Goal: Task Accomplishment & Management: Manage account settings

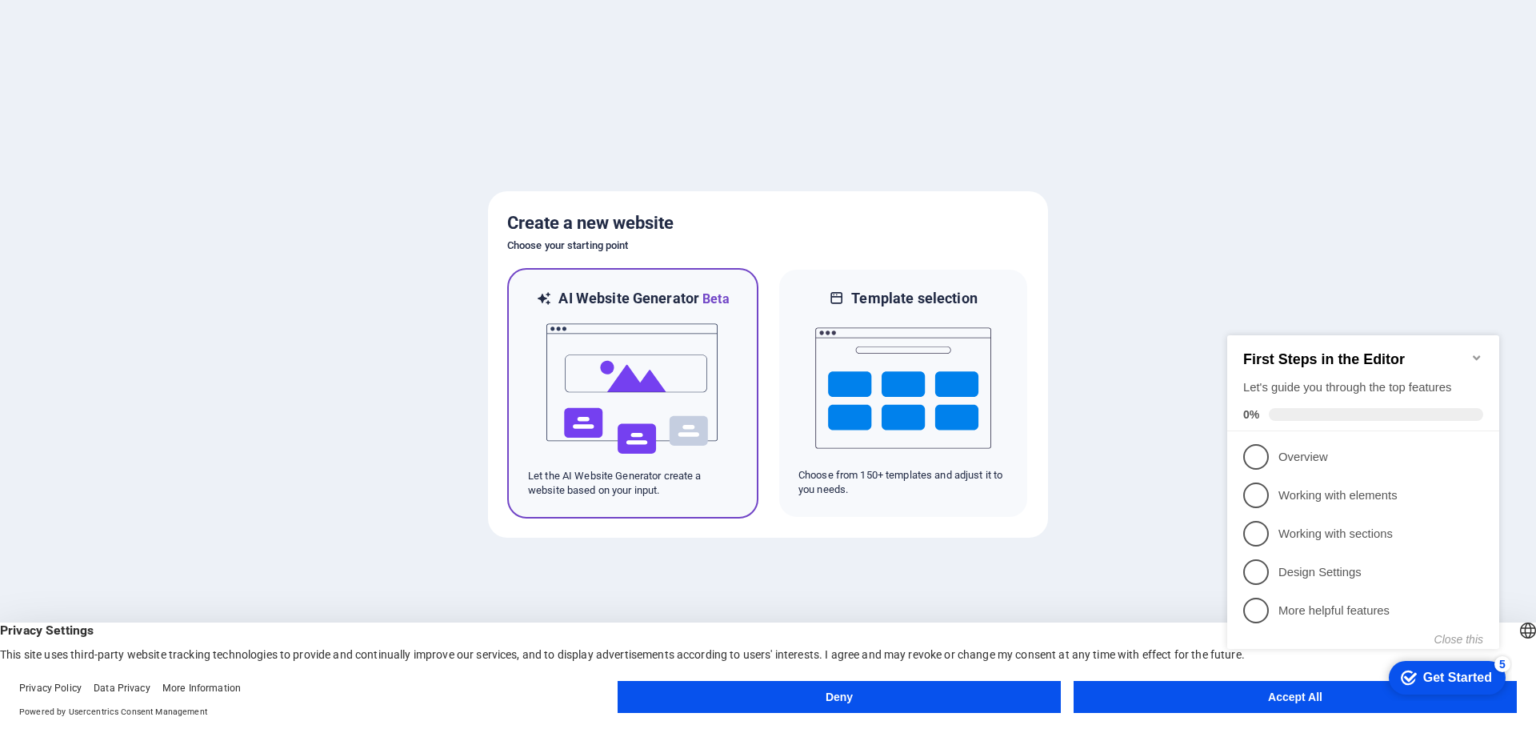
click at [648, 357] on img at bounding box center [633, 389] width 176 height 160
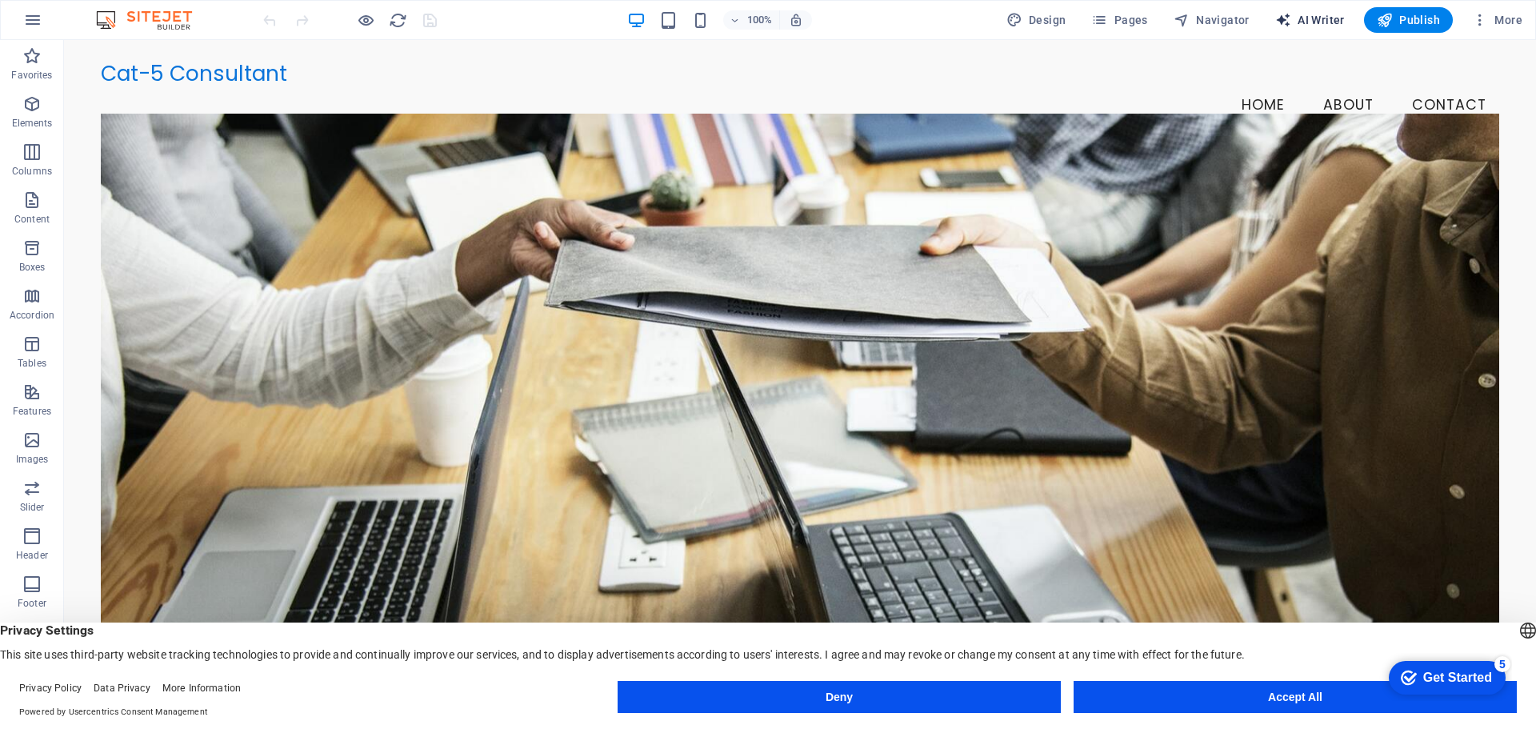
click at [1318, 23] on span "AI Writer" at bounding box center [1311, 20] width 70 height 16
select select "English"
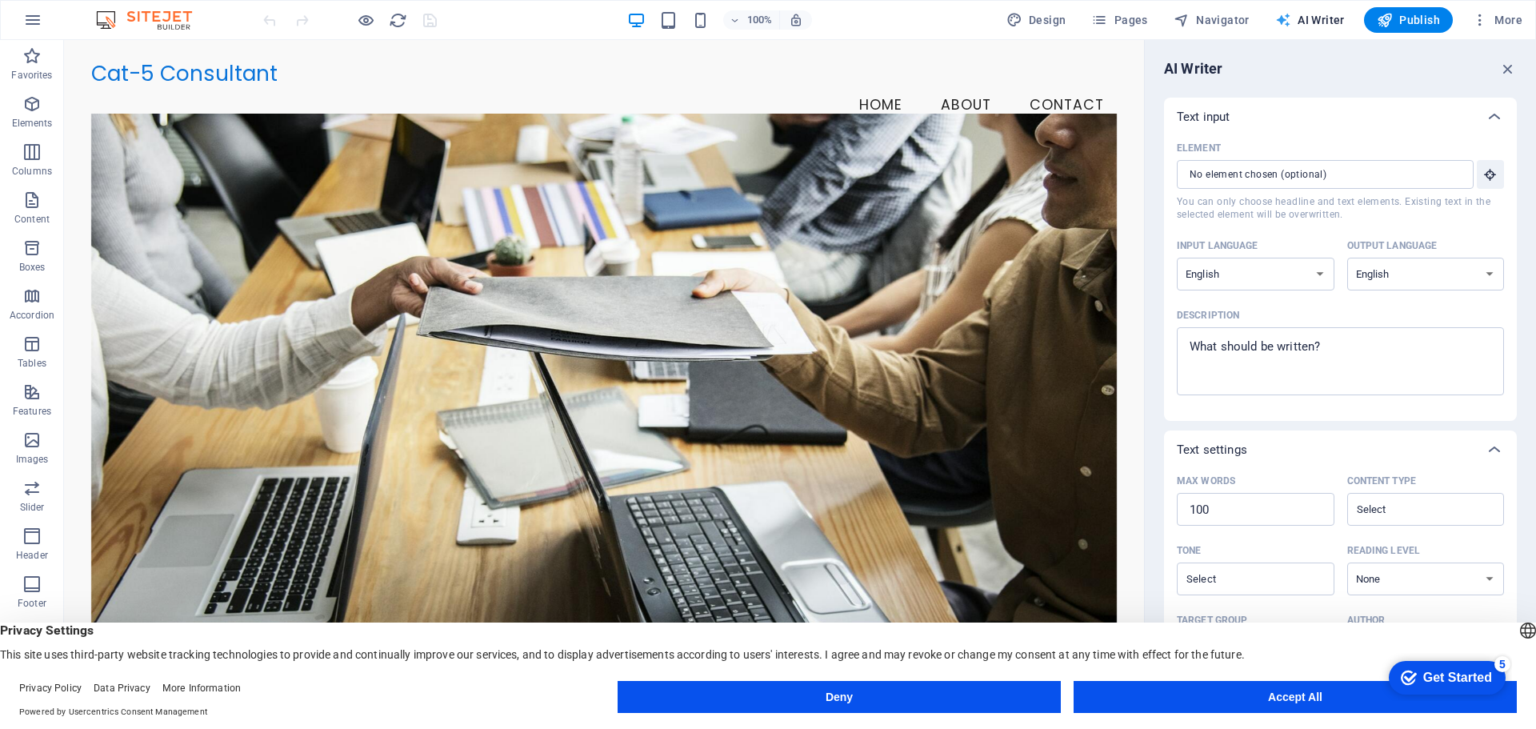
click at [1326, 12] on span "AI Writer" at bounding box center [1311, 20] width 70 height 16
click at [26, 402] on span "Features" at bounding box center [32, 402] width 64 height 38
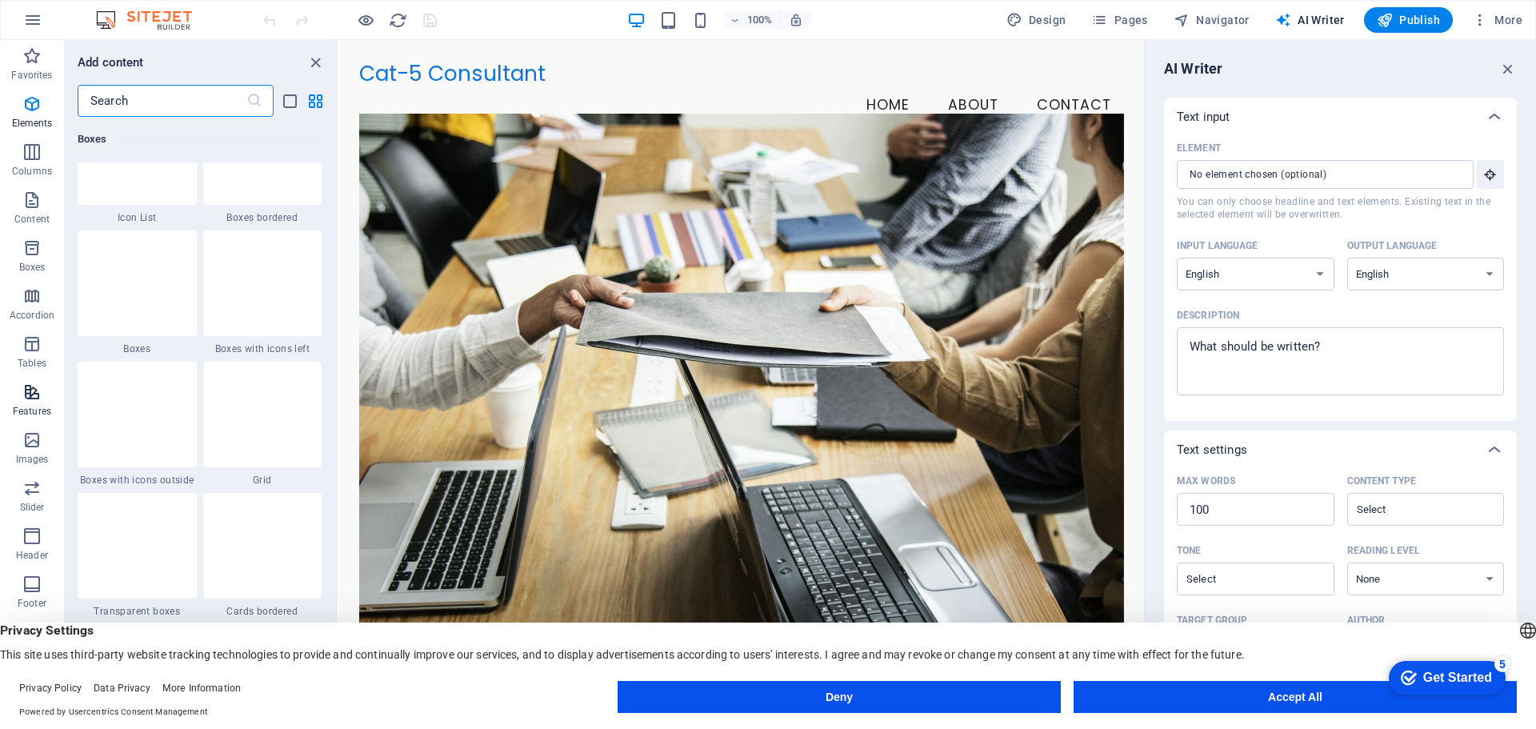
scroll to position [6238, 0]
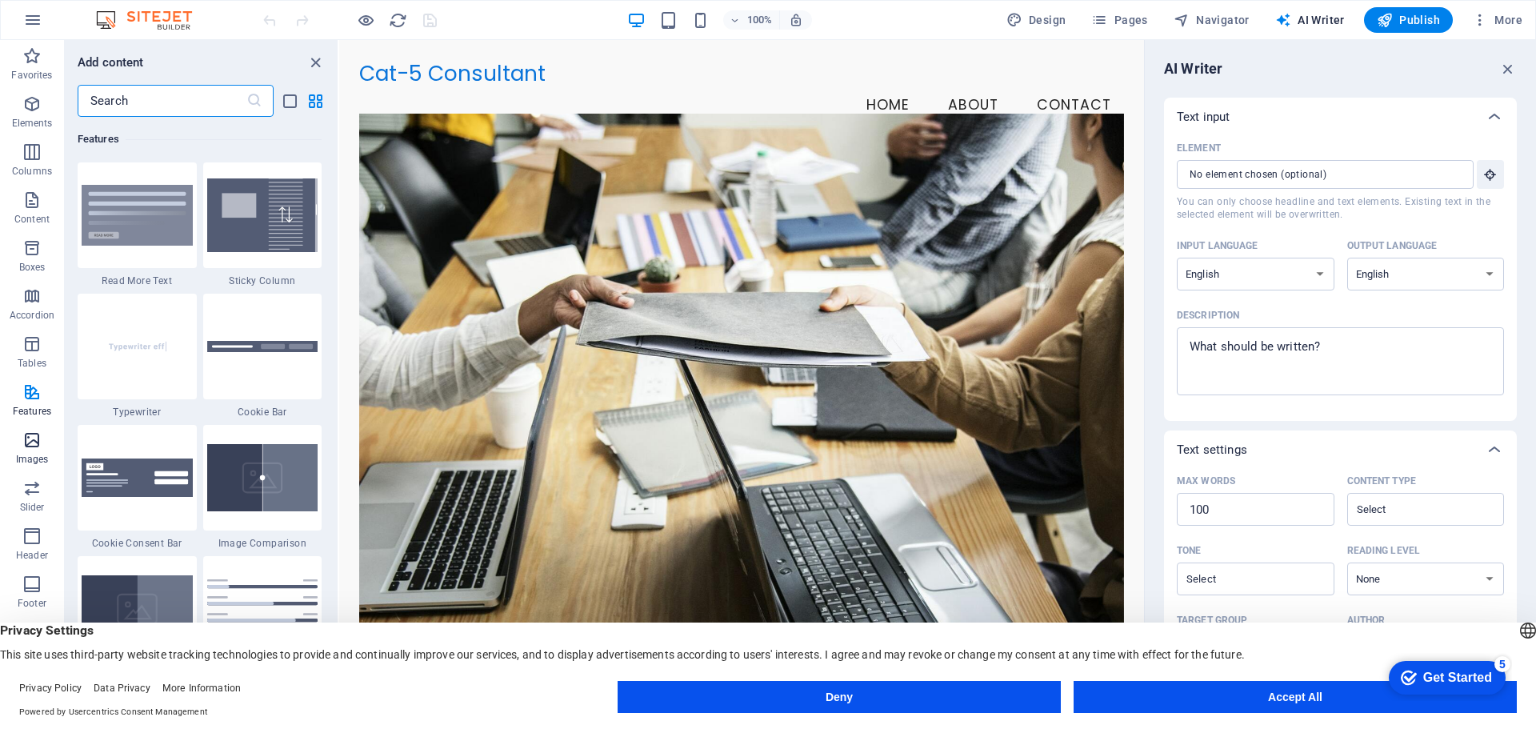
click at [32, 454] on p "Images" at bounding box center [32, 459] width 33 height 13
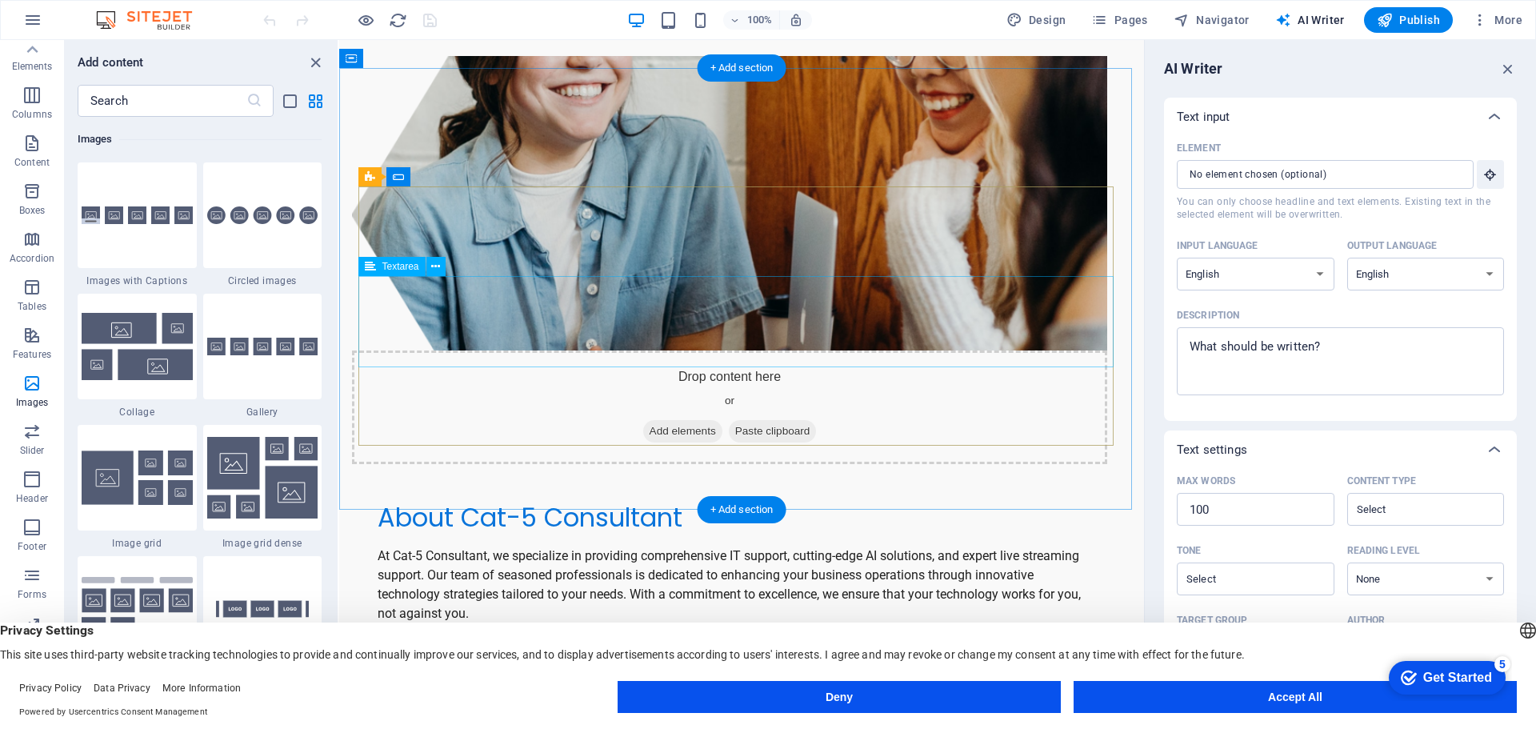
scroll to position [1194, 0]
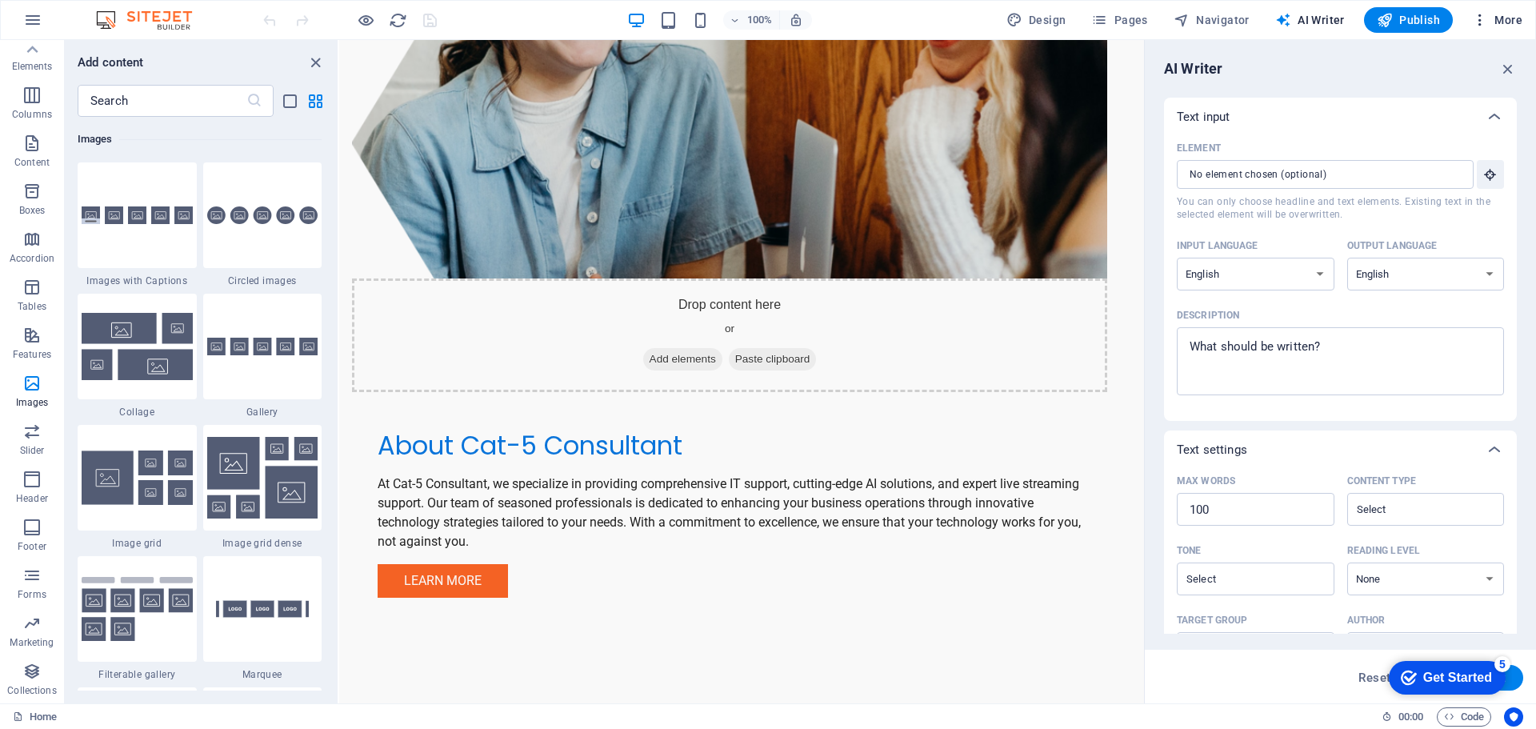
click at [1515, 23] on span "More" at bounding box center [1497, 20] width 50 height 16
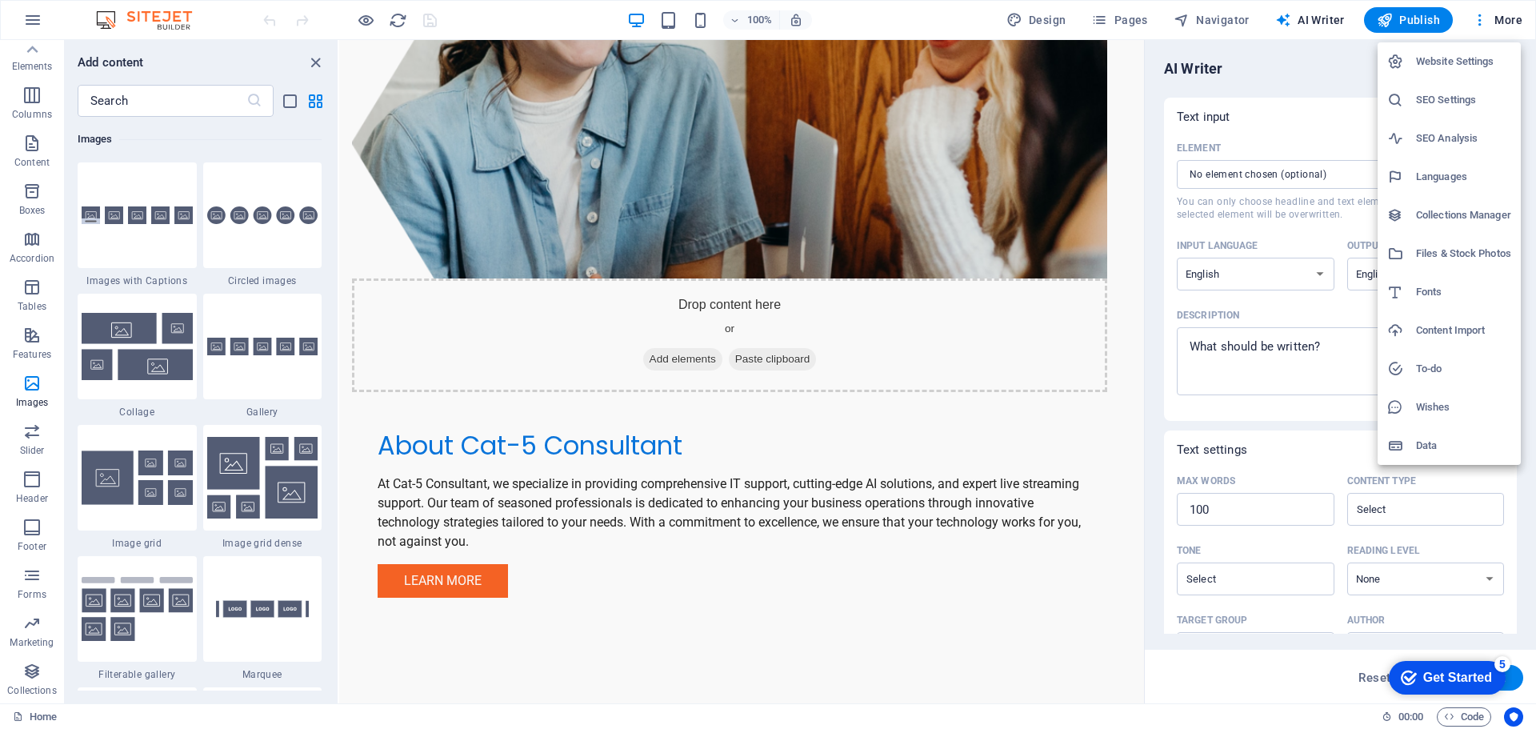
click at [1456, 335] on h6 "Content Import" at bounding box center [1463, 330] width 95 height 19
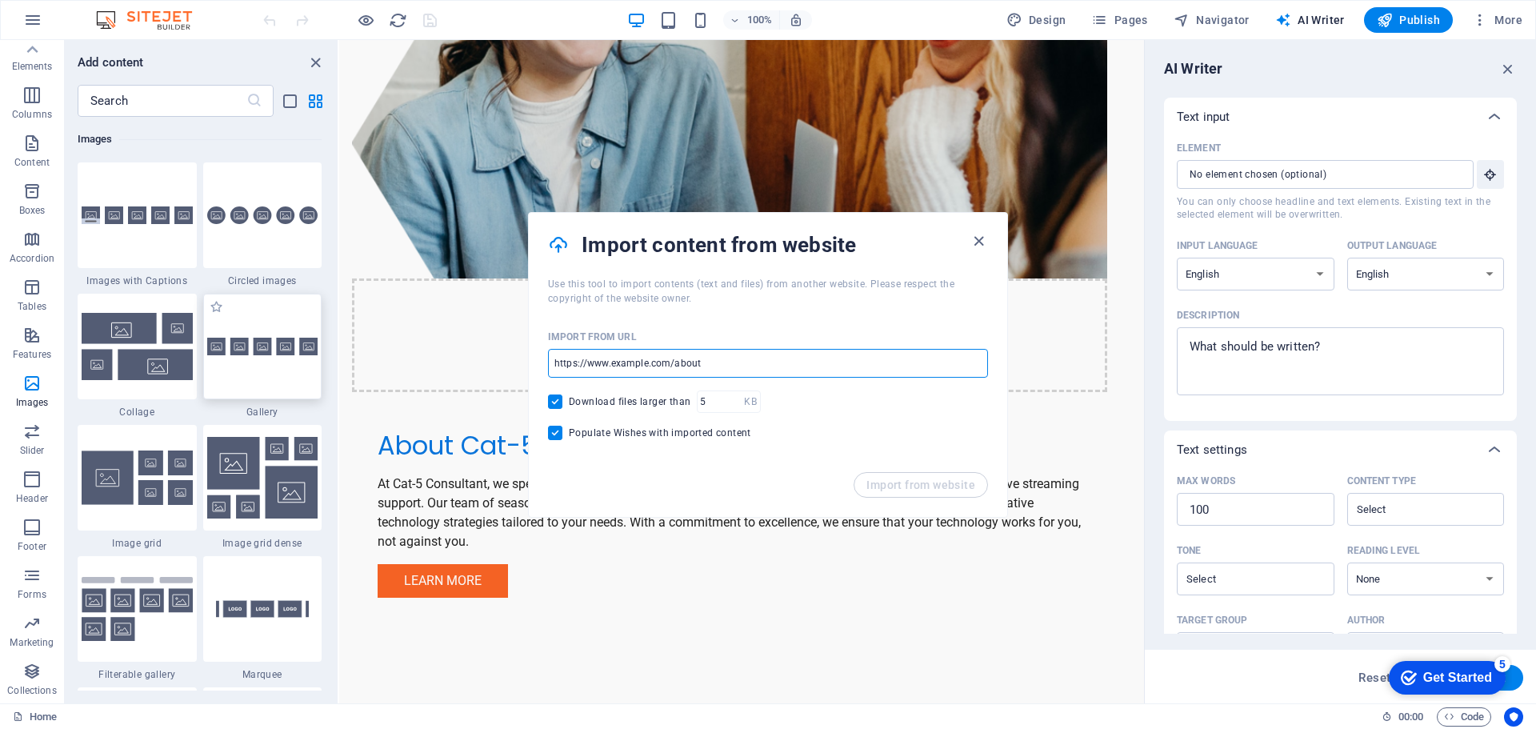
drag, startPoint x: 731, startPoint y: 368, endPoint x: 277, endPoint y: 322, distance: 456.0
click at [277, 322] on body "Cat-5 Consultant Home Favorites Elements Columns Content Boxes Accordion Tables…" at bounding box center [768, 364] width 1536 height 729
drag, startPoint x: 743, startPoint y: 371, endPoint x: 651, endPoint y: 369, distance: 92.0
click at [651, 369] on input "url" at bounding box center [768, 363] width 440 height 29
paste input "[DOMAIN_NAME]"
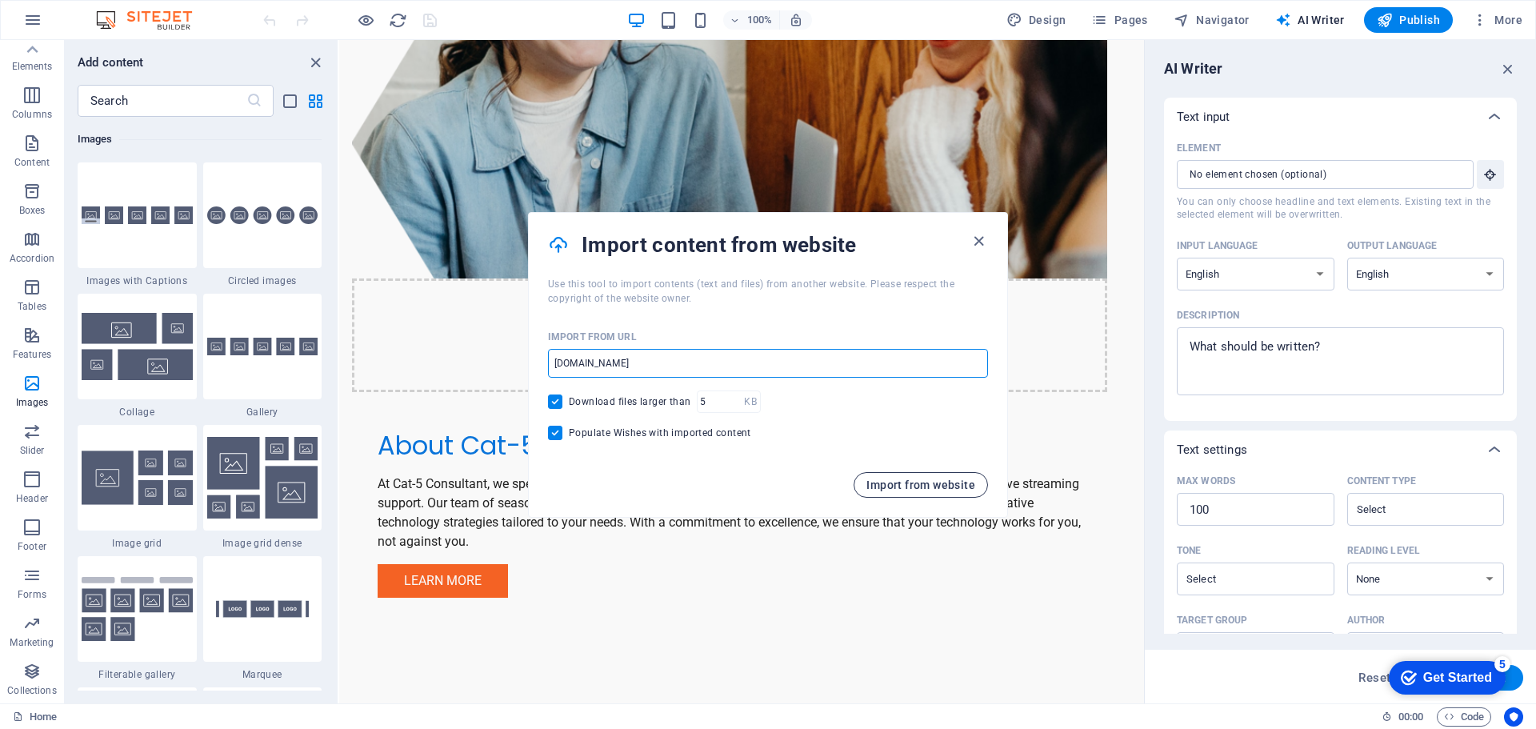
type input "[DOMAIN_NAME]"
click at [900, 483] on span "Import from website" at bounding box center [921, 485] width 109 height 13
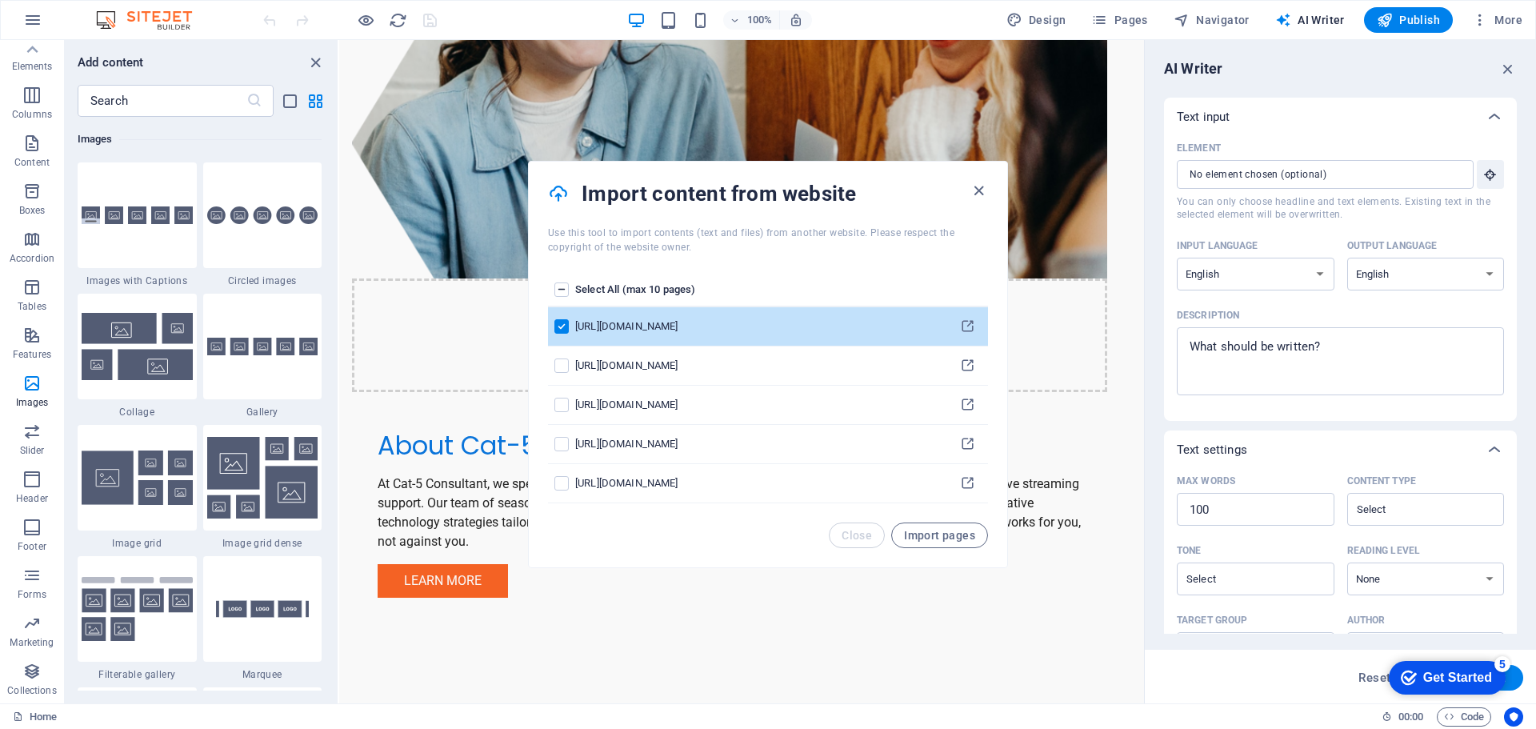
click at [562, 290] on label "pages list" at bounding box center [562, 289] width 14 height 14
click at [0, 0] on input "pages list" at bounding box center [0, 0] width 0 height 0
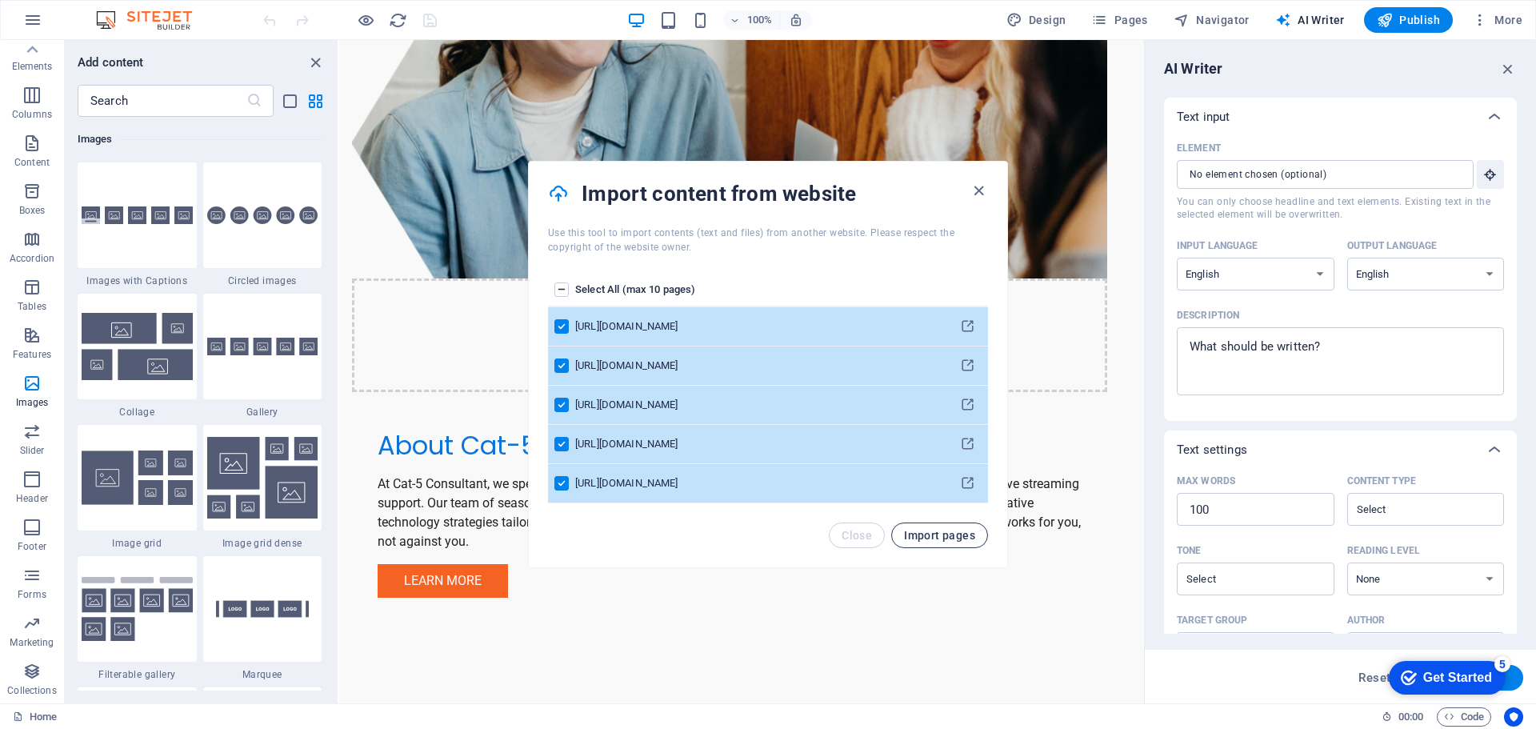
click at [949, 535] on span "Import pages" at bounding box center [939, 535] width 71 height 13
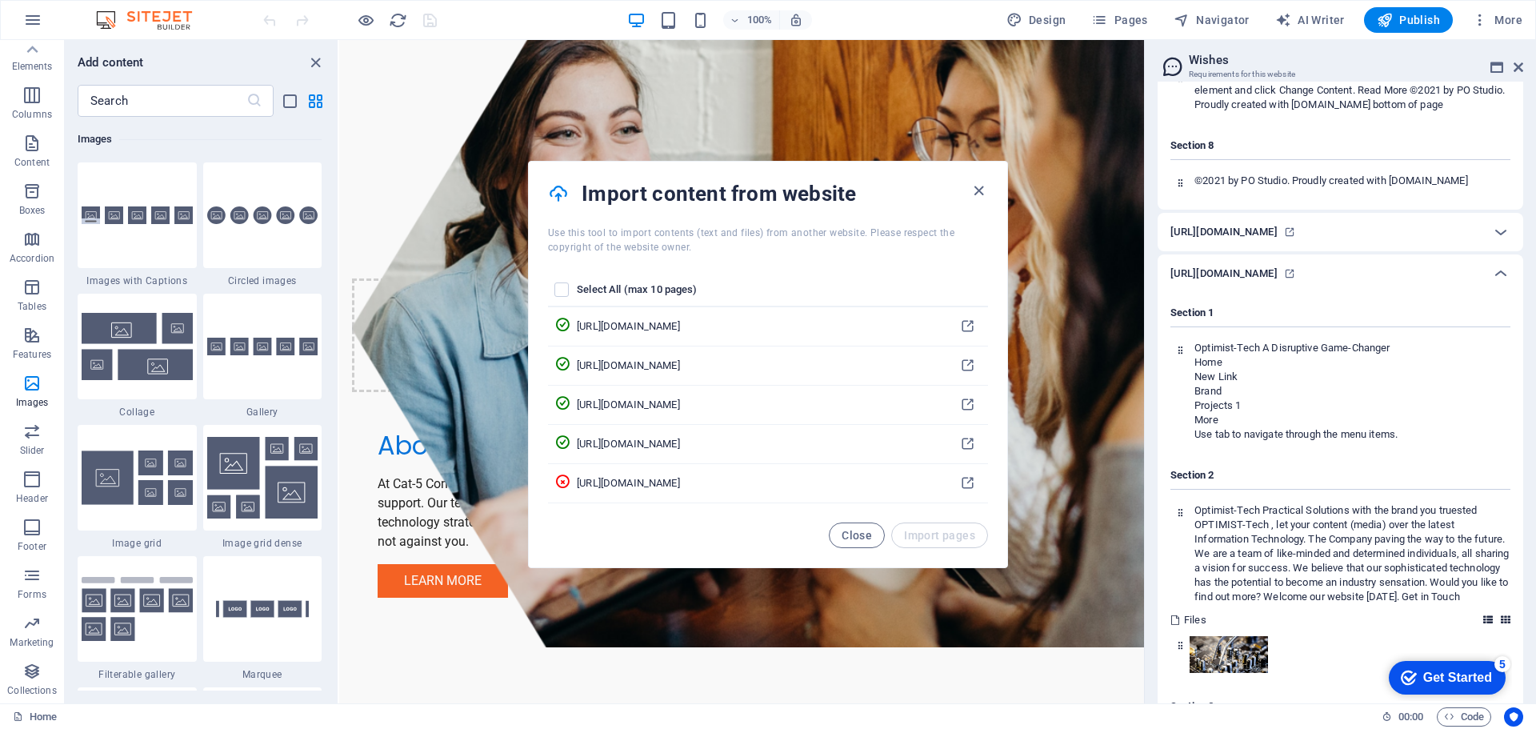
scroll to position [2100, 0]
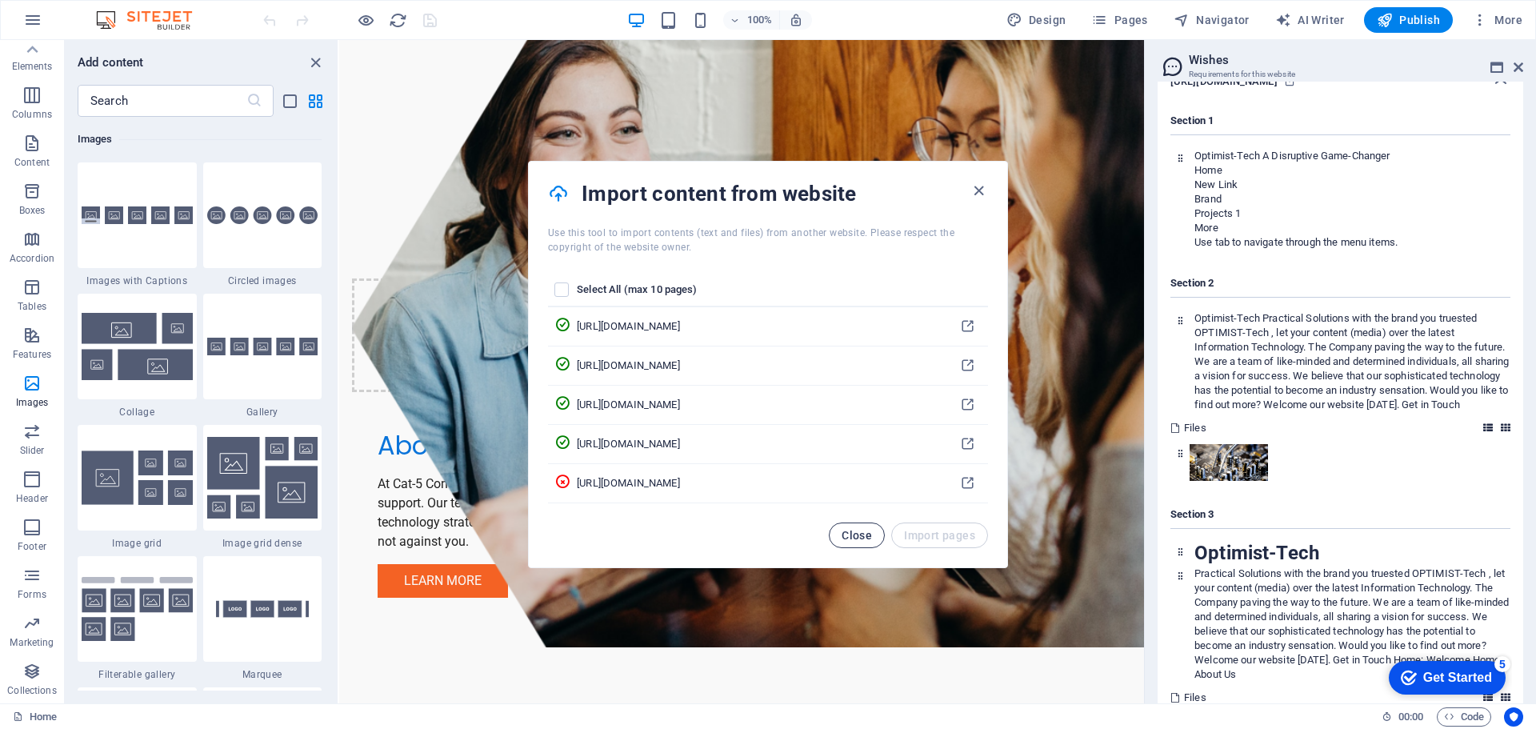
click at [847, 539] on span "Close" at bounding box center [857, 535] width 30 height 13
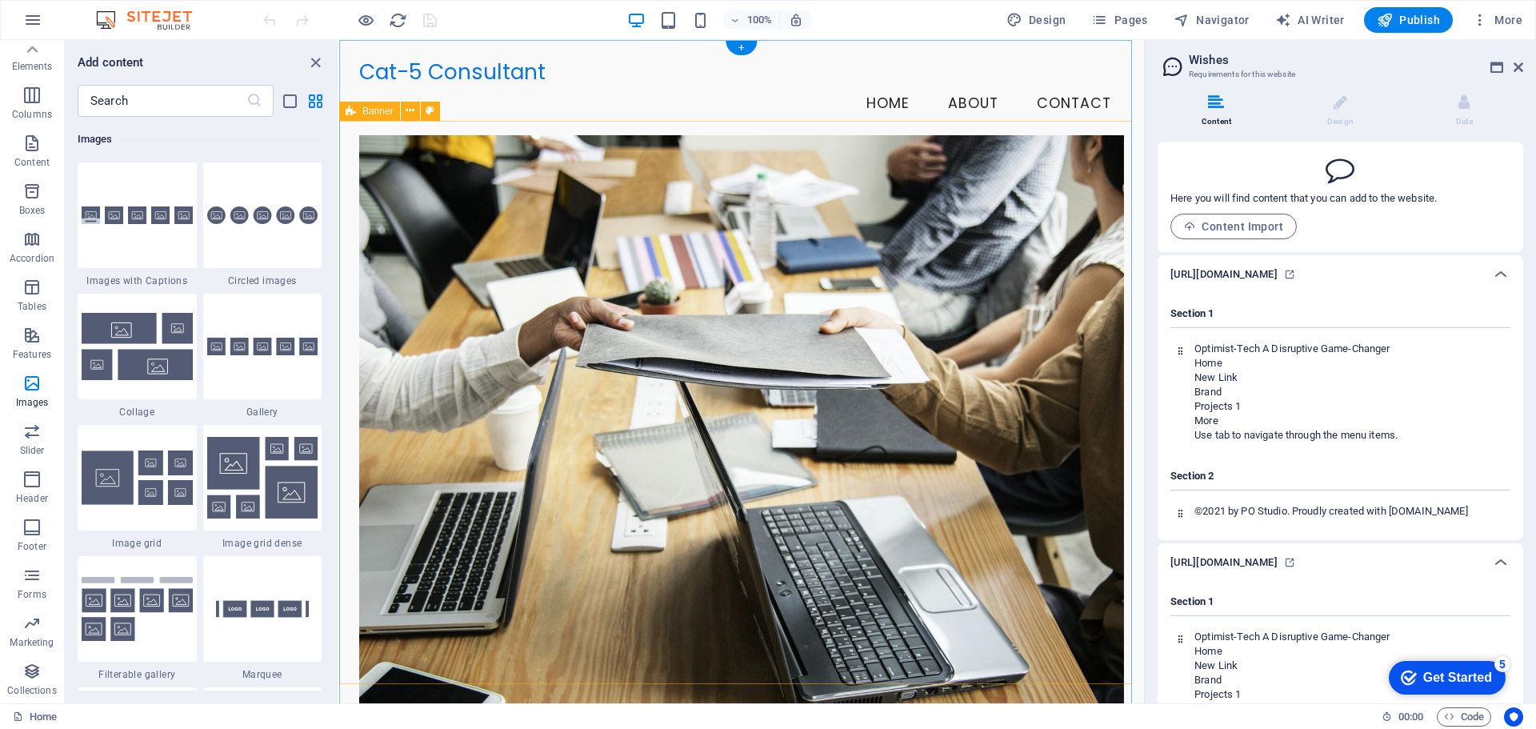
scroll to position [0, 0]
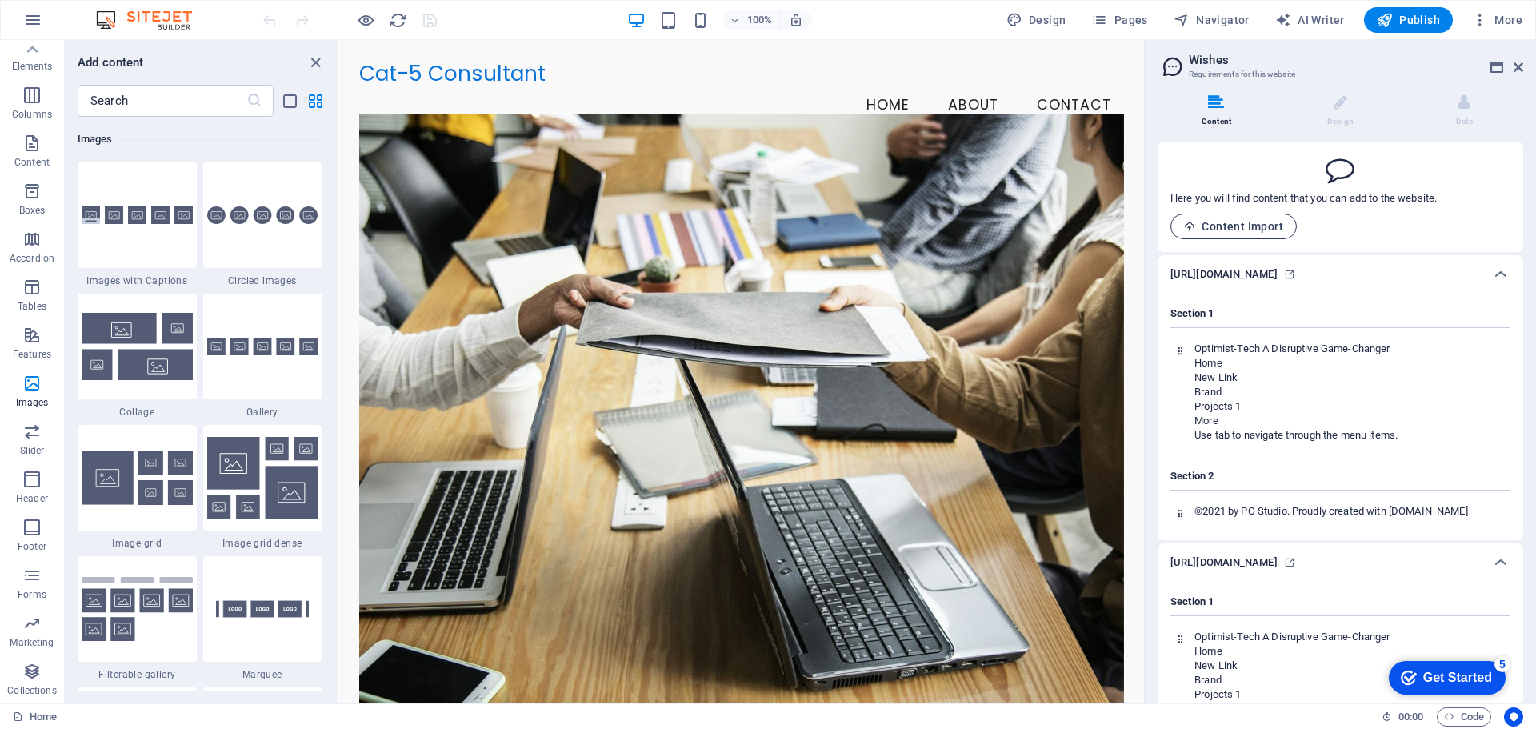
click at [1244, 226] on span "Content Import" at bounding box center [1233, 226] width 99 height 13
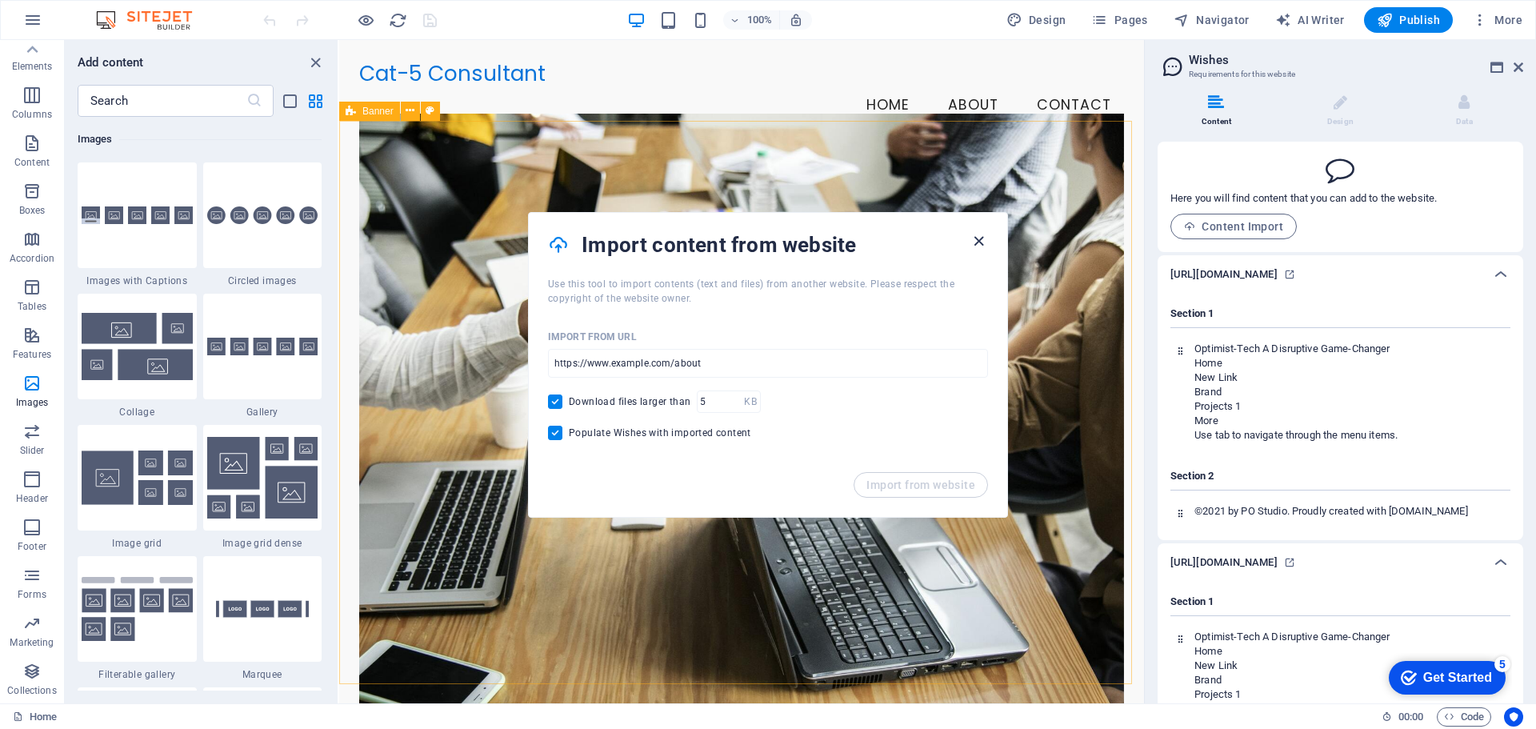
click at [983, 245] on icon "button" at bounding box center [979, 241] width 18 height 18
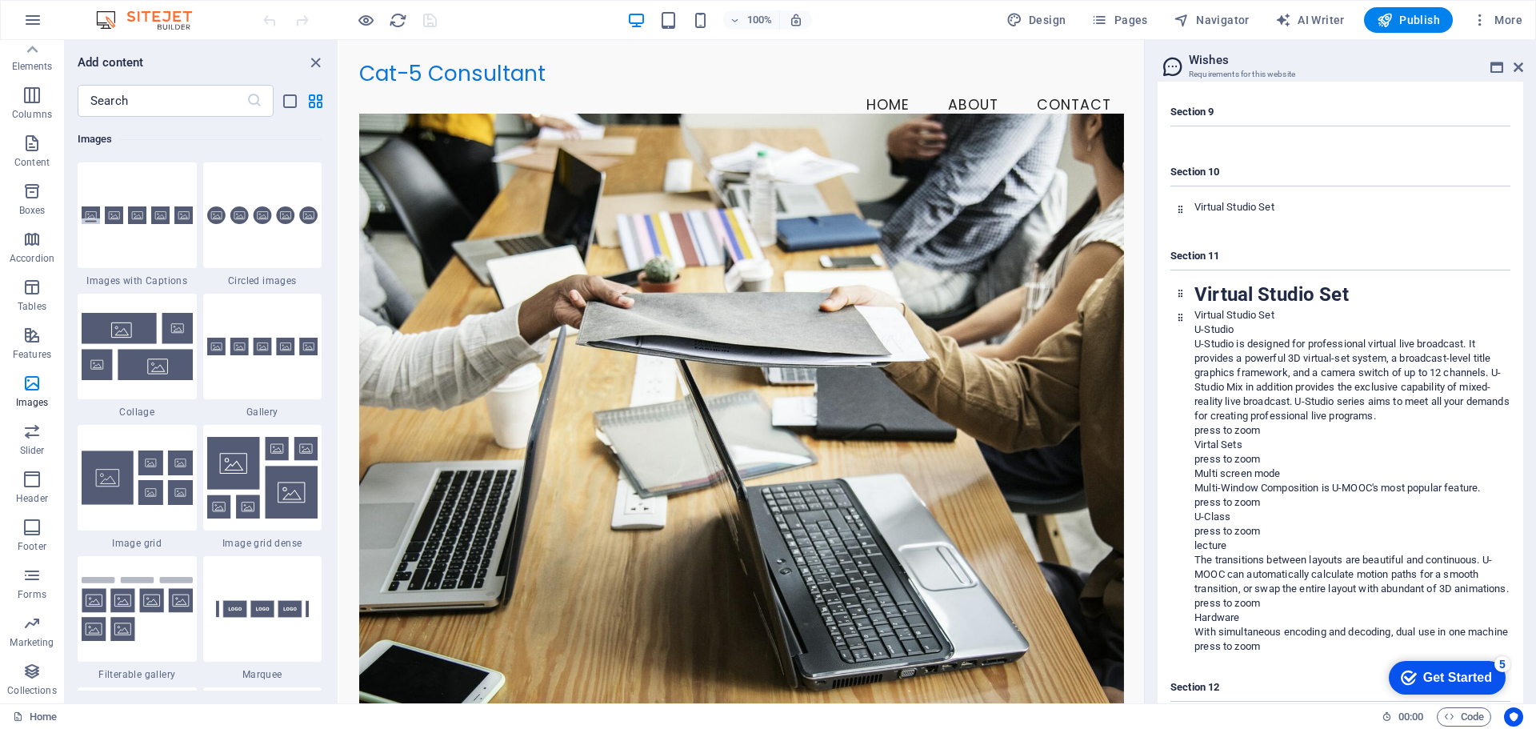
scroll to position [4001, 0]
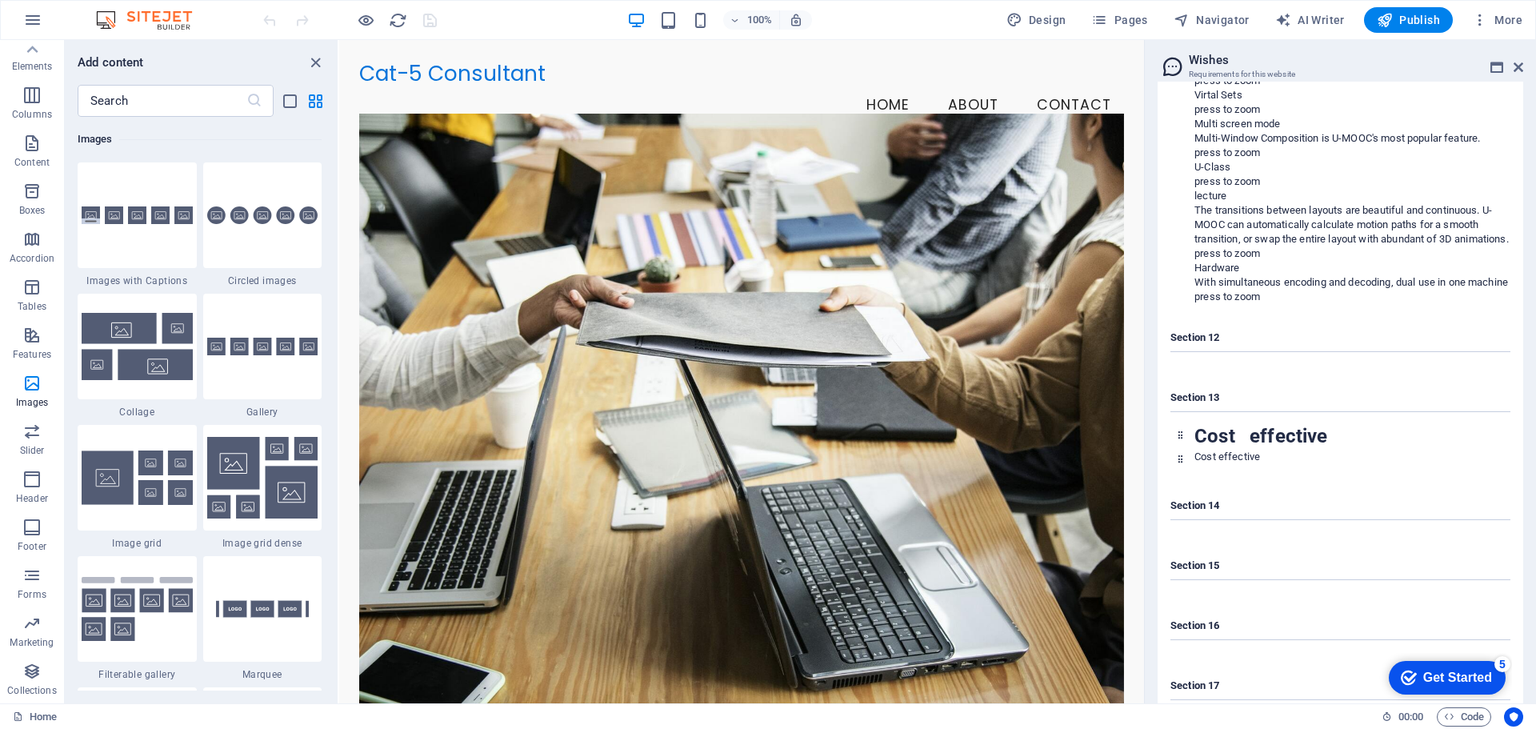
click at [1408, 670] on icon "checkmark" at bounding box center [1409, 678] width 16 height 16
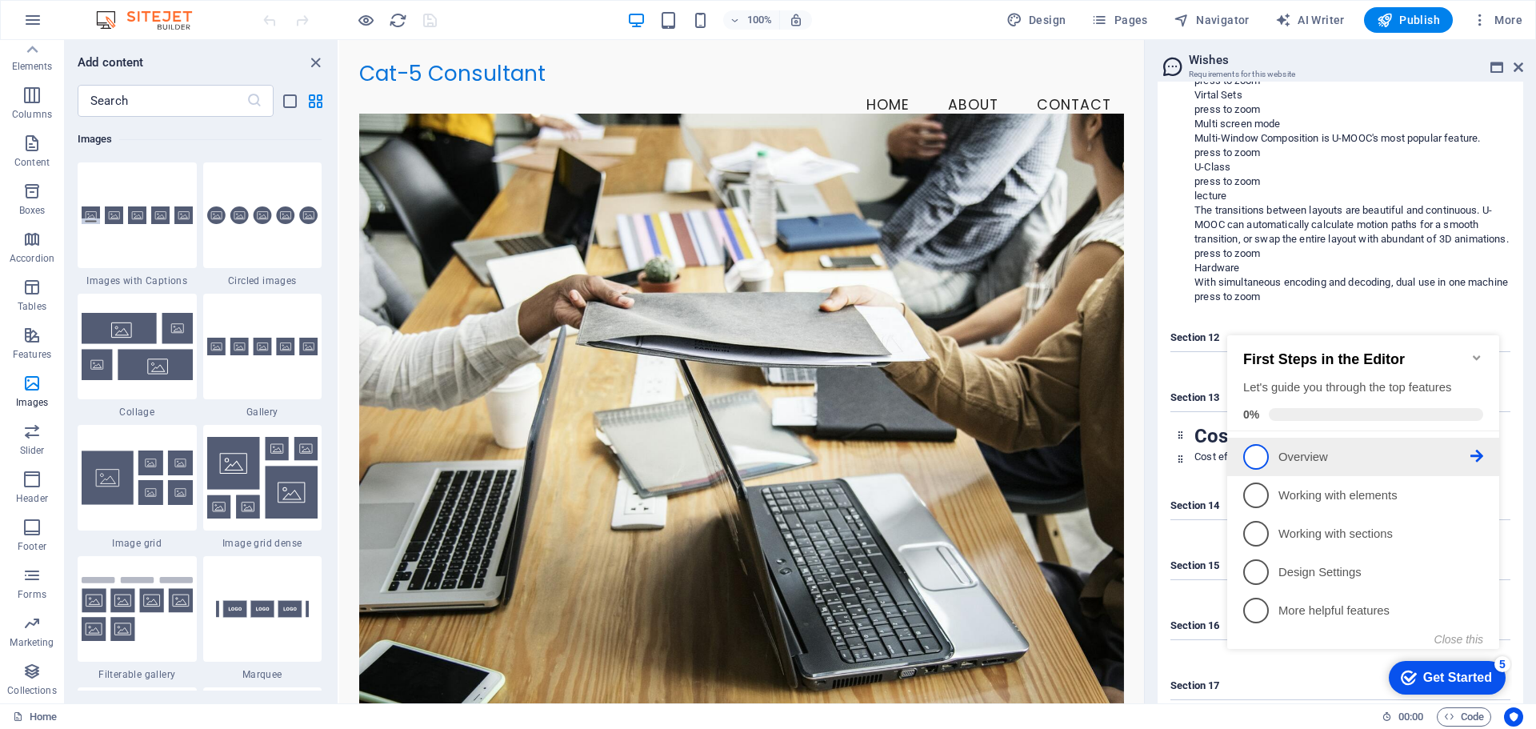
click at [1268, 458] on span "1" at bounding box center [1257, 457] width 26 height 26
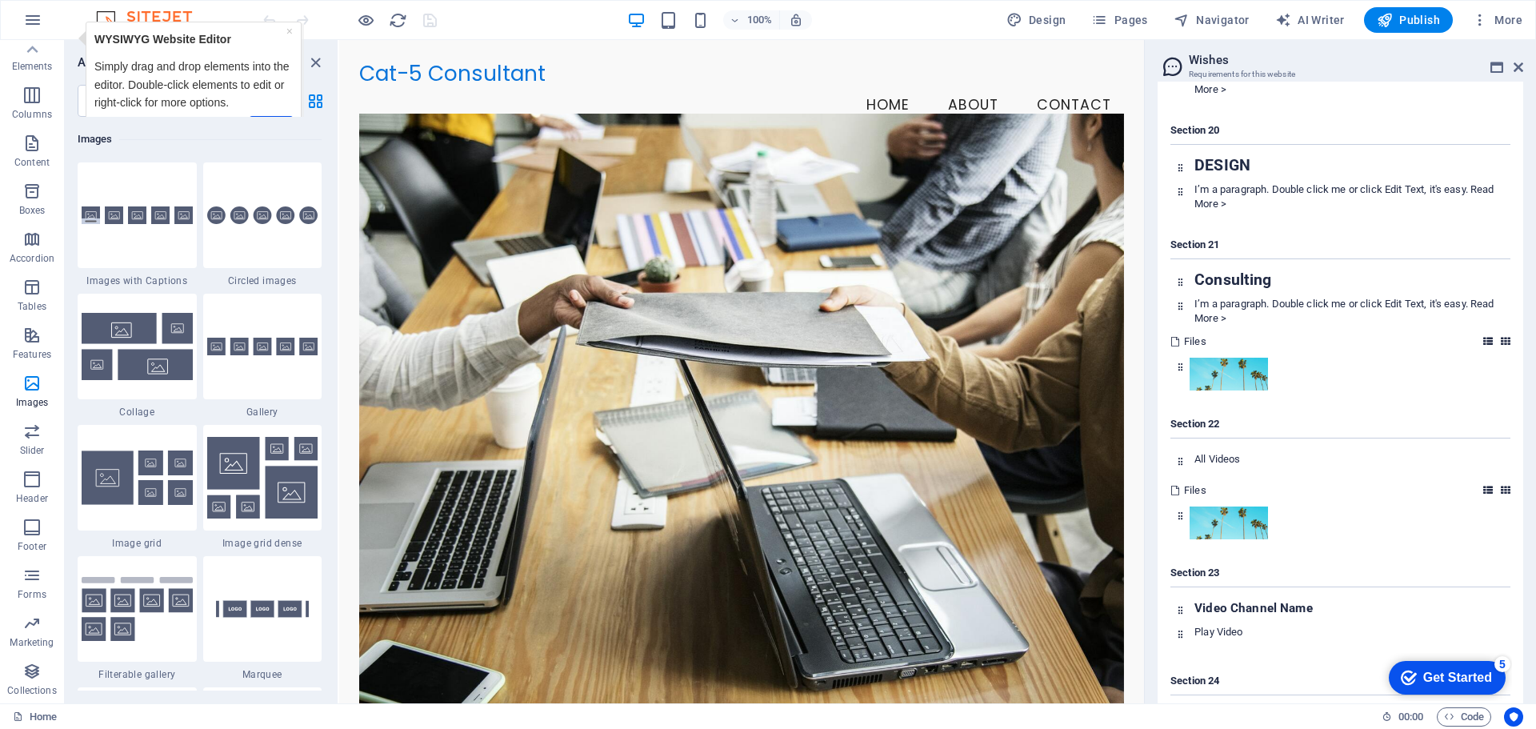
scroll to position [5050, 0]
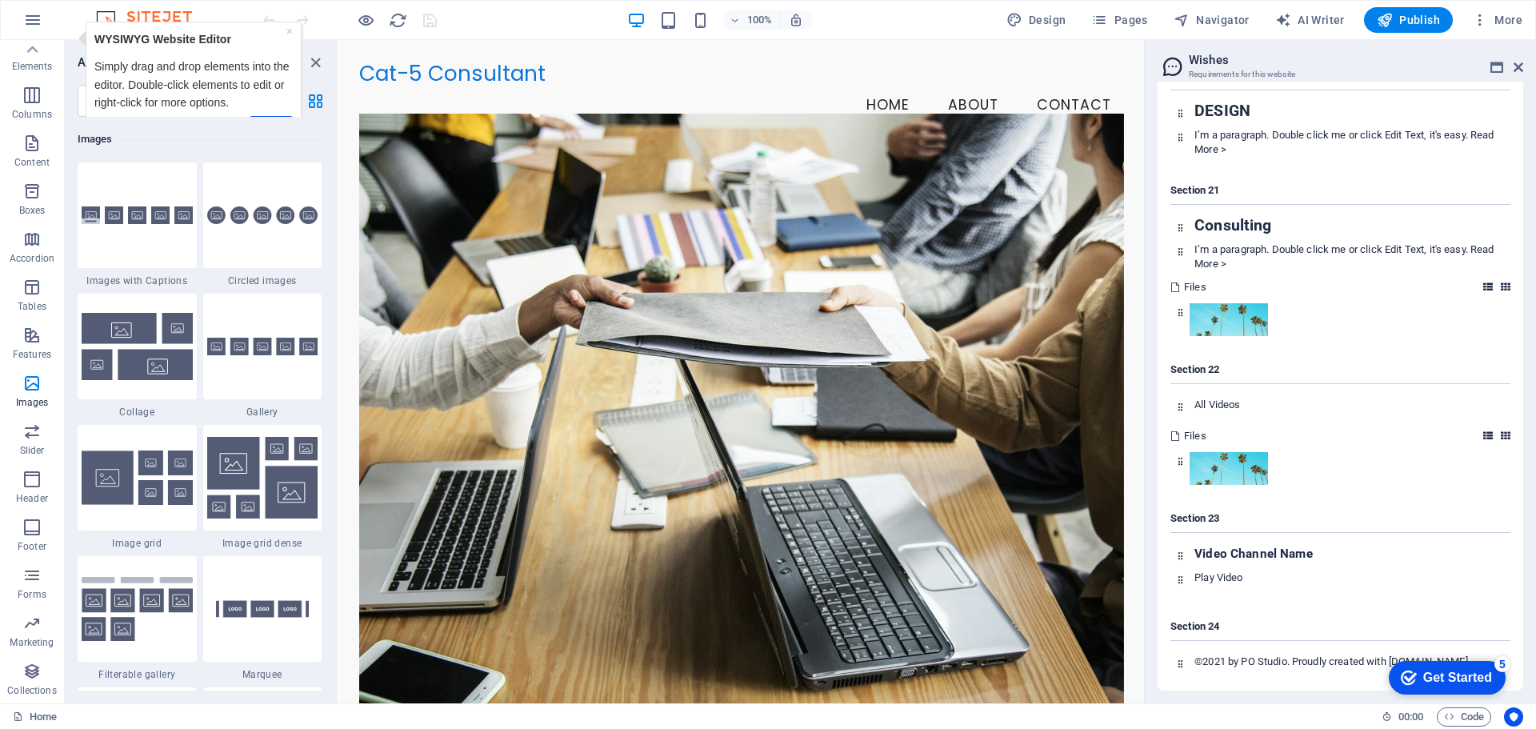
click at [1434, 674] on div "Get Started" at bounding box center [1458, 678] width 69 height 14
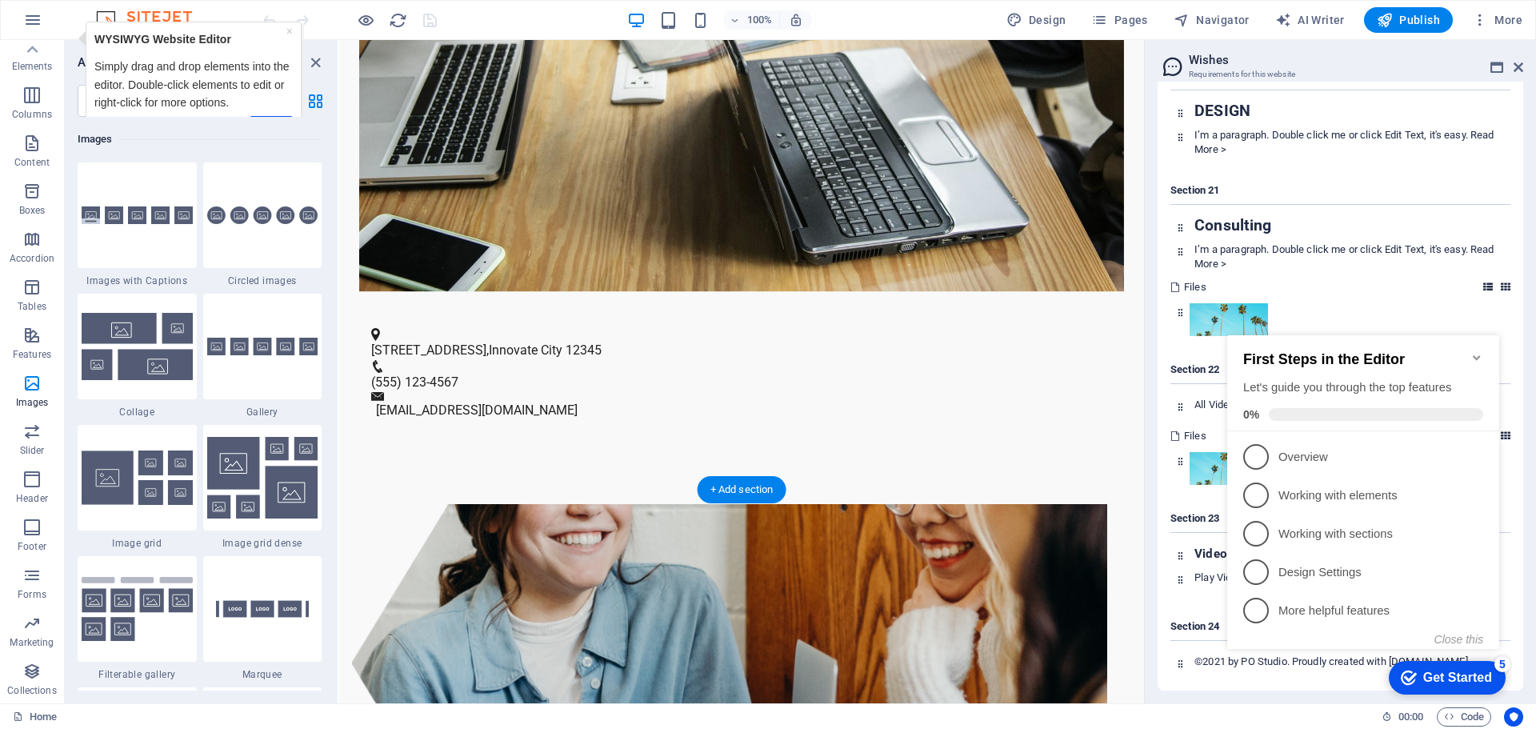
scroll to position [720, 0]
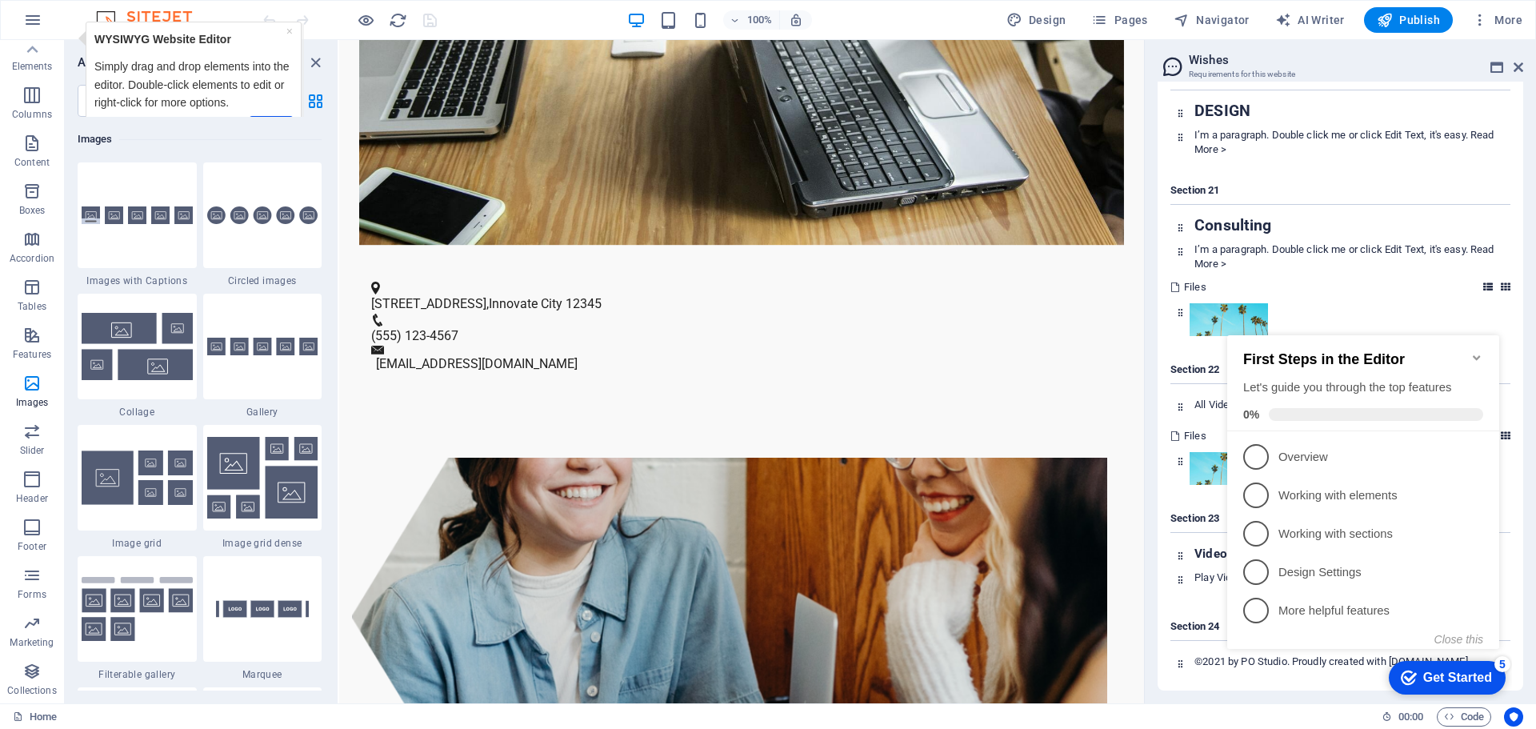
click at [1207, 724] on div "Home" at bounding box center [691, 716] width 1356 height 19
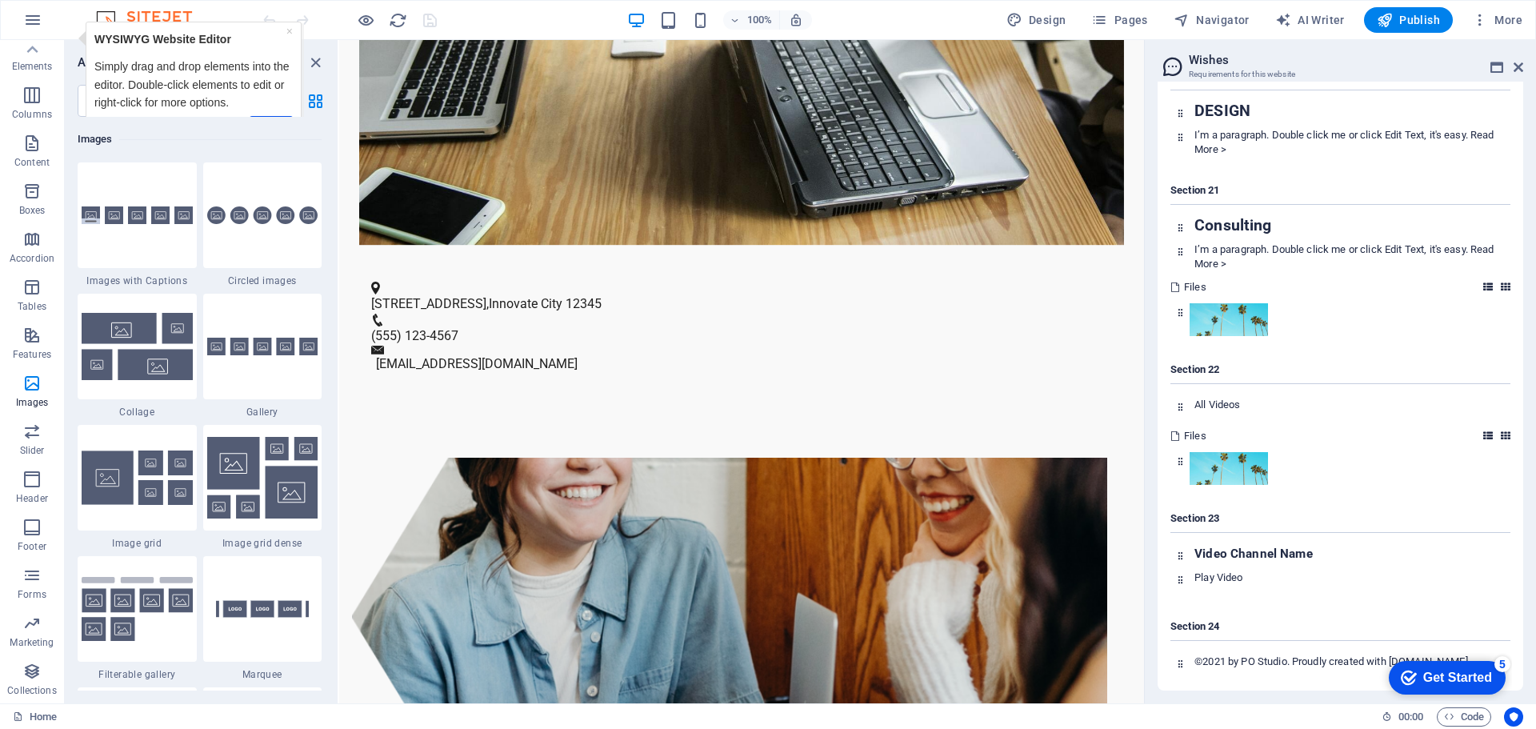
click at [1502, 664] on div "5" at bounding box center [1503, 664] width 16 height 16
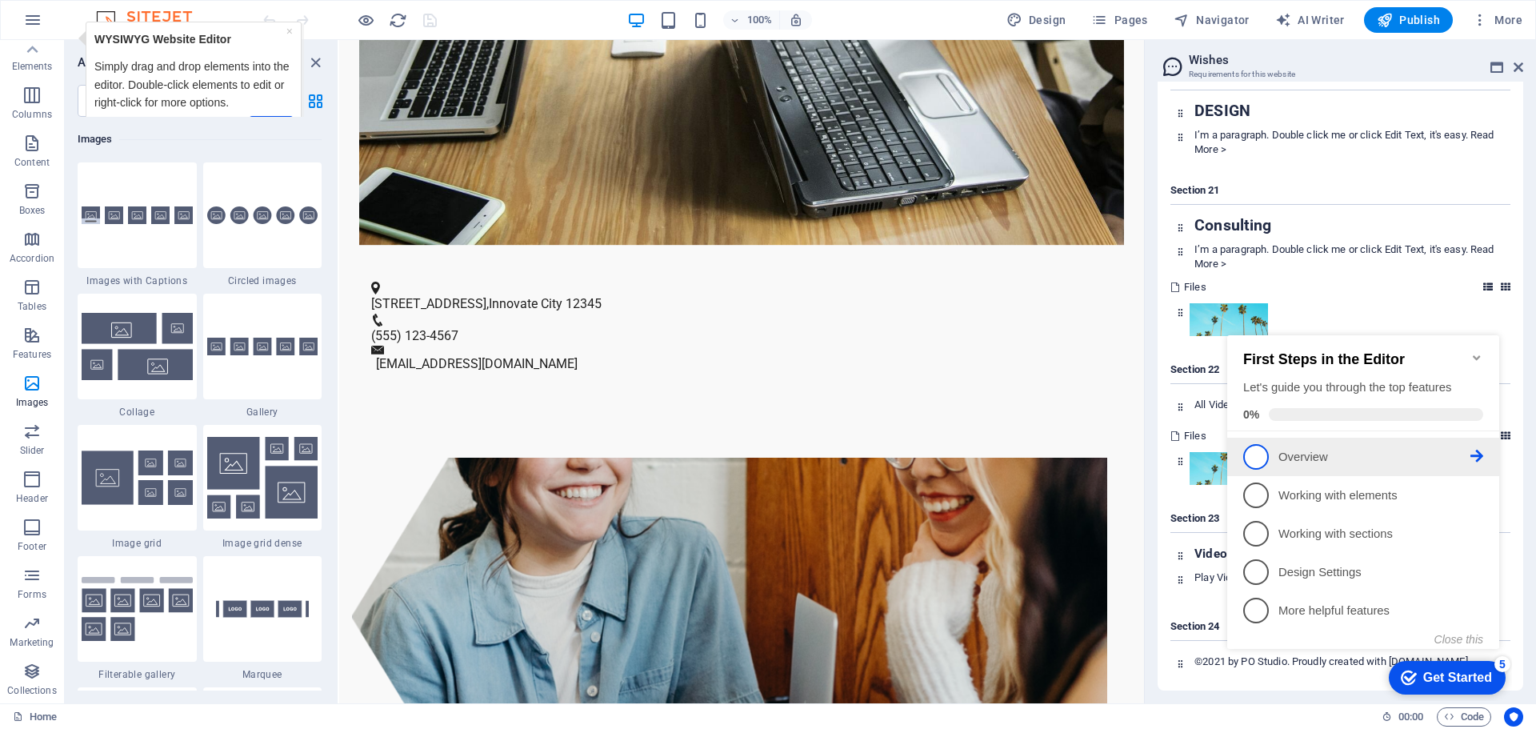
click at [1477, 453] on icon at bounding box center [1477, 456] width 13 height 13
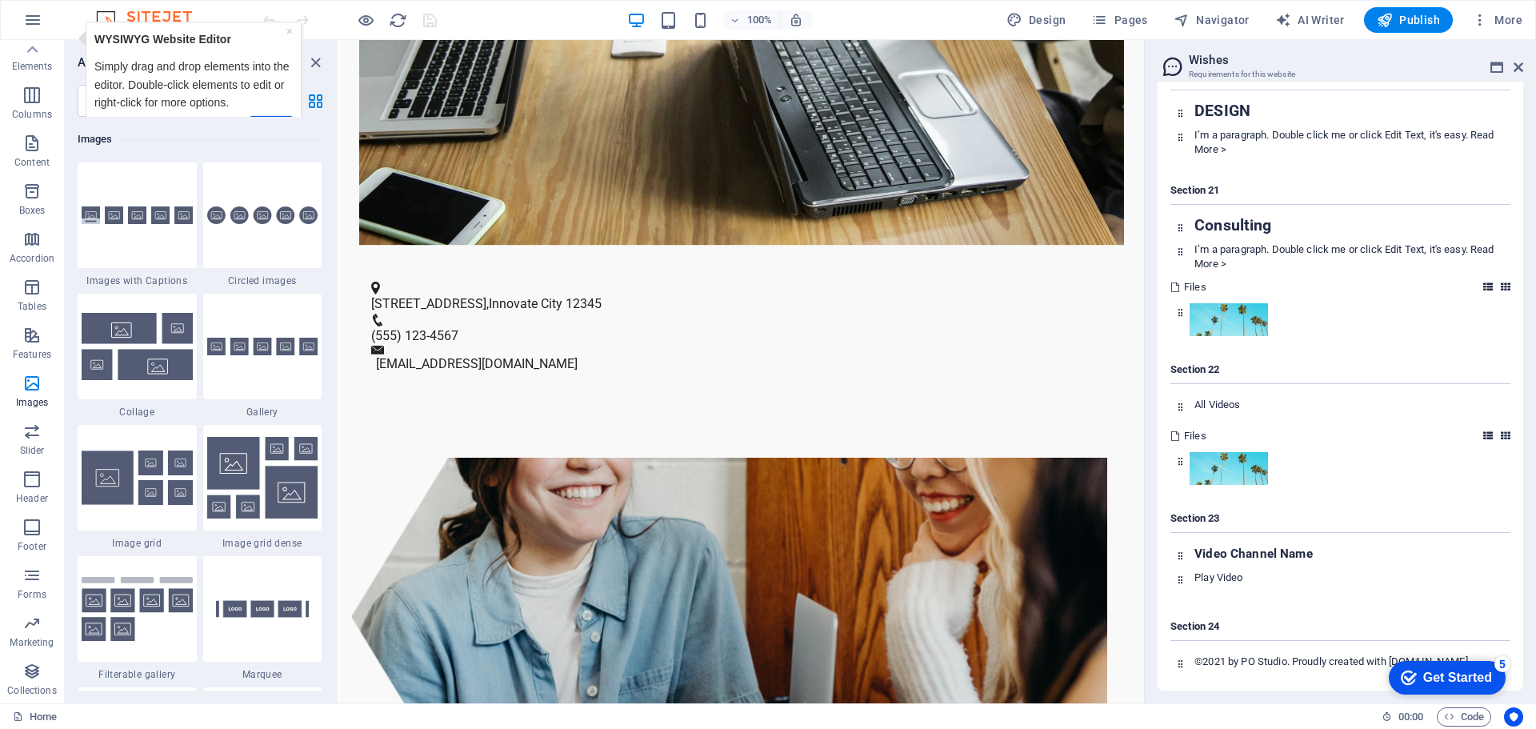
drag, startPoint x: 1436, startPoint y: 681, endPoint x: 1592, endPoint y: 1019, distance: 372.4
click at [1436, 680] on div "Get Started" at bounding box center [1458, 678] width 69 height 14
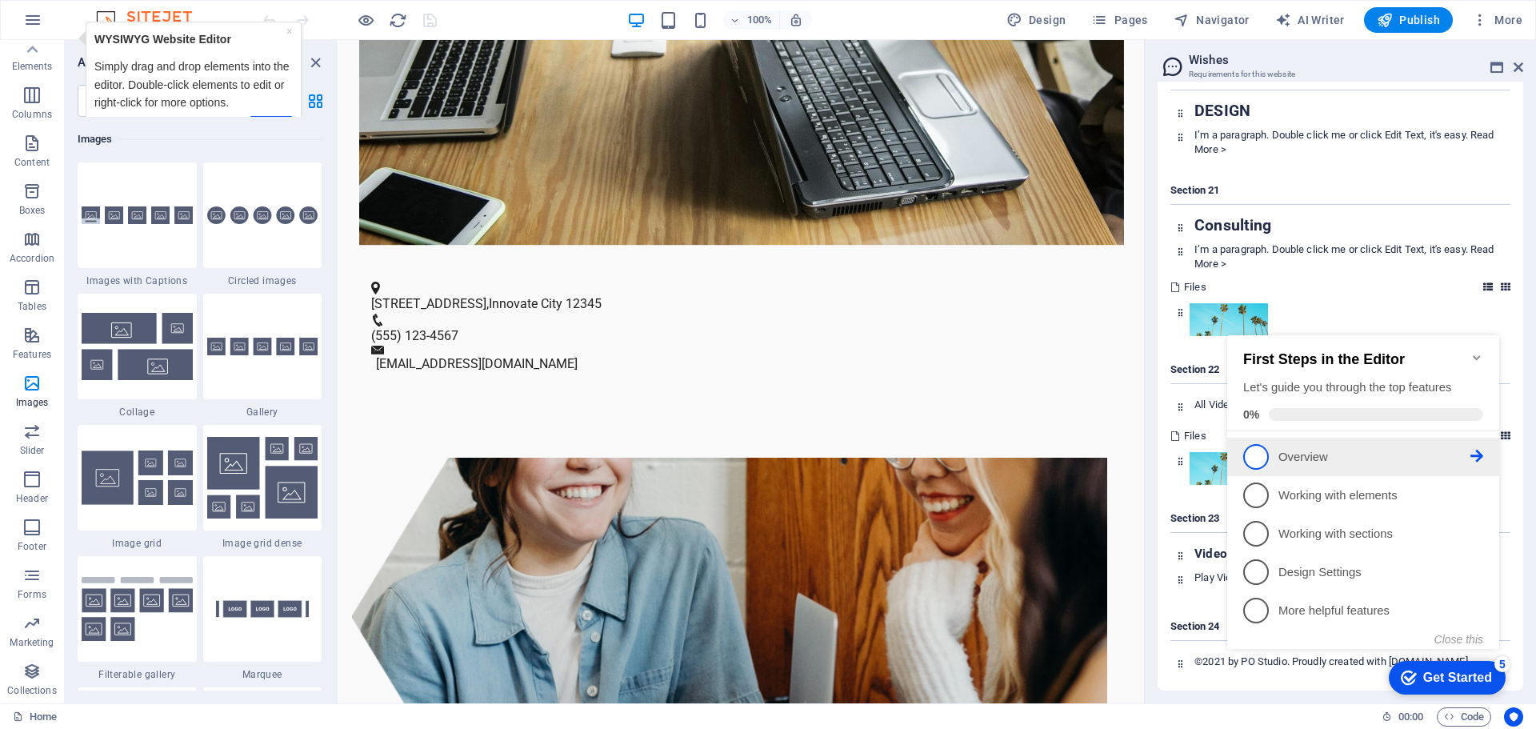
click at [1258, 450] on span "1" at bounding box center [1257, 457] width 26 height 26
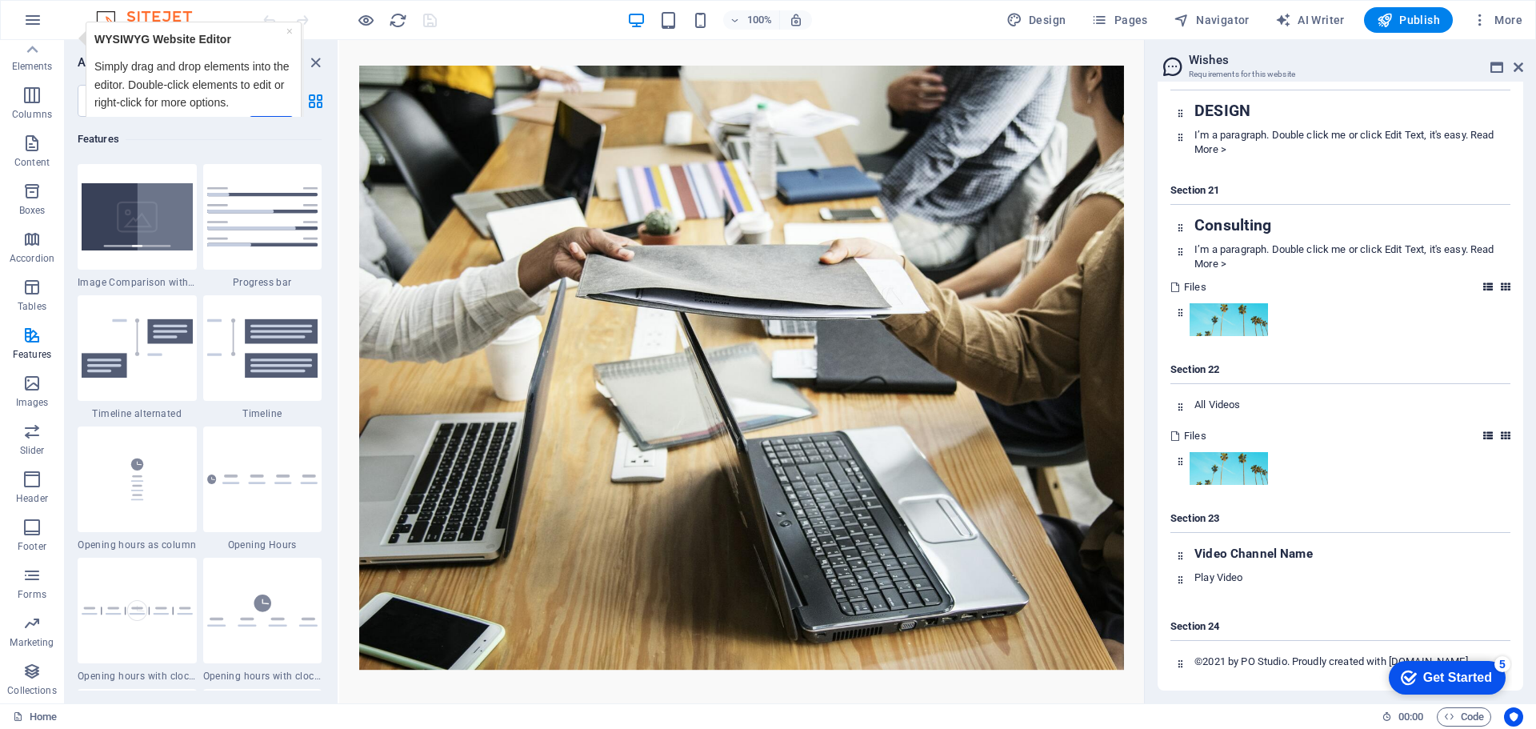
scroll to position [6434, 0]
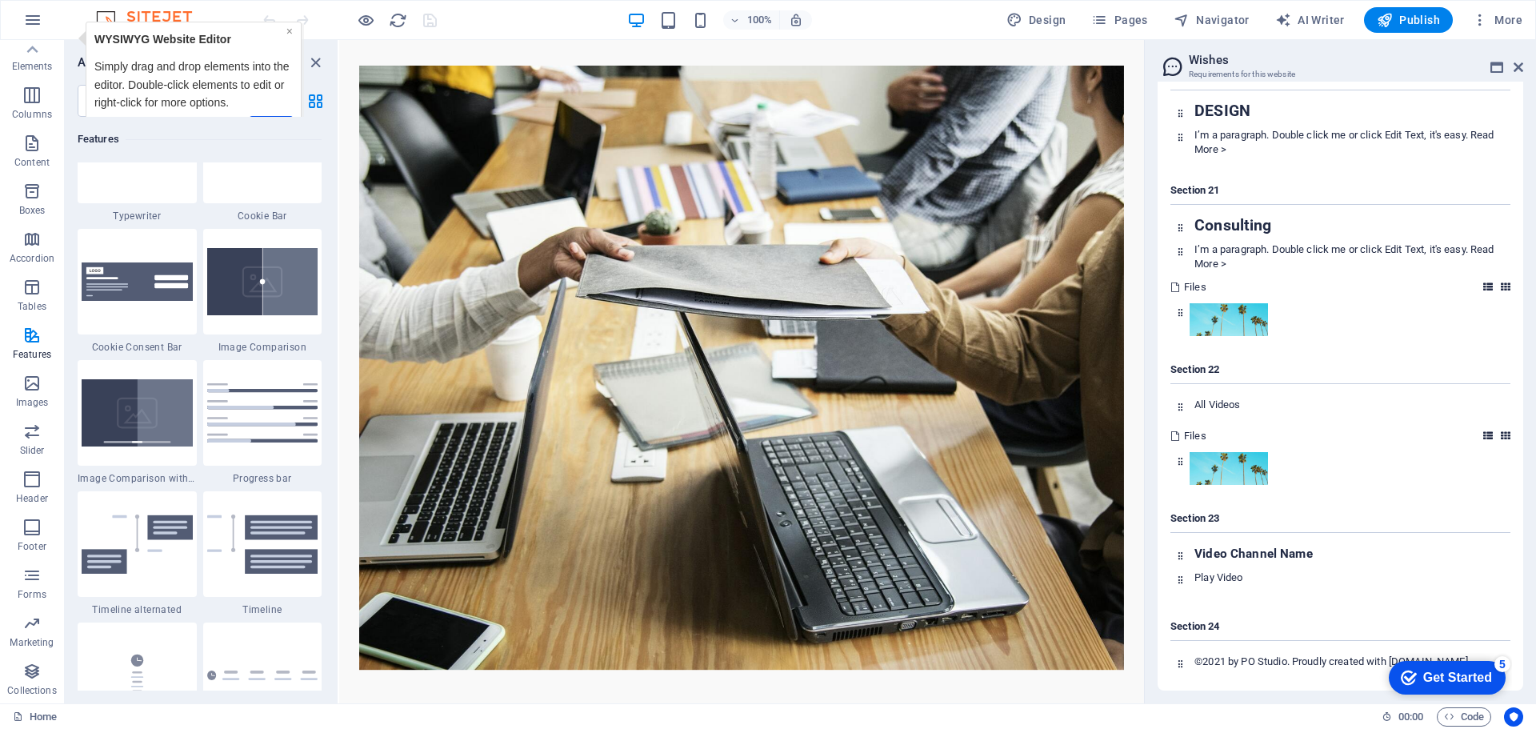
click at [290, 31] on link "×" at bounding box center [289, 31] width 6 height 13
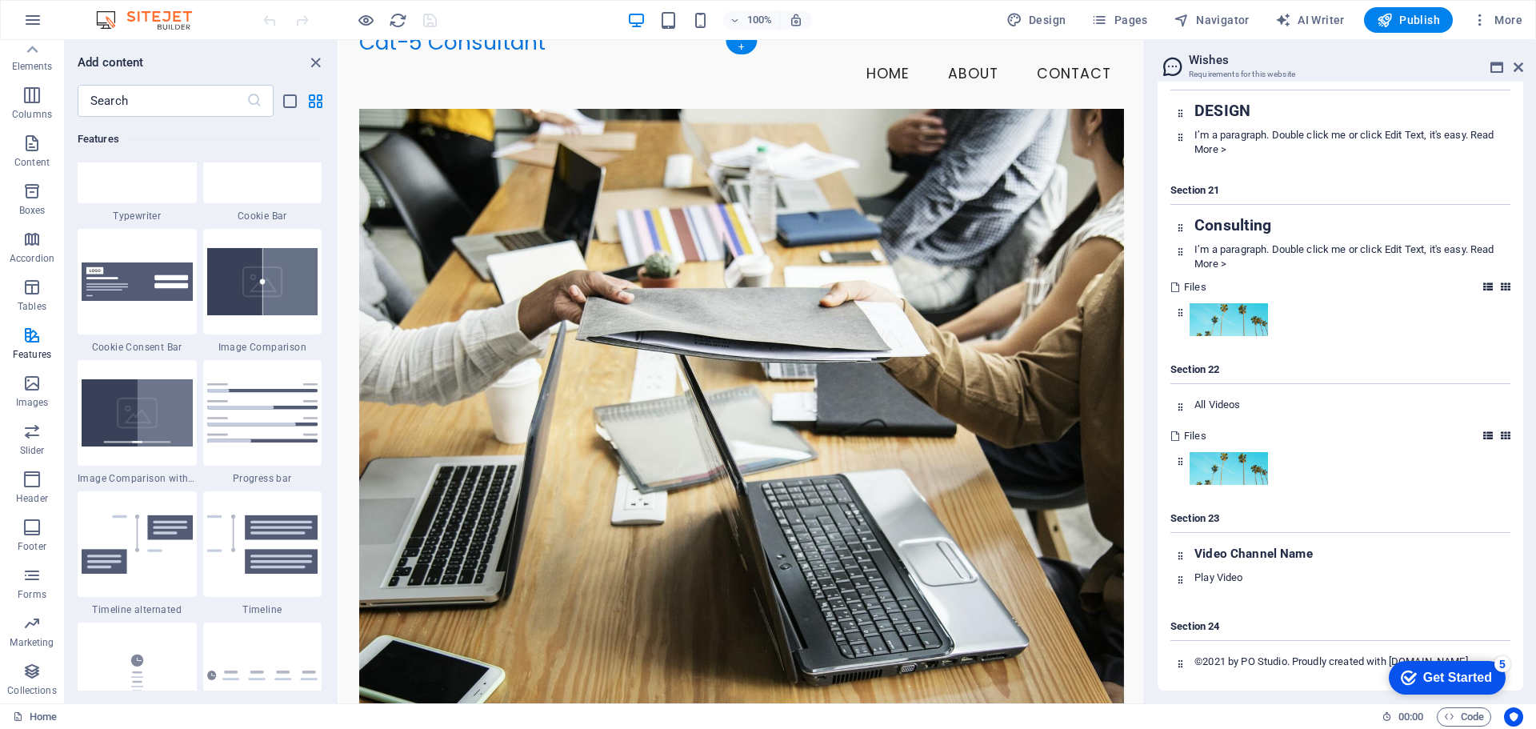
scroll to position [0, 0]
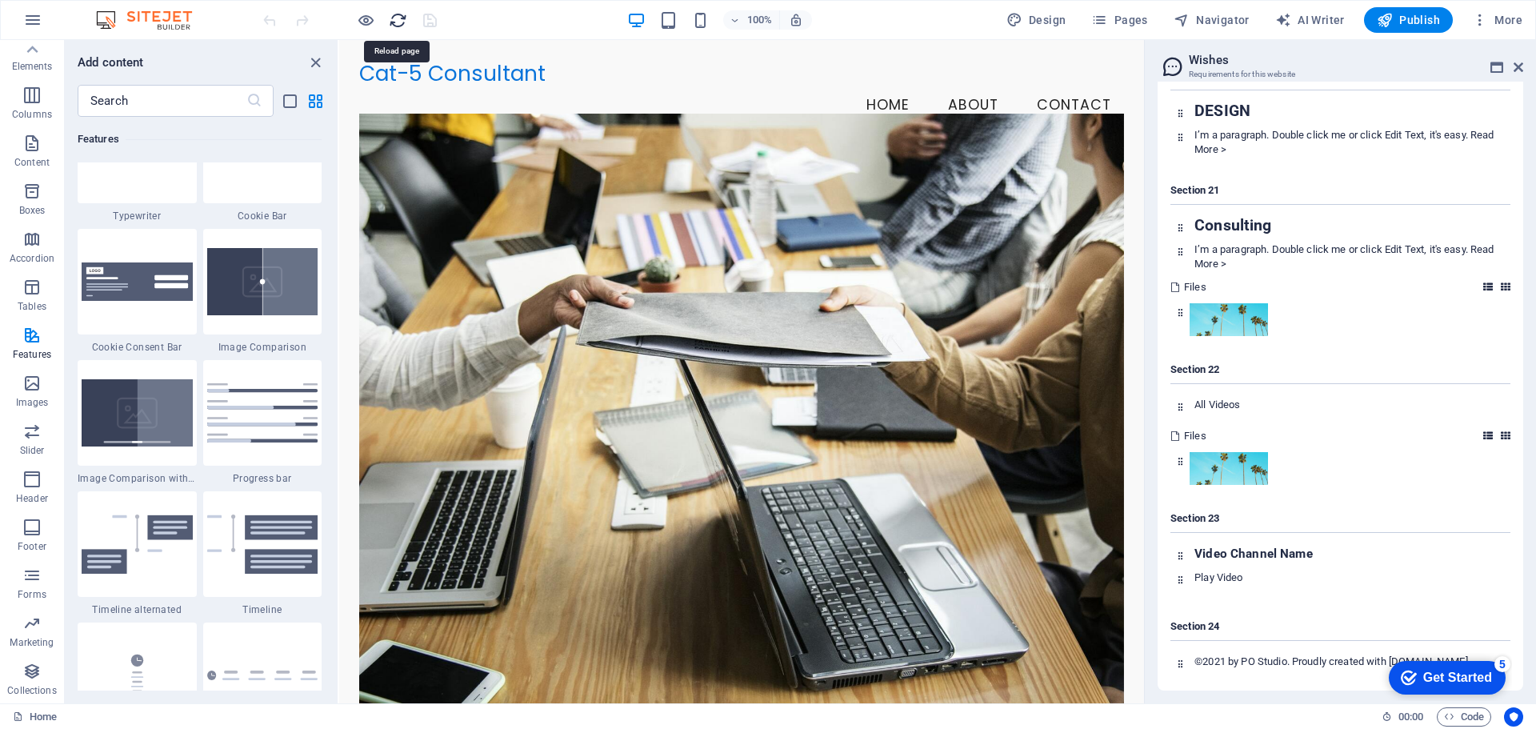
click at [393, 22] on icon "reload" at bounding box center [398, 20] width 18 height 18
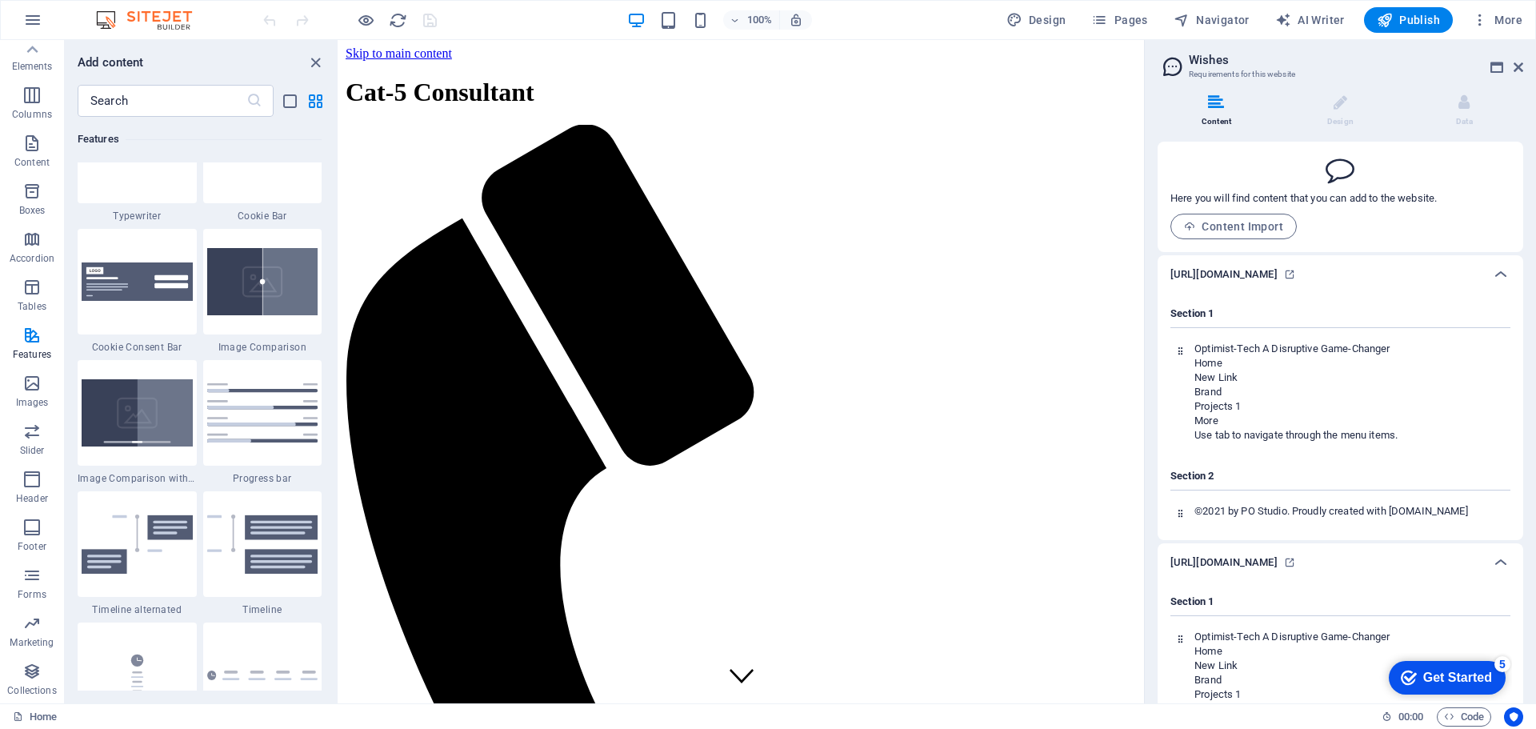
click at [1278, 278] on h6 "https://hengonpo2020.wixsite.com/website/items/this-is-a-title-01" at bounding box center [1224, 274] width 107 height 19
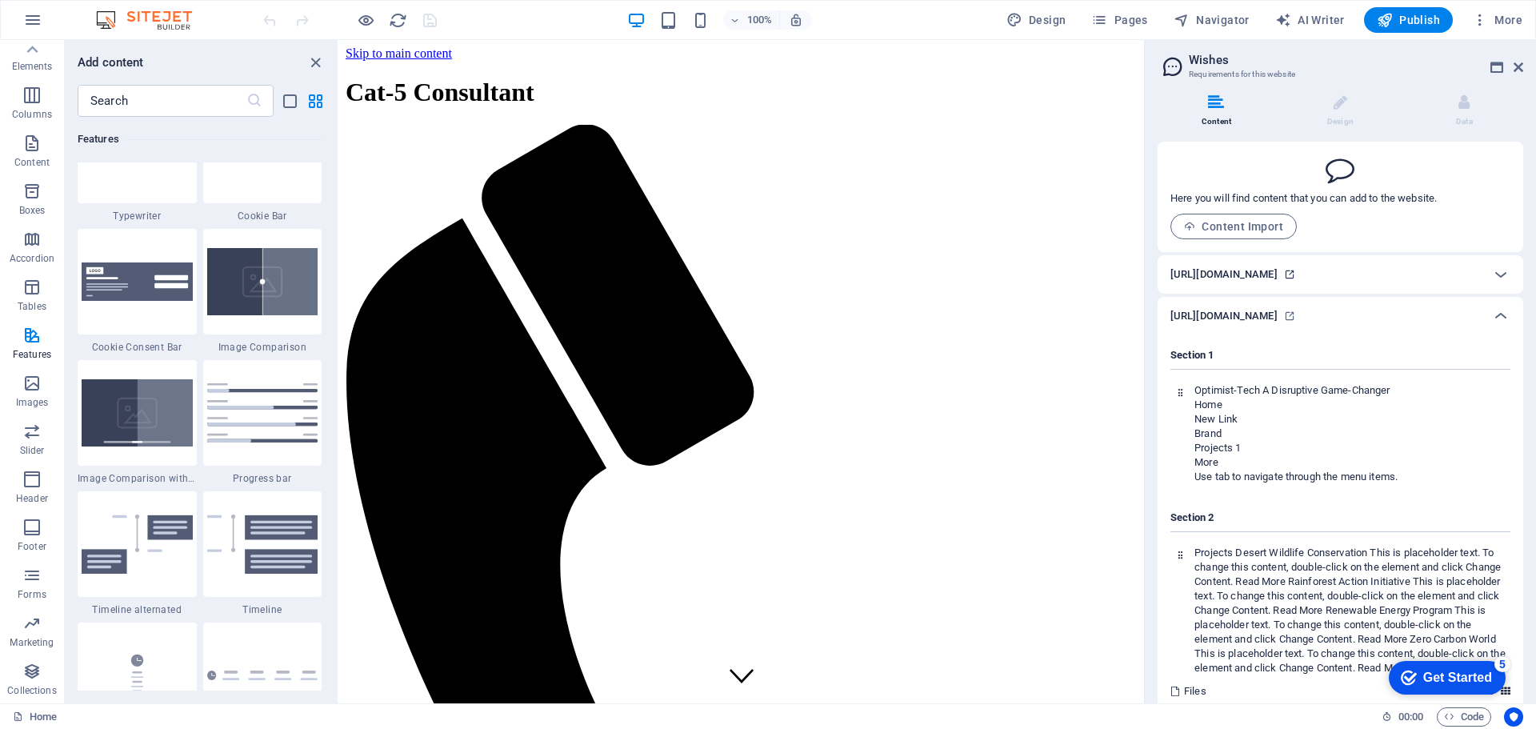
click at [1296, 280] on icon at bounding box center [1289, 274] width 11 height 11
click at [1494, 284] on icon at bounding box center [1501, 274] width 19 height 19
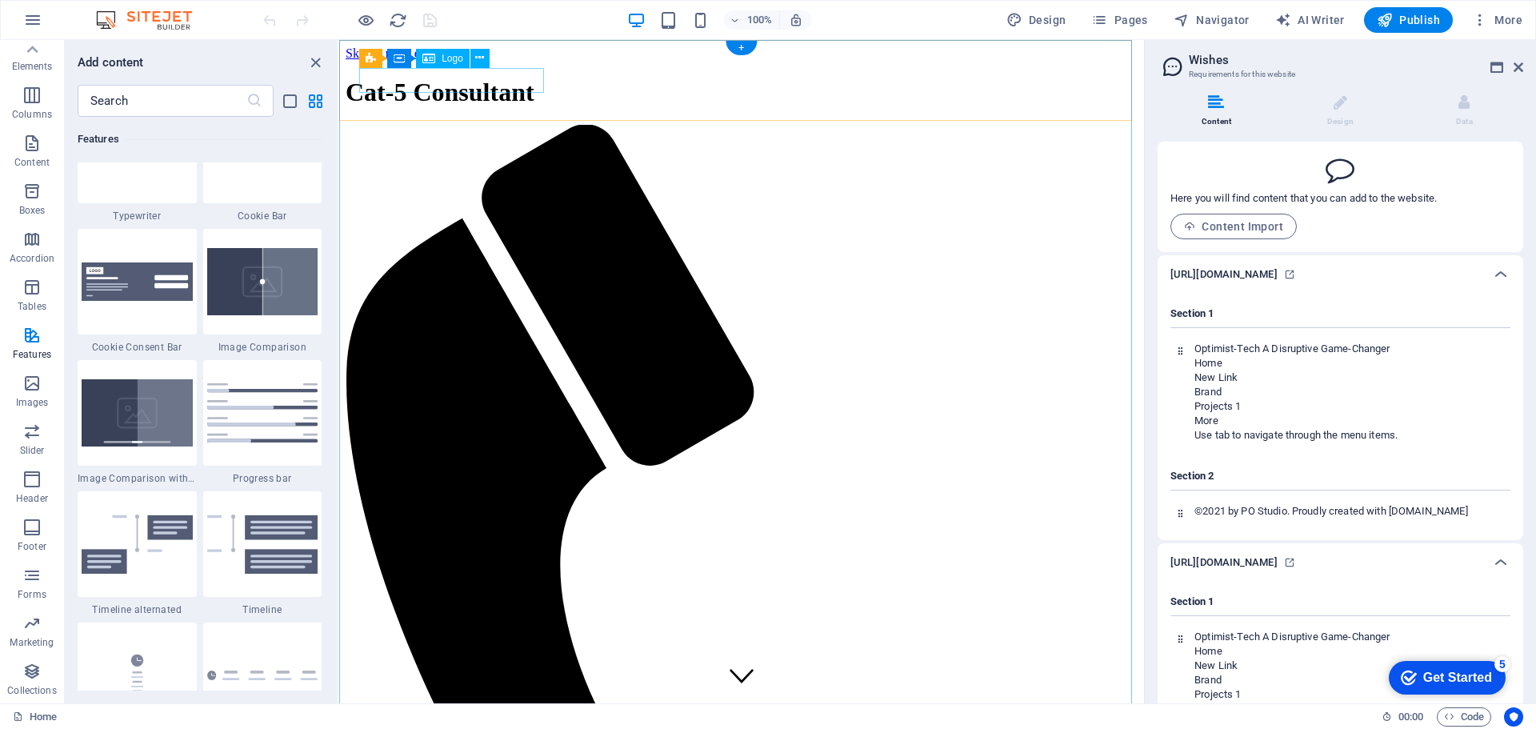
click at [503, 83] on div "Cat-5 Consultant" at bounding box center [742, 93] width 792 height 30
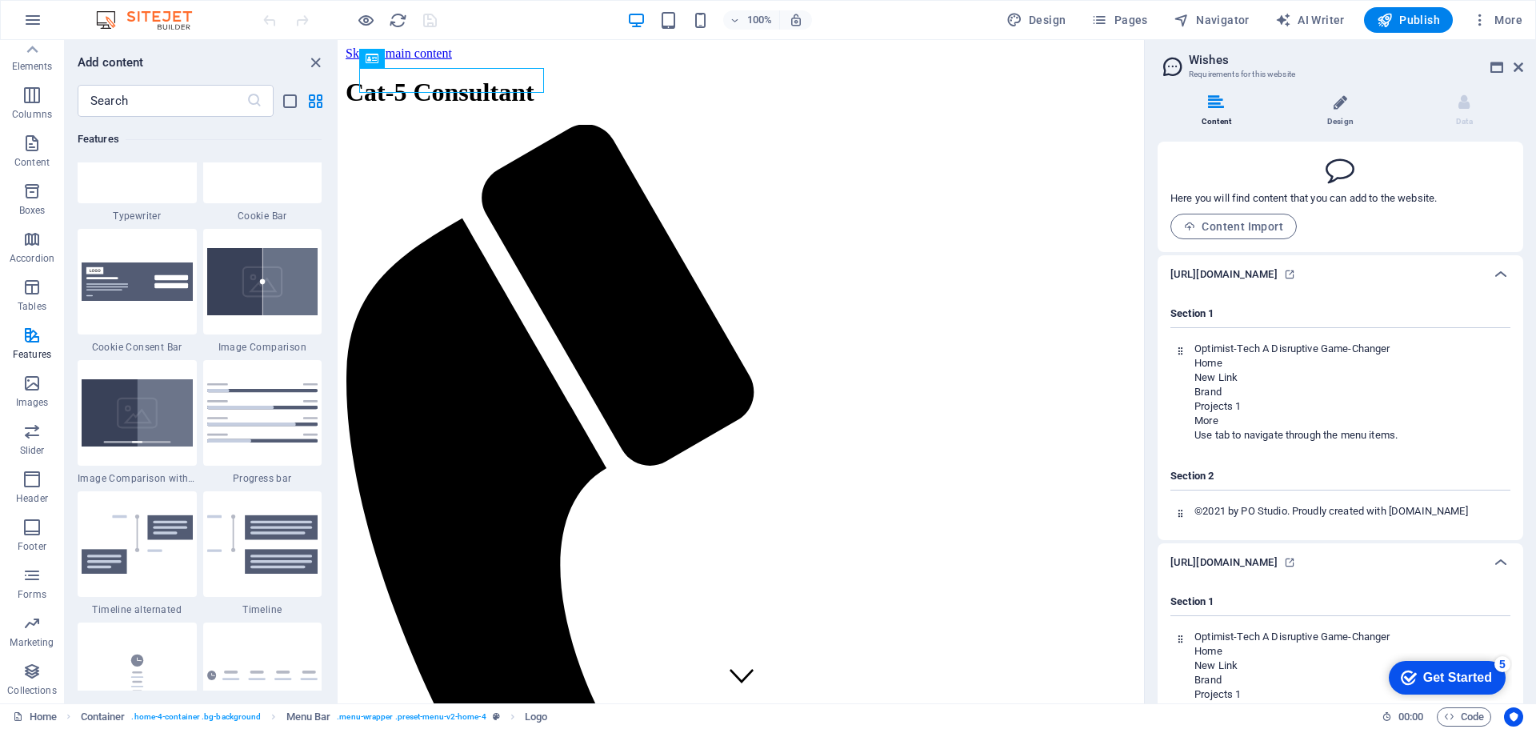
click at [1340, 103] on icon at bounding box center [1341, 102] width 14 height 16
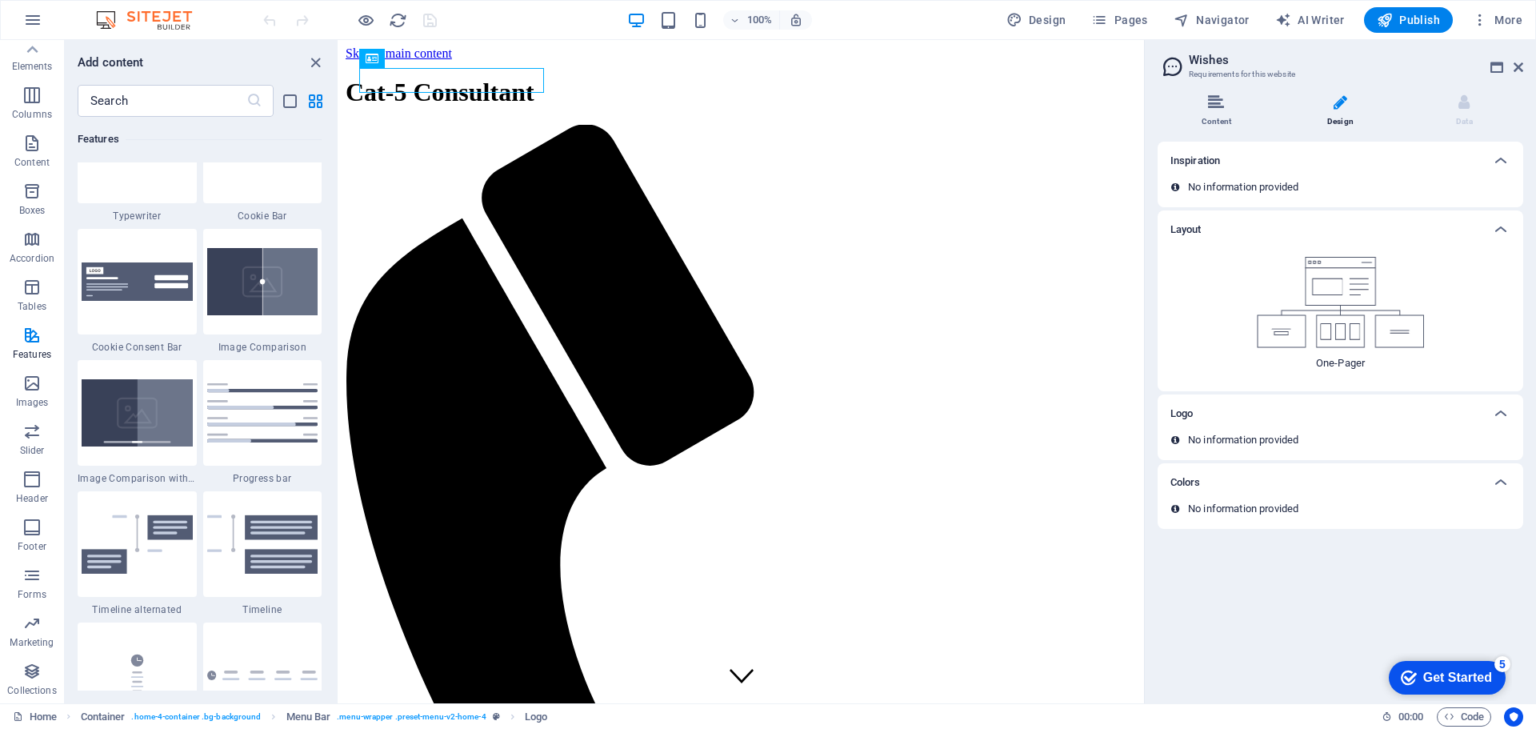
click at [1210, 110] on icon at bounding box center [1216, 102] width 16 height 16
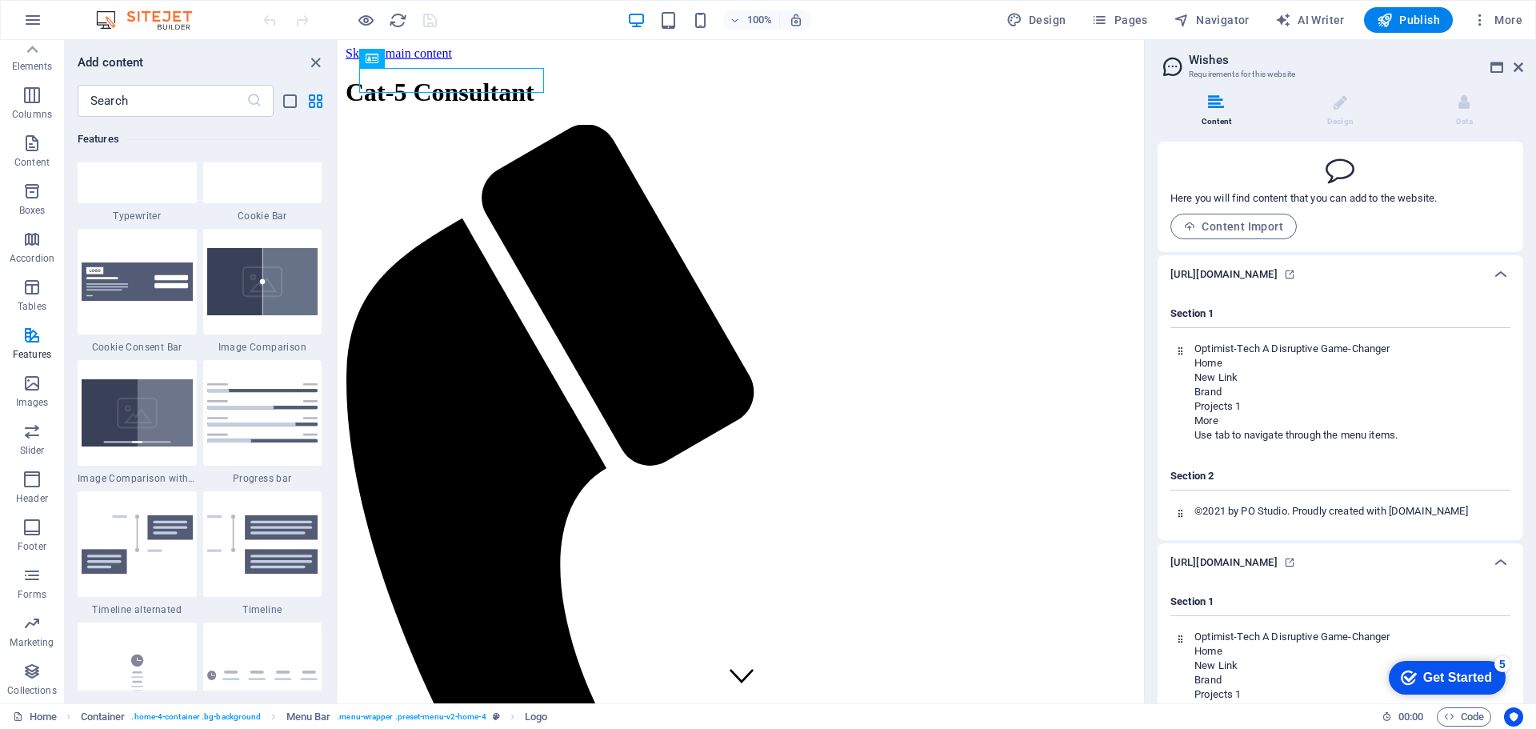
scroll to position [160, 0]
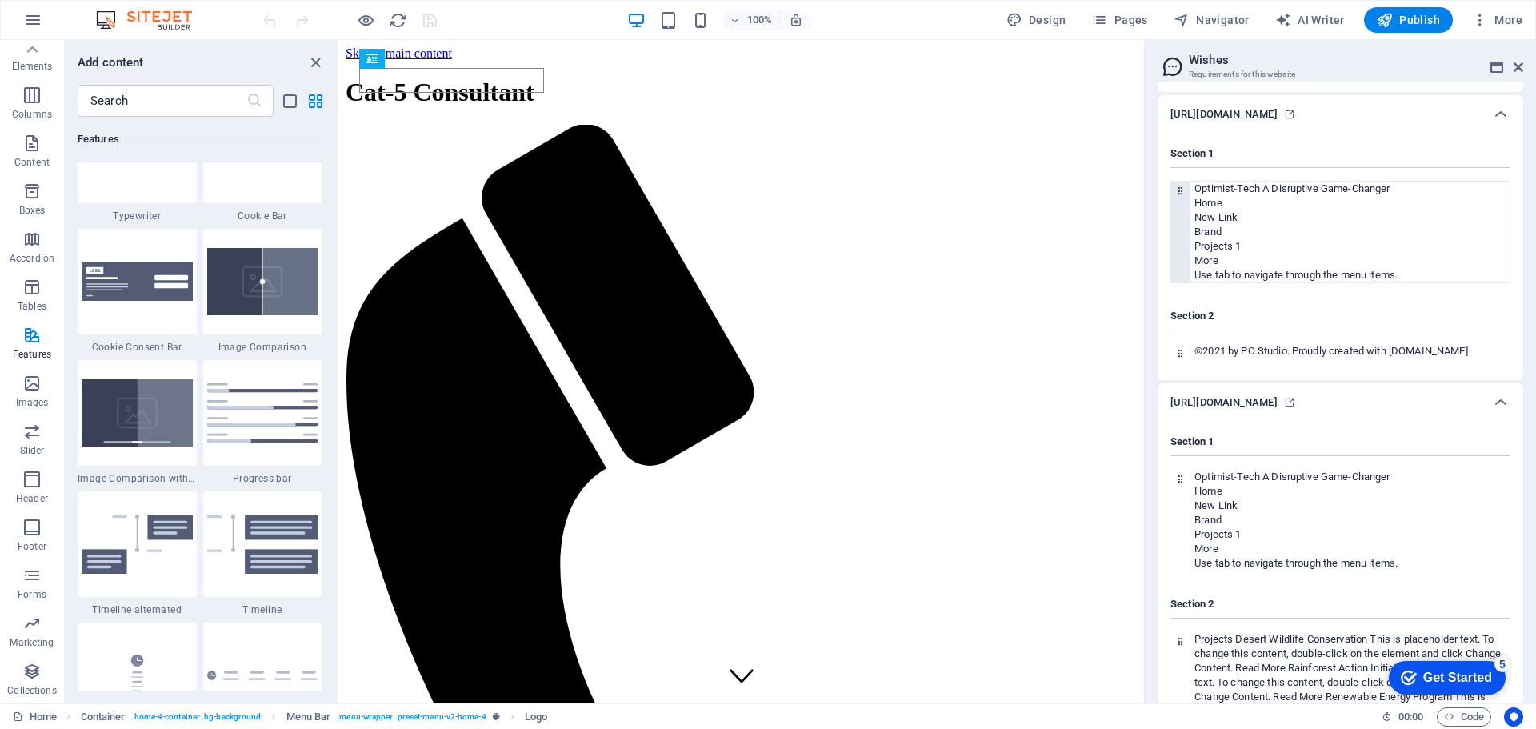
click at [1183, 263] on div at bounding box center [1181, 232] width 18 height 101
click at [1286, 194] on span "A Disruptive Game-Changer" at bounding box center [1326, 188] width 127 height 12
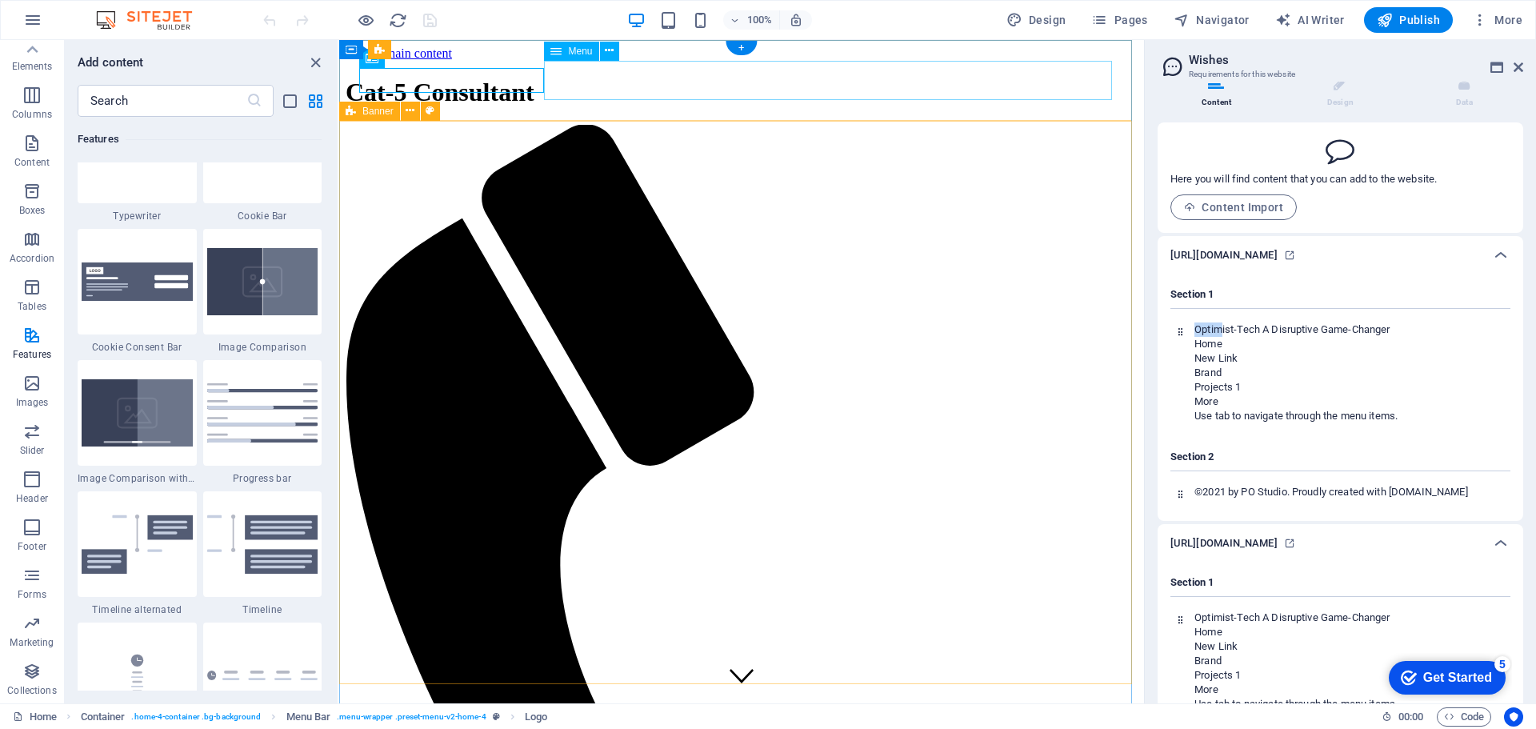
scroll to position [0, 0]
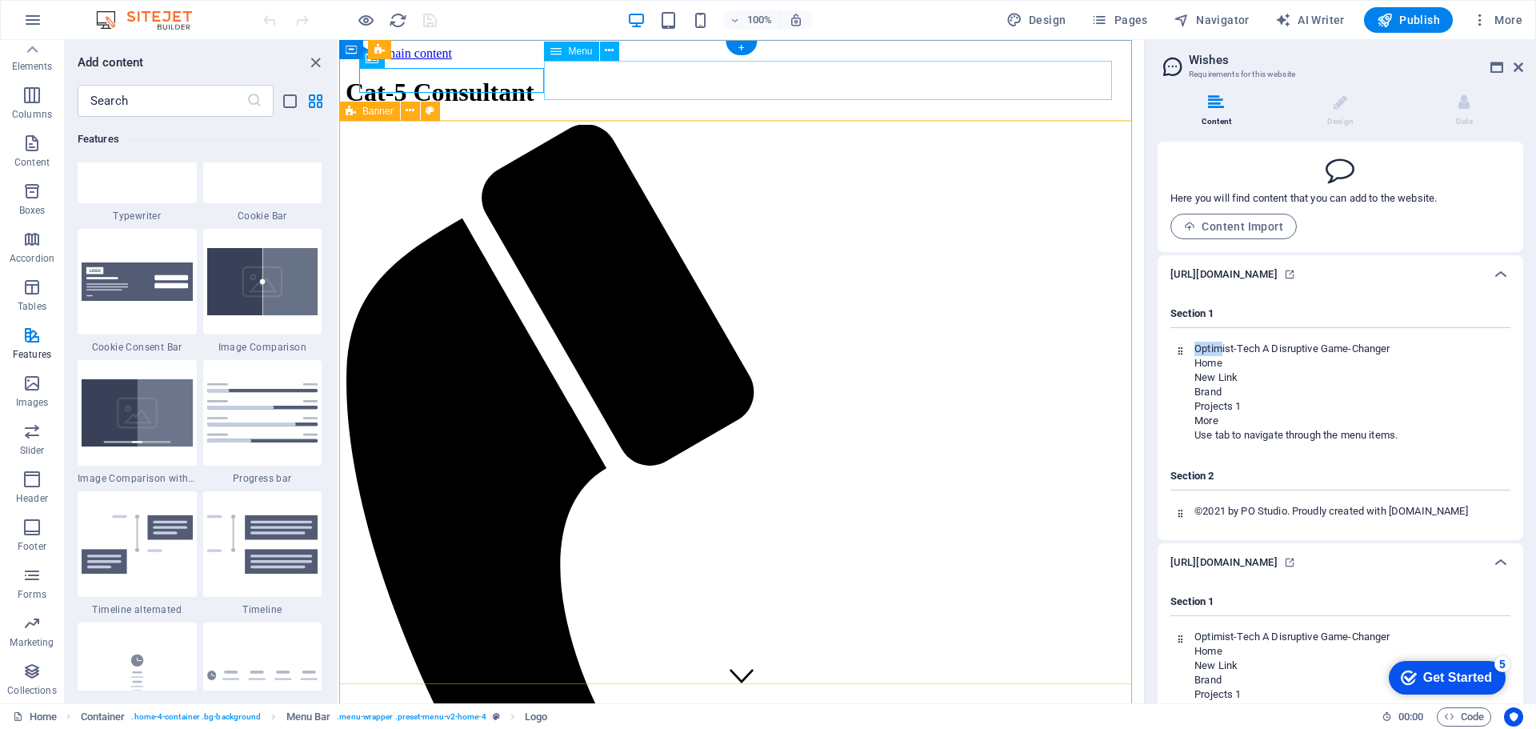
drag, startPoint x: 1560, startPoint y: 253, endPoint x: 951, endPoint y: 79, distance: 634.0
click at [1315, 355] on span "A Disruptive Game-Changer" at bounding box center [1326, 348] width 127 height 12
click at [459, 82] on div "Cat-5 Consultant" at bounding box center [742, 93] width 792 height 30
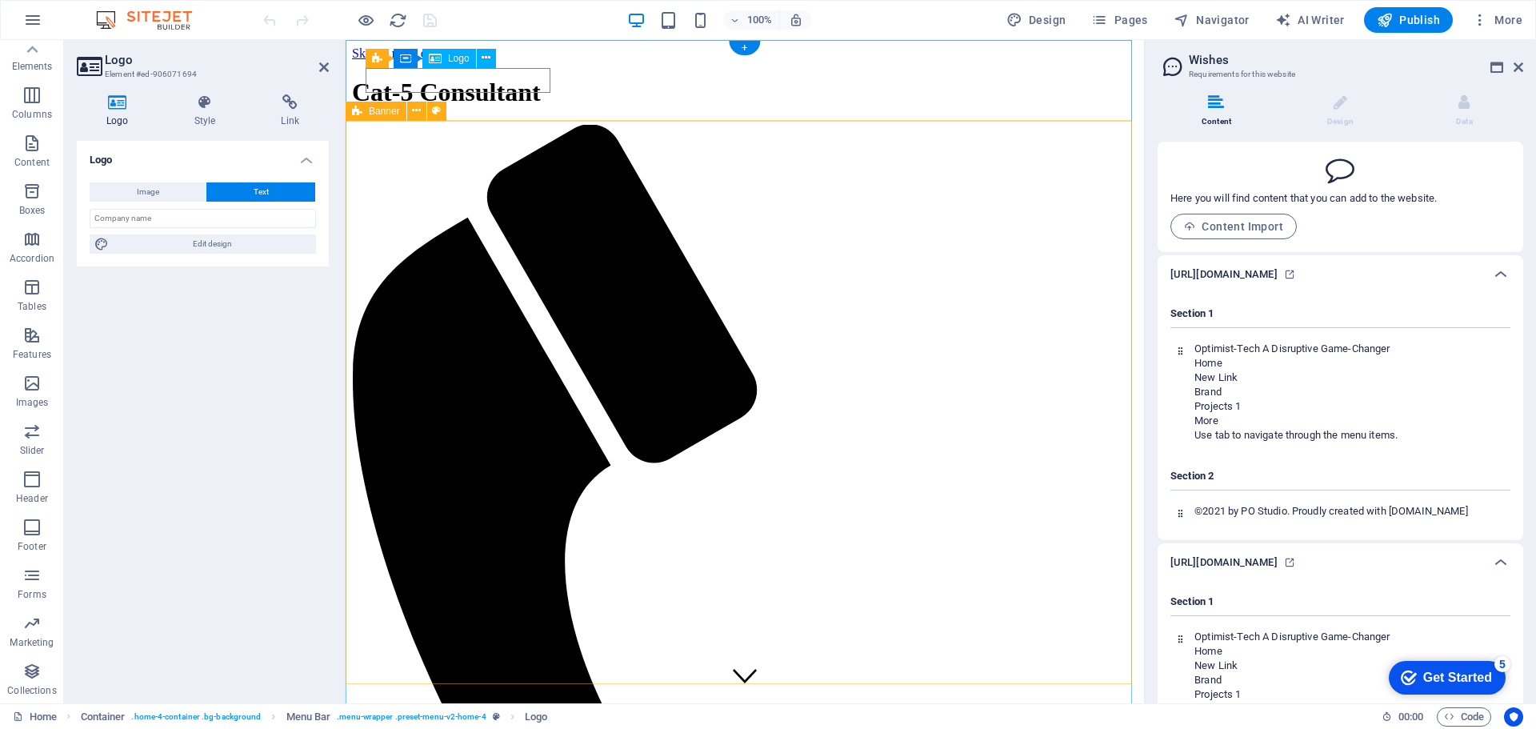
click at [491, 81] on div "Cat-5 Consultant" at bounding box center [745, 93] width 786 height 30
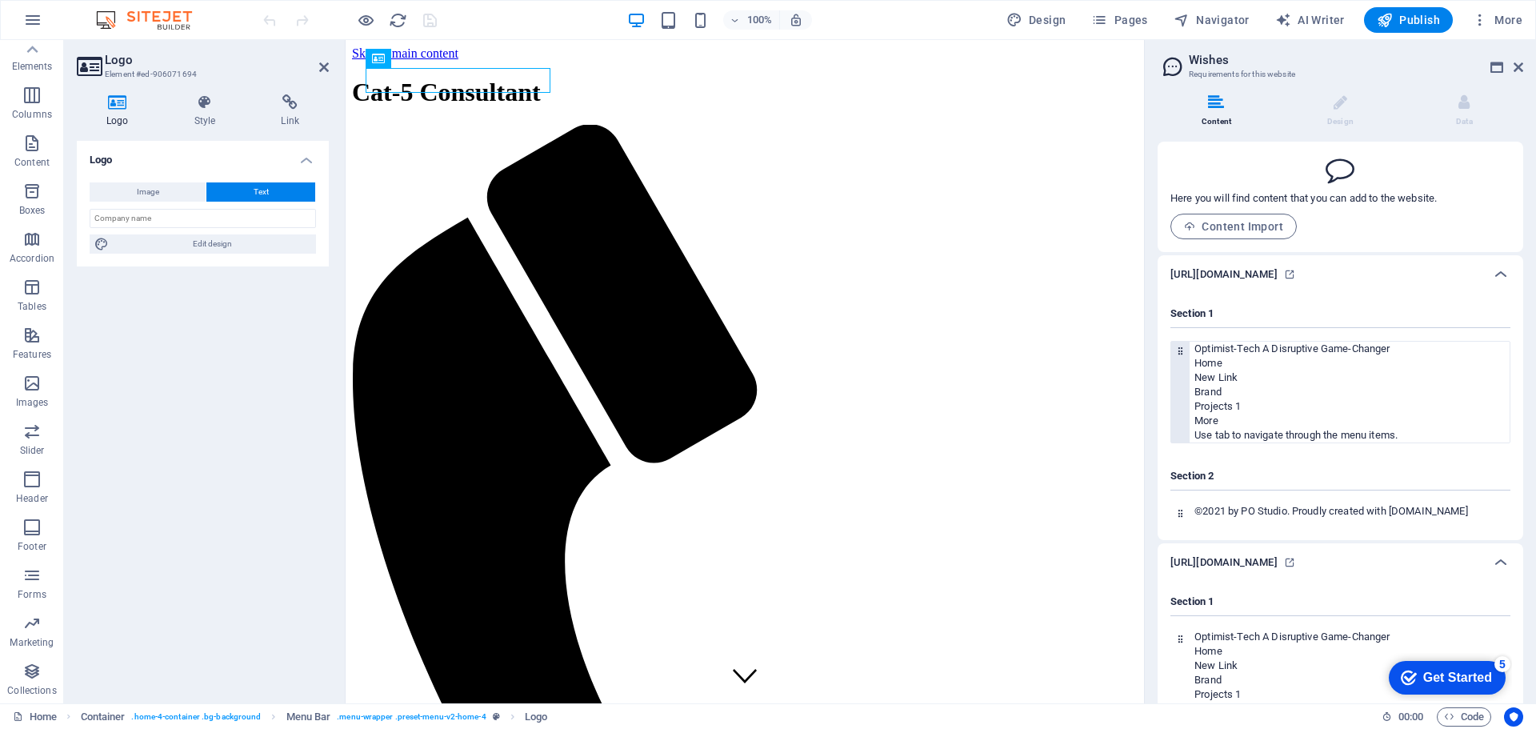
click at [1224, 355] on span "Optimist-Tech" at bounding box center [1228, 348] width 66 height 12
click at [1260, 355] on span "Optimist-Tech" at bounding box center [1228, 348] width 66 height 12
drag, startPoint x: 1422, startPoint y: 368, endPoint x: 1178, endPoint y: 366, distance: 244.1
click at [1178, 366] on div "Optimist-Tech A Disruptive Game-Changer Home New Link Brand Projects 1 More Use…" at bounding box center [1341, 392] width 340 height 102
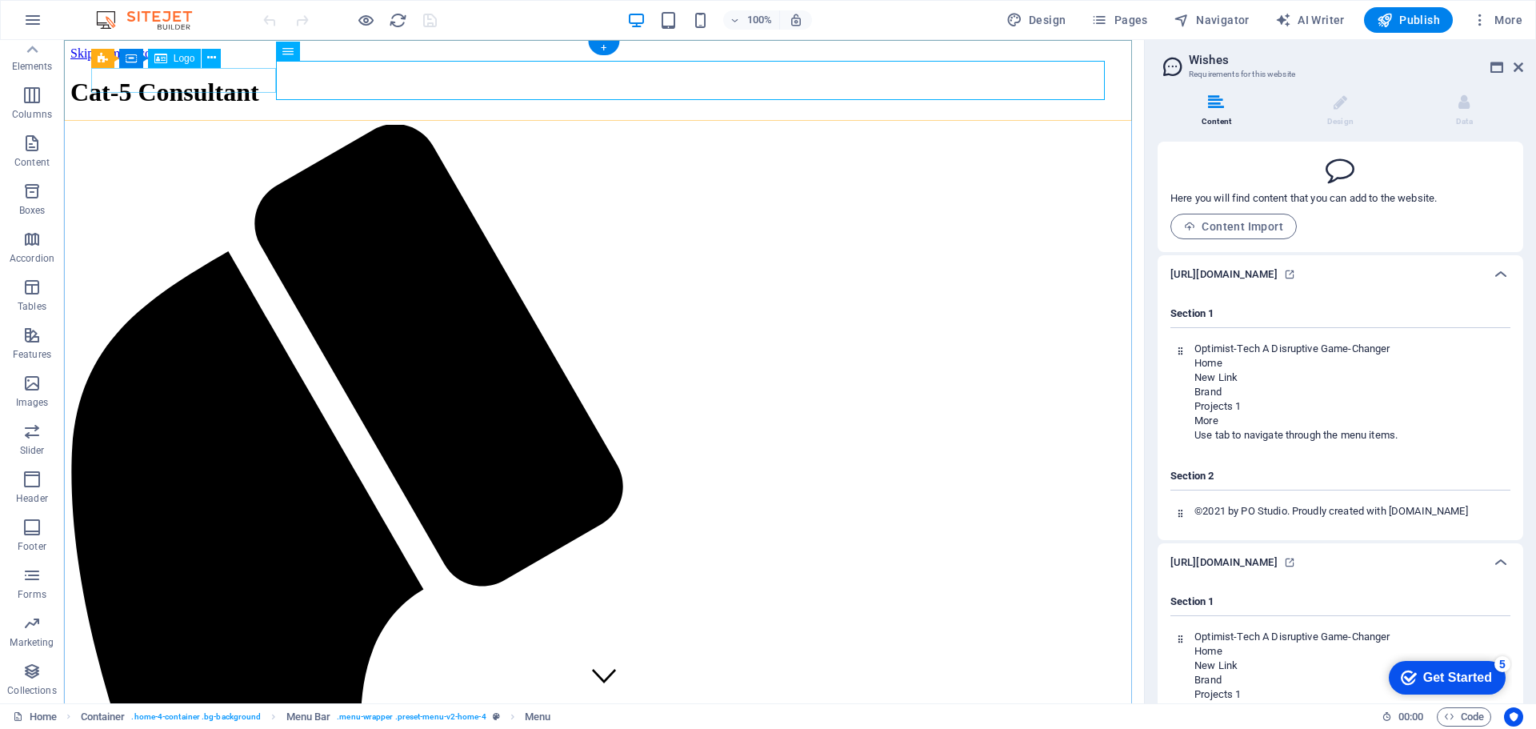
click at [165, 80] on div "Cat-5 Consultant" at bounding box center [604, 93] width 1068 height 30
click at [1512, 18] on span "More" at bounding box center [1497, 20] width 50 height 16
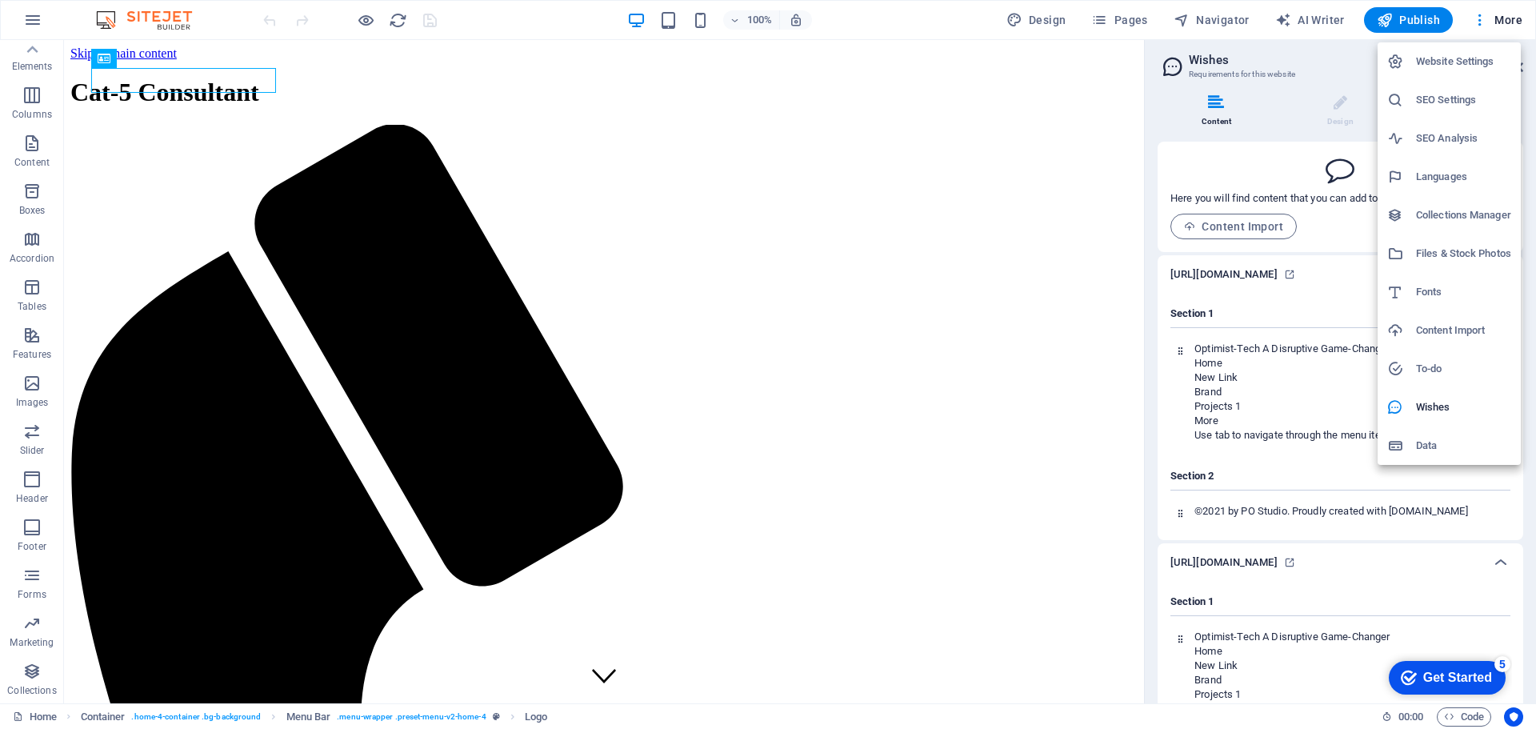
click at [1249, 110] on div at bounding box center [768, 364] width 1536 height 729
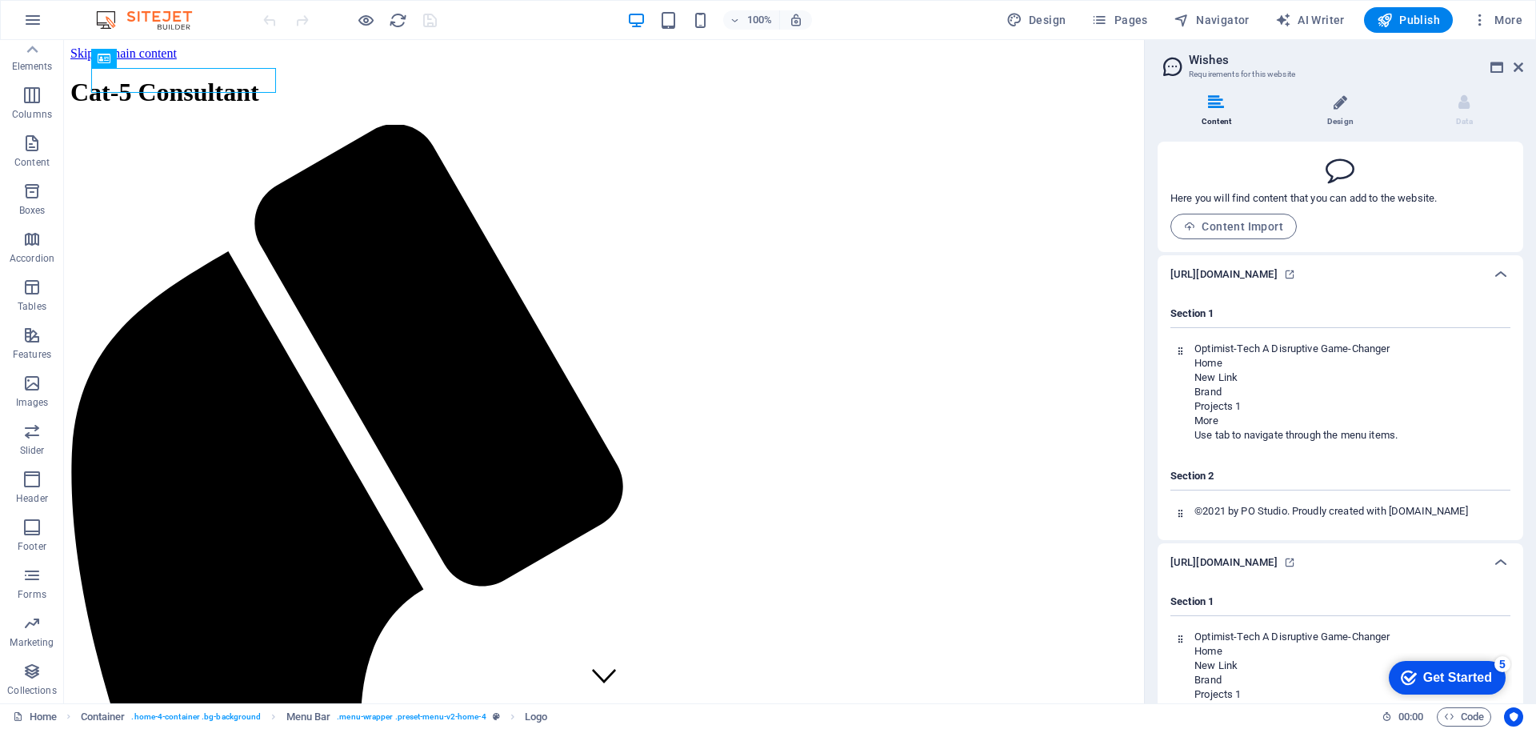
click at [1342, 102] on icon at bounding box center [1341, 102] width 14 height 16
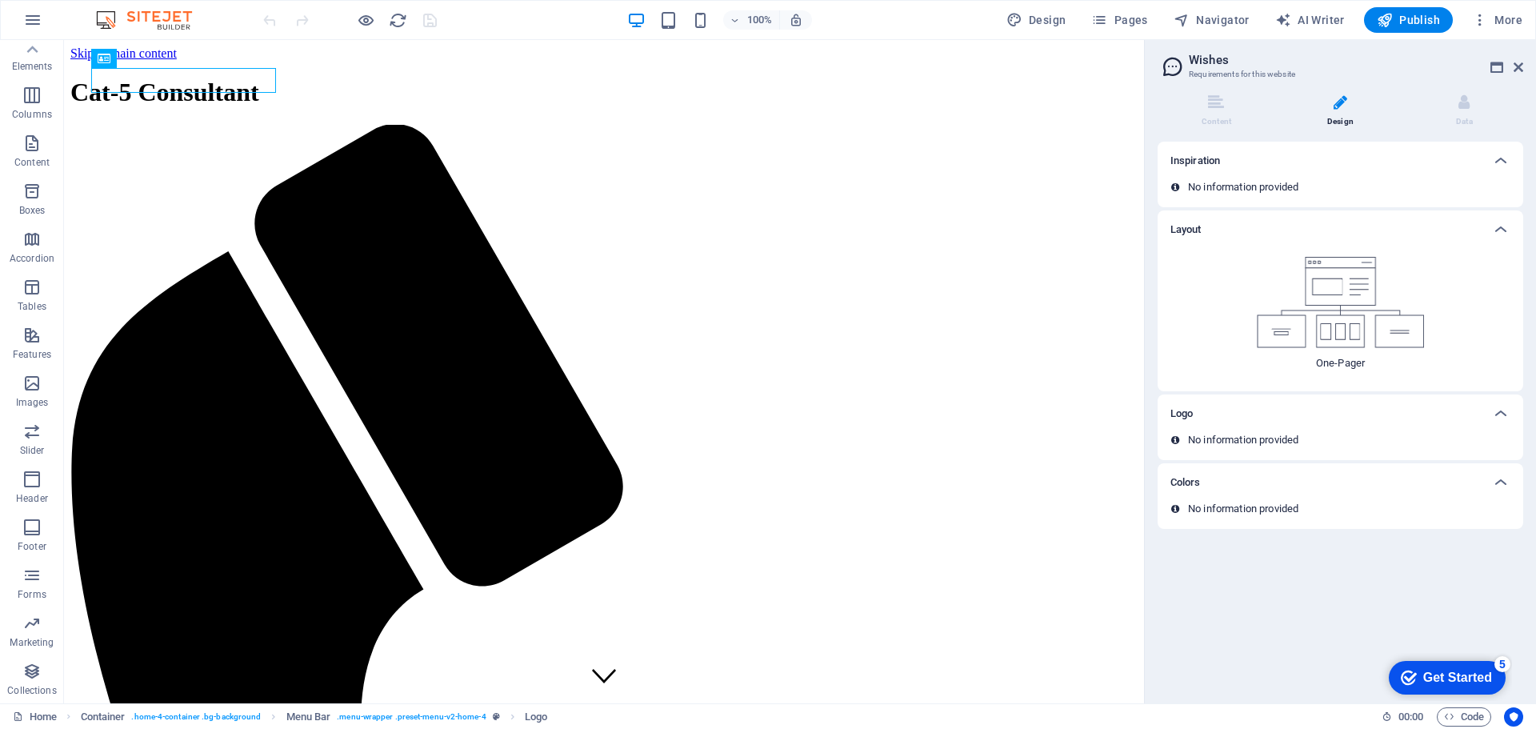
click at [1341, 262] on img at bounding box center [1341, 302] width 168 height 91
click at [1332, 276] on img at bounding box center [1341, 302] width 168 height 91
click at [1334, 276] on img at bounding box center [1341, 302] width 168 height 91
click at [1466, 106] on icon at bounding box center [1464, 102] width 11 height 16
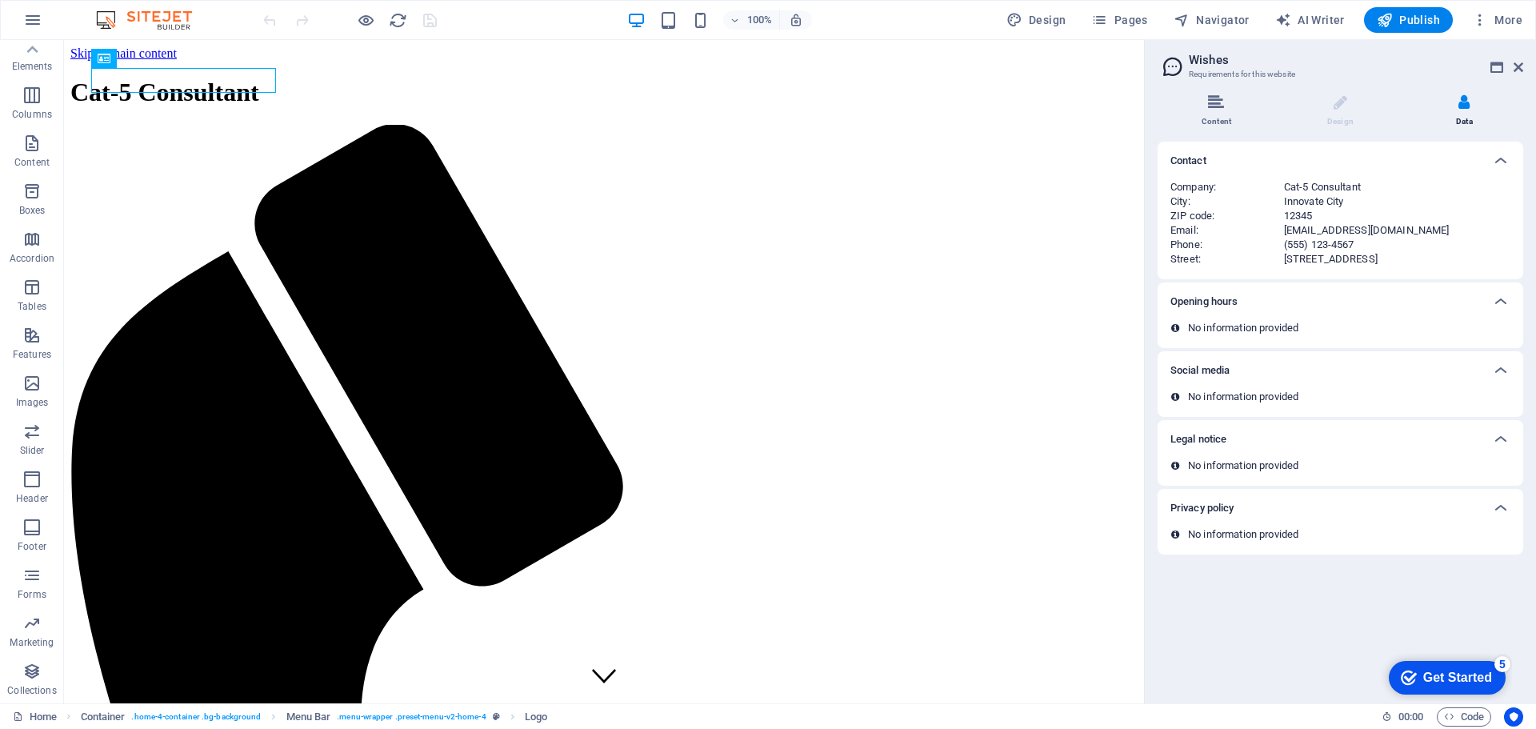
click at [1216, 101] on icon at bounding box center [1216, 102] width 16 height 16
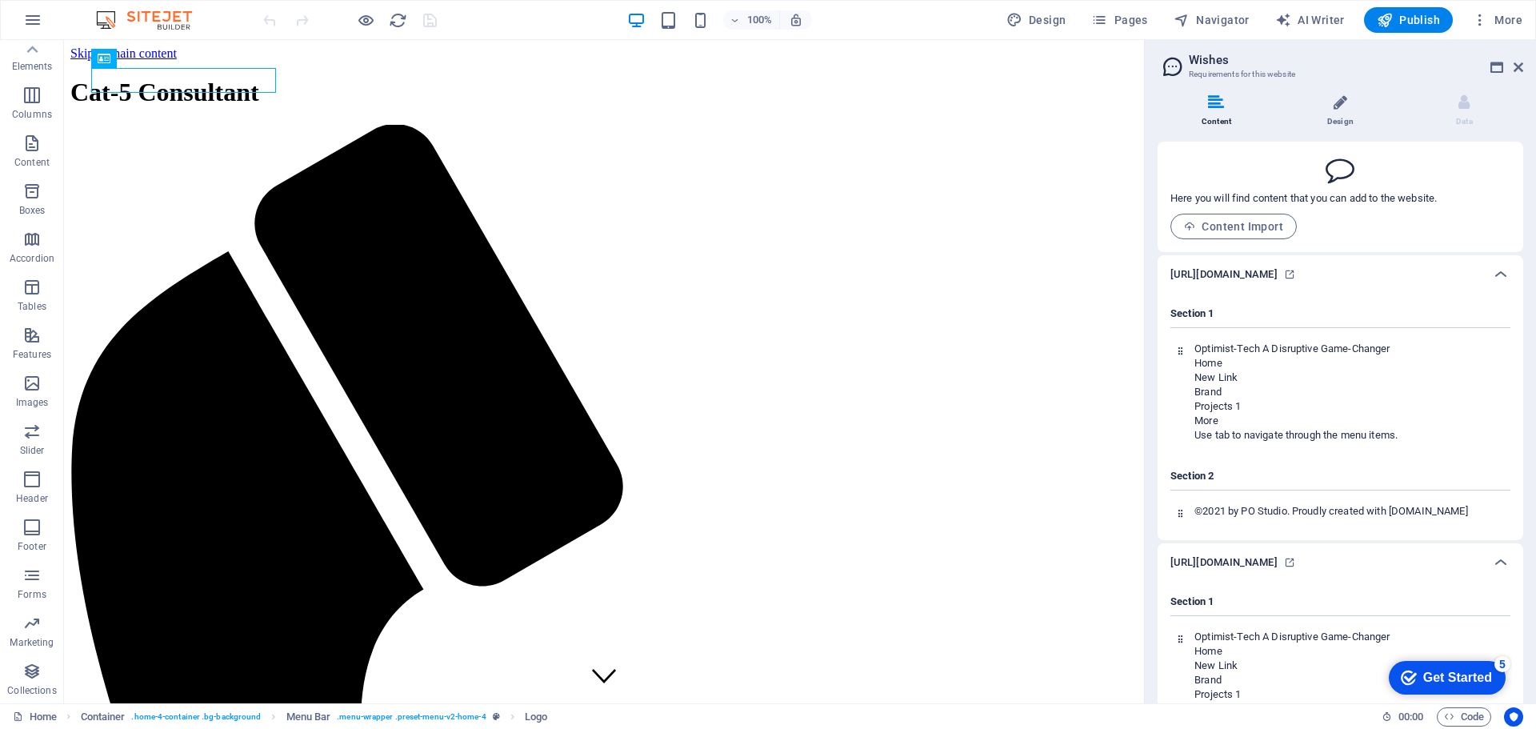
click at [1344, 110] on icon at bounding box center [1341, 102] width 14 height 16
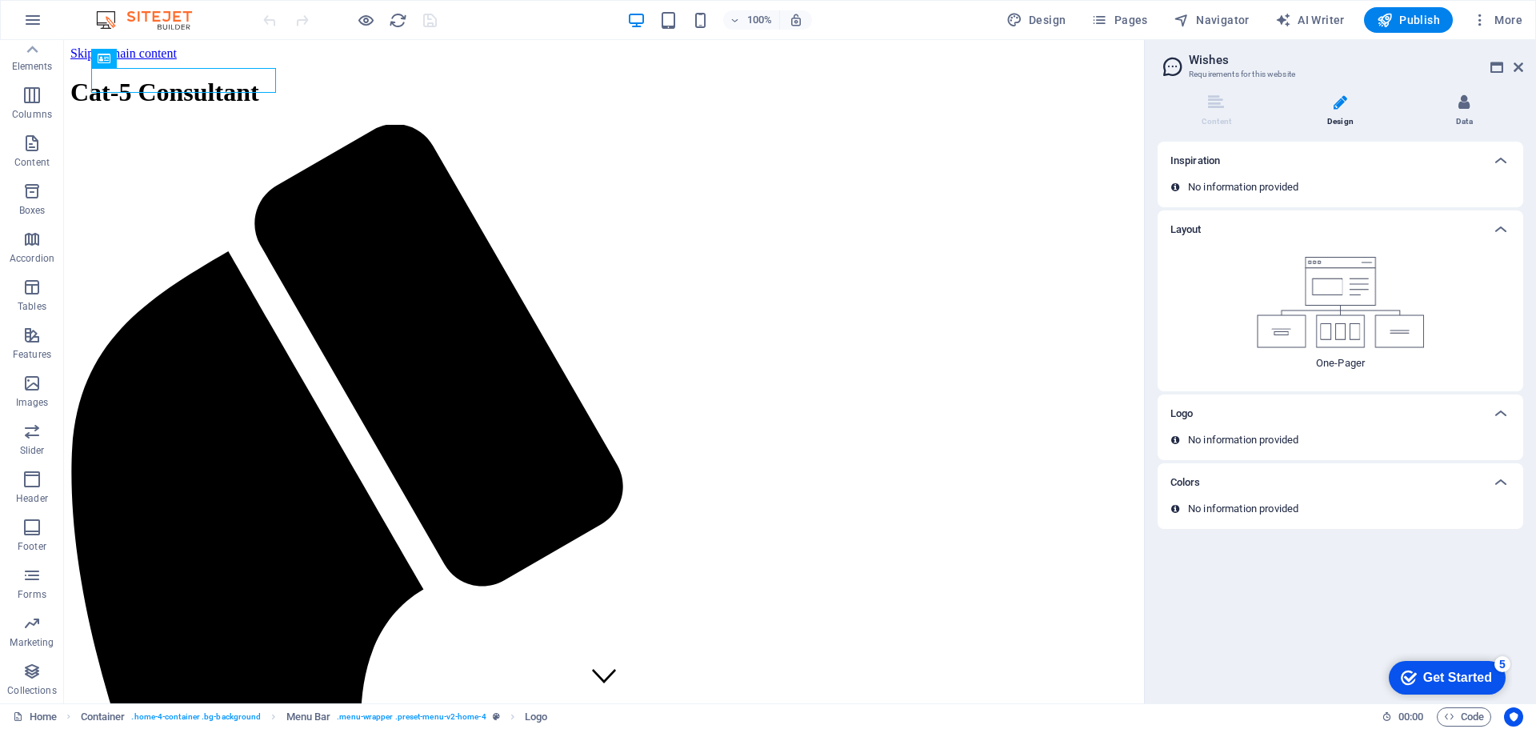
click at [1464, 106] on icon at bounding box center [1464, 102] width 11 height 16
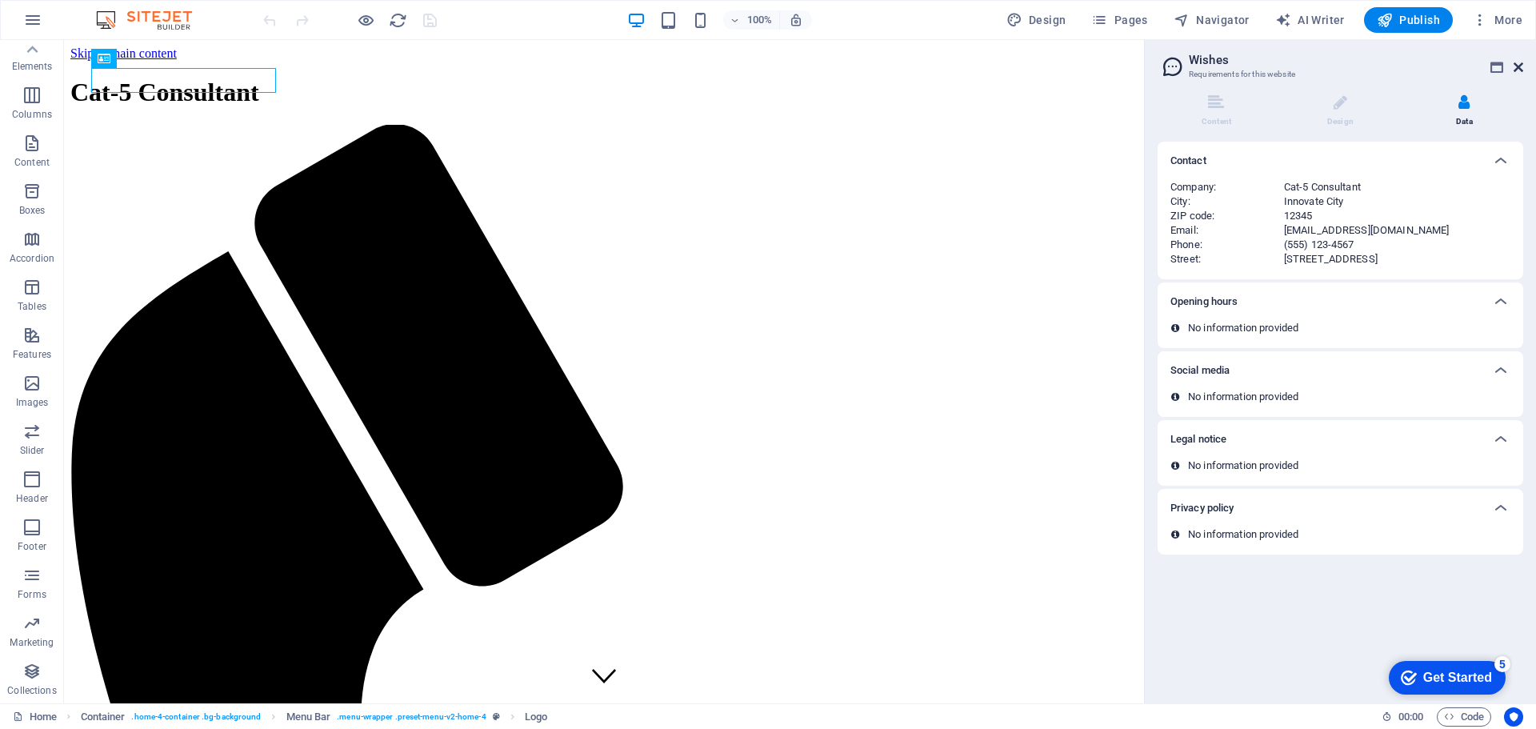
click at [1516, 68] on icon at bounding box center [1519, 67] width 10 height 13
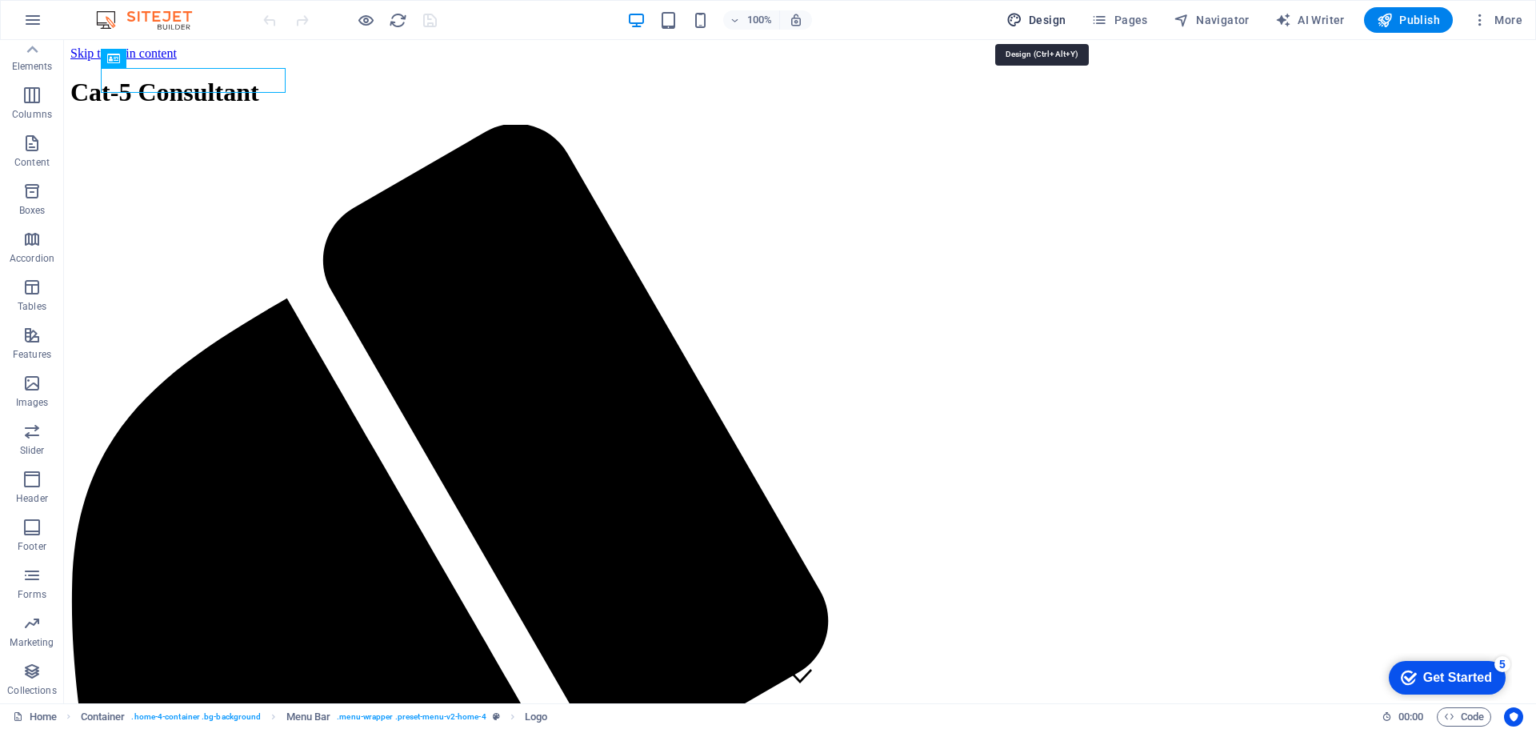
click at [1048, 22] on span "Design" at bounding box center [1037, 20] width 60 height 16
select select "rem"
select select "200"
select select "px"
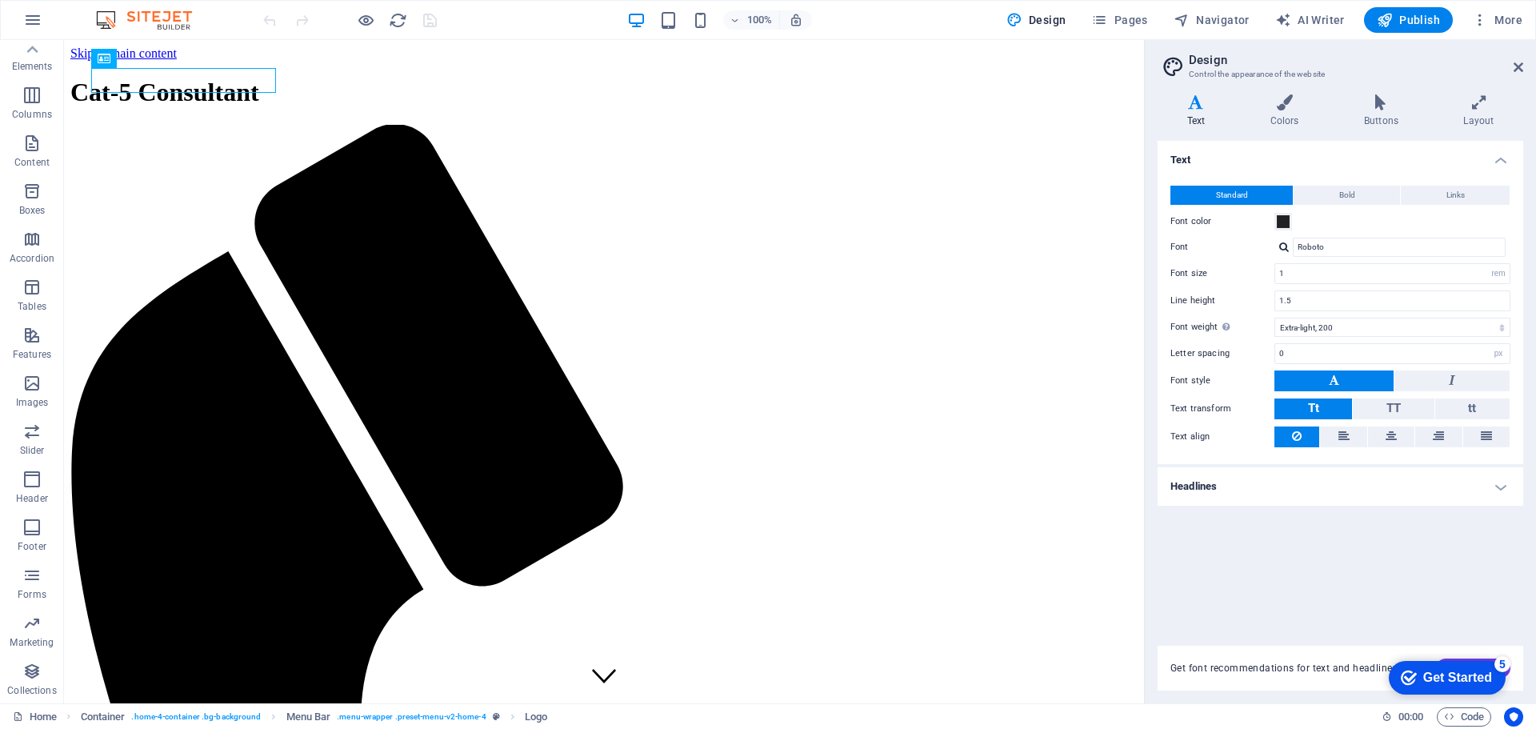
click at [1536, 66] on aside "Design Control the appearance of the website Variants Text Colors Buttons Layou…" at bounding box center [1340, 371] width 392 height 663
drag, startPoint x: 1516, startPoint y: 68, endPoint x: 1451, endPoint y: 28, distance: 76.2
click at [1516, 68] on icon at bounding box center [1519, 67] width 10 height 13
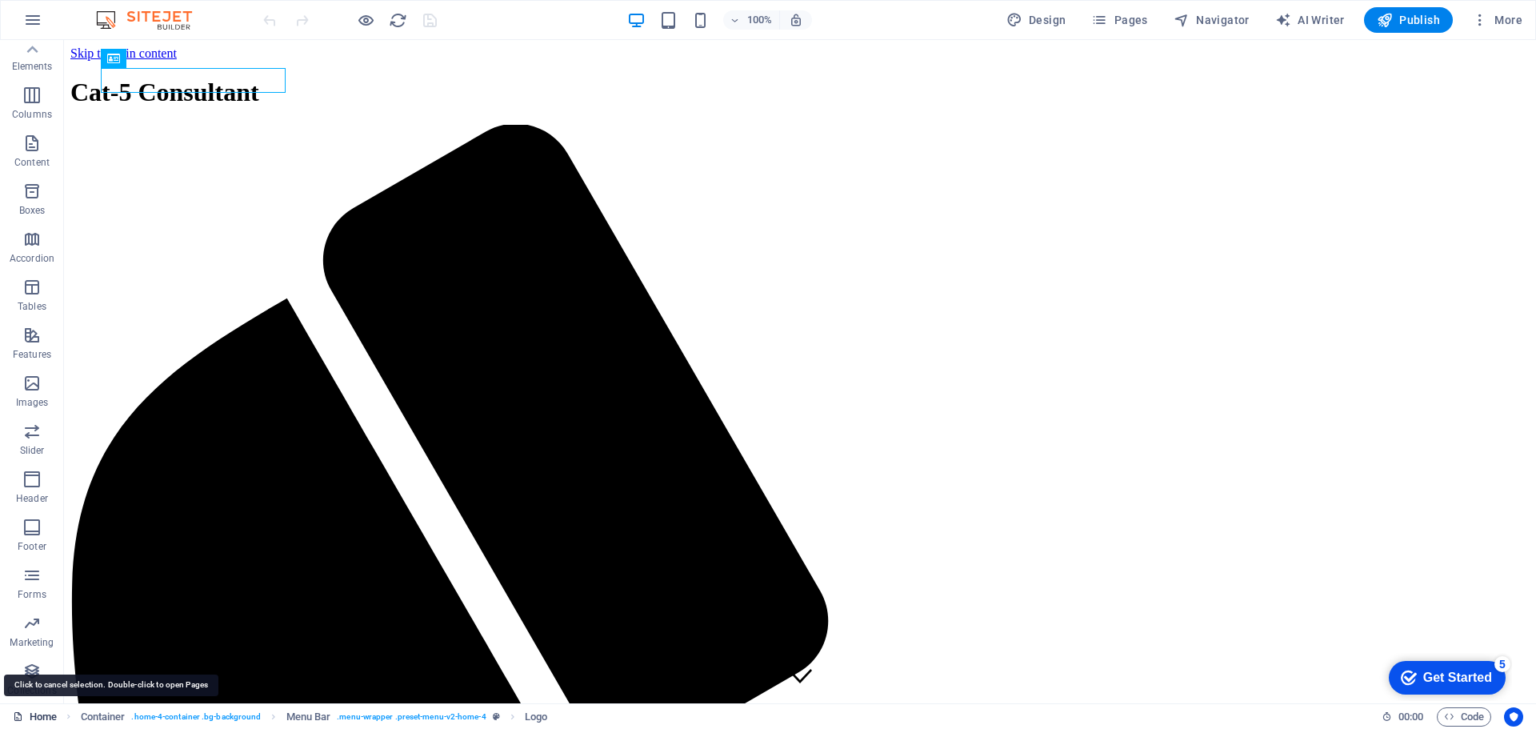
click at [27, 717] on link "Home" at bounding box center [35, 716] width 44 height 19
click at [30, 719] on link "Home" at bounding box center [35, 716] width 44 height 19
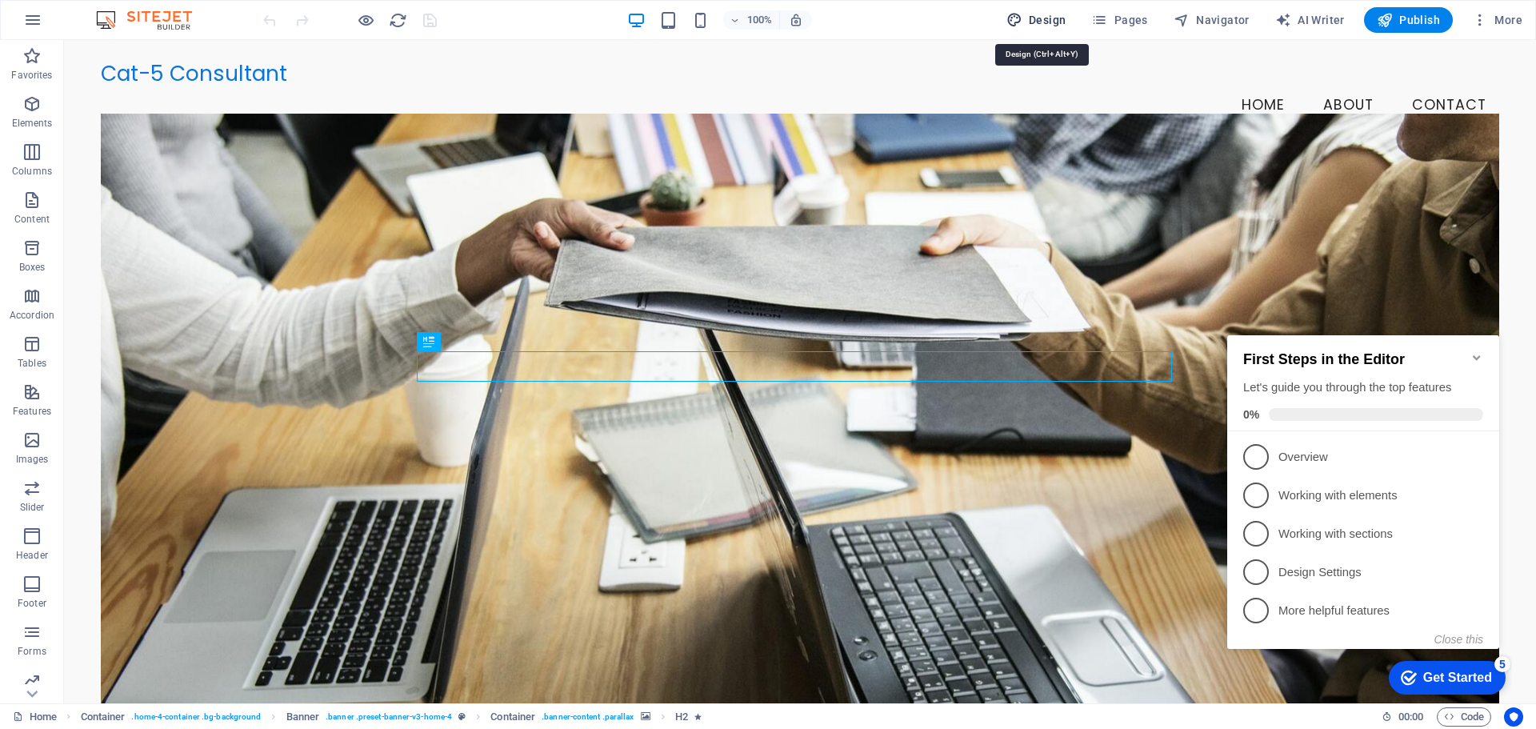
click at [1035, 25] on span "Design" at bounding box center [1037, 20] width 60 height 16
select select "rem"
select select "200"
select select "px"
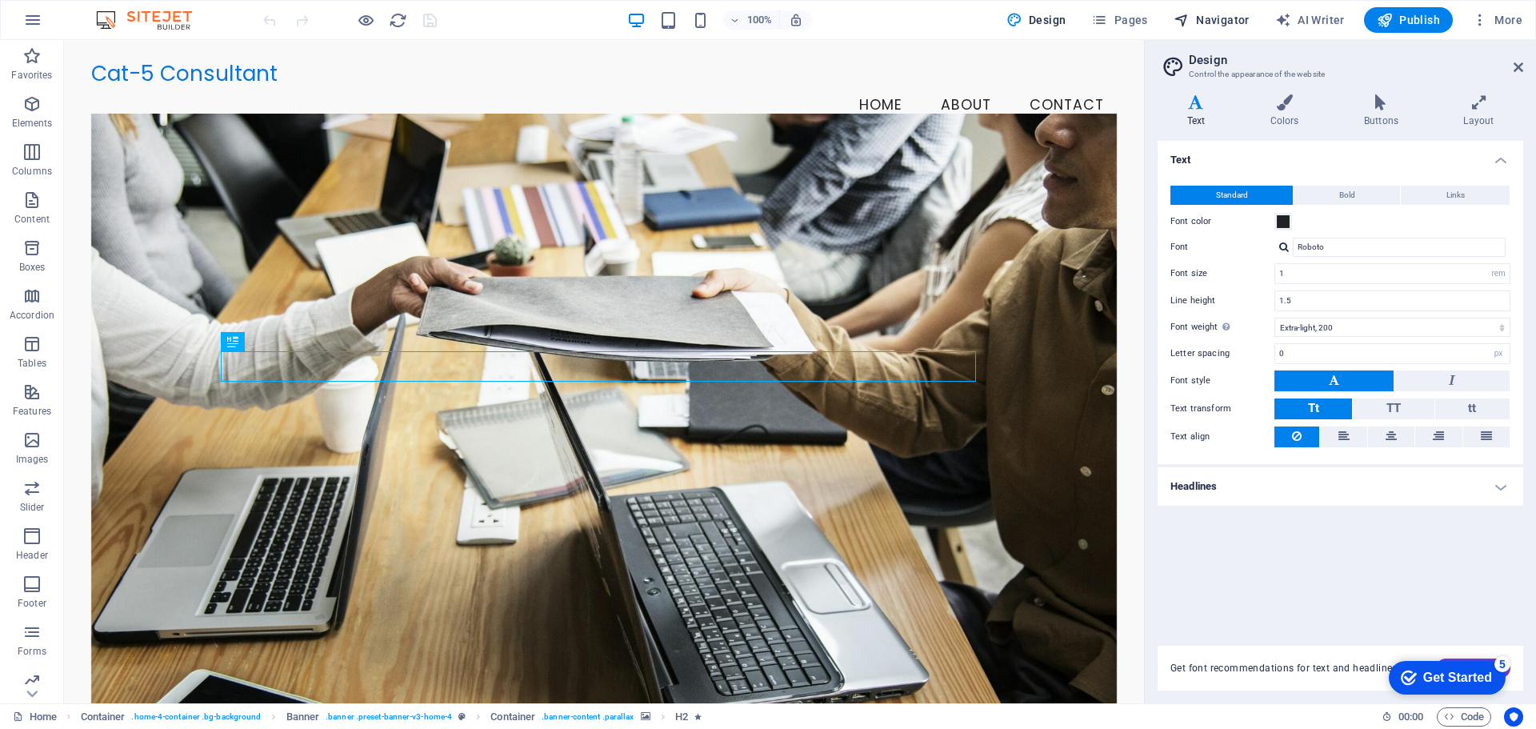
click at [1228, 19] on span "Navigator" at bounding box center [1212, 20] width 76 height 16
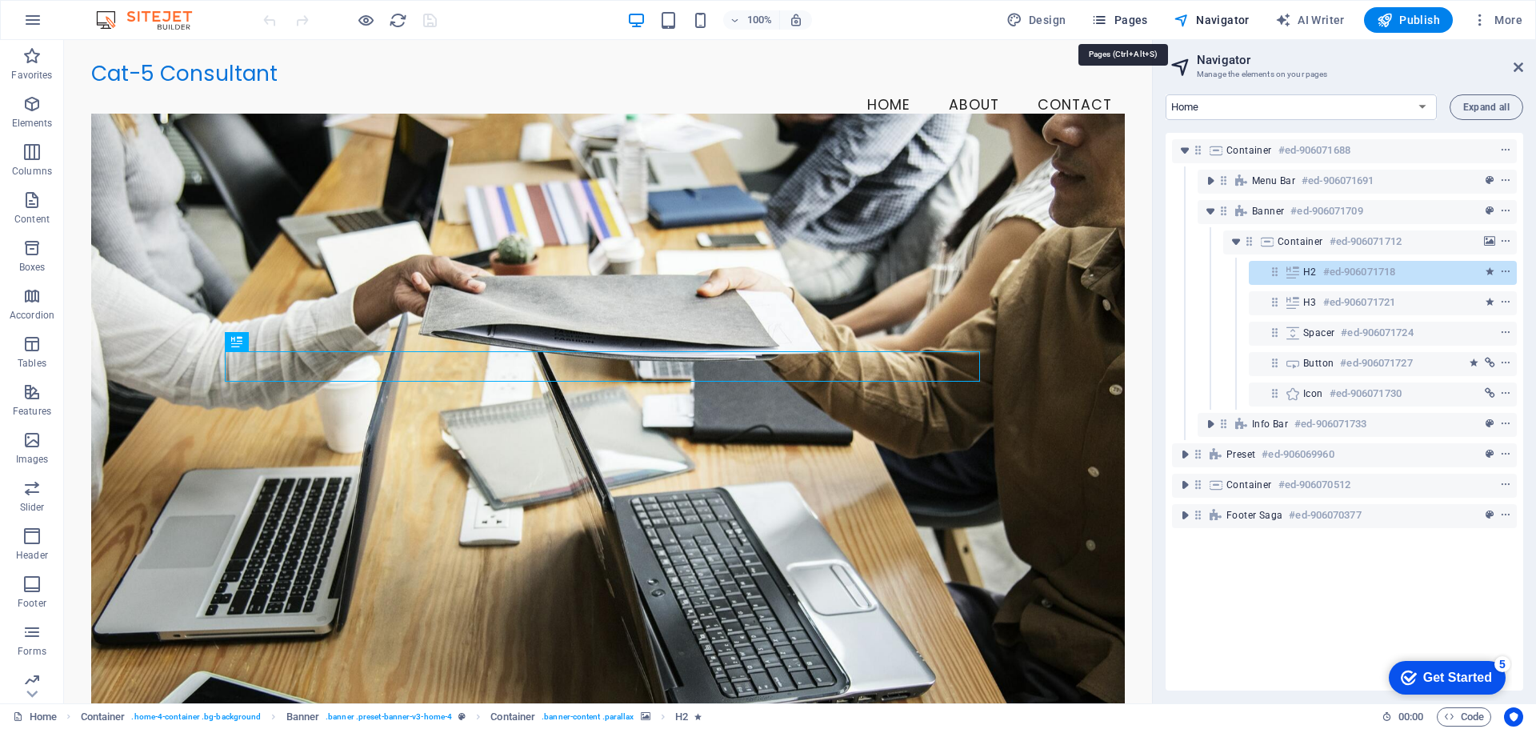
click at [1130, 23] on span "Pages" at bounding box center [1120, 20] width 56 height 16
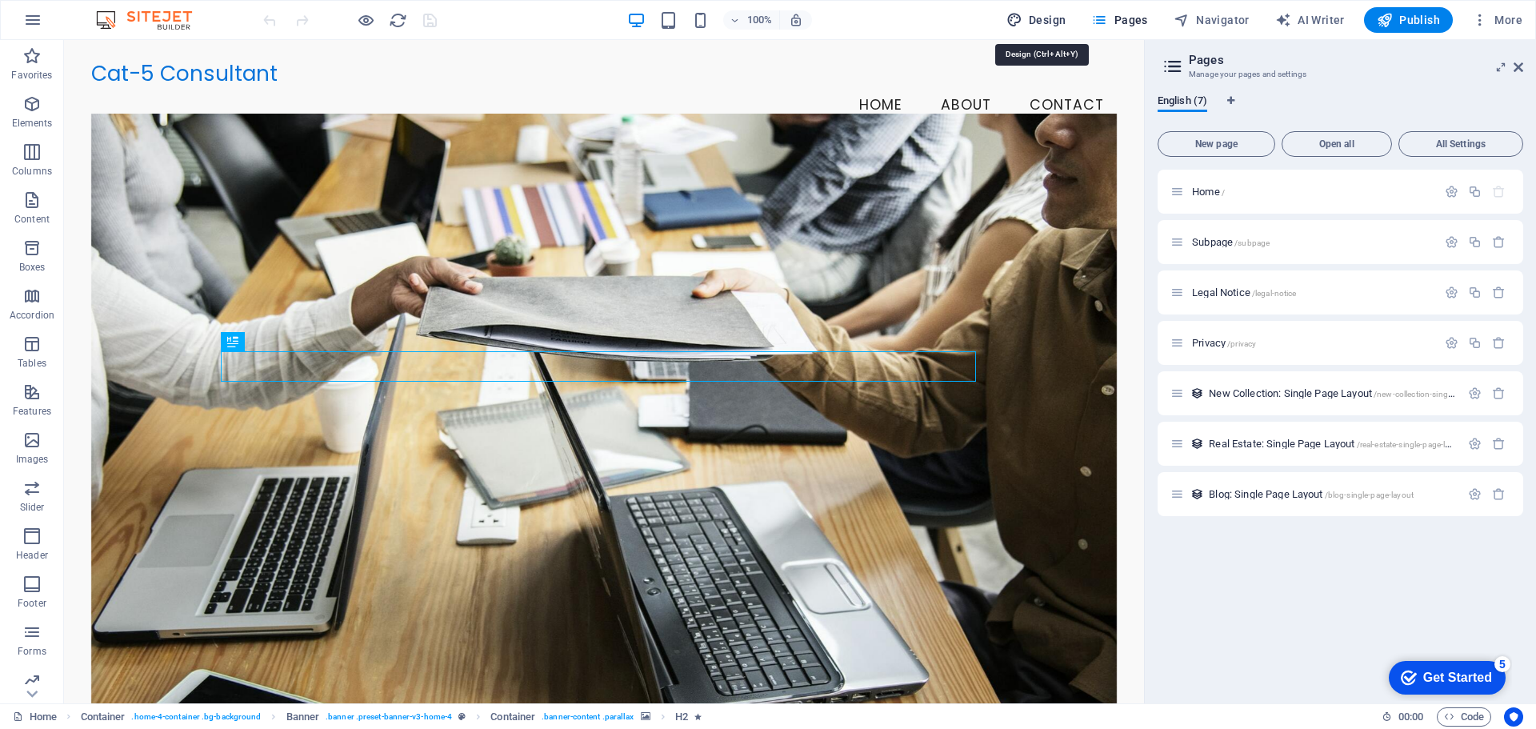
click at [1053, 20] on span "Design" at bounding box center [1037, 20] width 60 height 16
select select "rem"
select select "200"
select select "px"
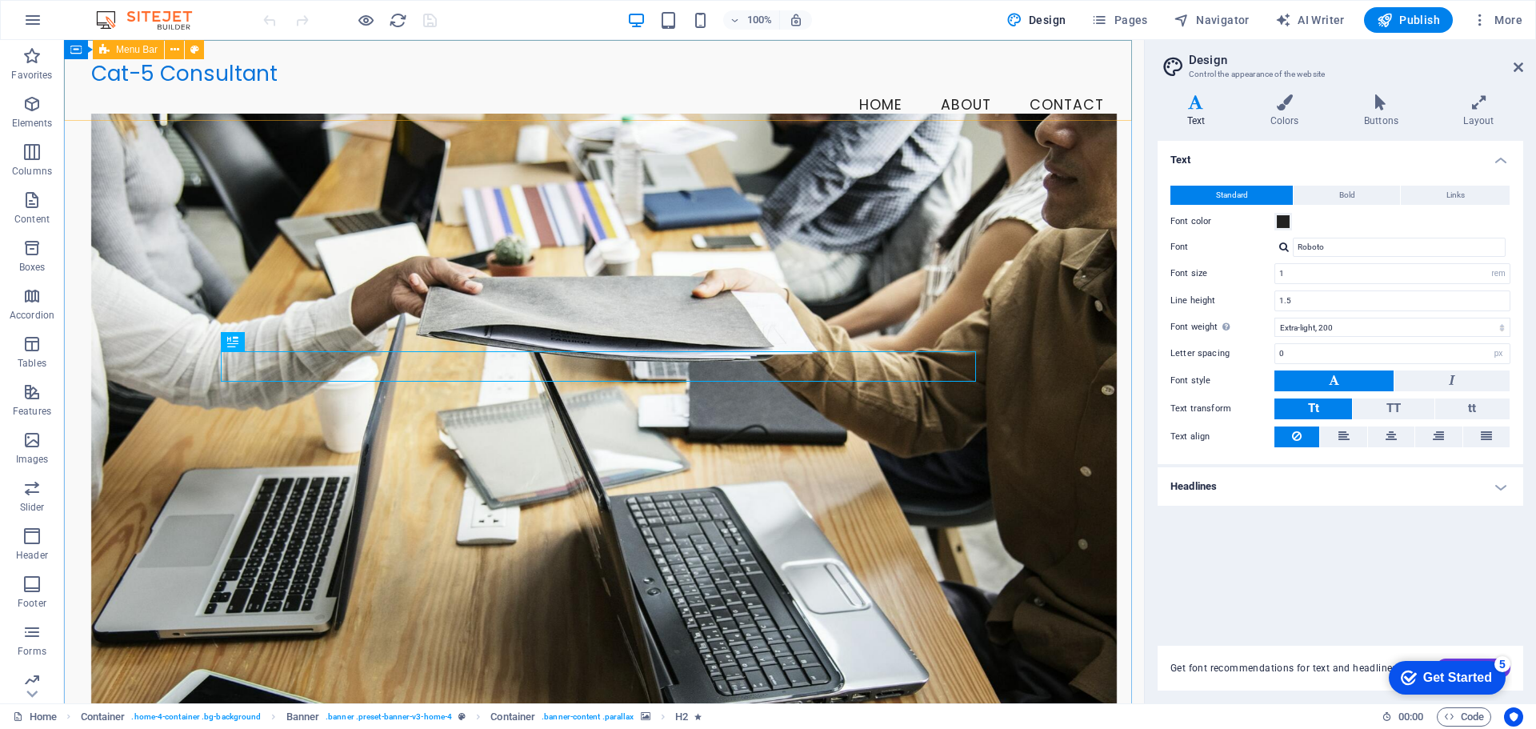
click at [144, 54] on span "Menu Bar" at bounding box center [137, 50] width 42 height 10
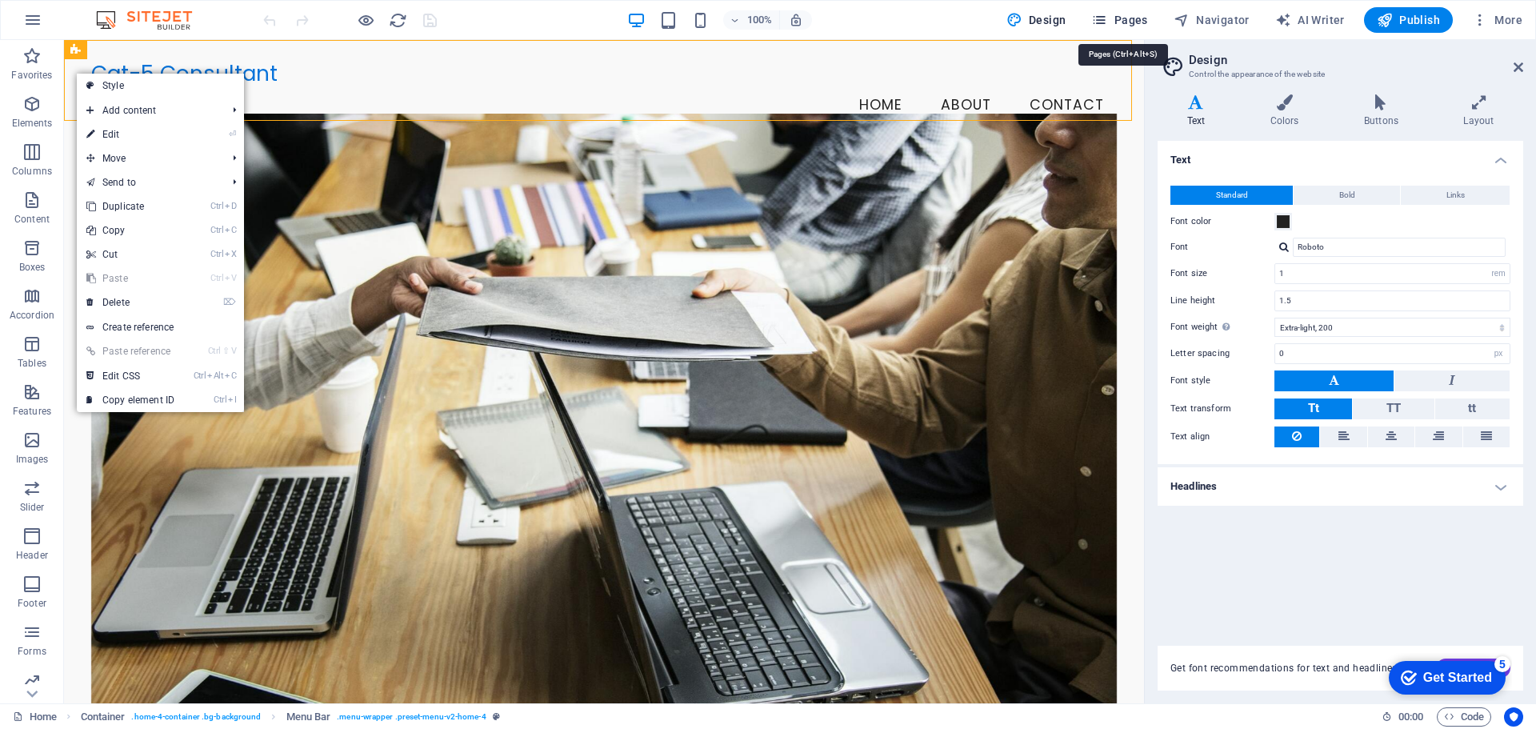
click at [1134, 18] on span "Pages" at bounding box center [1120, 20] width 56 height 16
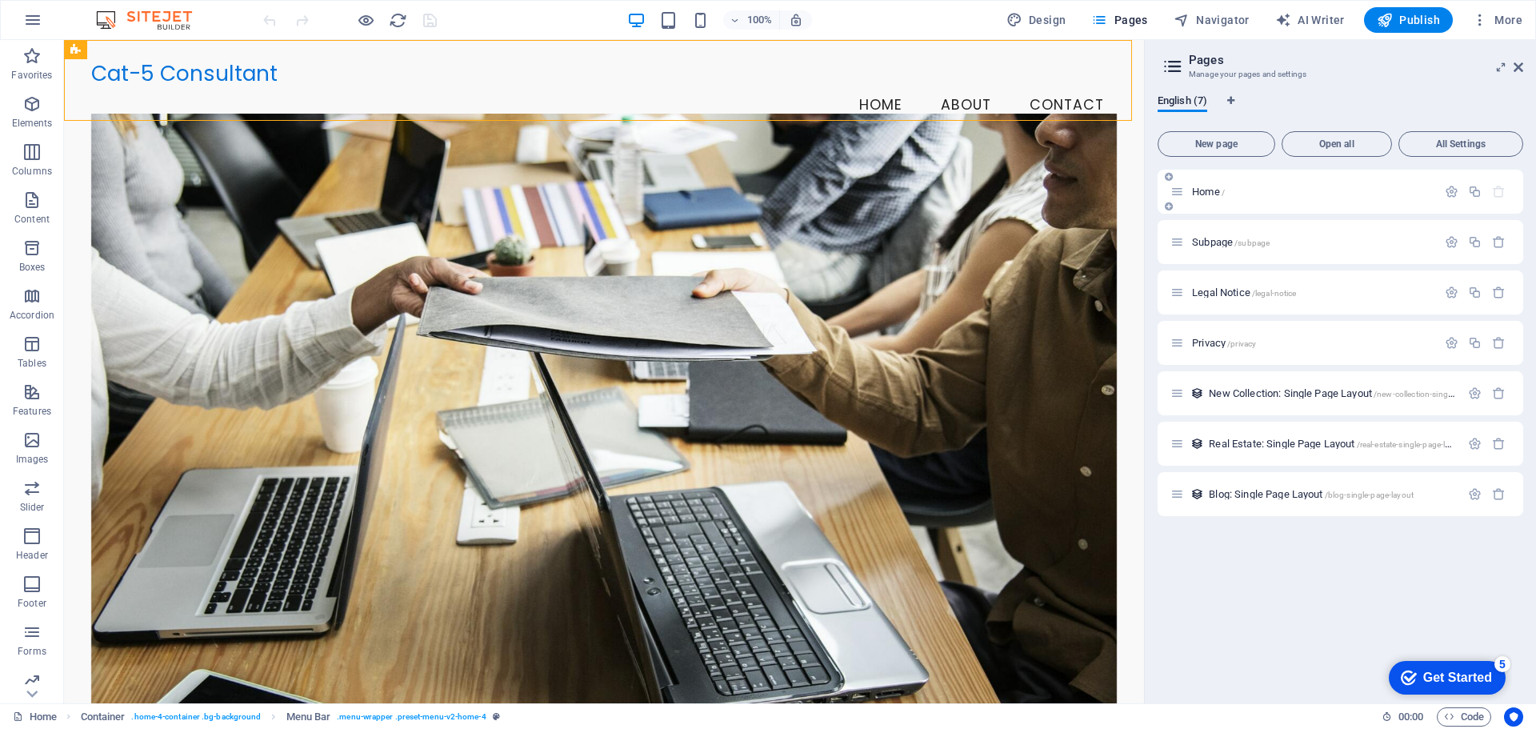
click at [1310, 190] on p "Home /" at bounding box center [1312, 191] width 240 height 10
click at [1453, 189] on icon "button" at bounding box center [1452, 192] width 14 height 14
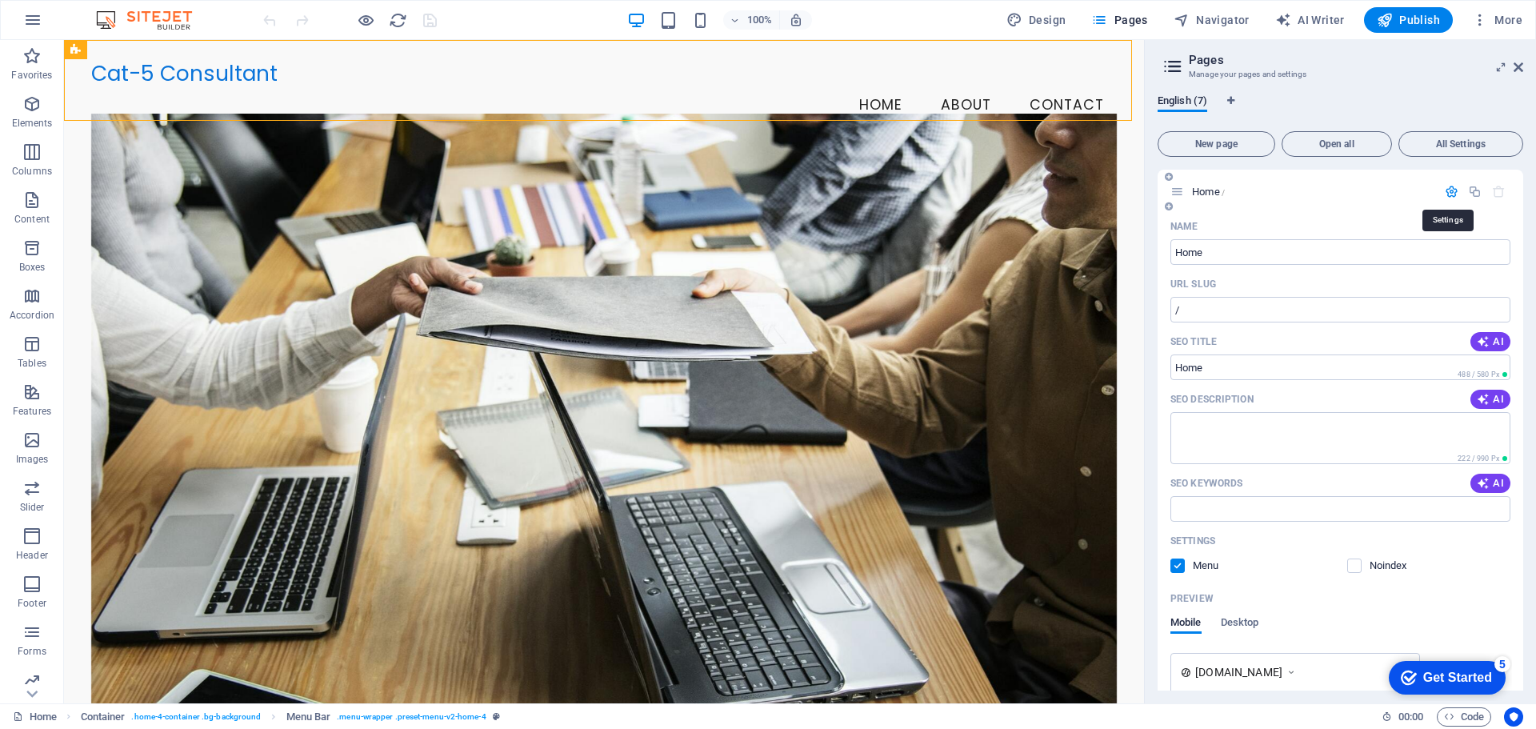
click at [1453, 189] on icon "button" at bounding box center [1452, 192] width 14 height 14
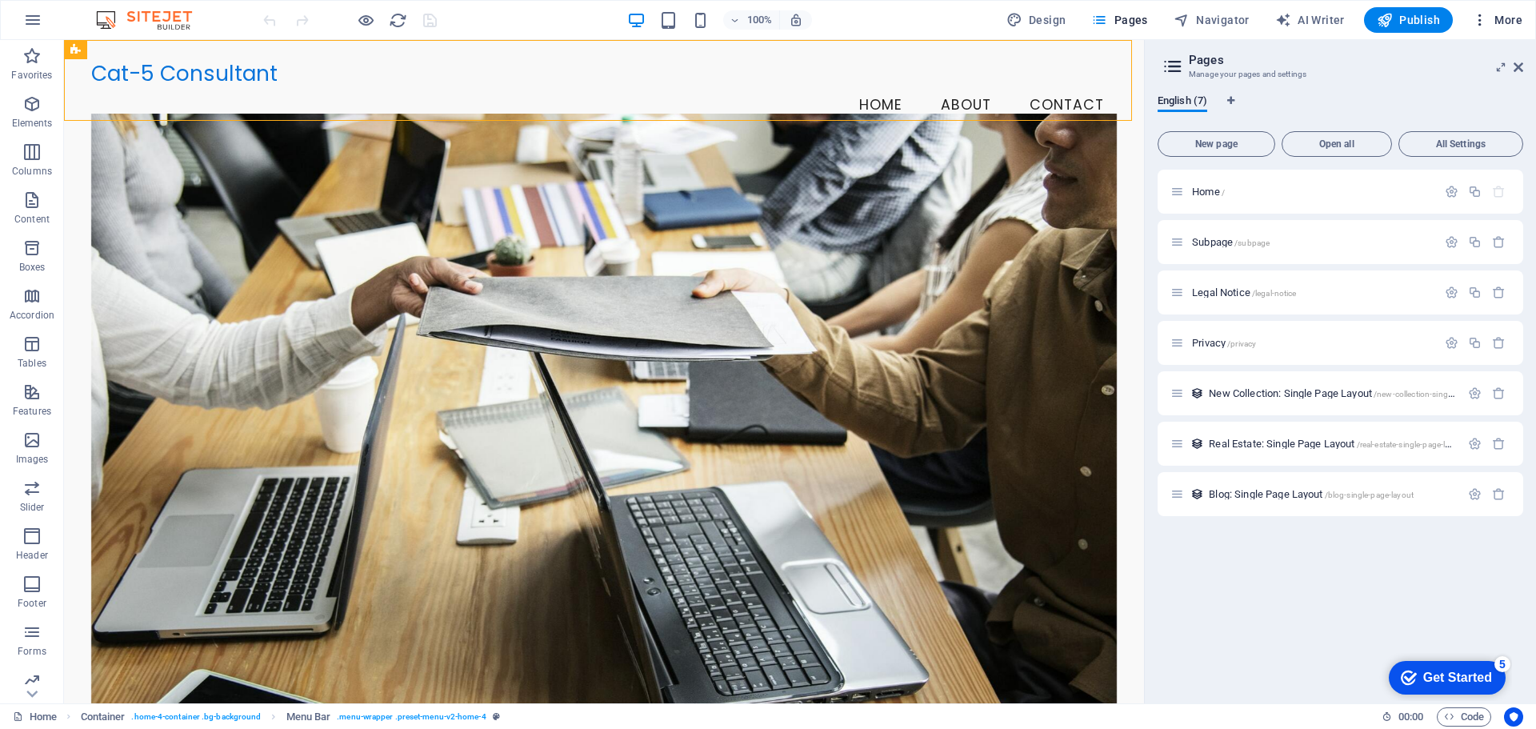
click at [1516, 19] on span "More" at bounding box center [1497, 20] width 50 height 16
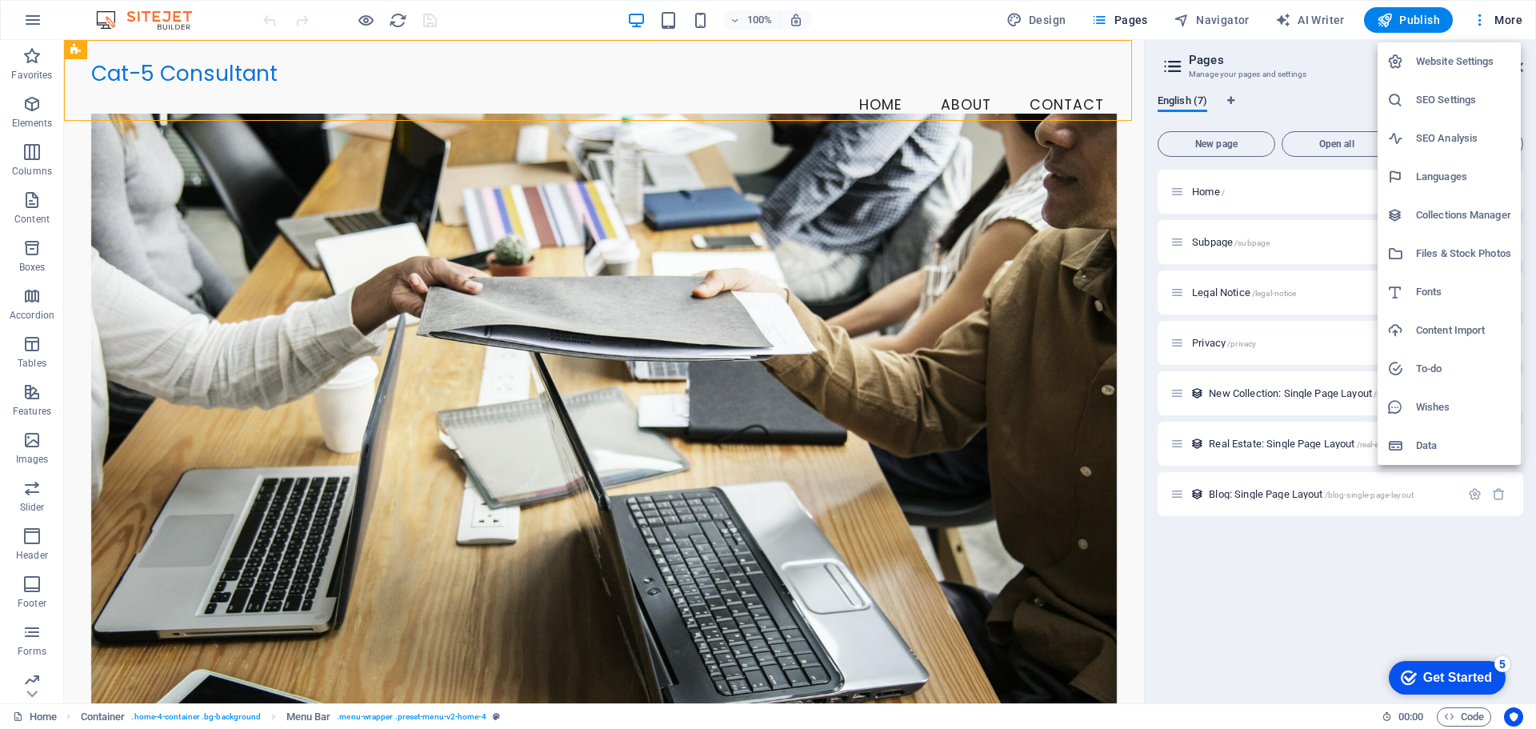
click at [1451, 331] on h6 "Content Import" at bounding box center [1463, 330] width 95 height 19
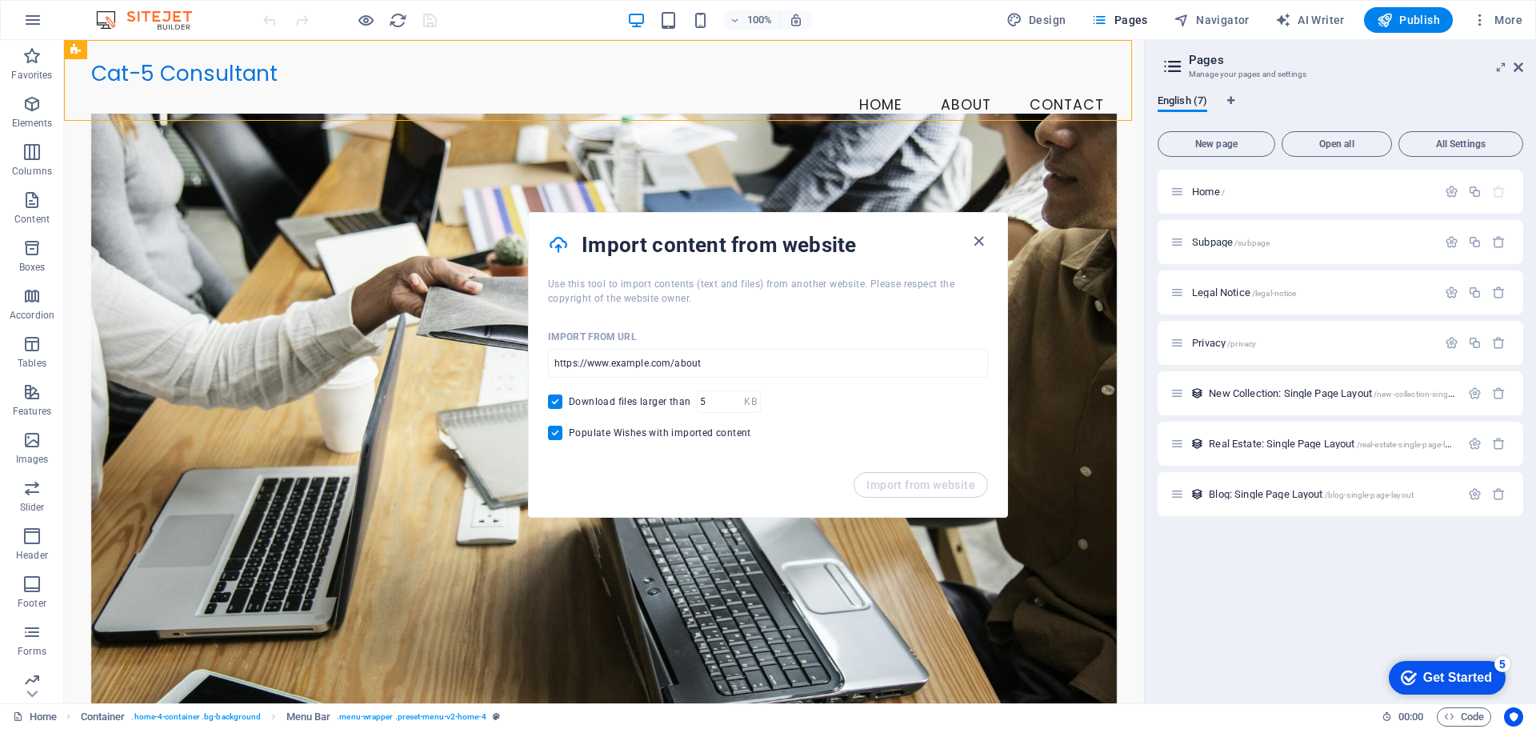
click at [556, 431] on input "Populate Wishes with imported content" at bounding box center [558, 433] width 21 height 14
checkbox input "false"
drag, startPoint x: 804, startPoint y: 398, endPoint x: 435, endPoint y: 342, distance: 373.8
click at [596, 361] on input "url" at bounding box center [768, 363] width 440 height 29
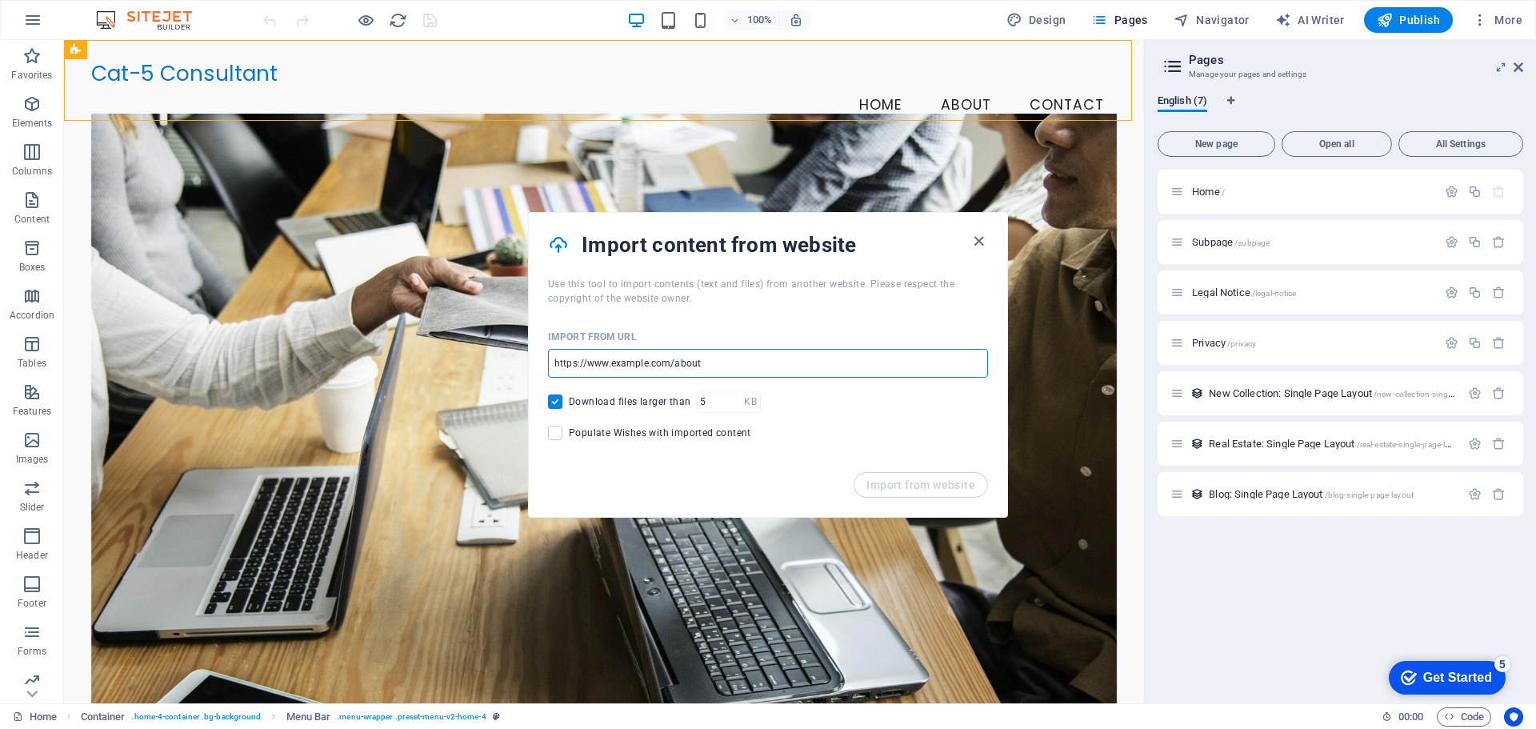
paste input "optimist-tech.com"
type input "optimist-tech.com"
click at [883, 489] on span "Import from website" at bounding box center [921, 485] width 109 height 13
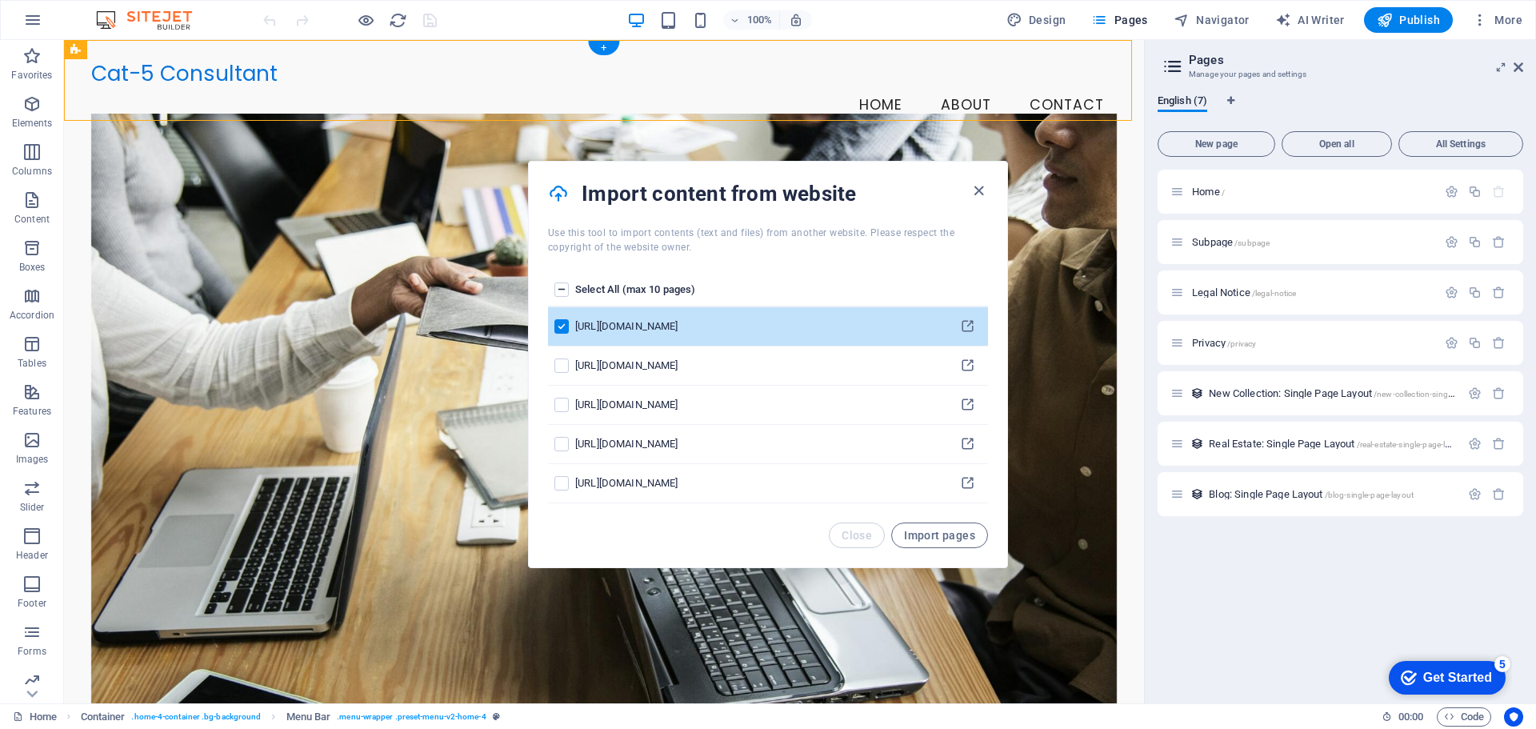
click at [939, 663] on figure at bounding box center [604, 416] width 1027 height 604
click at [935, 539] on span "Import pages" at bounding box center [939, 535] width 71 height 13
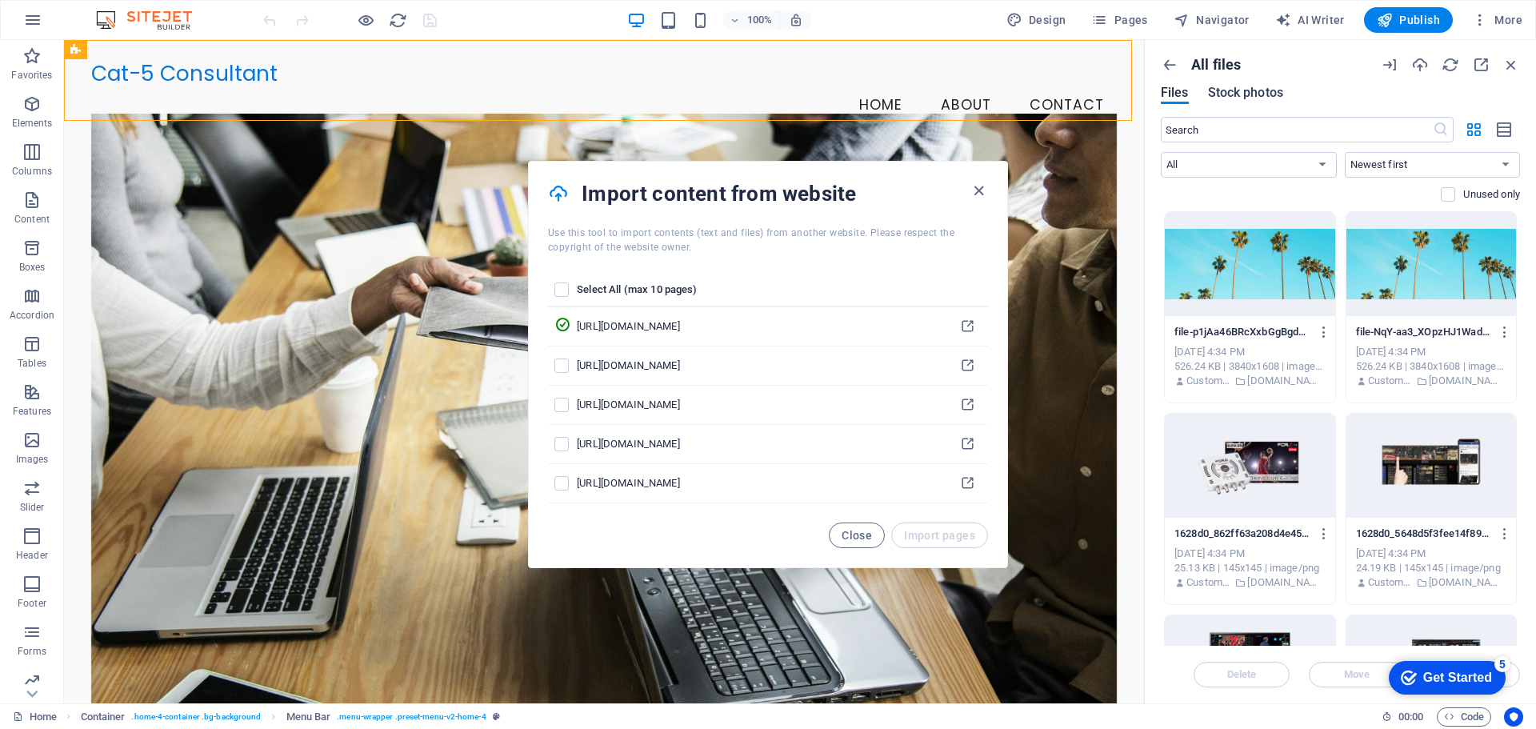
click at [1248, 97] on span "Stock photos" at bounding box center [1245, 92] width 75 height 19
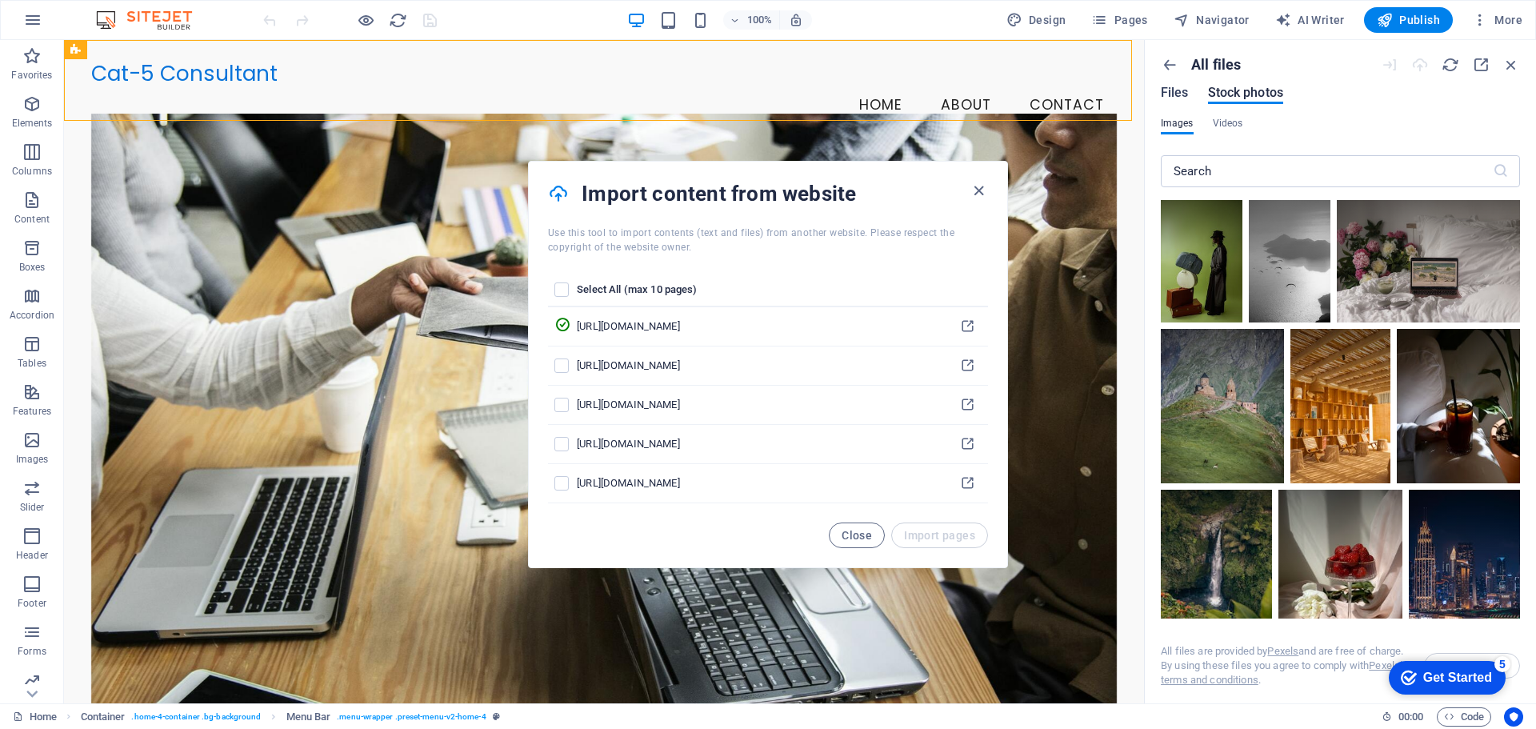
click at [1177, 92] on span "Files" at bounding box center [1175, 92] width 28 height 19
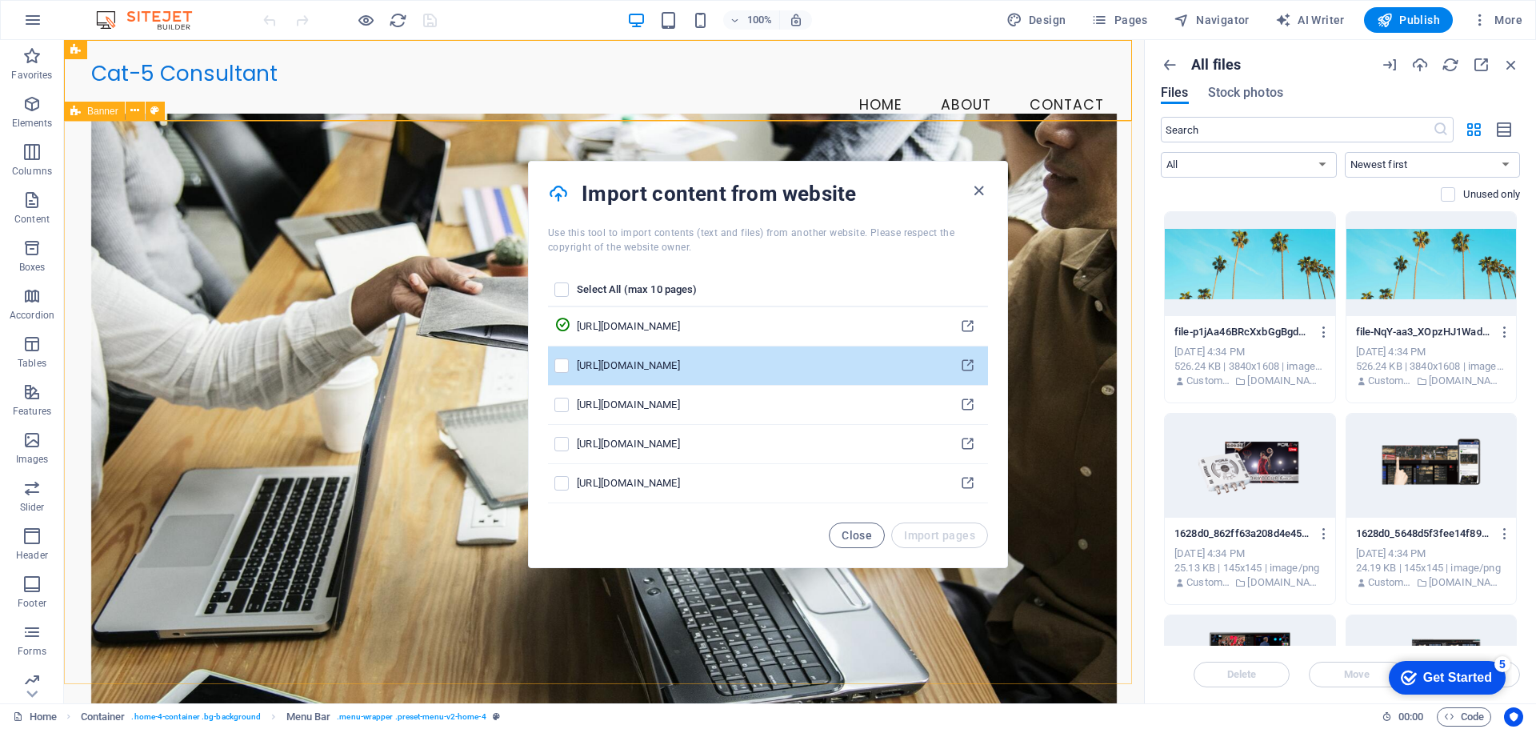
click at [570, 365] on div "pages list" at bounding box center [563, 366] width 16 height 14
click at [565, 367] on label "pages list" at bounding box center [562, 366] width 14 height 14
click at [0, 0] on input "pages list" at bounding box center [0, 0] width 0 height 0
click at [920, 537] on span "Import pages" at bounding box center [939, 535] width 71 height 13
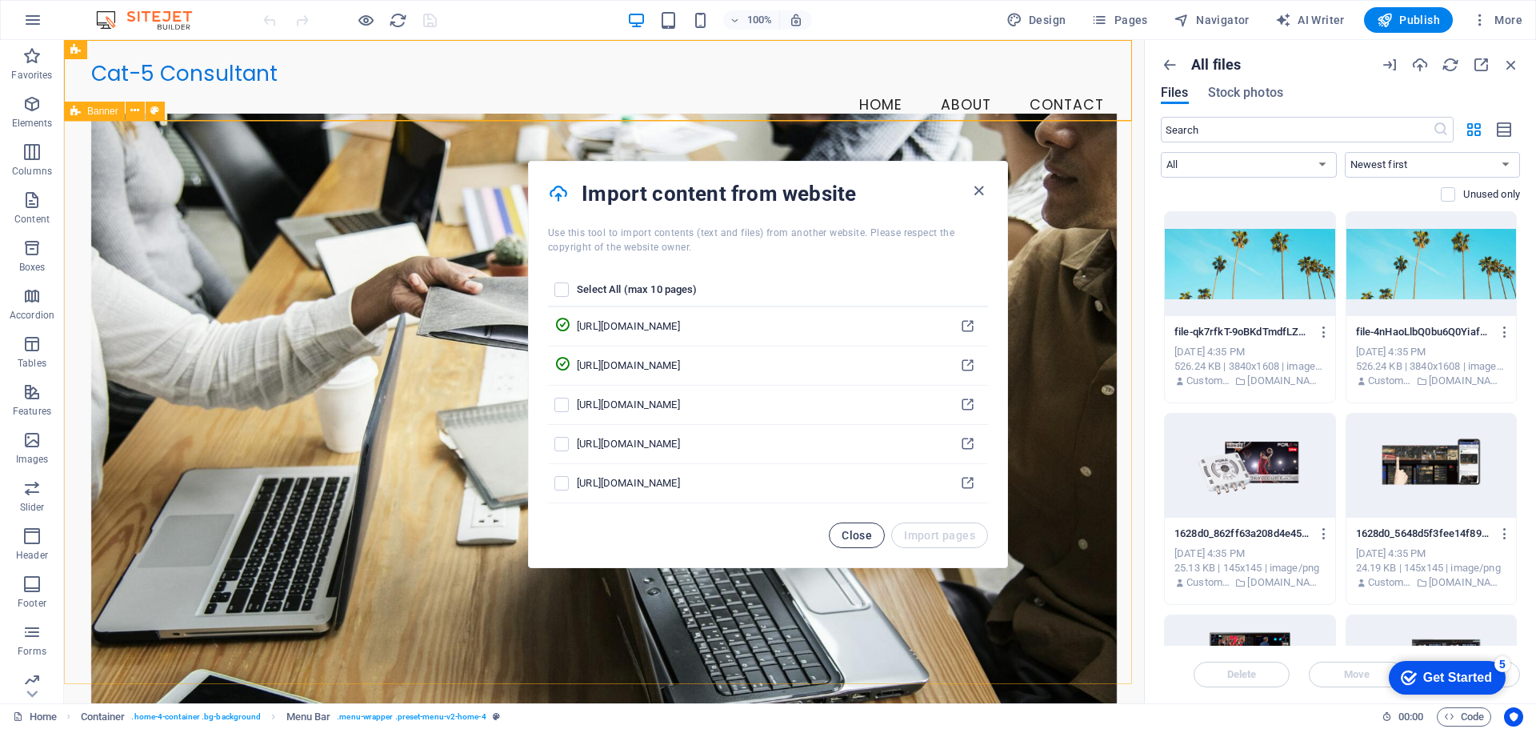
click at [851, 541] on button "Close" at bounding box center [857, 536] width 56 height 26
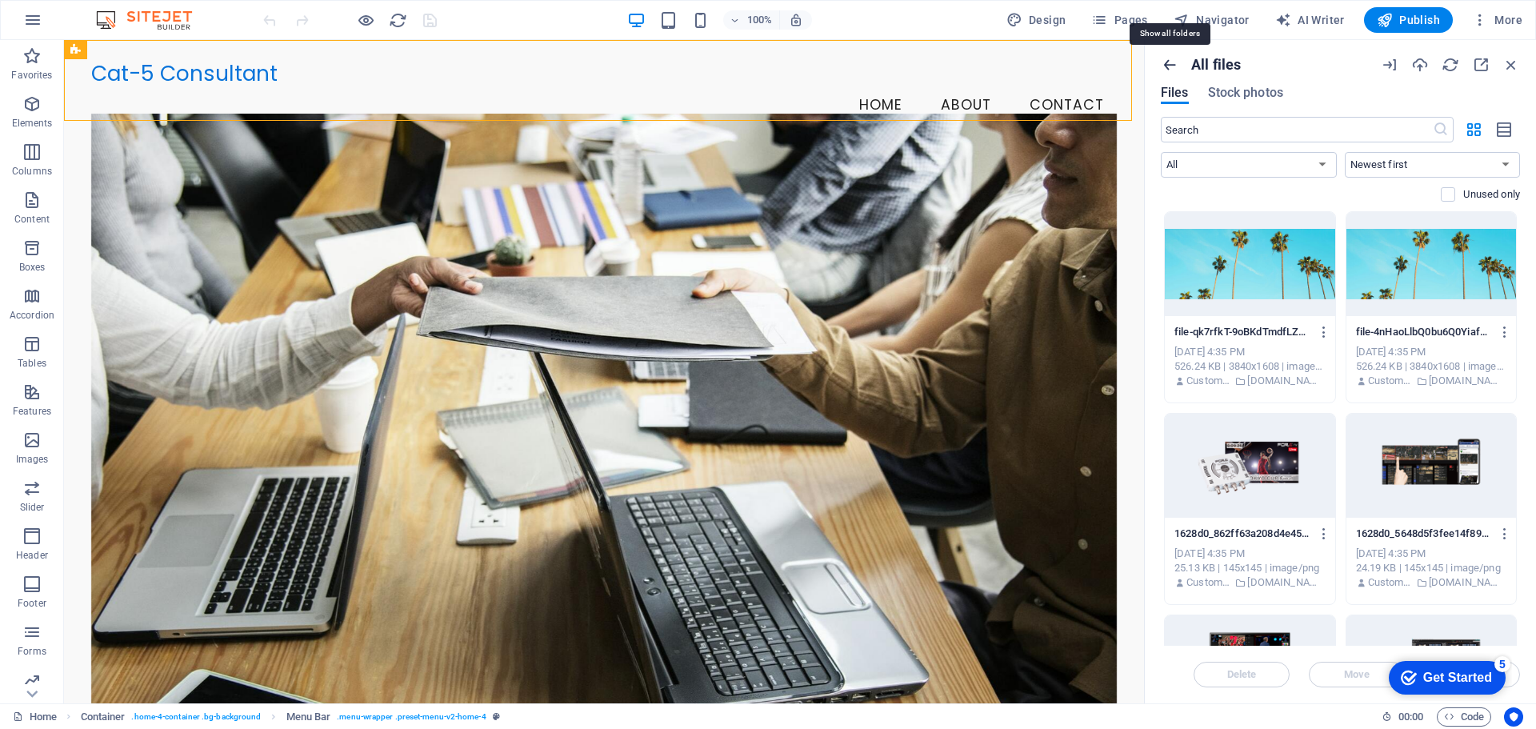
click at [1174, 62] on icon "button" at bounding box center [1170, 65] width 18 height 18
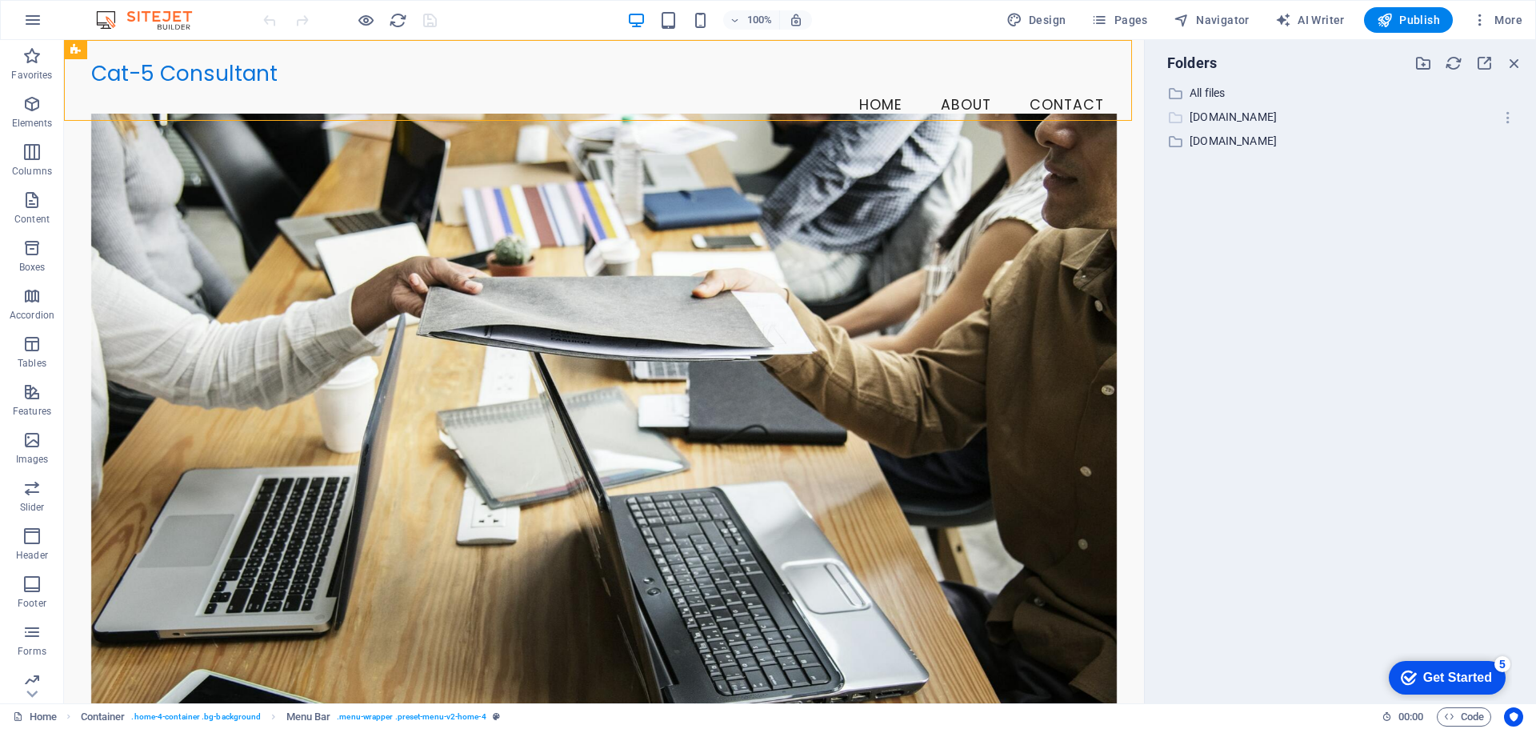
click at [1199, 118] on p "hengonpo2020.wixsite.com" at bounding box center [1342, 117] width 304 height 18
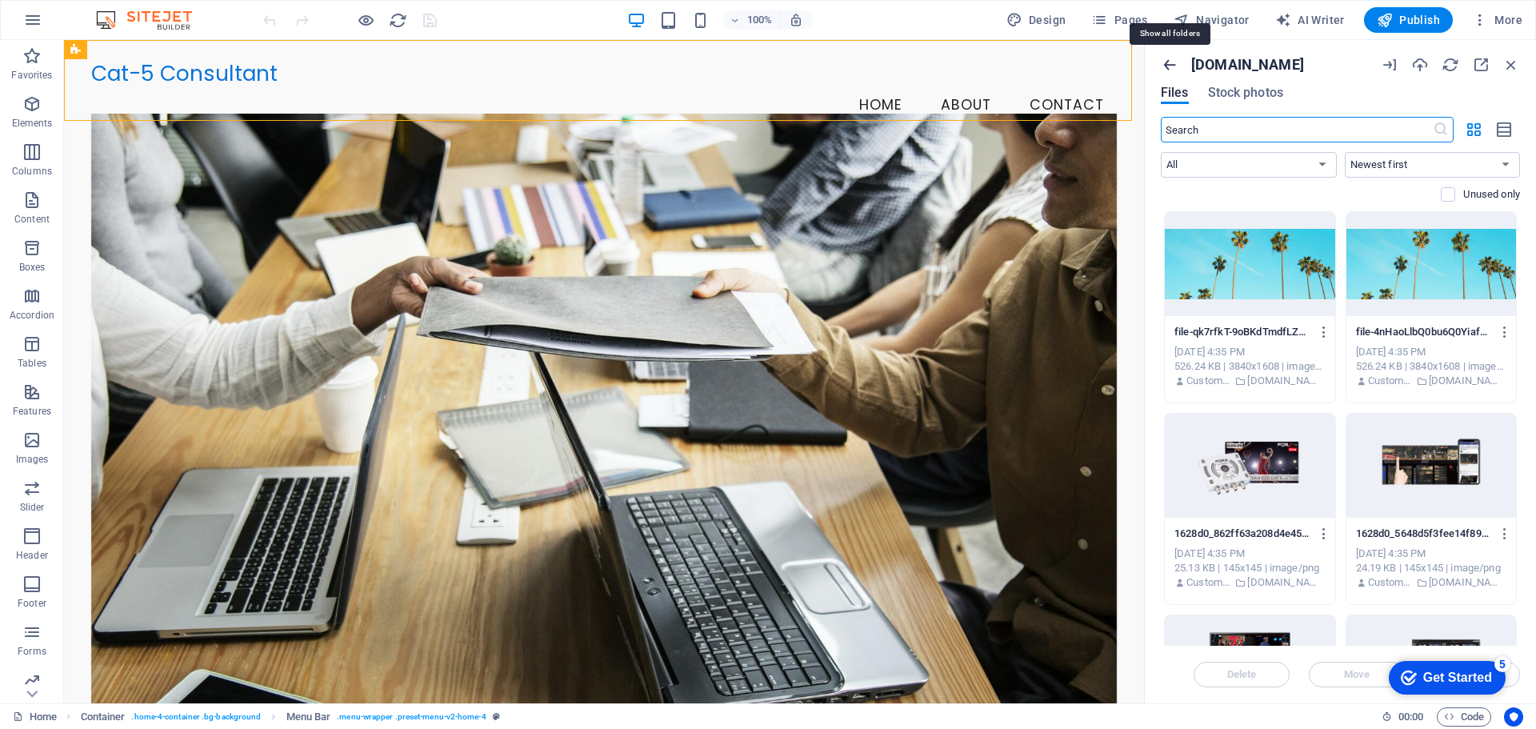
click at [1172, 68] on icon "button" at bounding box center [1170, 65] width 18 height 18
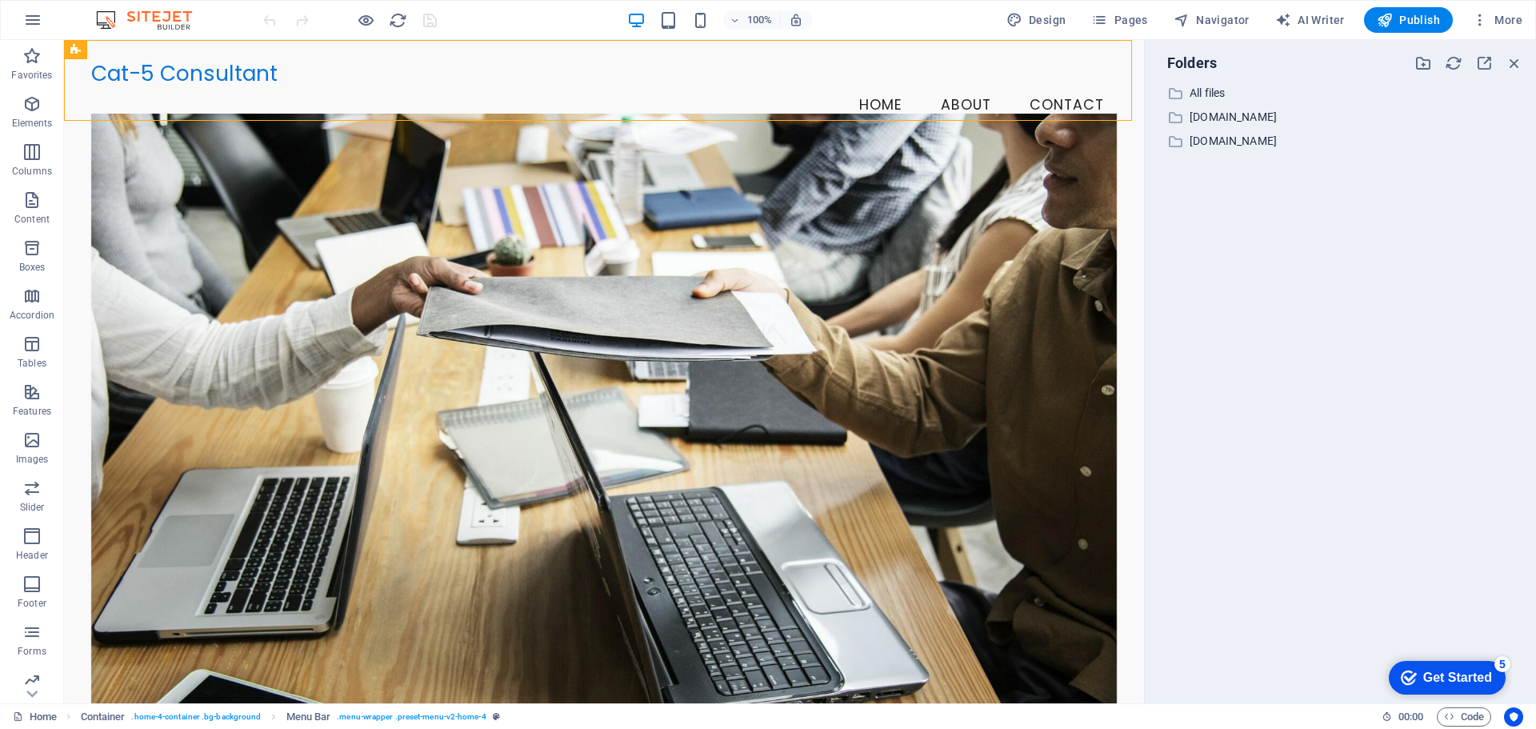
click at [1420, 670] on div "checkmark Get Started 5" at bounding box center [1446, 678] width 91 height 16
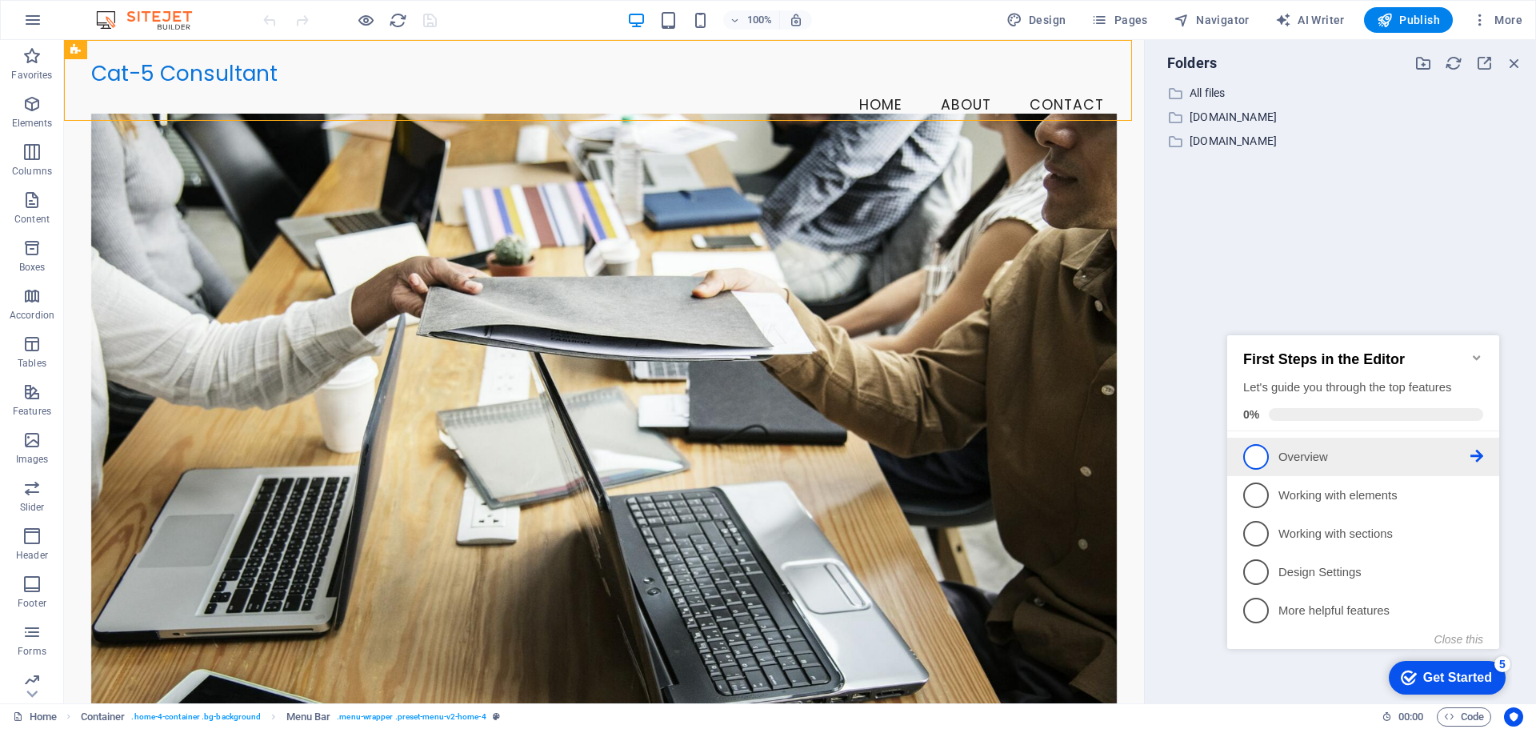
click at [1260, 455] on span "1" at bounding box center [1257, 457] width 26 height 26
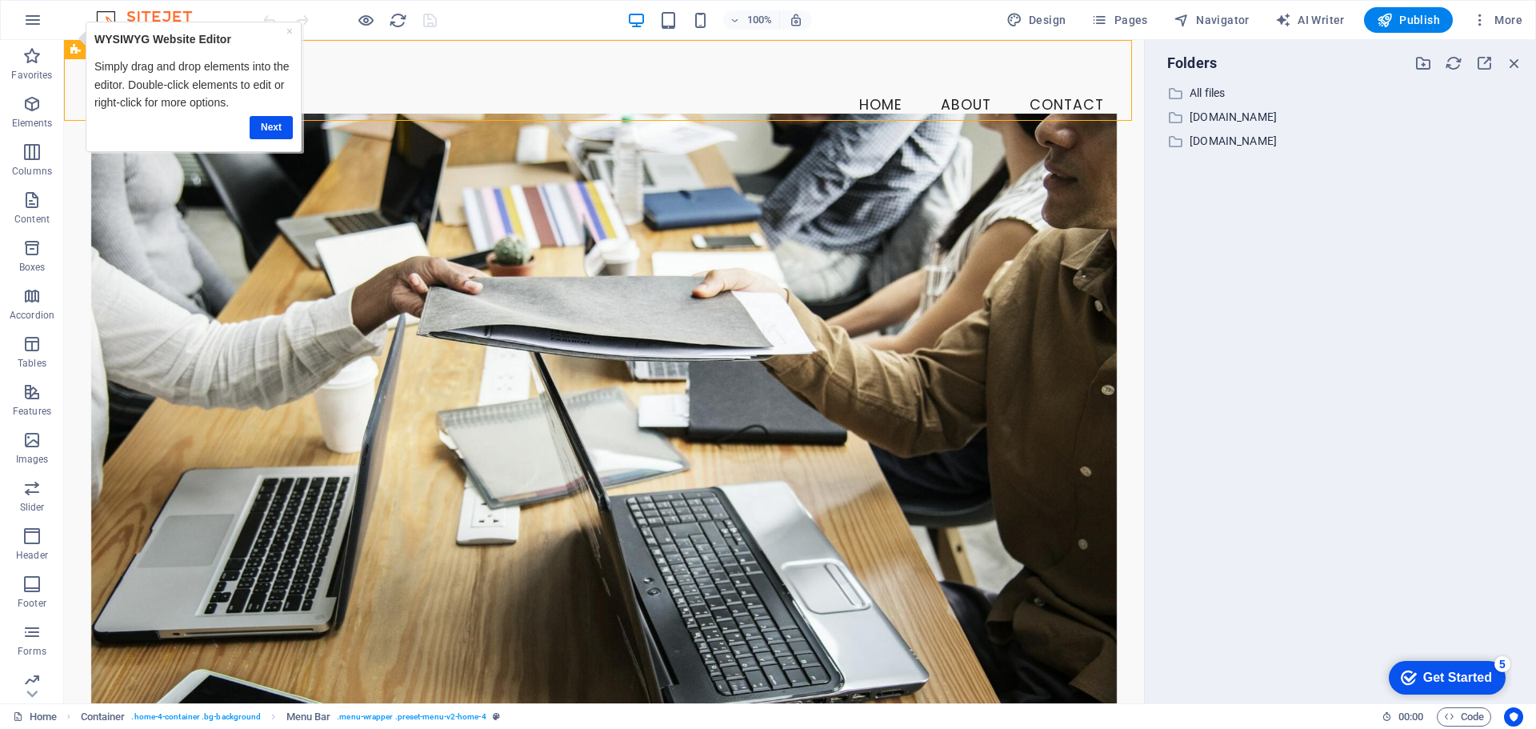
drag, startPoint x: 1481, startPoint y: 672, endPoint x: 1636, endPoint y: 1012, distance: 373.5
click at [1481, 671] on div "Get Started" at bounding box center [1458, 678] width 69 height 14
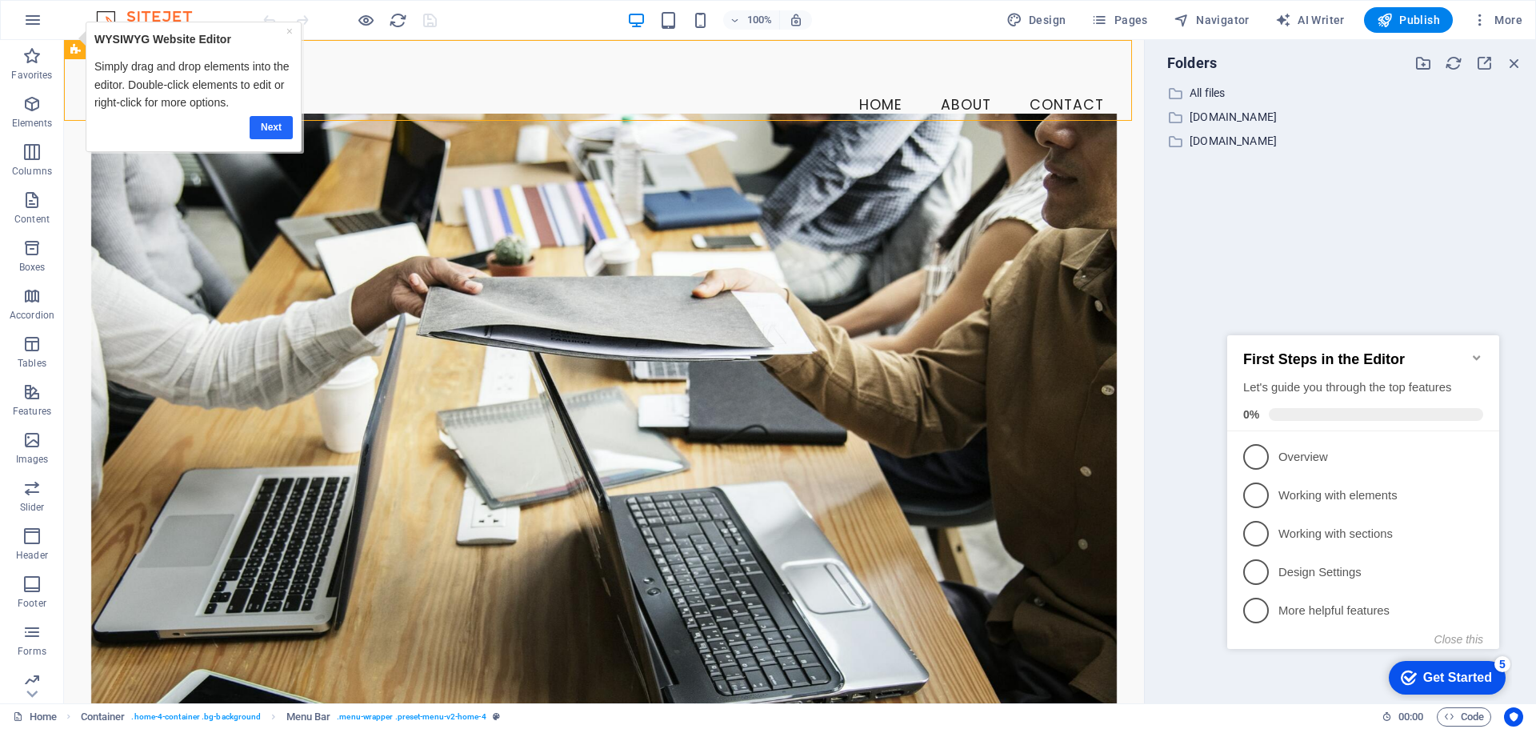
drag, startPoint x: 282, startPoint y: 135, endPoint x: 291, endPoint y: 115, distance: 21.9
click at [282, 135] on link "Next" at bounding box center [271, 127] width 43 height 23
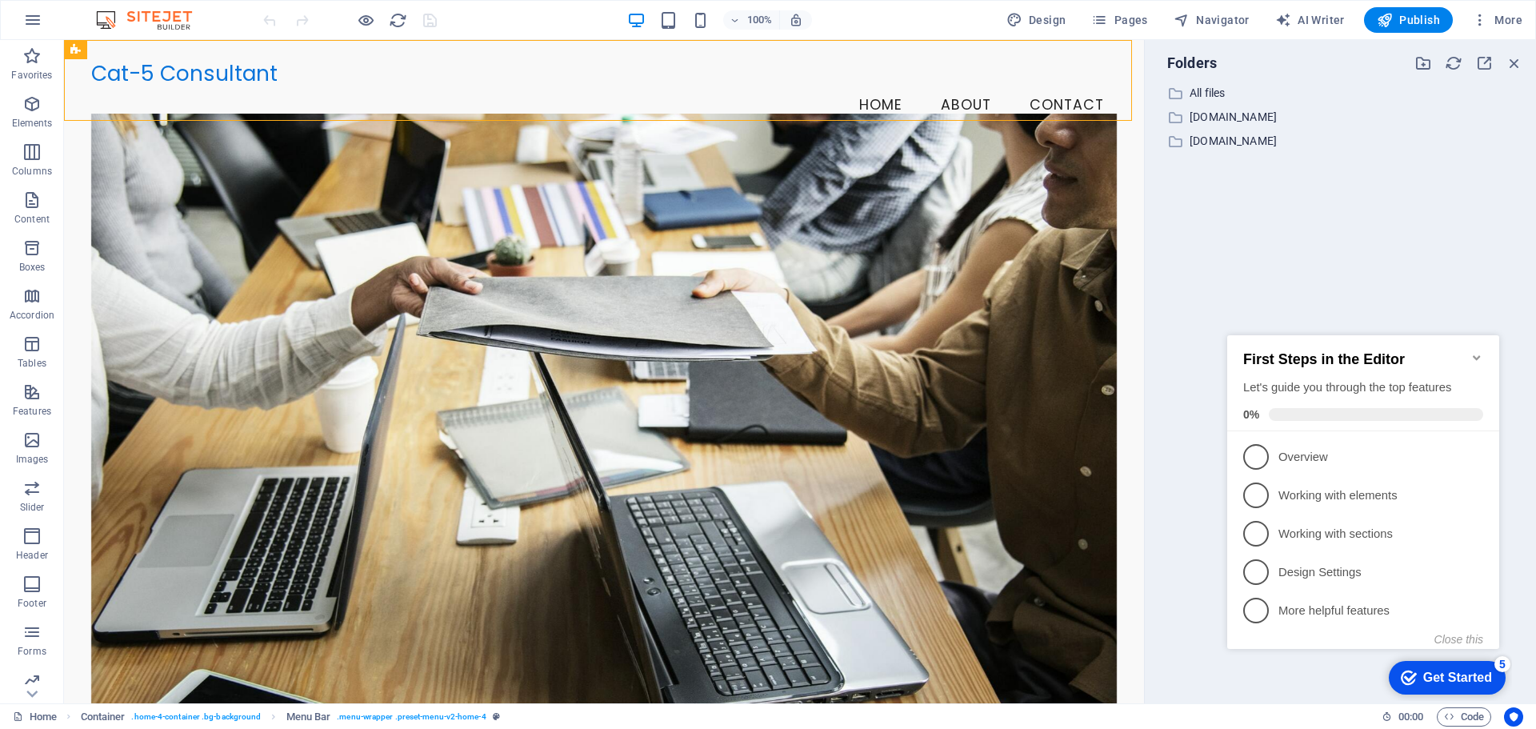
click at [1414, 408] on span at bounding box center [1376, 414] width 214 height 13
click at [1476, 351] on icon "Minimize checklist" at bounding box center [1477, 357] width 13 height 13
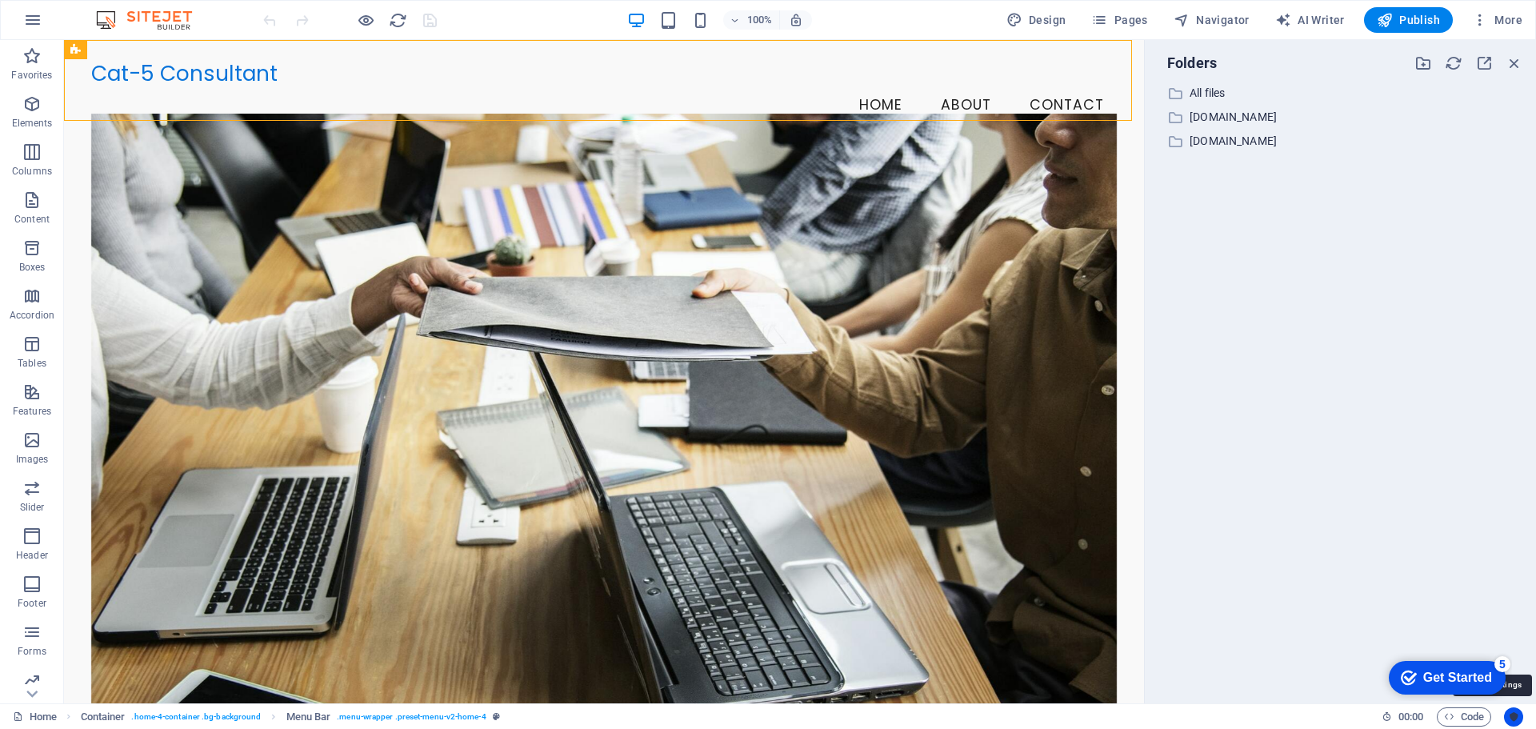
click at [1517, 717] on icon "Usercentrics" at bounding box center [1513, 716] width 11 height 11
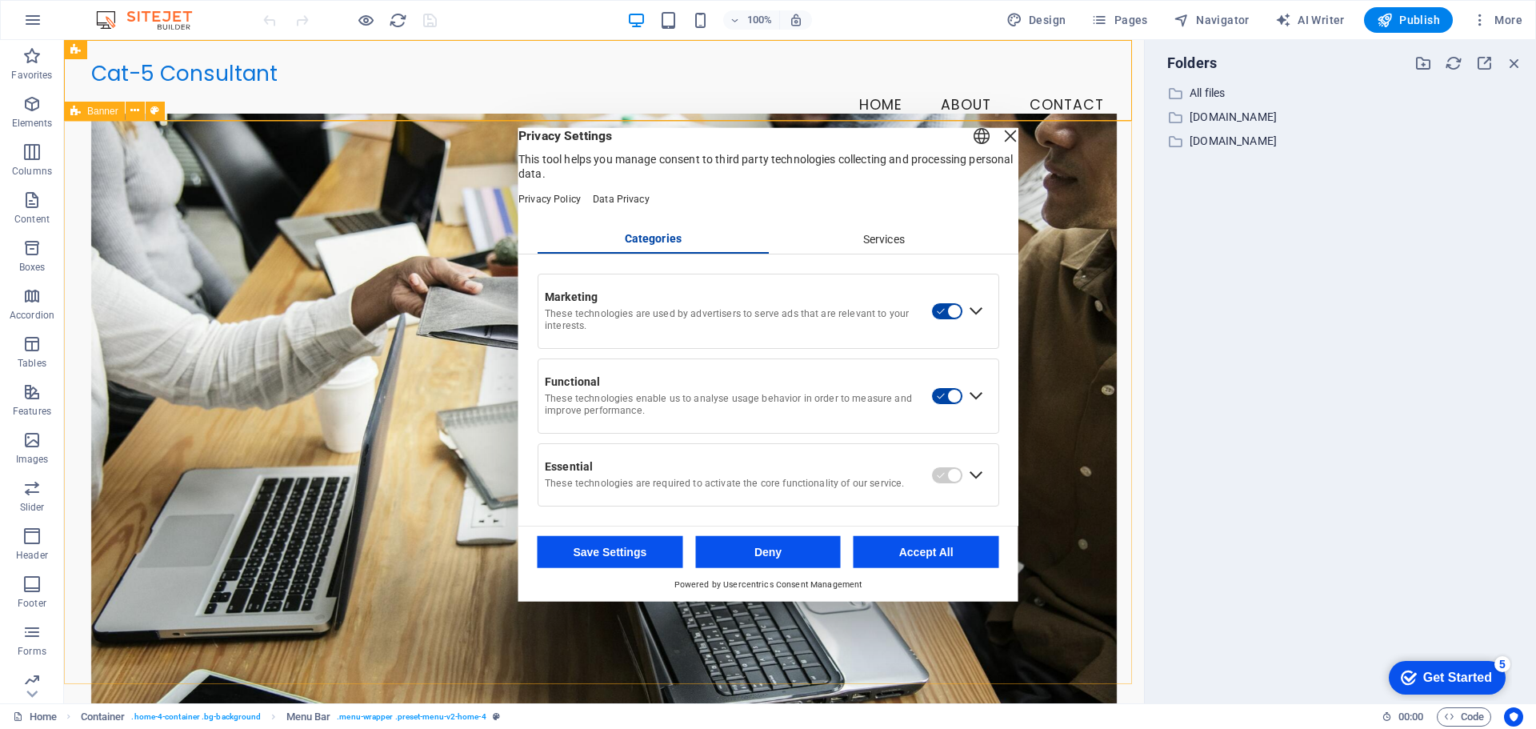
drag, startPoint x: 995, startPoint y: 143, endPoint x: 824, endPoint y: 158, distance: 171.1
click at [999, 143] on div "Close Layer" at bounding box center [1010, 135] width 22 height 22
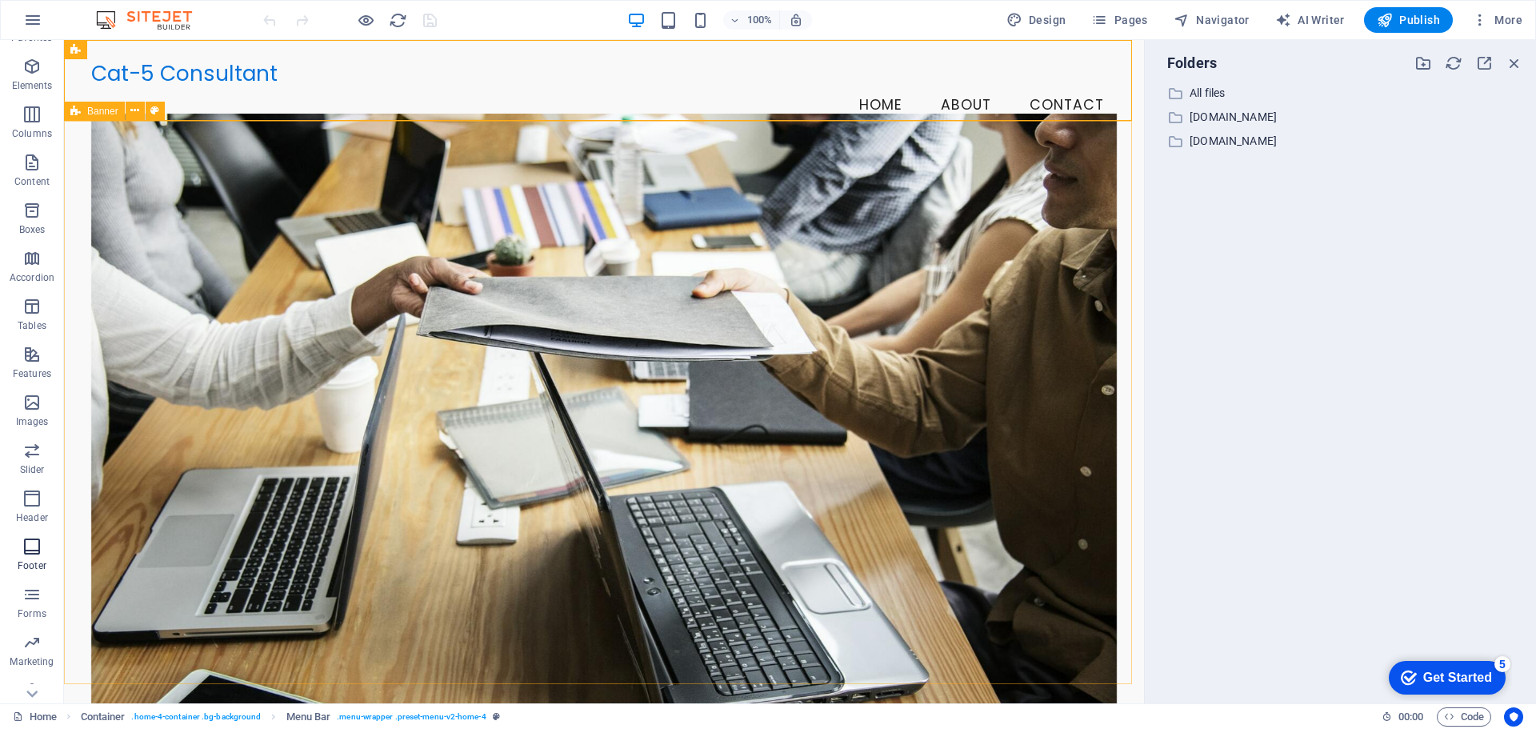
scroll to position [57, 0]
click at [38, 680] on icon "button" at bounding box center [31, 671] width 19 height 19
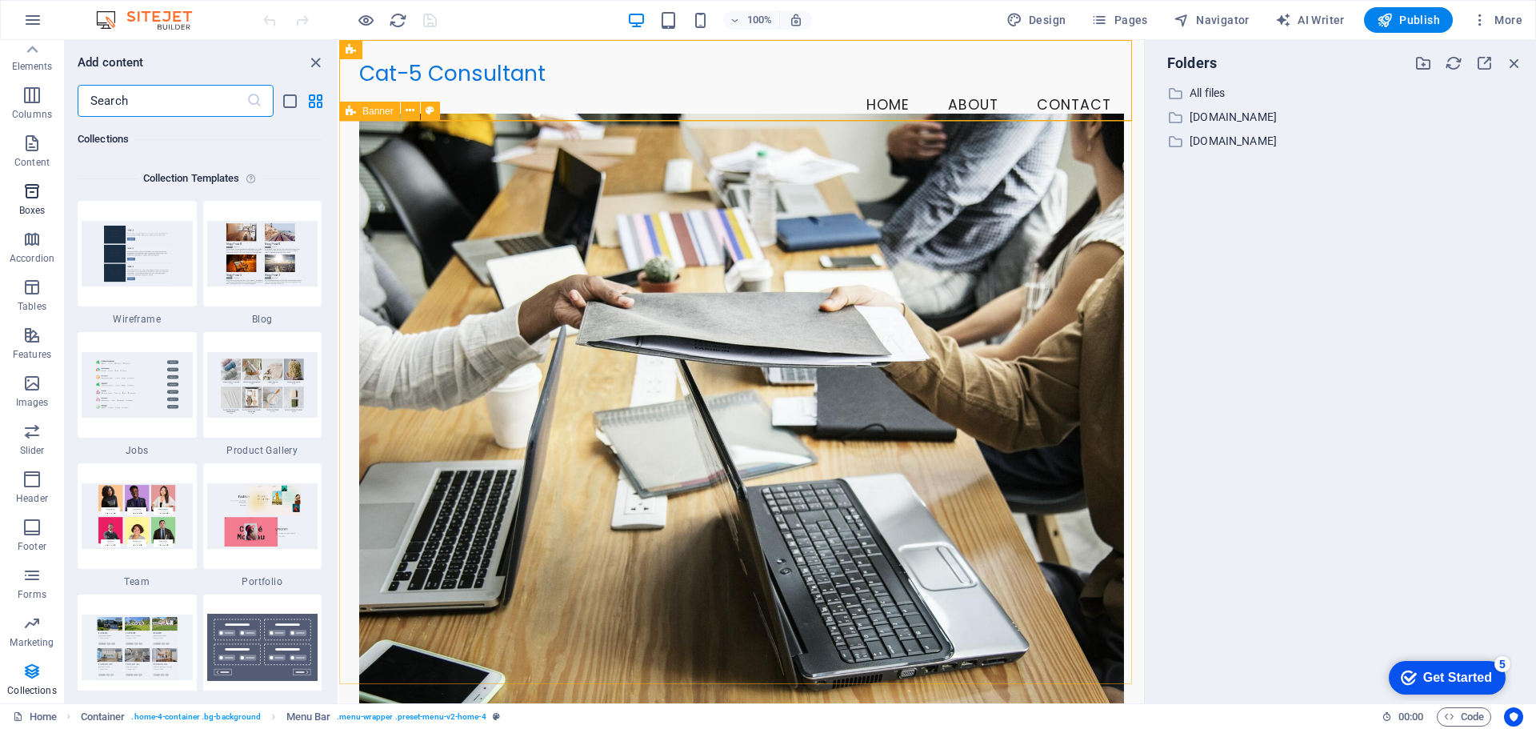
scroll to position [0, 0]
click at [36, 59] on icon "button" at bounding box center [31, 55] width 19 height 19
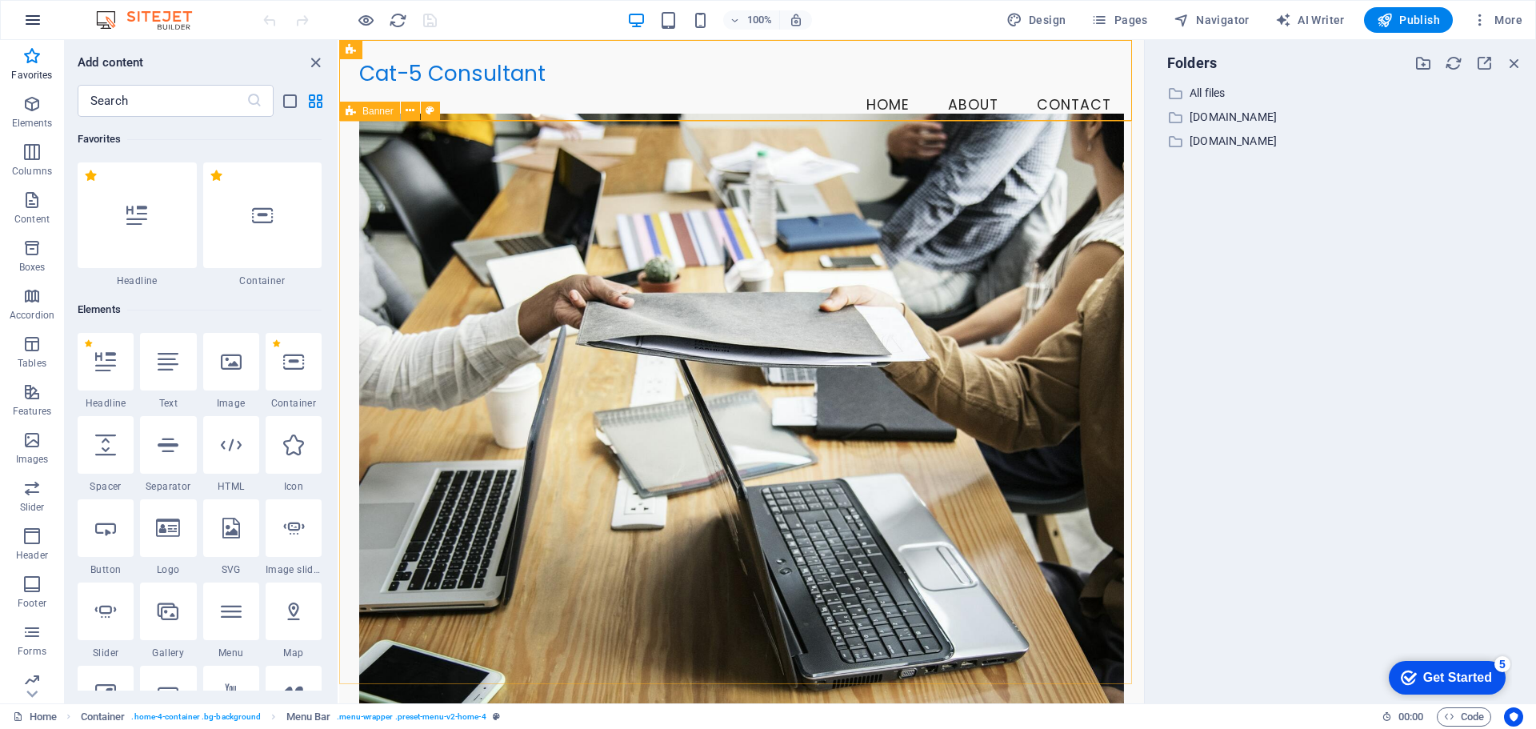
click at [33, 26] on icon "button" at bounding box center [32, 19] width 19 height 19
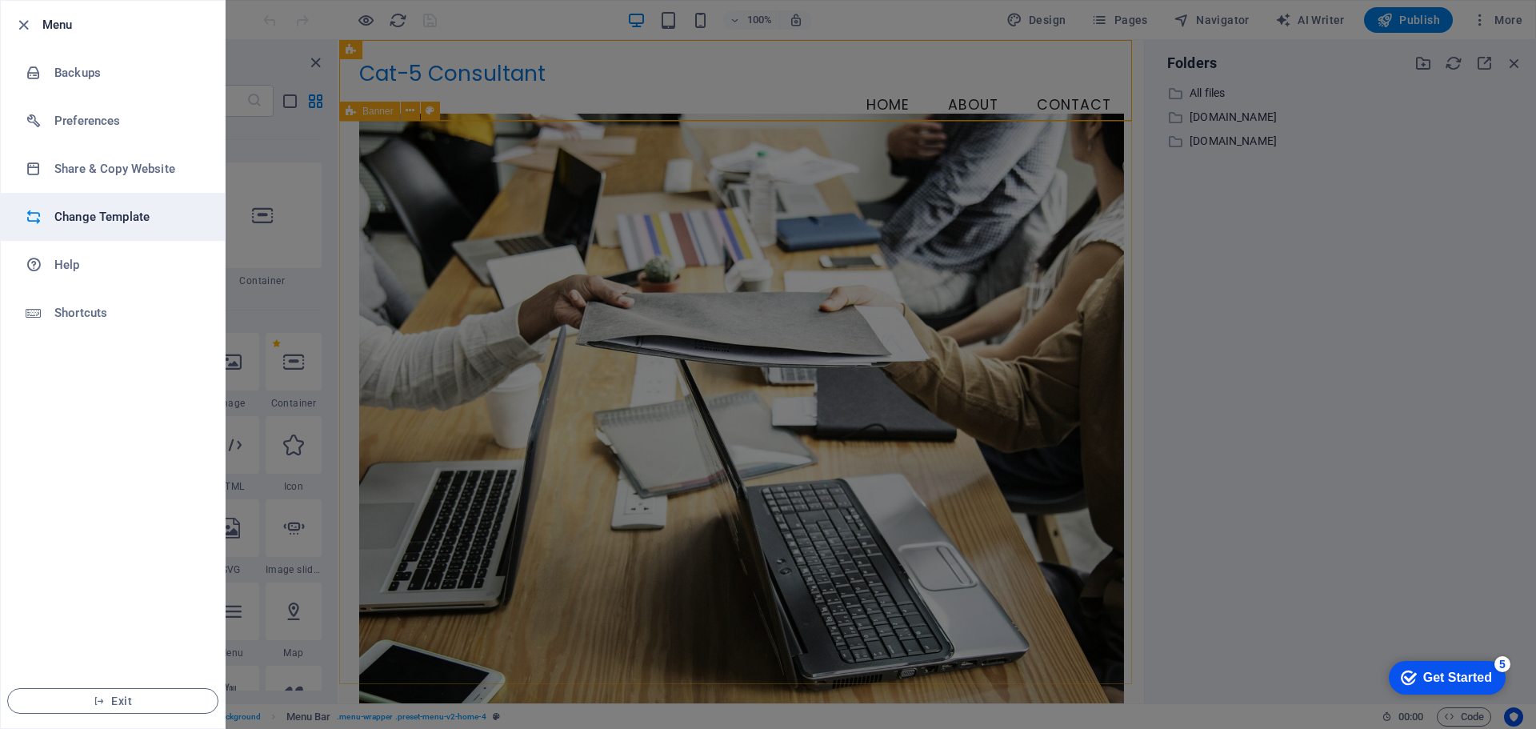
click at [133, 218] on h6 "Change Template" at bounding box center [128, 216] width 148 height 19
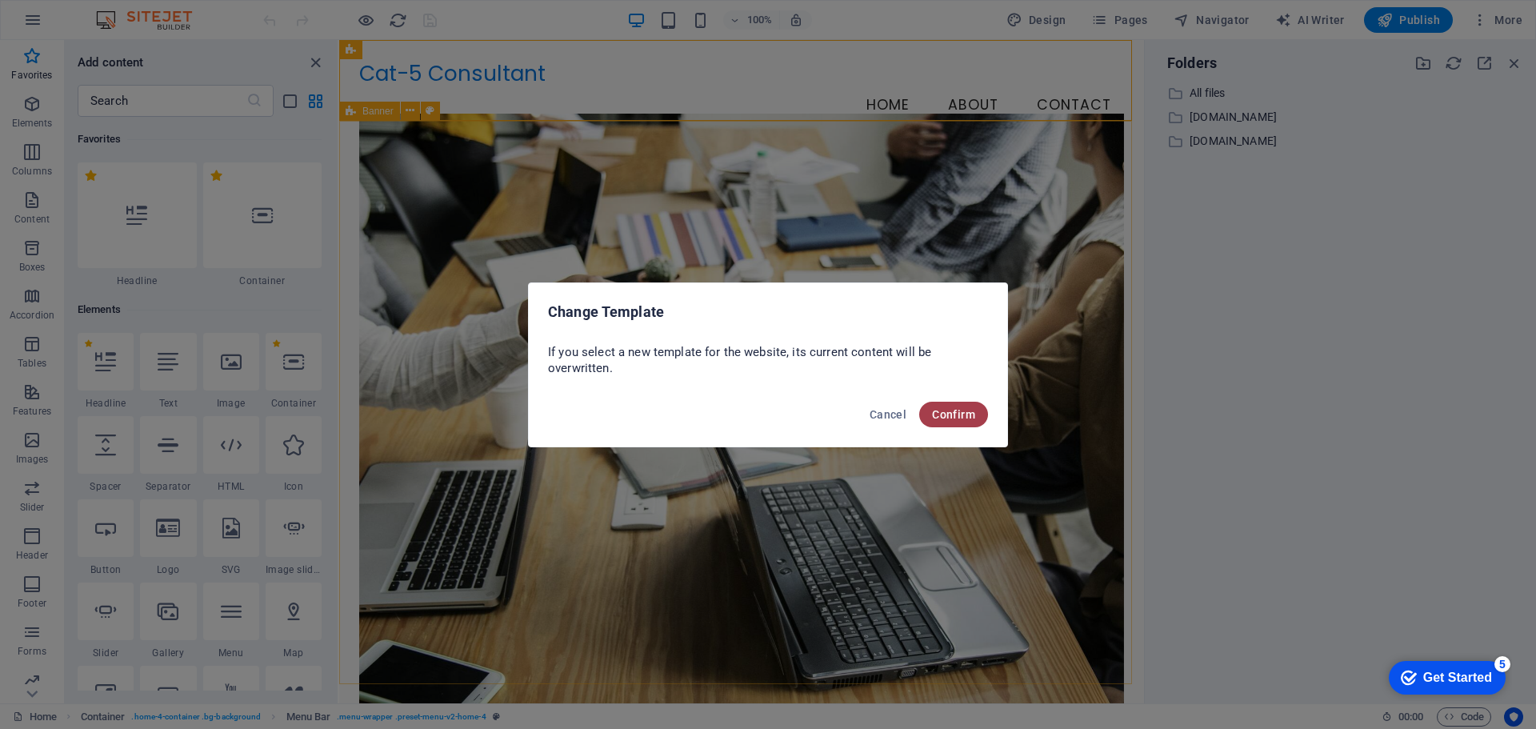
click at [955, 415] on span "Confirm" at bounding box center [953, 414] width 43 height 13
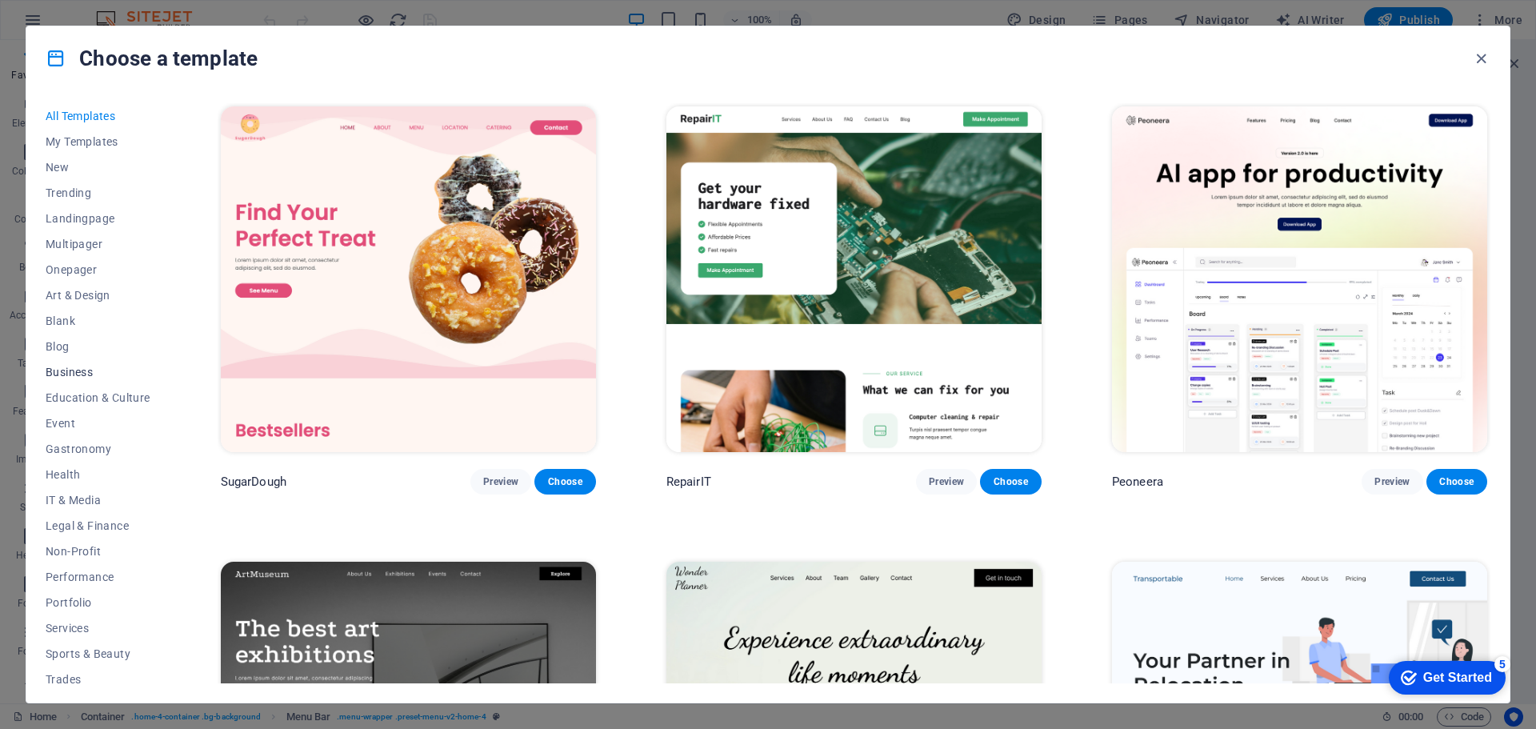
click at [81, 369] on span "Business" at bounding box center [98, 372] width 105 height 13
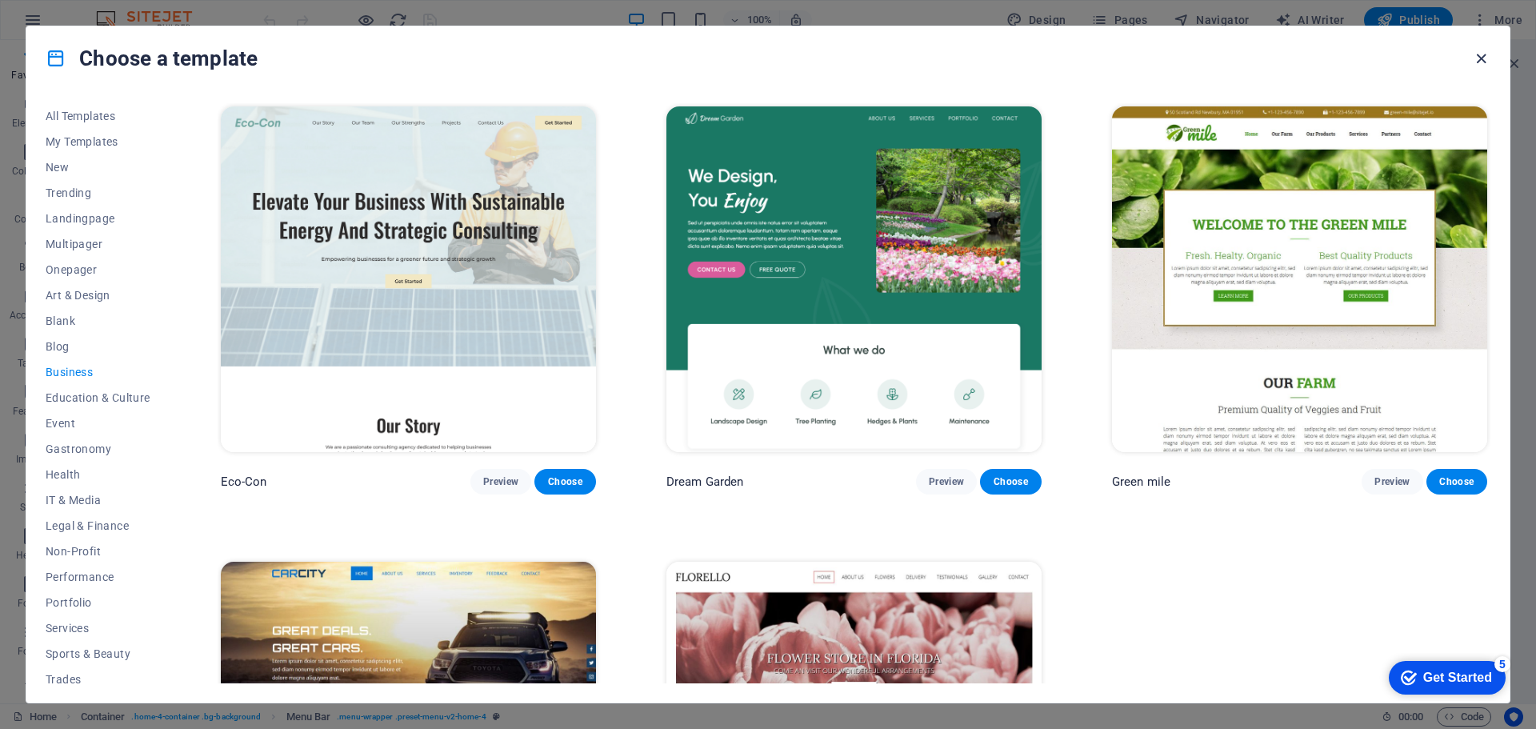
click at [1488, 50] on icon "button" at bounding box center [1481, 59] width 18 height 18
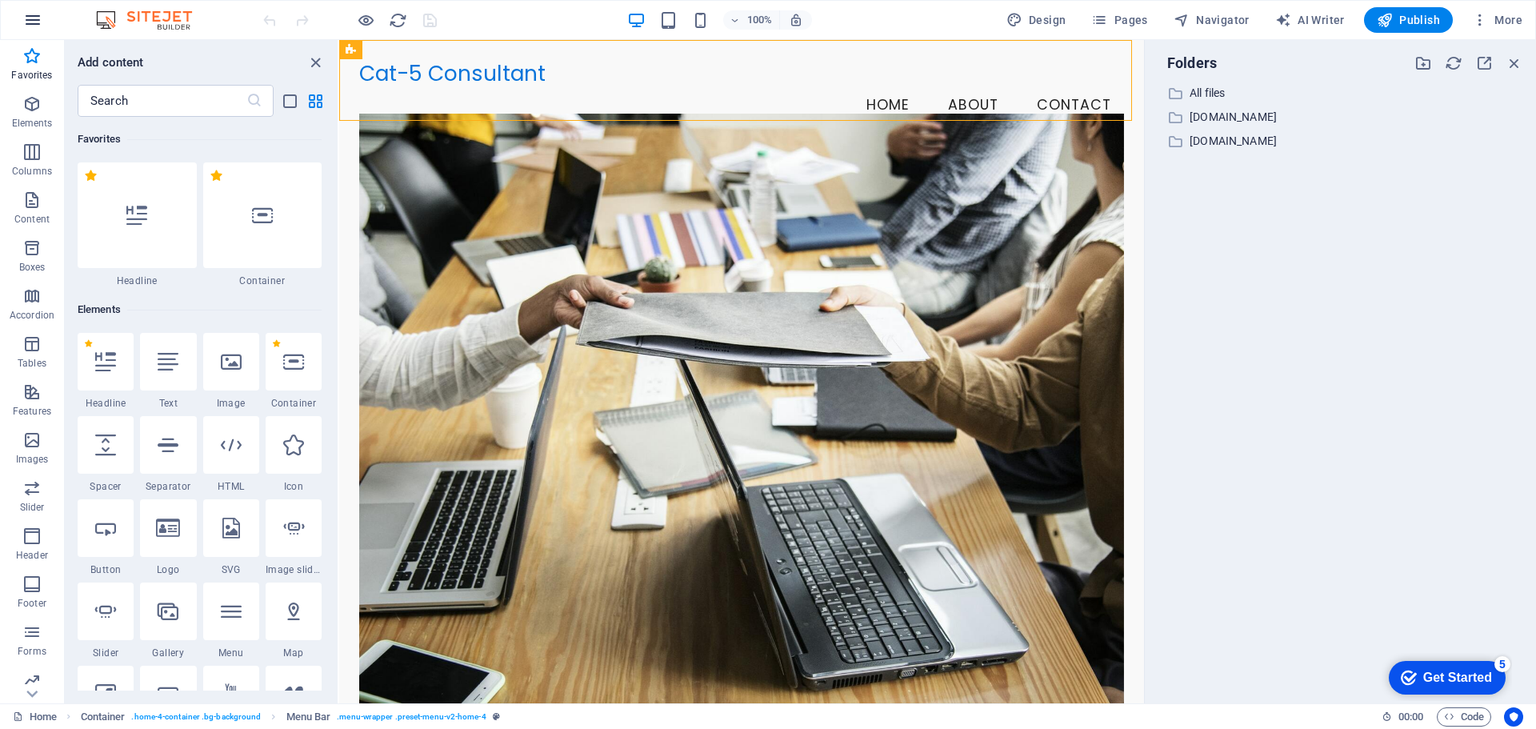
click at [38, 19] on icon "button" at bounding box center [32, 19] width 19 height 19
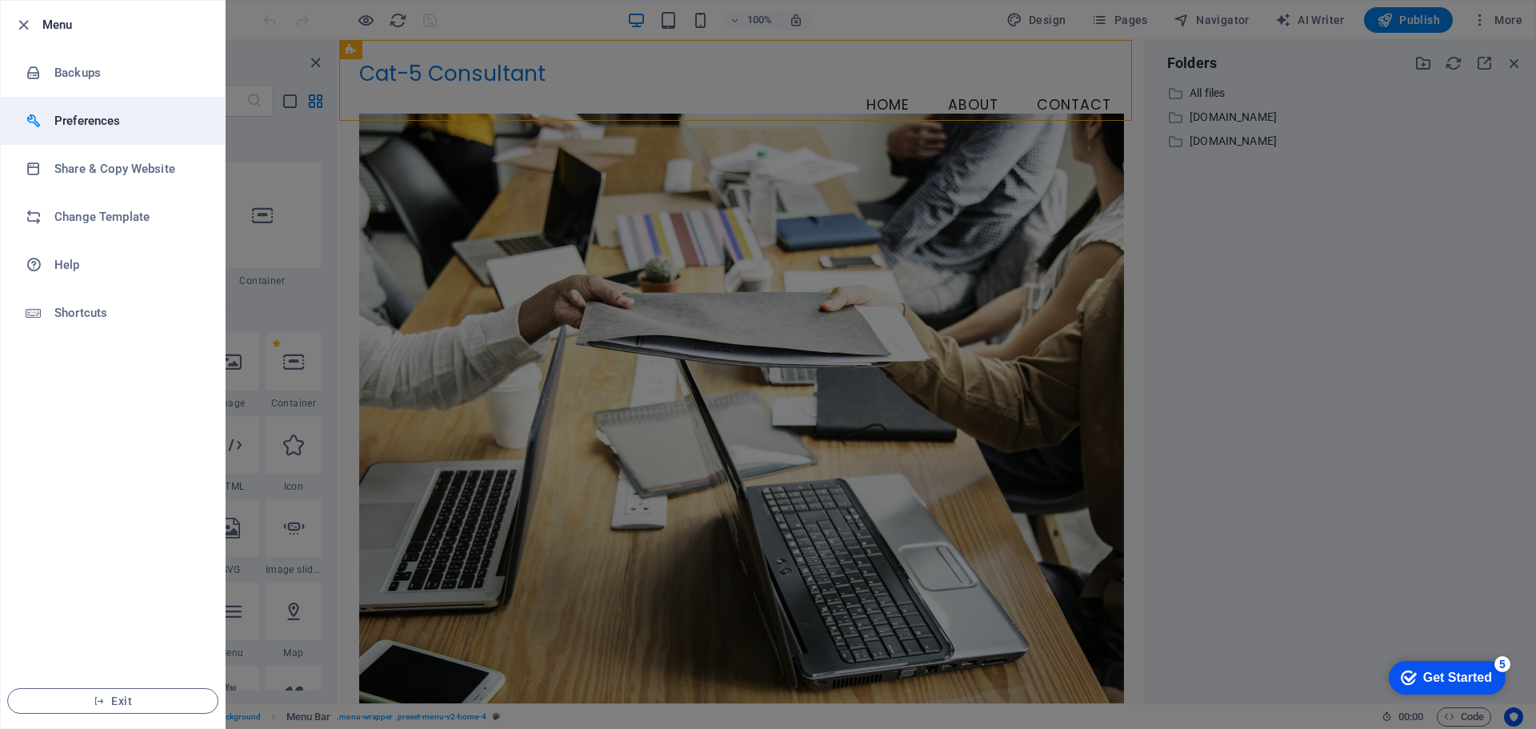
click at [73, 130] on h6 "Preferences" at bounding box center [128, 120] width 148 height 19
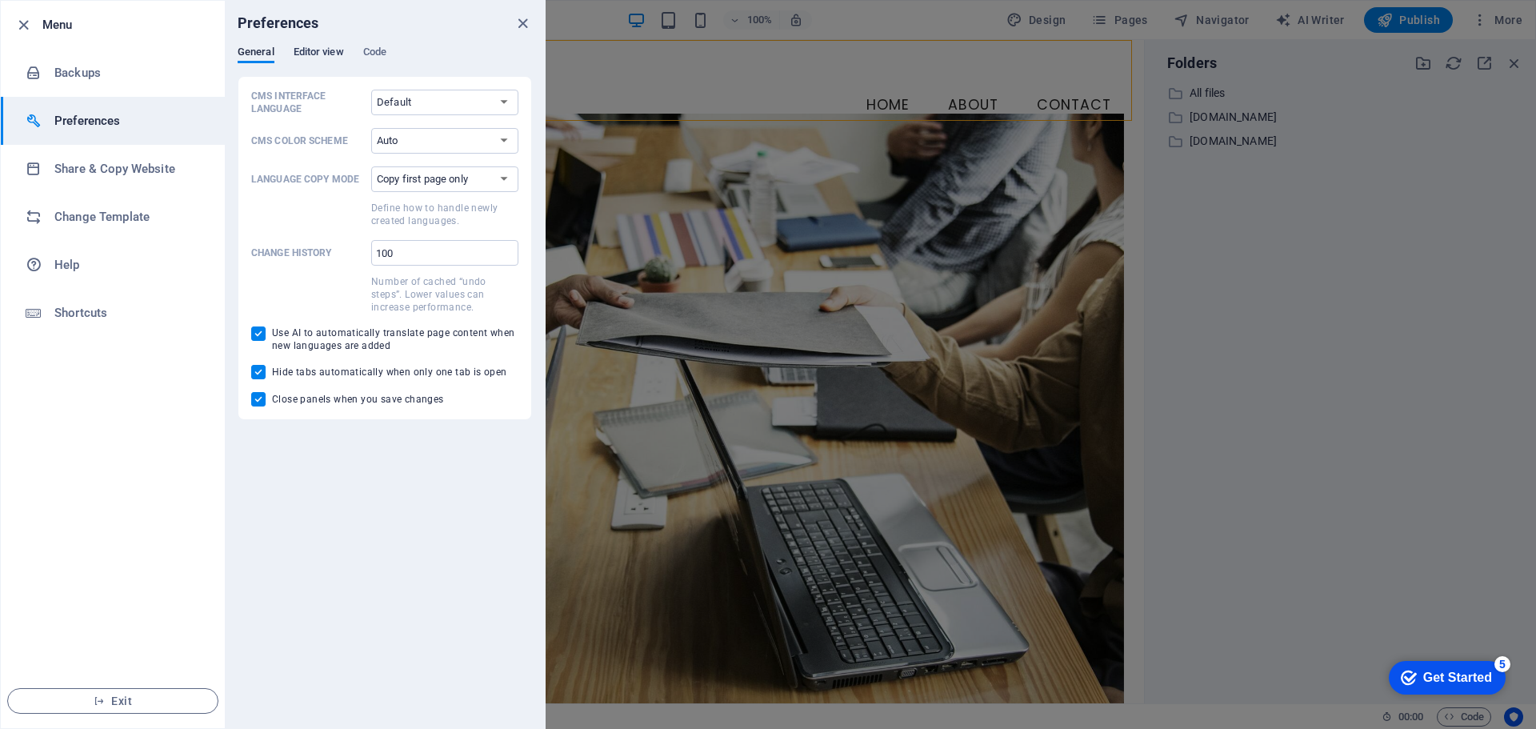
click at [324, 54] on span "Editor view" at bounding box center [319, 53] width 50 height 22
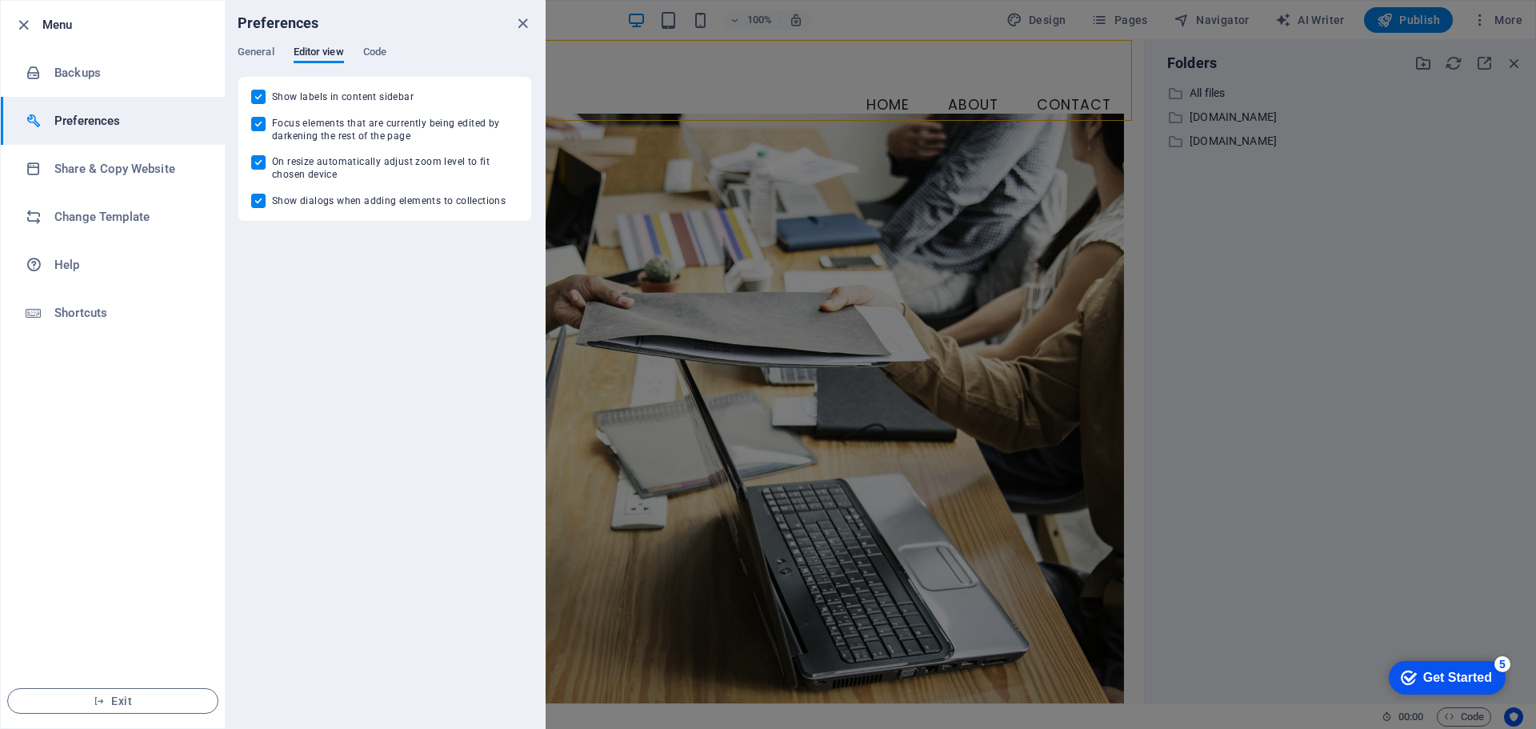
click at [402, 51] on div "General Editor view Code" at bounding box center [385, 61] width 294 height 30
click at [379, 51] on span "Code" at bounding box center [374, 53] width 23 height 22
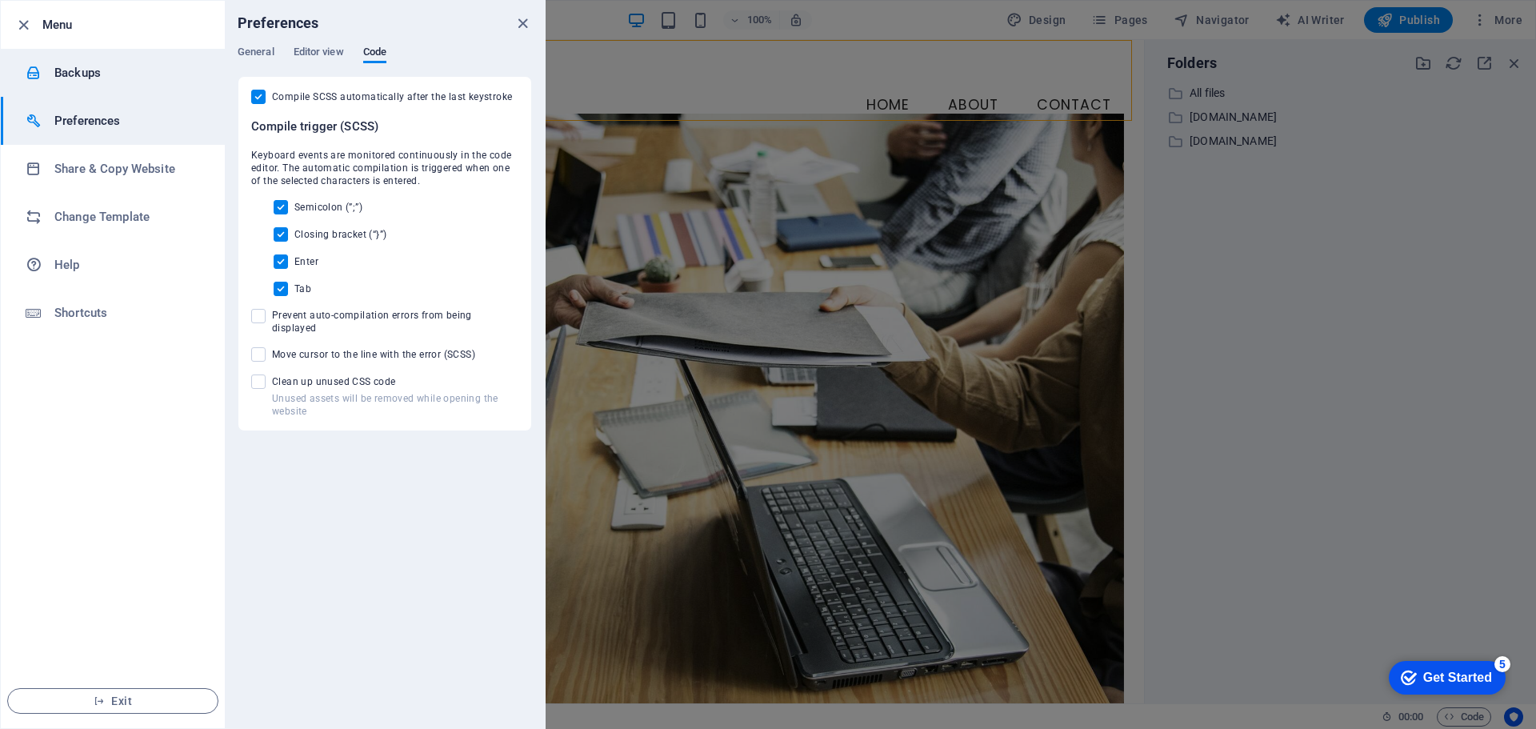
click at [76, 78] on h6 "Backups" at bounding box center [128, 72] width 148 height 19
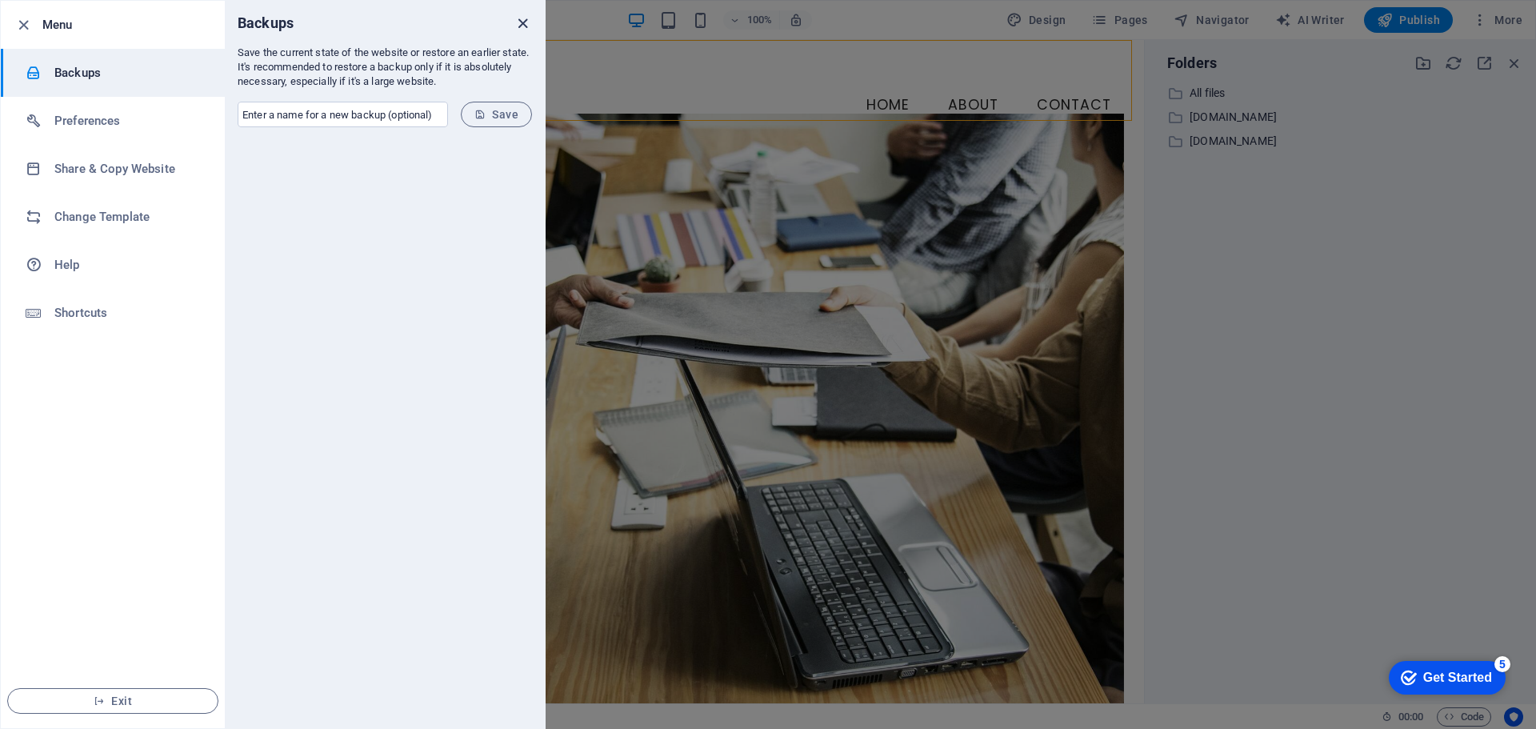
click at [523, 24] on icon "close" at bounding box center [523, 23] width 18 height 18
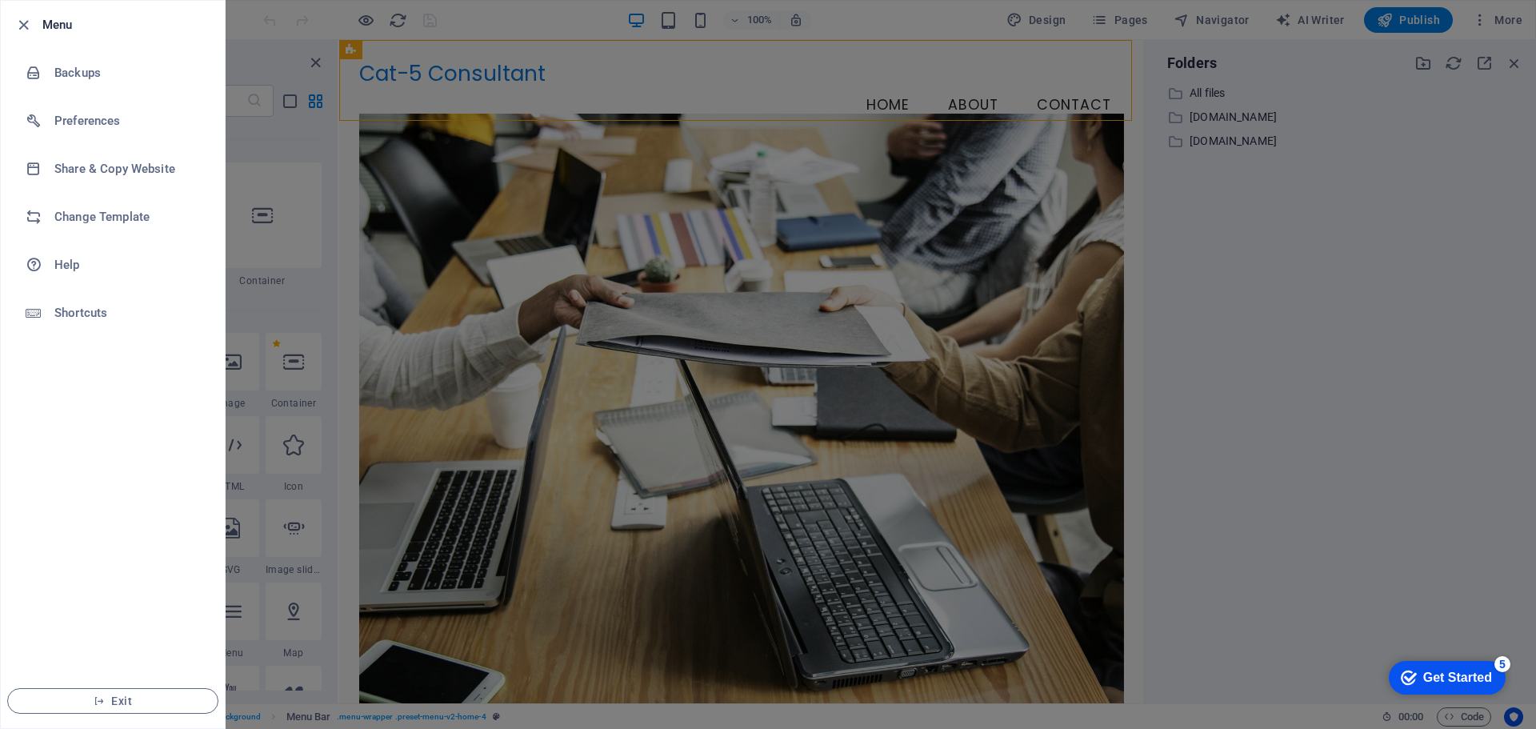
click at [1488, 21] on div at bounding box center [768, 364] width 1536 height 729
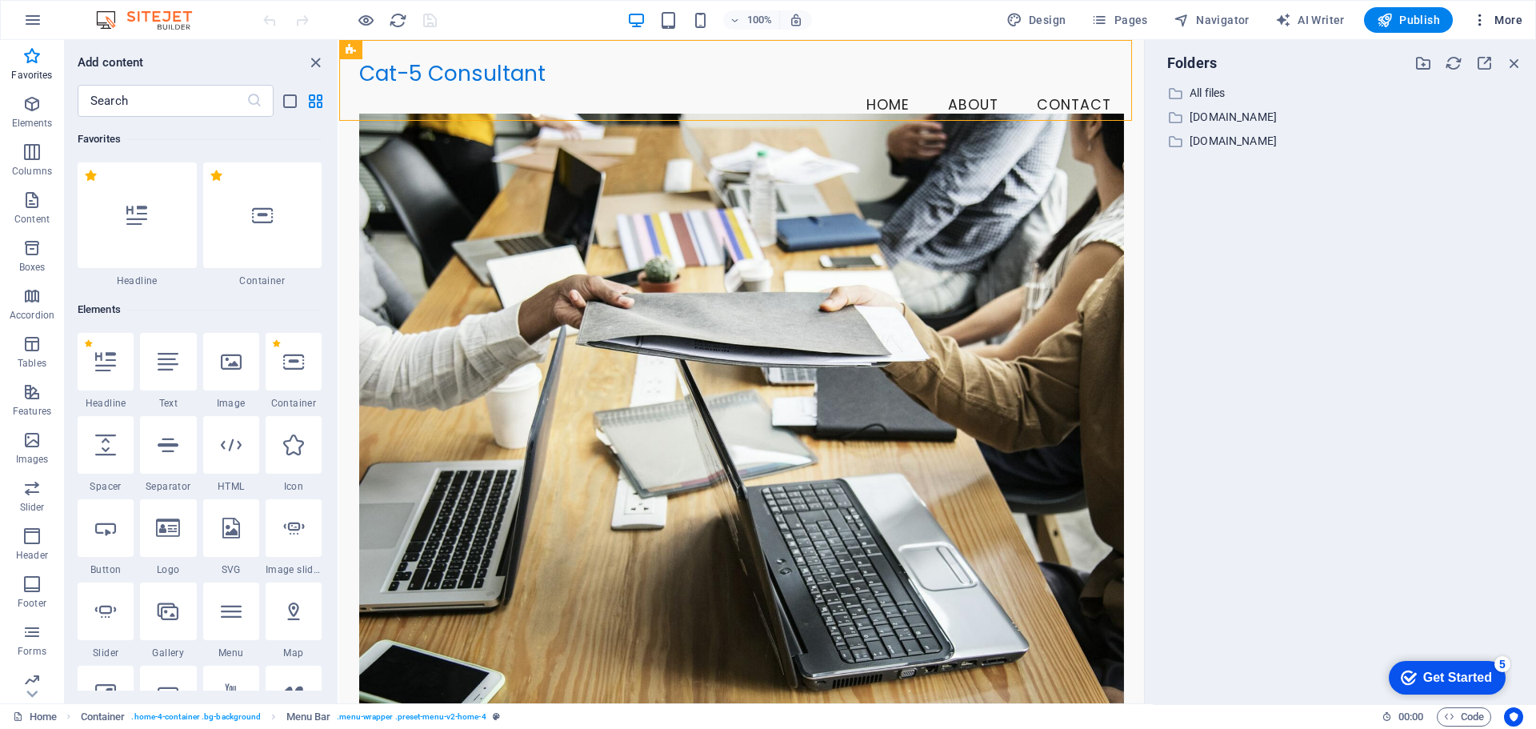
click at [1504, 21] on span "More" at bounding box center [1497, 20] width 50 height 16
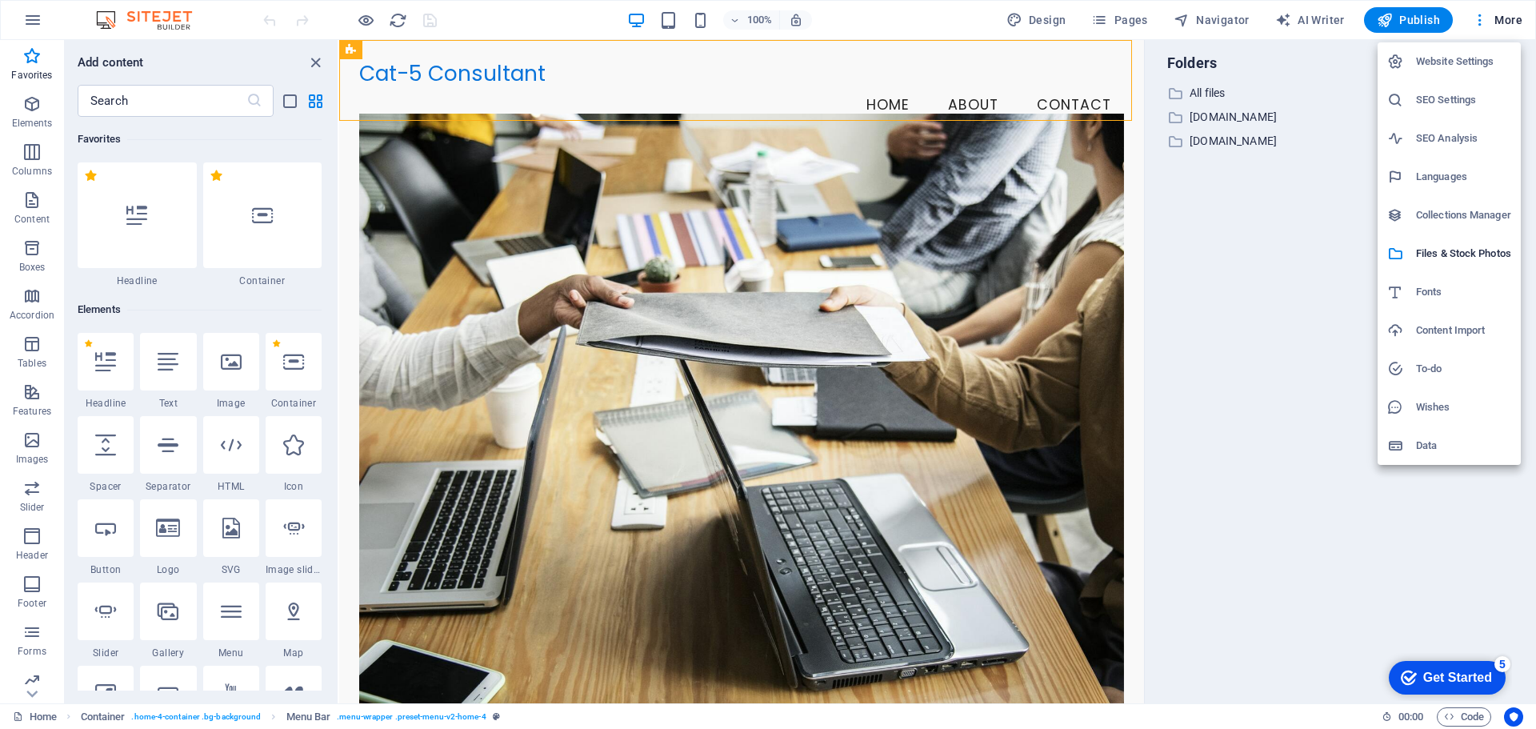
click at [1432, 330] on h6 "Content Import" at bounding box center [1463, 330] width 95 height 19
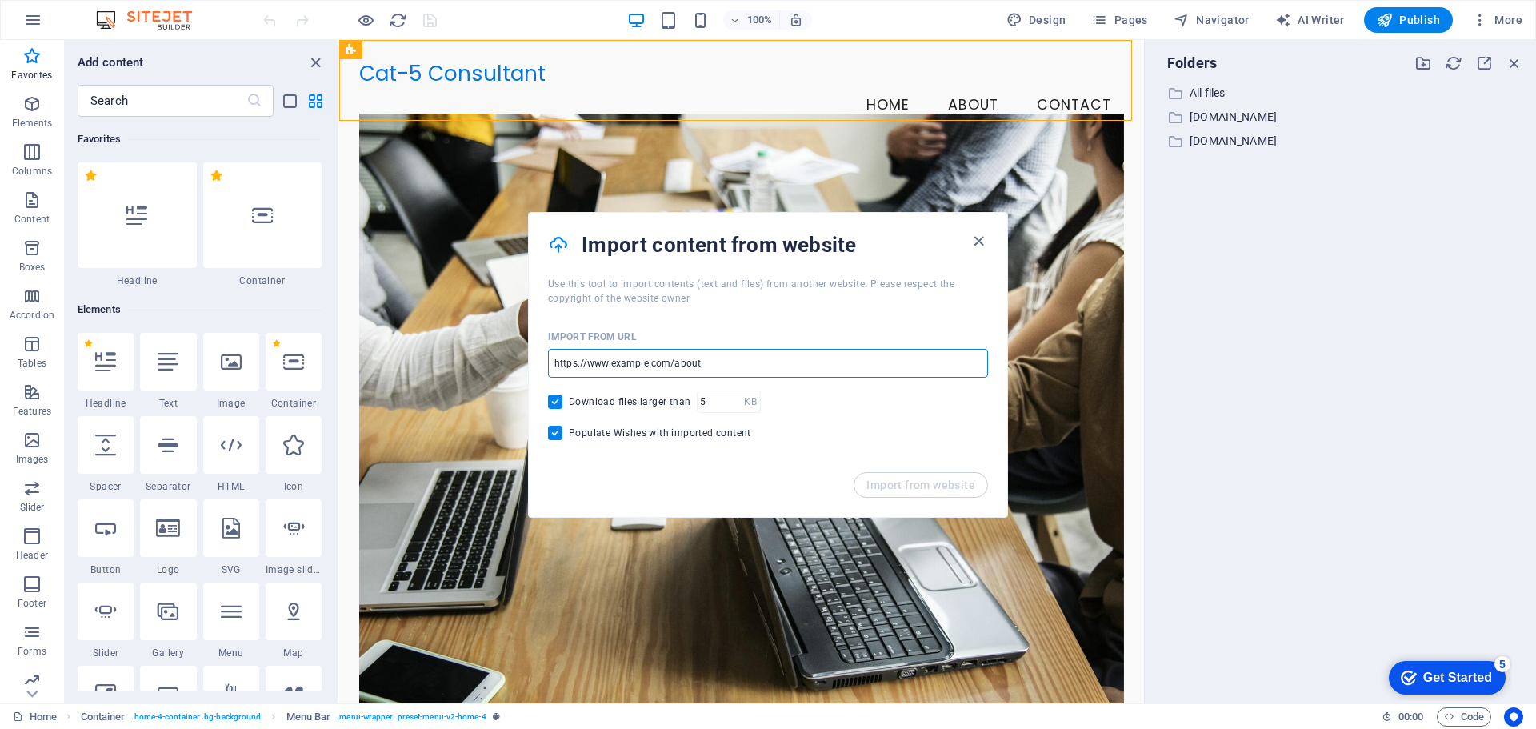
click at [807, 364] on input "url" at bounding box center [768, 363] width 440 height 29
type input "[DOMAIN_NAME]"
click at [885, 489] on span "Import from website" at bounding box center [921, 485] width 109 height 13
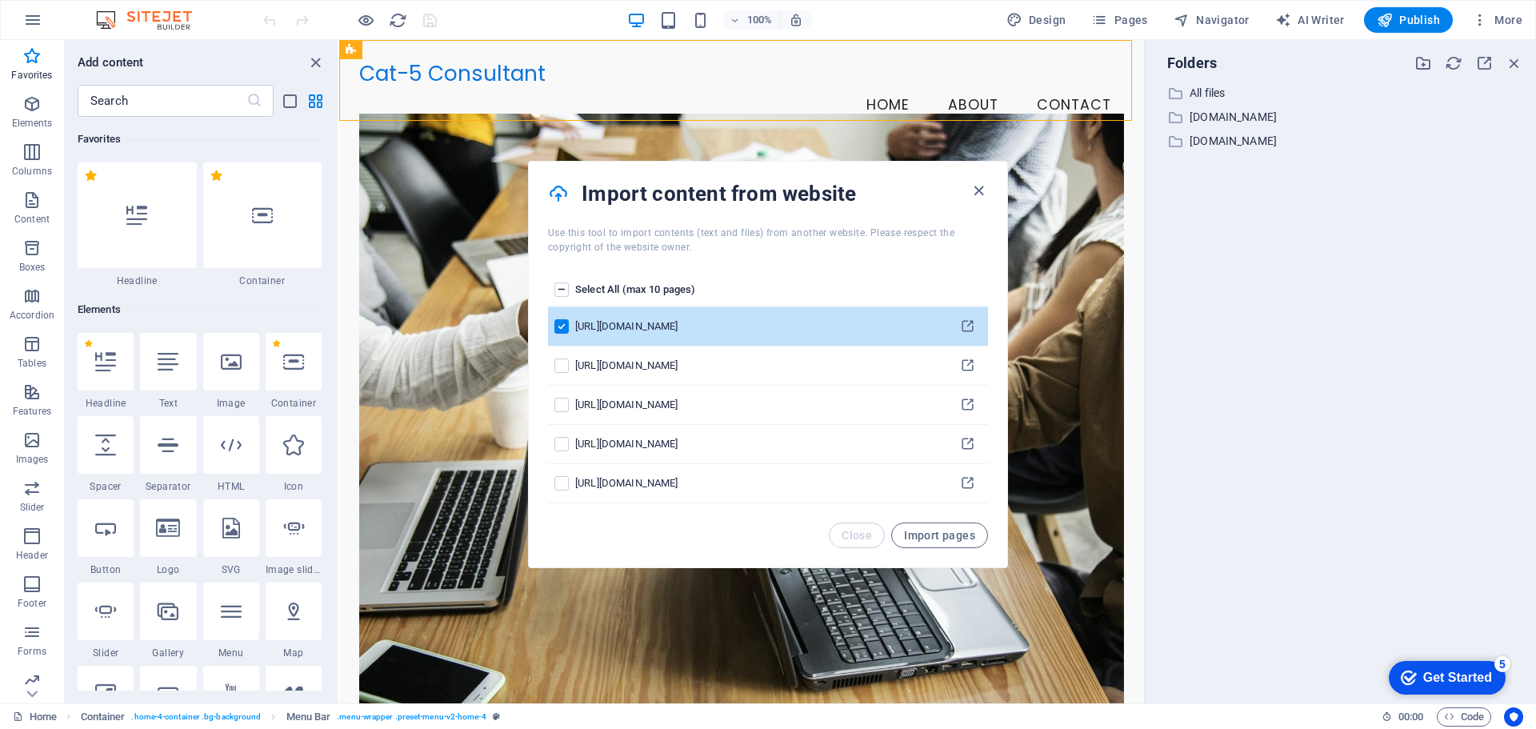
click at [559, 288] on label "pages list" at bounding box center [562, 289] width 14 height 14
click at [0, 0] on input "pages list" at bounding box center [0, 0] width 0 height 0
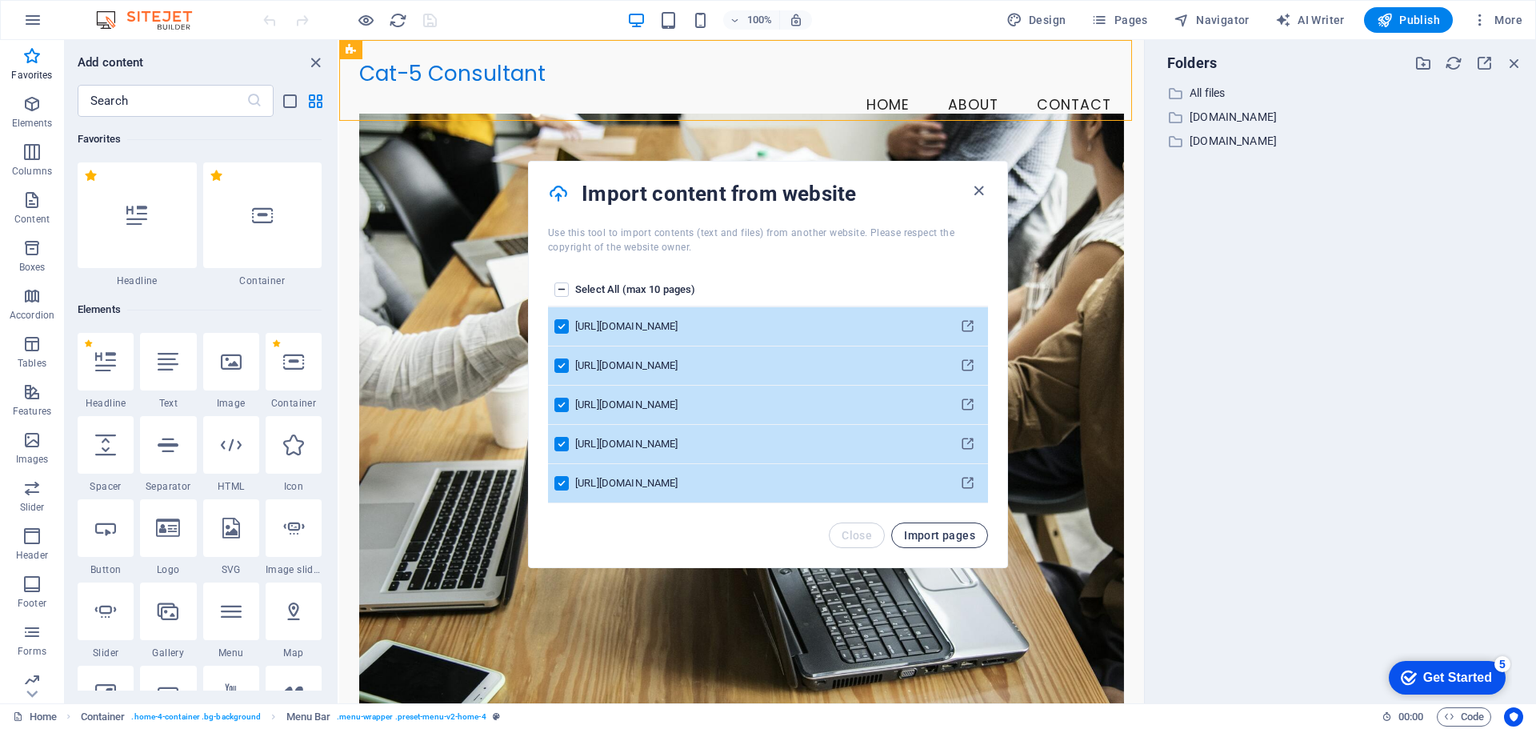
click at [919, 535] on span "Import pages" at bounding box center [939, 535] width 71 height 13
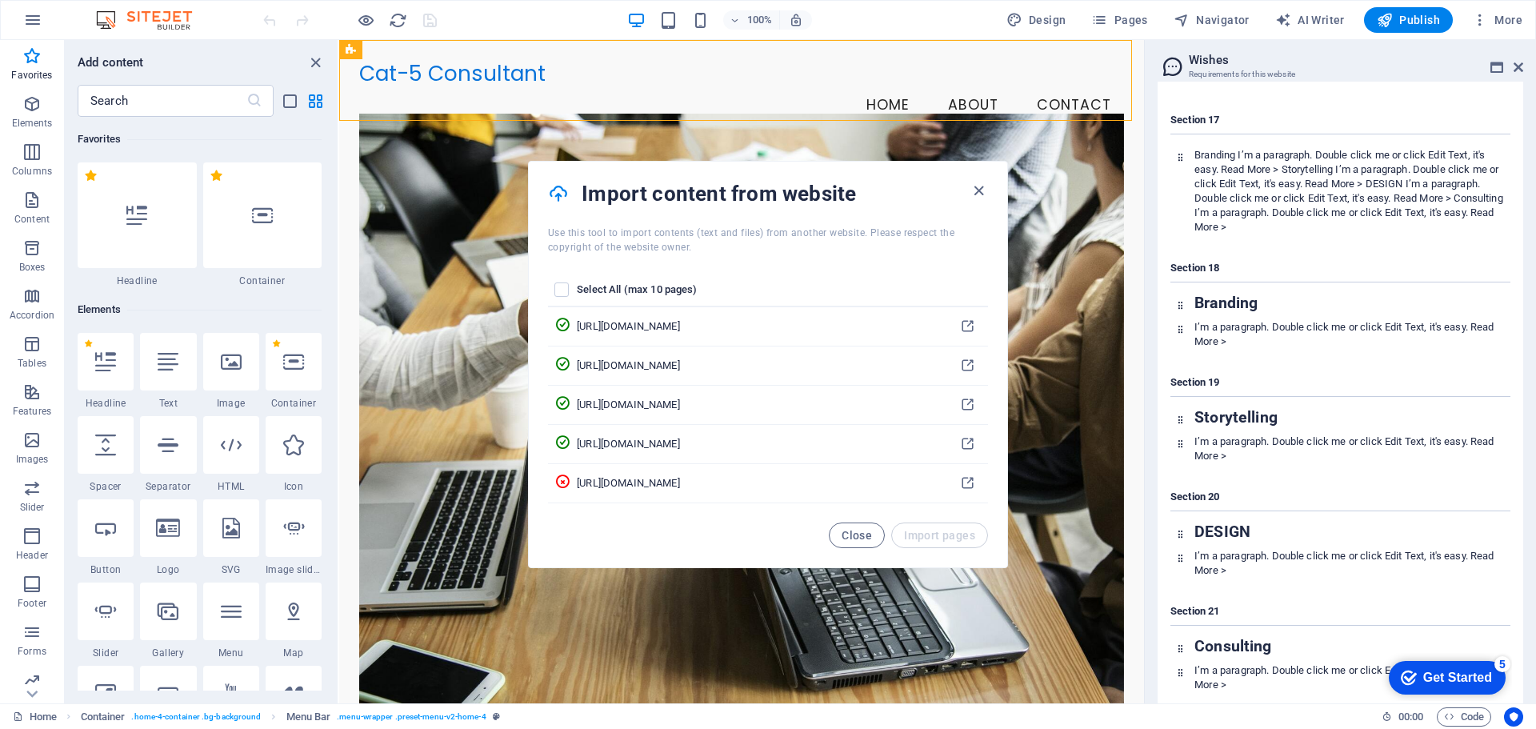
scroll to position [3120, 0]
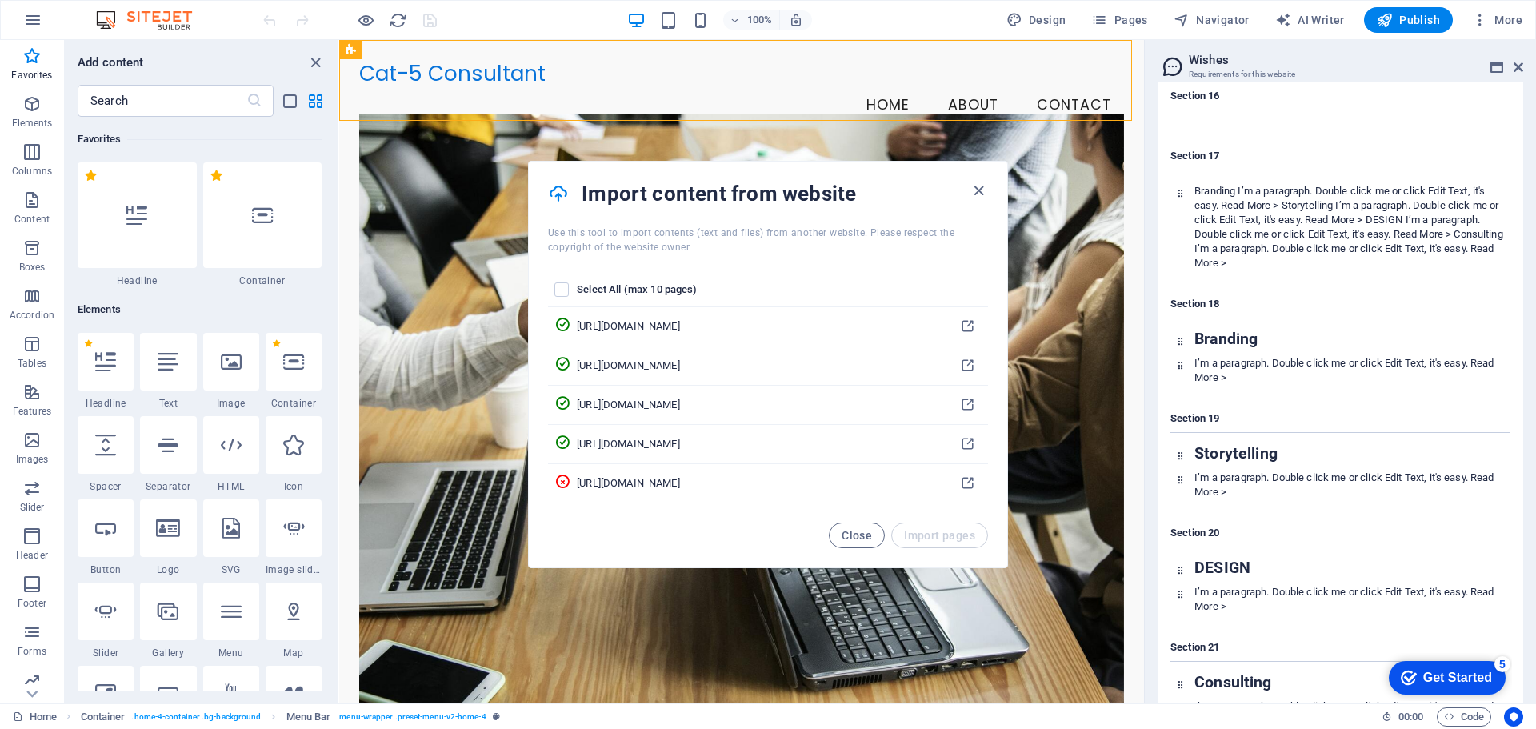
click at [1171, 62] on icon at bounding box center [1173, 66] width 24 height 22
click at [1500, 63] on icon at bounding box center [1497, 67] width 13 height 13
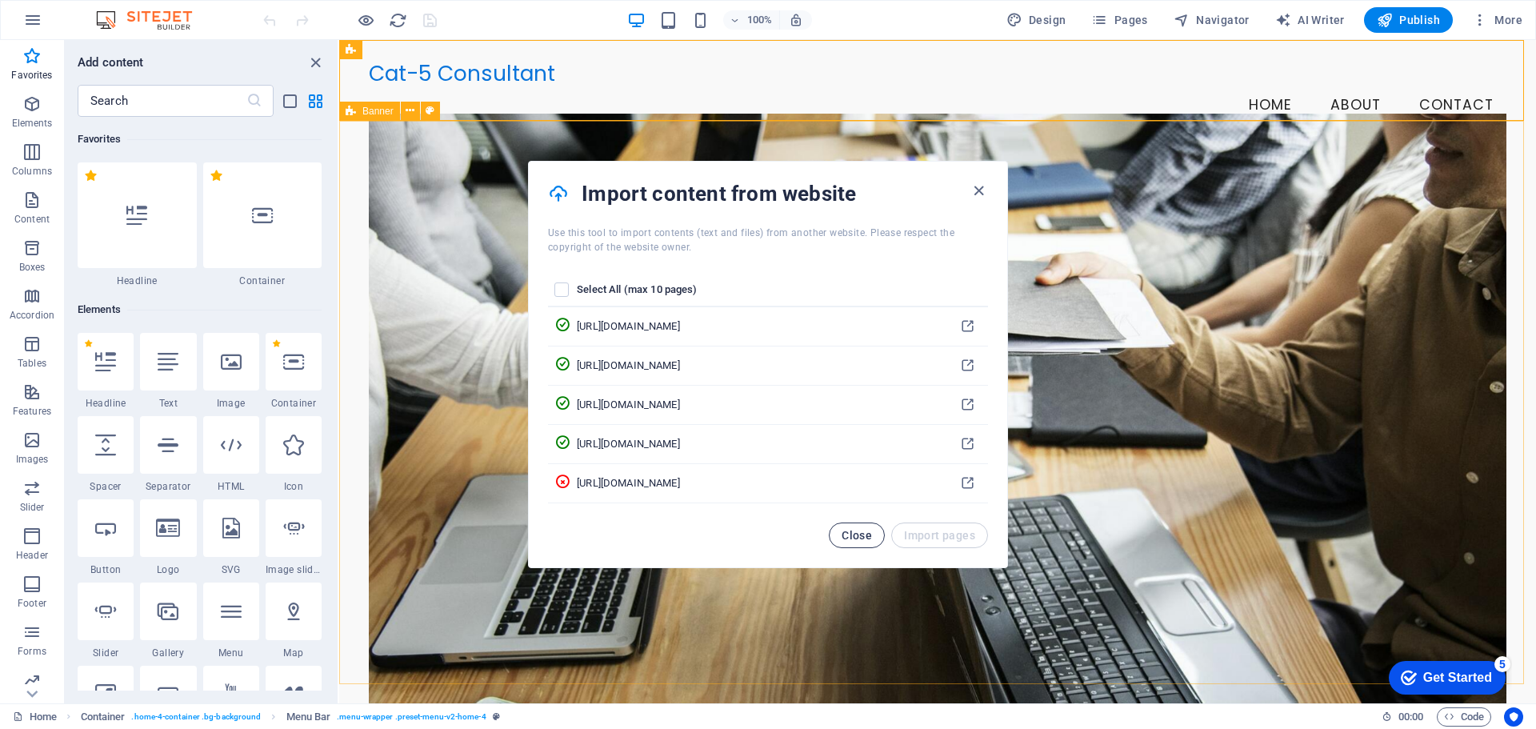
click at [871, 534] on span "Close" at bounding box center [857, 535] width 30 height 13
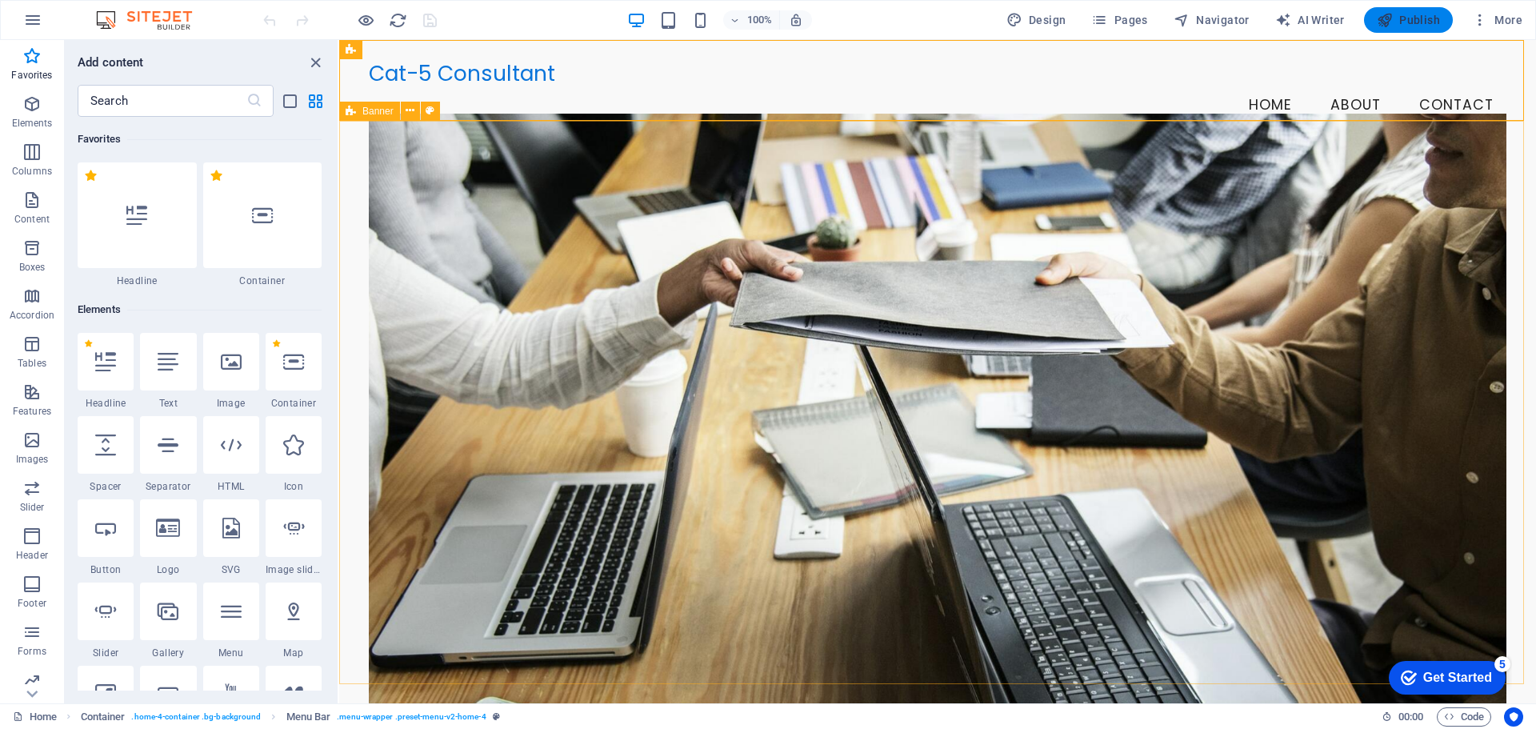
click at [1408, 19] on span "Publish" at bounding box center [1408, 20] width 63 height 16
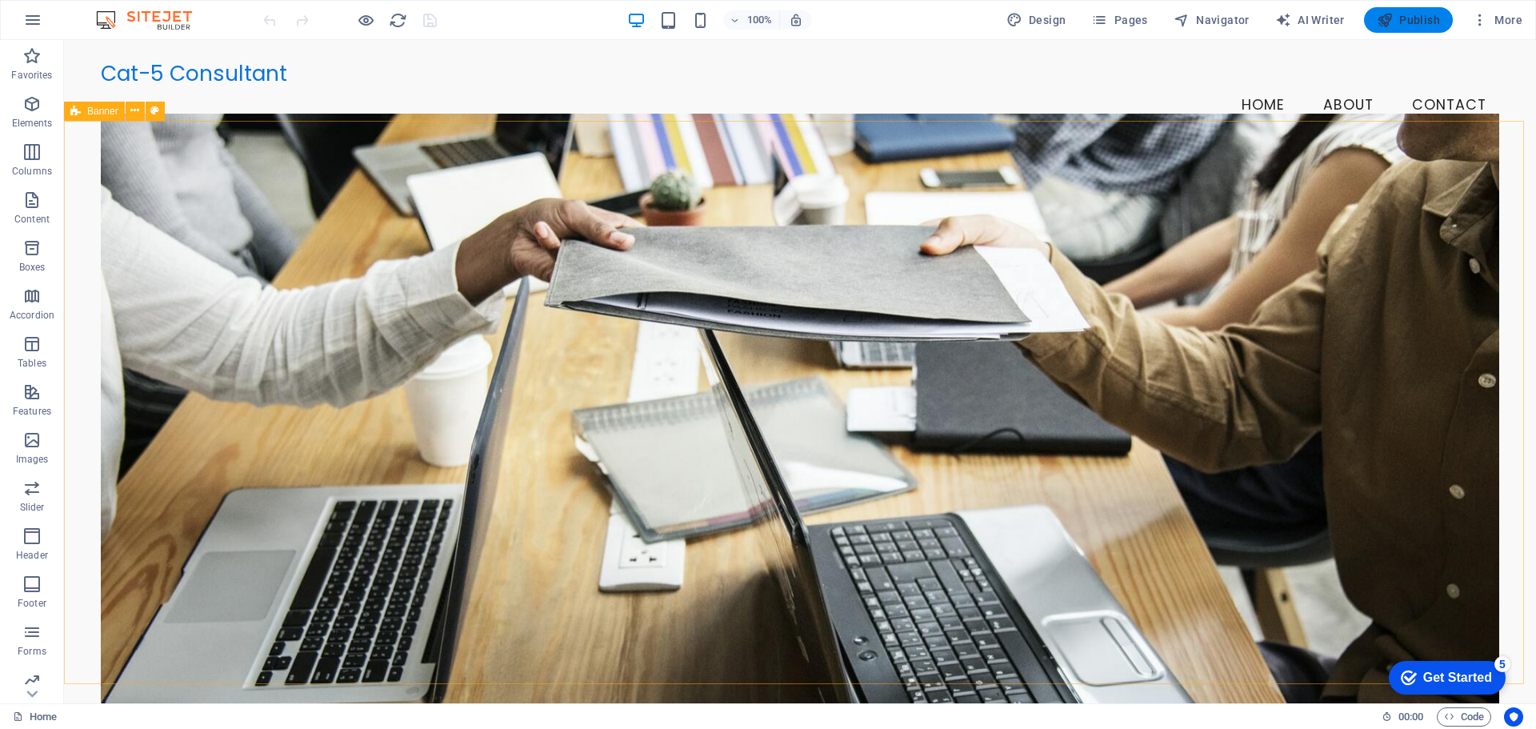
click at [1408, 19] on span "Publish" at bounding box center [1408, 20] width 63 height 16
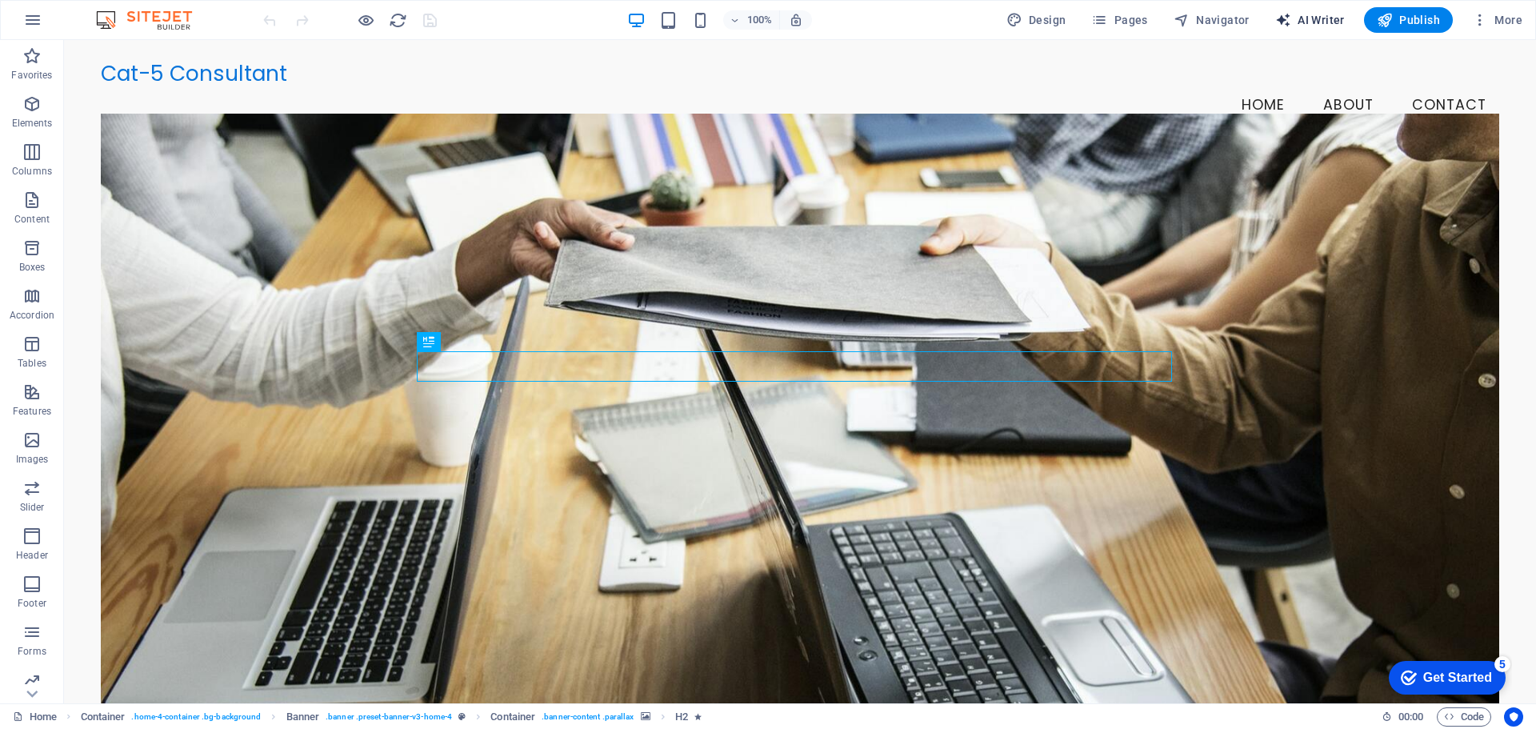
click at [1313, 20] on span "AI Writer" at bounding box center [1311, 20] width 70 height 16
select select "English"
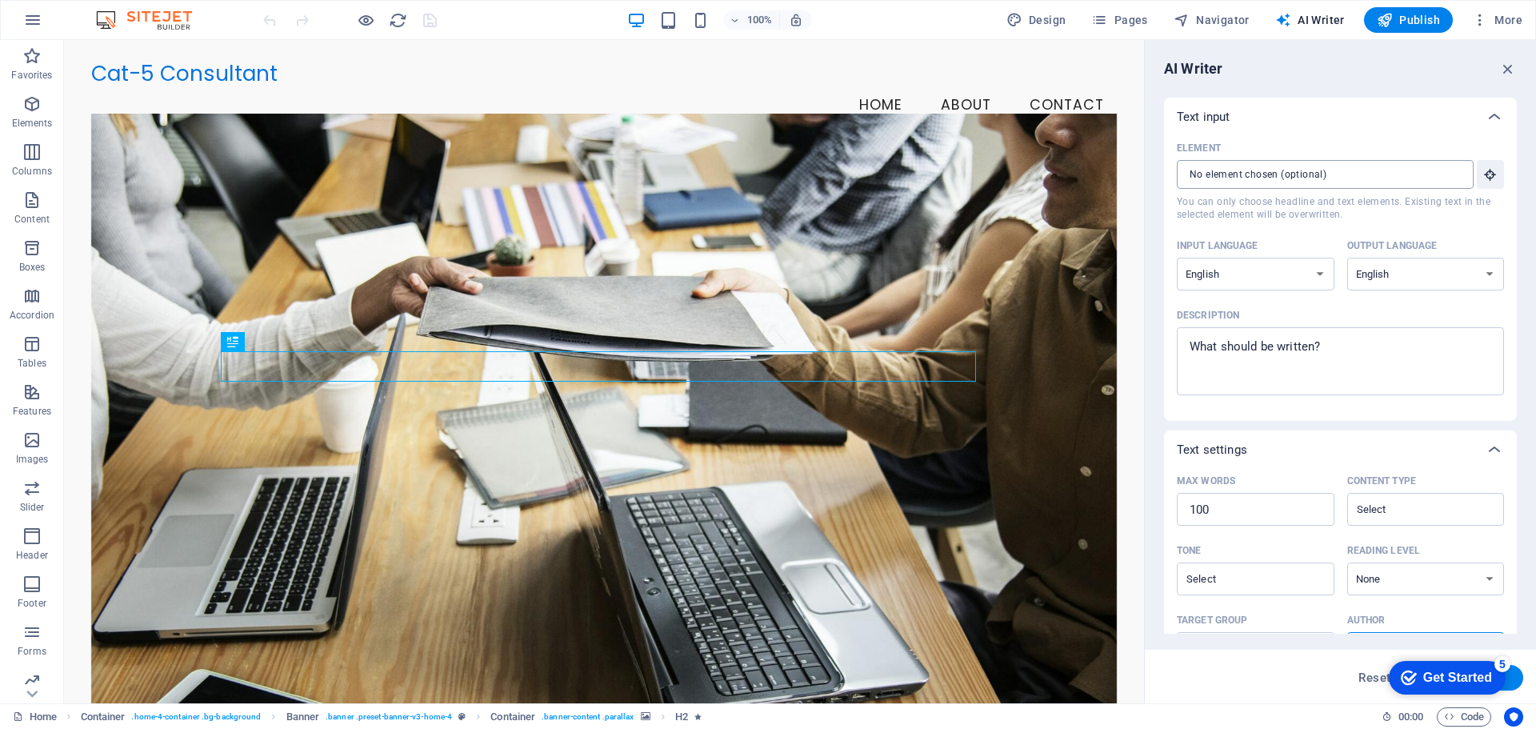
click at [1375, 179] on input "Element ​ You can only choose headline and text elements. Existing text in the …" at bounding box center [1320, 174] width 286 height 29
drag, startPoint x: 1508, startPoint y: 67, endPoint x: 1439, endPoint y: 7, distance: 91.3
click at [1508, 67] on icon "button" at bounding box center [1509, 69] width 18 height 18
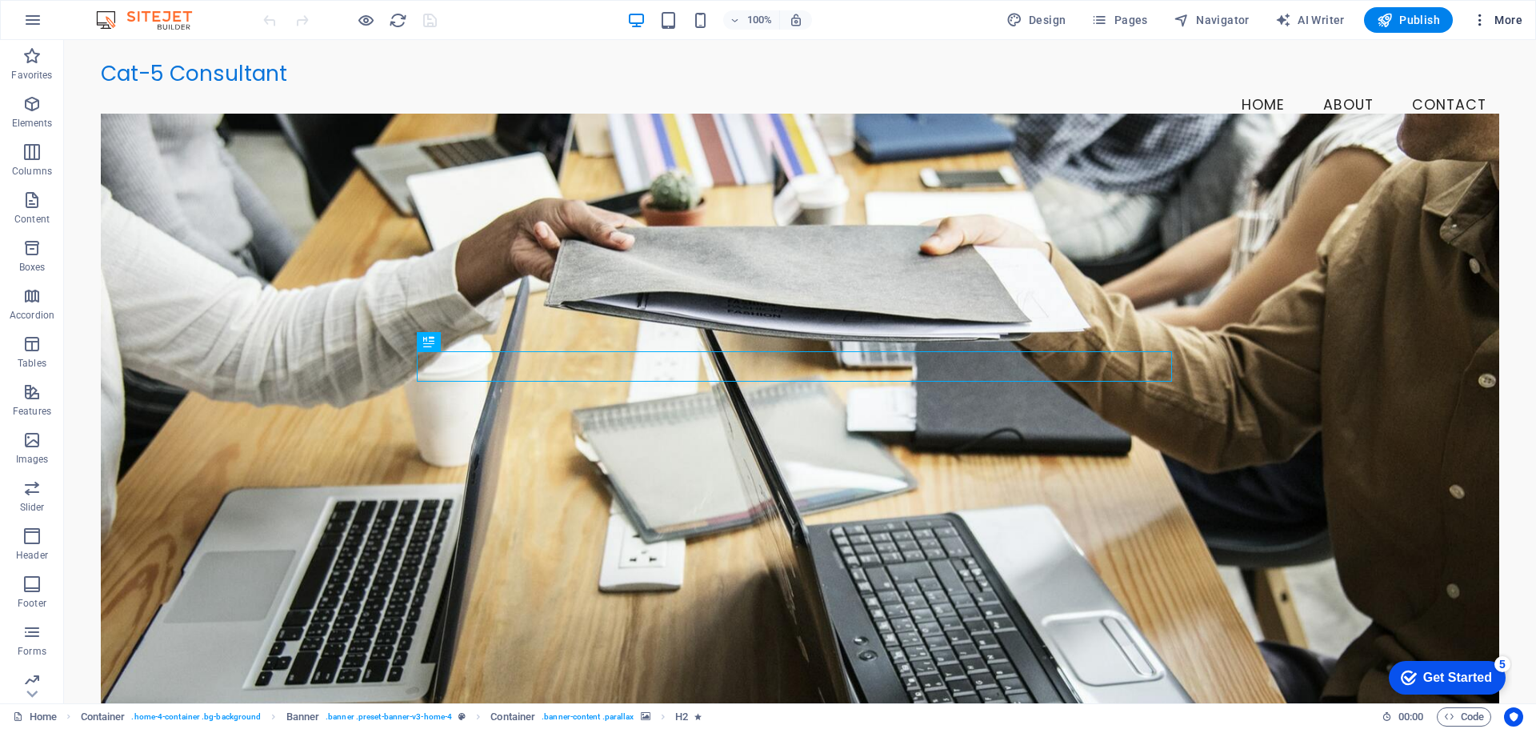
click at [1482, 23] on icon "button" at bounding box center [1480, 20] width 16 height 16
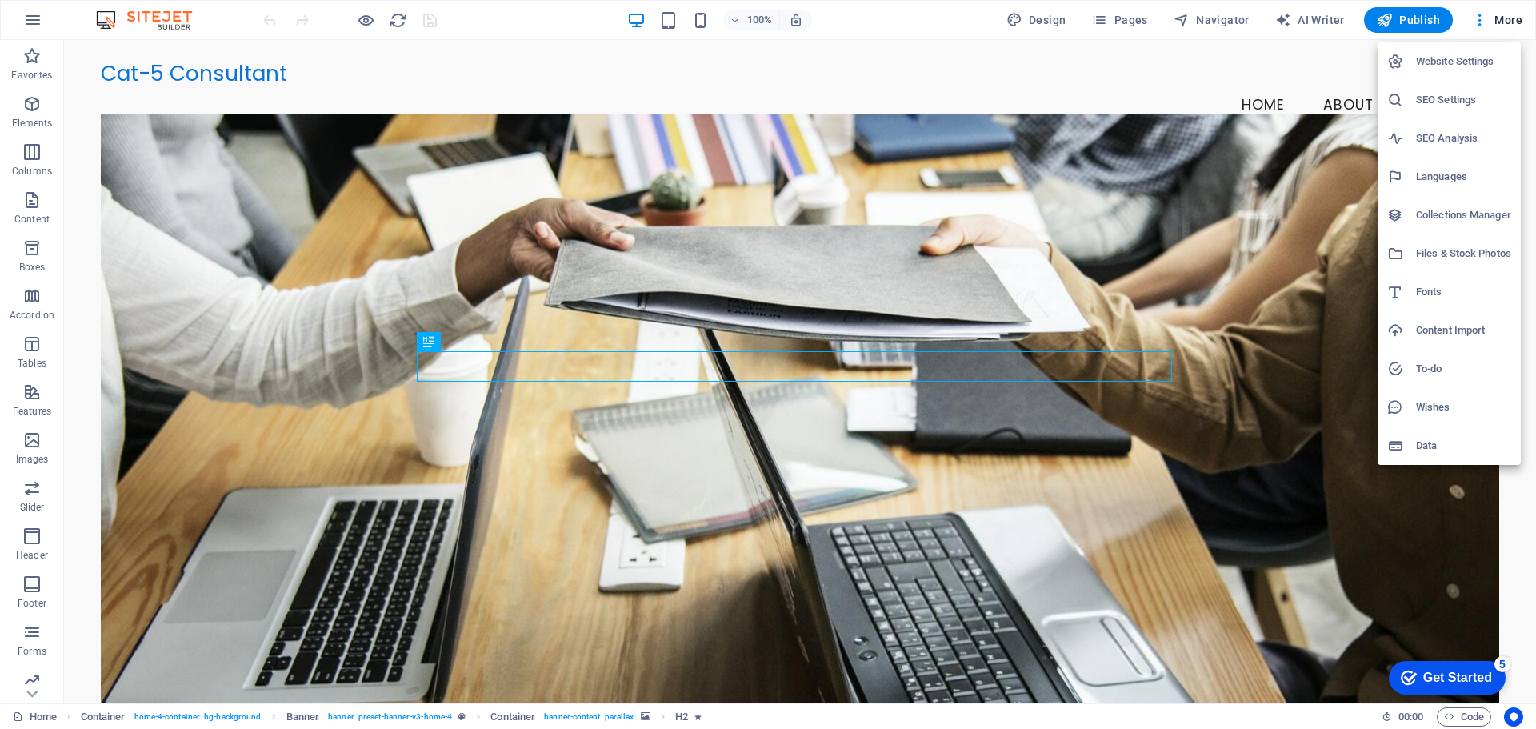
click at [1460, 62] on h6 "Website Settings" at bounding box center [1463, 61] width 95 height 19
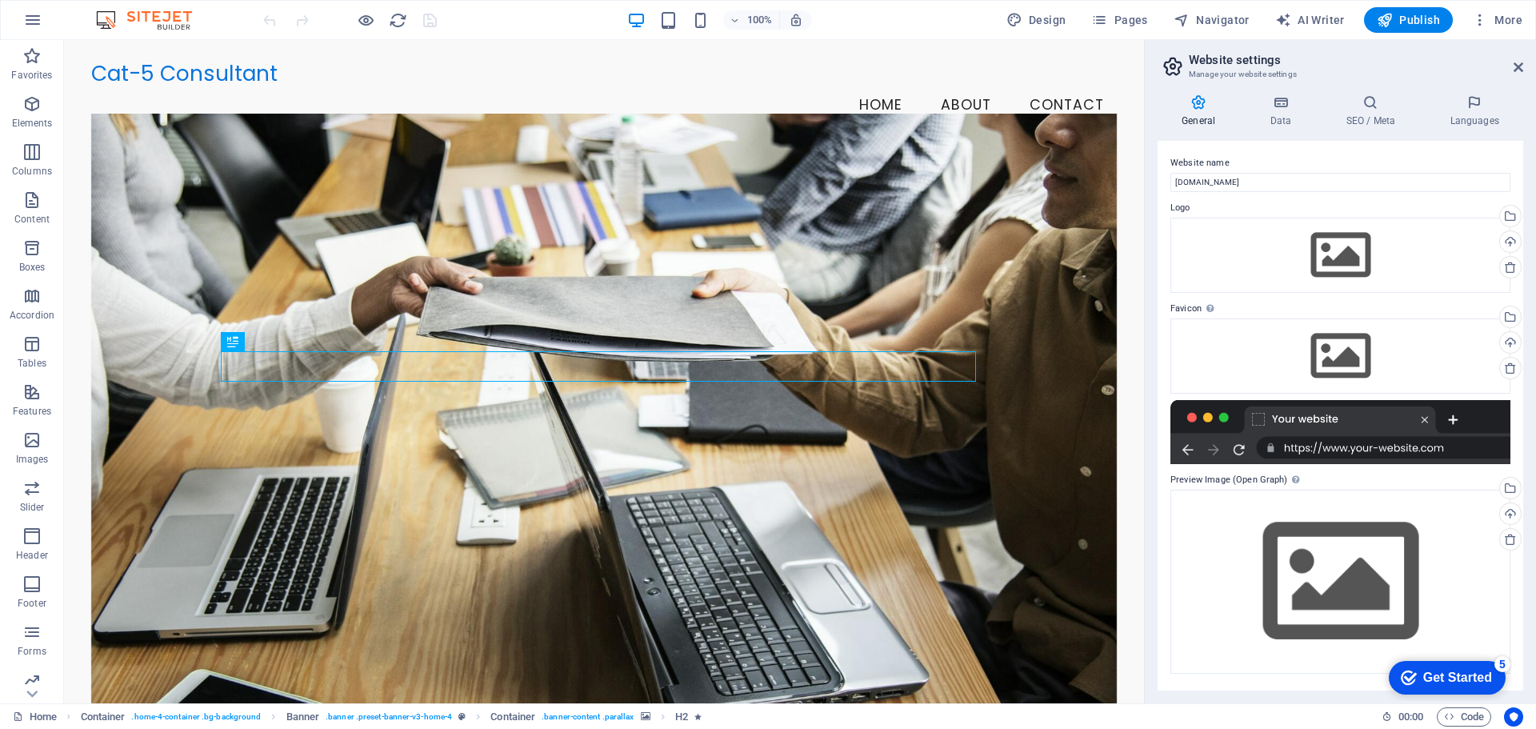
click at [1202, 119] on h4 "General" at bounding box center [1202, 111] width 88 height 34
drag, startPoint x: 1270, startPoint y: 105, endPoint x: 1296, endPoint y: 99, distance: 26.2
click at [1271, 105] on icon at bounding box center [1281, 102] width 70 height 16
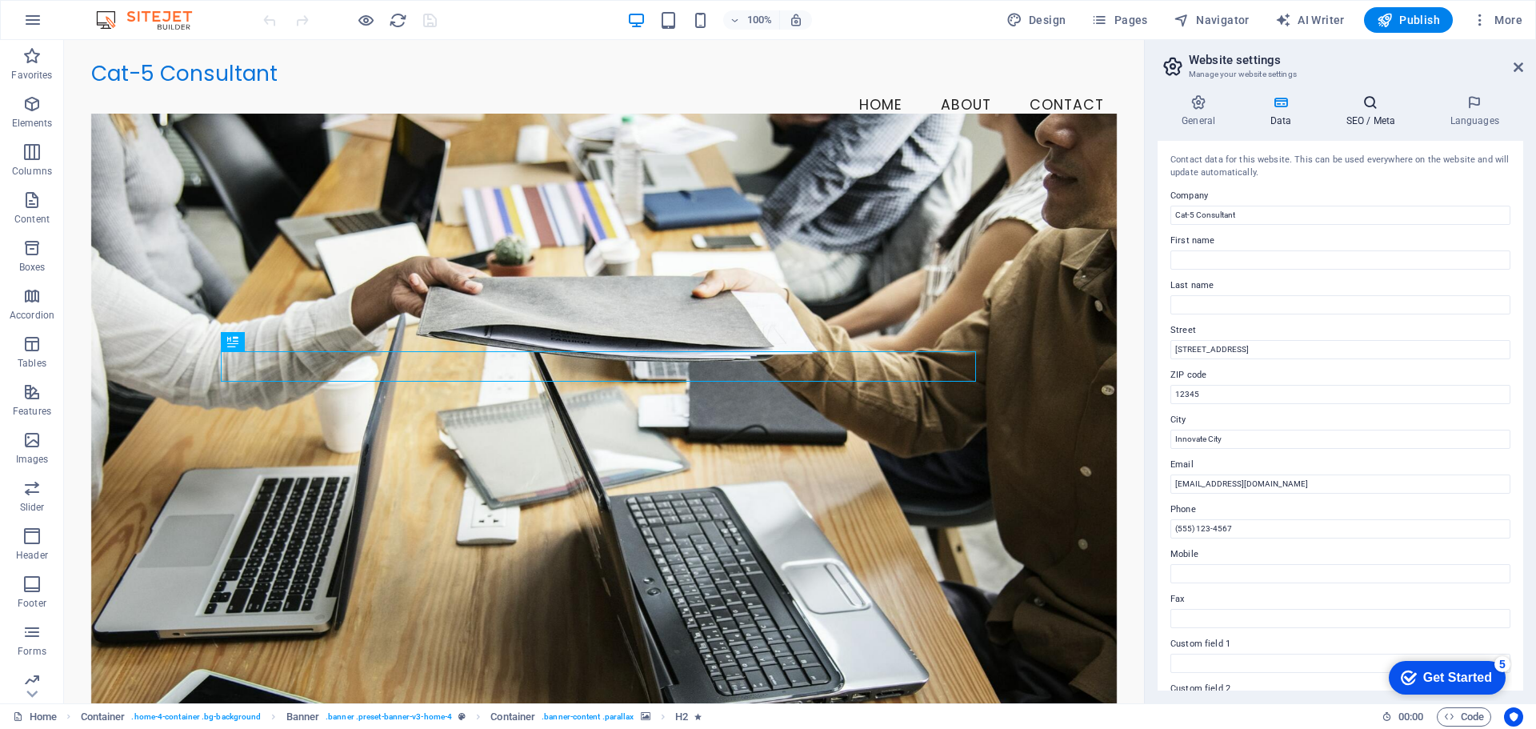
click at [1384, 122] on h4 "SEO / Meta" at bounding box center [1374, 111] width 104 height 34
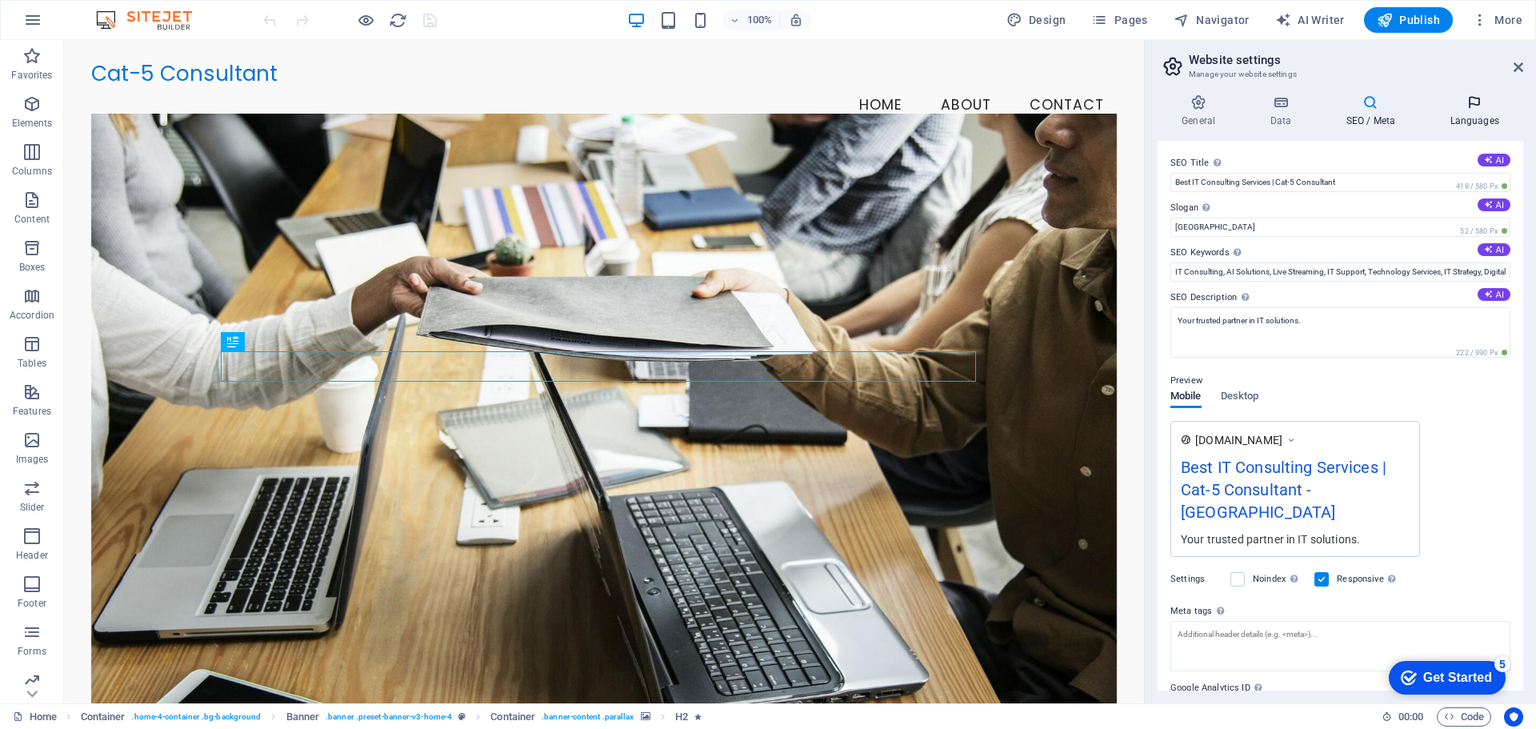
click at [1479, 104] on icon at bounding box center [1475, 102] width 98 height 16
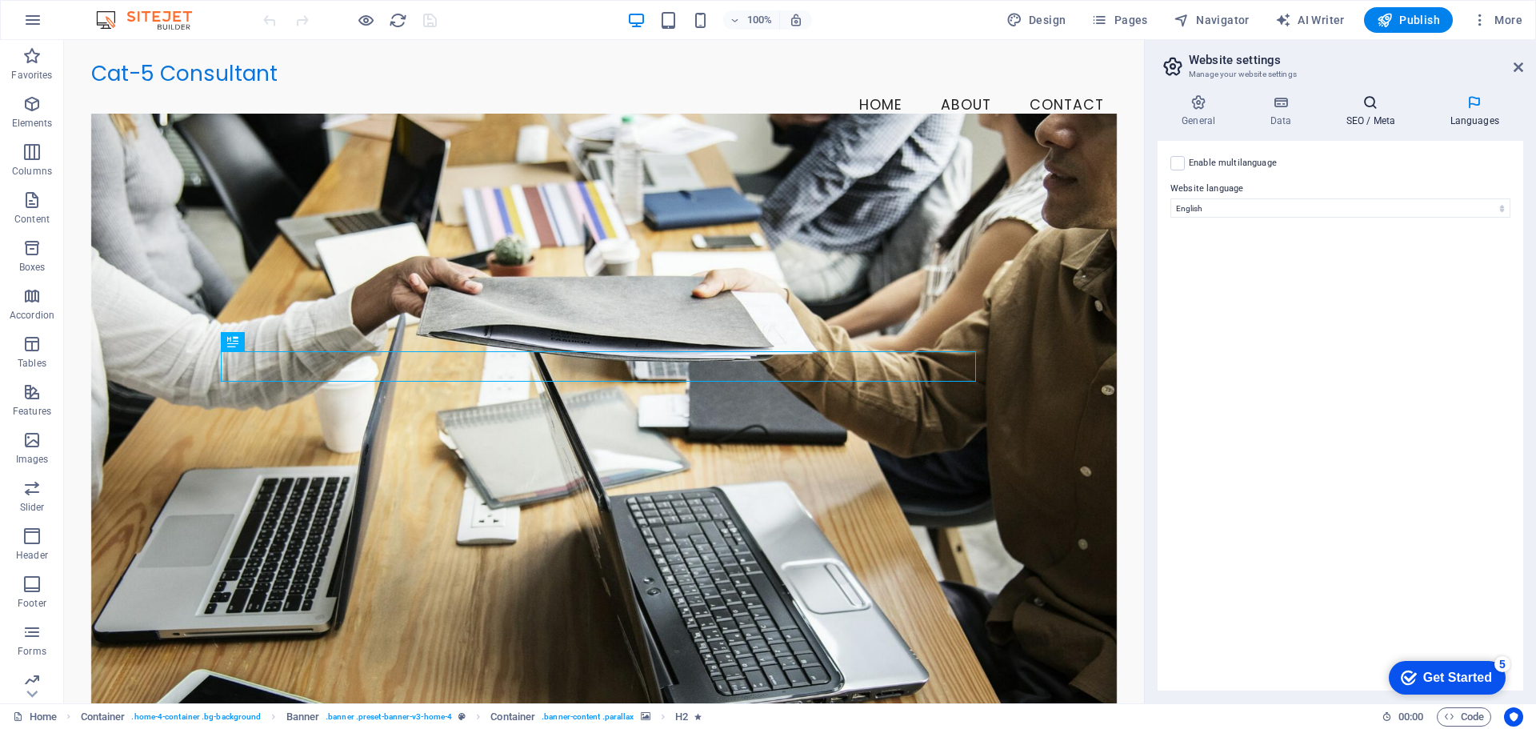
click at [1374, 109] on icon at bounding box center [1371, 102] width 98 height 16
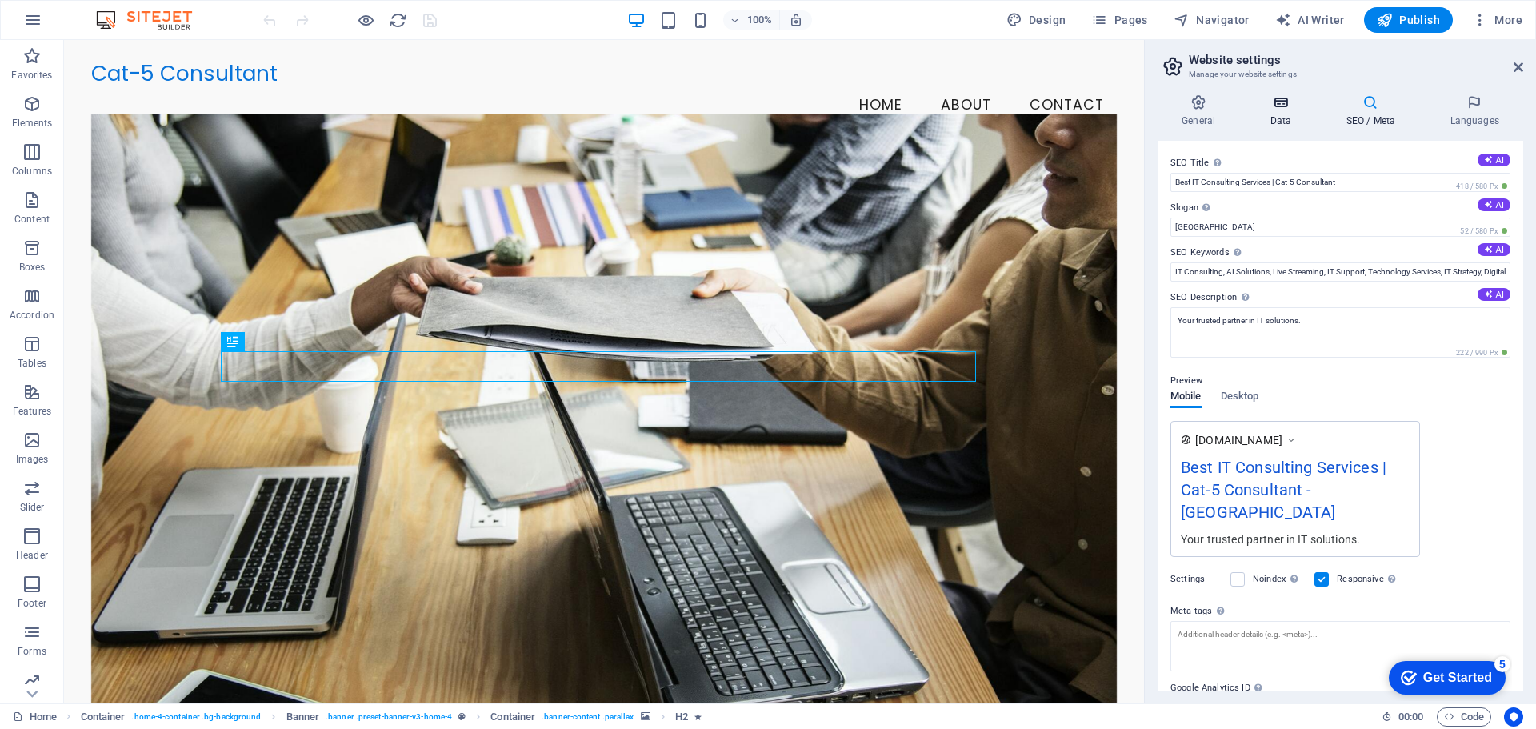
click at [1284, 121] on h4 "Data" at bounding box center [1284, 111] width 76 height 34
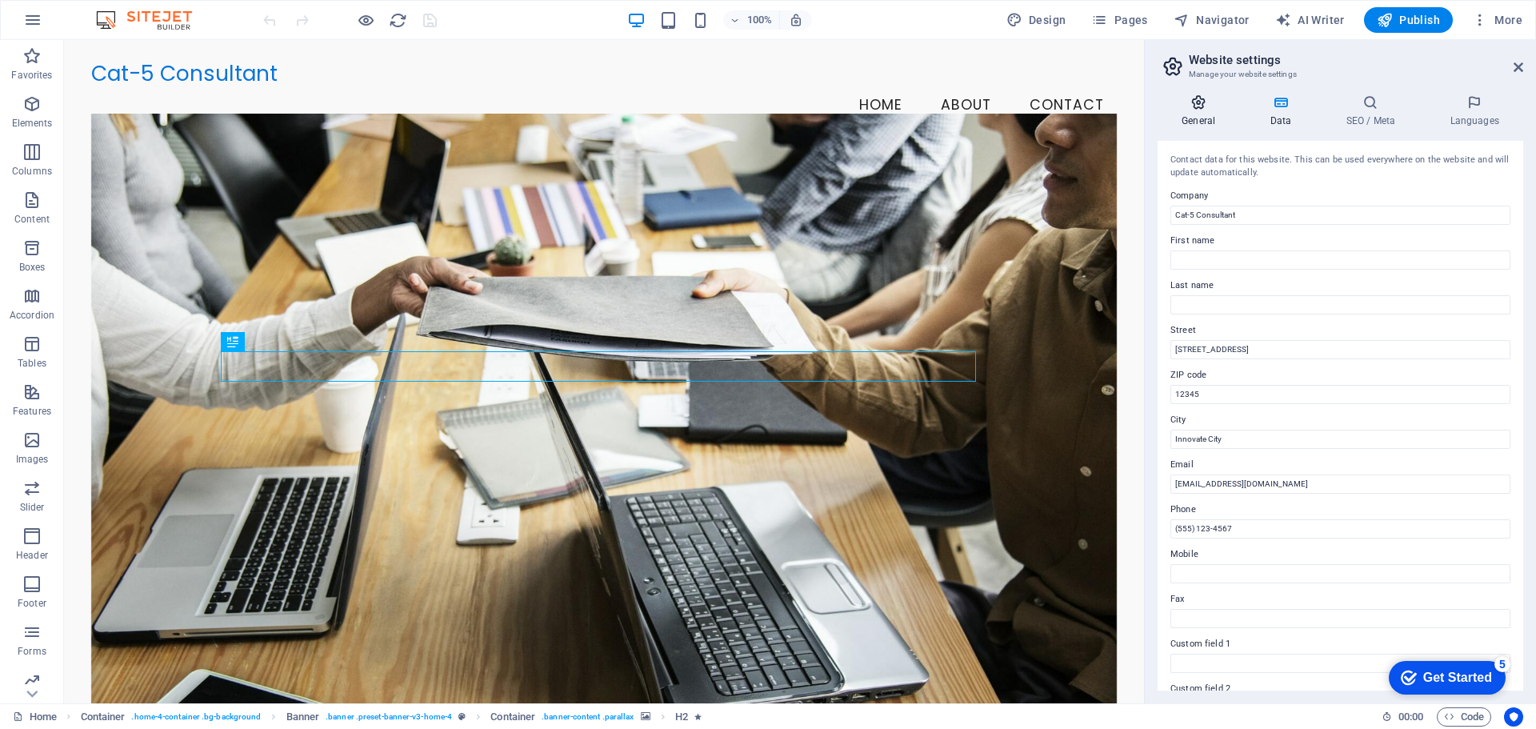
click at [1206, 114] on h4 "General" at bounding box center [1202, 111] width 88 height 34
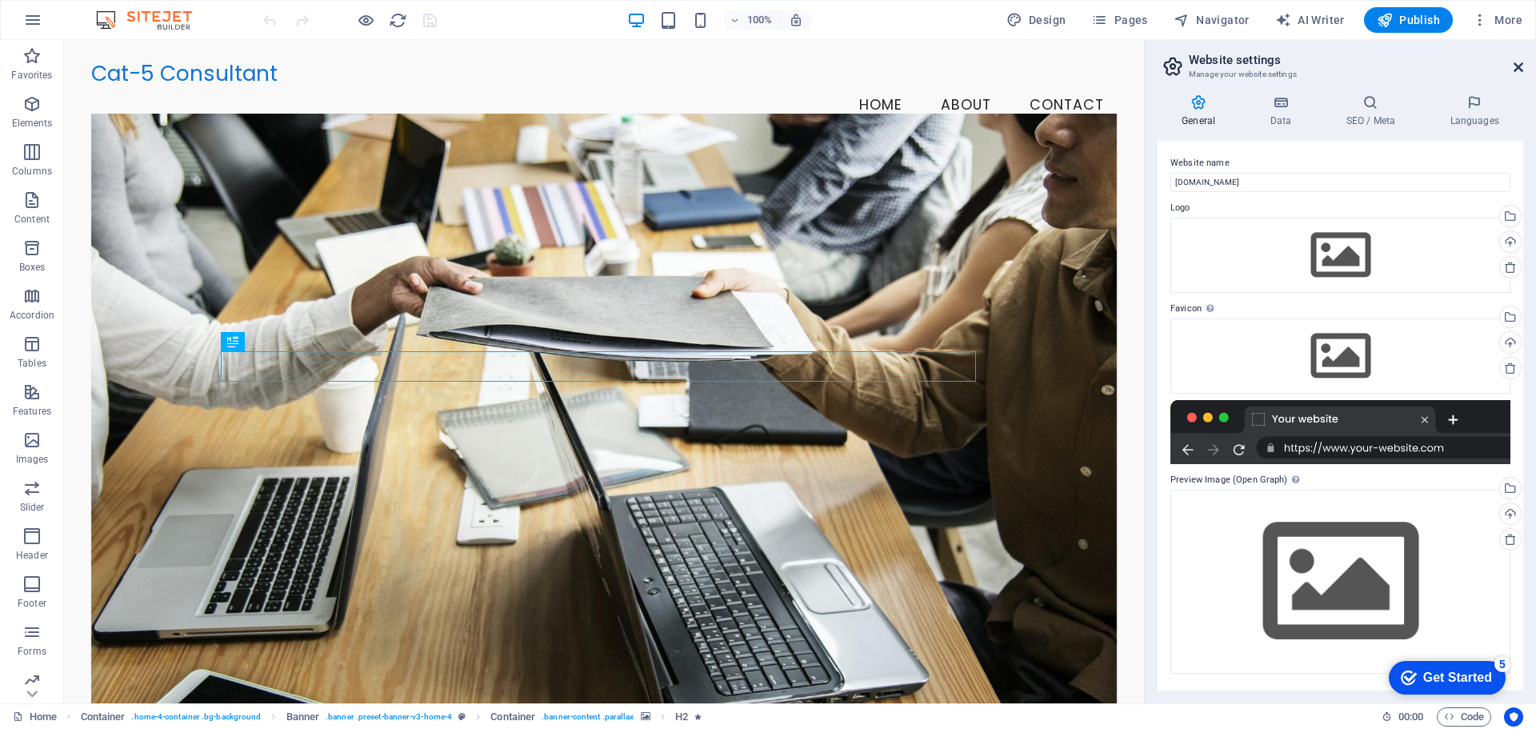
click at [1520, 66] on icon at bounding box center [1519, 67] width 10 height 13
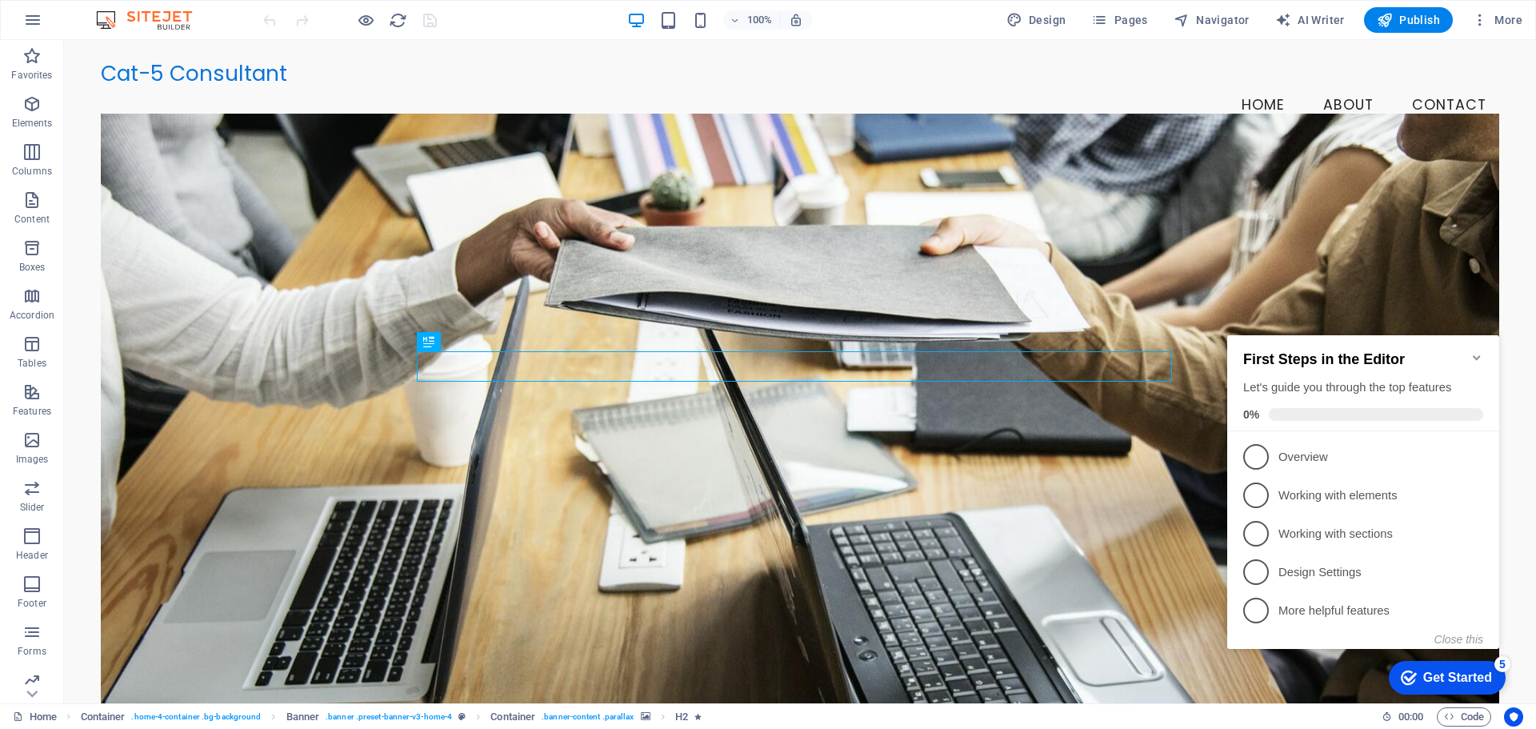
click at [114, 21] on img at bounding box center [152, 19] width 120 height 19
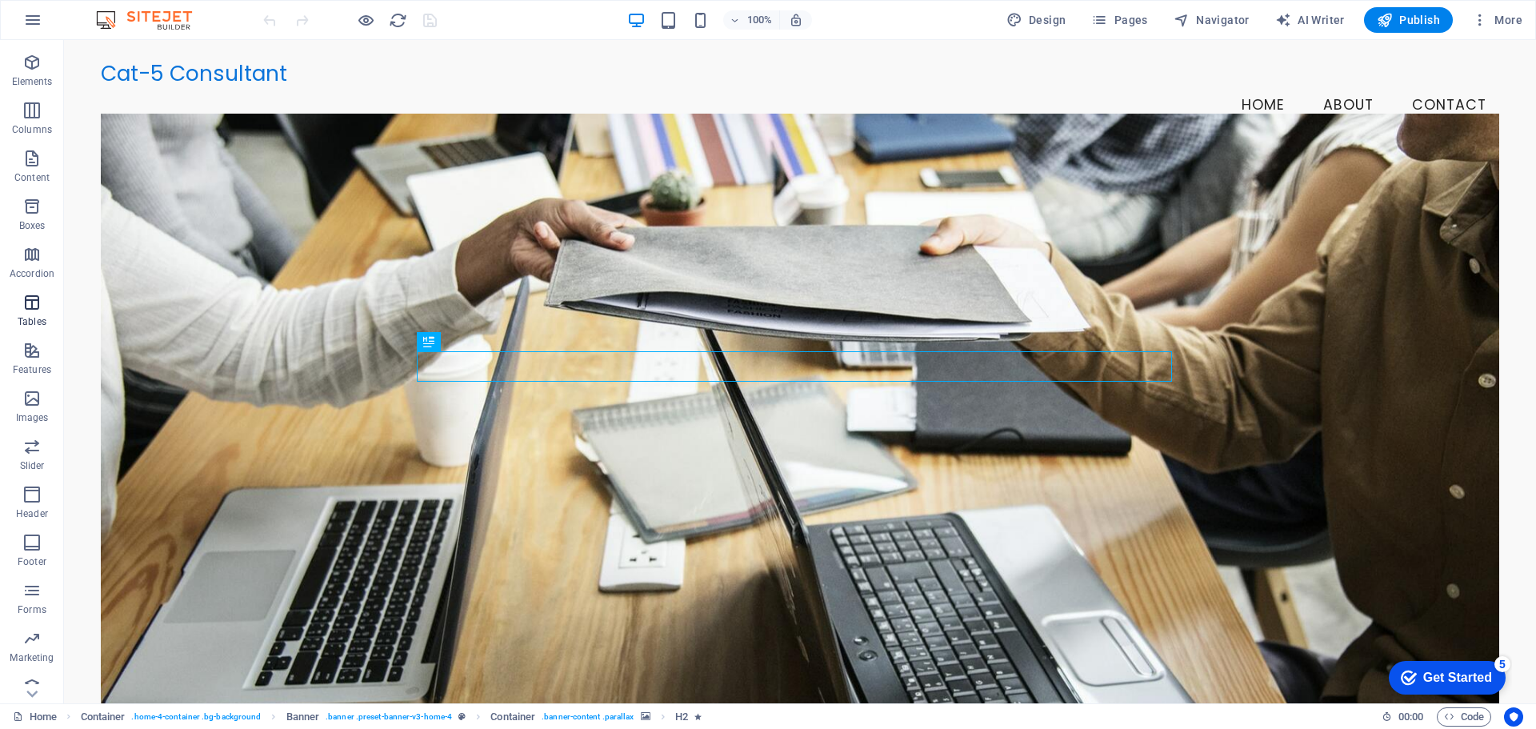
scroll to position [57, 0]
click at [1515, 715] on icon "Usercentrics" at bounding box center [1513, 716] width 11 height 11
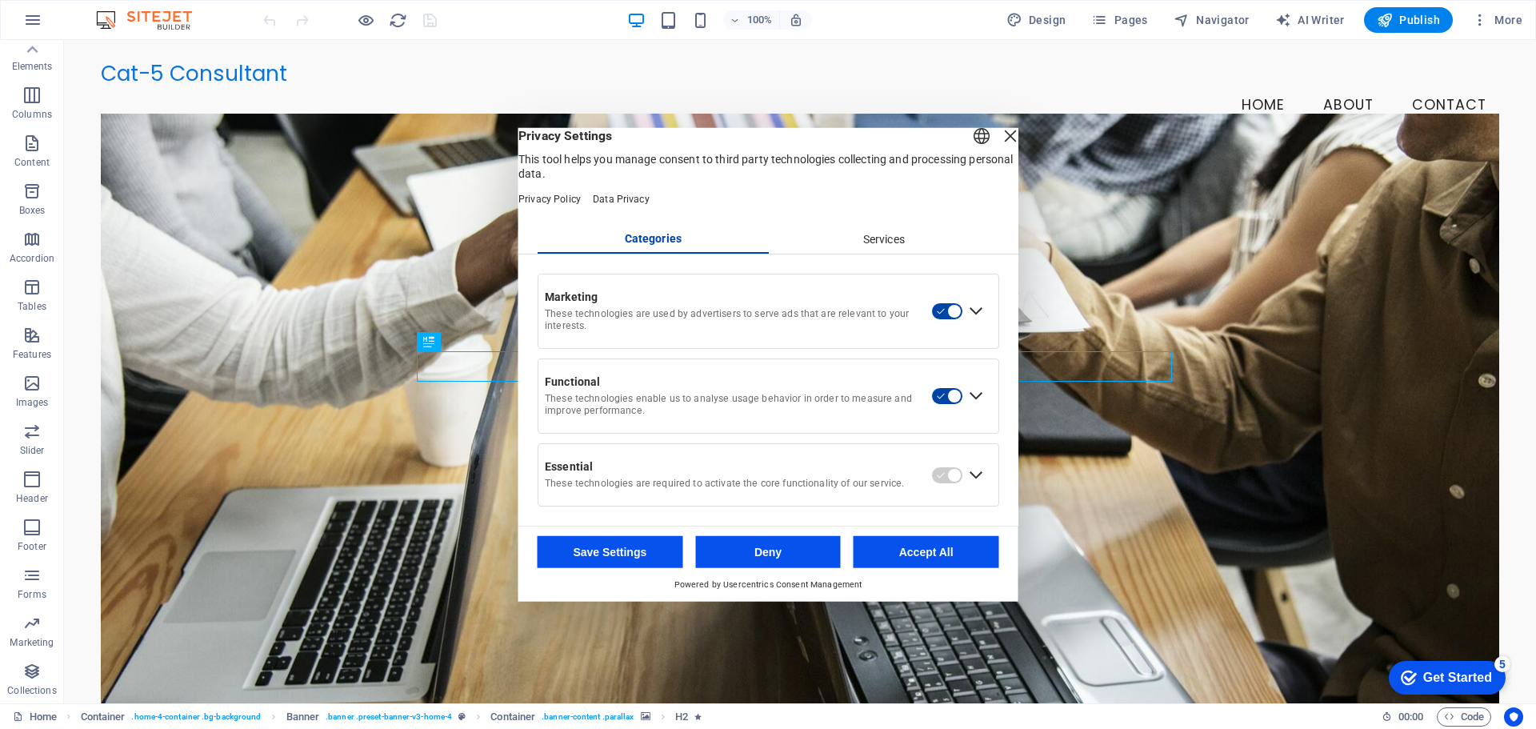
click at [999, 146] on div "Close Layer" at bounding box center [1010, 135] width 22 height 22
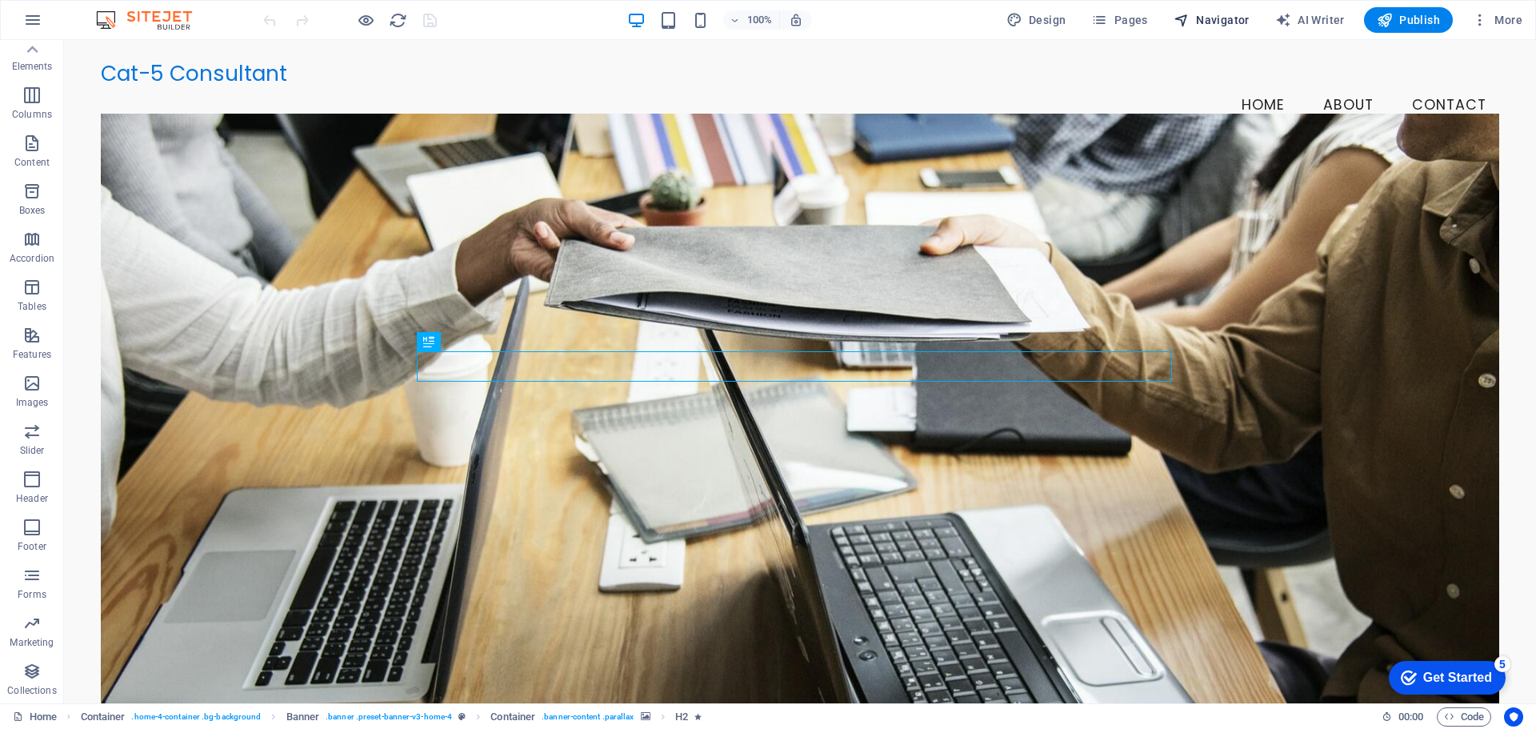
click at [1225, 27] on span "Navigator" at bounding box center [1212, 20] width 76 height 16
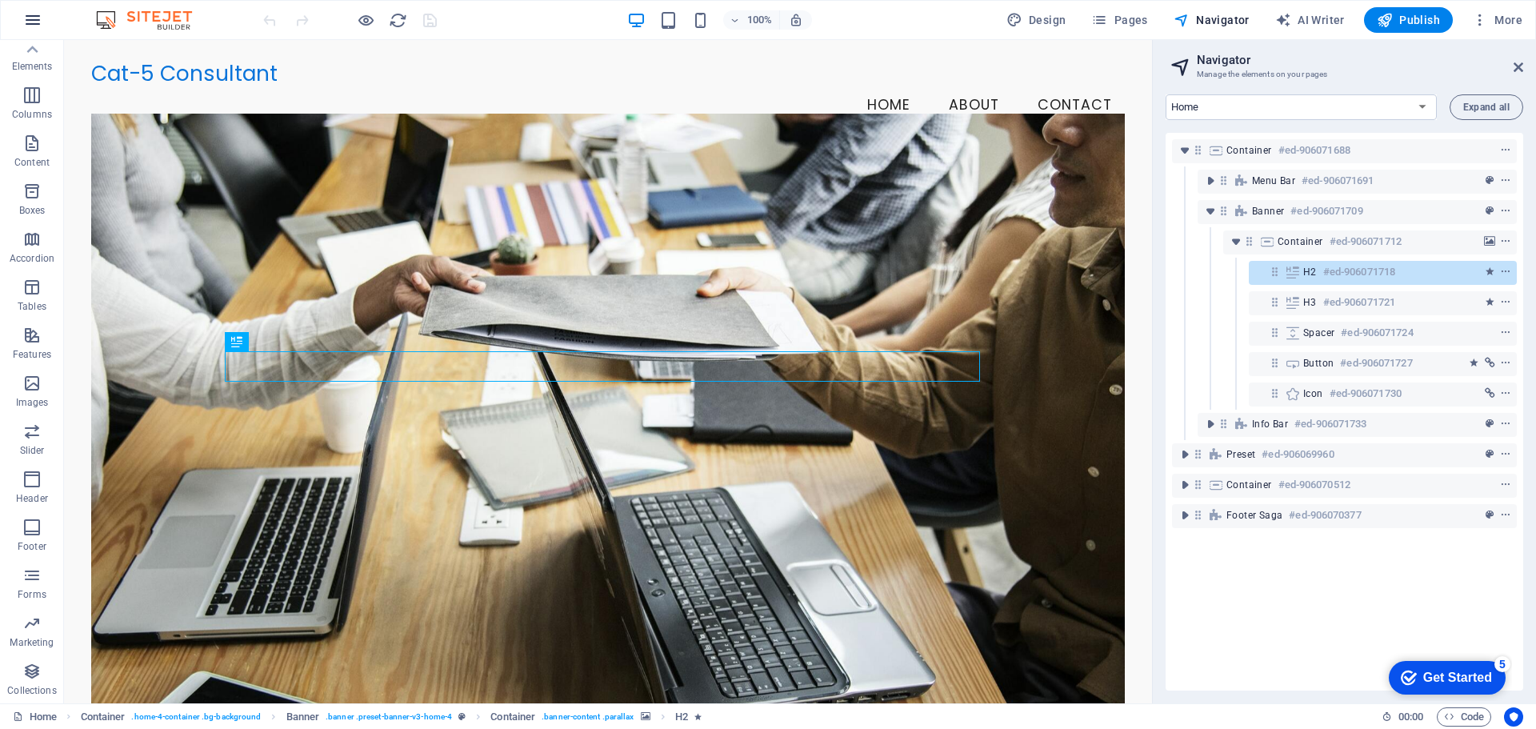
click at [34, 26] on icon "button" at bounding box center [32, 19] width 19 height 19
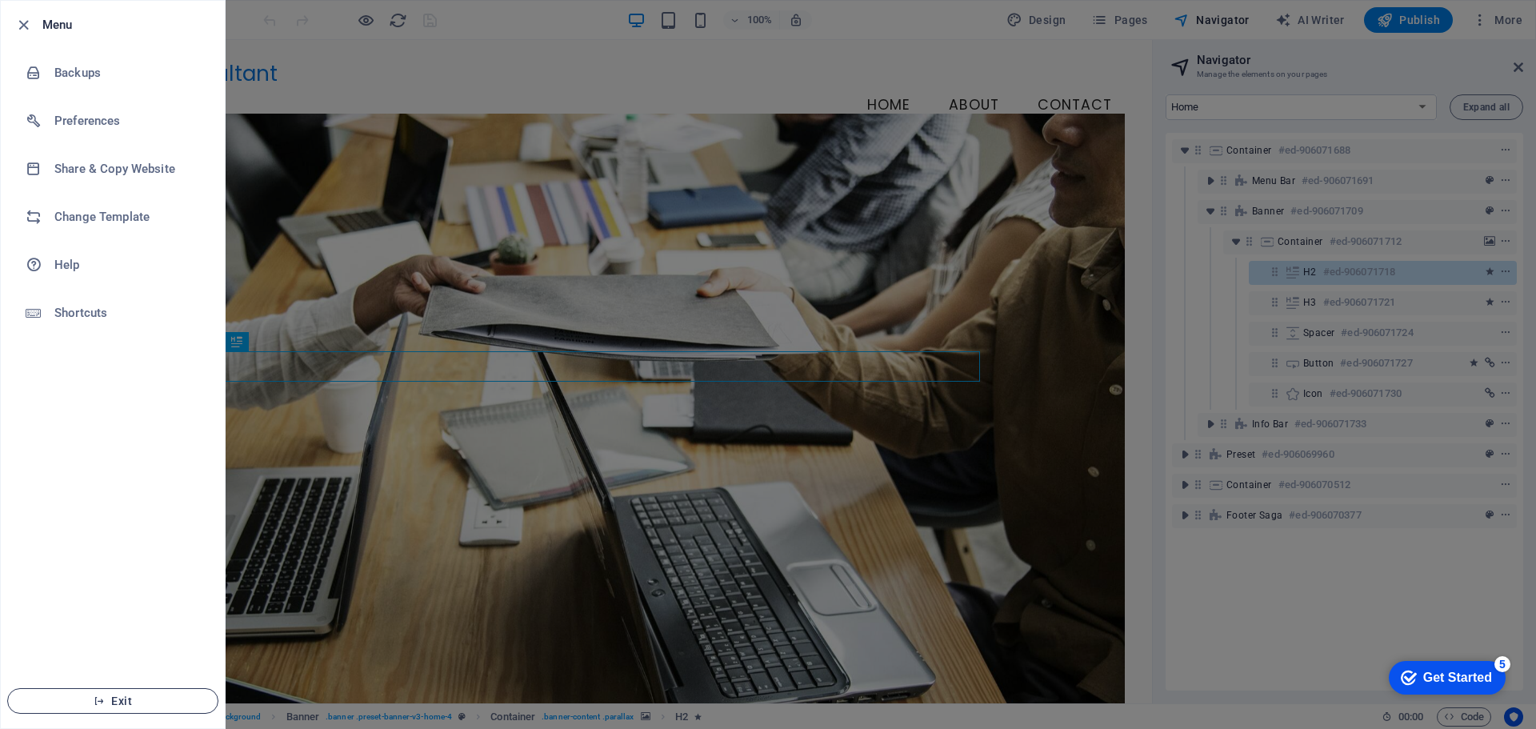
click at [86, 703] on span "Exit" at bounding box center [113, 701] width 184 height 13
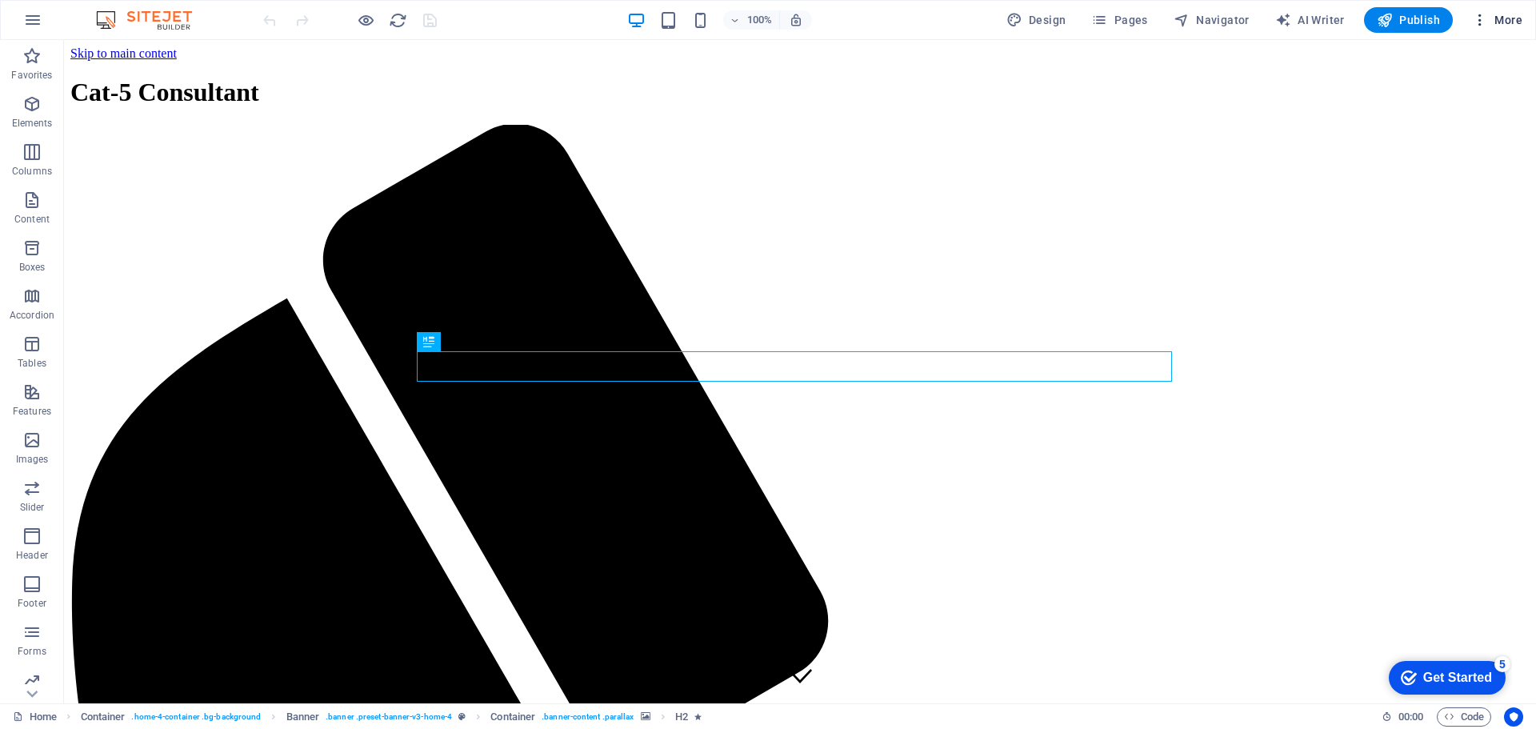
click at [1508, 20] on span "More" at bounding box center [1497, 20] width 50 height 16
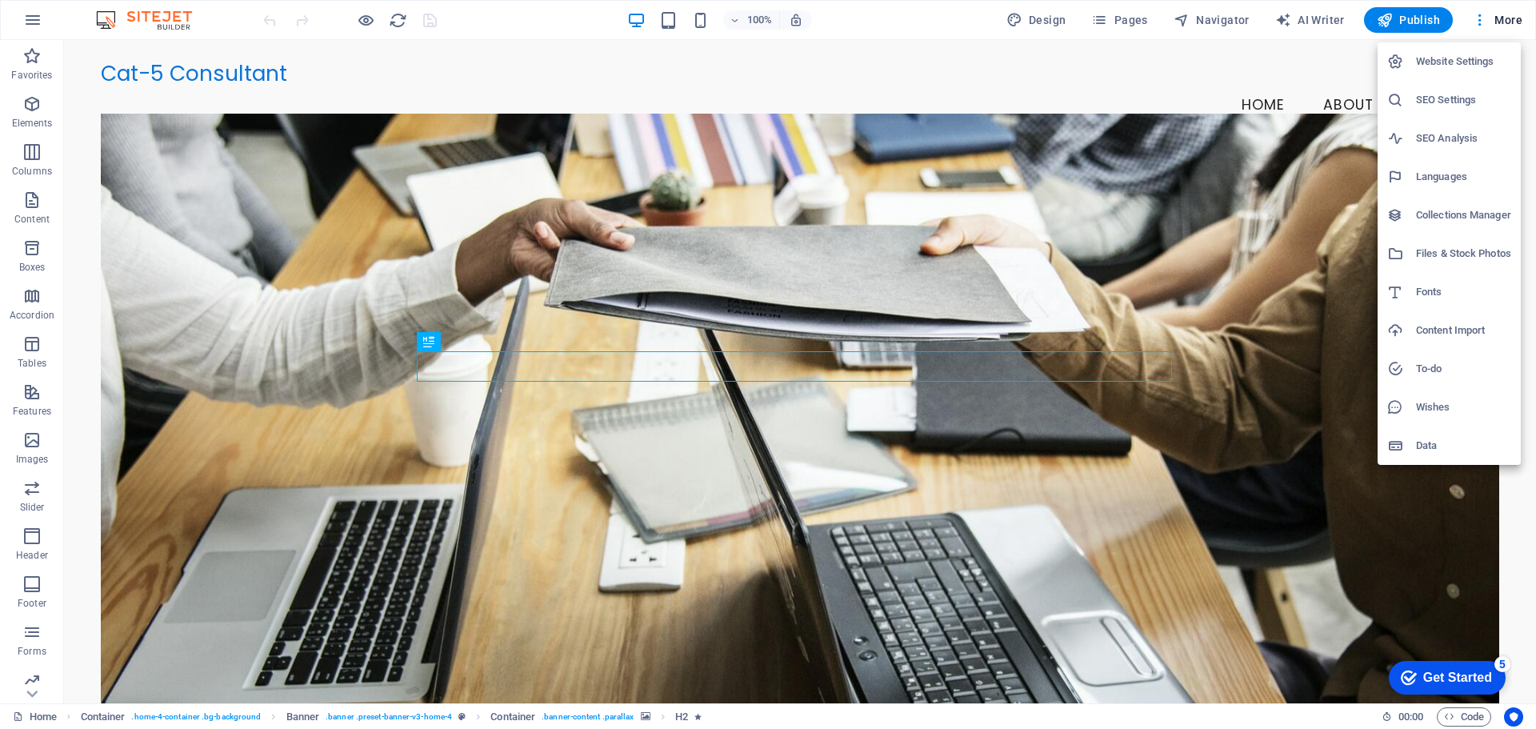
click at [1432, 411] on h6 "Wishes" at bounding box center [1463, 407] width 95 height 19
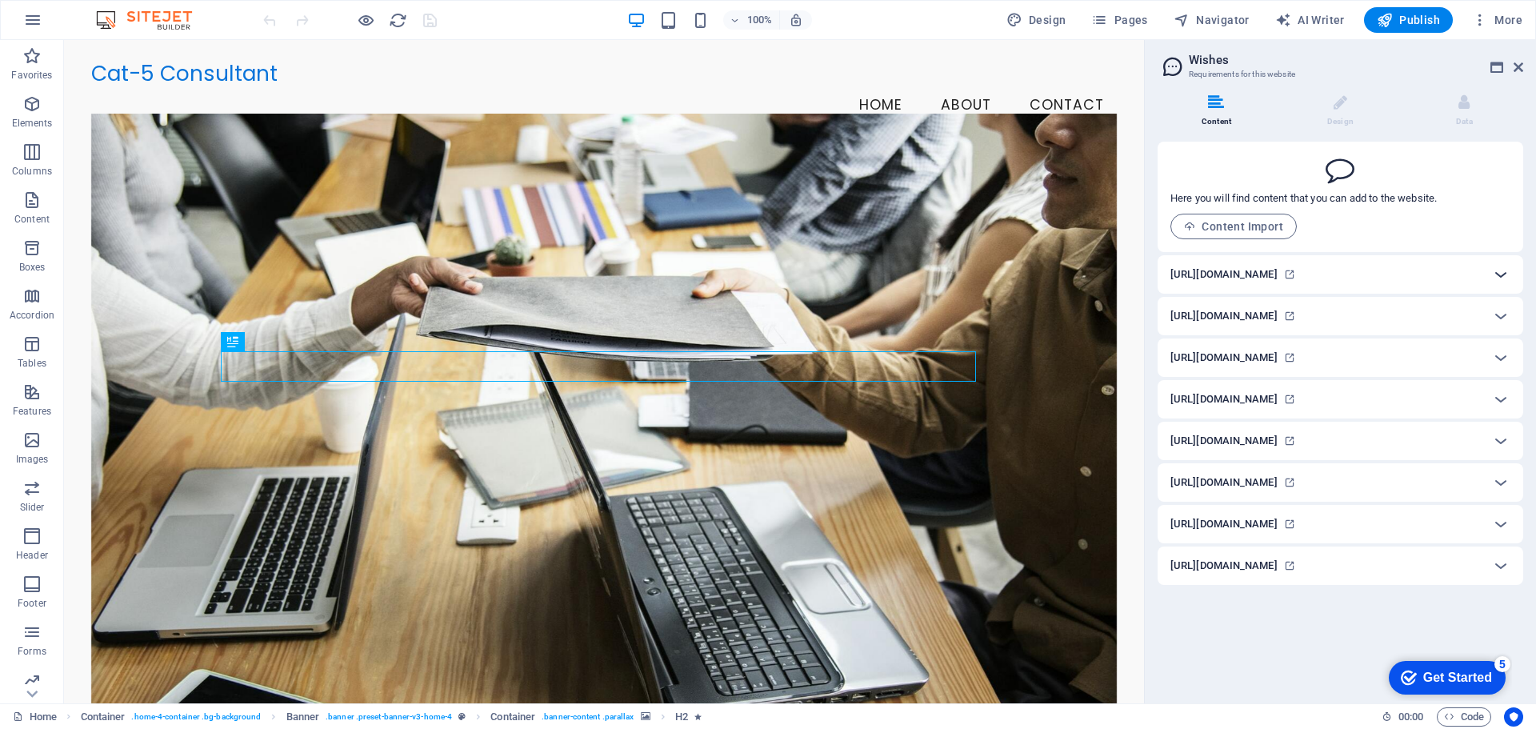
click at [1501, 284] on icon at bounding box center [1501, 274] width 19 height 19
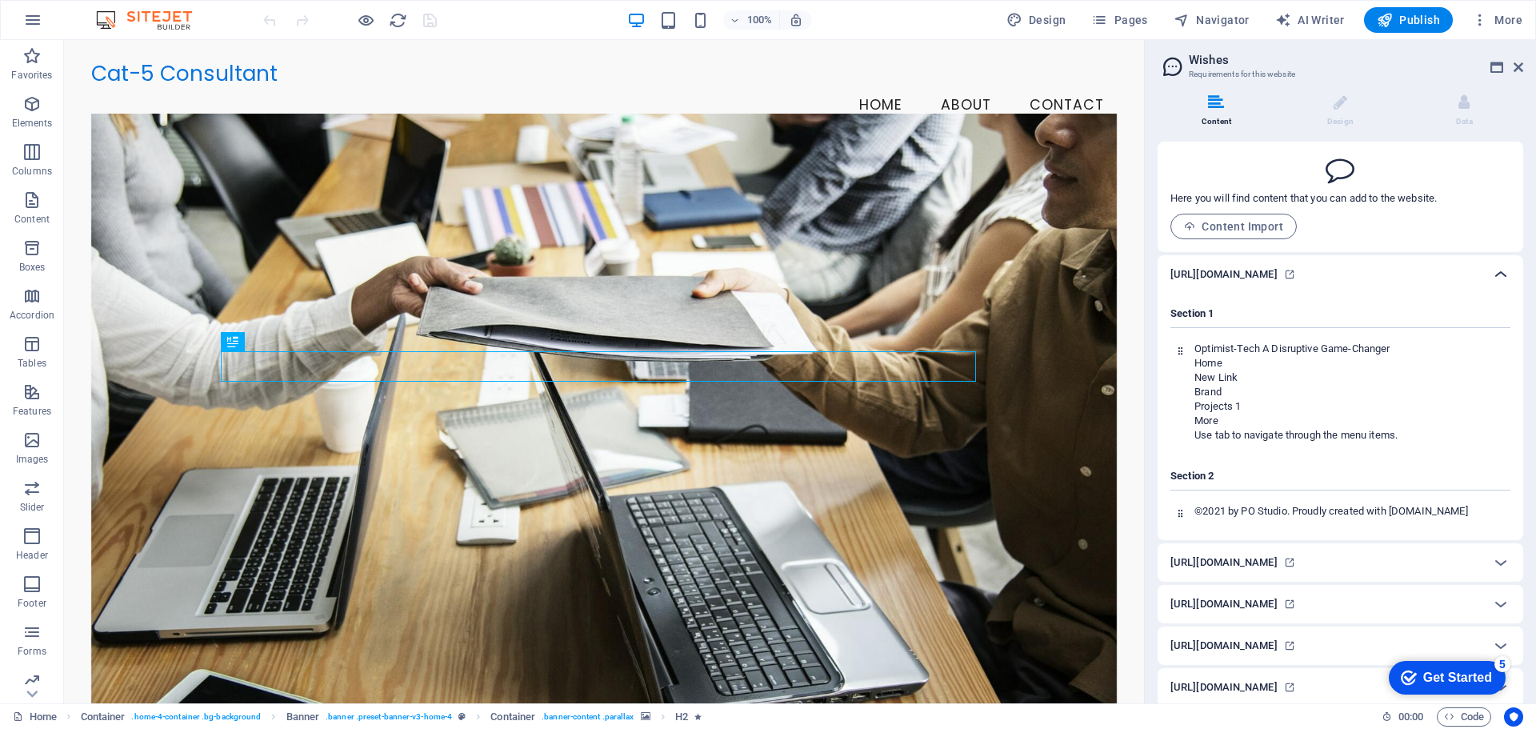
click at [1500, 281] on icon at bounding box center [1501, 274] width 19 height 19
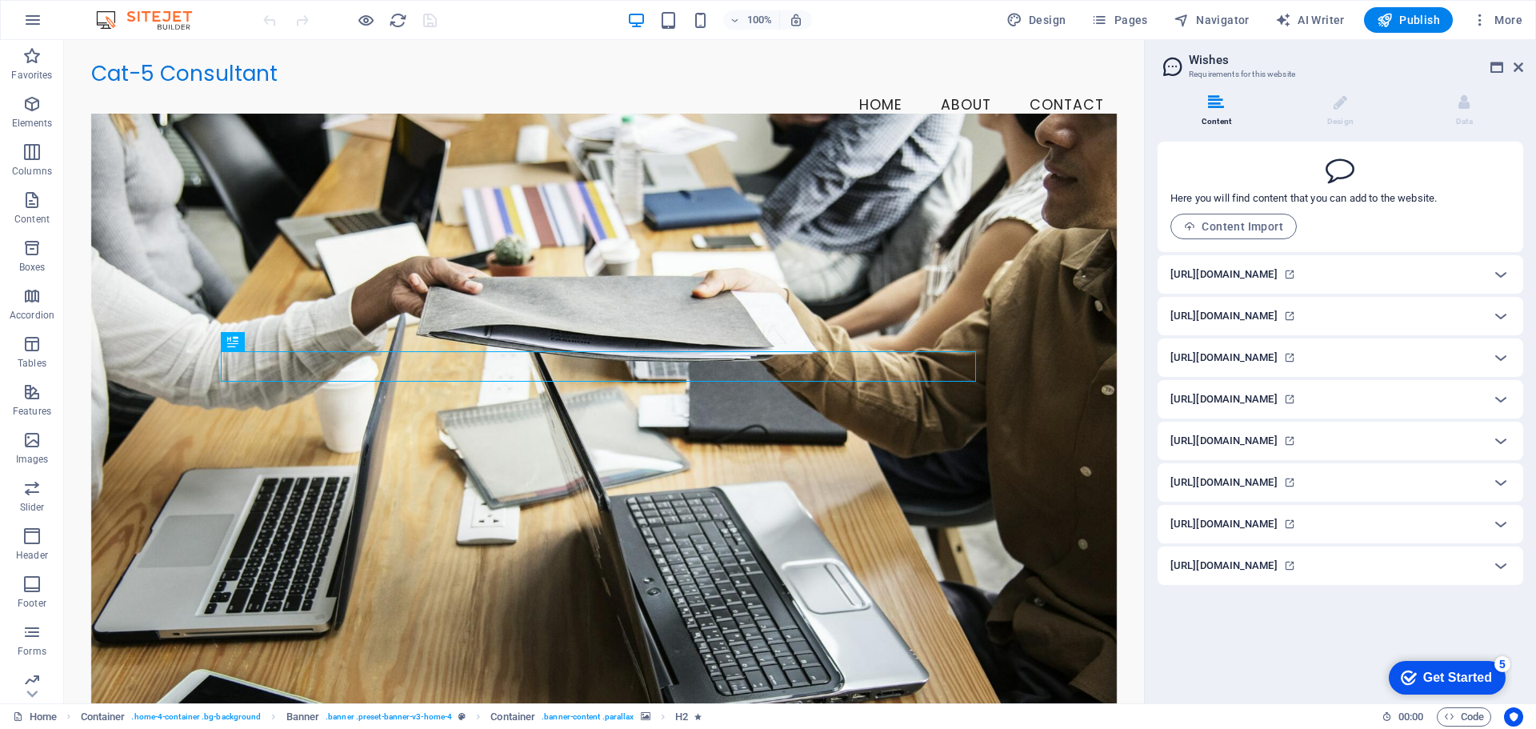
click at [1257, 272] on h6 "[URL][DOMAIN_NAME]" at bounding box center [1224, 274] width 107 height 19
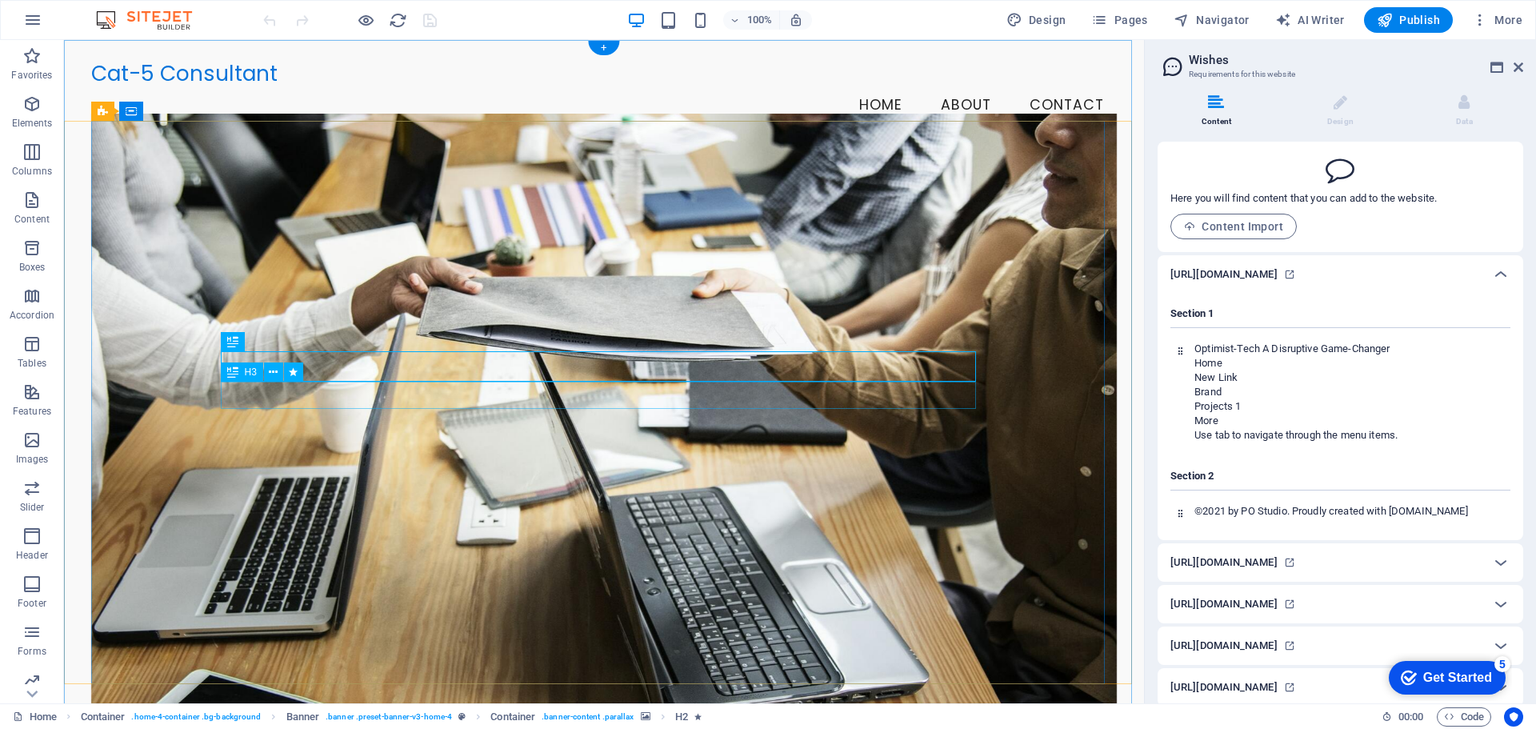
click at [802, 86] on nav "Home About Contact" at bounding box center [604, 106] width 1027 height 40
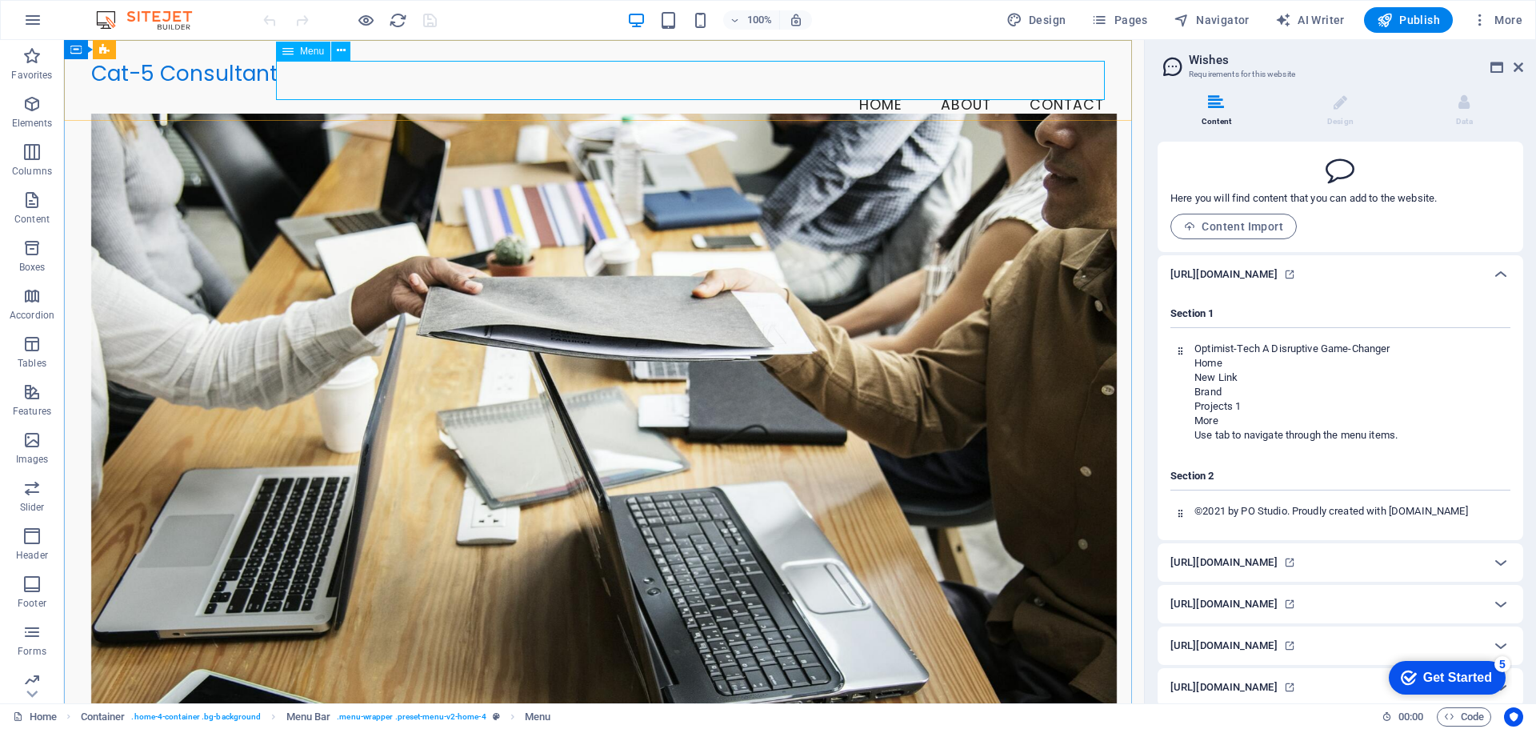
click at [295, 56] on div "Menu" at bounding box center [303, 51] width 54 height 19
click at [84, 98] on div "Cat-5 Consultant Menu Home About Contact" at bounding box center [604, 93] width 1080 height 106
click at [81, 98] on div "Cat-5 Consultant Menu Home About Contact" at bounding box center [604, 93] width 1080 height 106
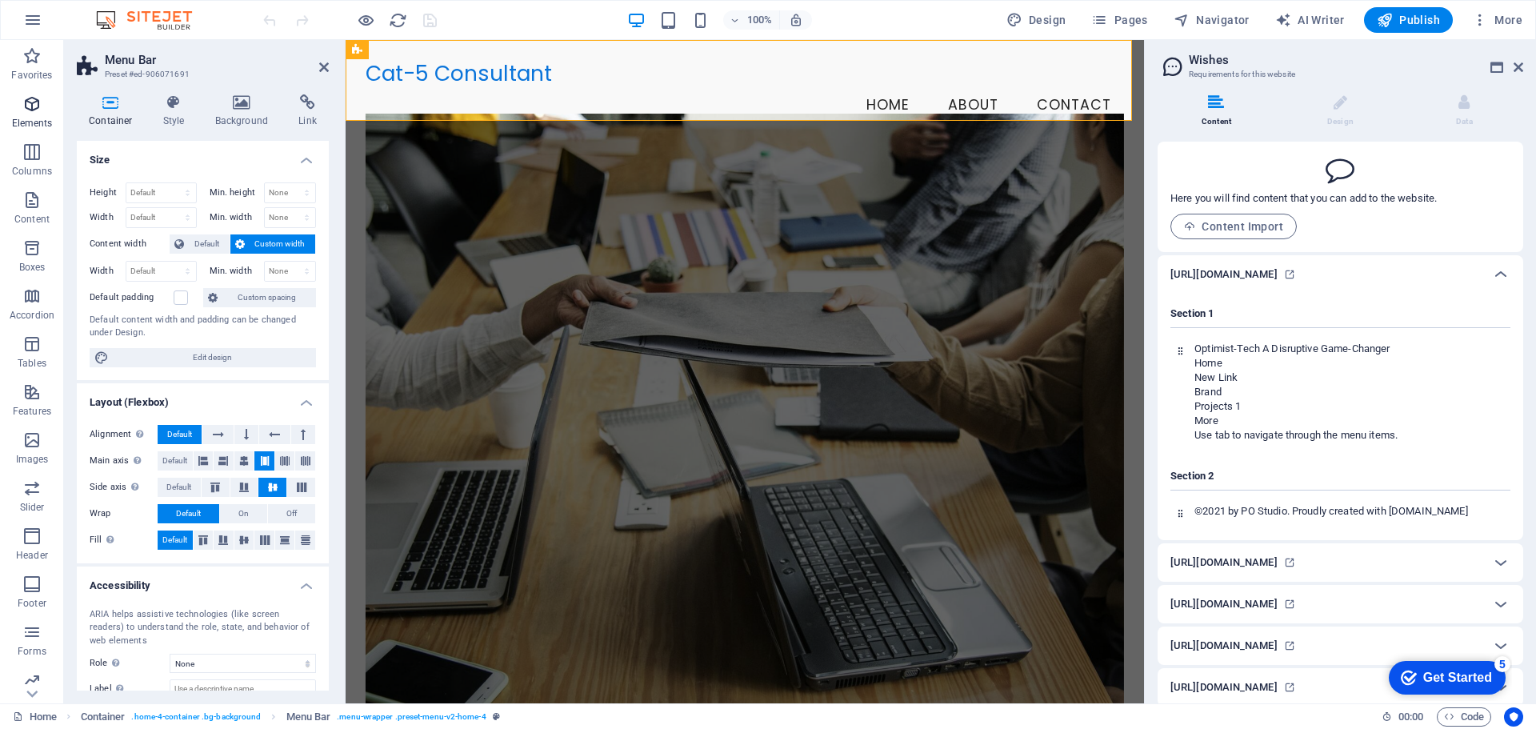
click at [32, 106] on icon "button" at bounding box center [31, 103] width 19 height 19
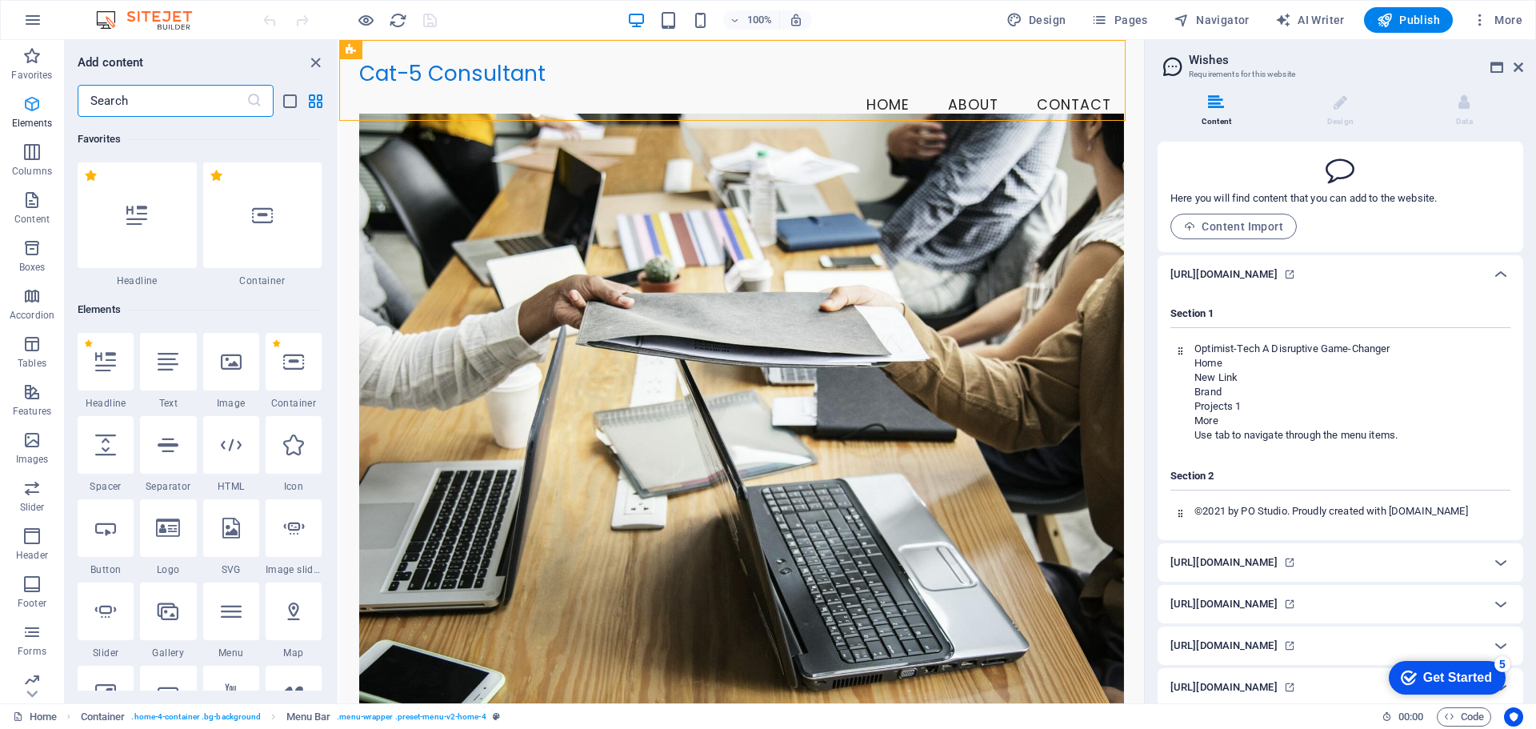
scroll to position [2, 0]
click at [30, 106] on icon "button" at bounding box center [31, 103] width 19 height 19
click at [870, 86] on nav "Home About Contact" at bounding box center [741, 106] width 765 height 40
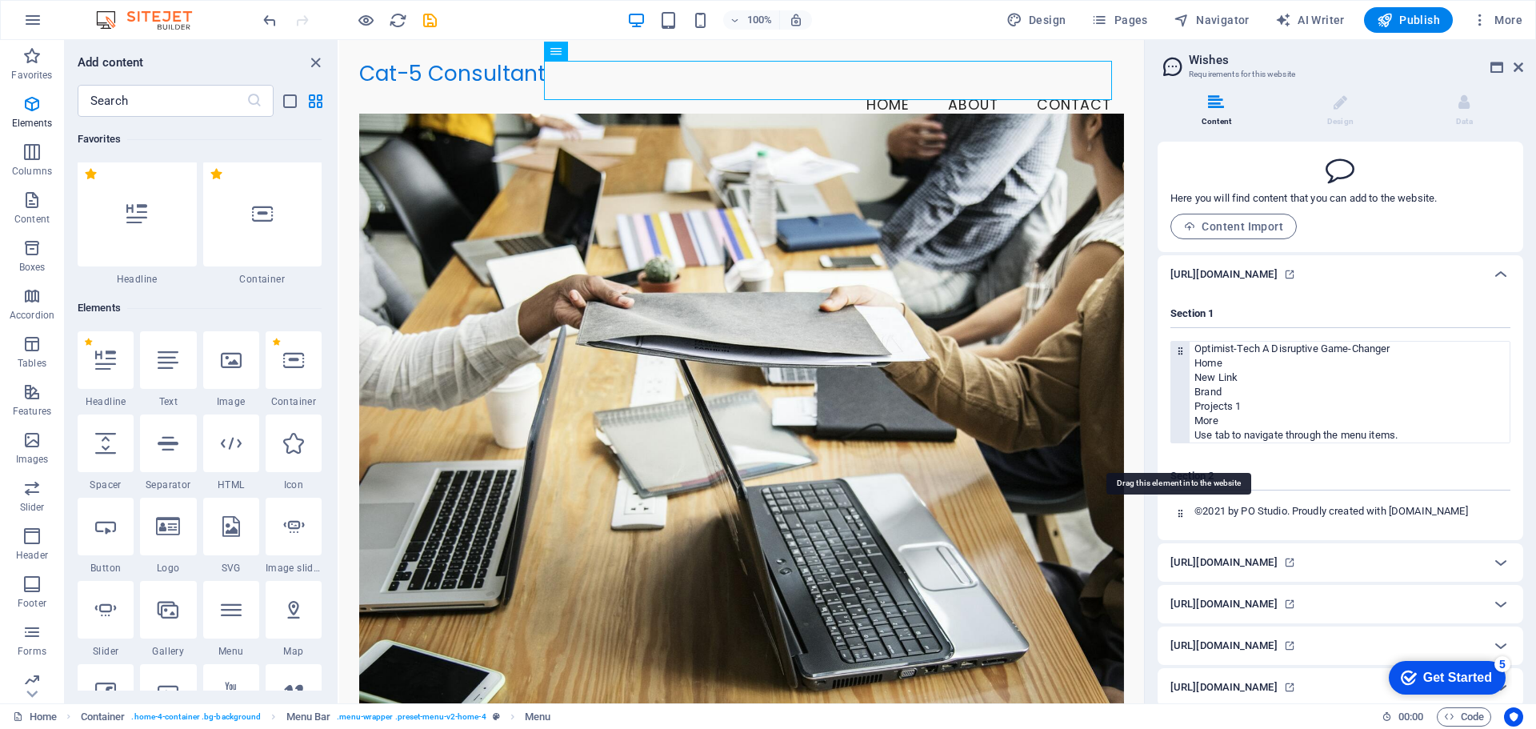
click at [1184, 386] on div at bounding box center [1181, 392] width 18 height 101
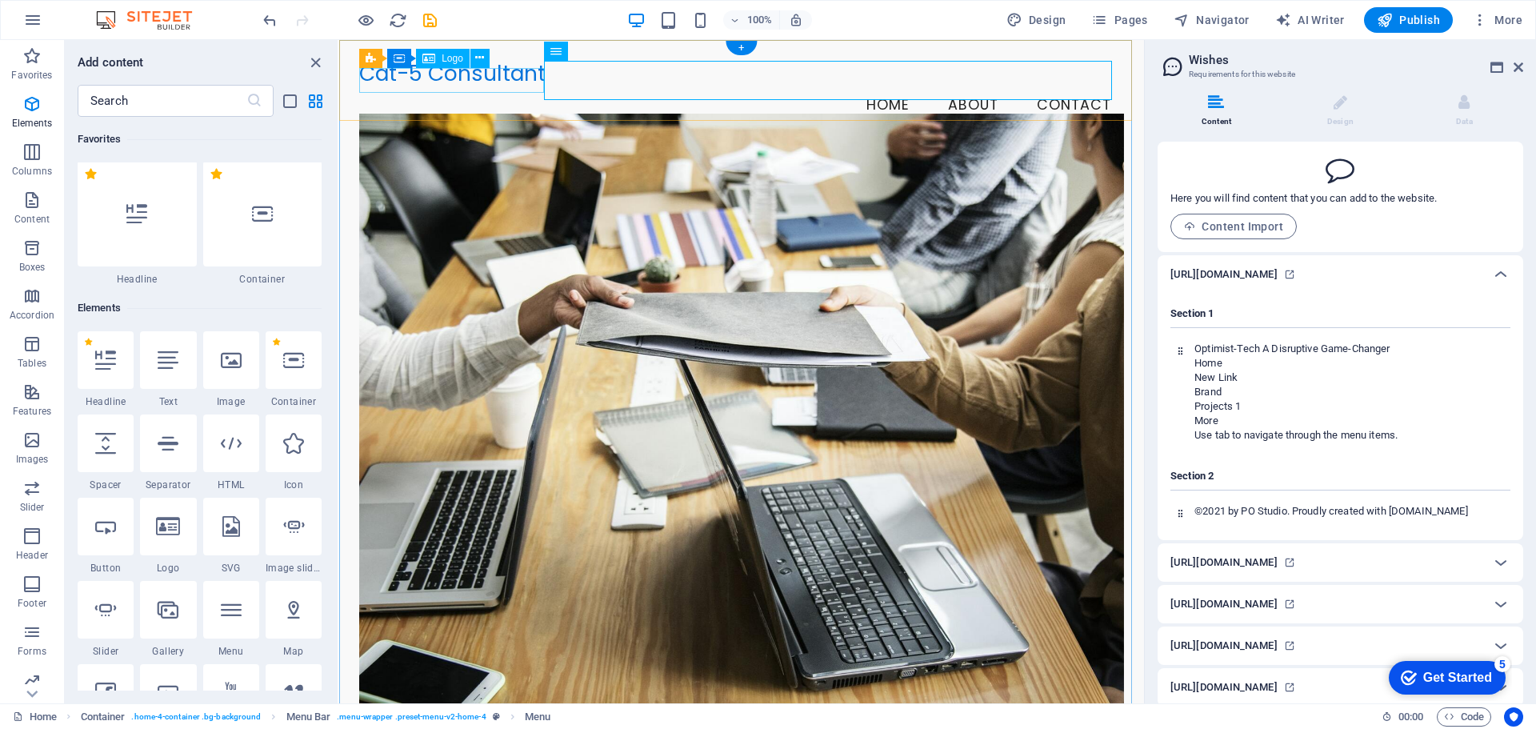
click at [490, 86] on div "Cat-5 Consultant" at bounding box center [741, 74] width 765 height 26
click at [487, 86] on div "Cat-5 Consultant" at bounding box center [741, 74] width 765 height 26
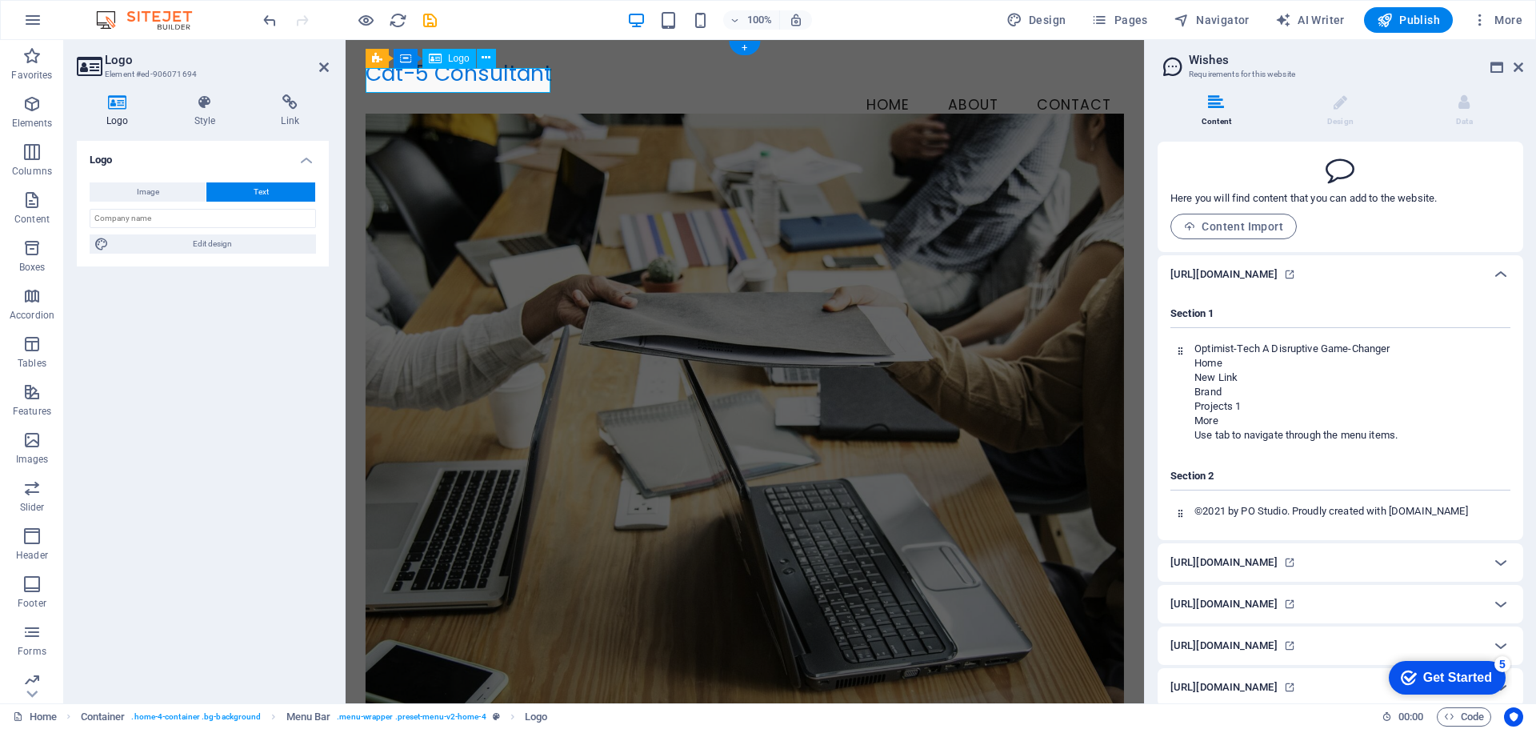
click at [487, 86] on div "Cat-5 Consultant" at bounding box center [745, 74] width 759 height 26
click at [1283, 385] on p "New Link" at bounding box center [1352, 378] width 315 height 14
drag, startPoint x: 41, startPoint y: 682, endPoint x: 32, endPoint y: 691, distance: 12.4
click at [39, 682] on span "Marketing" at bounding box center [32, 690] width 64 height 38
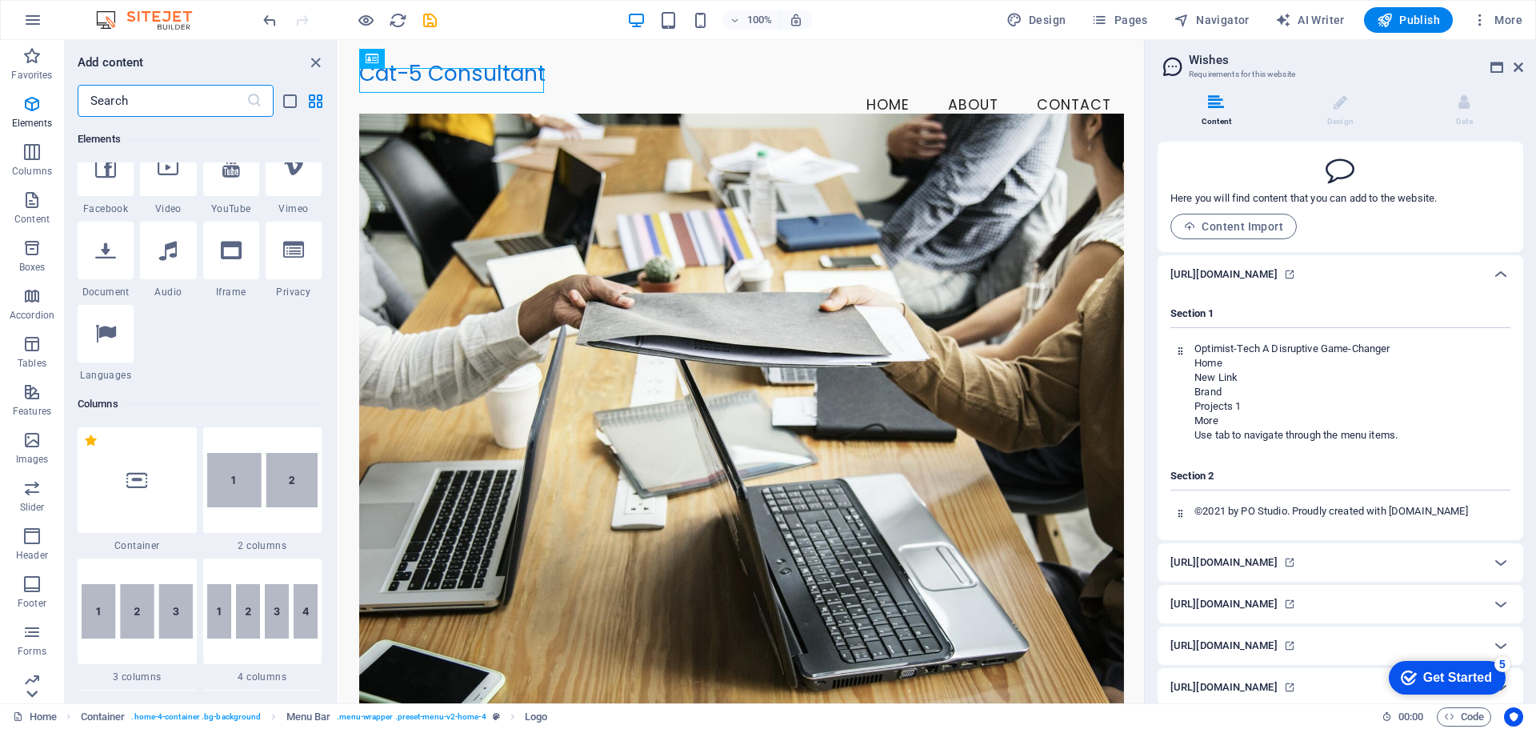
scroll to position [2670, 0]
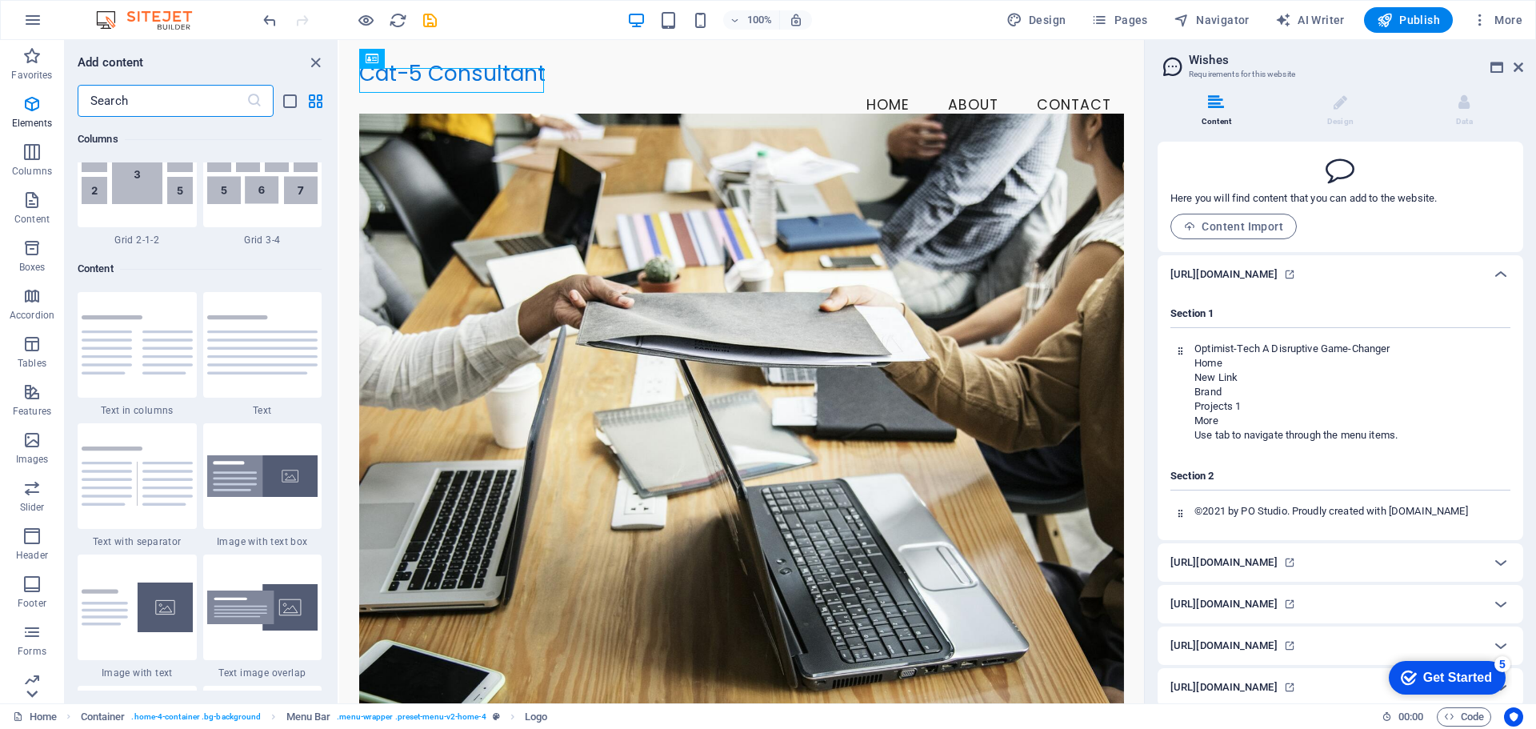
click at [31, 692] on icon at bounding box center [32, 694] width 22 height 22
click at [31, 695] on p "Collections" at bounding box center [31, 690] width 49 height 13
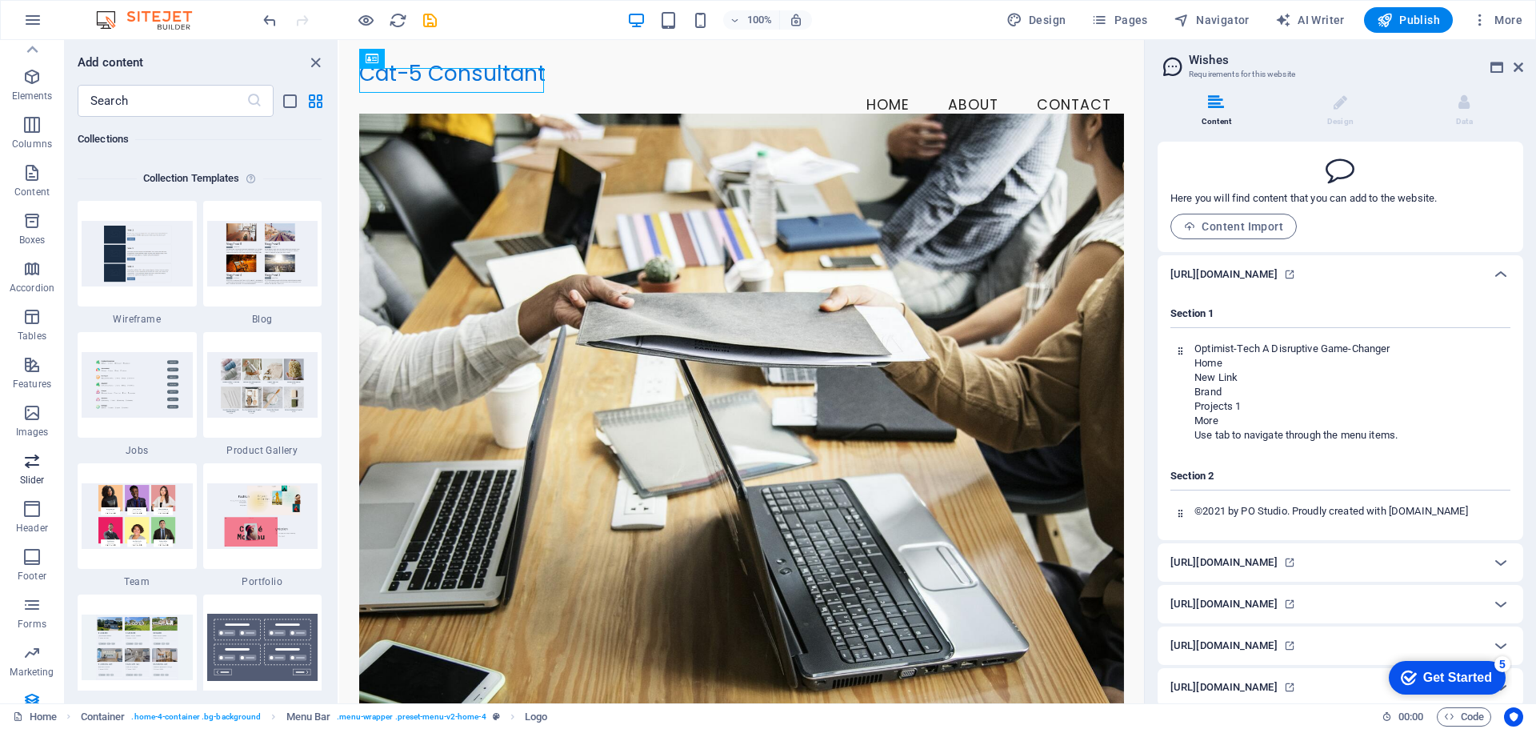
scroll to position [0, 0]
click at [35, 210] on span "Content" at bounding box center [32, 209] width 64 height 38
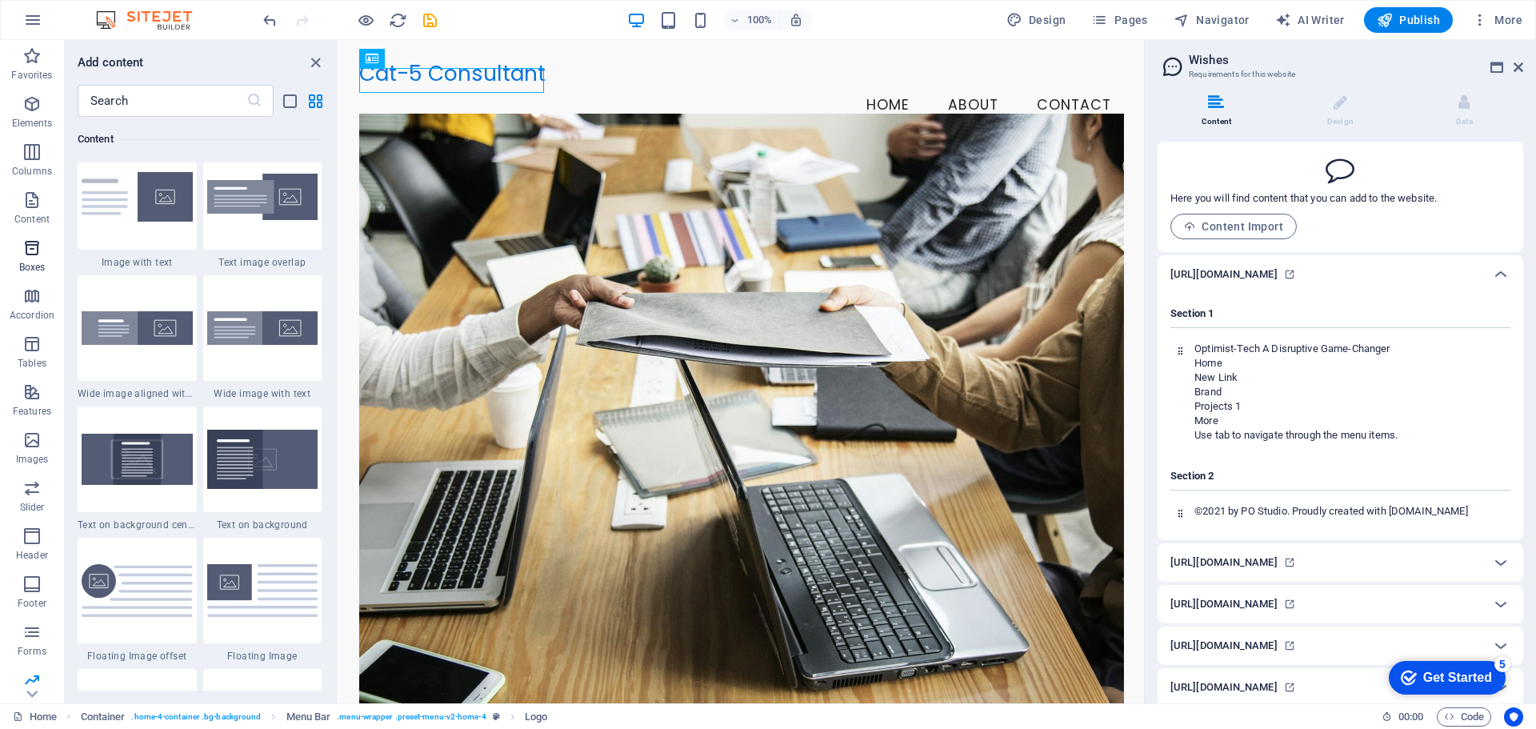
scroll to position [2800, 0]
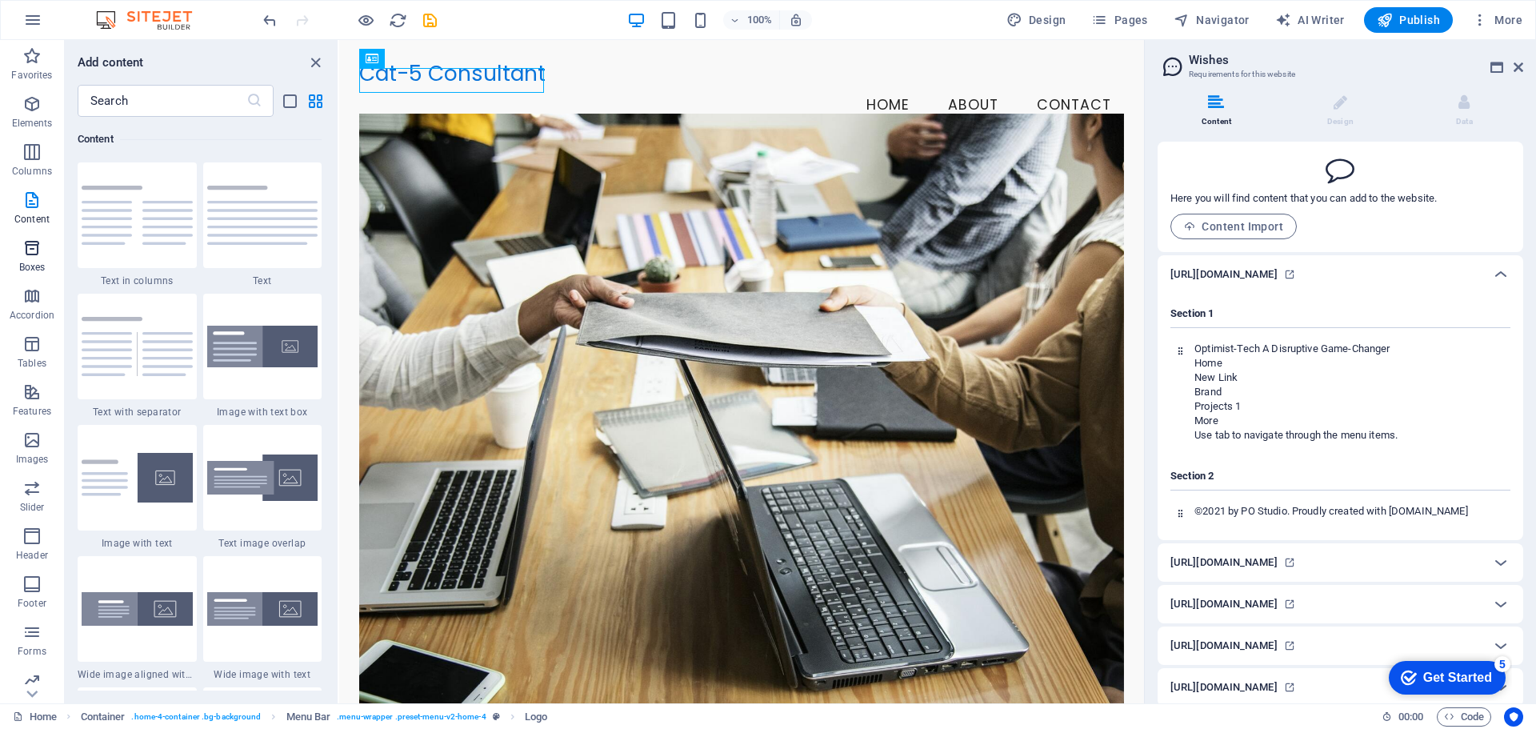
click at [30, 255] on icon "button" at bounding box center [31, 247] width 19 height 19
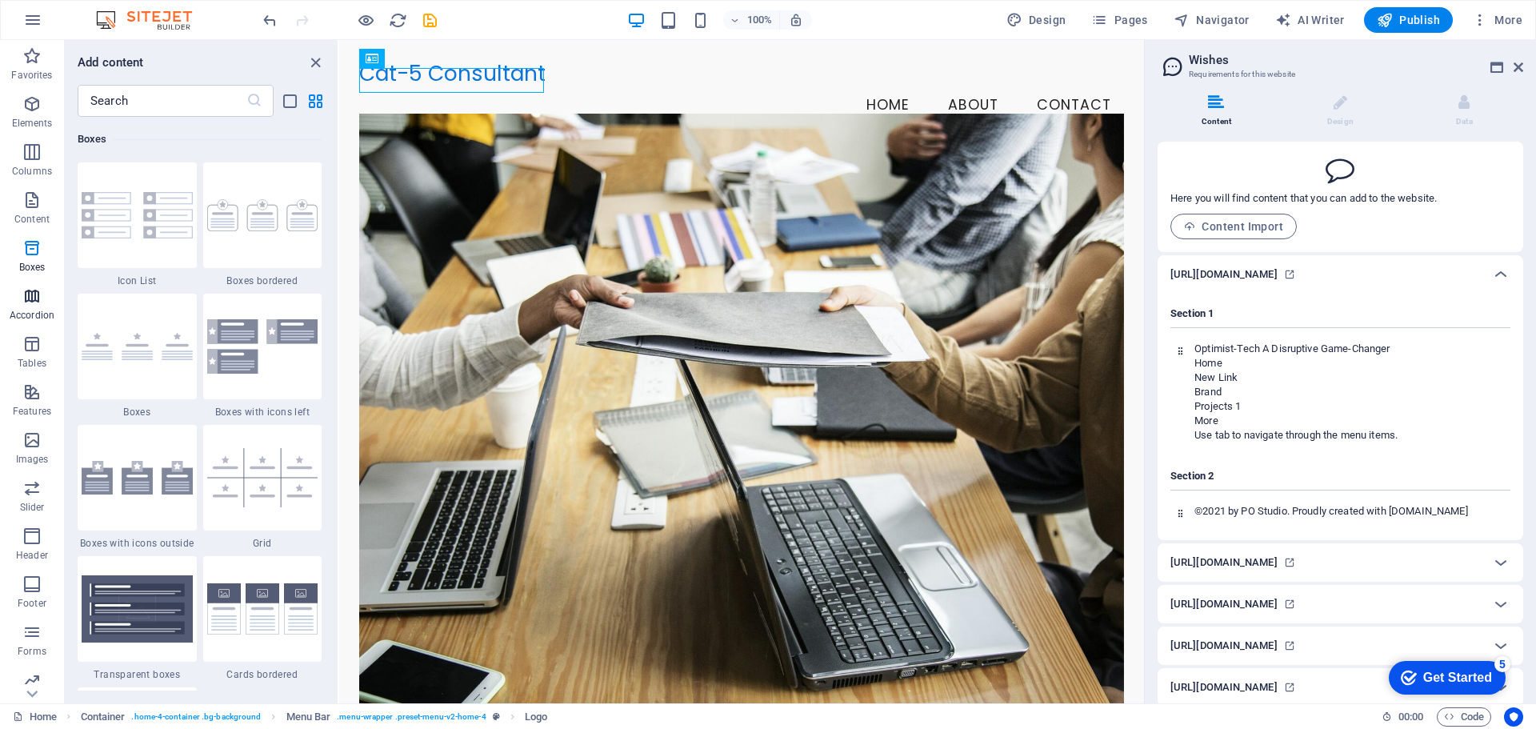
click at [31, 299] on icon "button" at bounding box center [31, 295] width 19 height 19
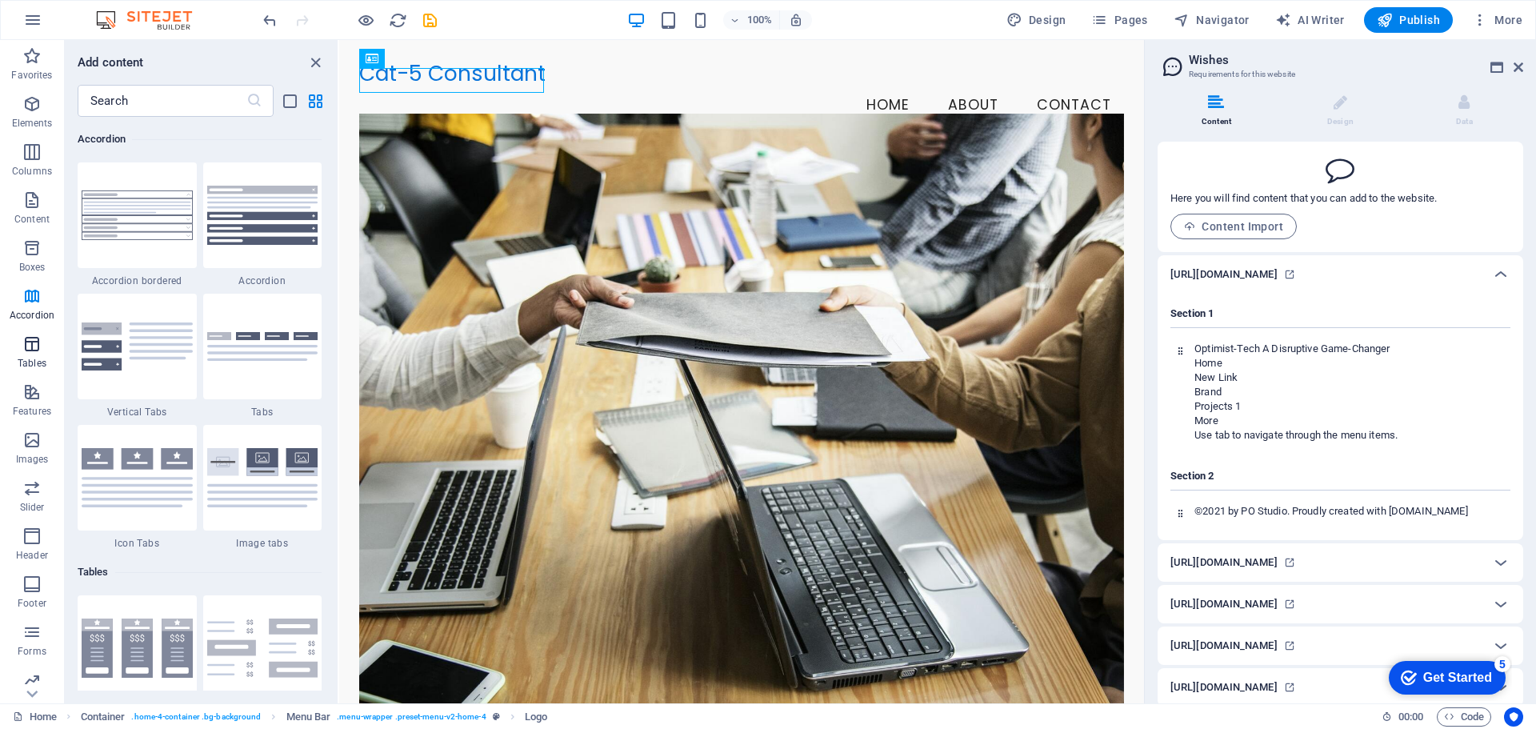
click at [34, 347] on icon "button" at bounding box center [31, 343] width 19 height 19
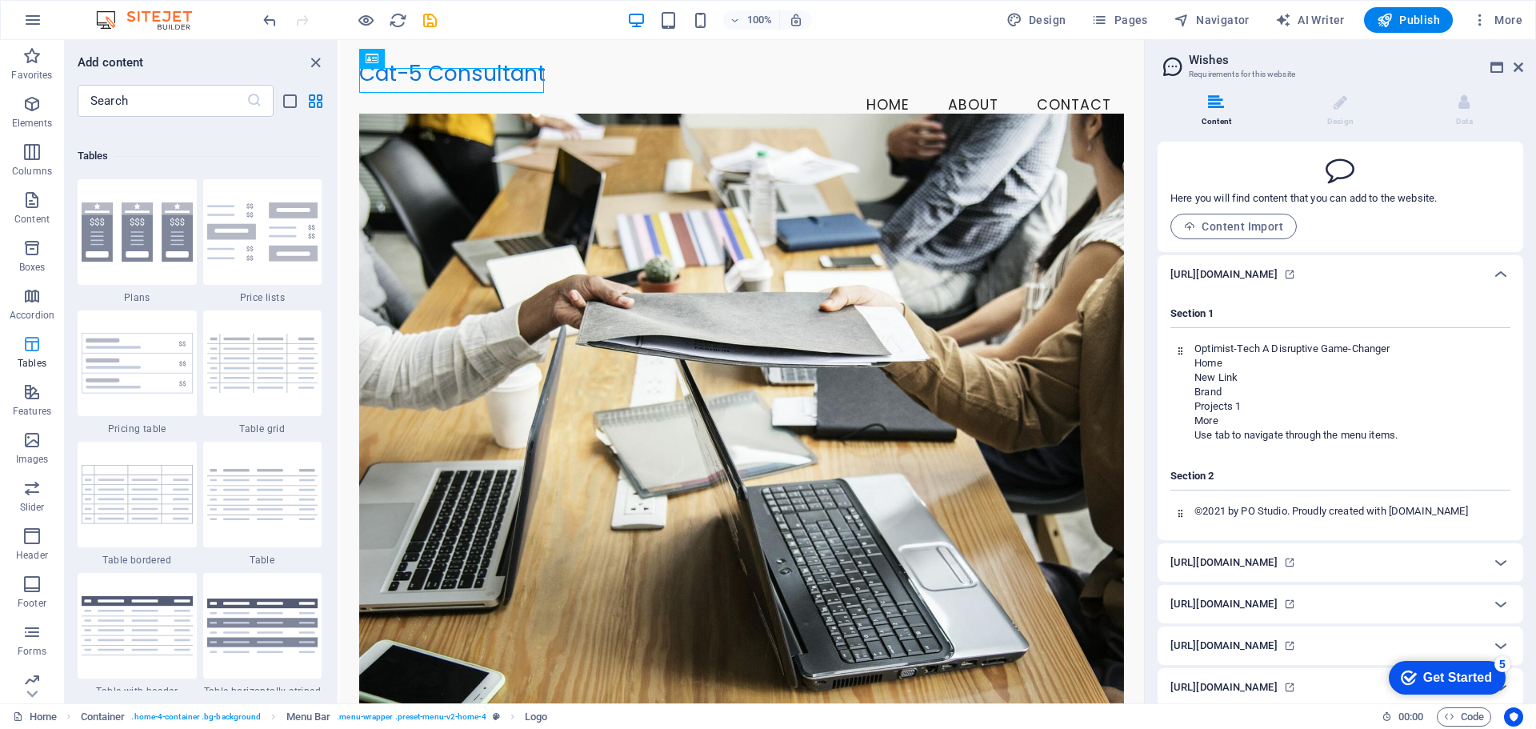
scroll to position [5542, 0]
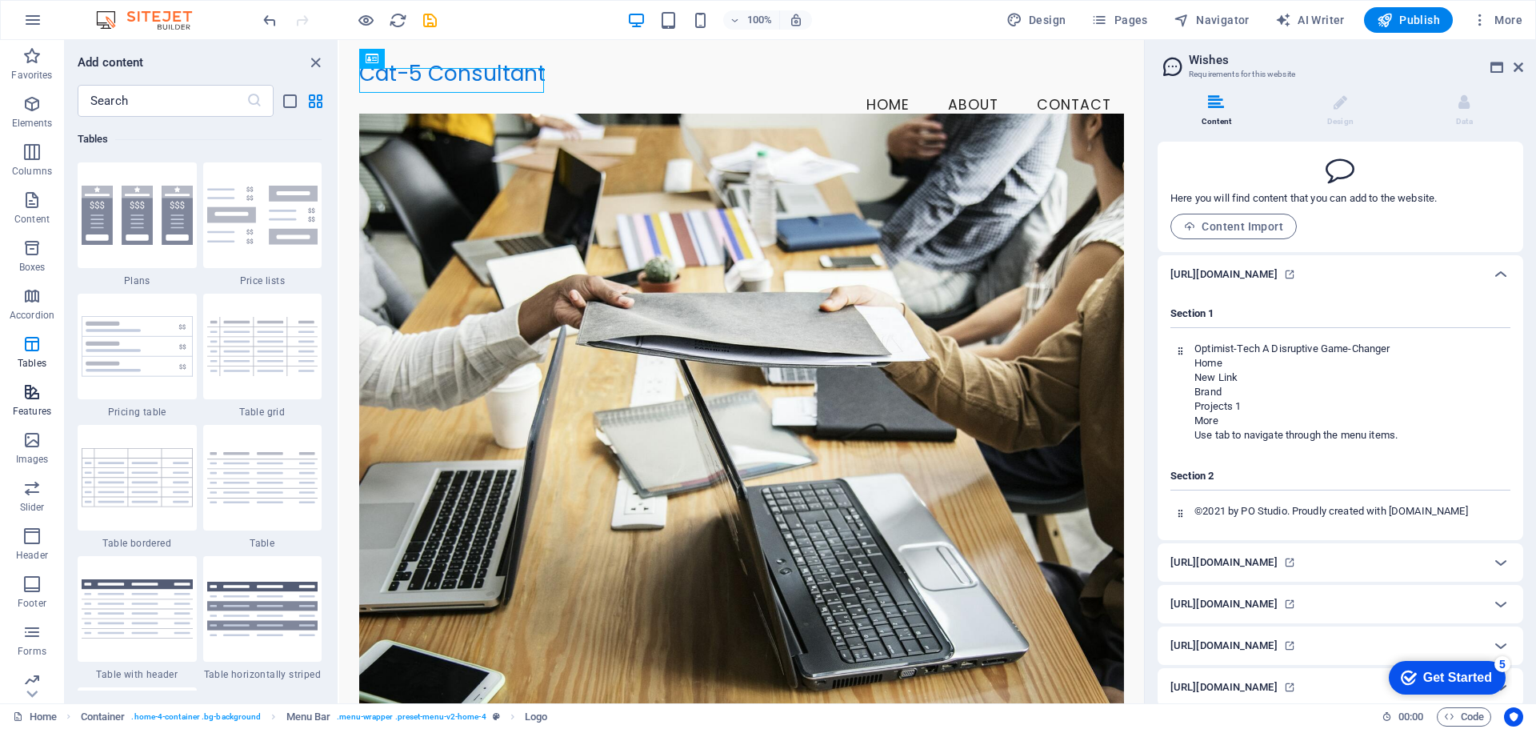
click at [38, 394] on icon "button" at bounding box center [31, 392] width 19 height 19
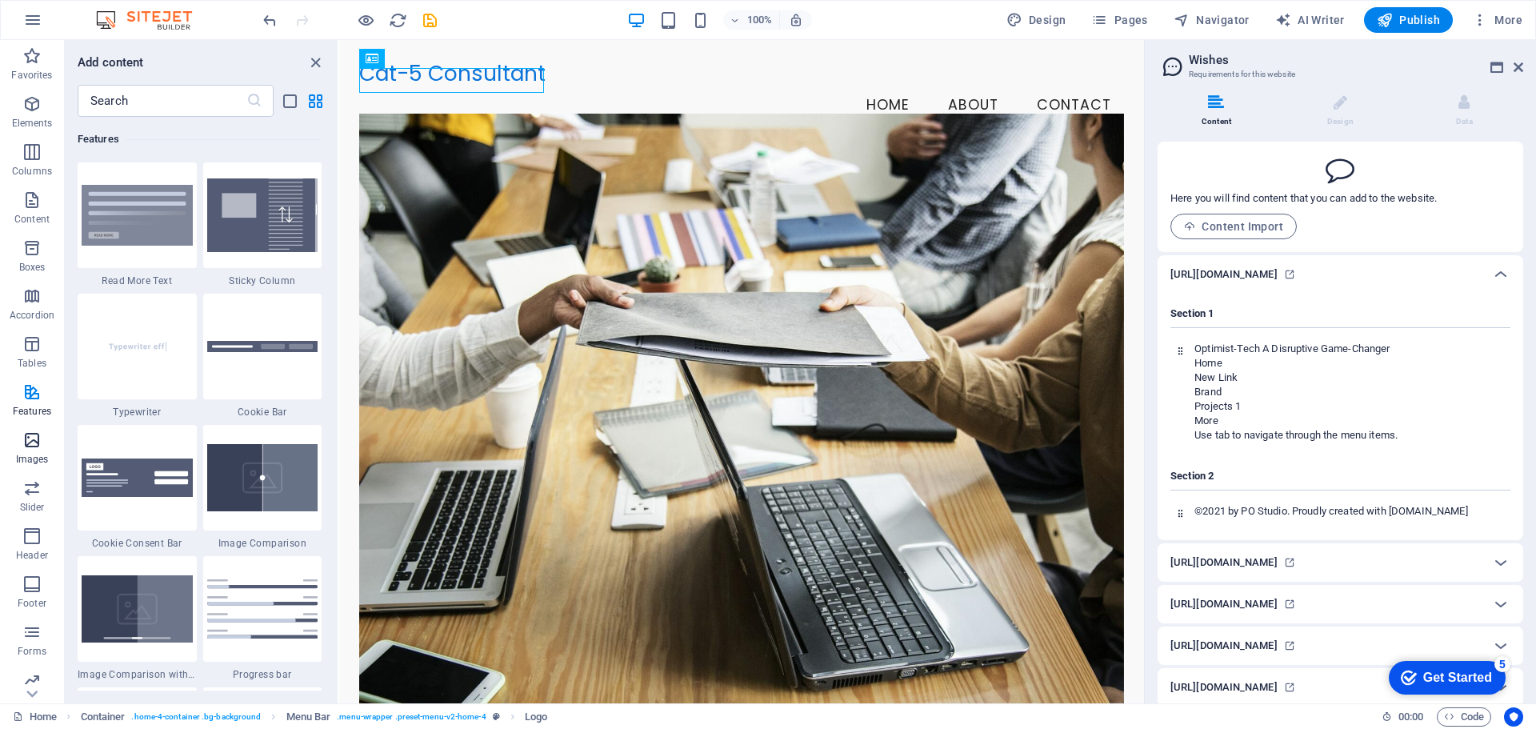
click at [41, 447] on icon "button" at bounding box center [31, 440] width 19 height 19
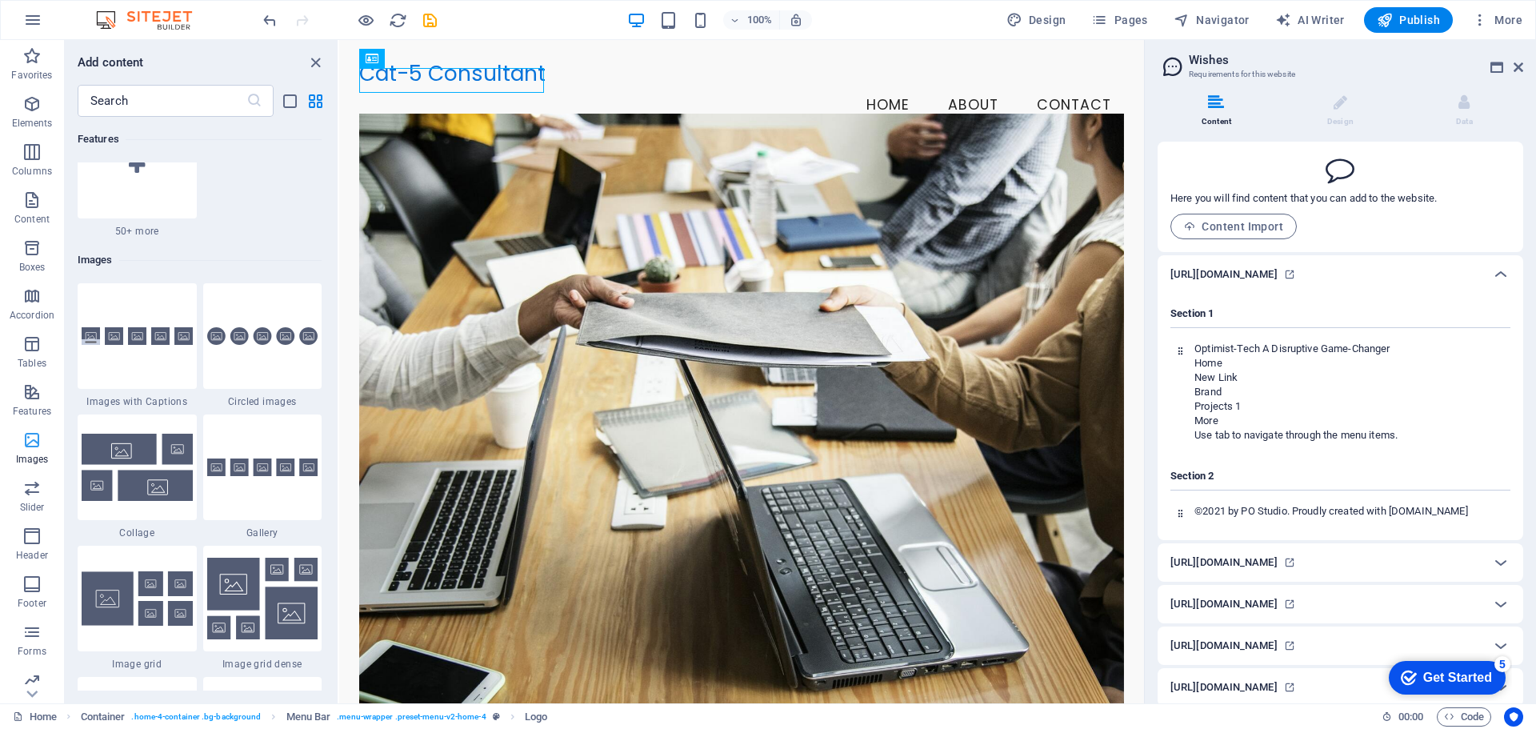
scroll to position [8114, 0]
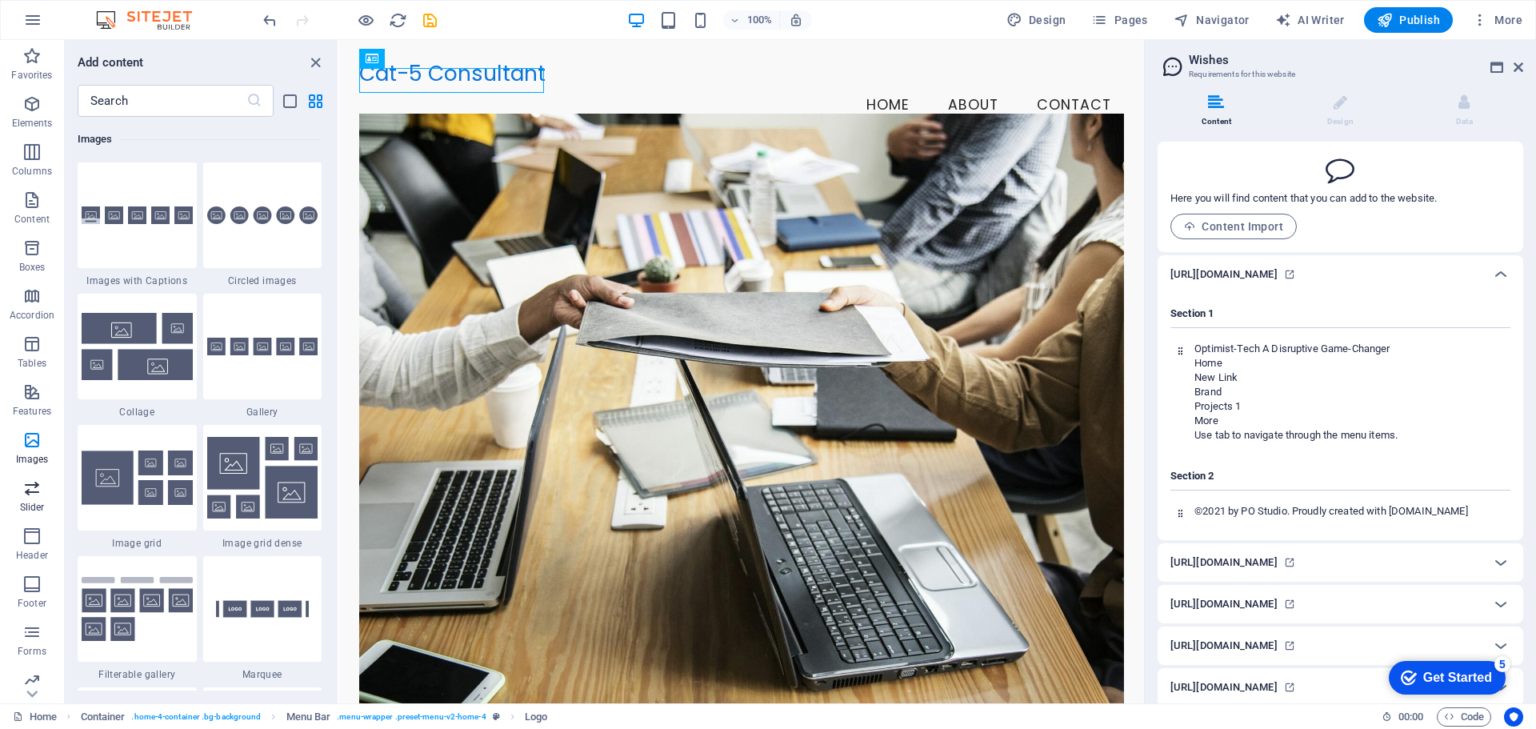
click at [44, 497] on span "Slider" at bounding box center [32, 498] width 64 height 38
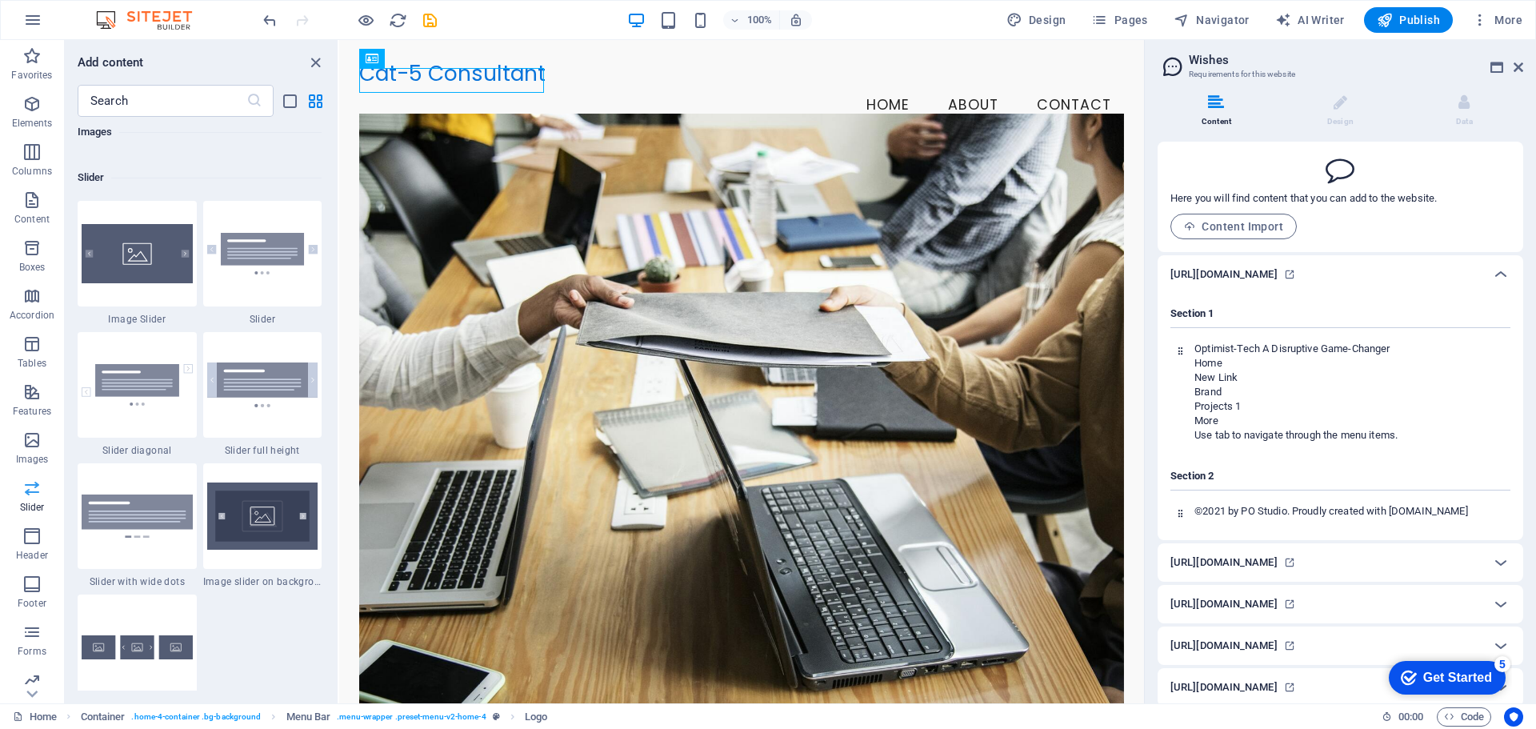
scroll to position [9072, 0]
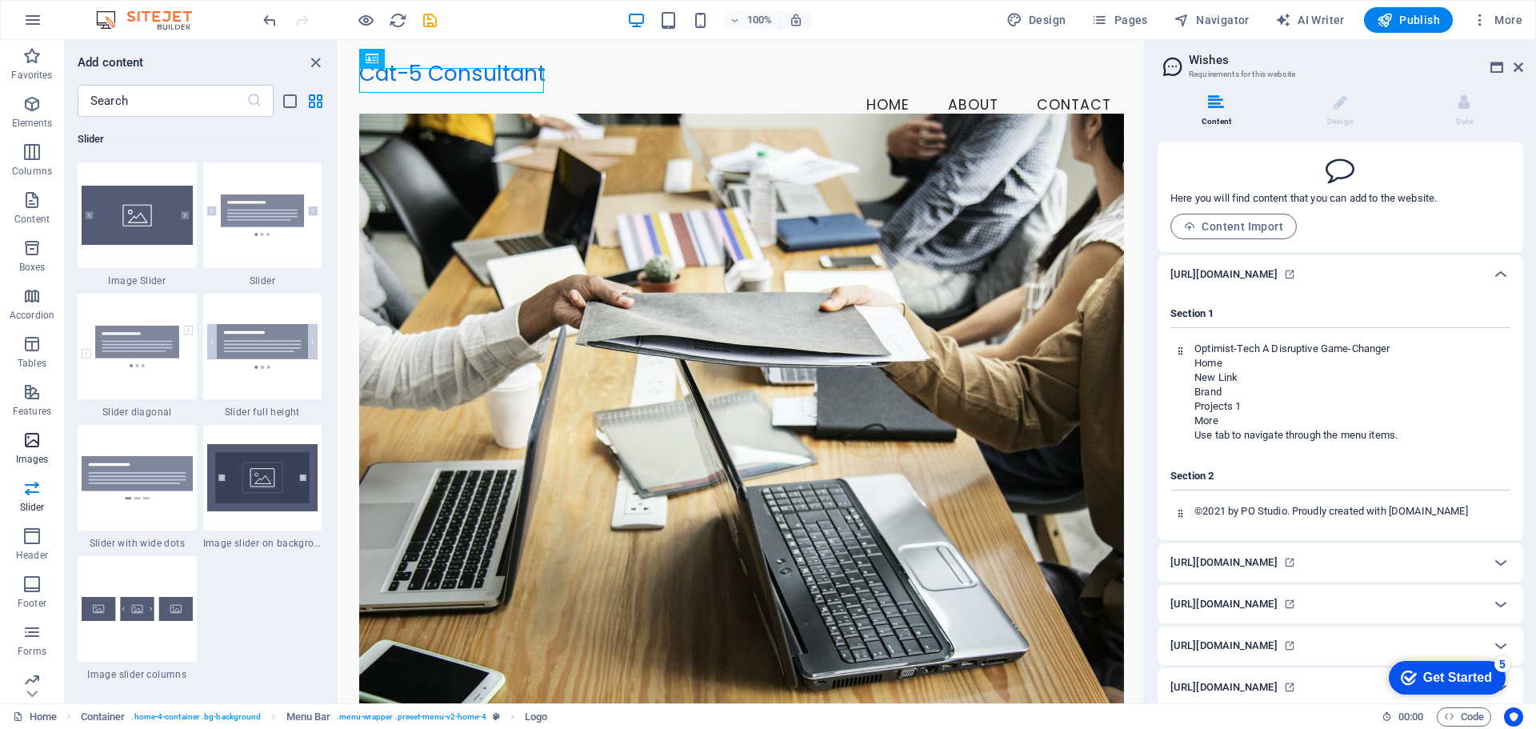
click at [25, 435] on icon "button" at bounding box center [31, 440] width 19 height 19
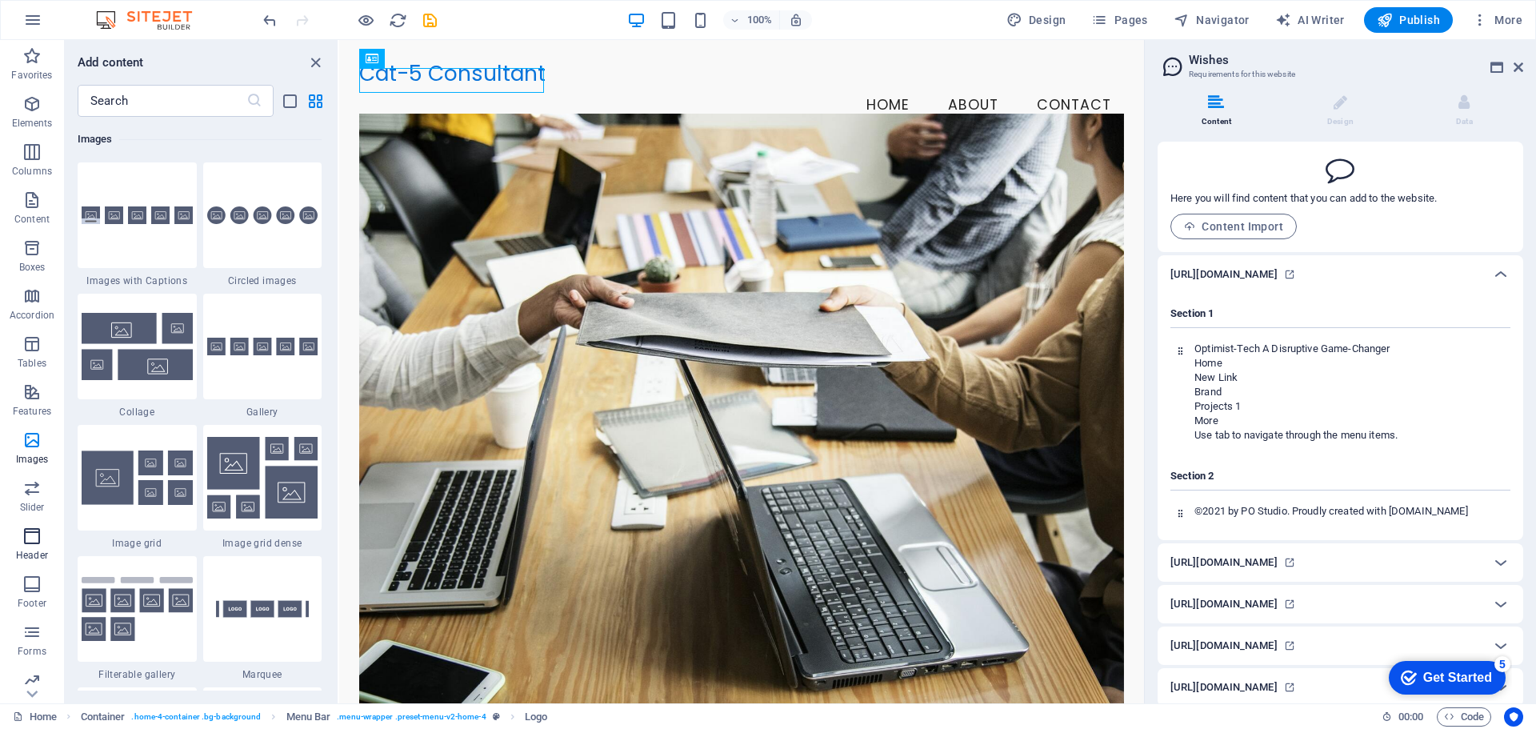
click at [38, 559] on p "Header" at bounding box center [32, 555] width 32 height 13
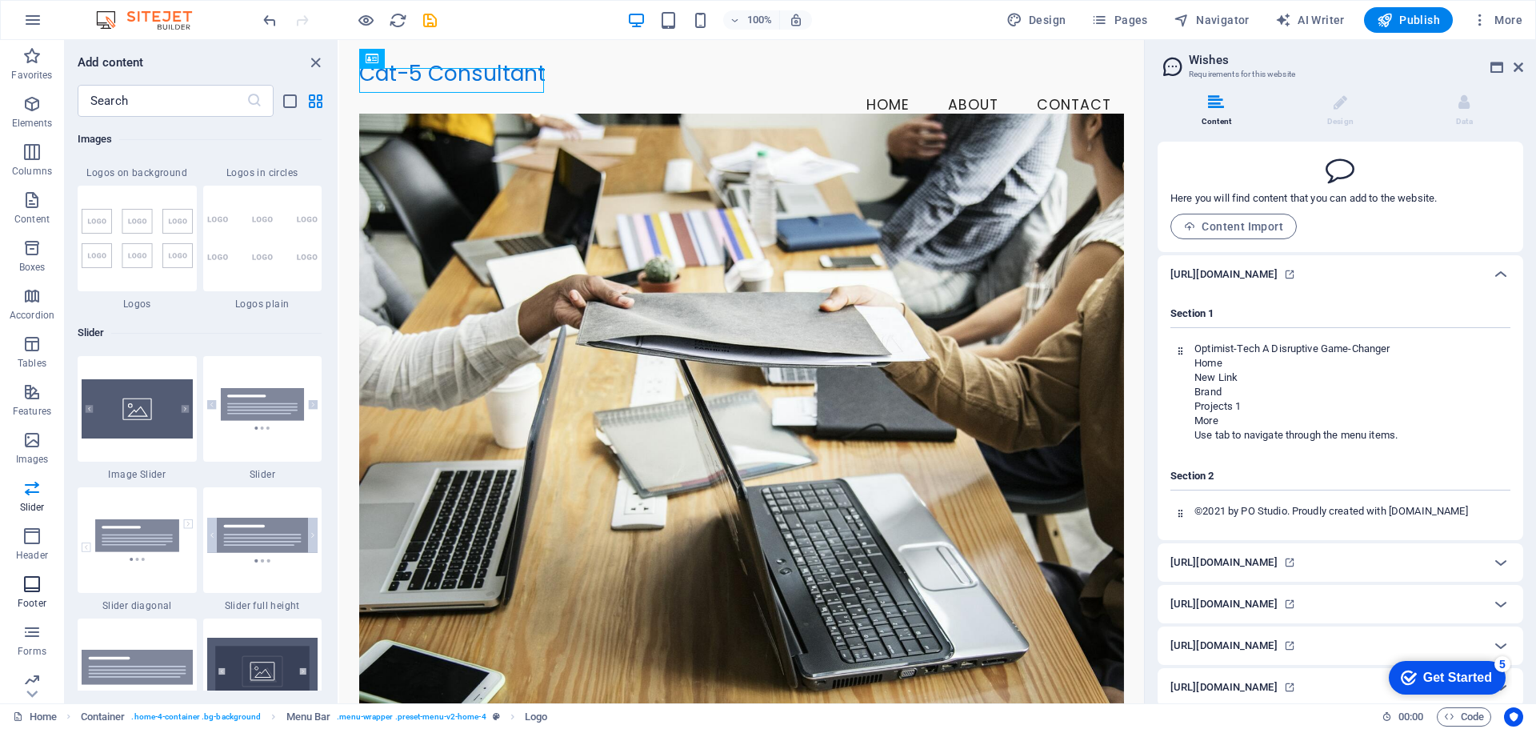
scroll to position [9636, 0]
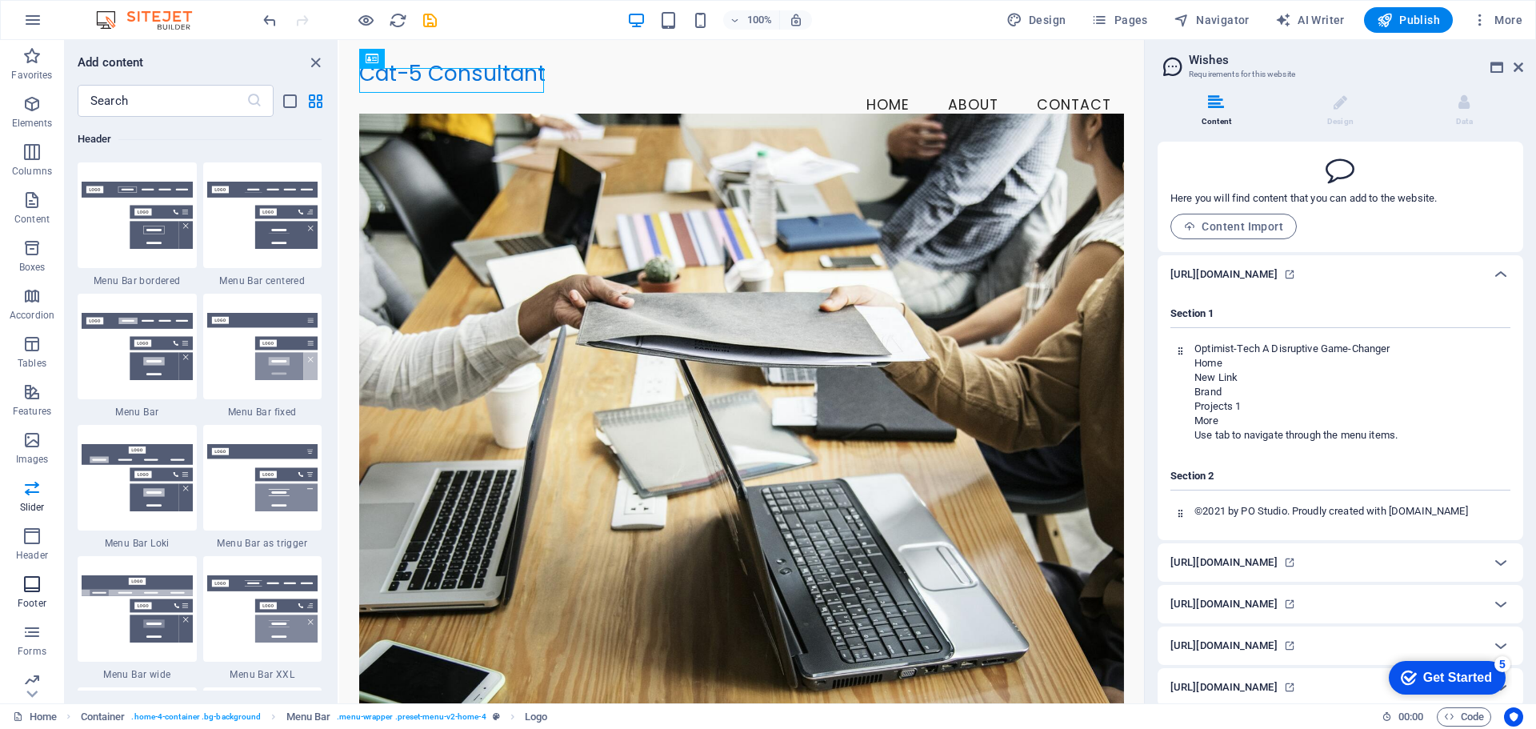
click at [36, 583] on icon "button" at bounding box center [31, 584] width 19 height 19
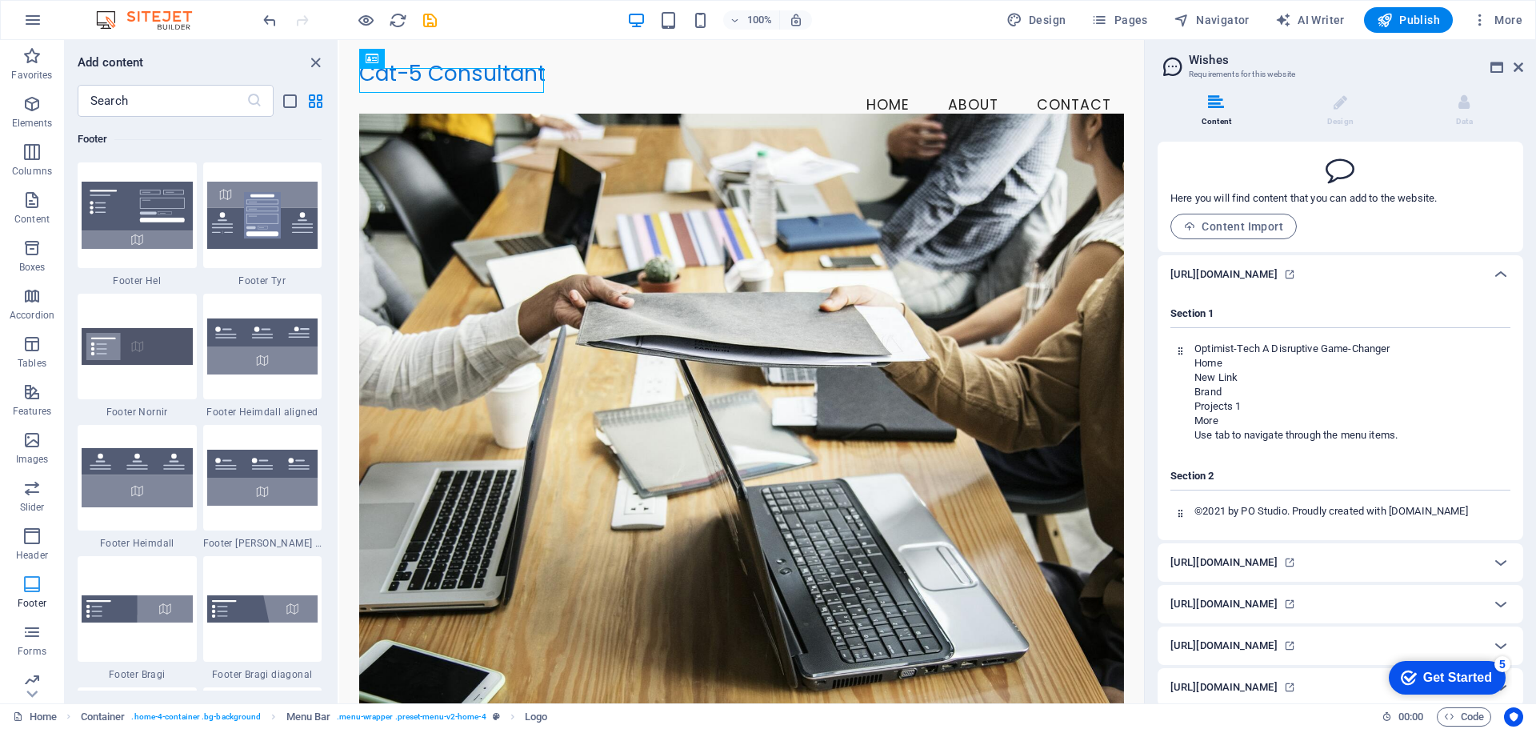
scroll to position [10594, 0]
click at [747, 46] on div "+" at bounding box center [741, 48] width 31 height 14
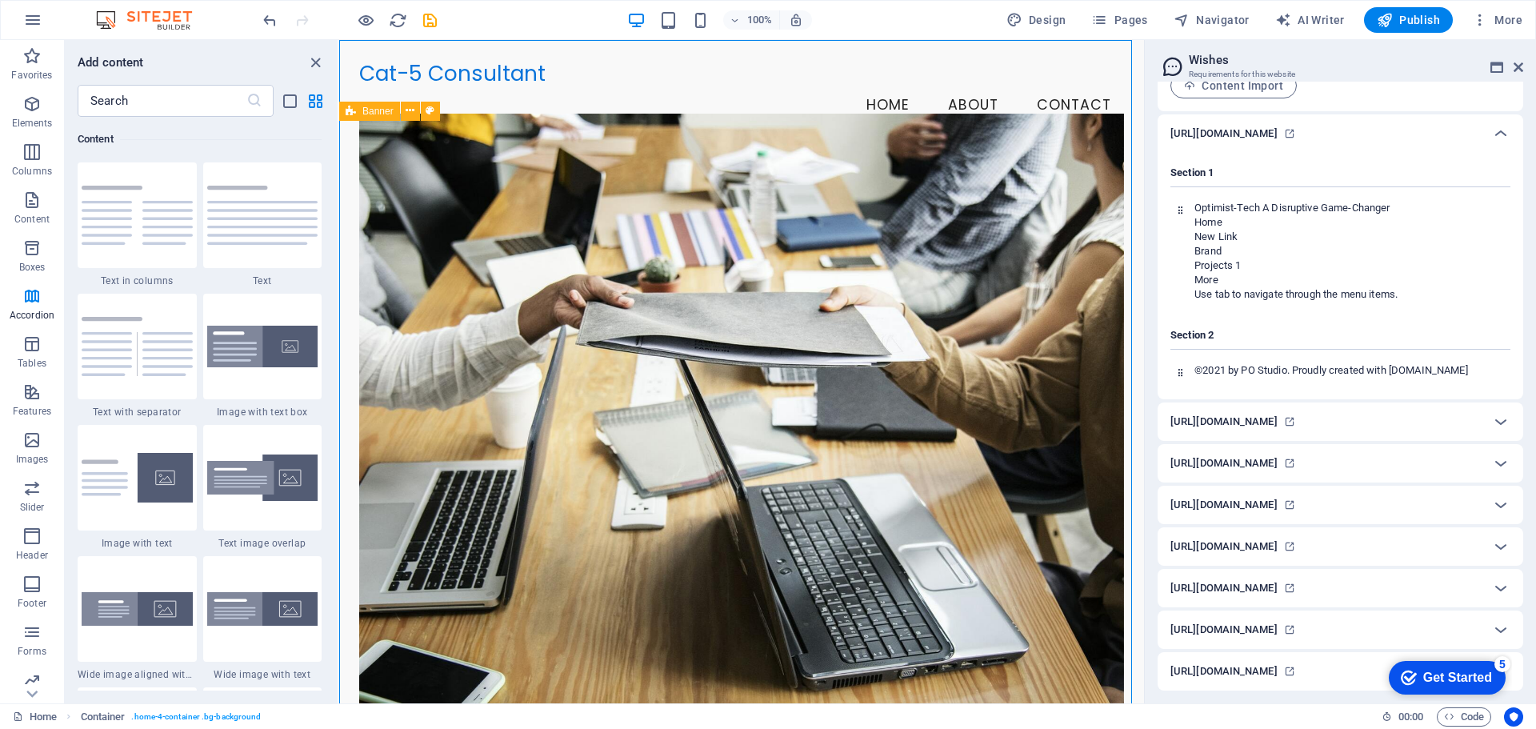
scroll to position [179, 0]
click at [1228, 537] on h6 "[URL][DOMAIN_NAME]" at bounding box center [1224, 546] width 107 height 19
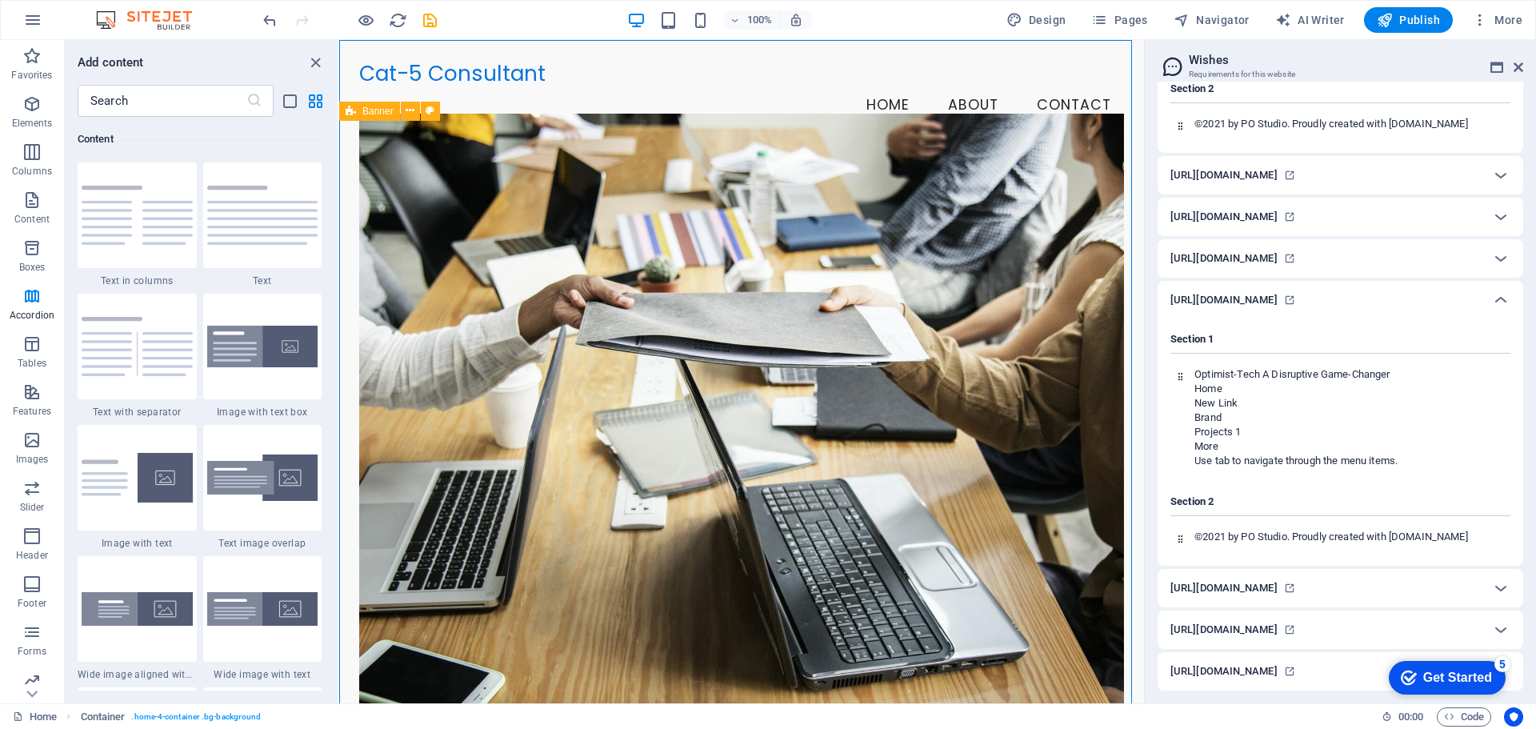
scroll to position [419, 0]
click at [1188, 591] on h6 "[URL][DOMAIN_NAME]" at bounding box center [1224, 588] width 107 height 19
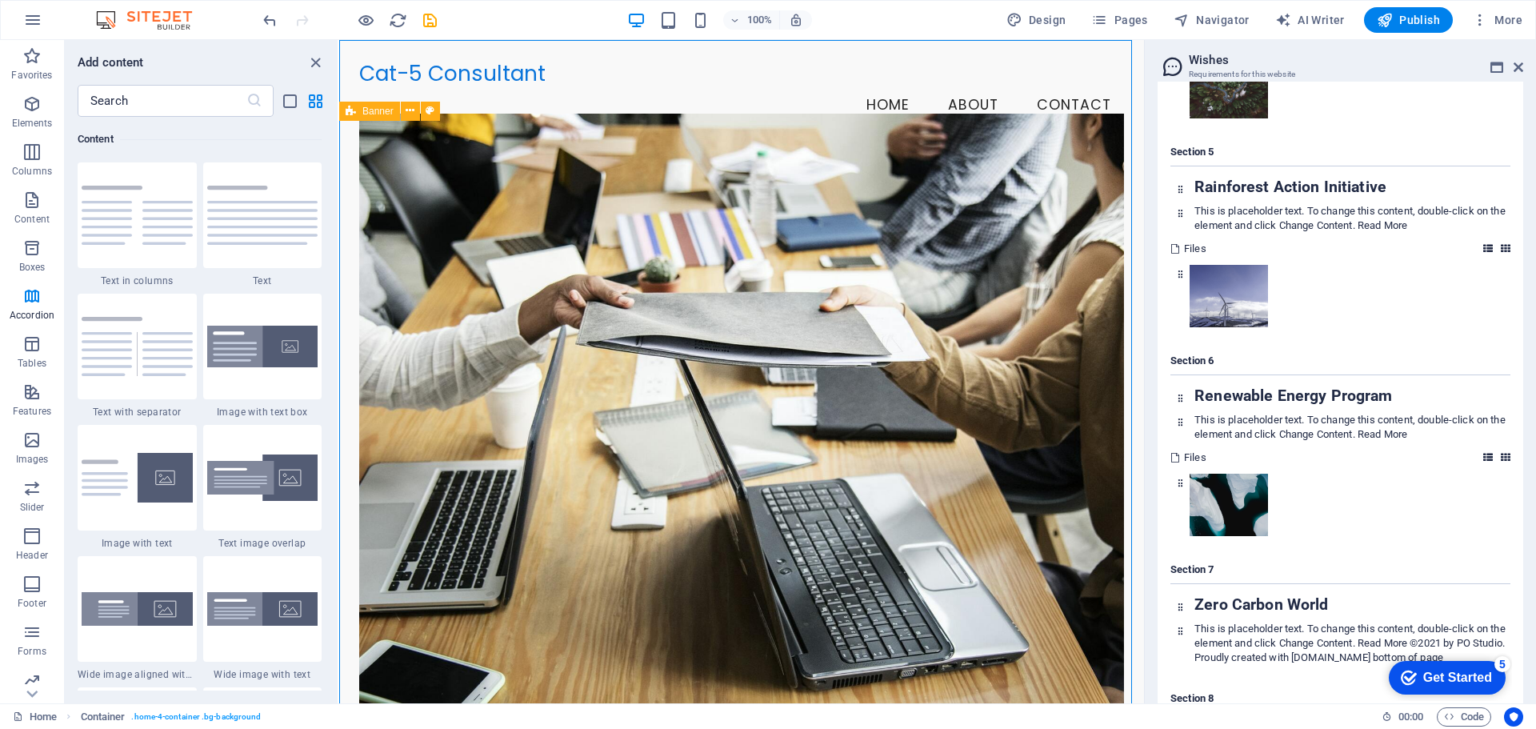
scroll to position [1401, 0]
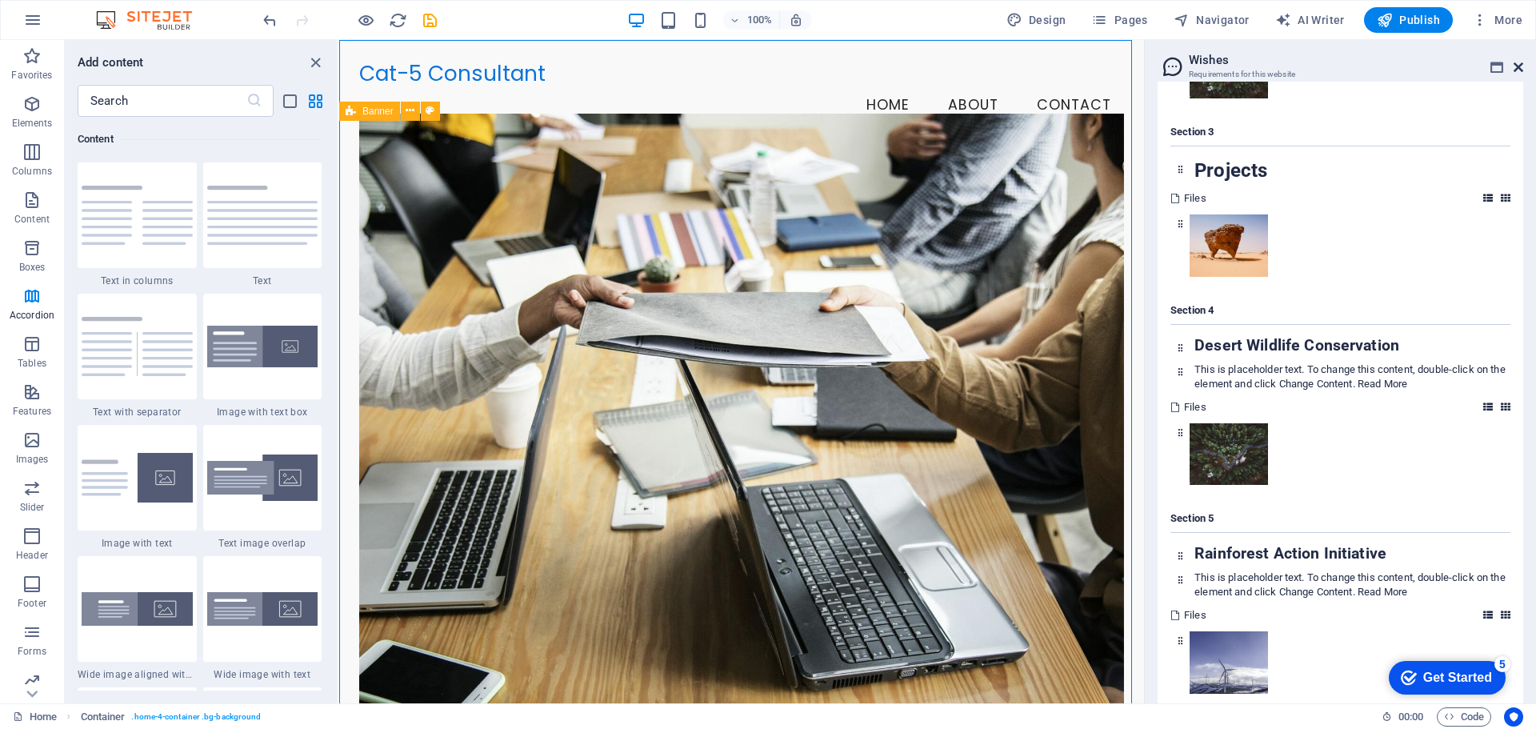
drag, startPoint x: 1521, startPoint y: 66, endPoint x: 1180, endPoint y: 26, distance: 343.2
click at [1521, 66] on icon at bounding box center [1519, 67] width 10 height 13
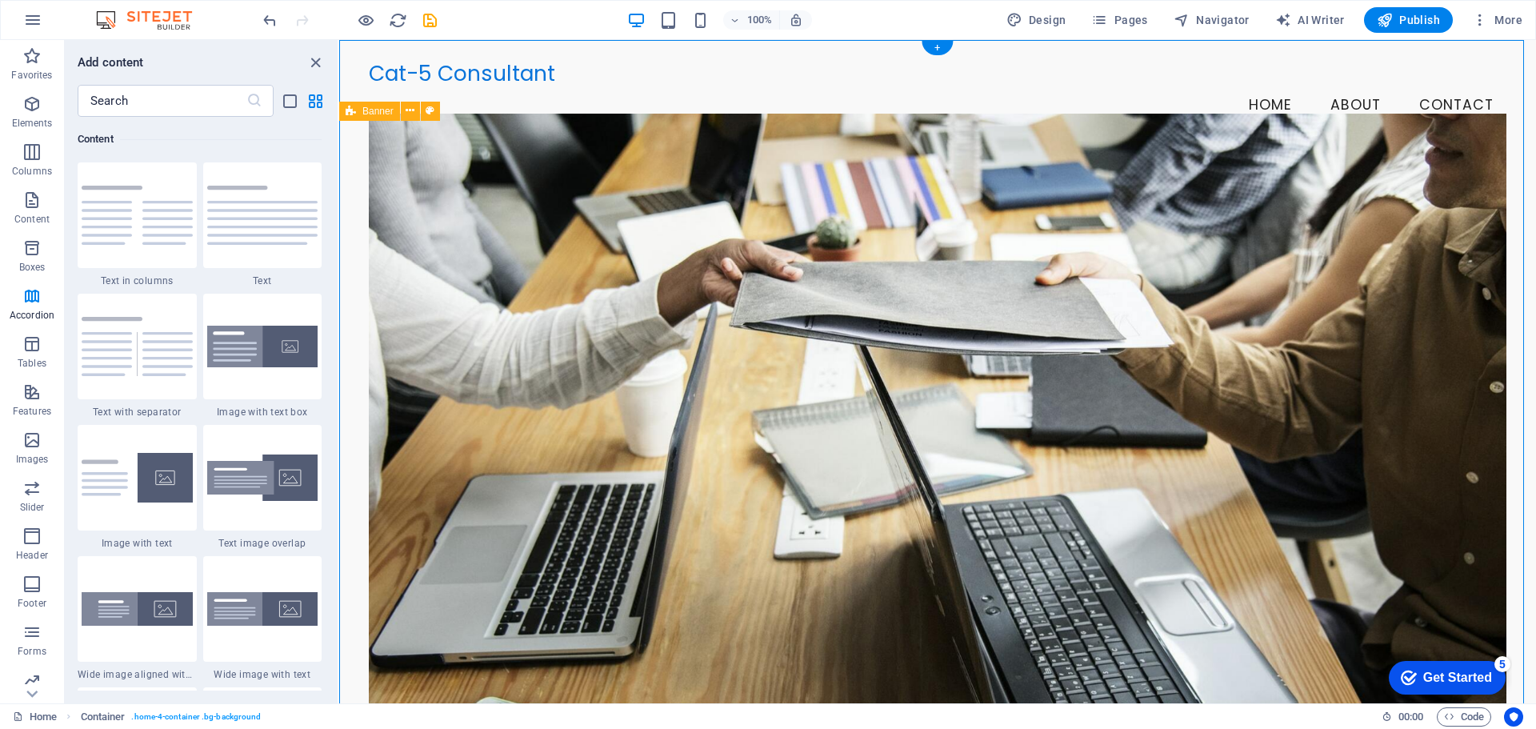
click at [851, 277] on figure at bounding box center [937, 416] width 1137 height 604
click at [412, 110] on icon at bounding box center [410, 110] width 9 height 17
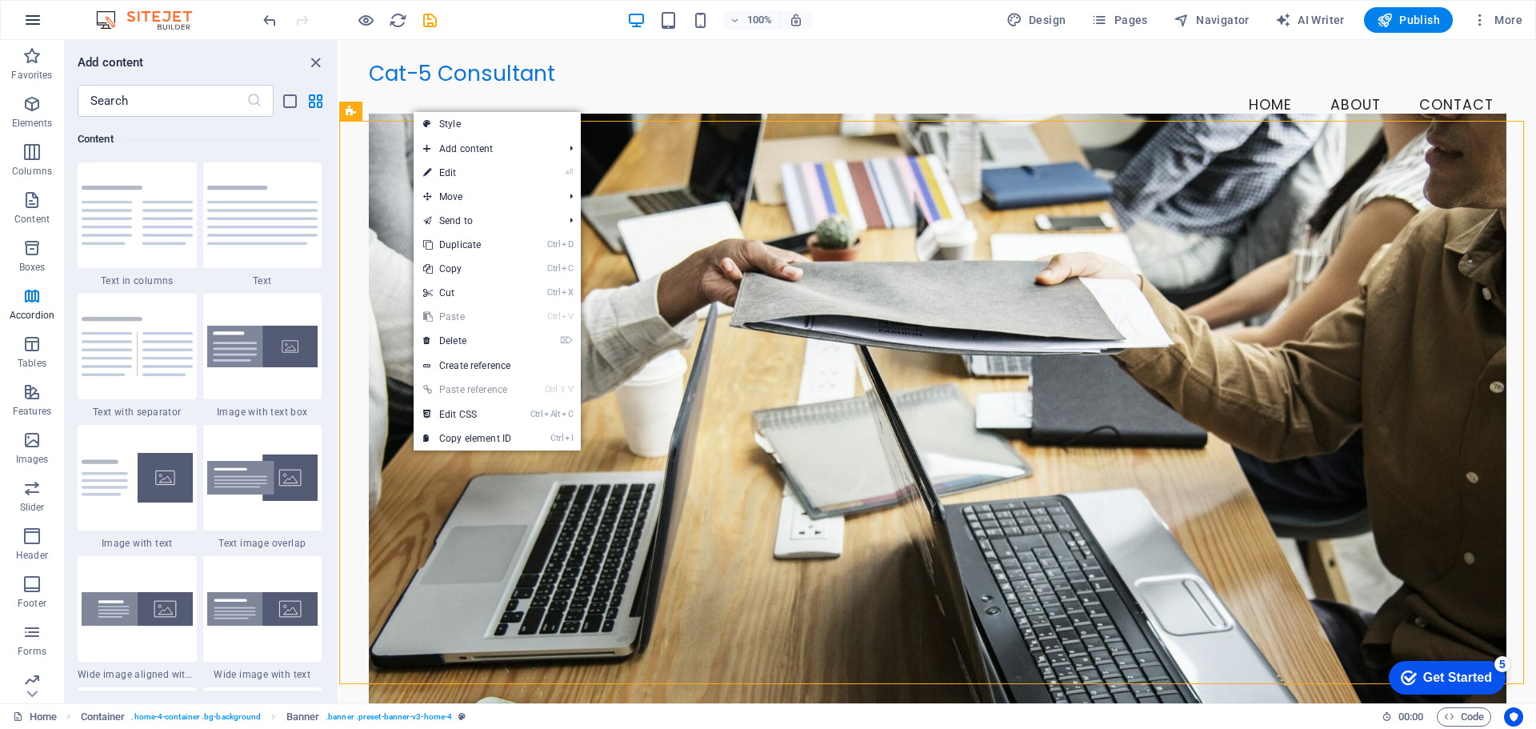
click at [28, 19] on icon "button" at bounding box center [32, 19] width 19 height 19
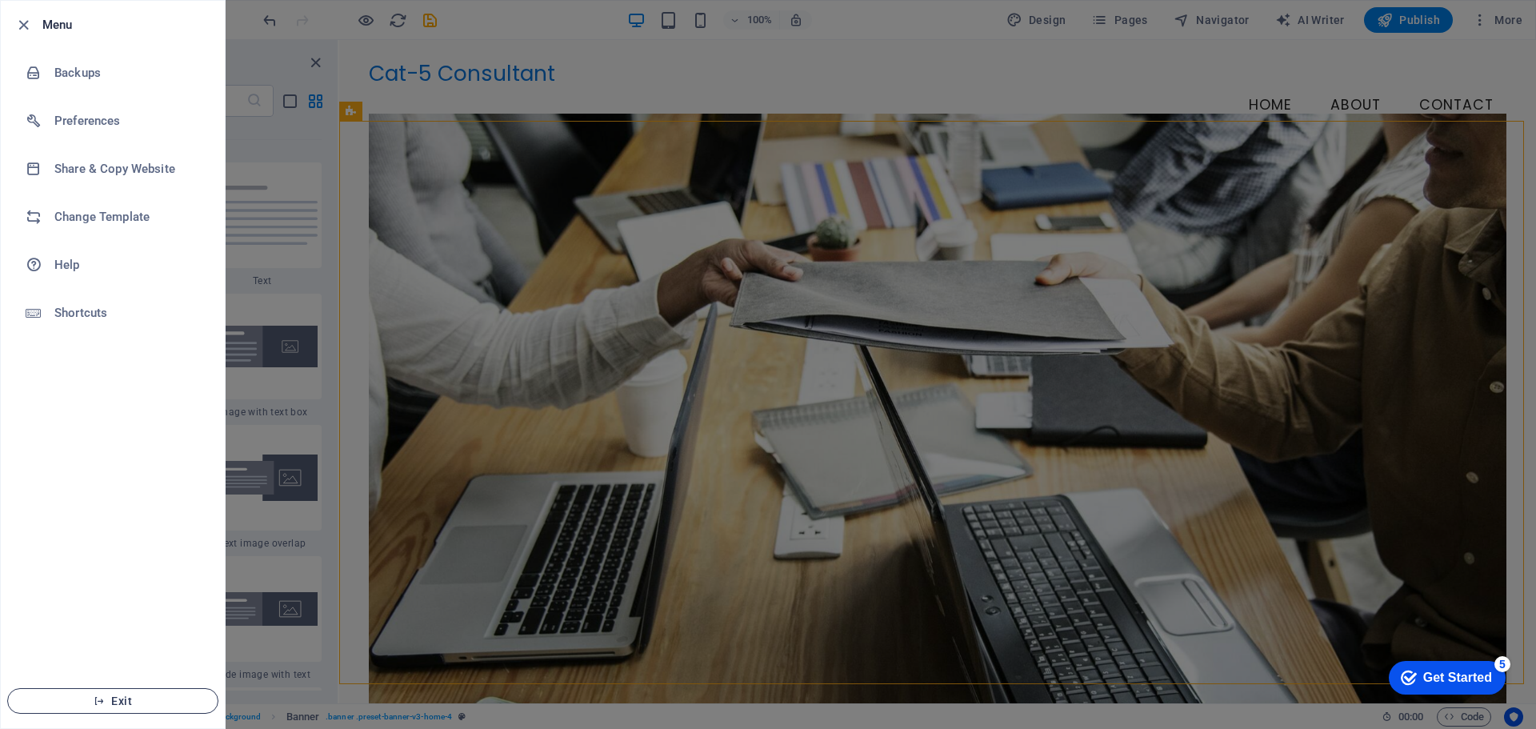
click at [119, 701] on span "Exit" at bounding box center [113, 701] width 184 height 13
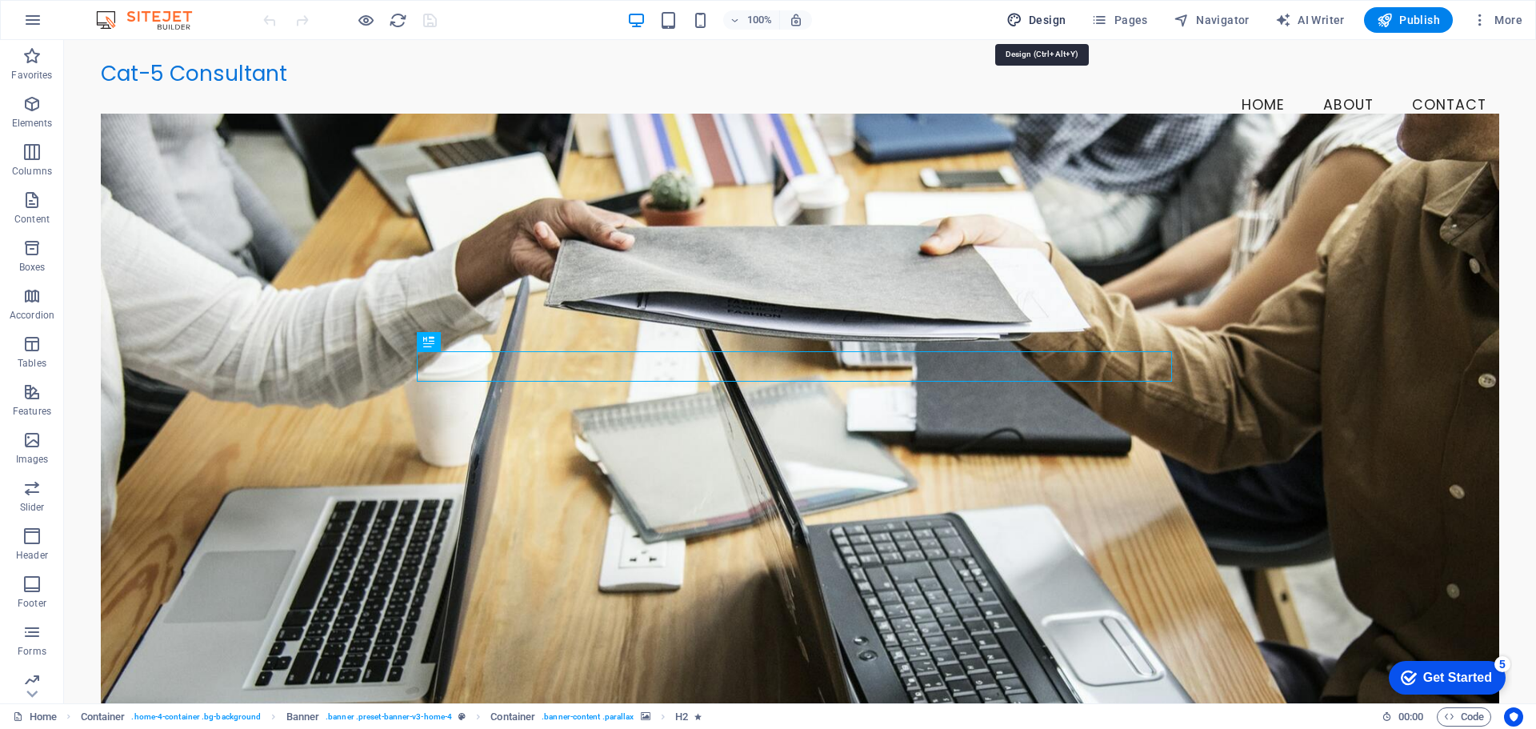
click at [1067, 22] on span "Design" at bounding box center [1037, 20] width 60 height 16
select select "rem"
select select "200"
select select "px"
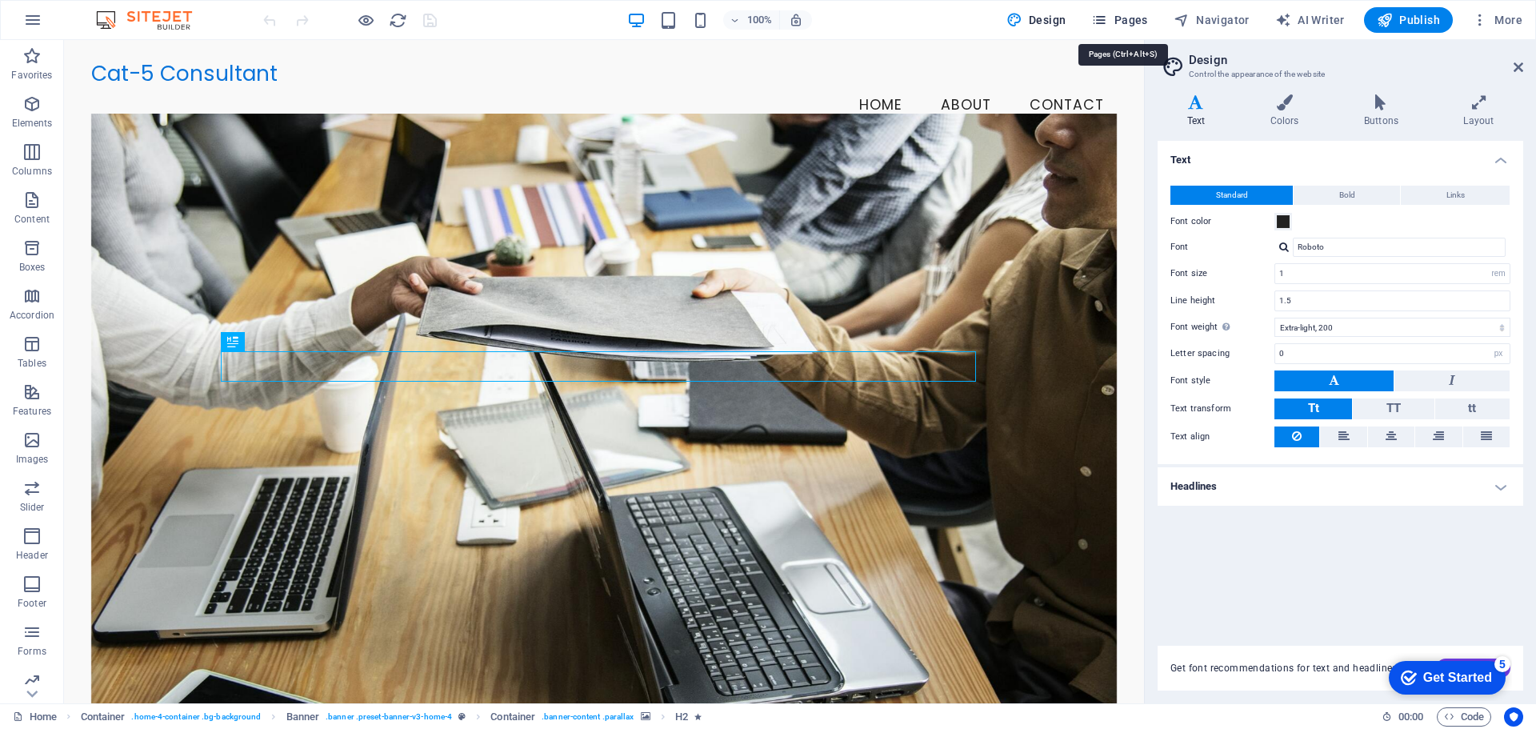
click at [1139, 20] on span "Pages" at bounding box center [1120, 20] width 56 height 16
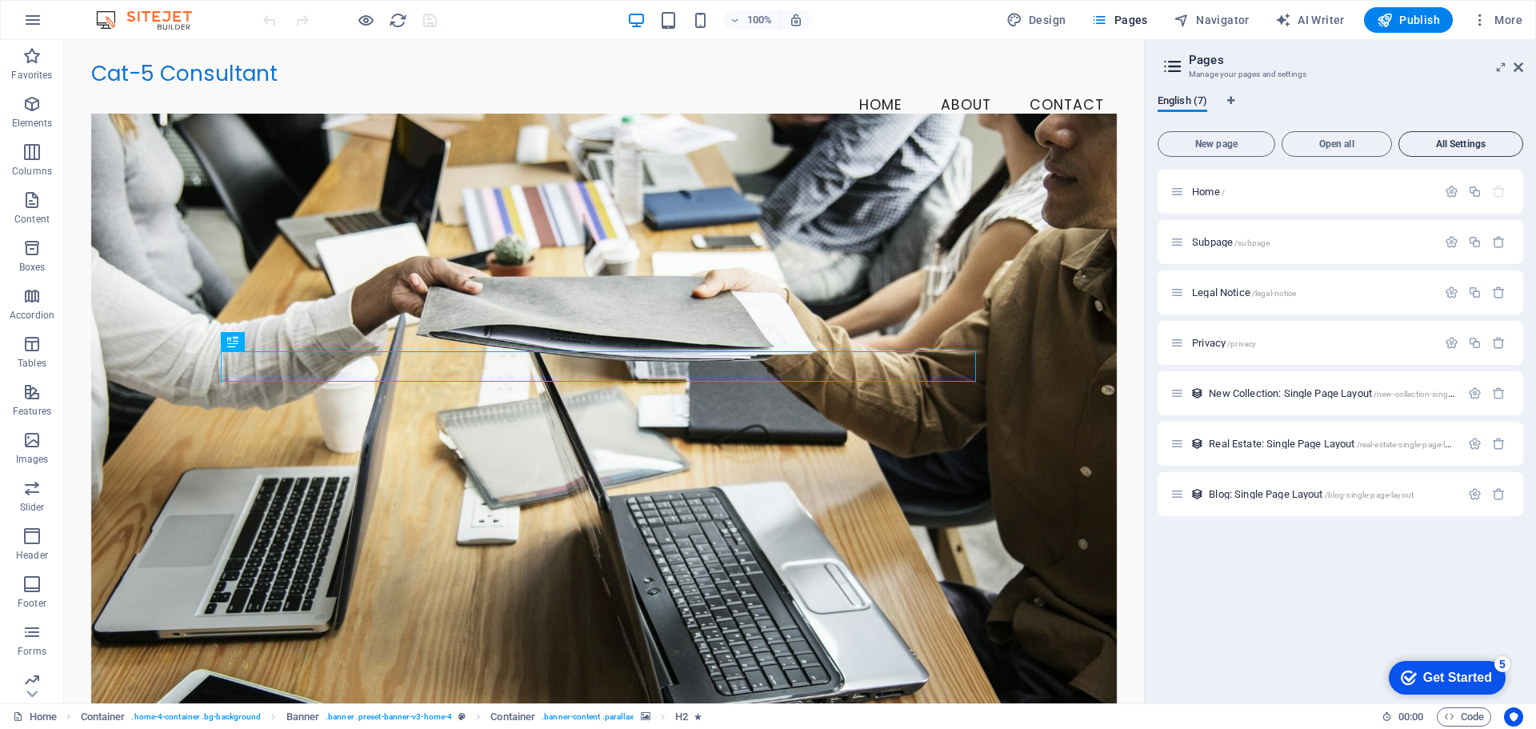
click at [1457, 142] on span "All Settings" at bounding box center [1461, 144] width 110 height 10
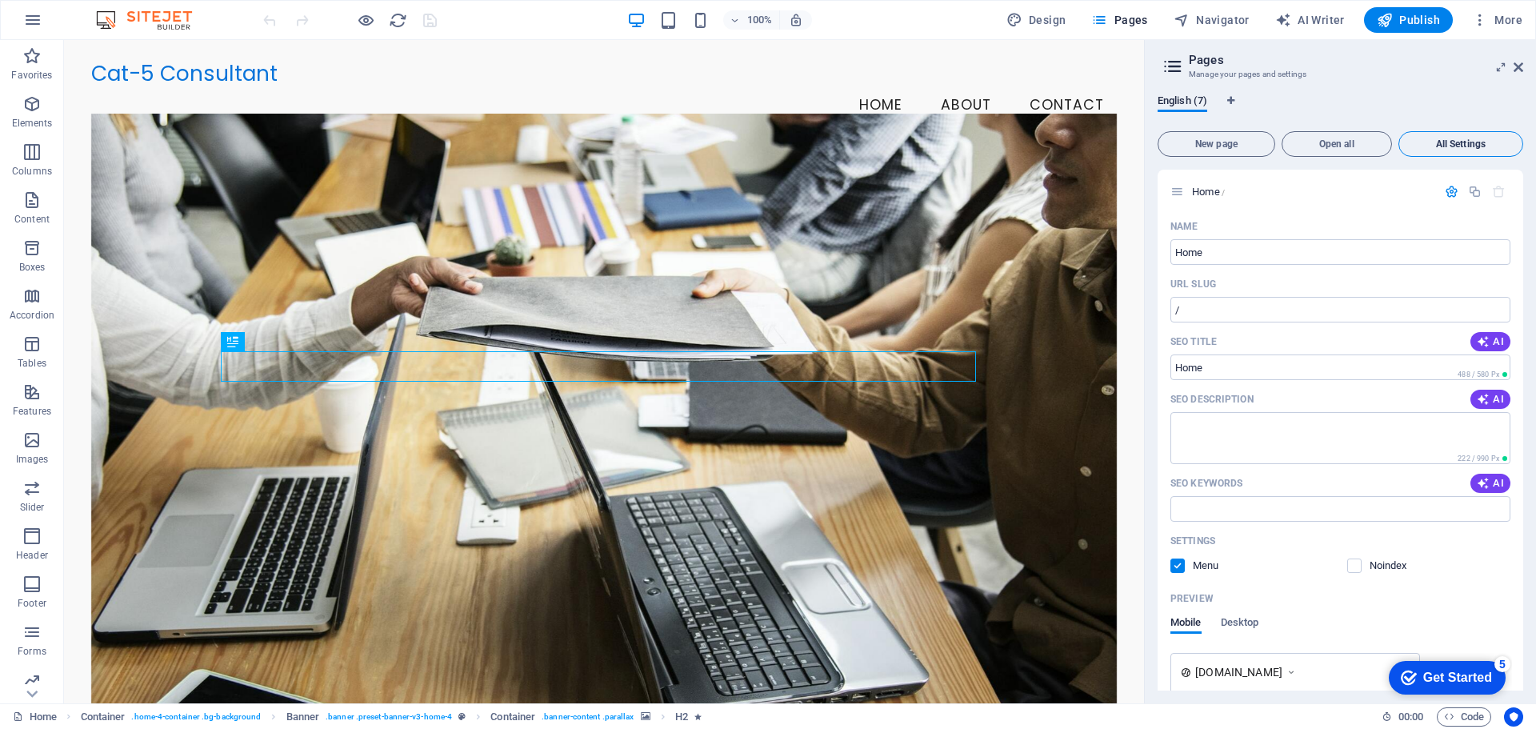
scroll to position [2657, 0]
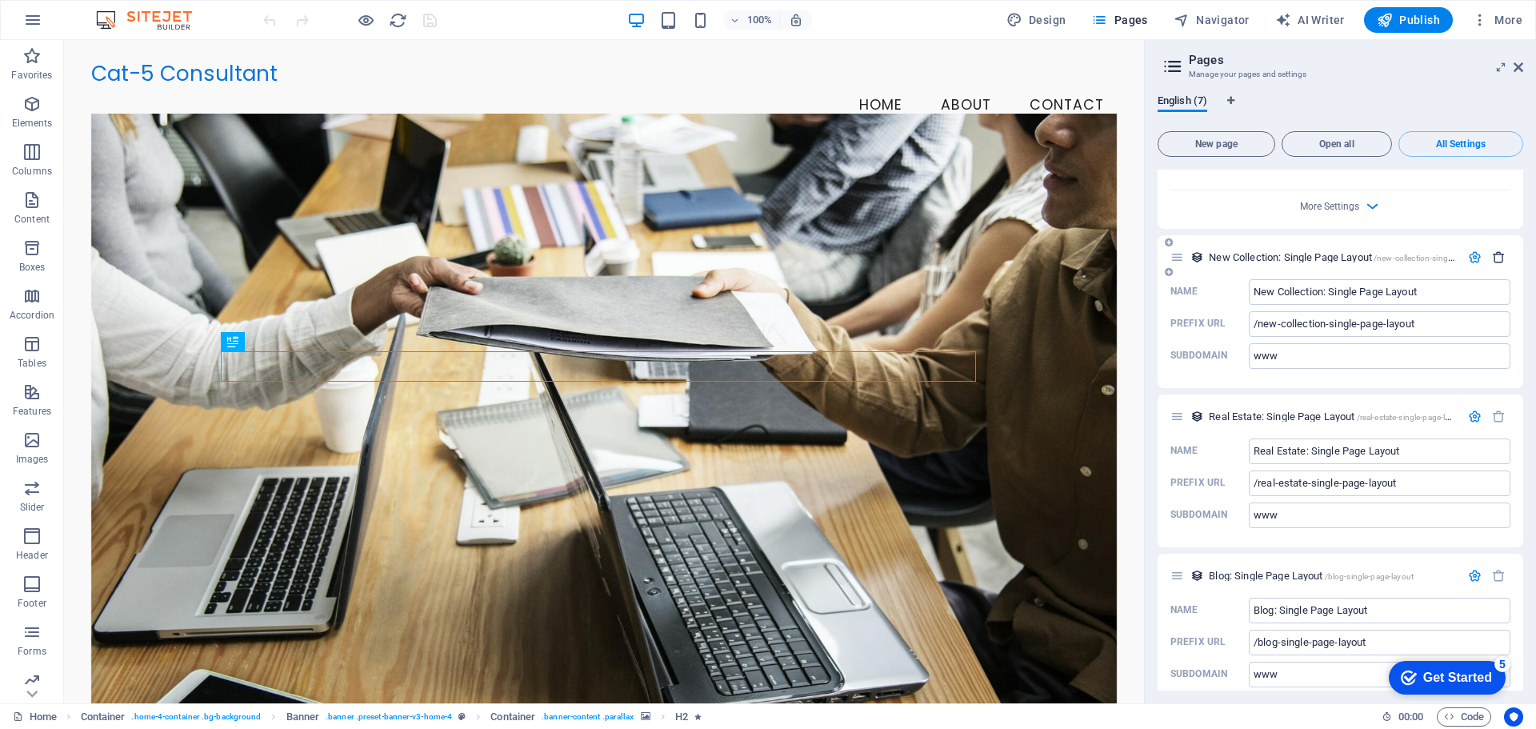
click at [1497, 250] on icon "button" at bounding box center [1499, 257] width 14 height 14
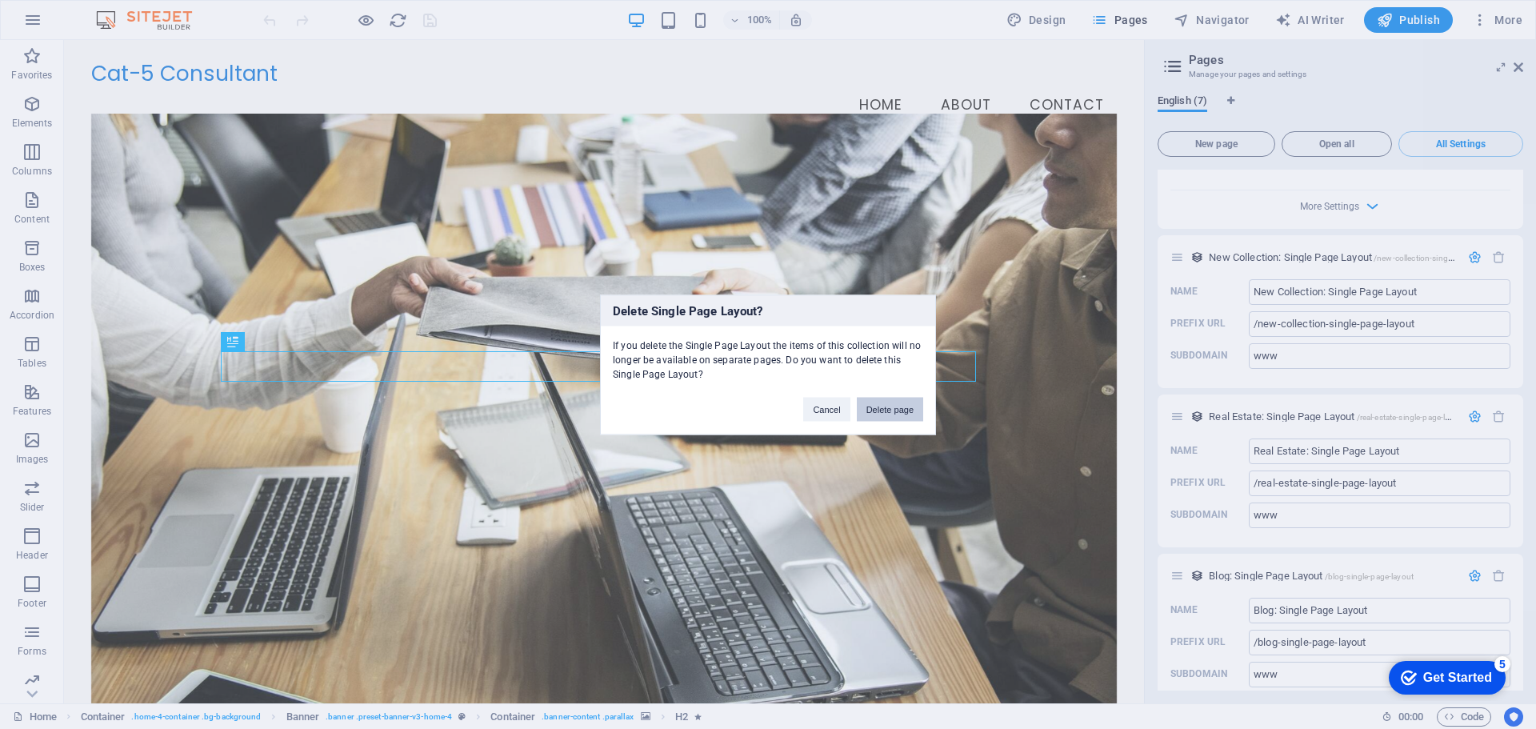
click at [907, 415] on button "Delete page" at bounding box center [890, 409] width 66 height 24
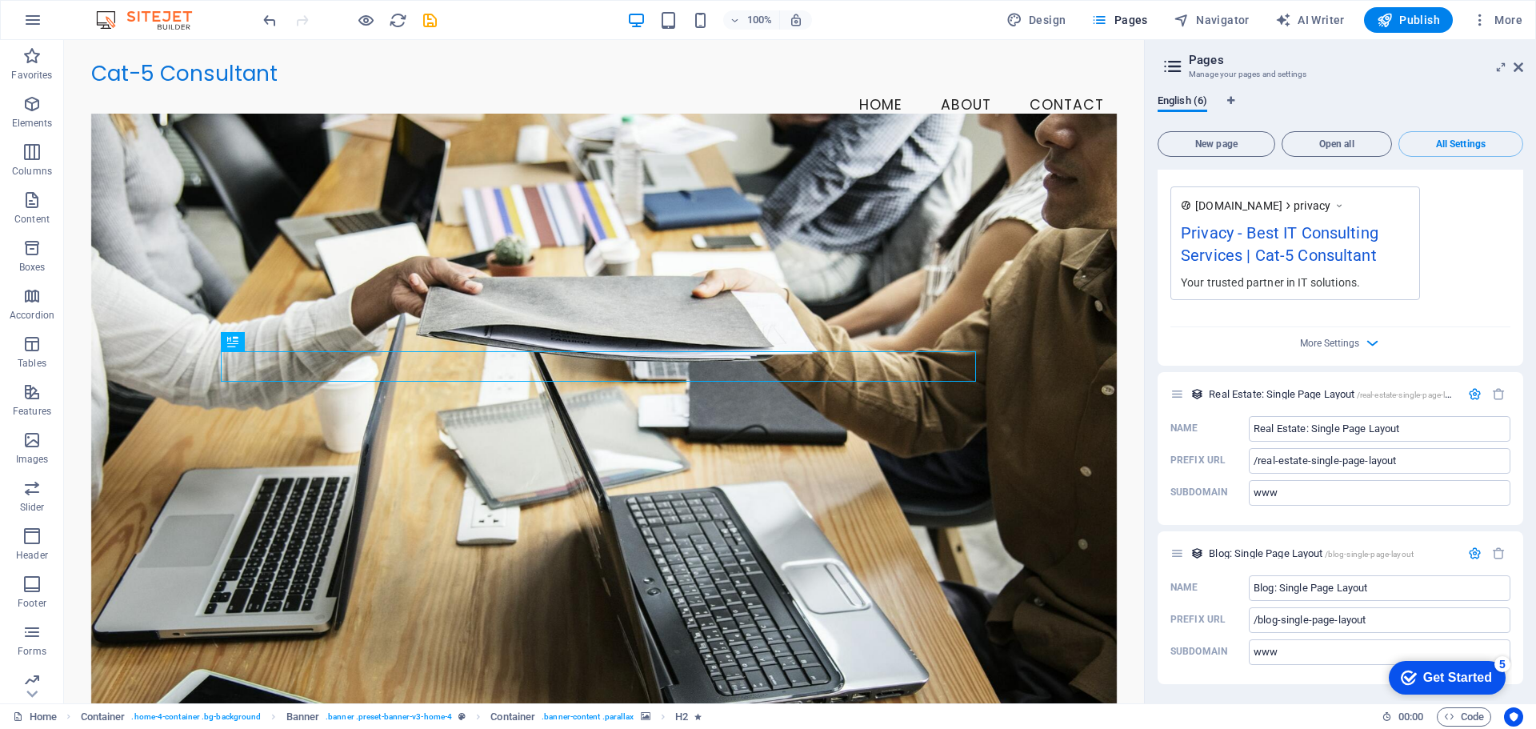
scroll to position [2498, 0]
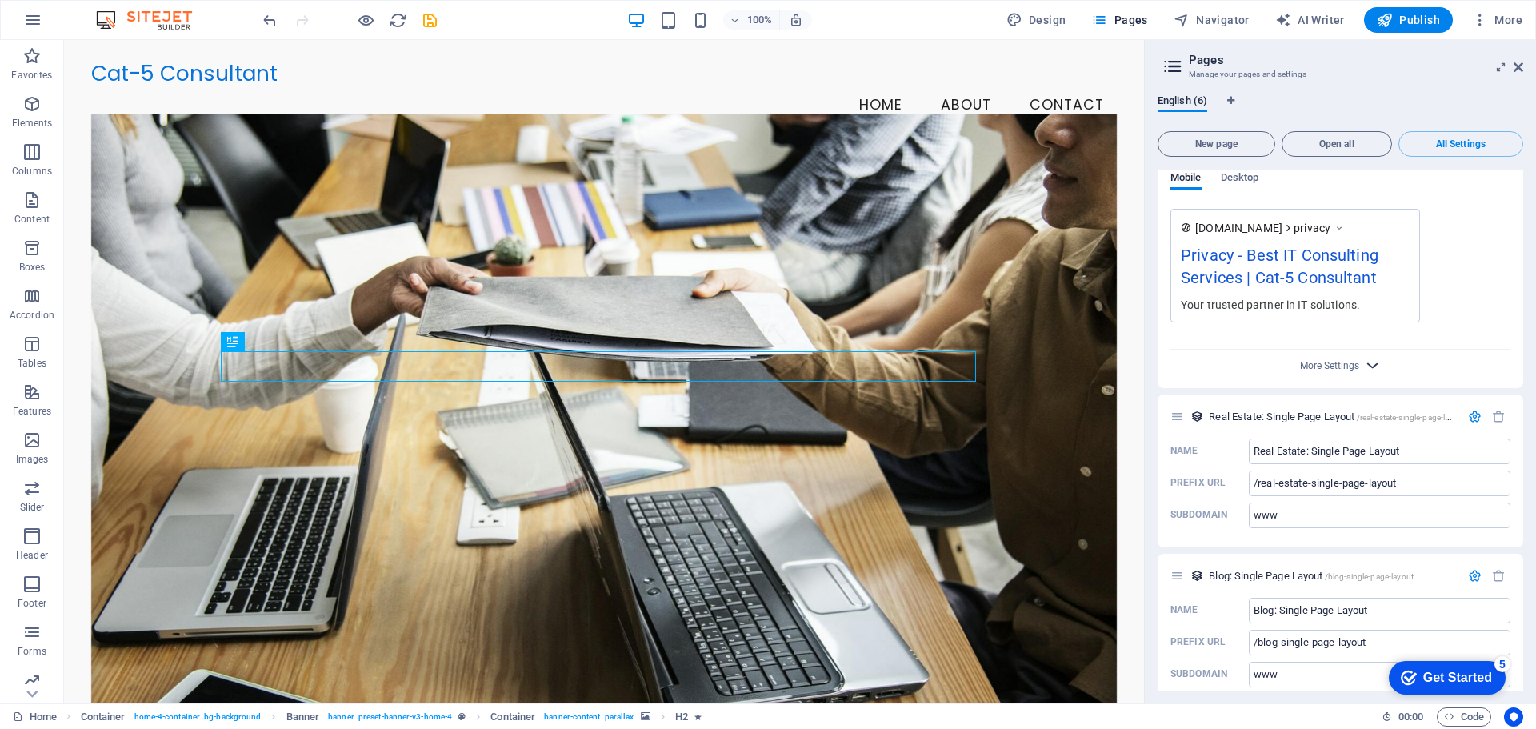
click at [1372, 356] on icon "button" at bounding box center [1373, 365] width 18 height 18
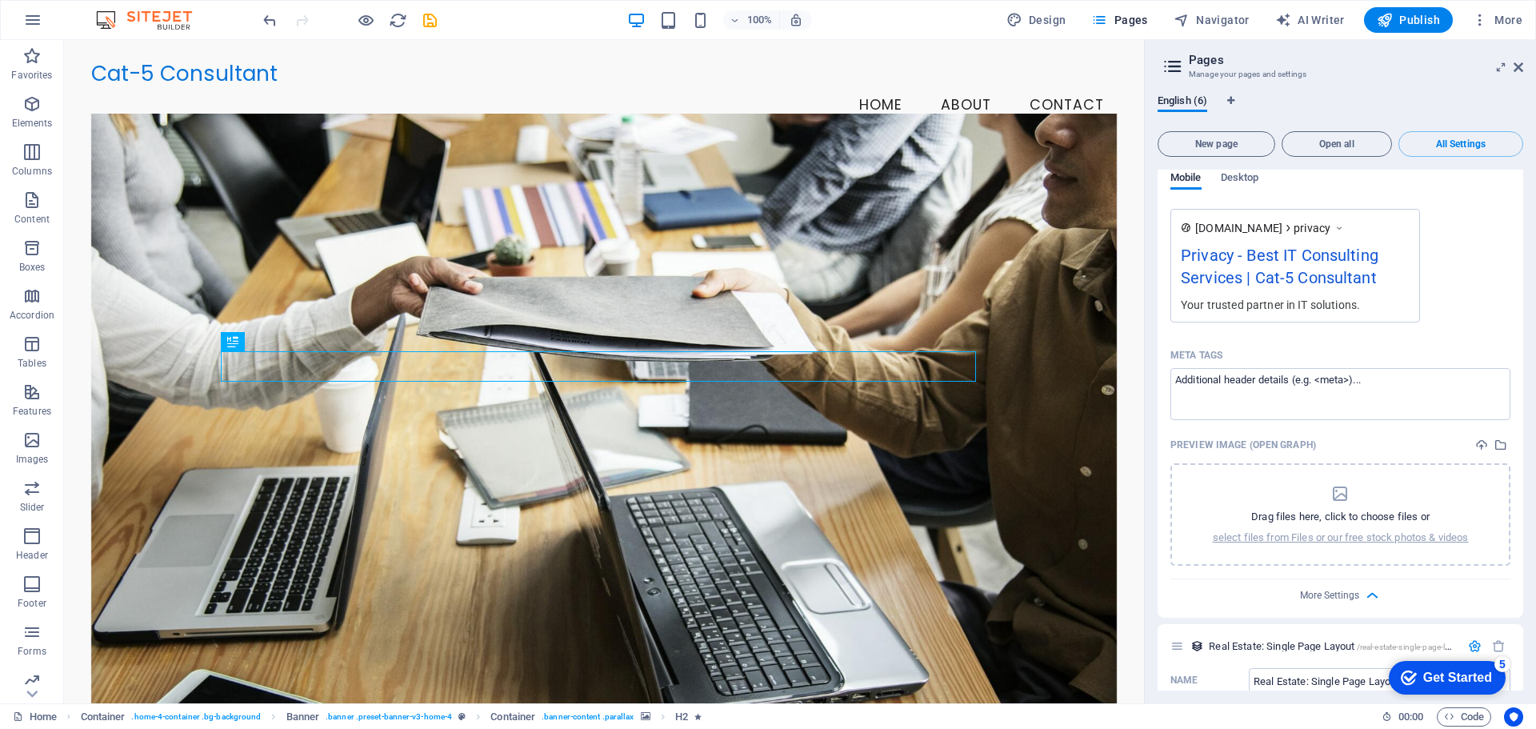
click at [1458, 255] on div "[DOMAIN_NAME] privacy Privacy - Best IT Consulting Services | Cat-5 Consultant …" at bounding box center [1341, 266] width 340 height 114
click at [1463, 147] on span "All Settings" at bounding box center [1461, 144] width 110 height 10
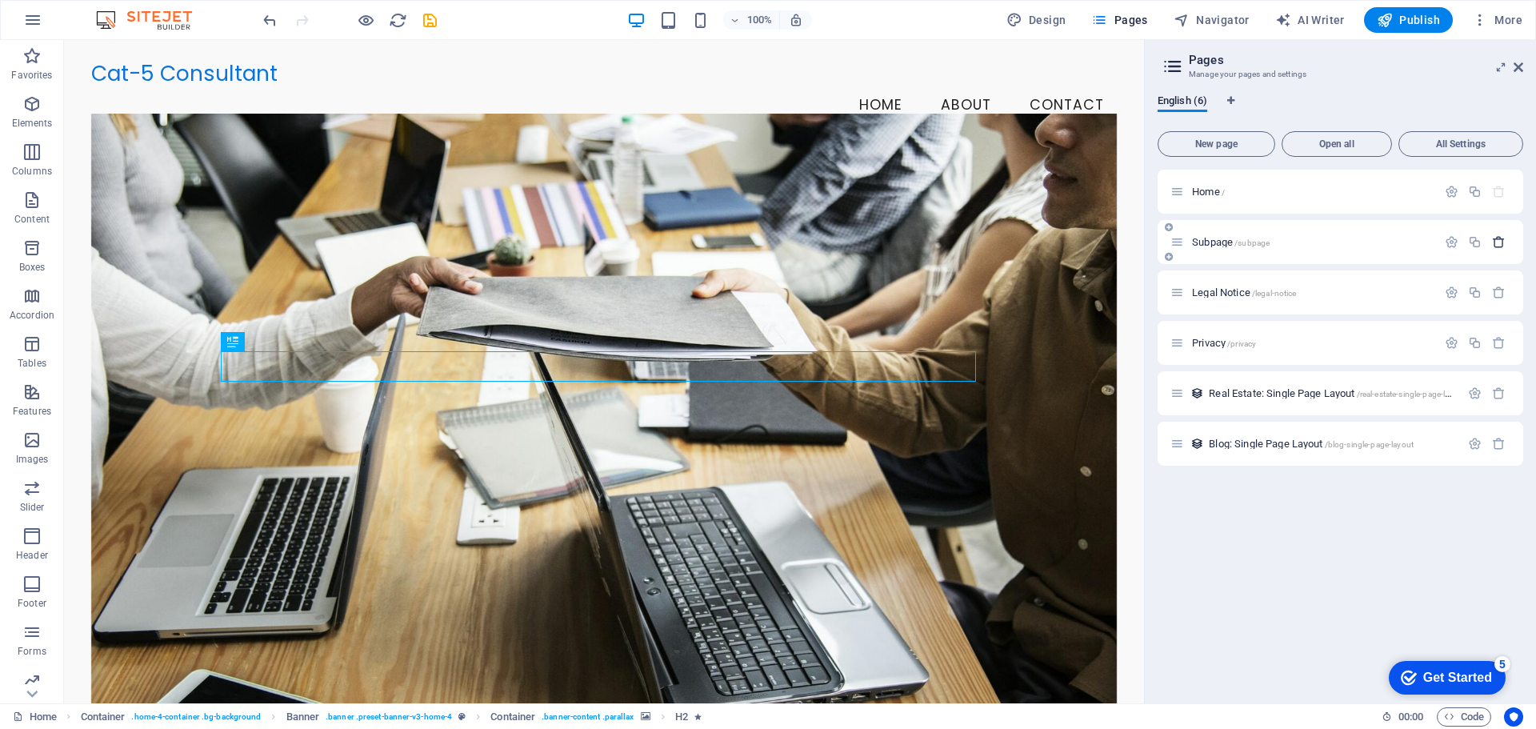
click at [1500, 245] on icon "button" at bounding box center [1499, 242] width 14 height 14
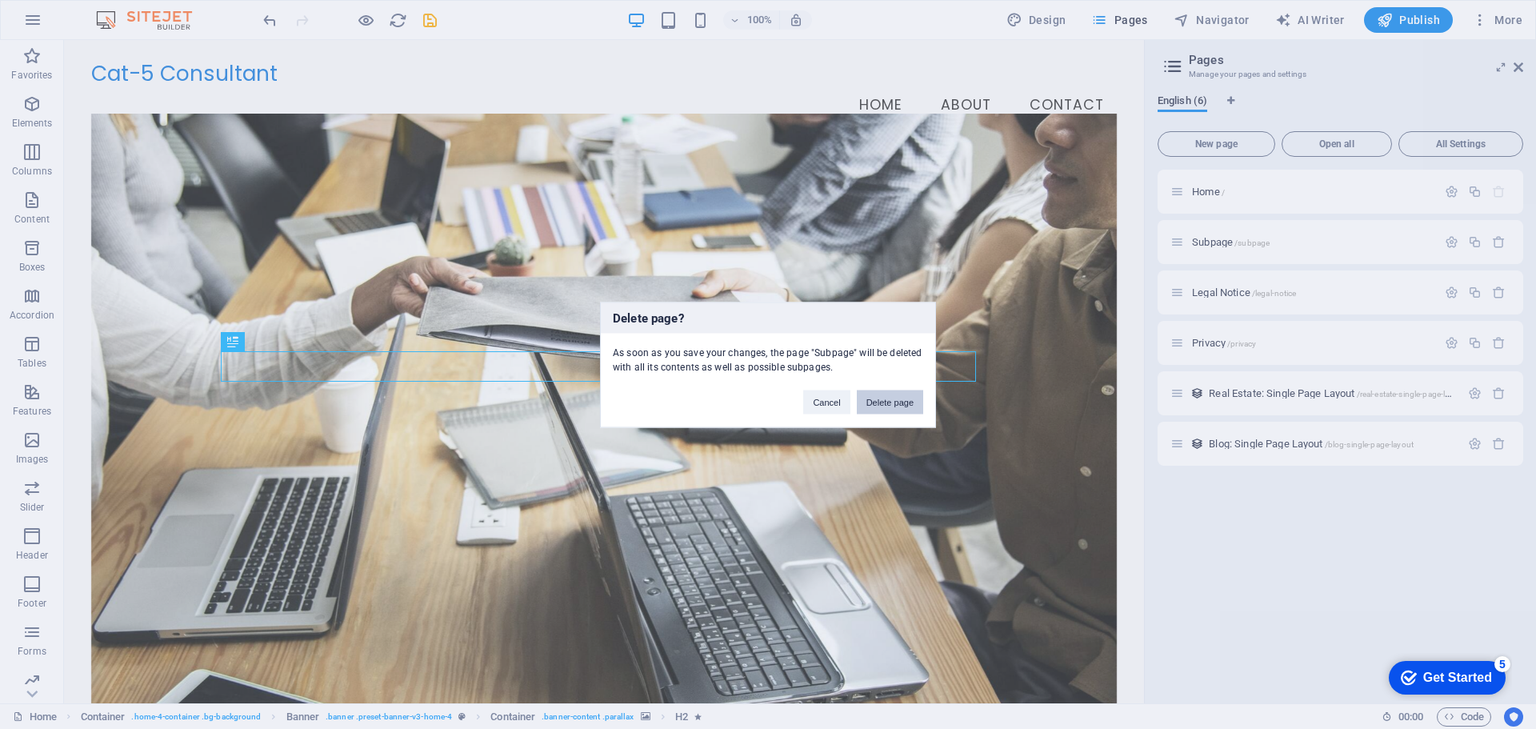
click at [905, 404] on button "Delete page" at bounding box center [890, 402] width 66 height 24
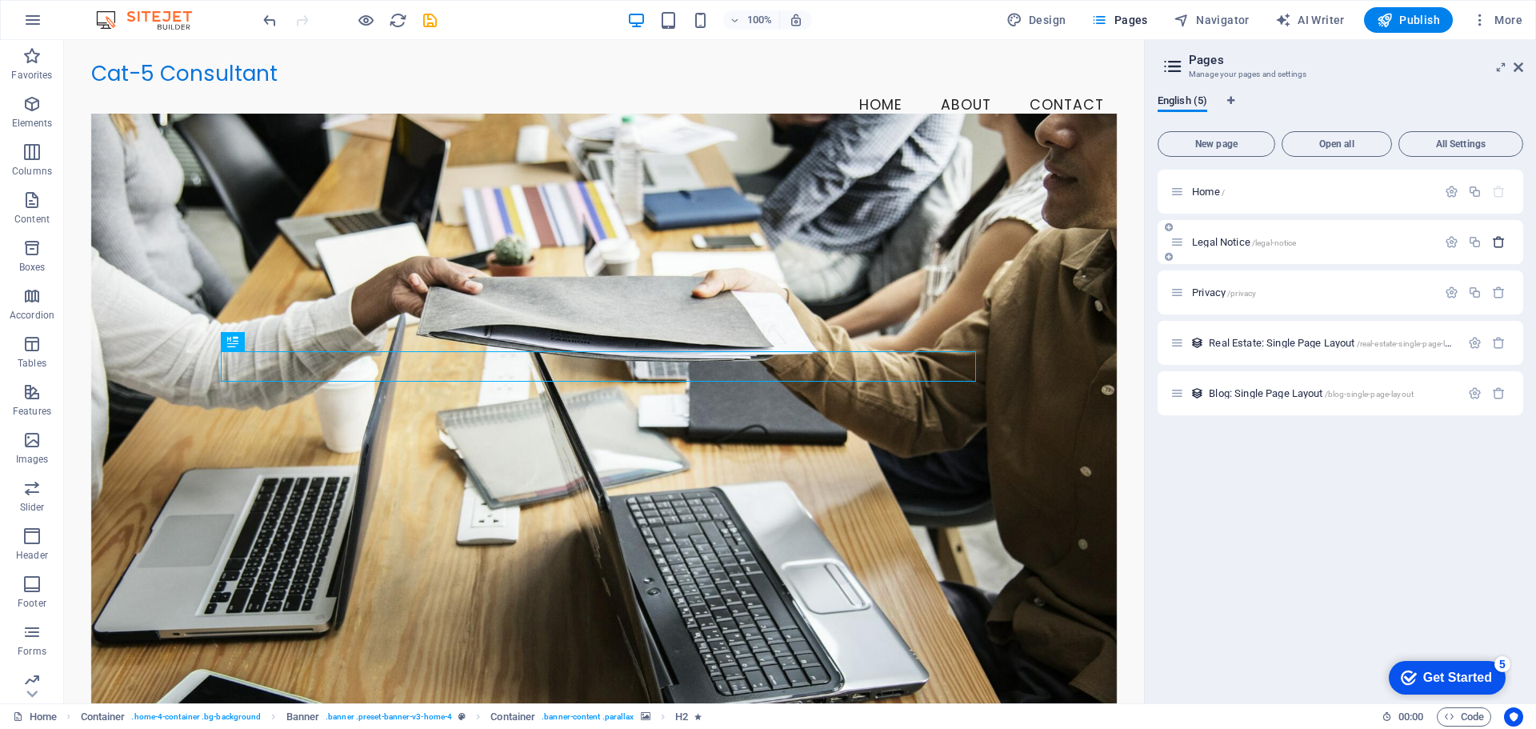
click at [1500, 241] on icon "button" at bounding box center [1499, 242] width 14 height 14
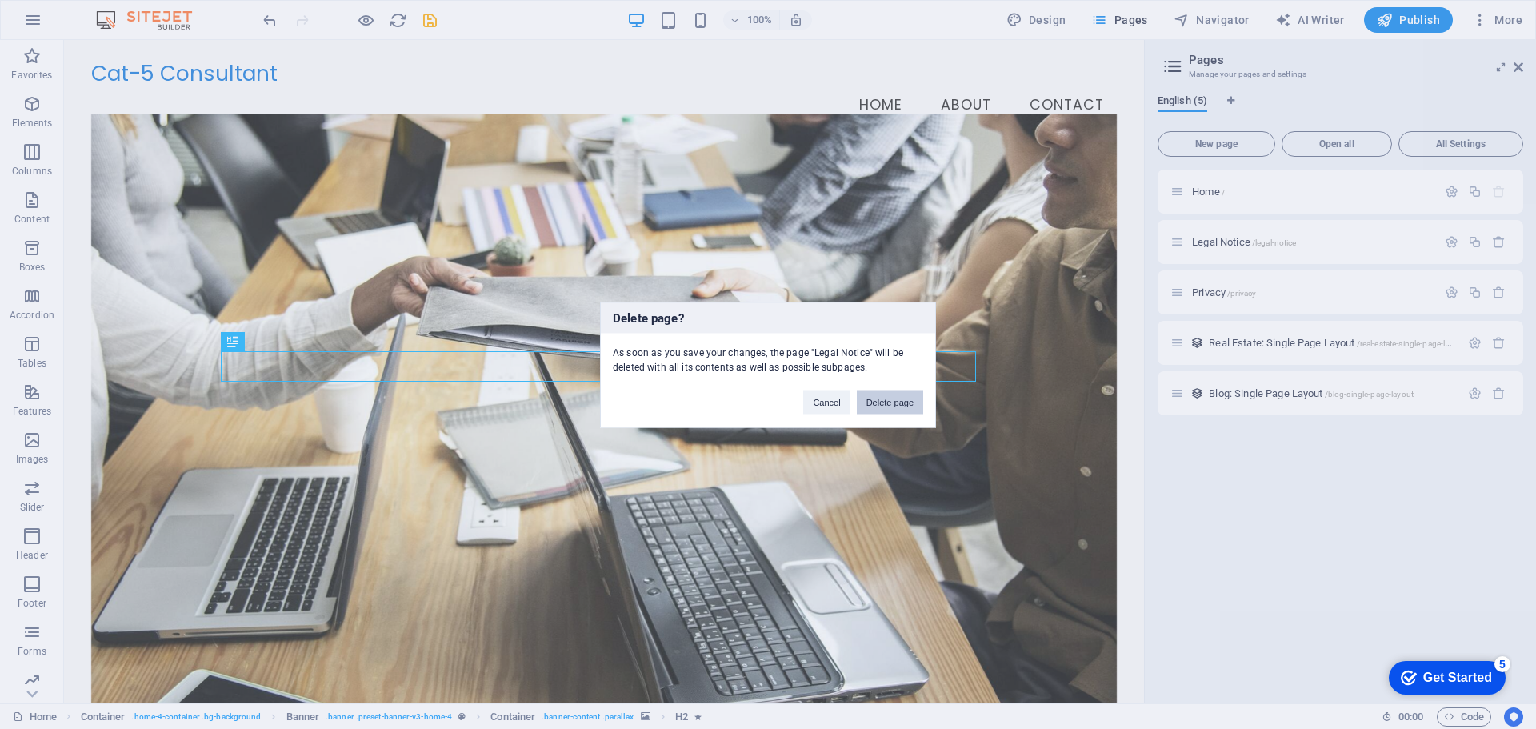
drag, startPoint x: 877, startPoint y: 403, endPoint x: 1064, endPoint y: 319, distance: 205.2
click at [877, 403] on button "Delete page" at bounding box center [890, 402] width 66 height 24
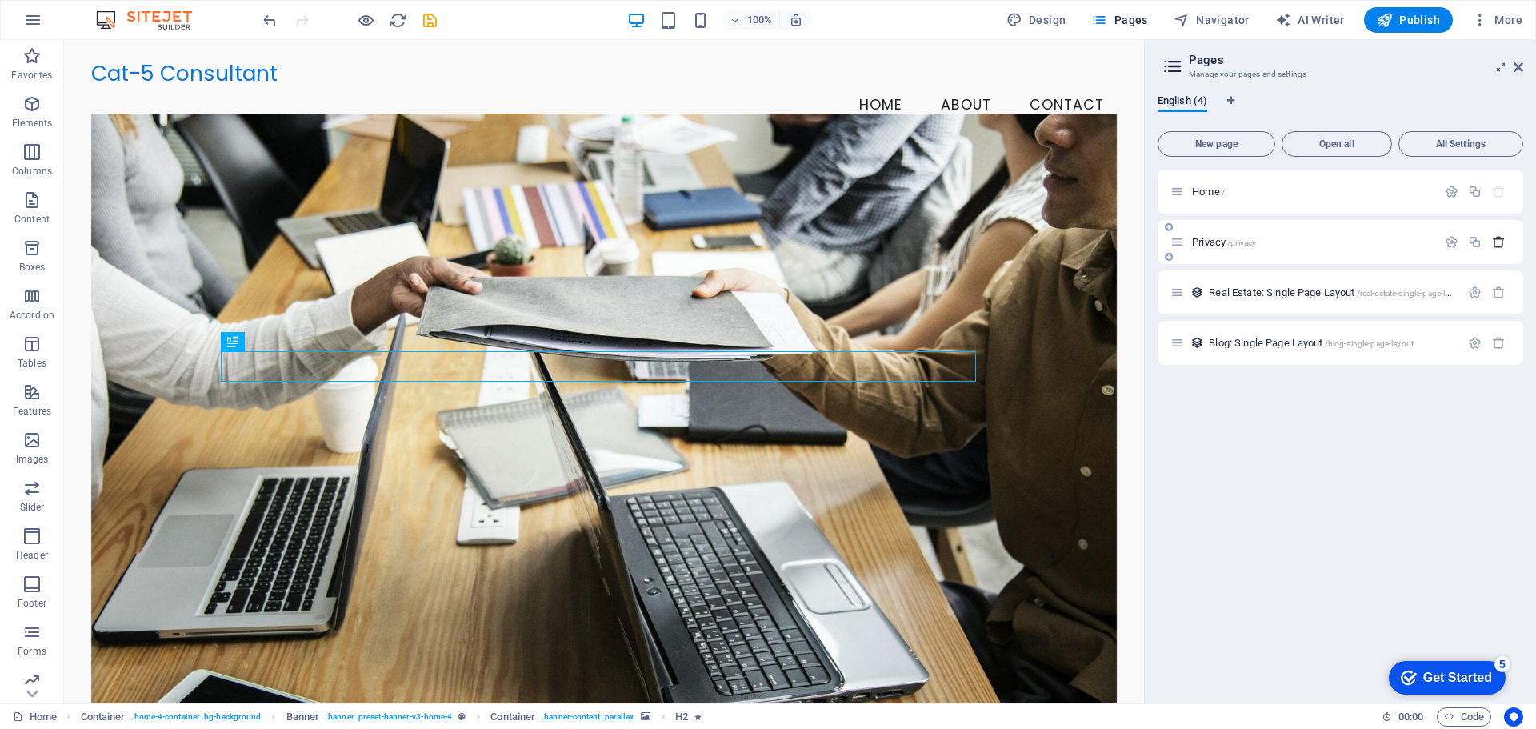
click at [1500, 244] on icon "button" at bounding box center [1499, 242] width 14 height 14
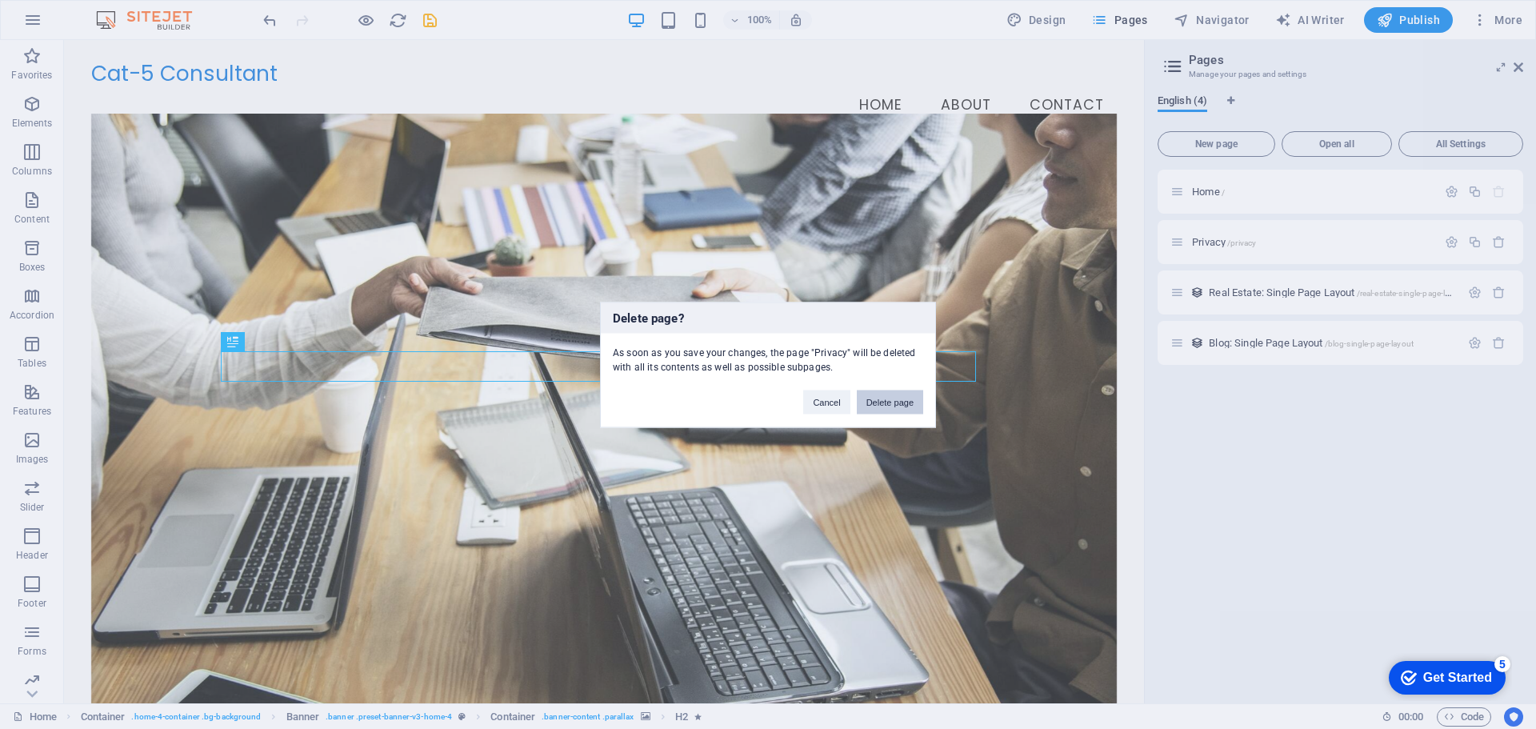
click at [896, 398] on button "Delete page" at bounding box center [890, 402] width 66 height 24
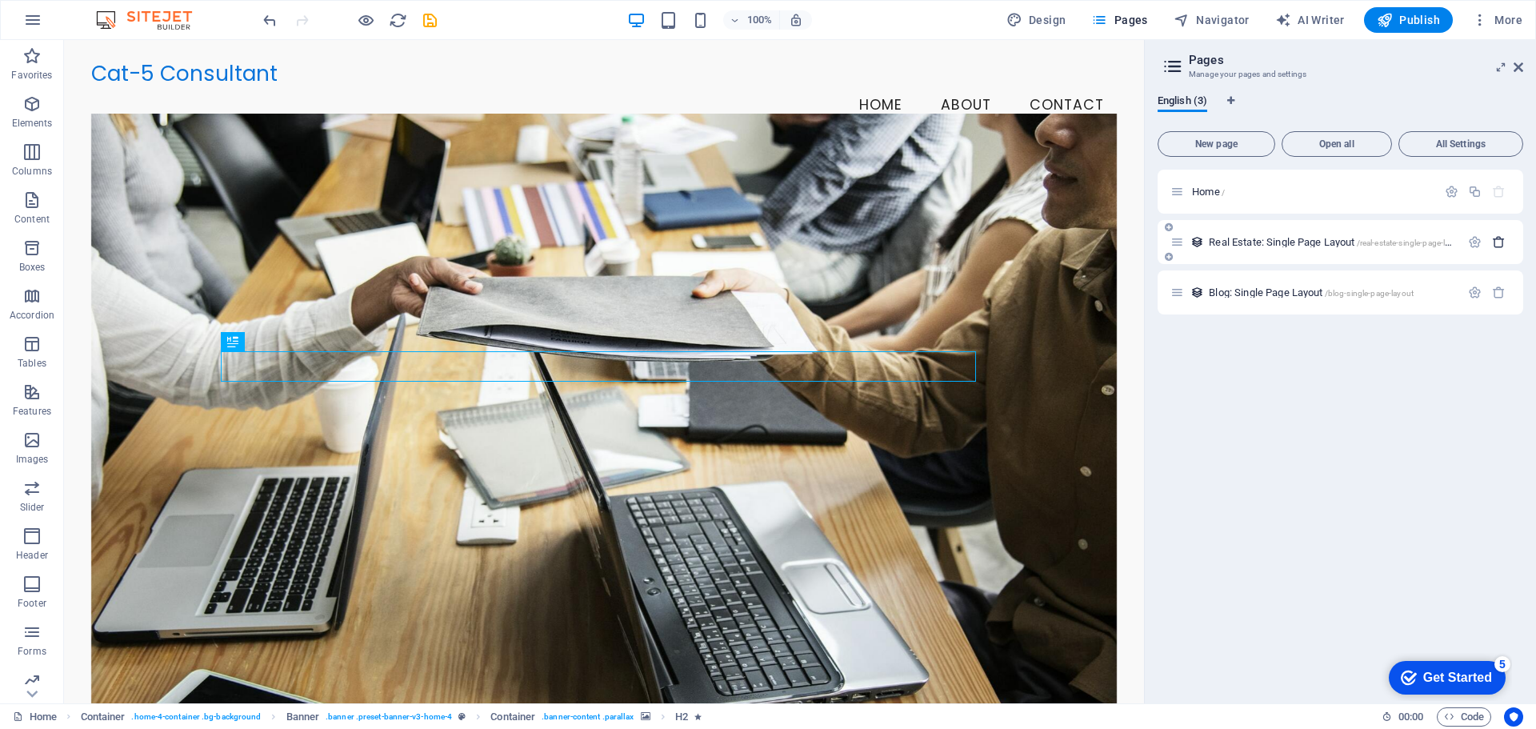
click at [1504, 243] on icon "button" at bounding box center [1499, 242] width 14 height 14
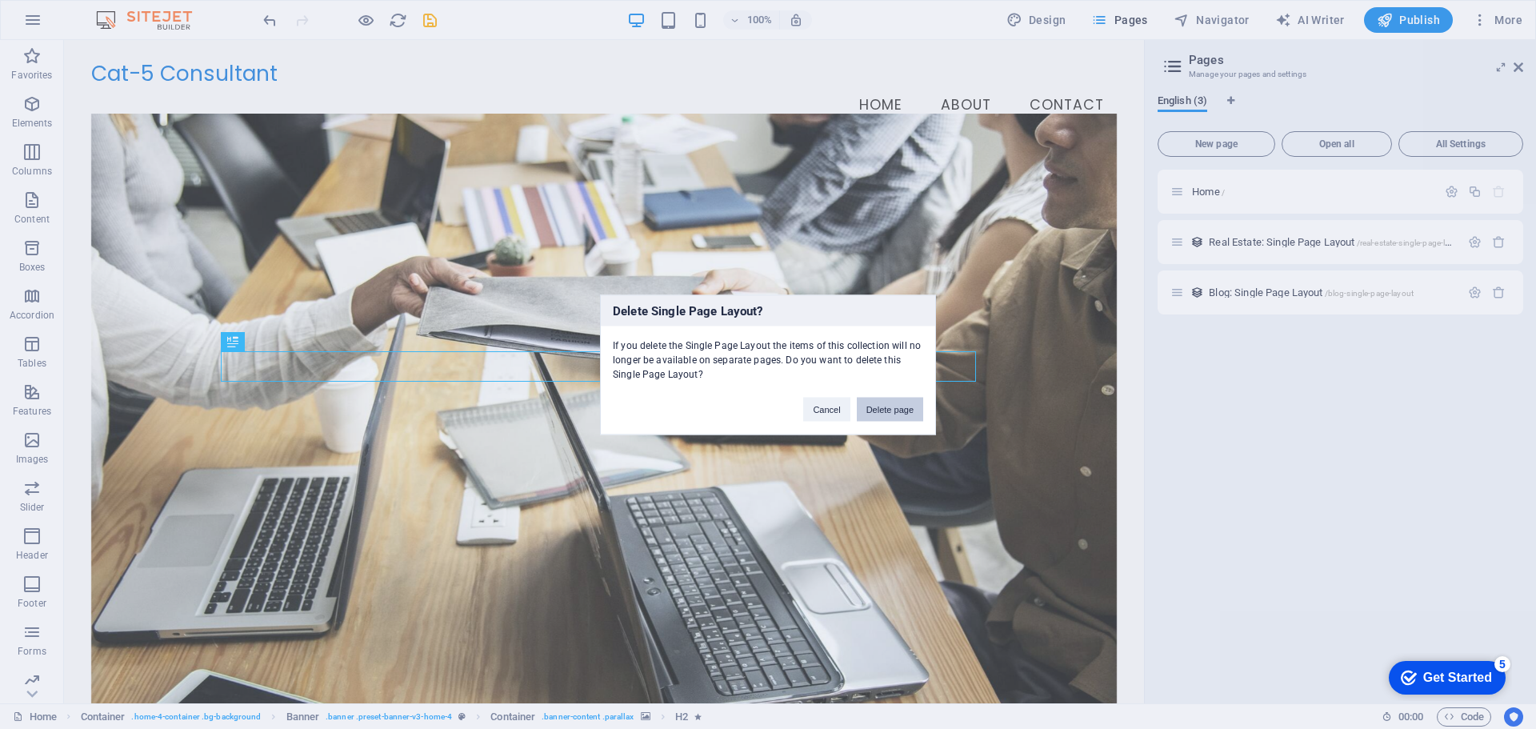
click at [893, 414] on button "Delete page" at bounding box center [890, 409] width 66 height 24
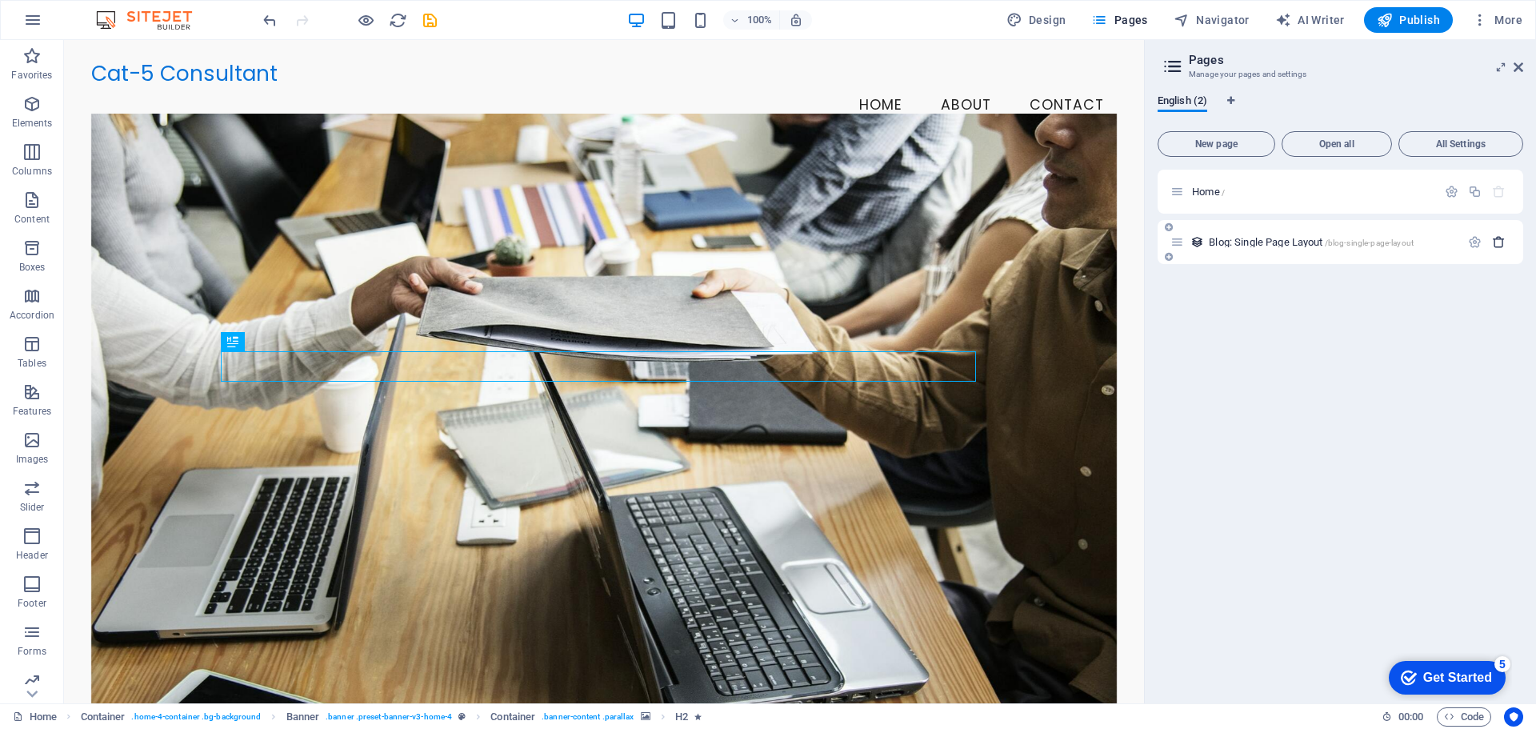
click at [1505, 245] on icon "button" at bounding box center [1499, 242] width 14 height 14
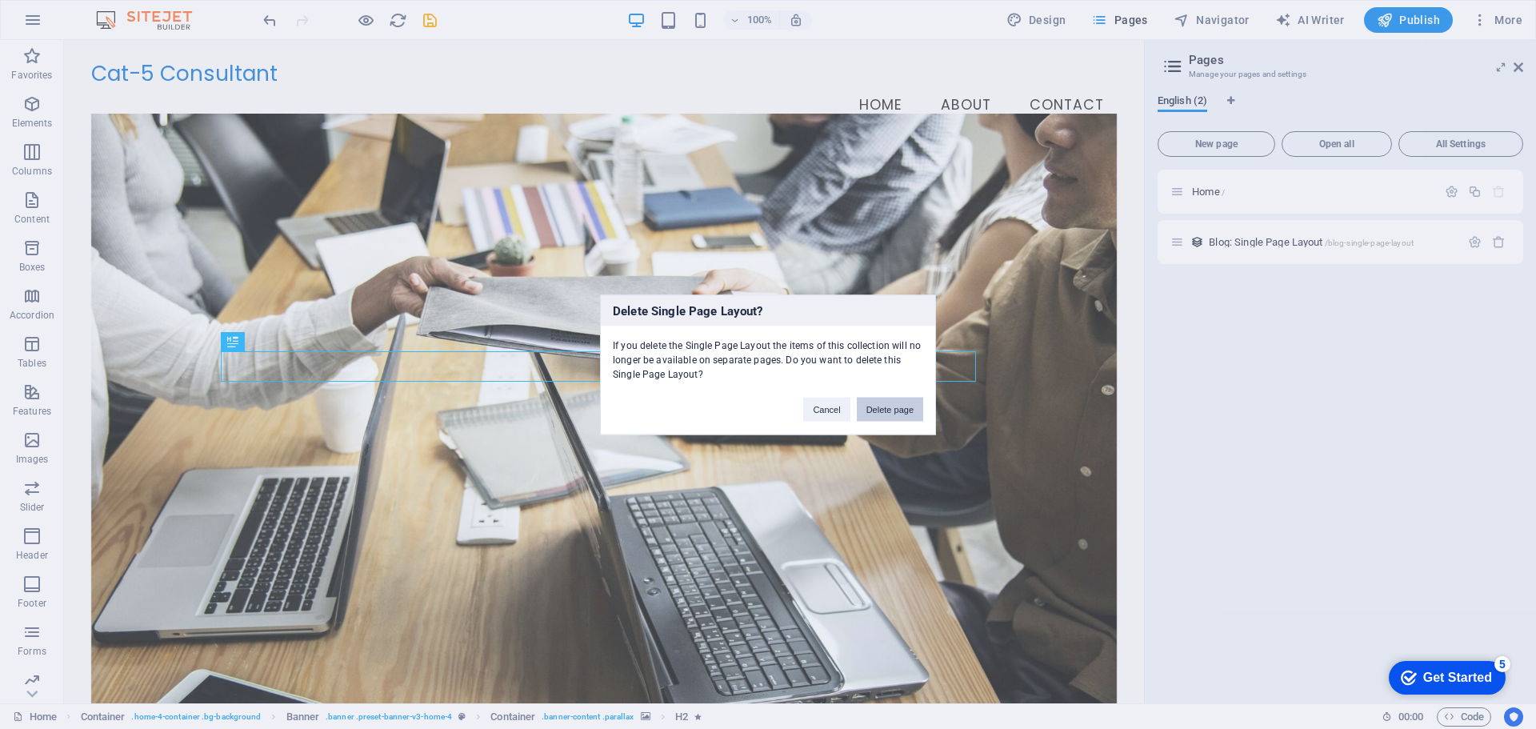
drag, startPoint x: 891, startPoint y: 410, endPoint x: 821, endPoint y: 366, distance: 82.4
click at [891, 410] on button "Delete page" at bounding box center [890, 409] width 66 height 24
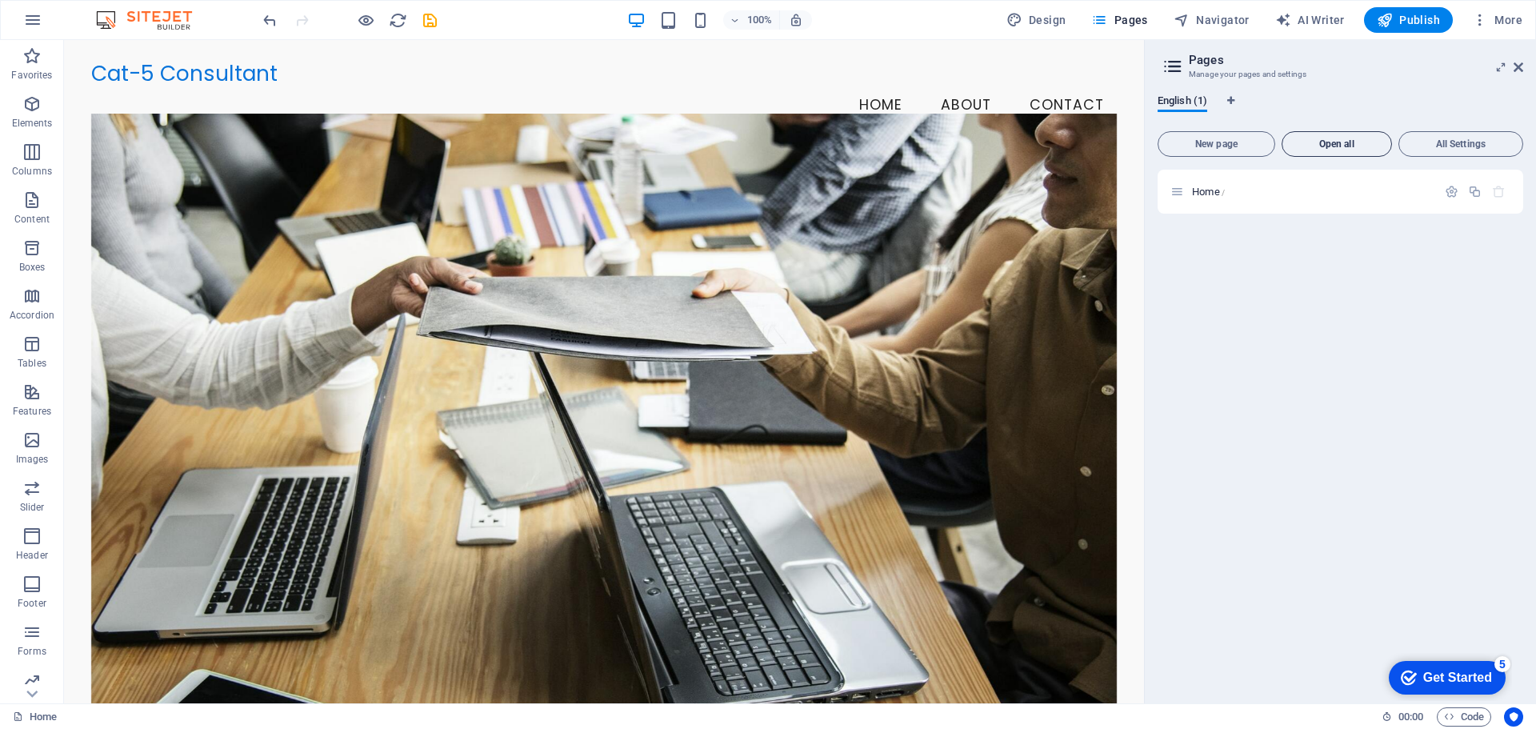
click at [1320, 150] on button "Open all" at bounding box center [1337, 144] width 110 height 26
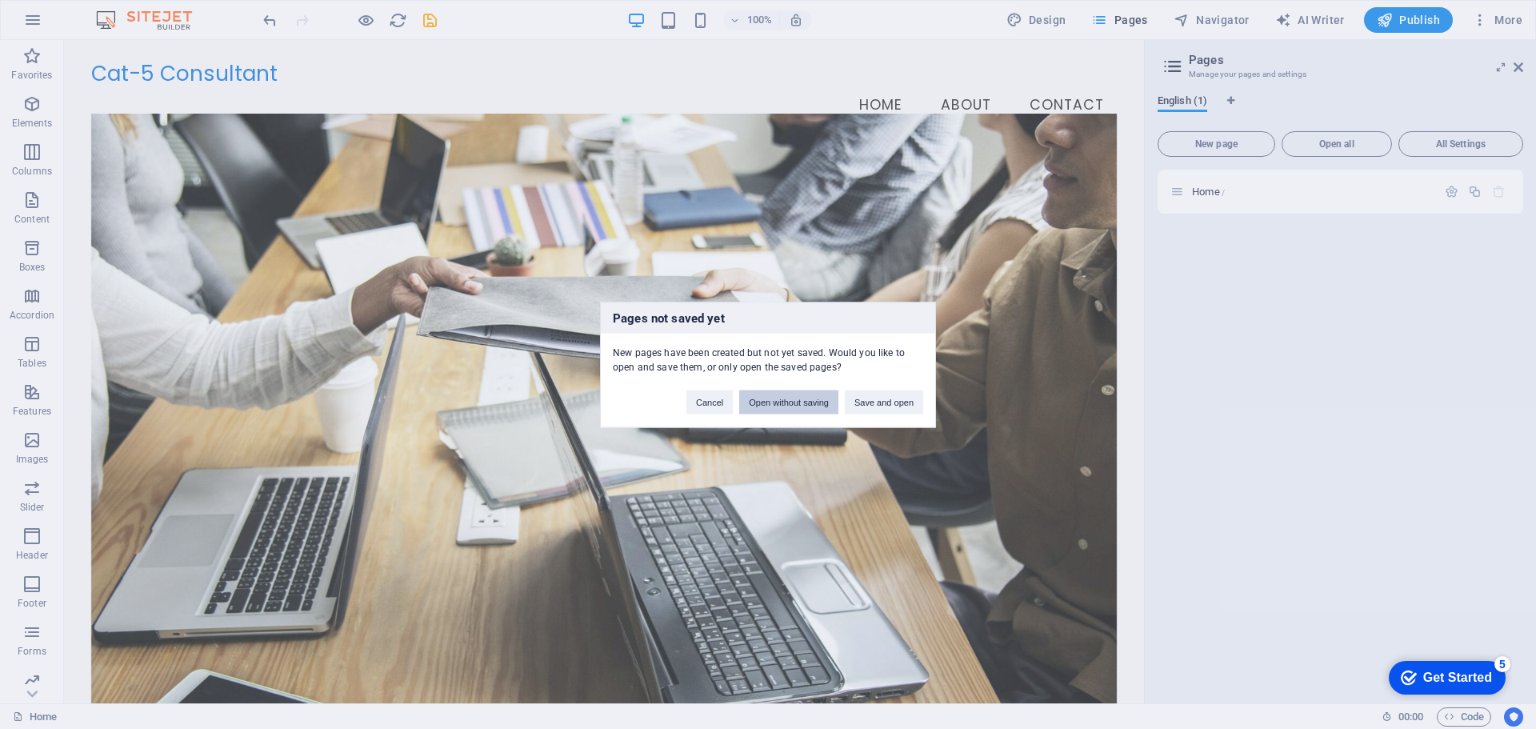
click at [803, 408] on button "Open without saving" at bounding box center [788, 402] width 99 height 24
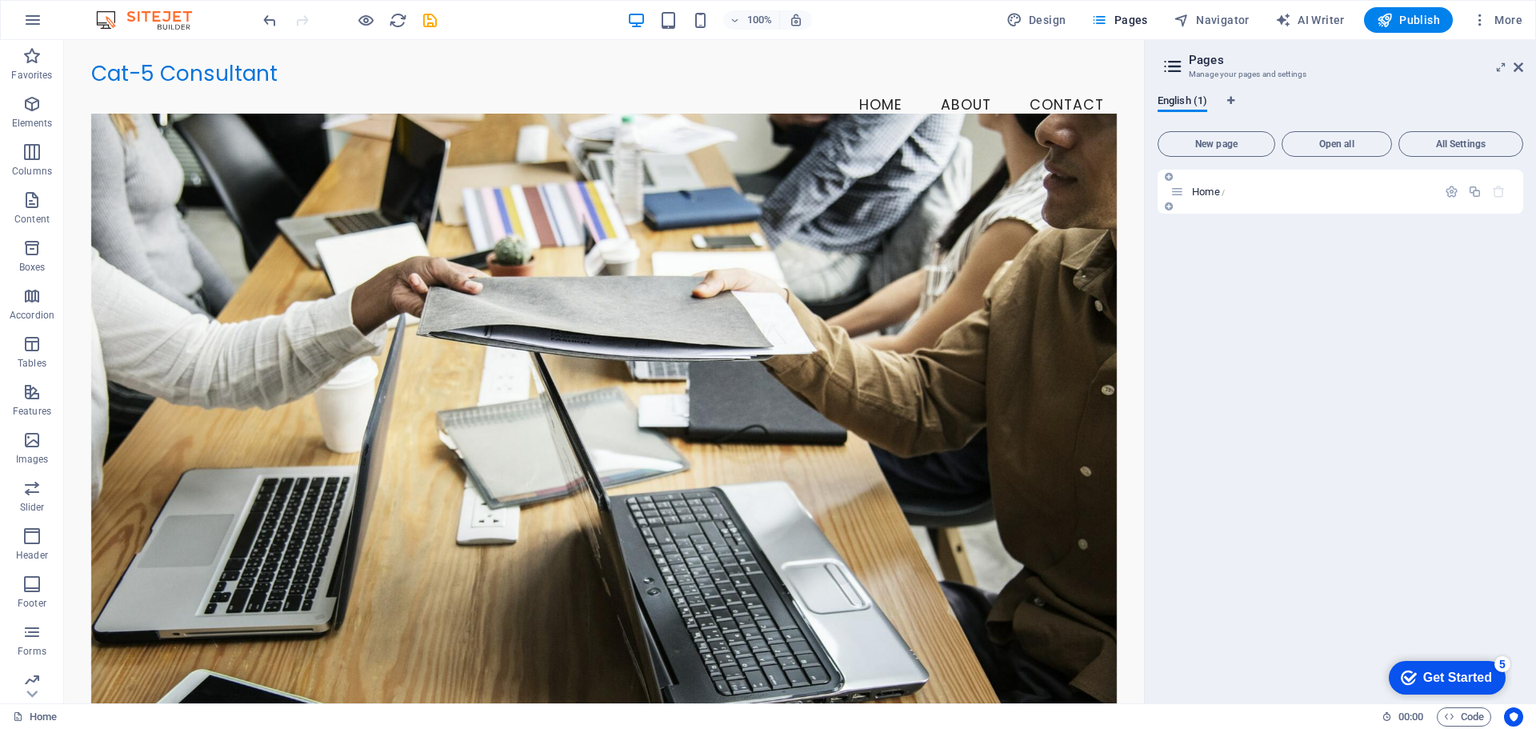
click at [1200, 193] on span "Home /" at bounding box center [1208, 192] width 33 height 12
click at [1452, 190] on icon "button" at bounding box center [1452, 192] width 14 height 14
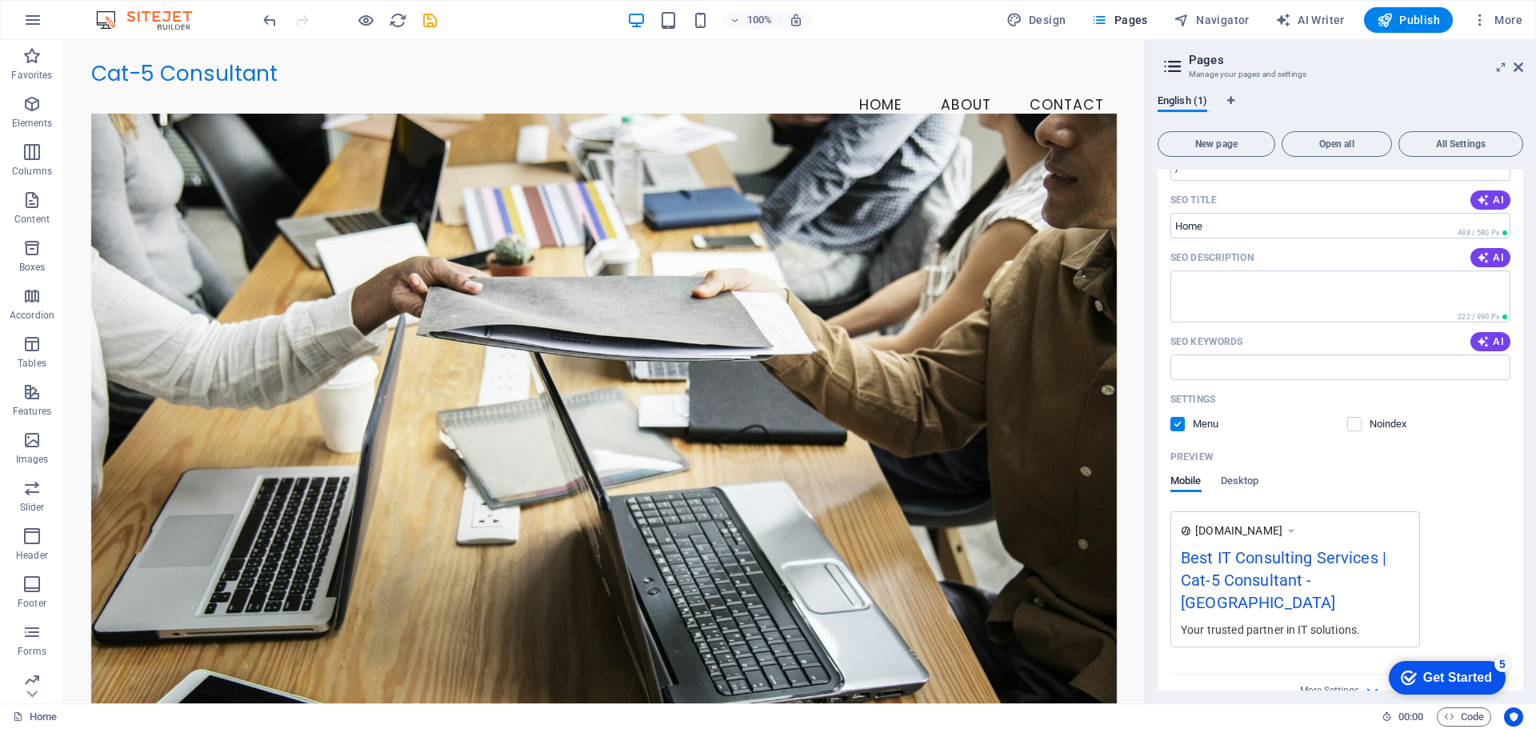
scroll to position [148, 0]
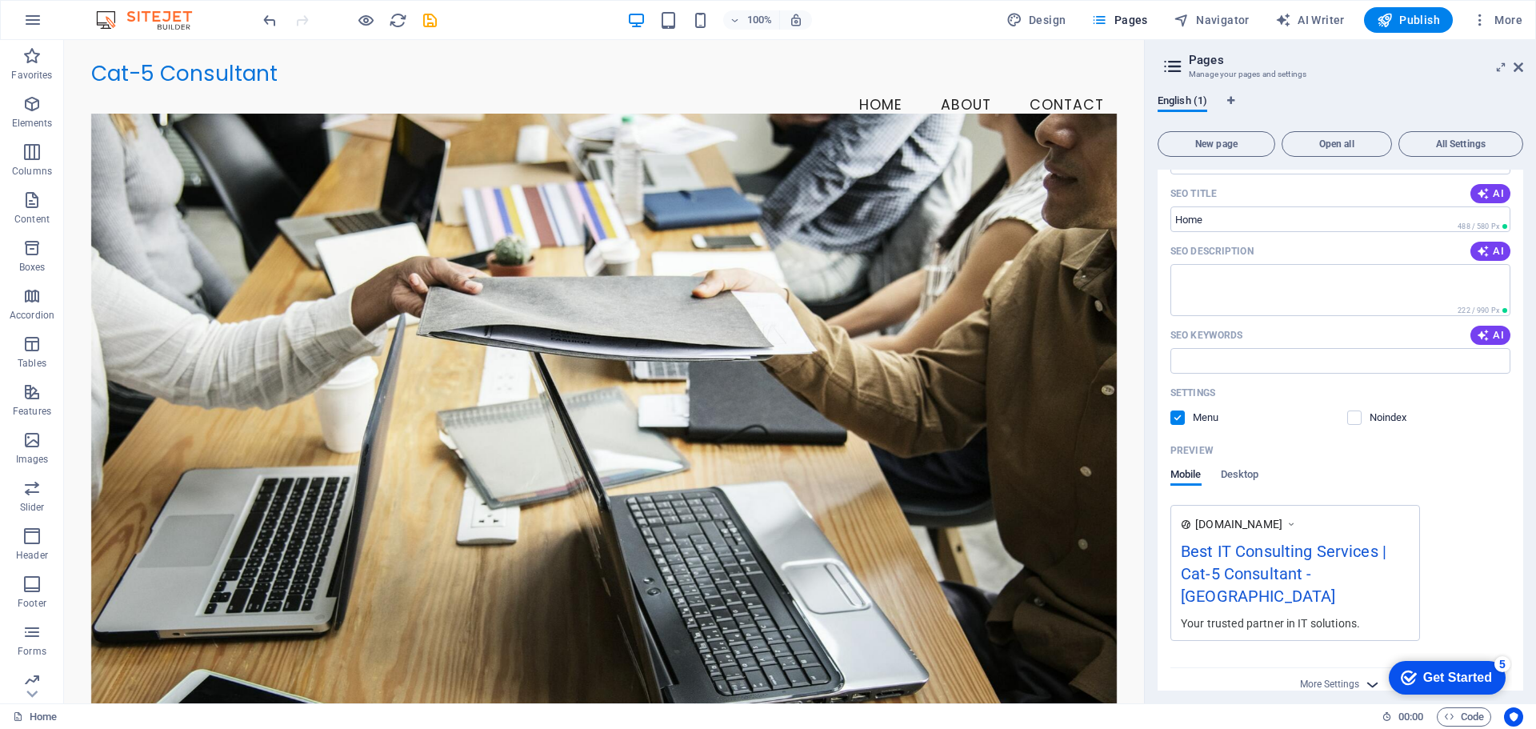
click at [1368, 675] on icon "button" at bounding box center [1373, 684] width 18 height 18
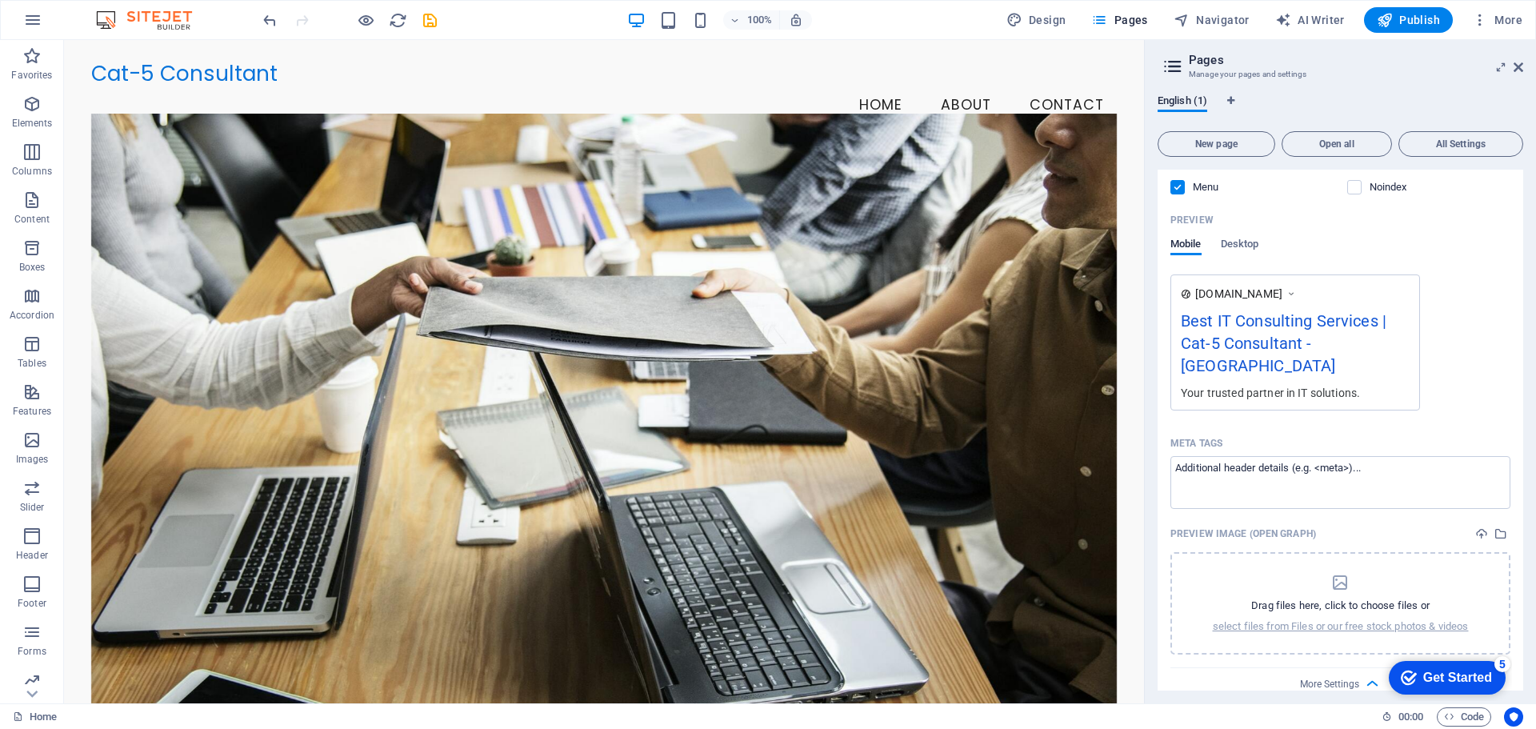
scroll to position [0, 0]
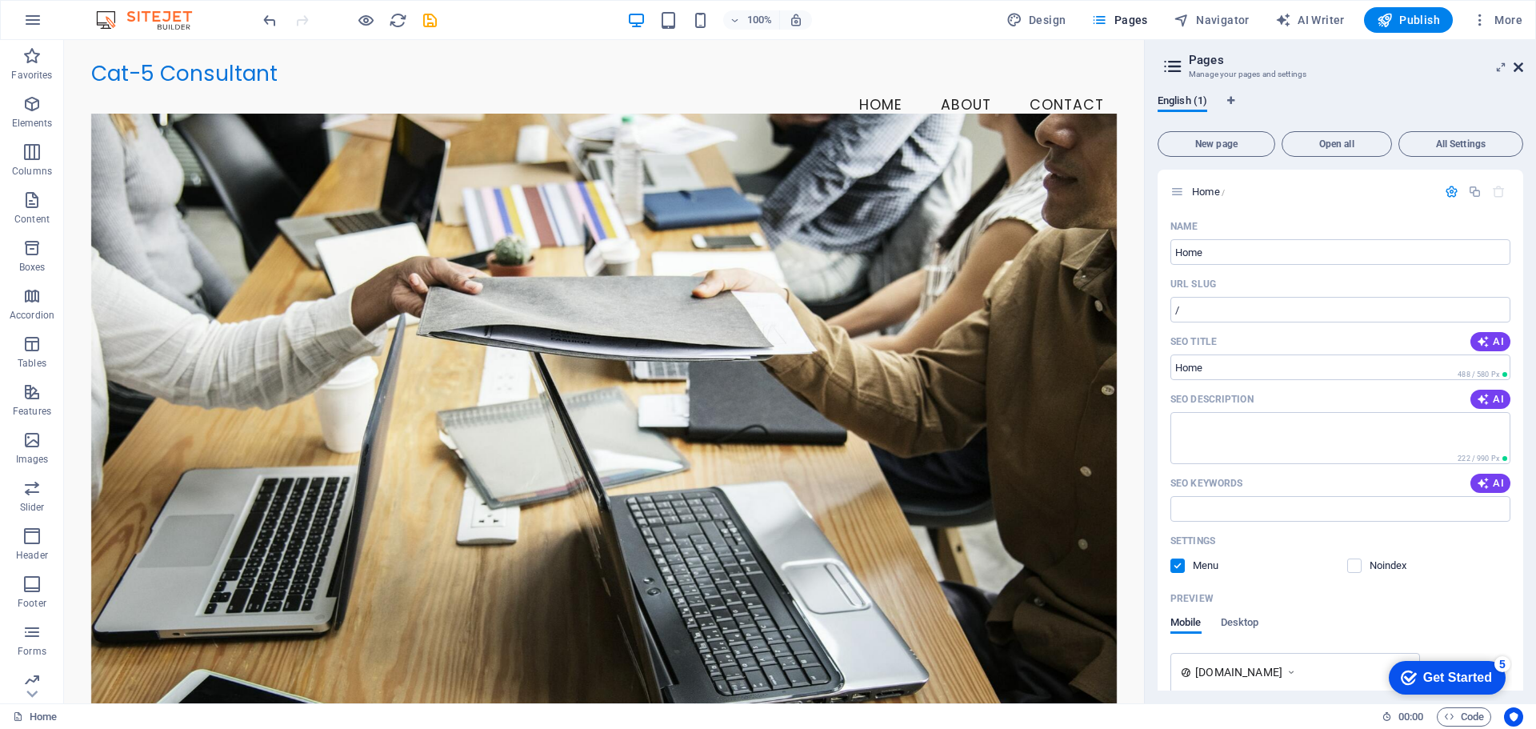
drag, startPoint x: 1436, startPoint y: 29, endPoint x: 1517, endPoint y: 66, distance: 89.9
click at [1517, 66] on icon at bounding box center [1519, 67] width 10 height 13
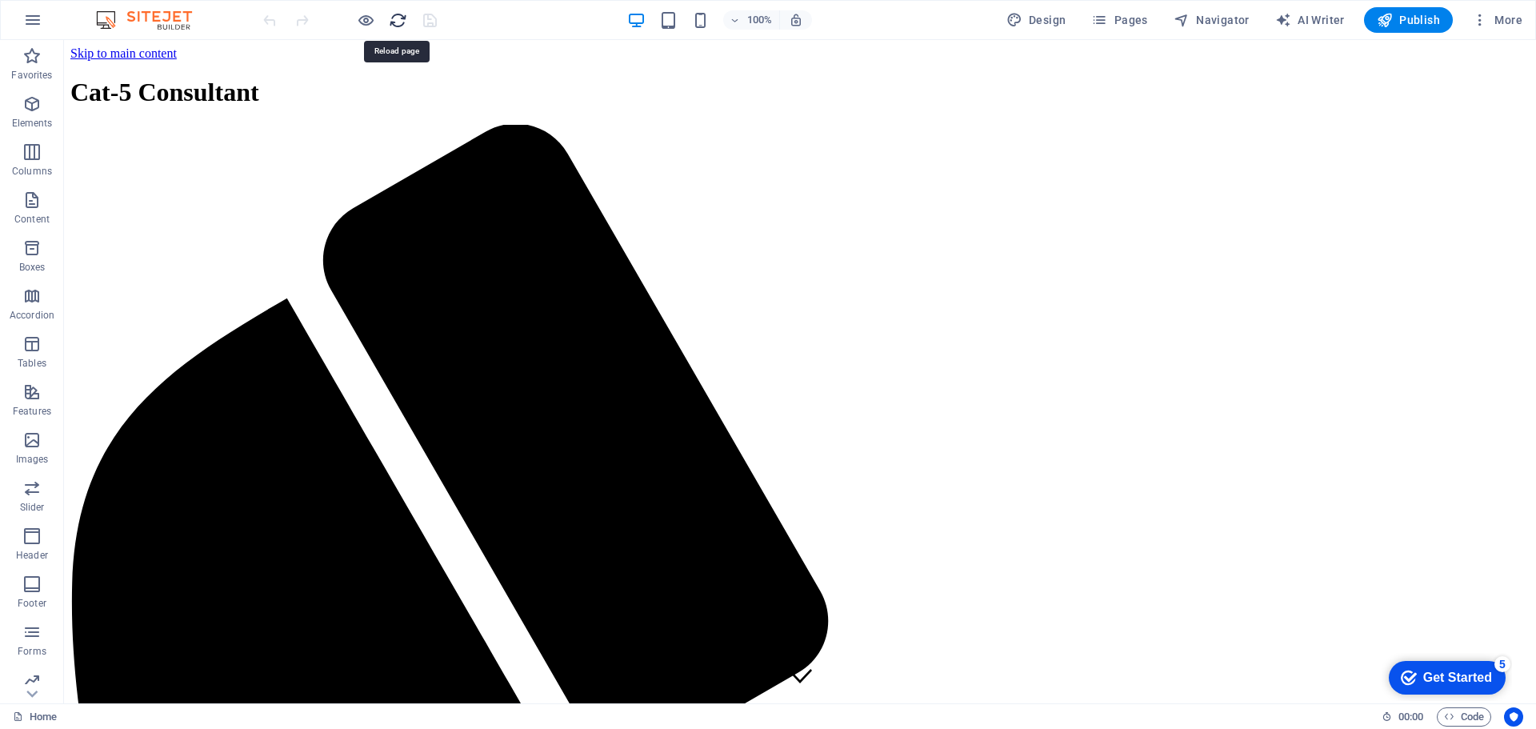
click at [1139, 18] on span "Pages" at bounding box center [1120, 20] width 56 height 16
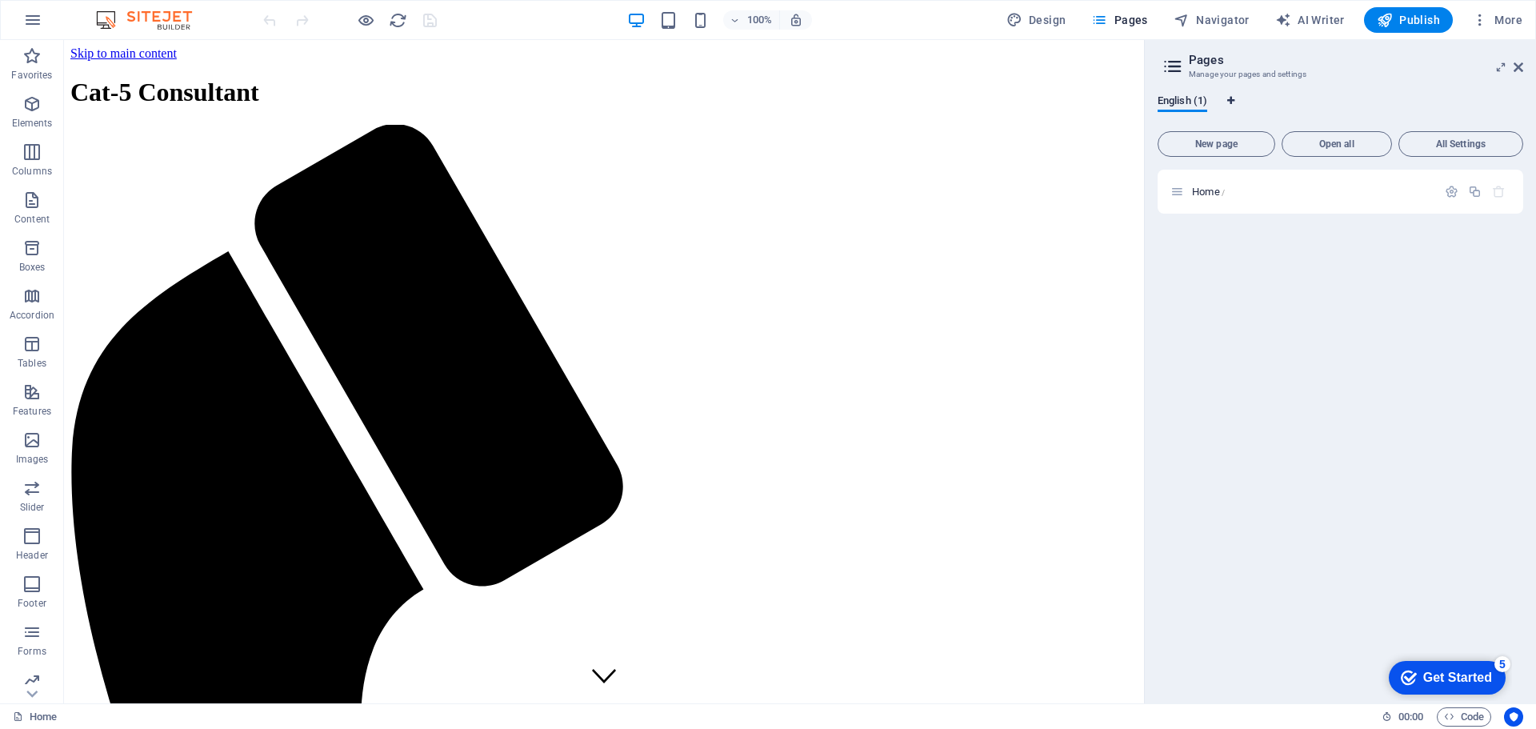
click at [1232, 100] on icon "Language Tabs" at bounding box center [1231, 101] width 7 height 10
select select "41"
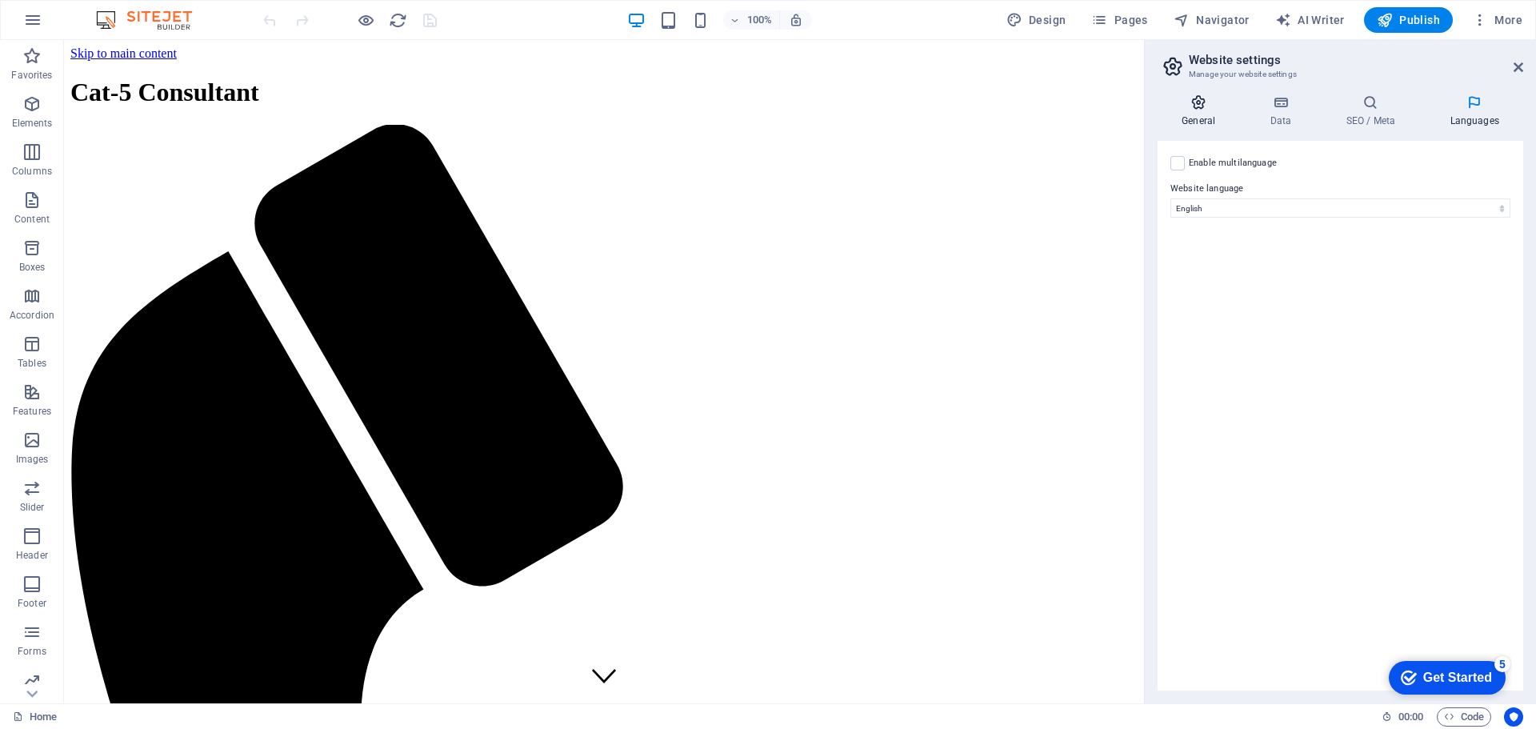
click at [1208, 108] on icon at bounding box center [1199, 102] width 82 height 16
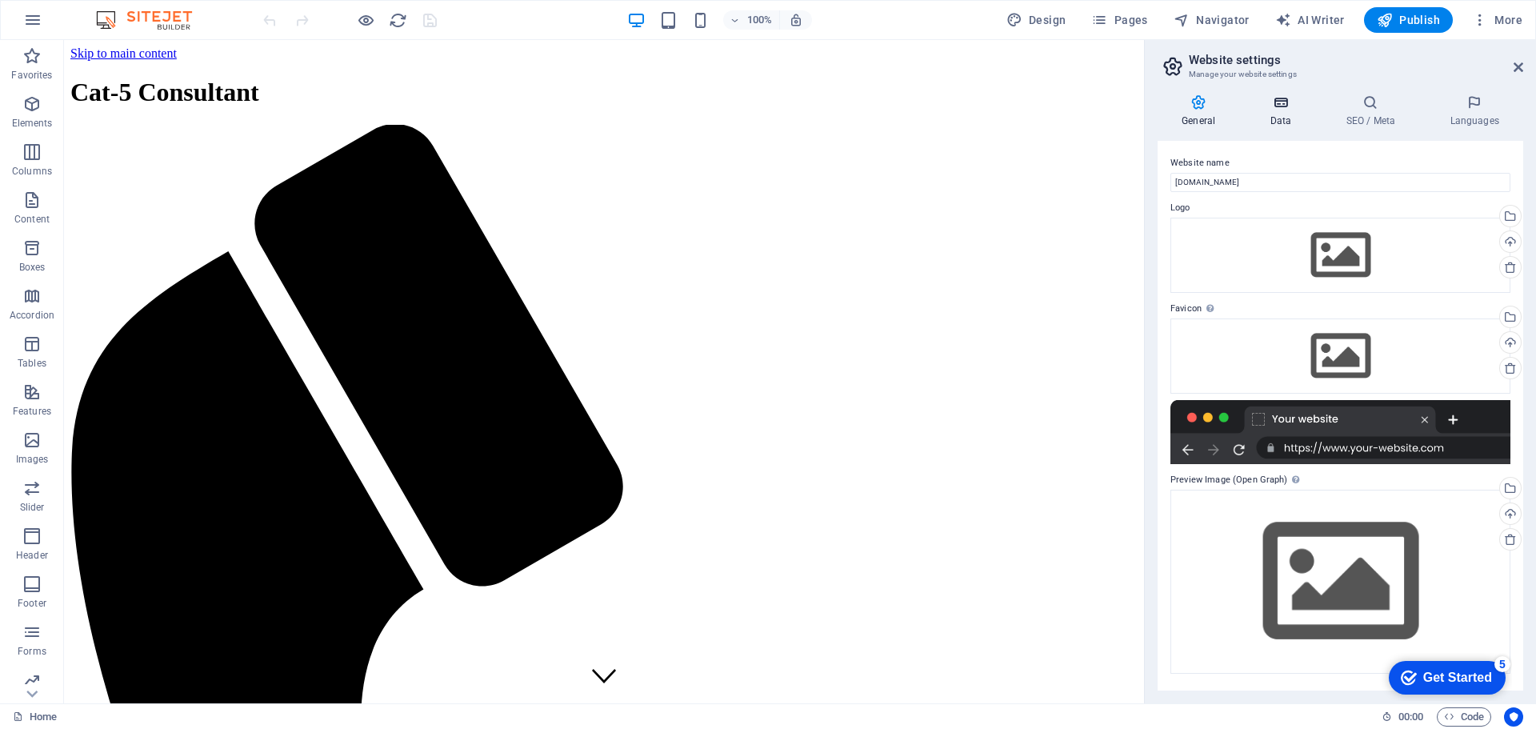
click at [1275, 116] on h4 "Data" at bounding box center [1284, 111] width 76 height 34
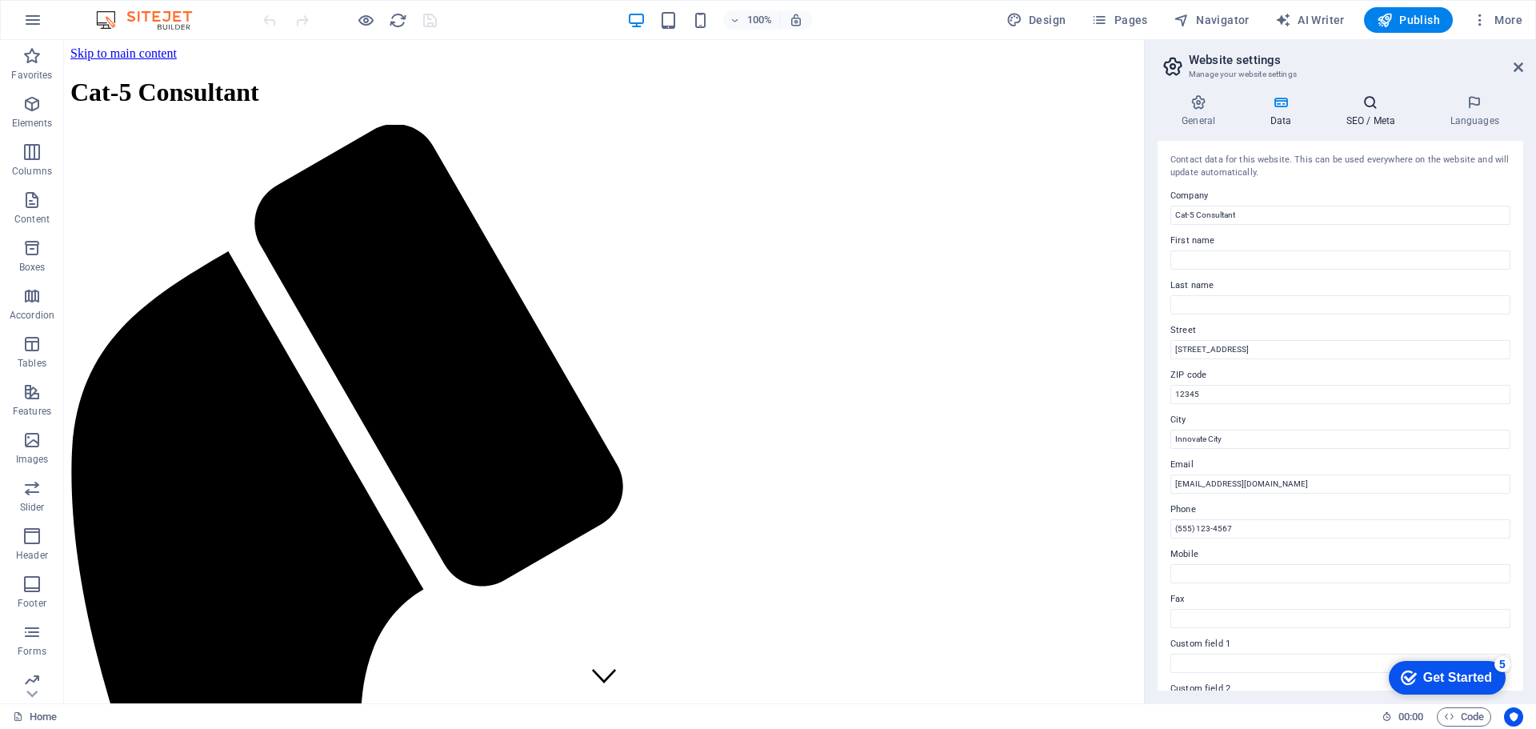
click at [1380, 114] on h4 "SEO / Meta" at bounding box center [1374, 111] width 104 height 34
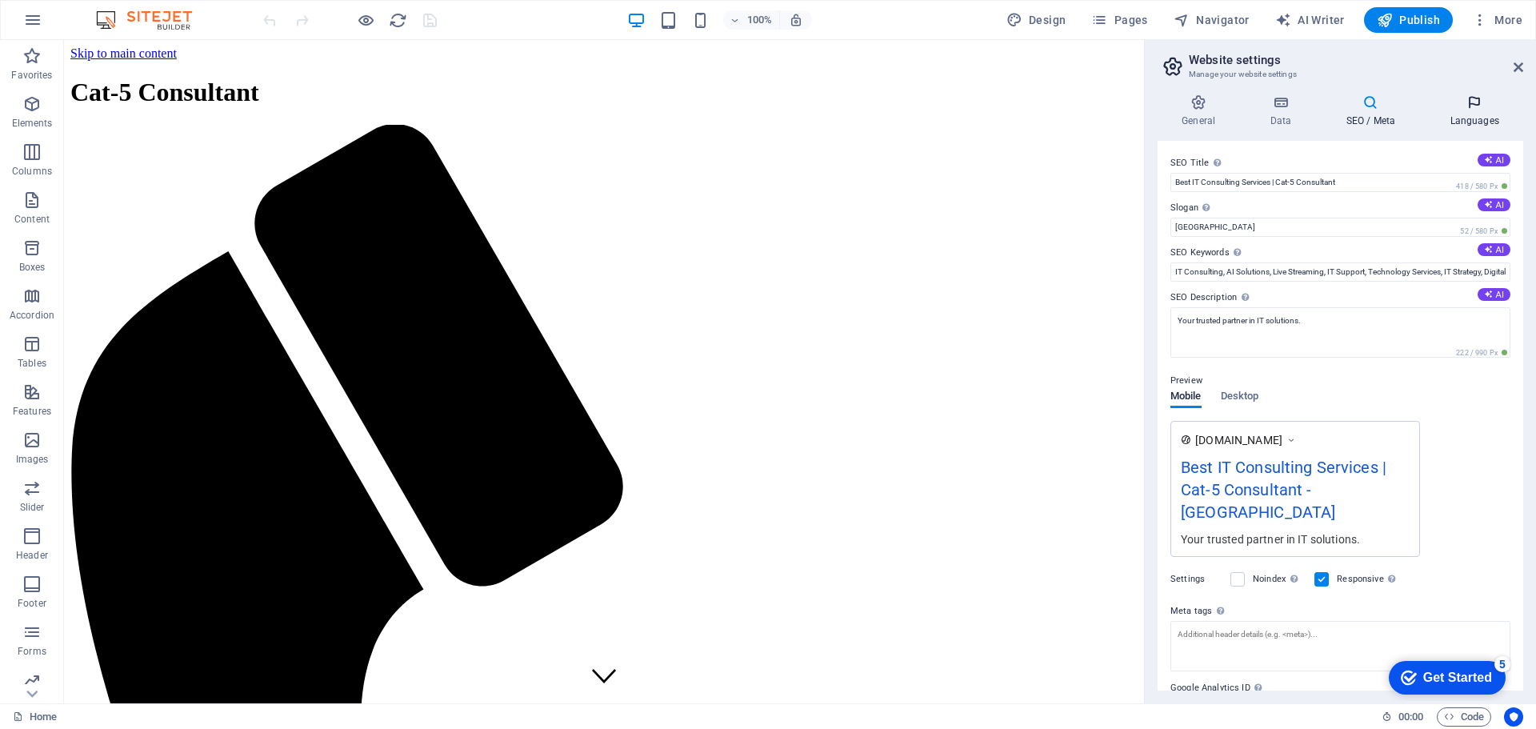
click at [1474, 104] on icon at bounding box center [1475, 102] width 98 height 16
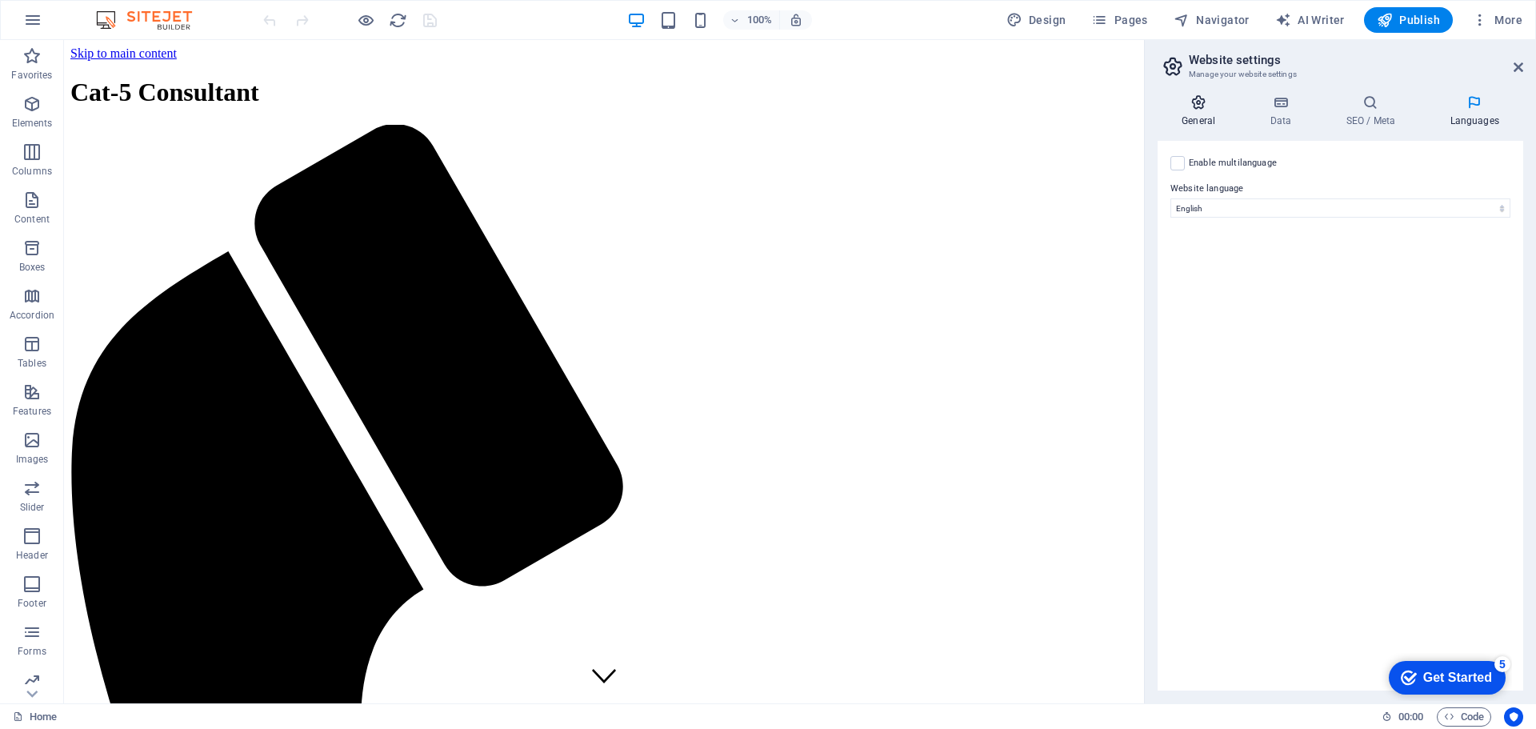
click at [1200, 111] on h4 "General" at bounding box center [1202, 111] width 88 height 34
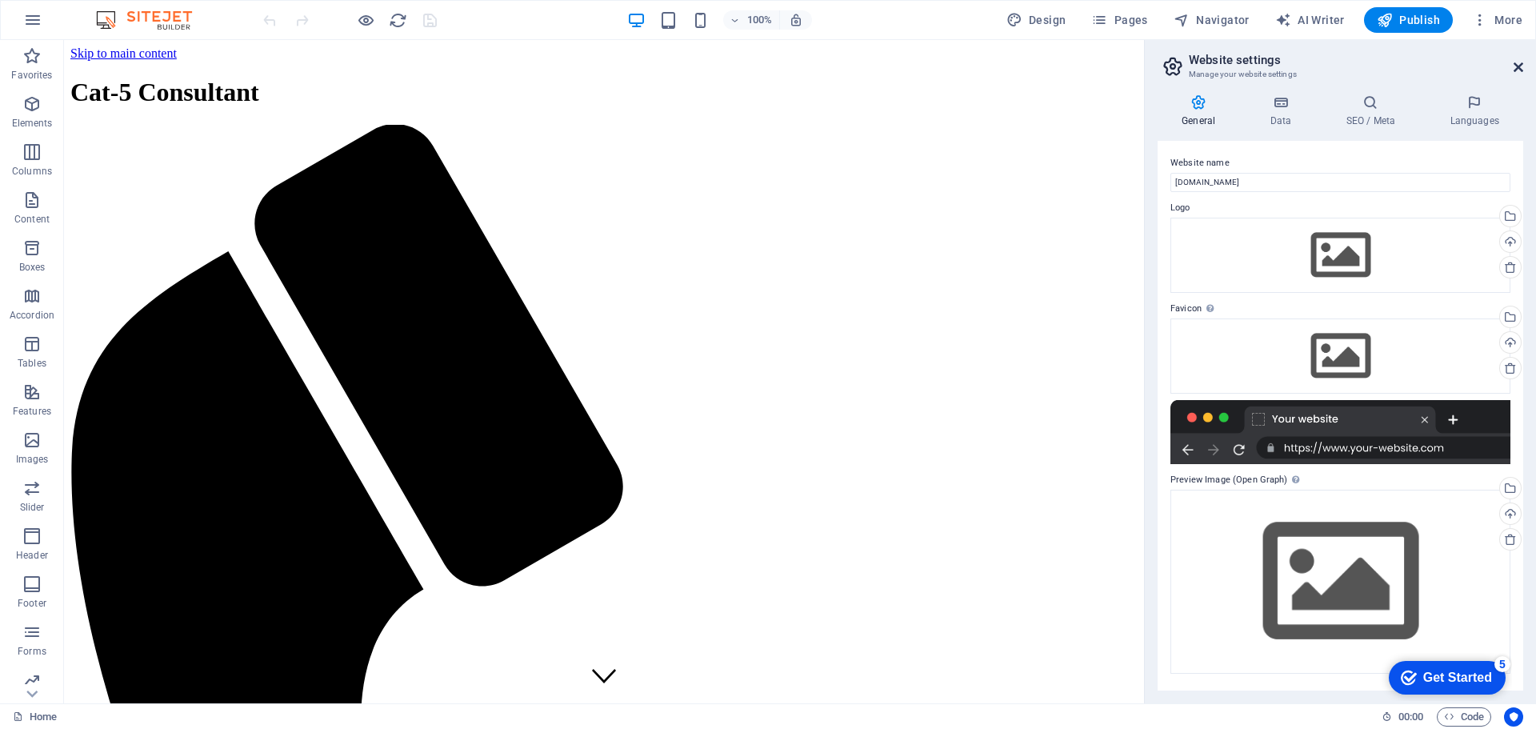
click at [1520, 62] on icon at bounding box center [1519, 67] width 10 height 13
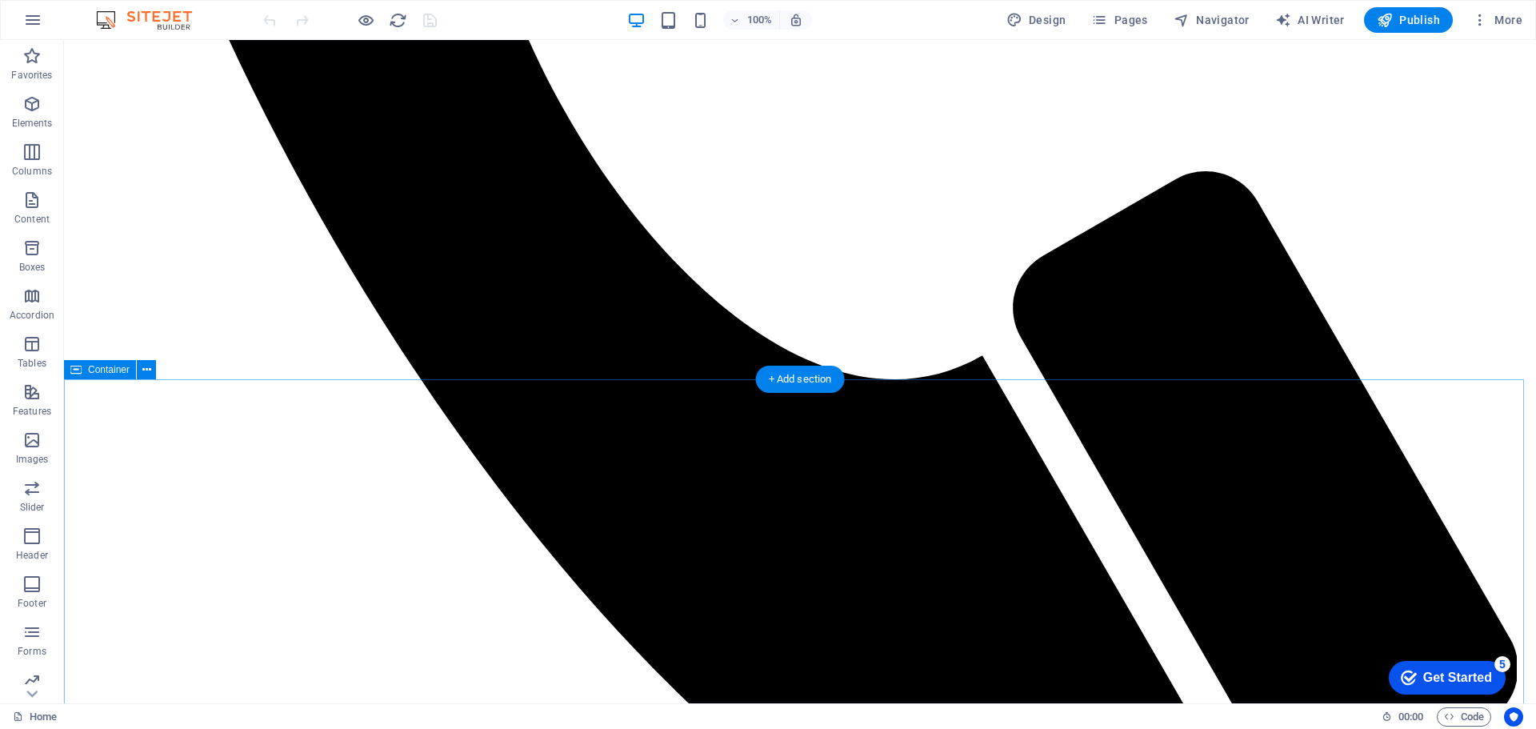
scroll to position [1194, 0]
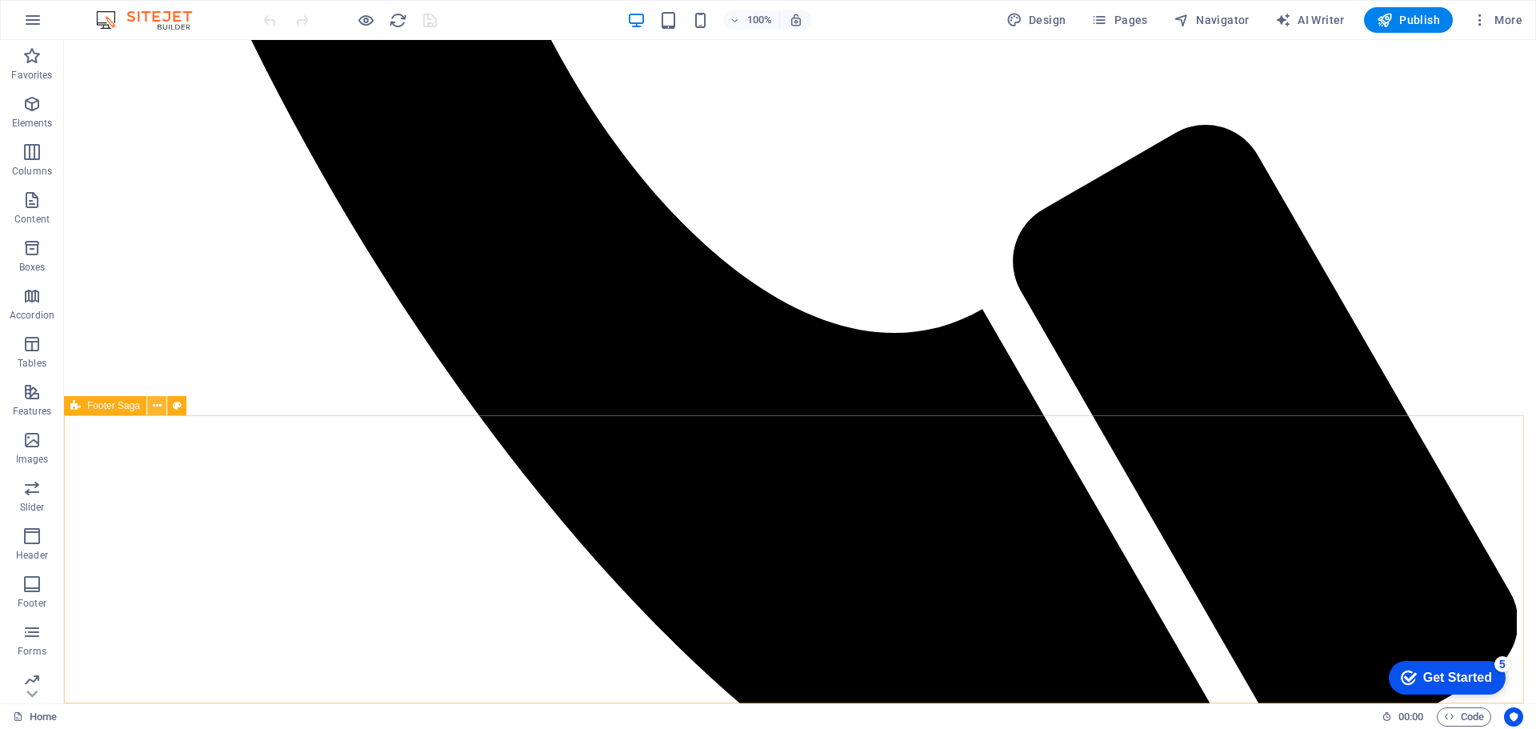
click at [154, 403] on icon at bounding box center [157, 406] width 9 height 17
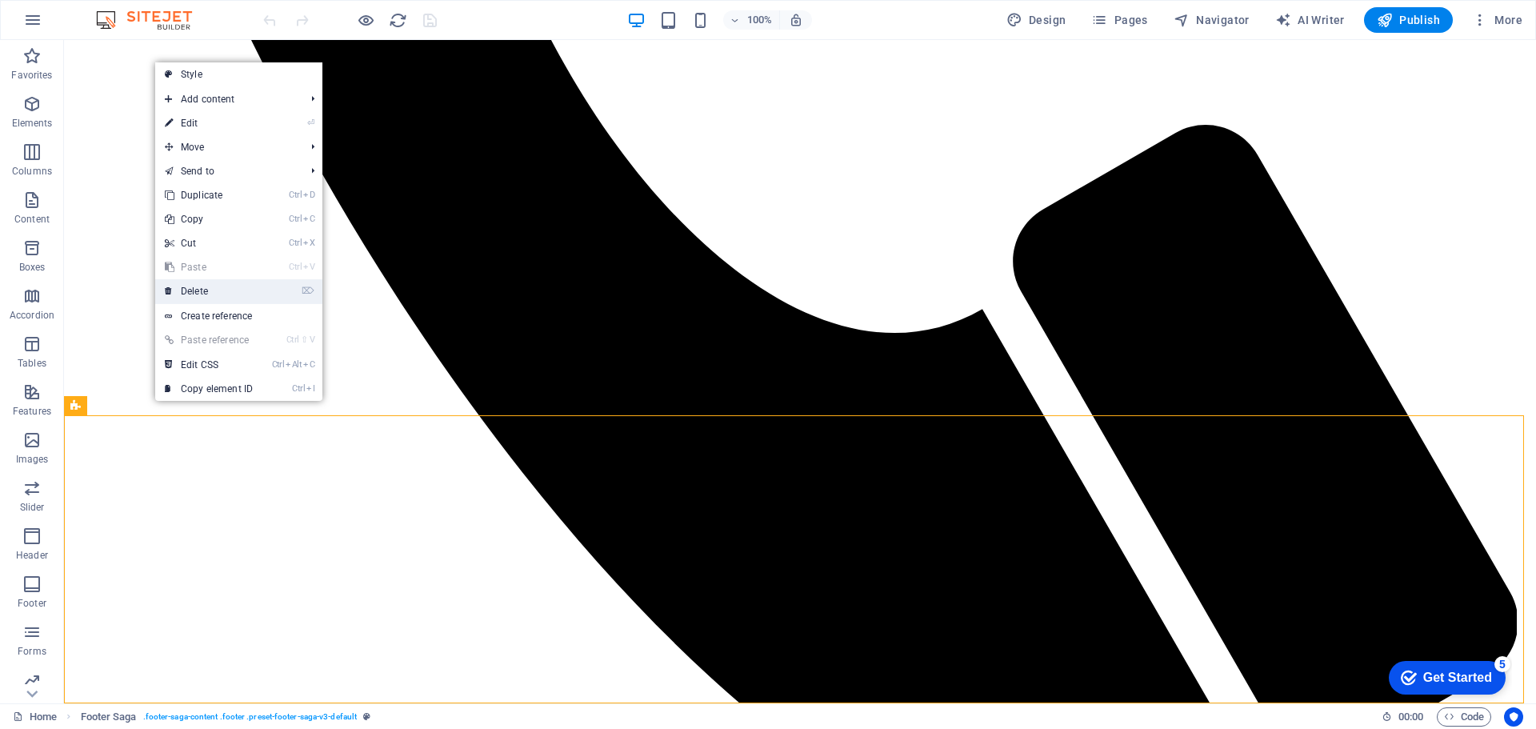
click at [198, 290] on link "⌦ Delete" at bounding box center [208, 291] width 107 height 24
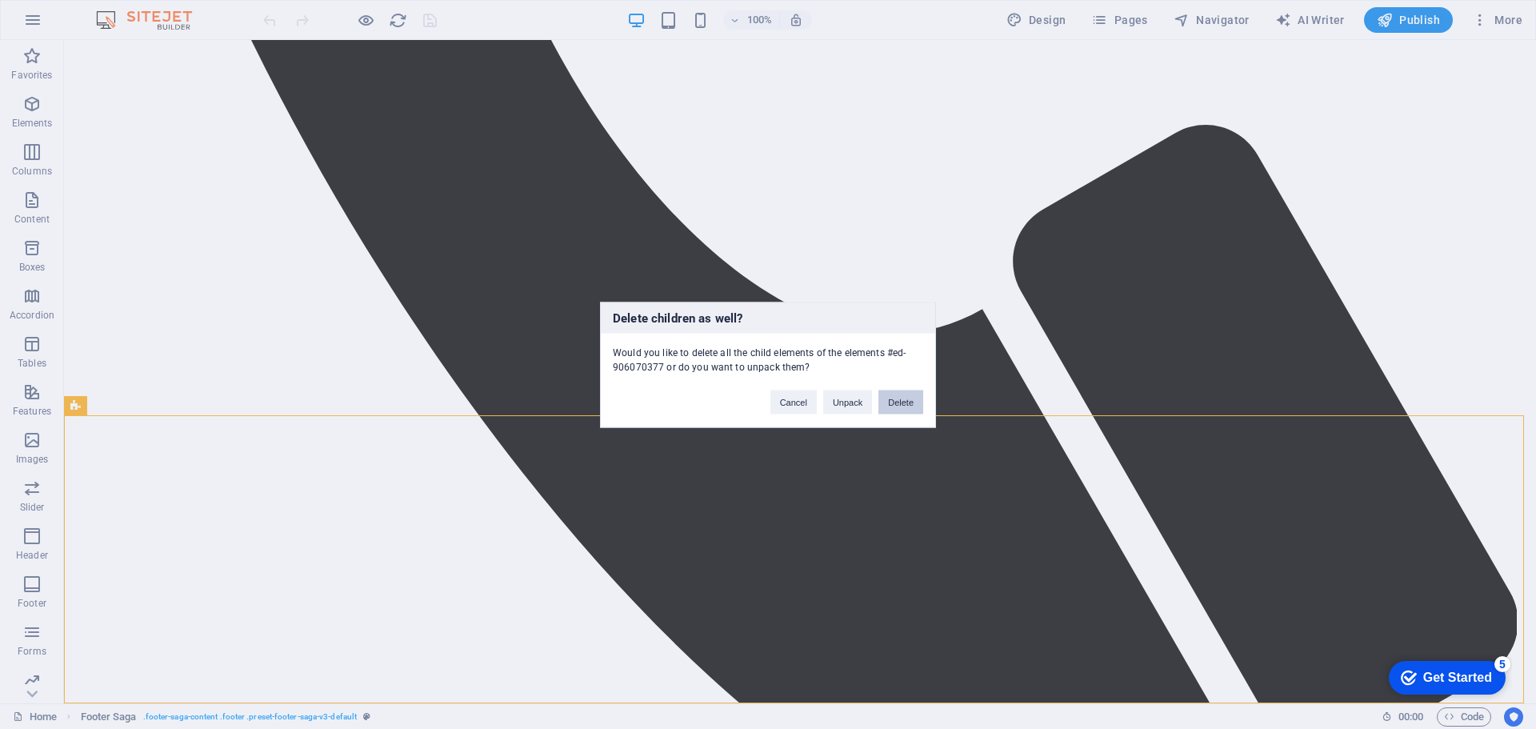
drag, startPoint x: 836, startPoint y: 360, endPoint x: 900, endPoint y: 400, distance: 75.5
click at [900, 400] on button "Delete" at bounding box center [901, 402] width 45 height 24
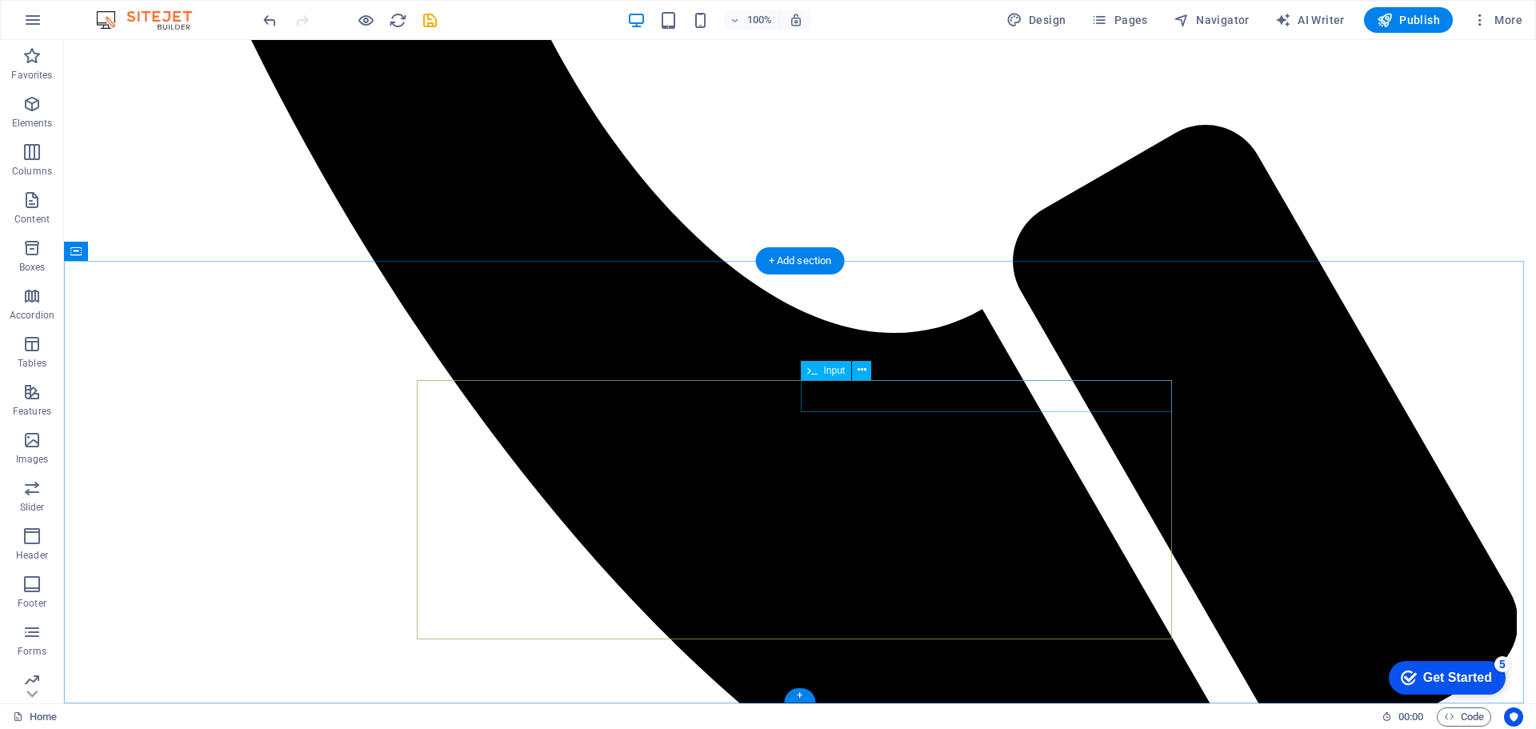
scroll to position [826, 0]
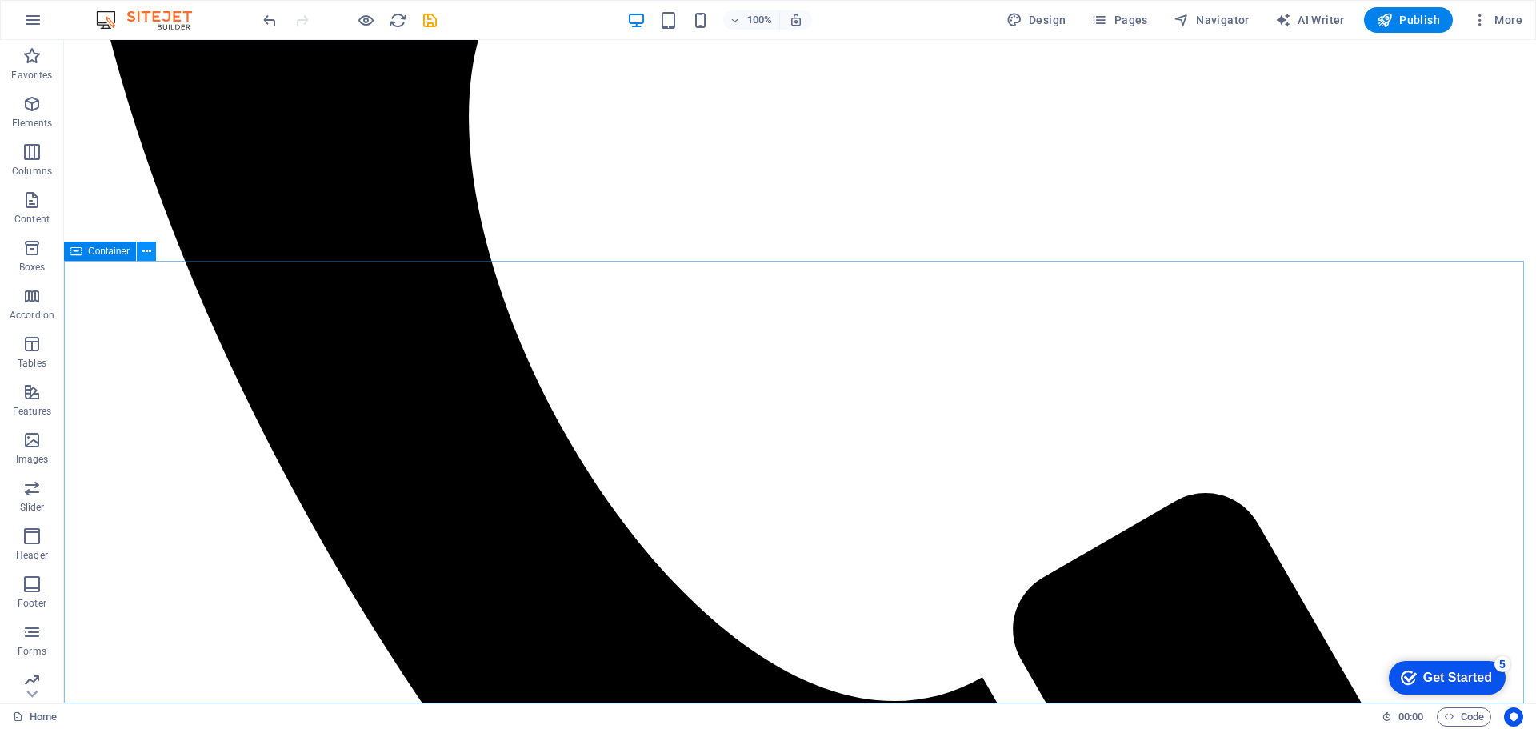
click at [153, 248] on button at bounding box center [146, 251] width 19 height 19
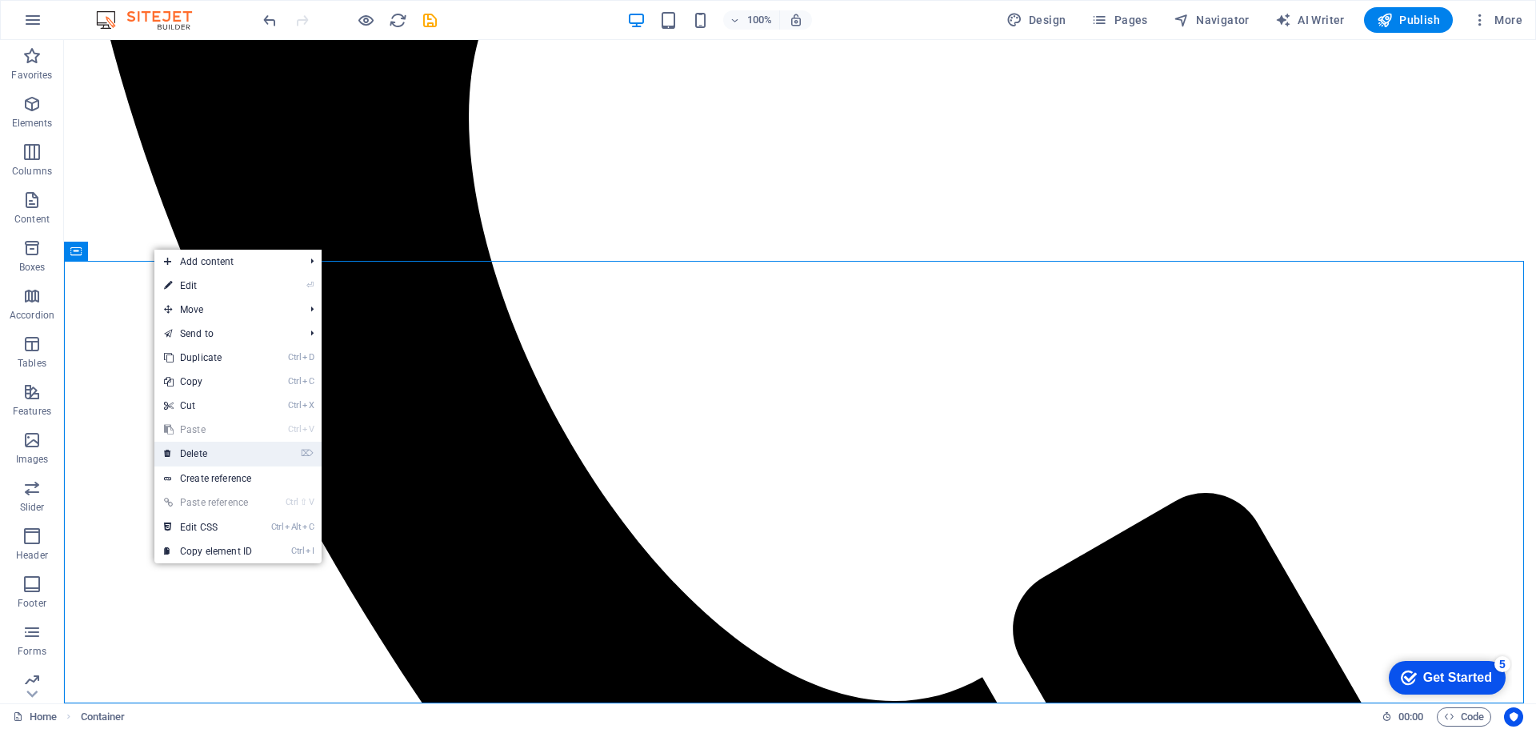
click at [225, 449] on link "⌦ Delete" at bounding box center [207, 454] width 107 height 24
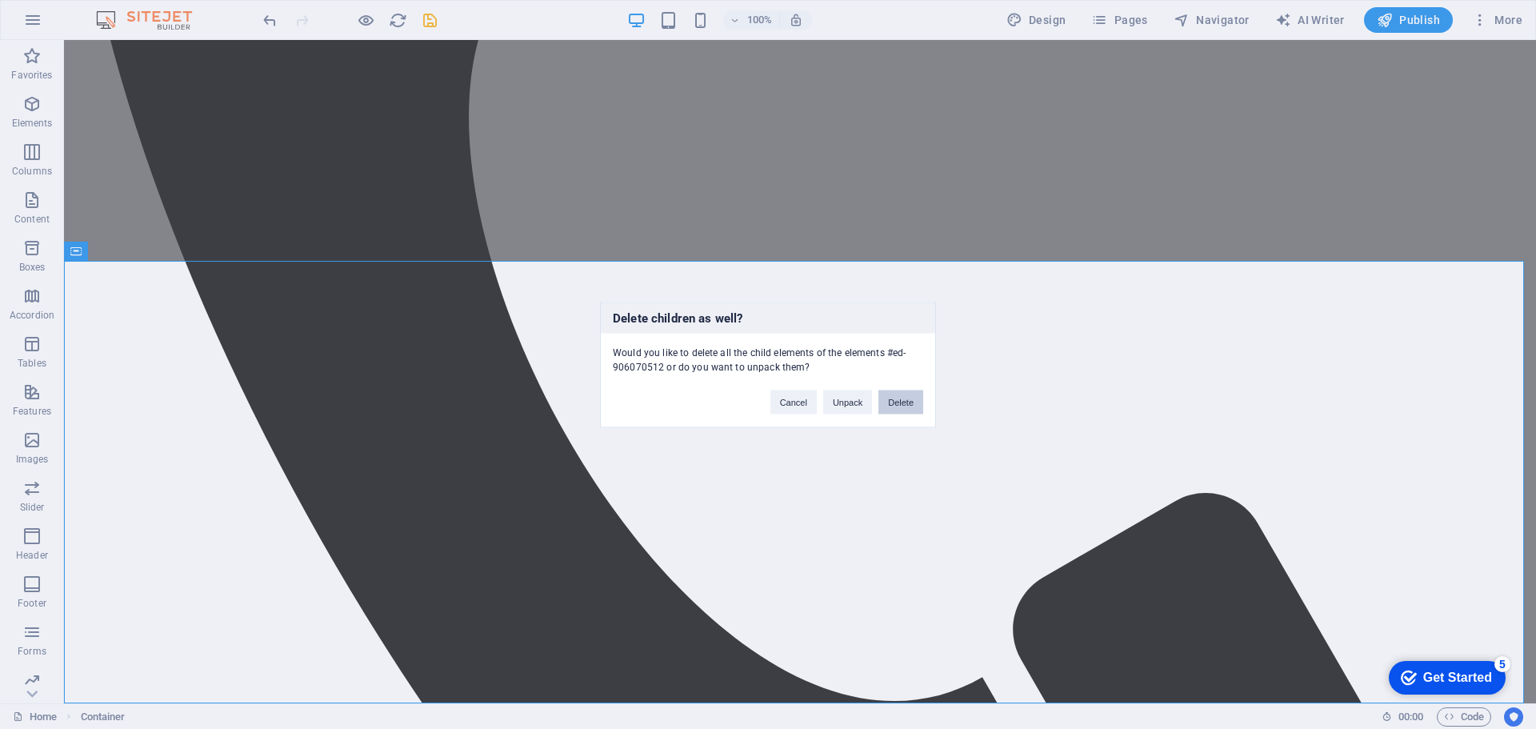
click at [898, 401] on button "Delete" at bounding box center [901, 402] width 45 height 24
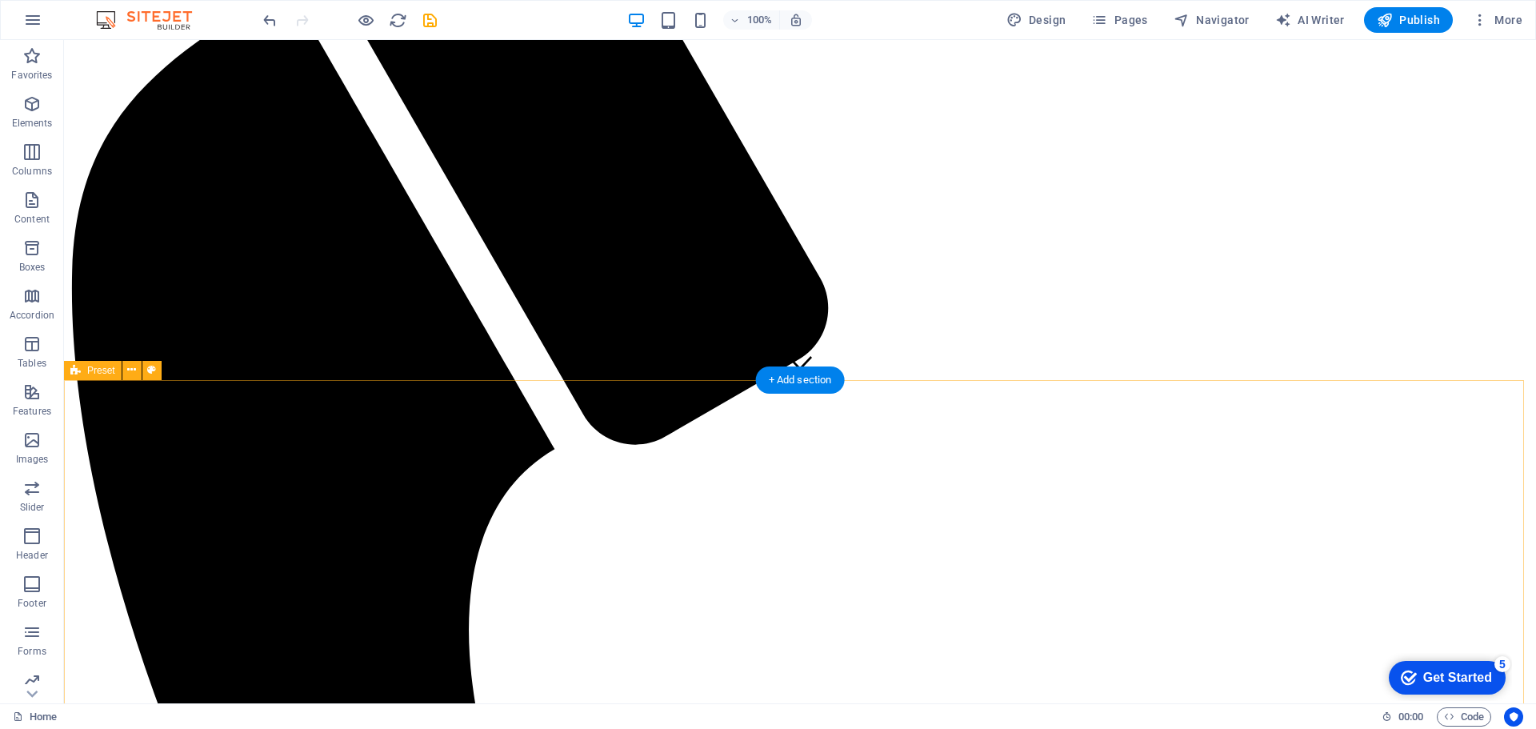
scroll to position [463, 0]
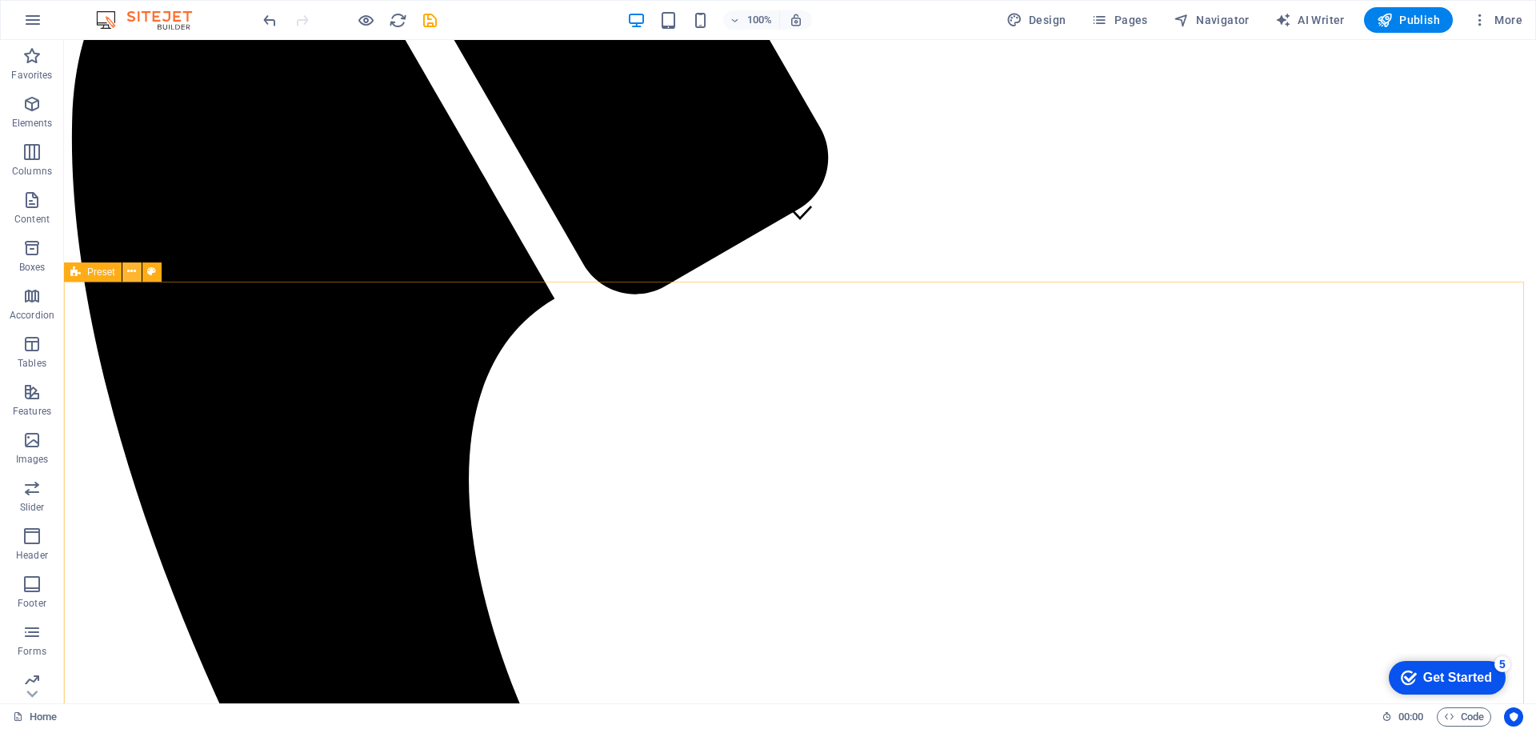
click at [133, 271] on icon at bounding box center [131, 271] width 9 height 17
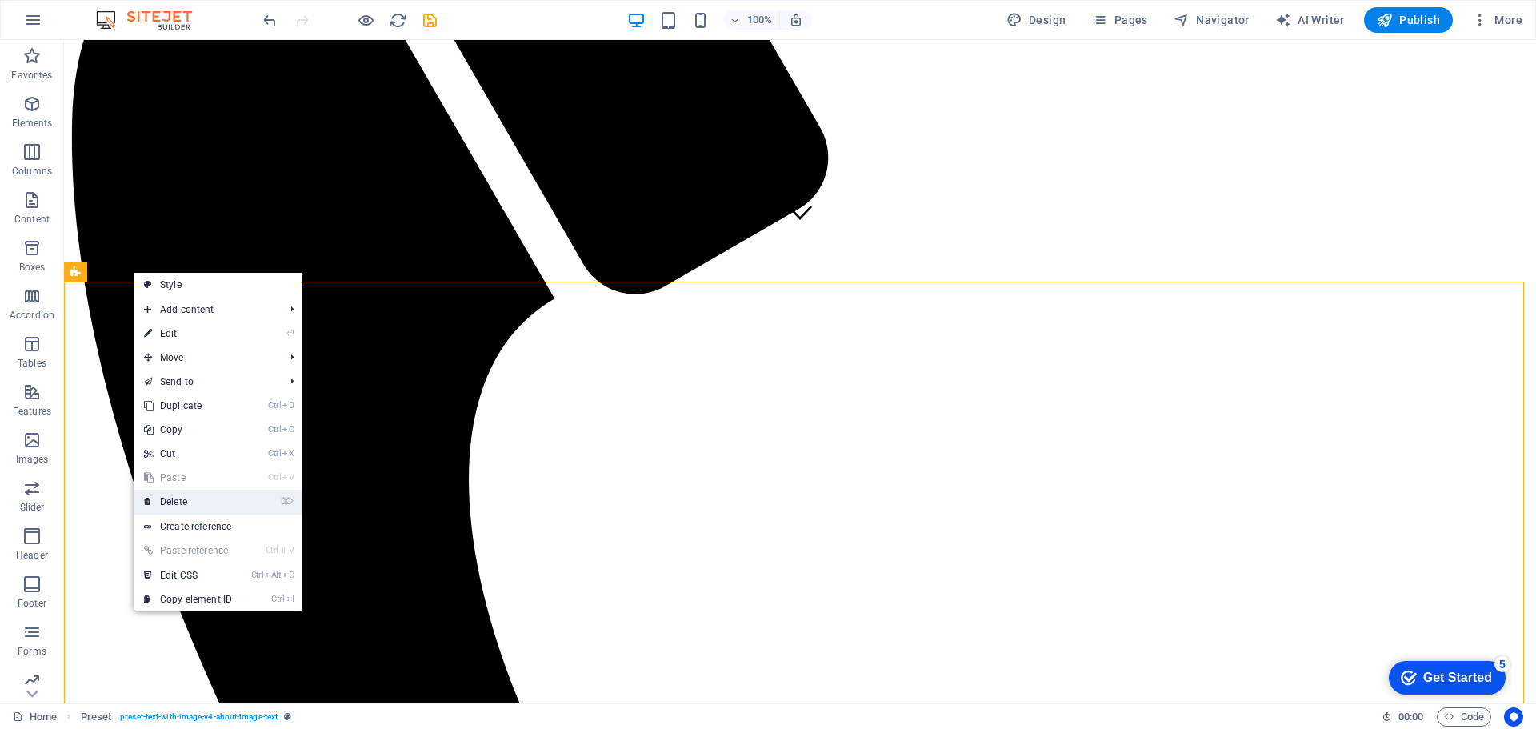
click at [236, 503] on link "⌦ Delete" at bounding box center [187, 502] width 107 height 24
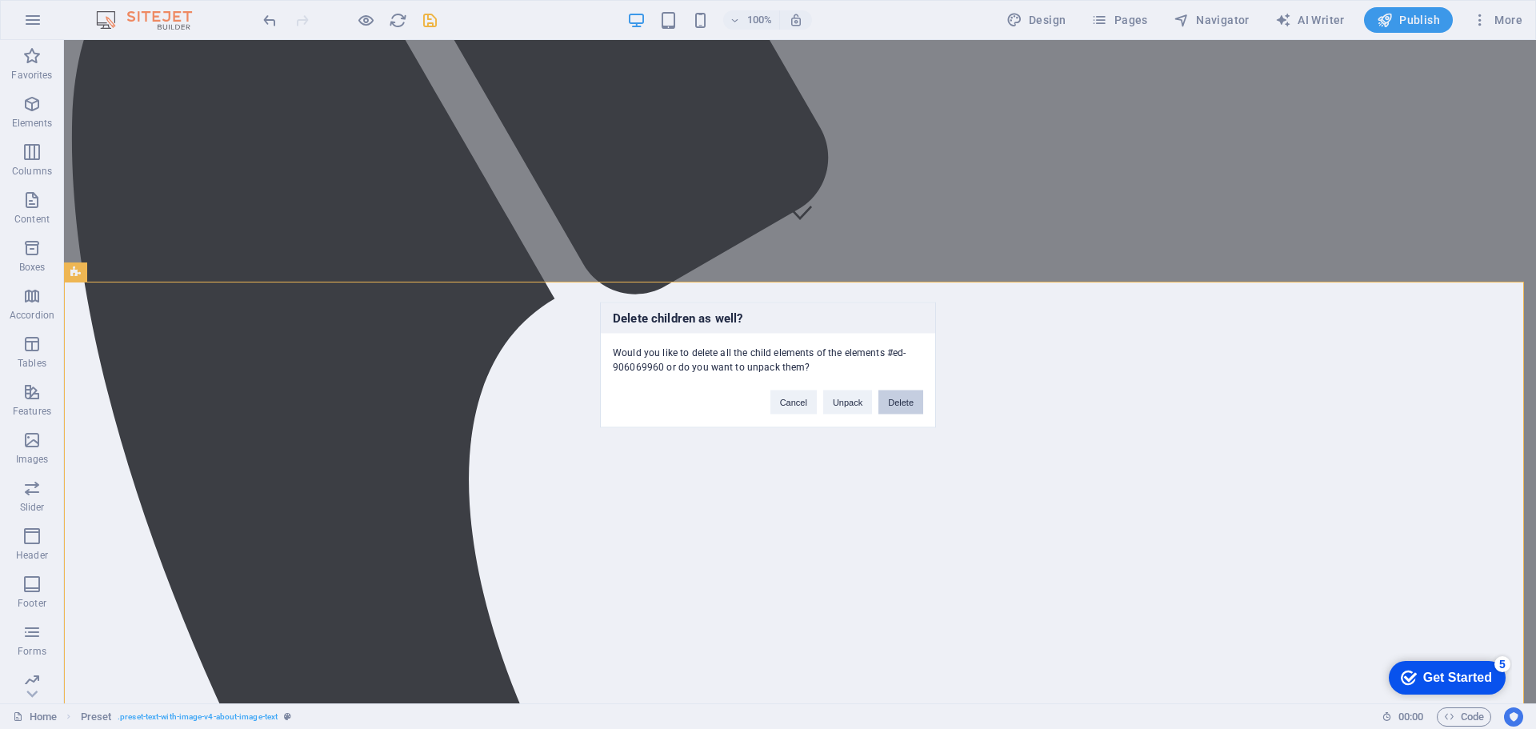
click at [905, 400] on button "Delete" at bounding box center [901, 402] width 45 height 24
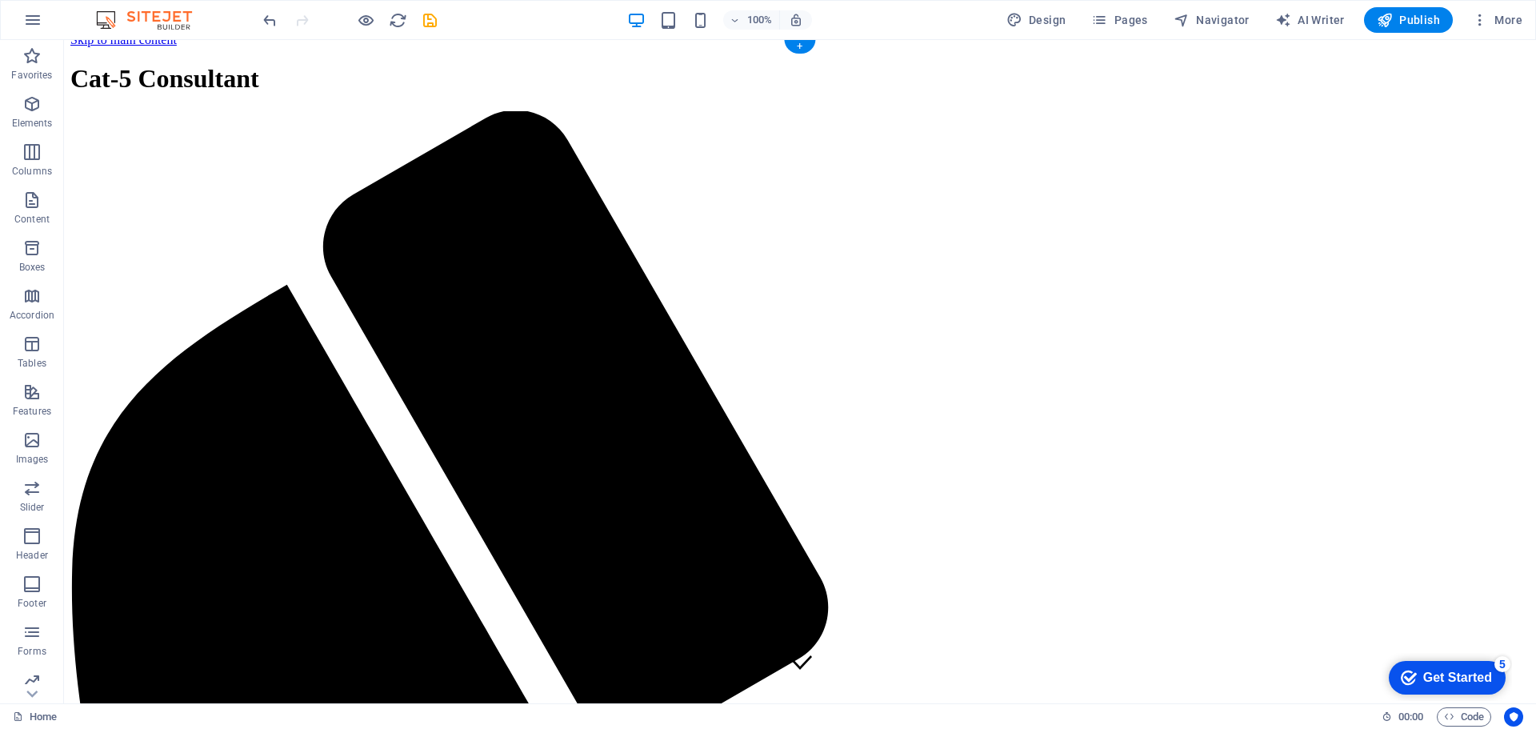
scroll to position [0, 0]
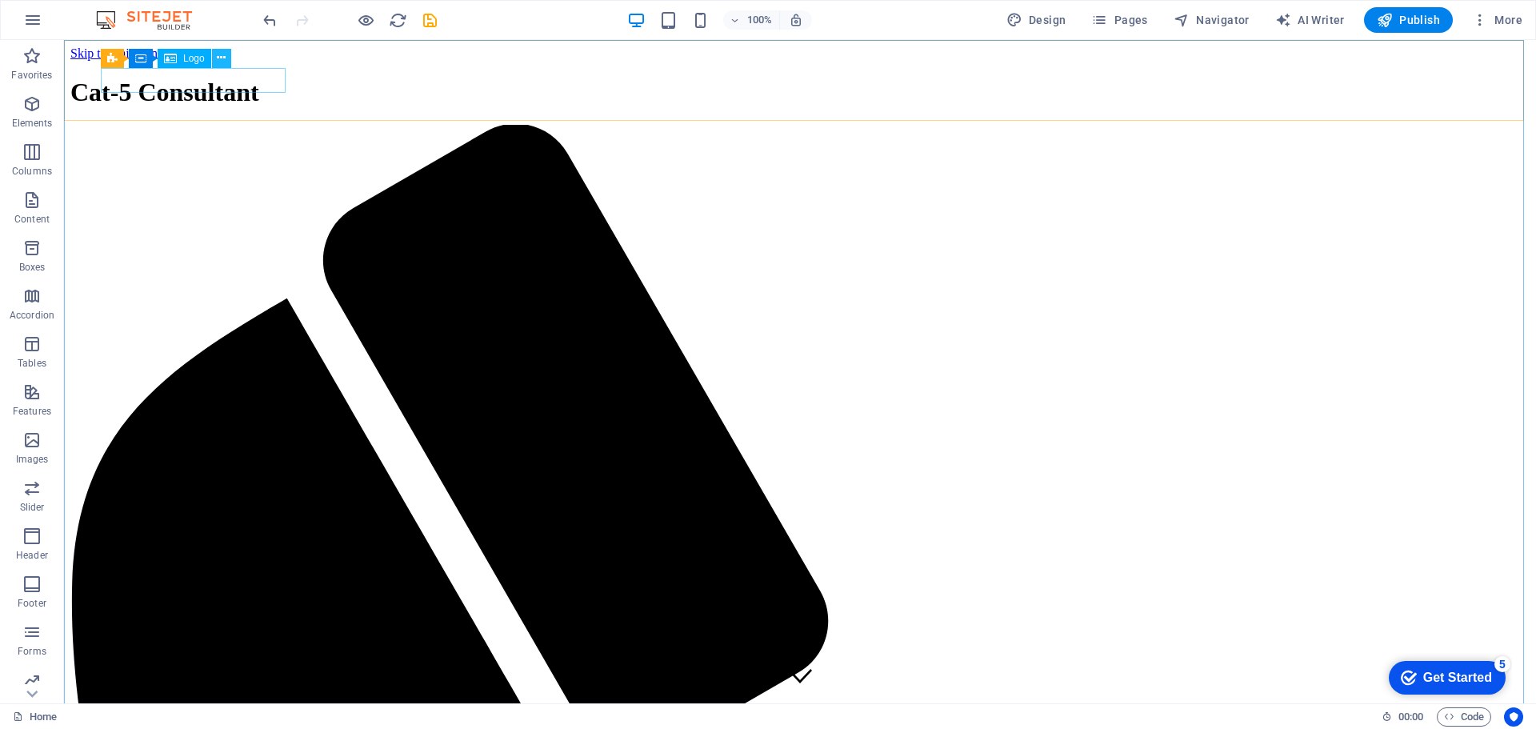
click at [226, 55] on icon at bounding box center [221, 58] width 9 height 17
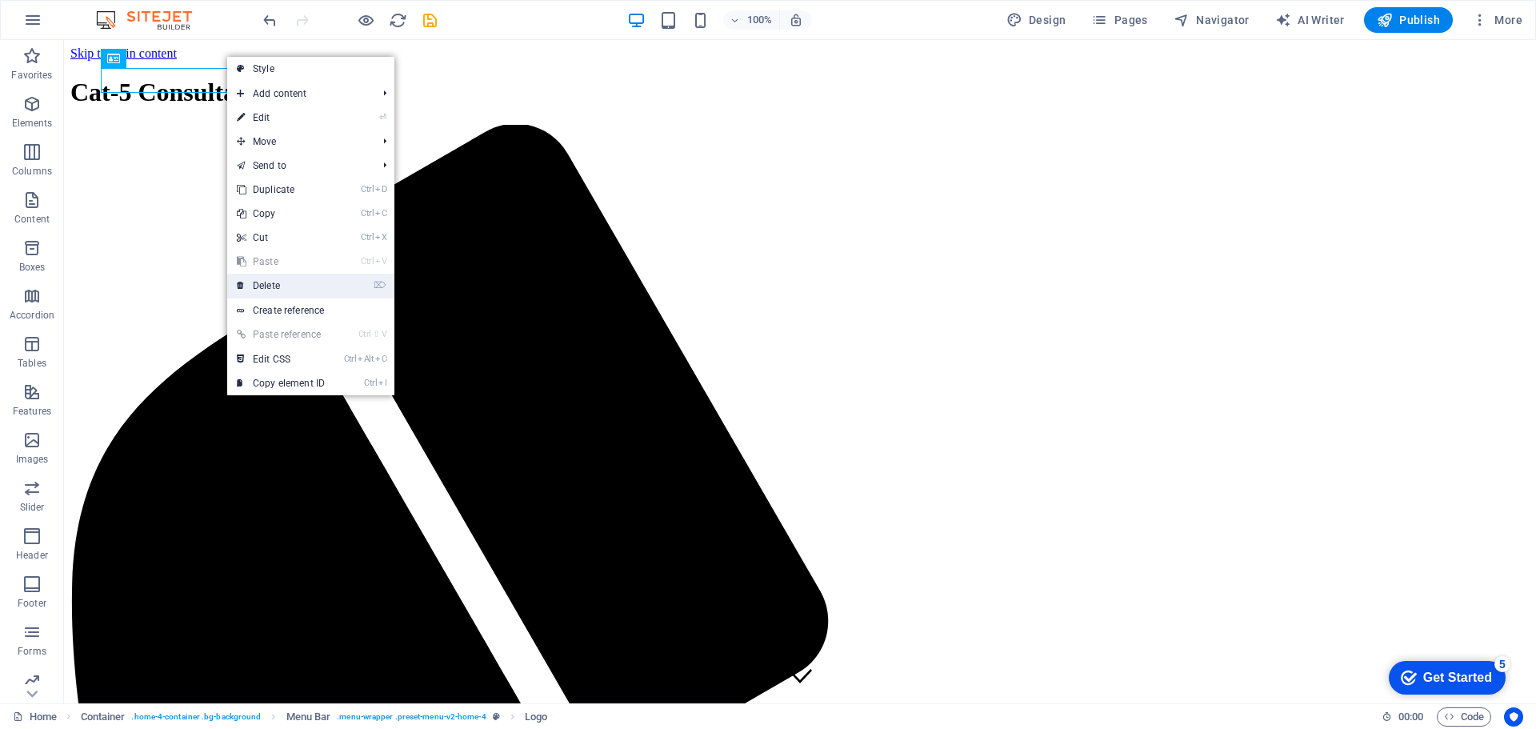
drag, startPoint x: 302, startPoint y: 280, endPoint x: 238, endPoint y: 239, distance: 75.9
click at [302, 280] on link "⌦ Delete" at bounding box center [280, 286] width 107 height 24
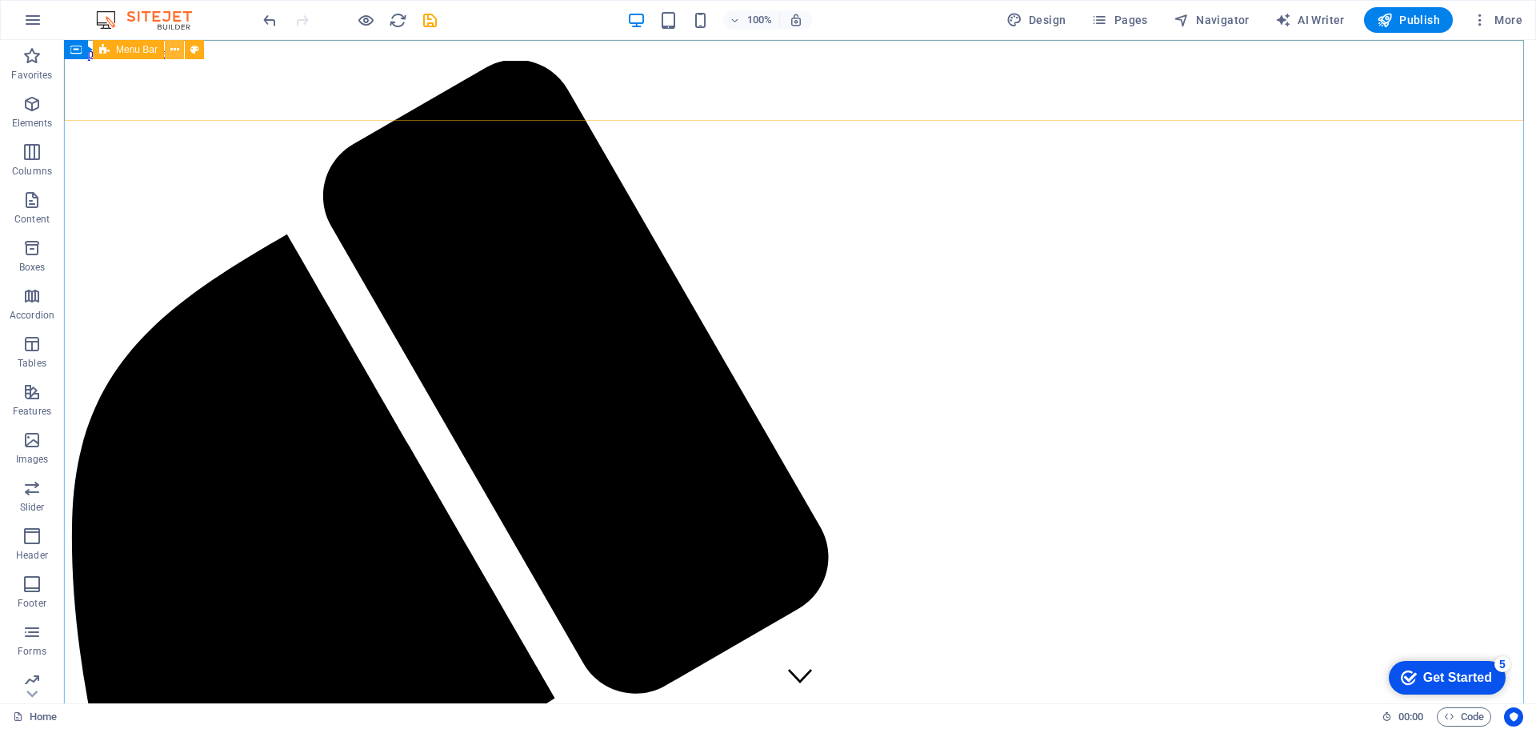
click at [174, 50] on icon at bounding box center [174, 50] width 9 height 17
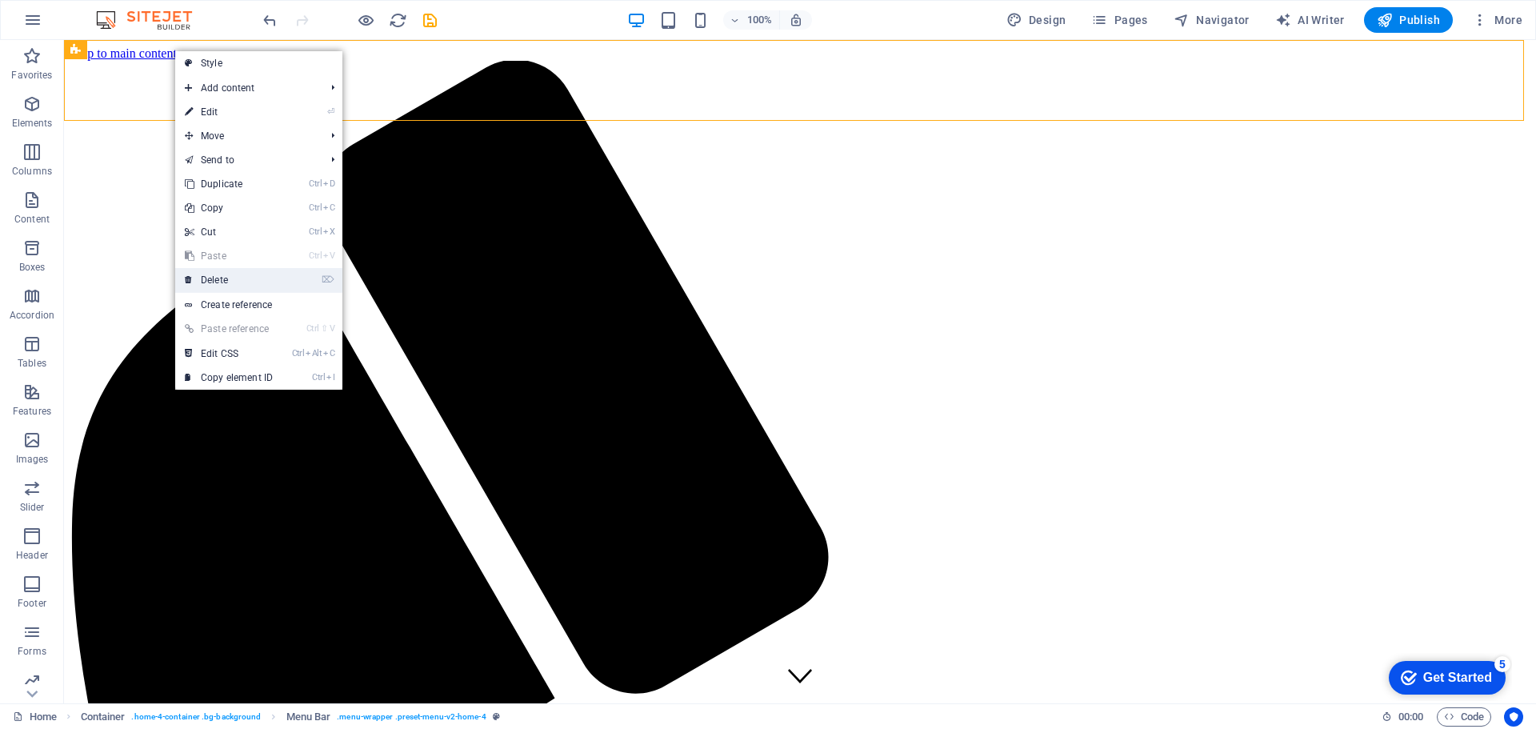
click at [262, 284] on link "⌦ Delete" at bounding box center [228, 280] width 107 height 24
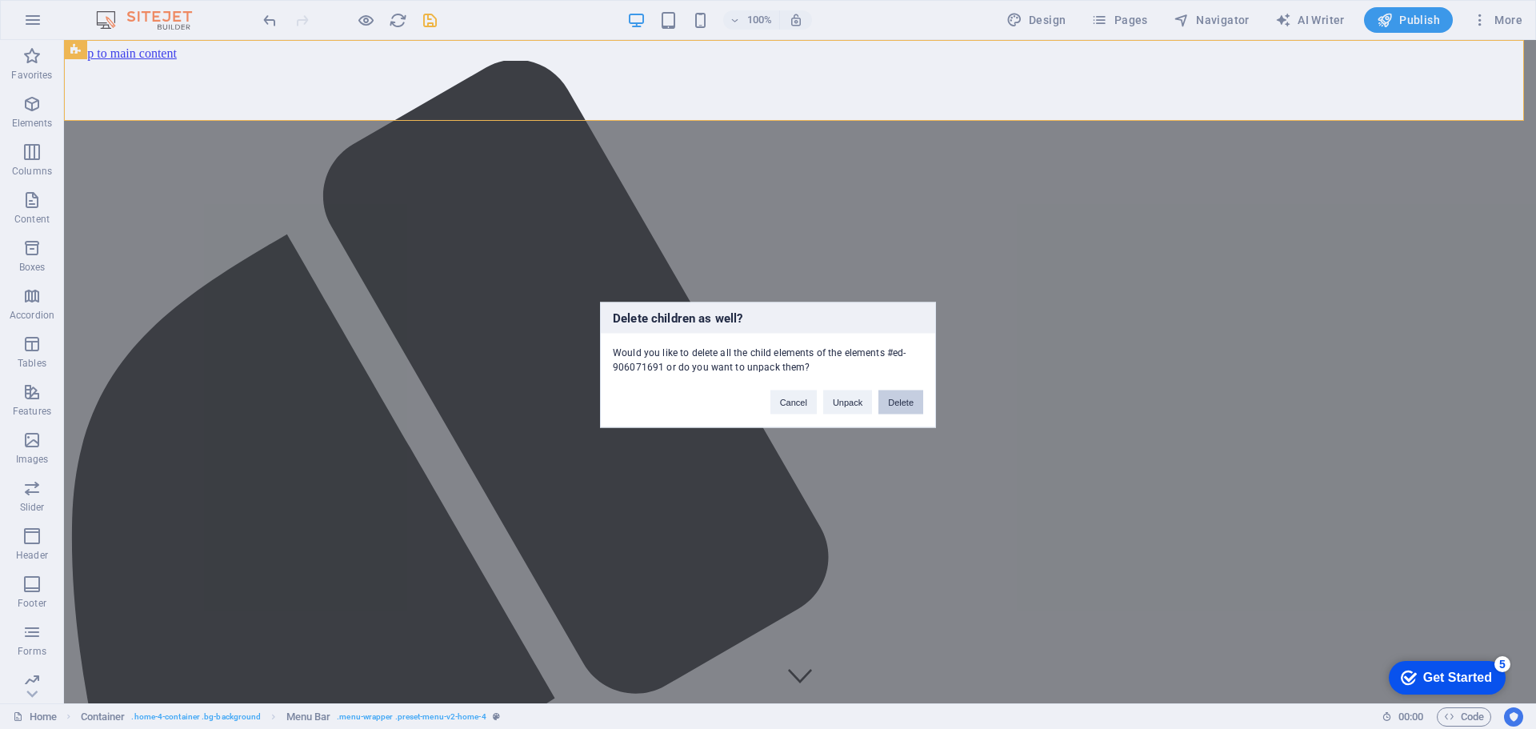
click at [899, 399] on button "Delete" at bounding box center [901, 402] width 45 height 24
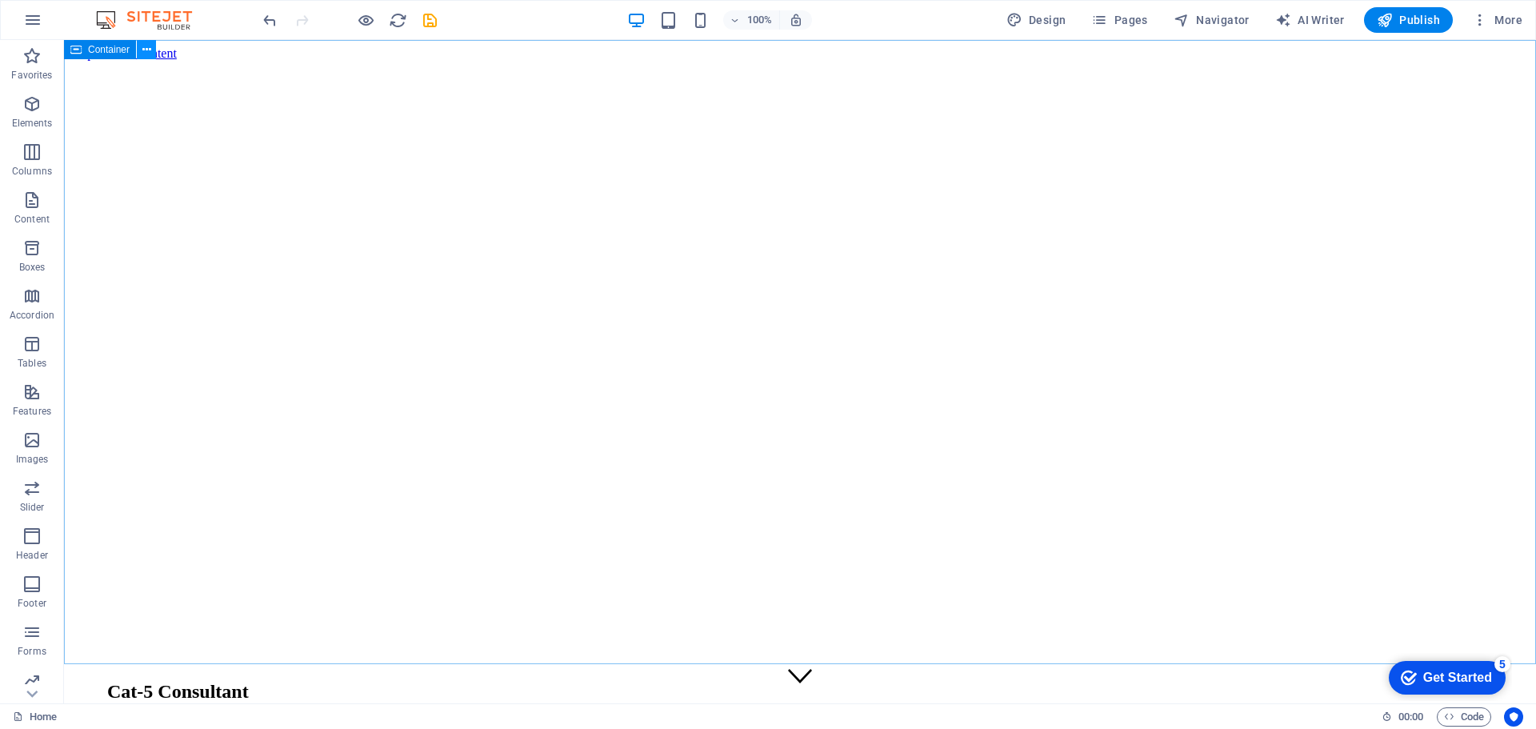
click at [147, 49] on icon at bounding box center [146, 50] width 9 height 17
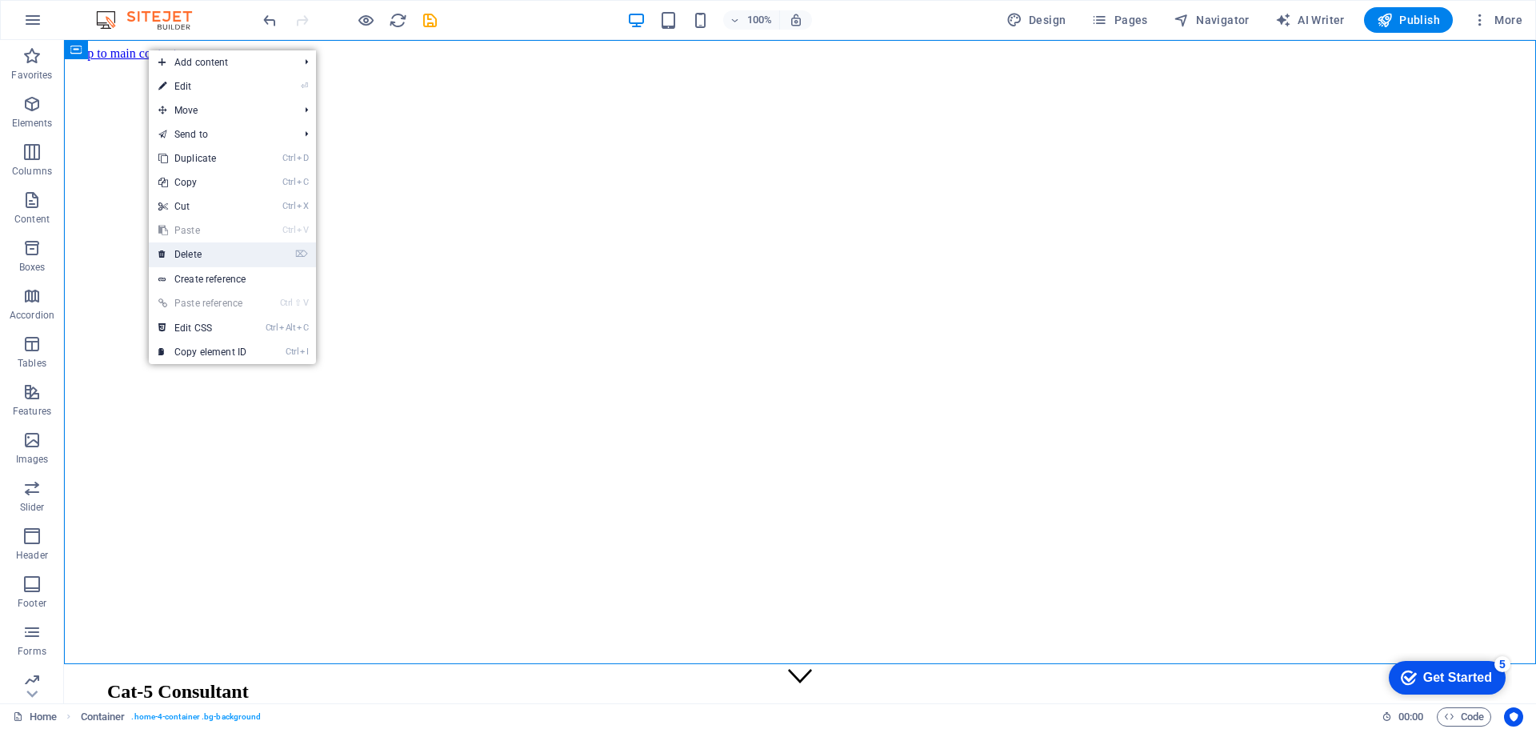
click at [227, 253] on link "⌦ Delete" at bounding box center [202, 254] width 107 height 24
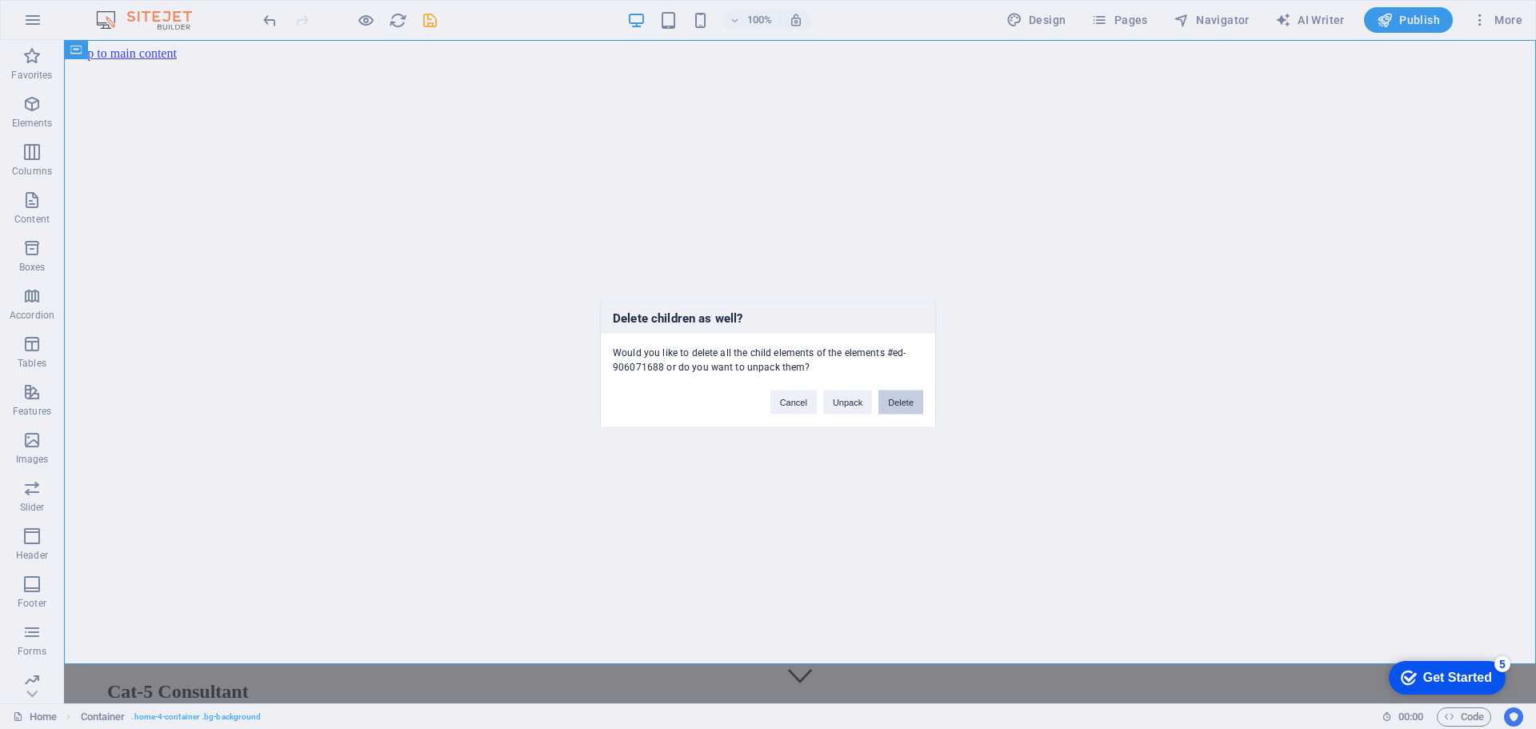
click at [902, 407] on button "Delete" at bounding box center [901, 402] width 45 height 24
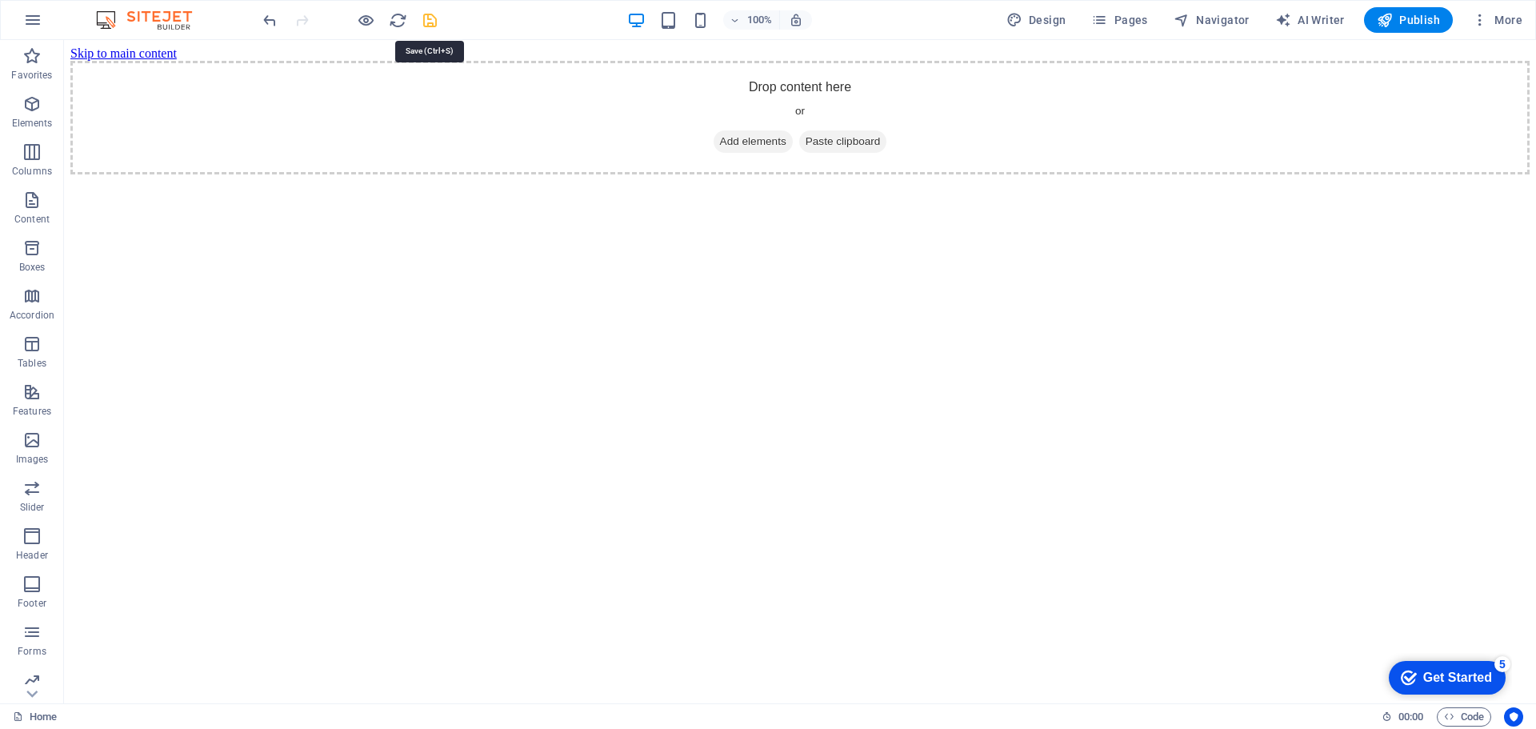
click at [435, 26] on icon "save" at bounding box center [430, 20] width 18 height 18
click at [1132, 20] on span "Pages" at bounding box center [1120, 20] width 56 height 16
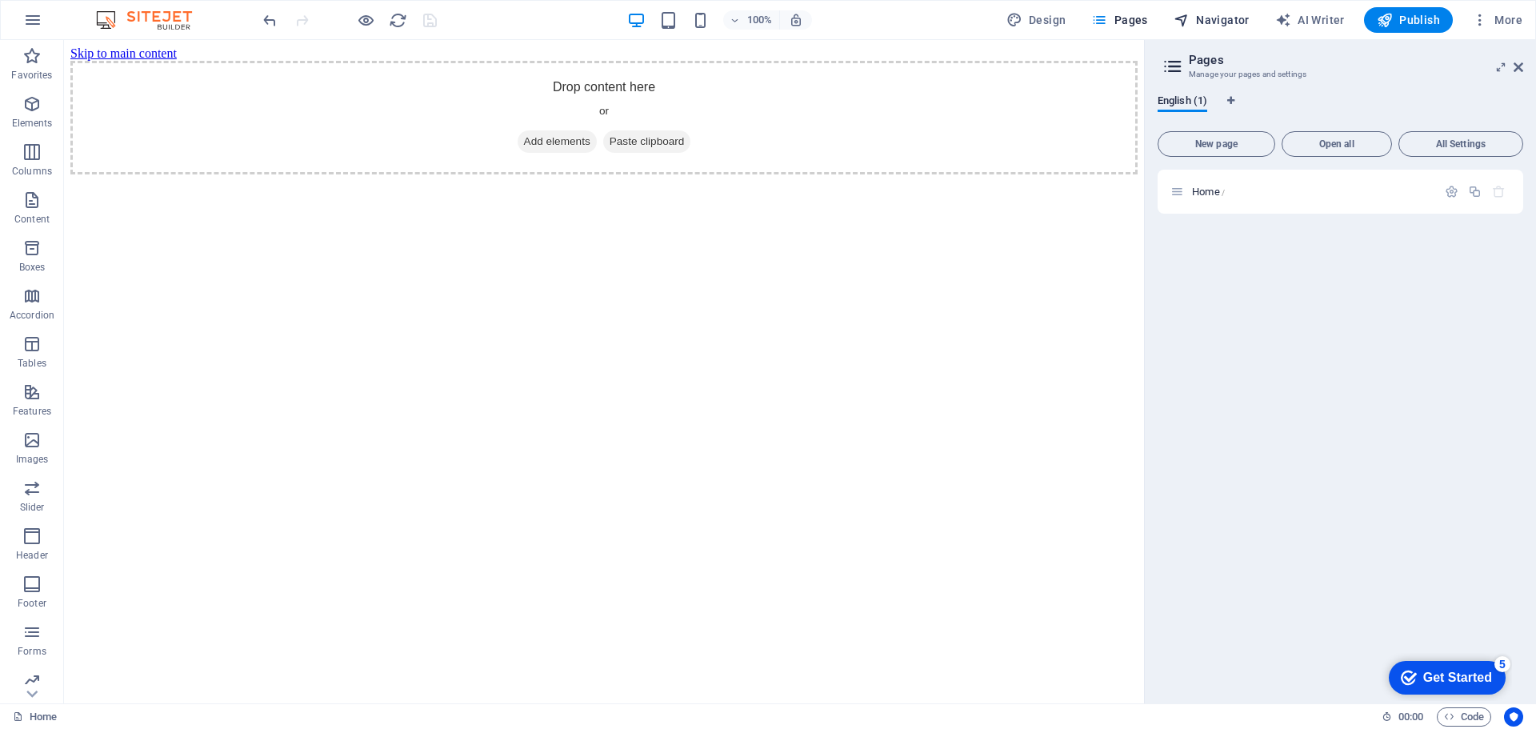
click at [1207, 21] on span "Navigator" at bounding box center [1212, 20] width 76 height 16
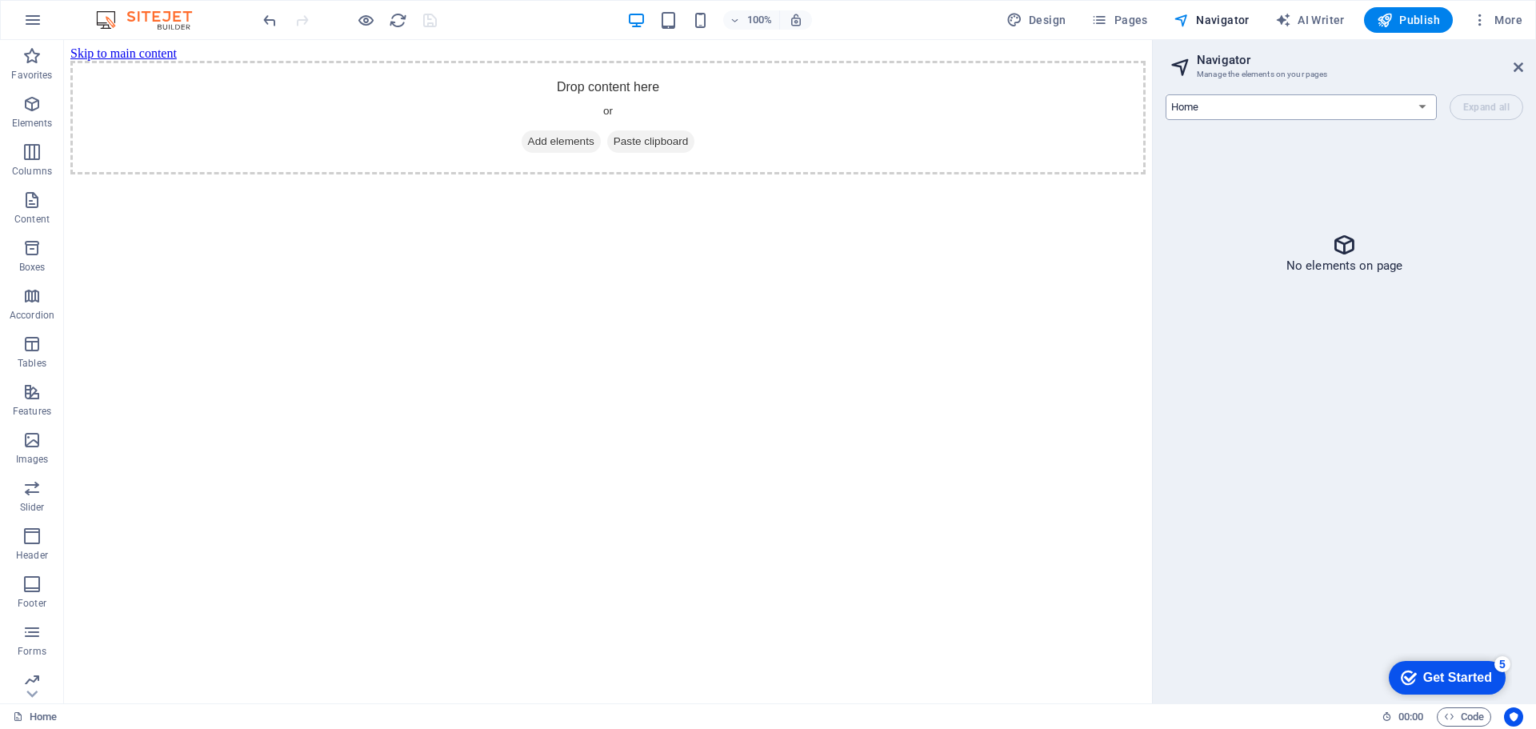
click at [1374, 103] on select "Home" at bounding box center [1301, 107] width 271 height 26
click at [1374, 104] on select "Home" at bounding box center [1301, 107] width 271 height 26
click at [1319, 17] on span "AI Writer" at bounding box center [1311, 20] width 70 height 16
select select "English"
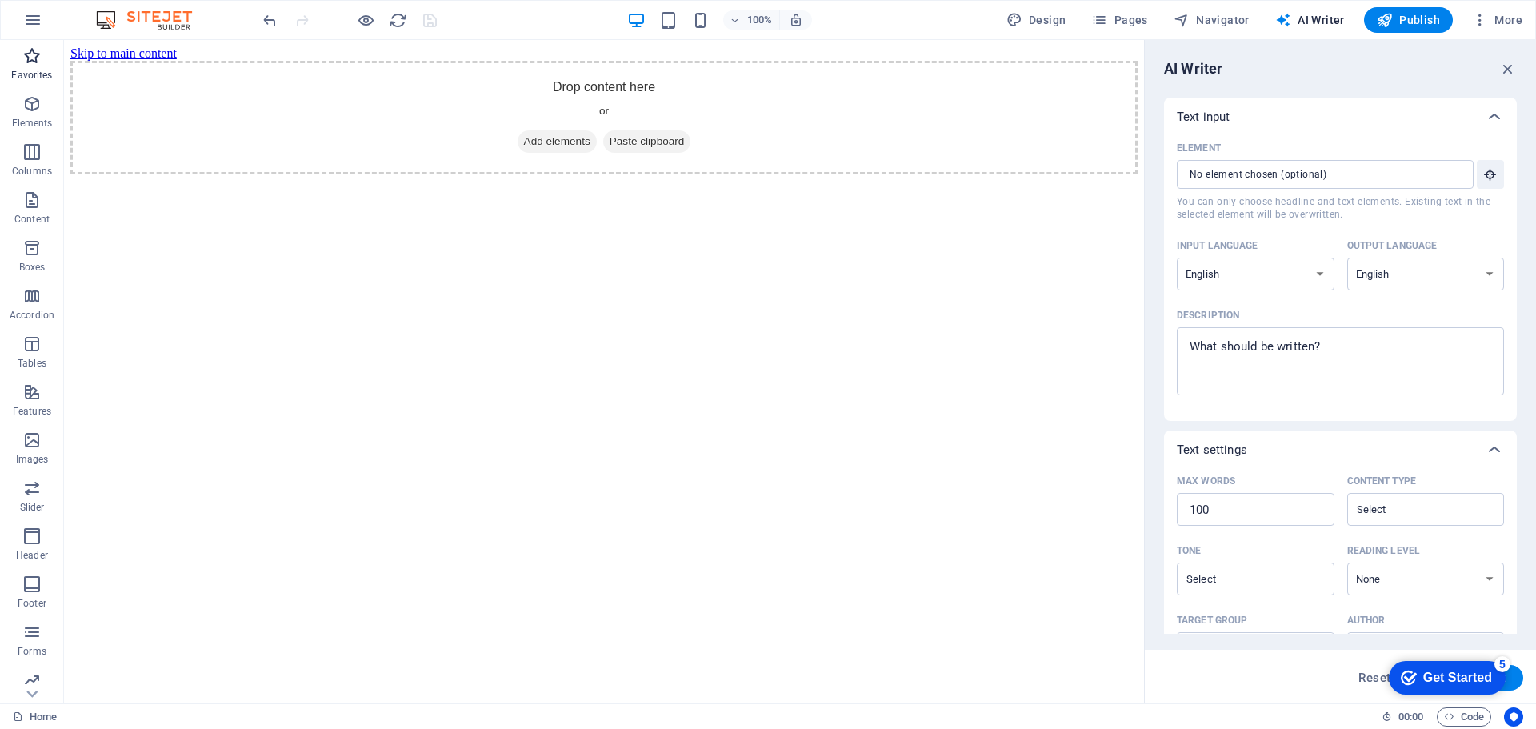
click at [22, 58] on icon "button" at bounding box center [31, 55] width 19 height 19
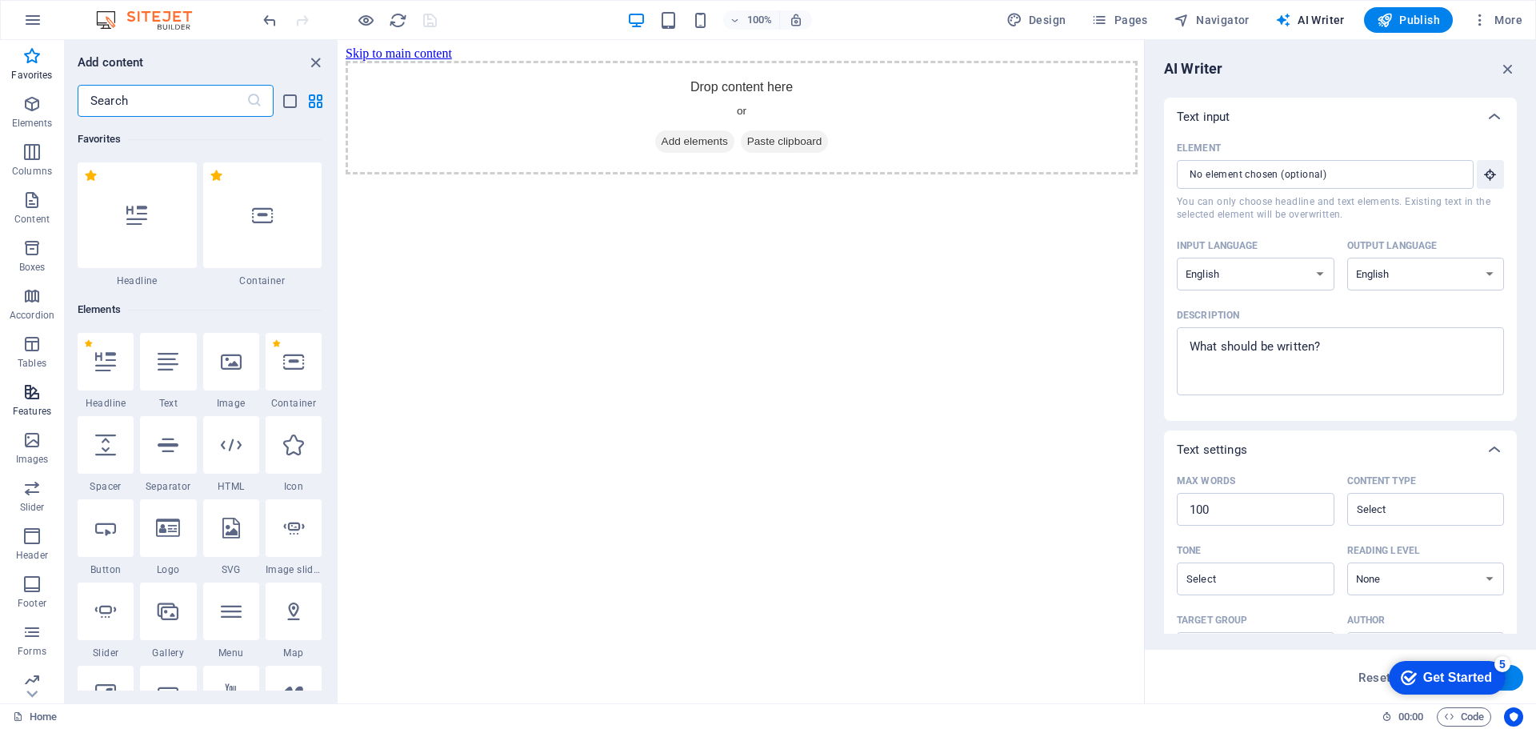
click at [30, 394] on icon "button" at bounding box center [31, 392] width 19 height 19
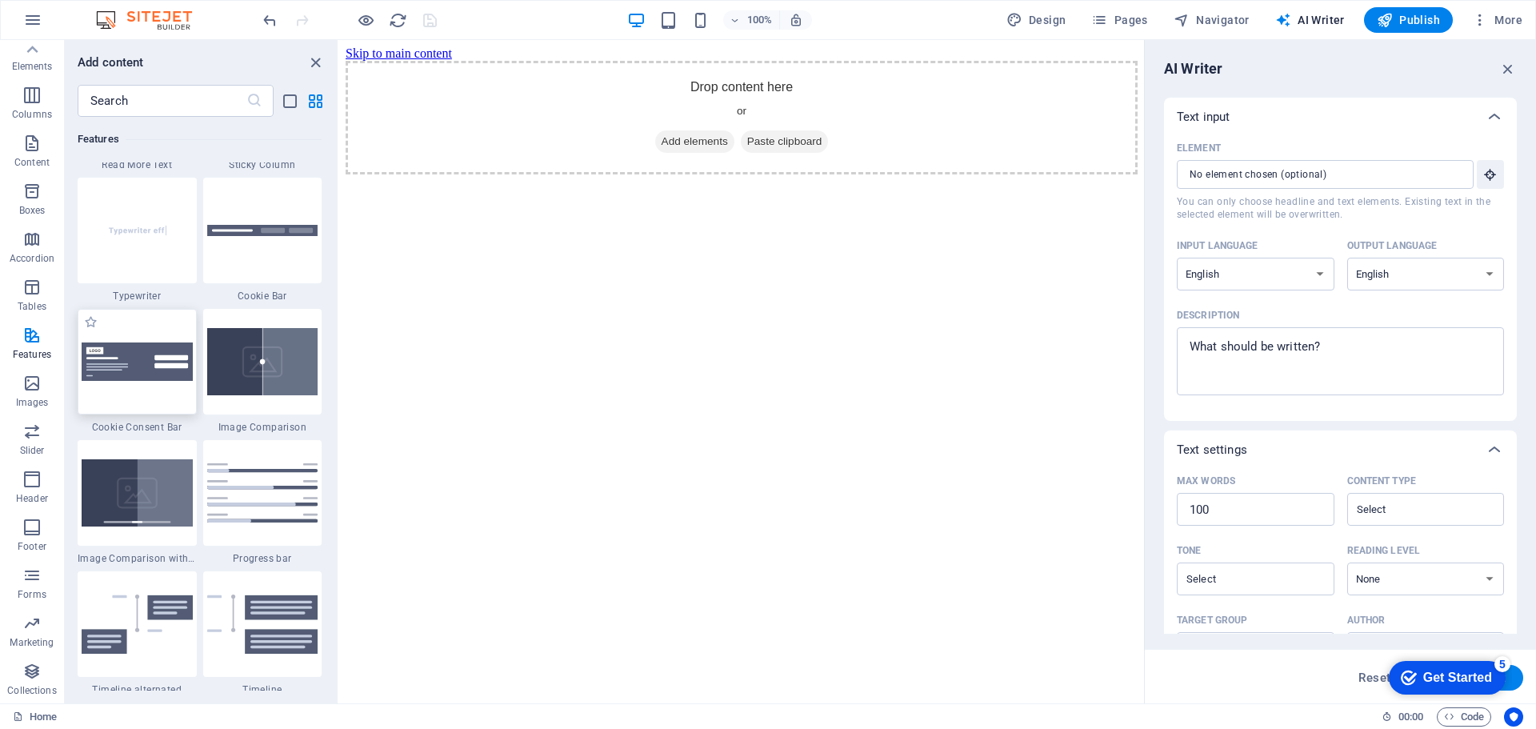
scroll to position [6638, 0]
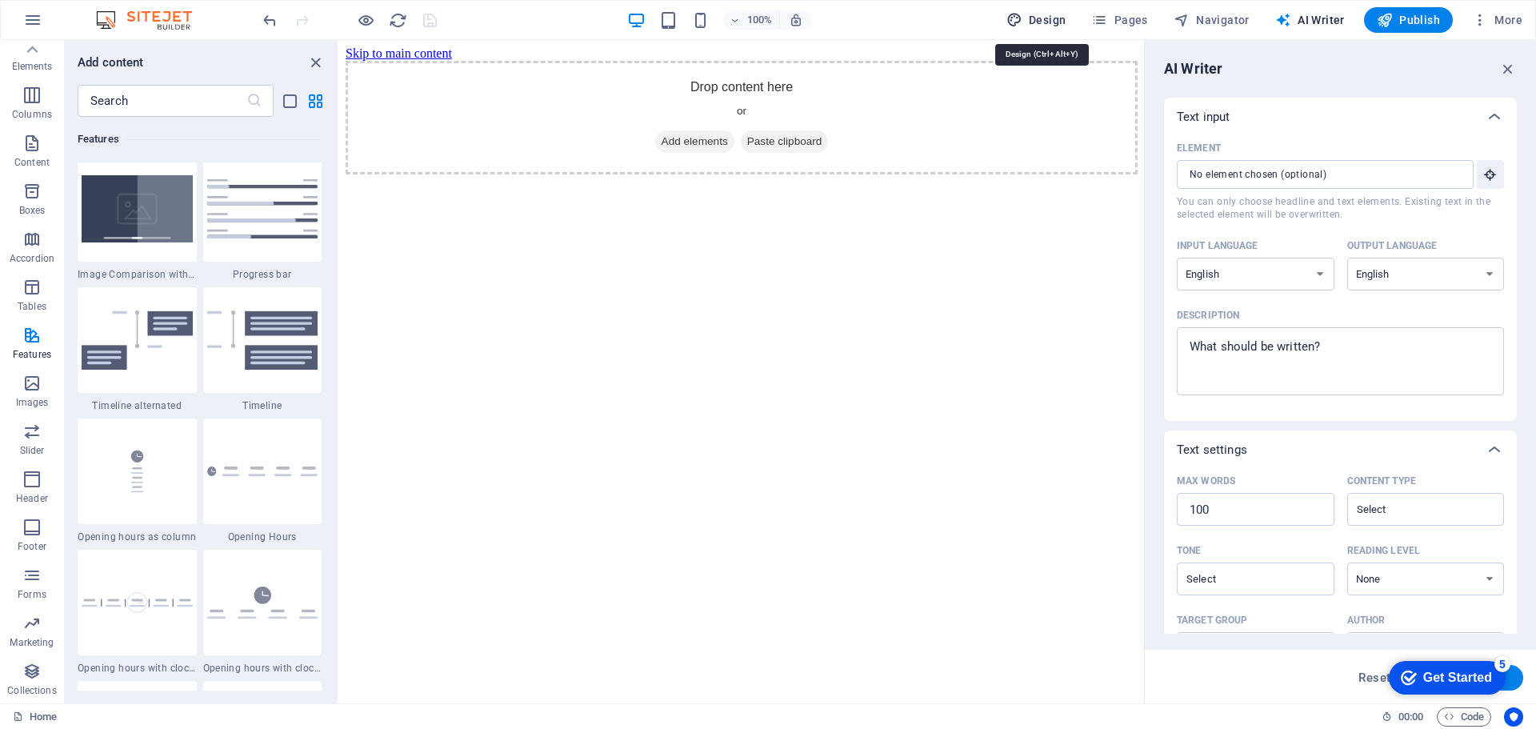
click at [1035, 17] on span "Design" at bounding box center [1037, 20] width 60 height 16
select select "rem"
select select "200"
select select "px"
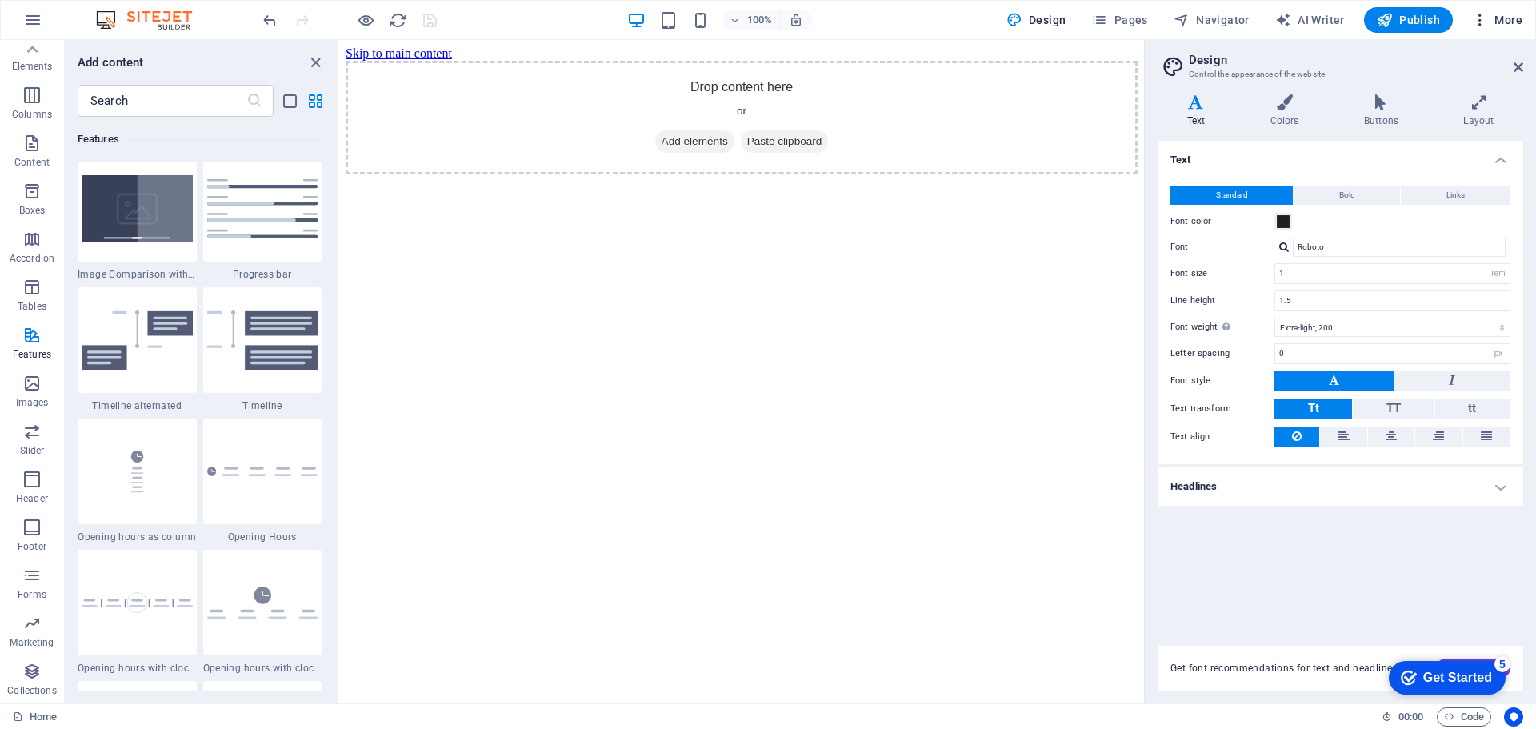
click at [1482, 18] on icon "button" at bounding box center [1480, 20] width 16 height 16
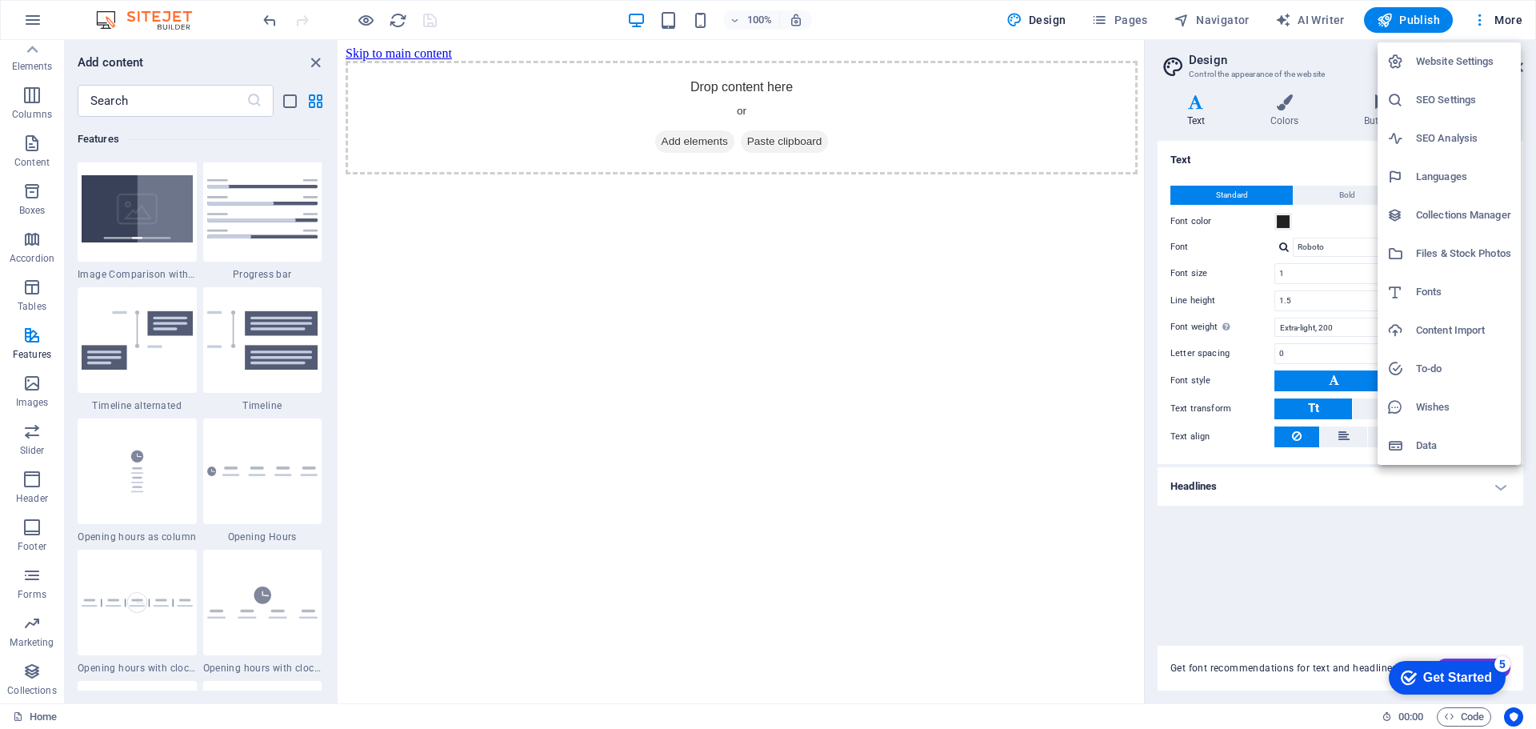
drag, startPoint x: 1491, startPoint y: 58, endPoint x: 1457, endPoint y: 331, distance: 275.7
click at [1457, 331] on ul "Website Settings SEO Settings SEO Analysis Languages Collections Manager Files …" at bounding box center [1449, 253] width 143 height 423
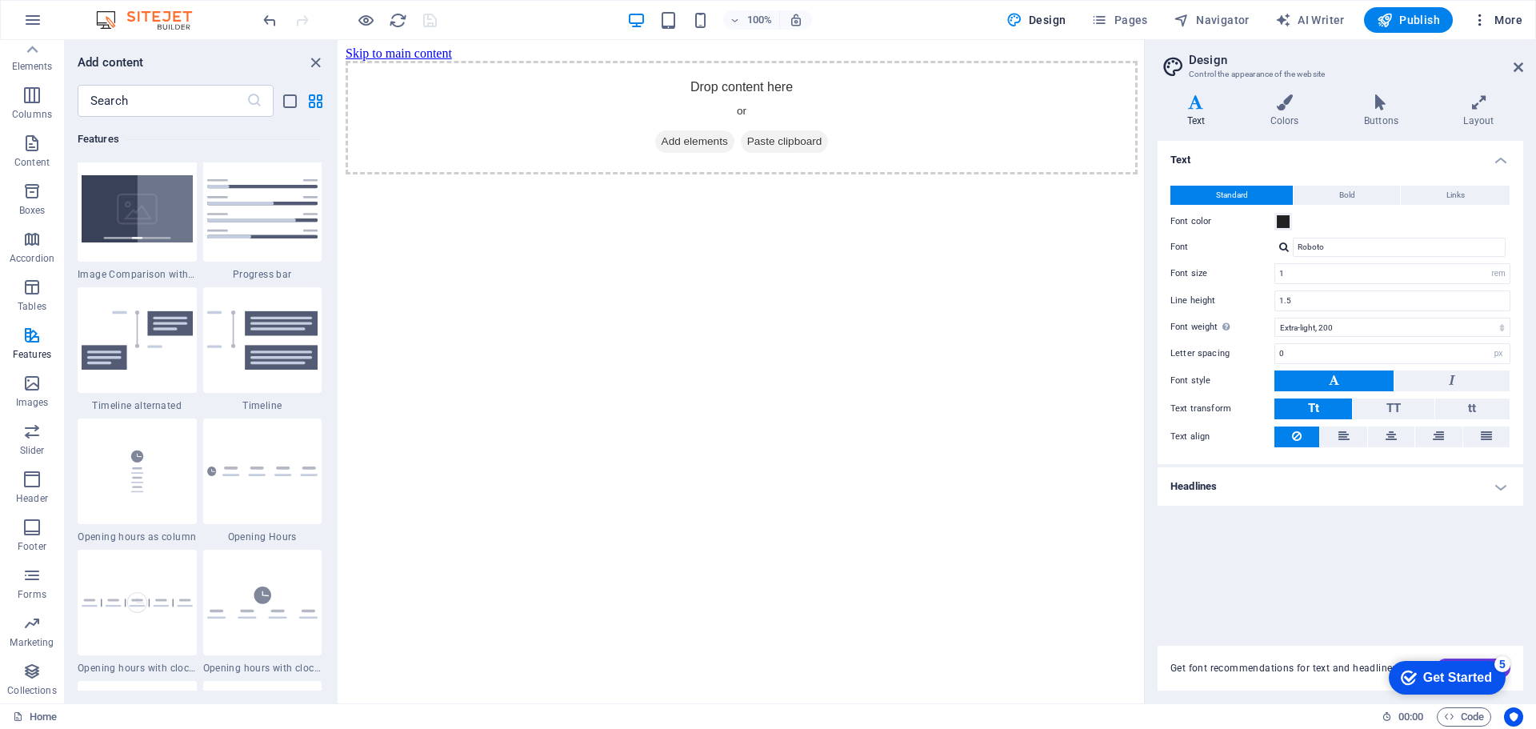
click at [1509, 22] on span "More" at bounding box center [1497, 20] width 50 height 16
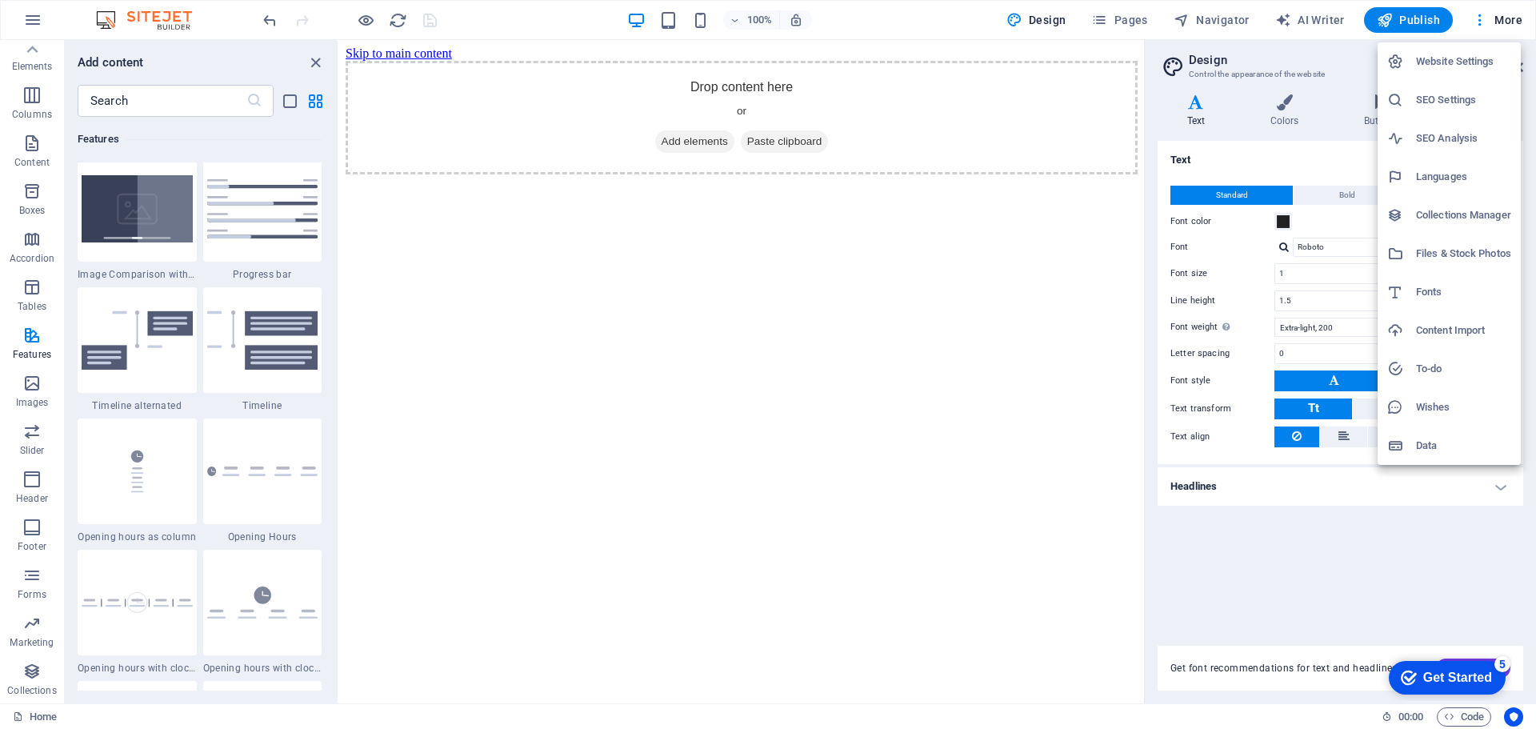
click at [1441, 330] on h6 "Content Import" at bounding box center [1463, 330] width 95 height 19
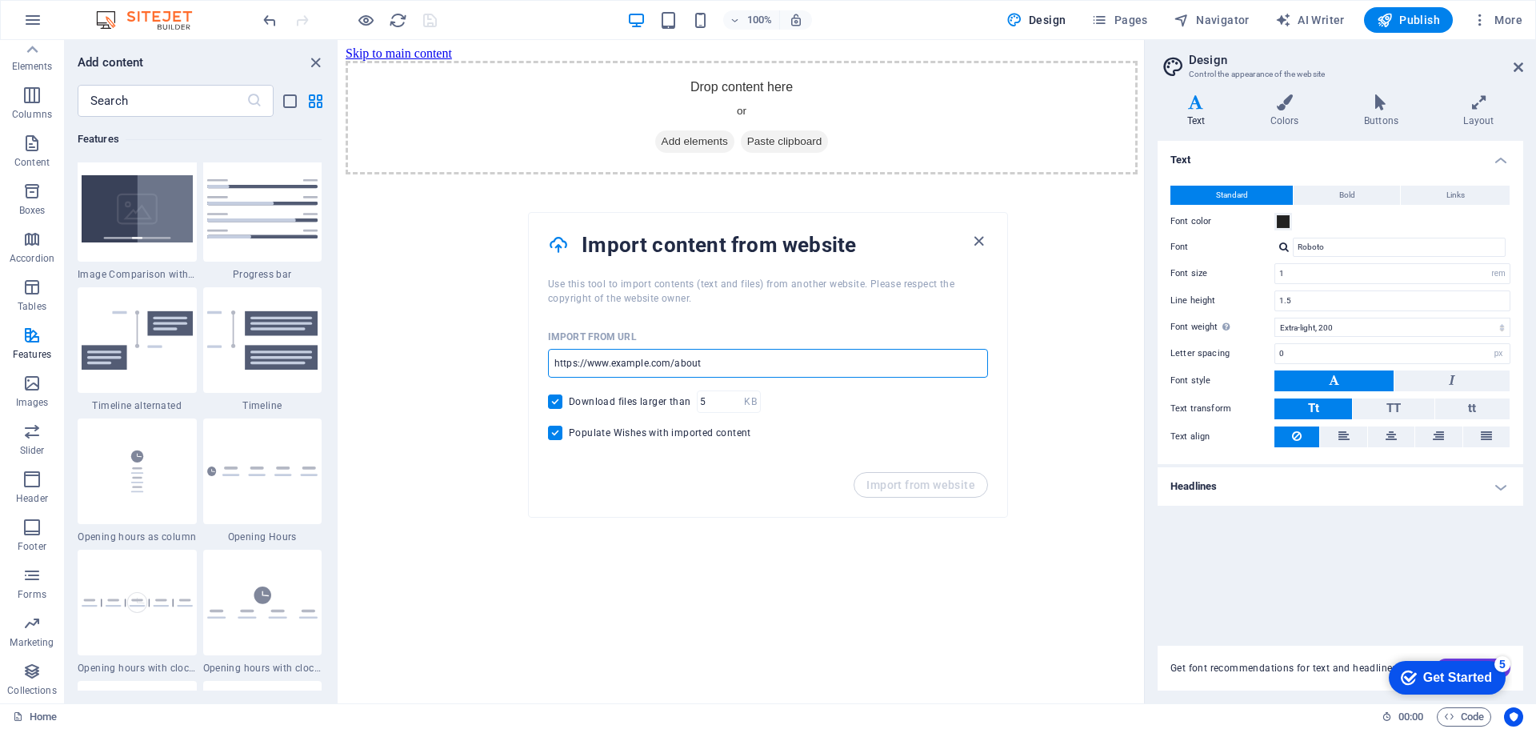
click at [729, 367] on input "url" at bounding box center [768, 363] width 440 height 29
type input "optimist-tech.com"
click at [906, 483] on span "Import from website" at bounding box center [921, 485] width 109 height 13
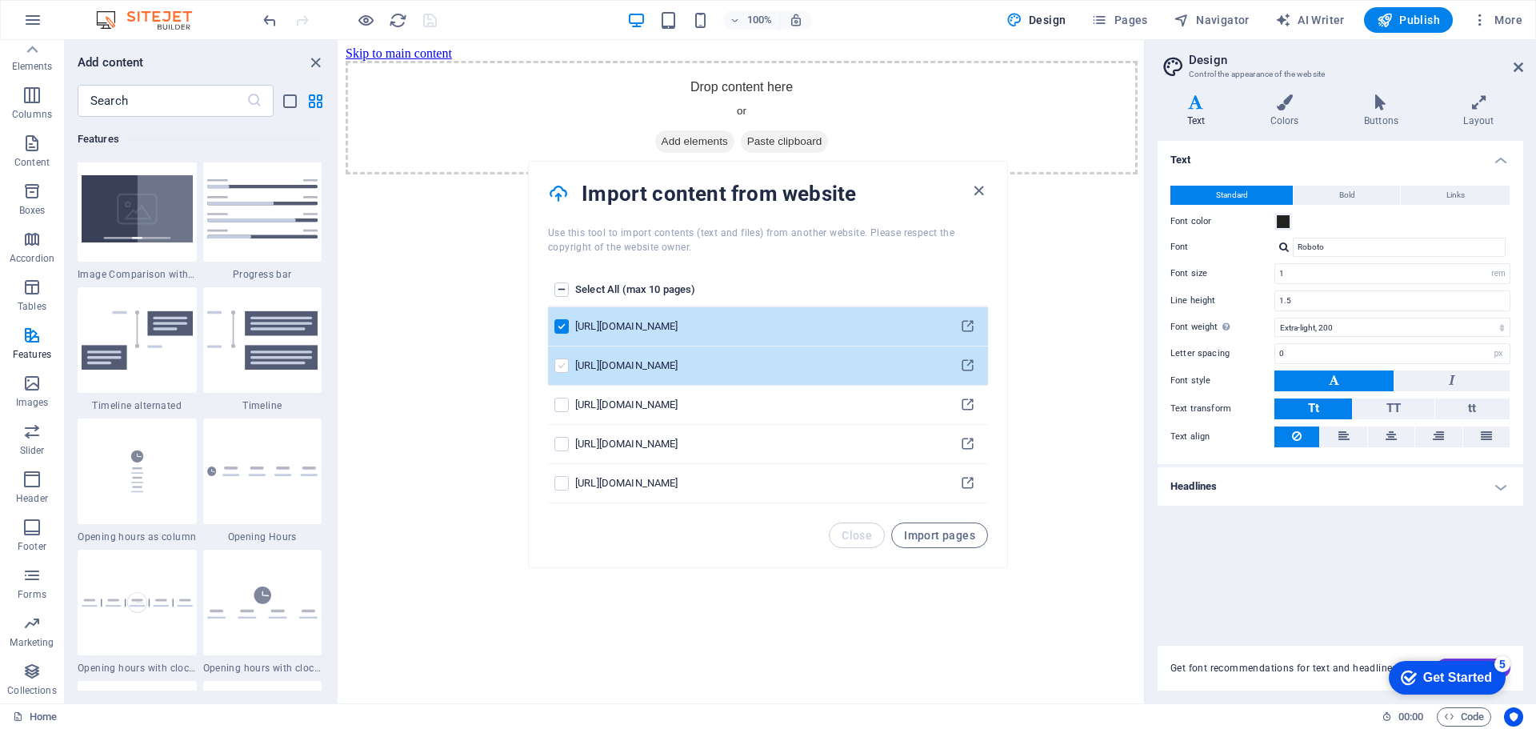
click at [565, 366] on label "pages list" at bounding box center [562, 366] width 14 height 14
click at [0, 0] on input "pages list" at bounding box center [0, 0] width 0 height 0
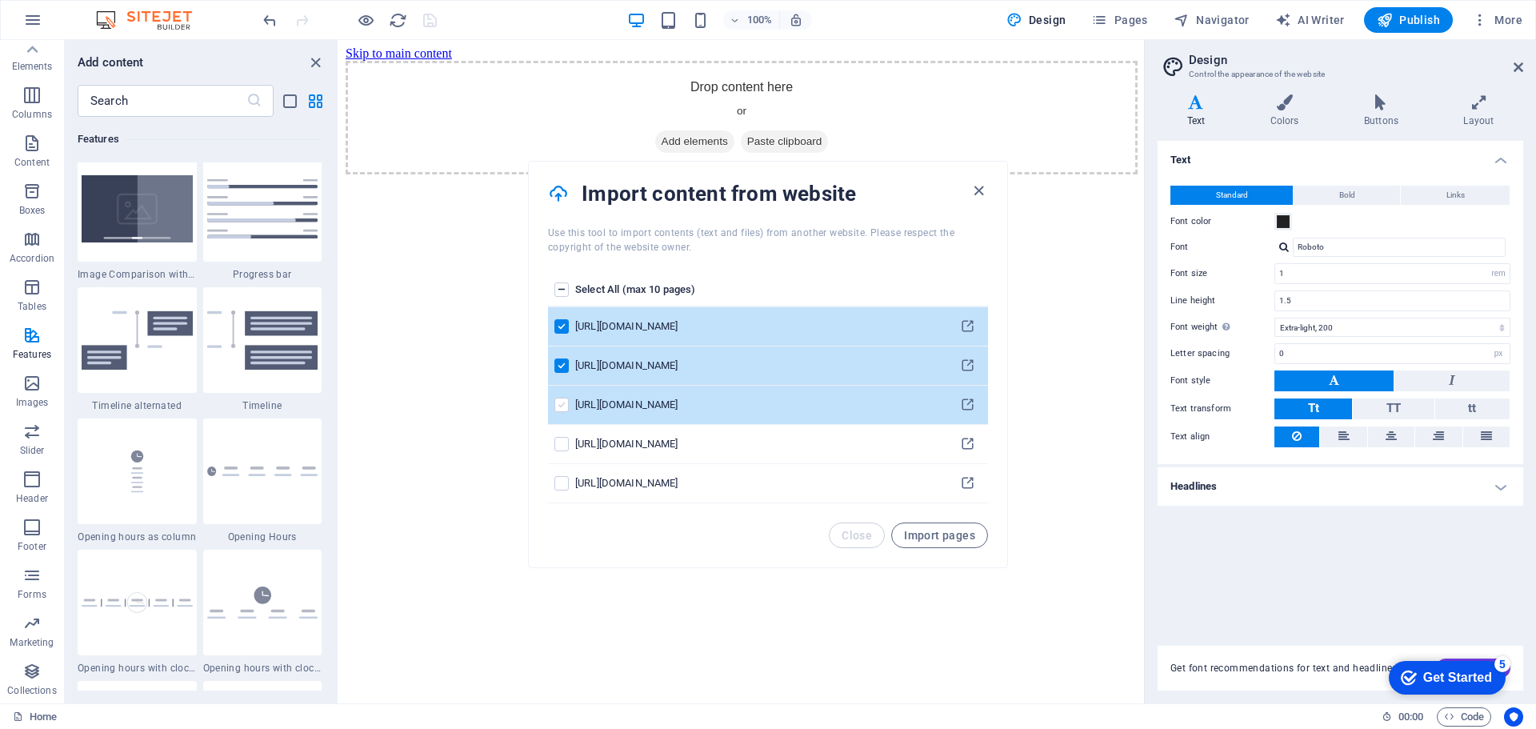
click at [563, 401] on label "pages list" at bounding box center [562, 405] width 14 height 14
click at [0, 0] on input "pages list" at bounding box center [0, 0] width 0 height 0
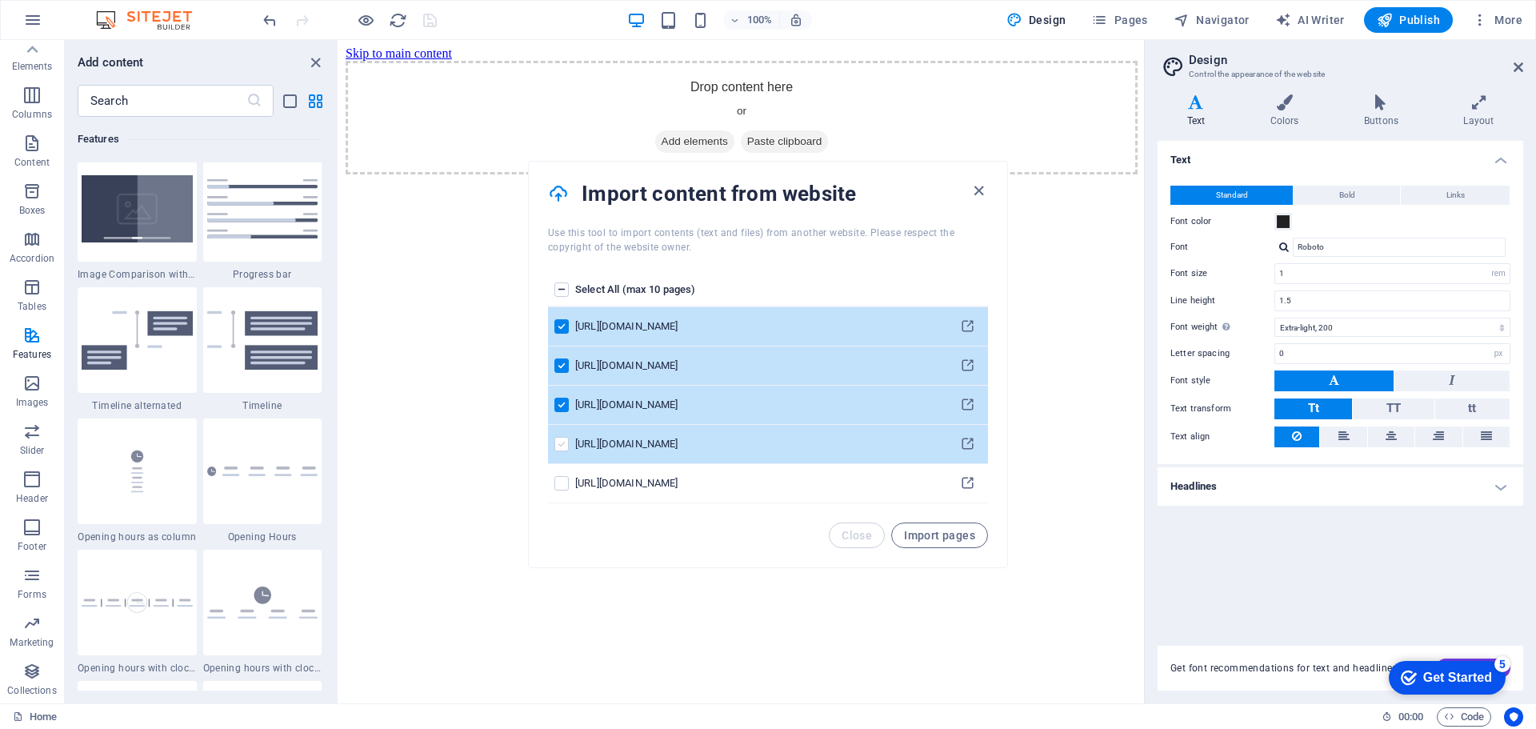
click at [561, 444] on label "pages list" at bounding box center [562, 444] width 14 height 14
click at [0, 0] on input "pages list" at bounding box center [0, 0] width 0 height 0
click at [935, 531] on span "Import pages" at bounding box center [939, 535] width 71 height 13
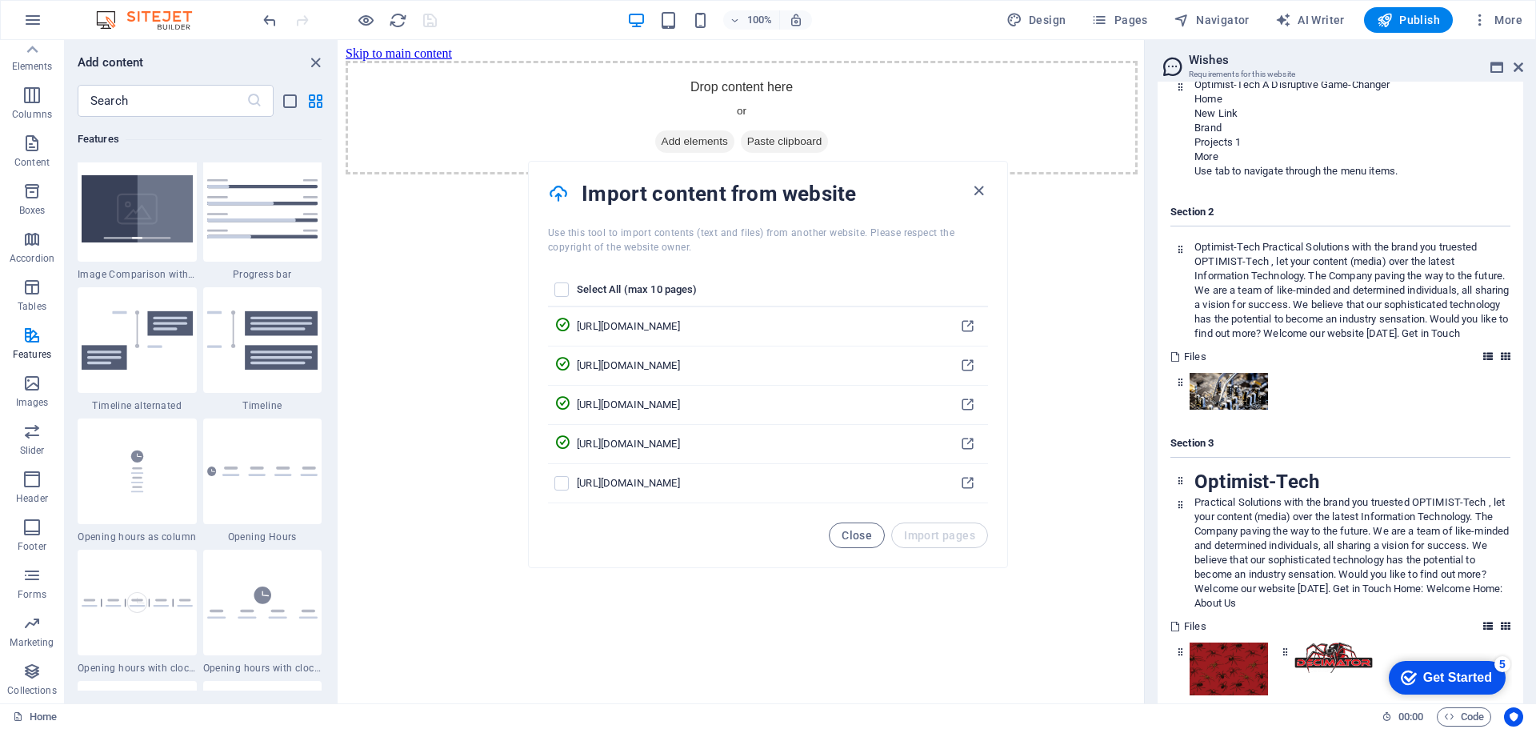
scroll to position [4210, 0]
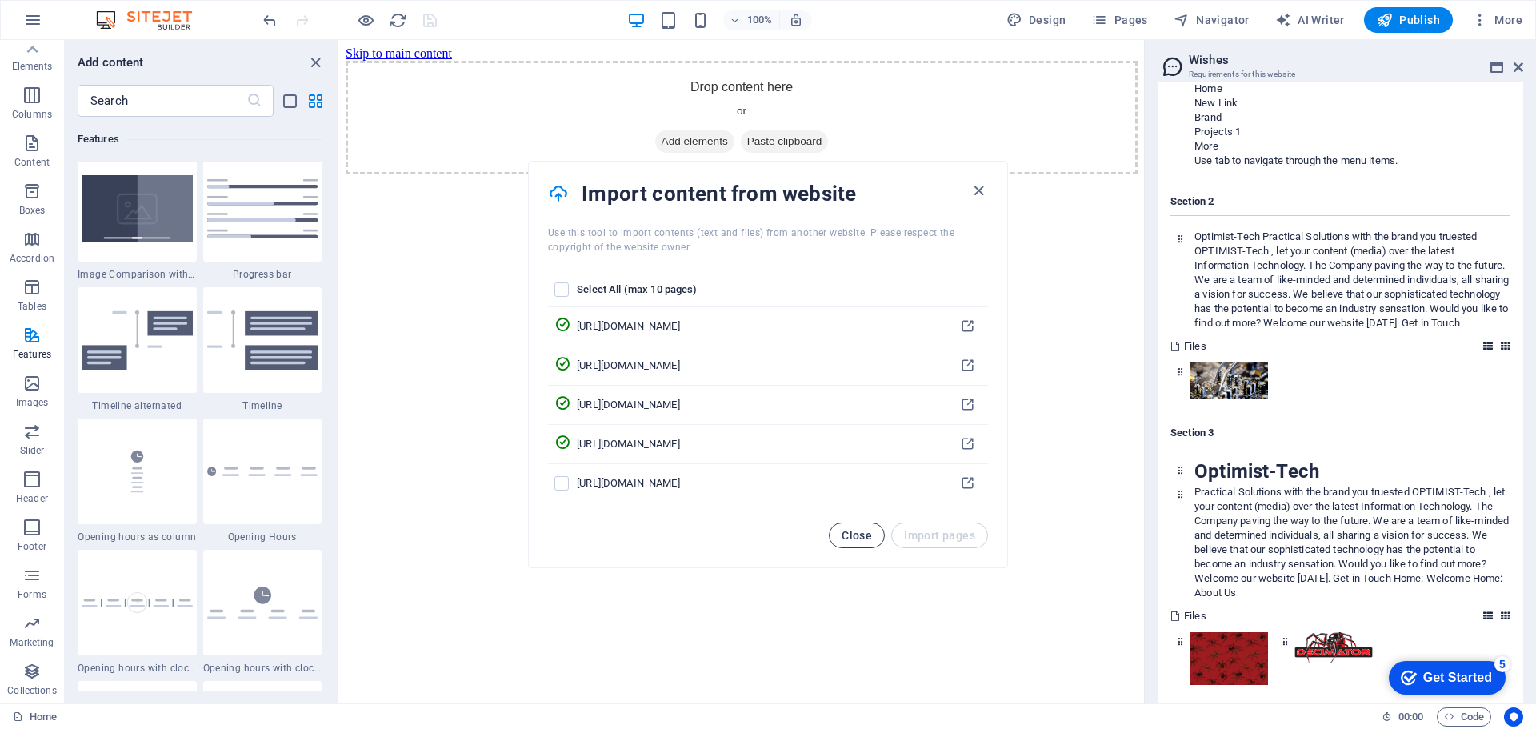
click at [865, 541] on span "Close" at bounding box center [857, 535] width 30 height 13
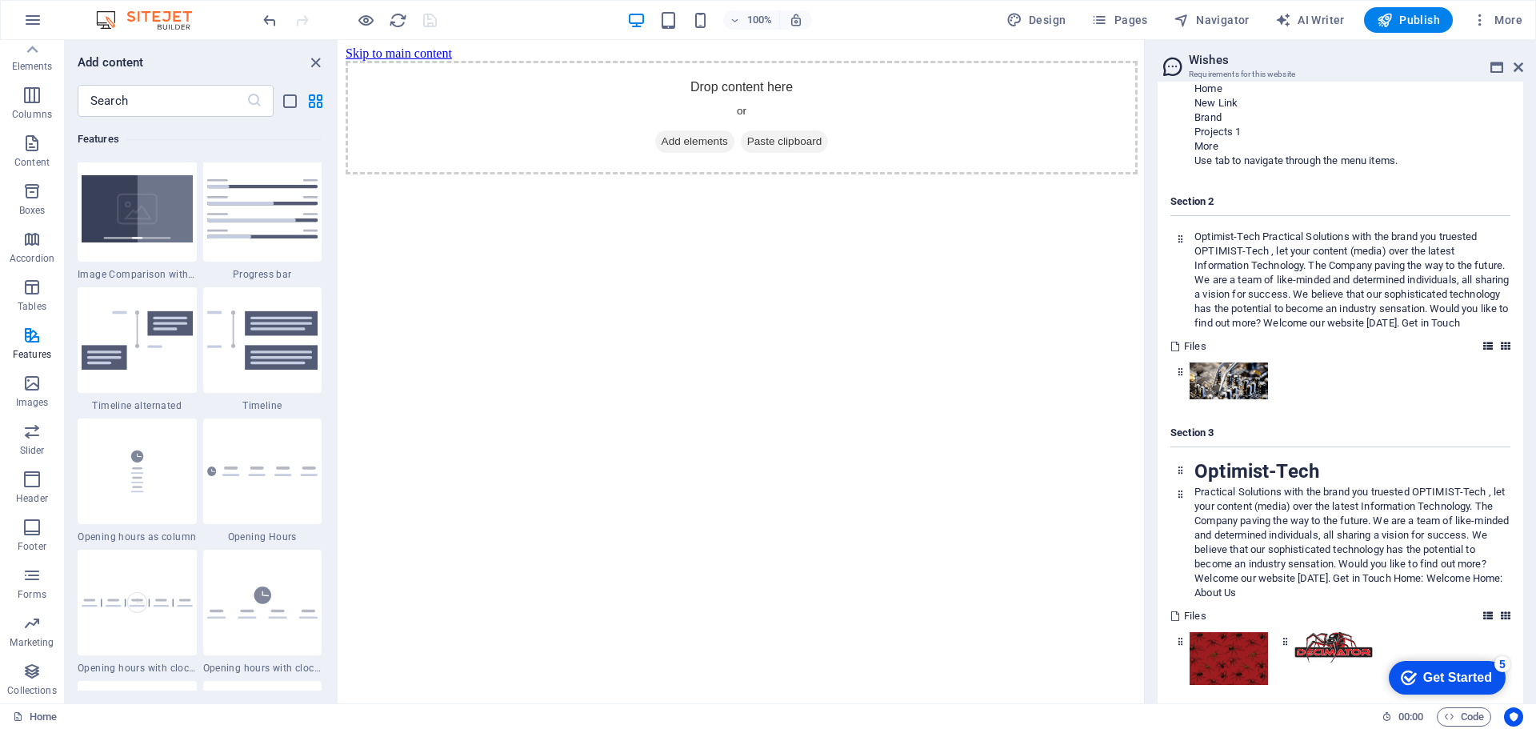
click at [1457, 675] on div "Get Started" at bounding box center [1458, 678] width 69 height 14
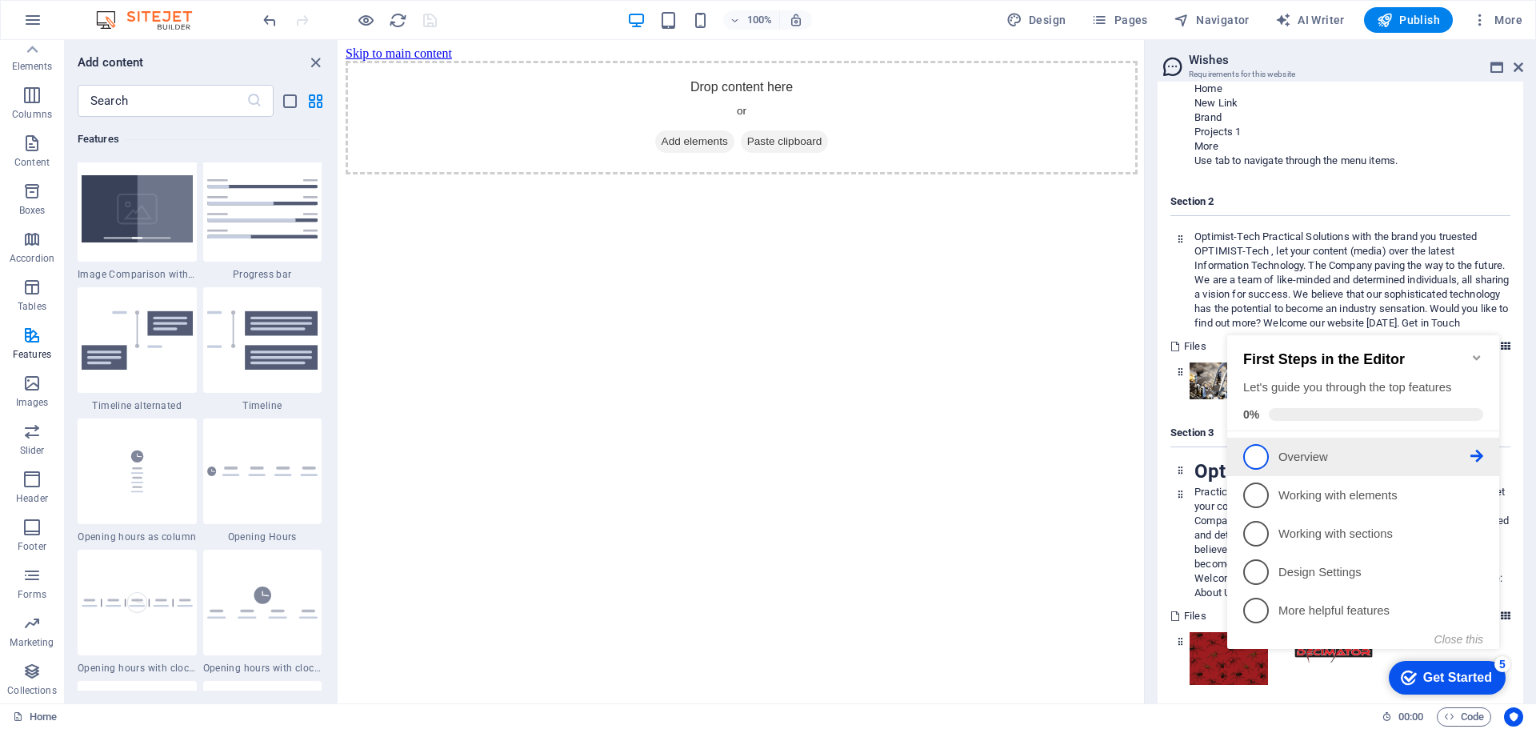
click at [1481, 451] on icon at bounding box center [1477, 456] width 13 height 13
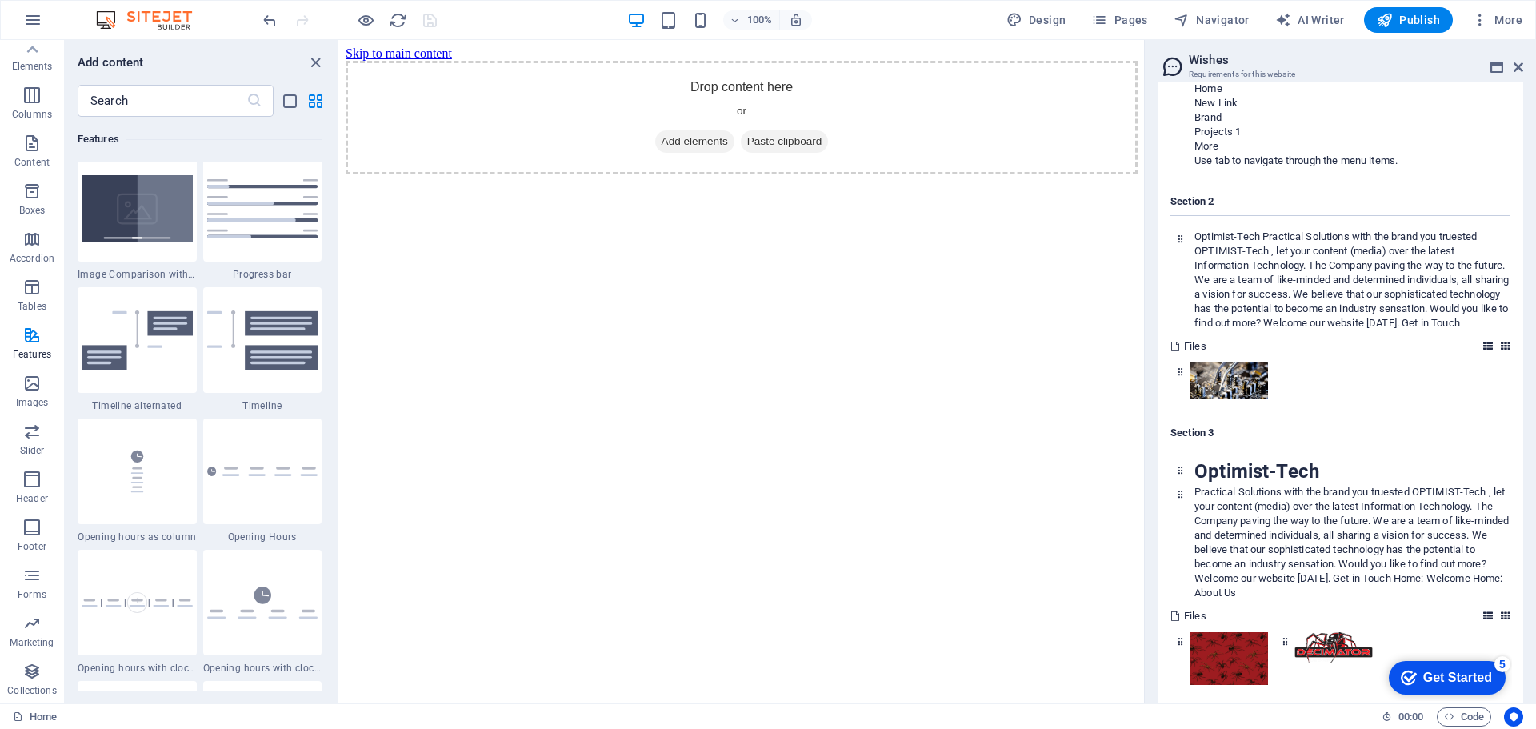
scroll to position [0, 0]
click at [188, 70] on p "Simply drag and drop elements into the editor. Double-click elements to edit or…" at bounding box center [193, 85] width 198 height 54
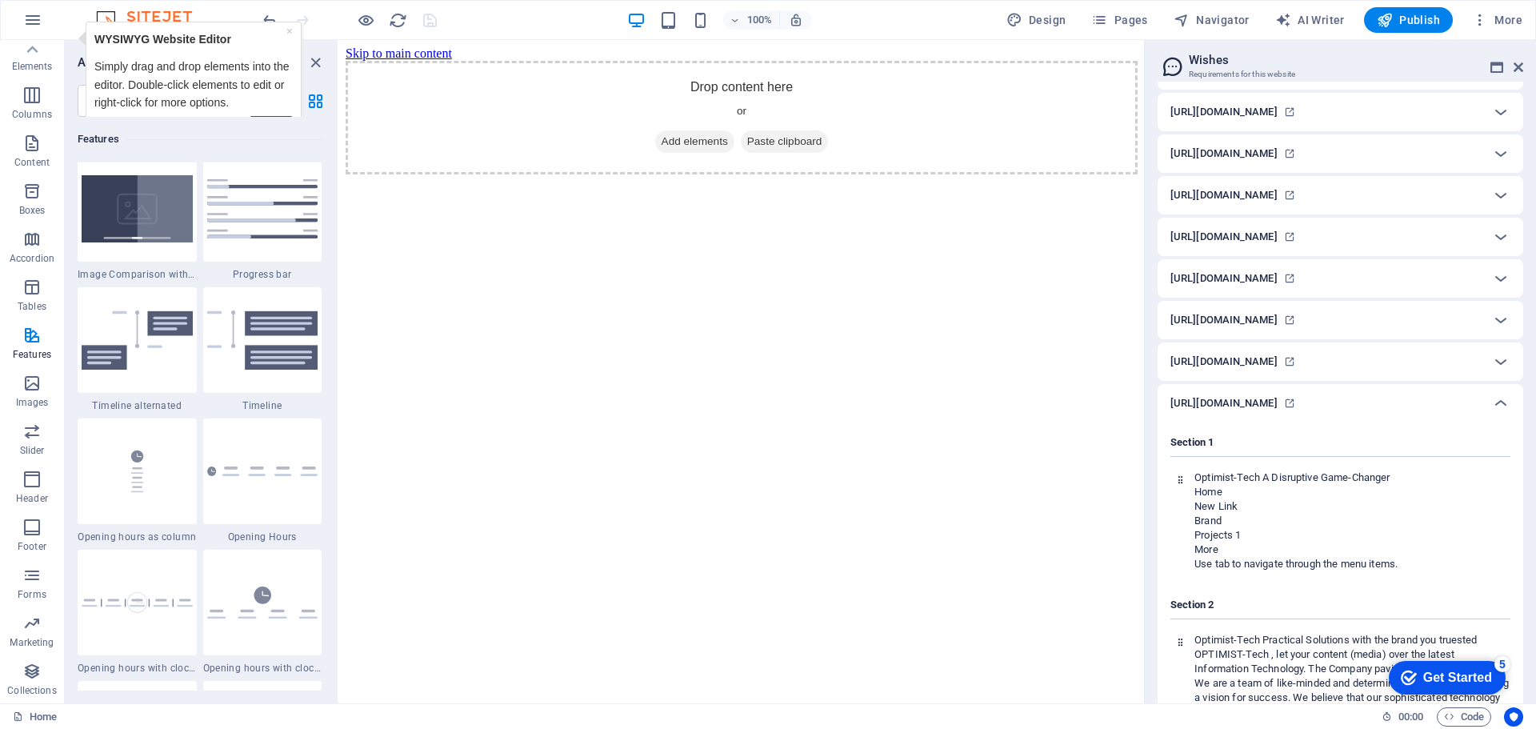
scroll to position [480, 0]
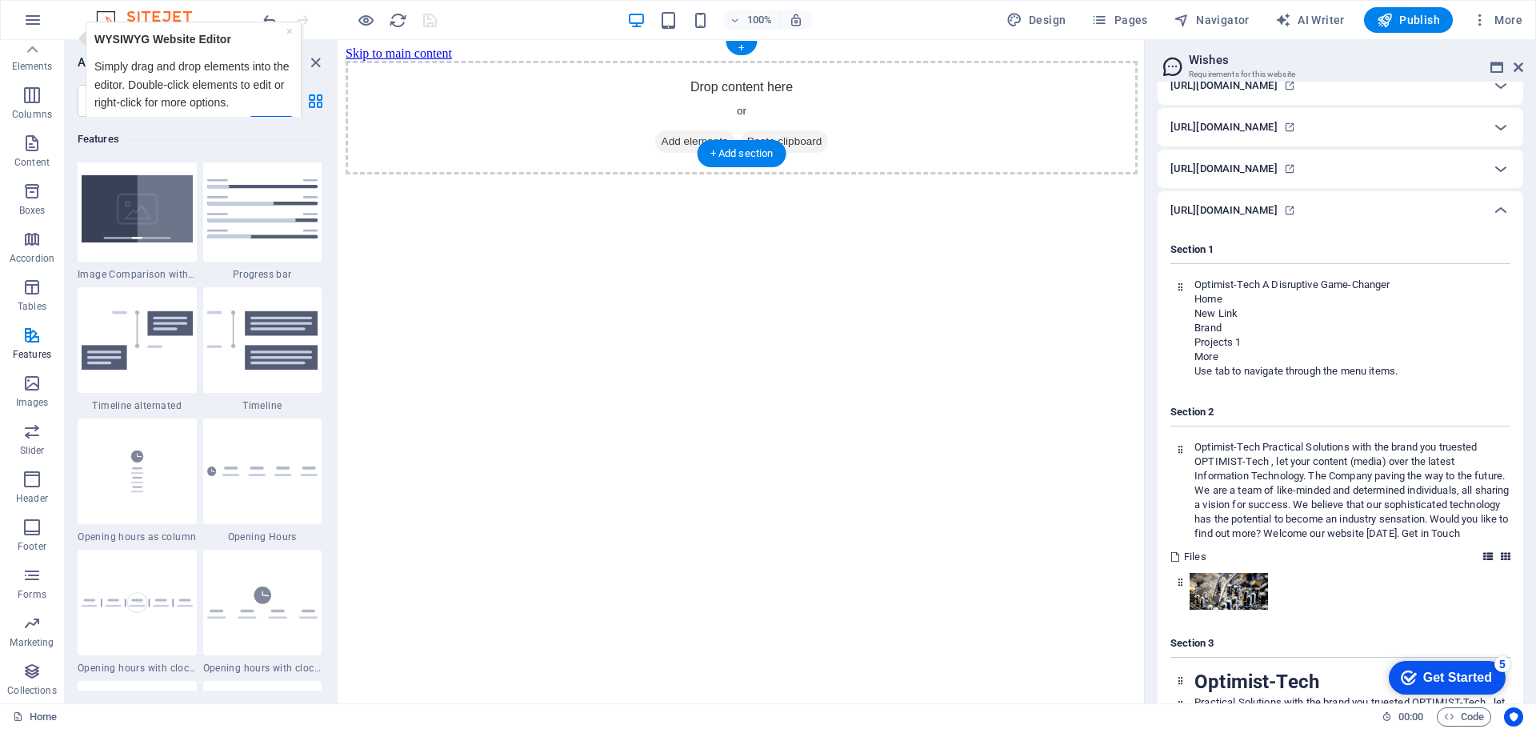
click at [538, 103] on div "Drop content here or Add elements Paste clipboard" at bounding box center [742, 118] width 792 height 114
click at [455, 74] on div "Drop content here or Add elements Paste clipboard" at bounding box center [742, 118] width 792 height 114
click at [252, 82] on p "Simply drag and drop elements into the editor. Double-click elements to edit or…" at bounding box center [193, 85] width 198 height 54
click at [292, 32] on link "×" at bounding box center [289, 31] width 6 height 13
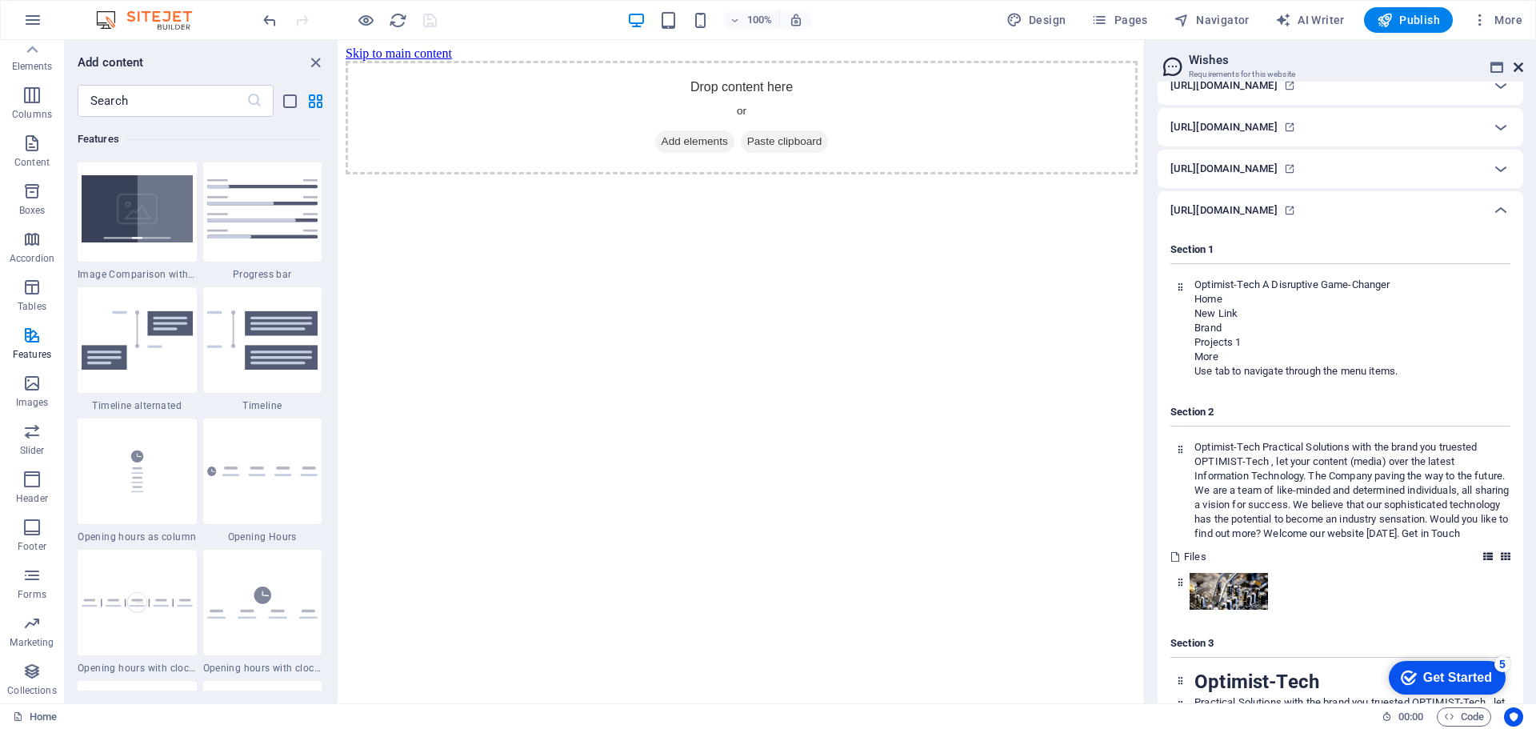
click at [1520, 63] on icon at bounding box center [1519, 67] width 10 height 13
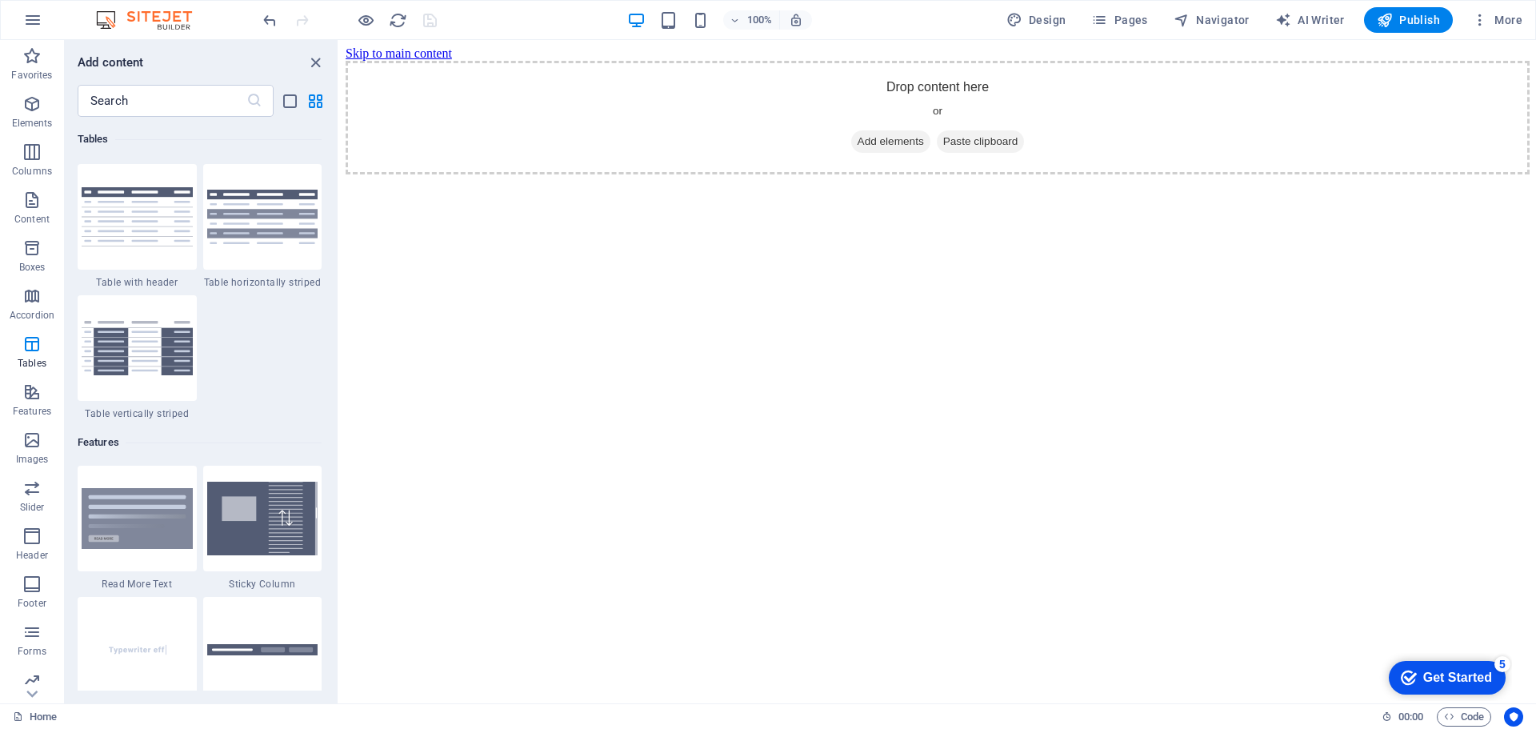
scroll to position [5838, 0]
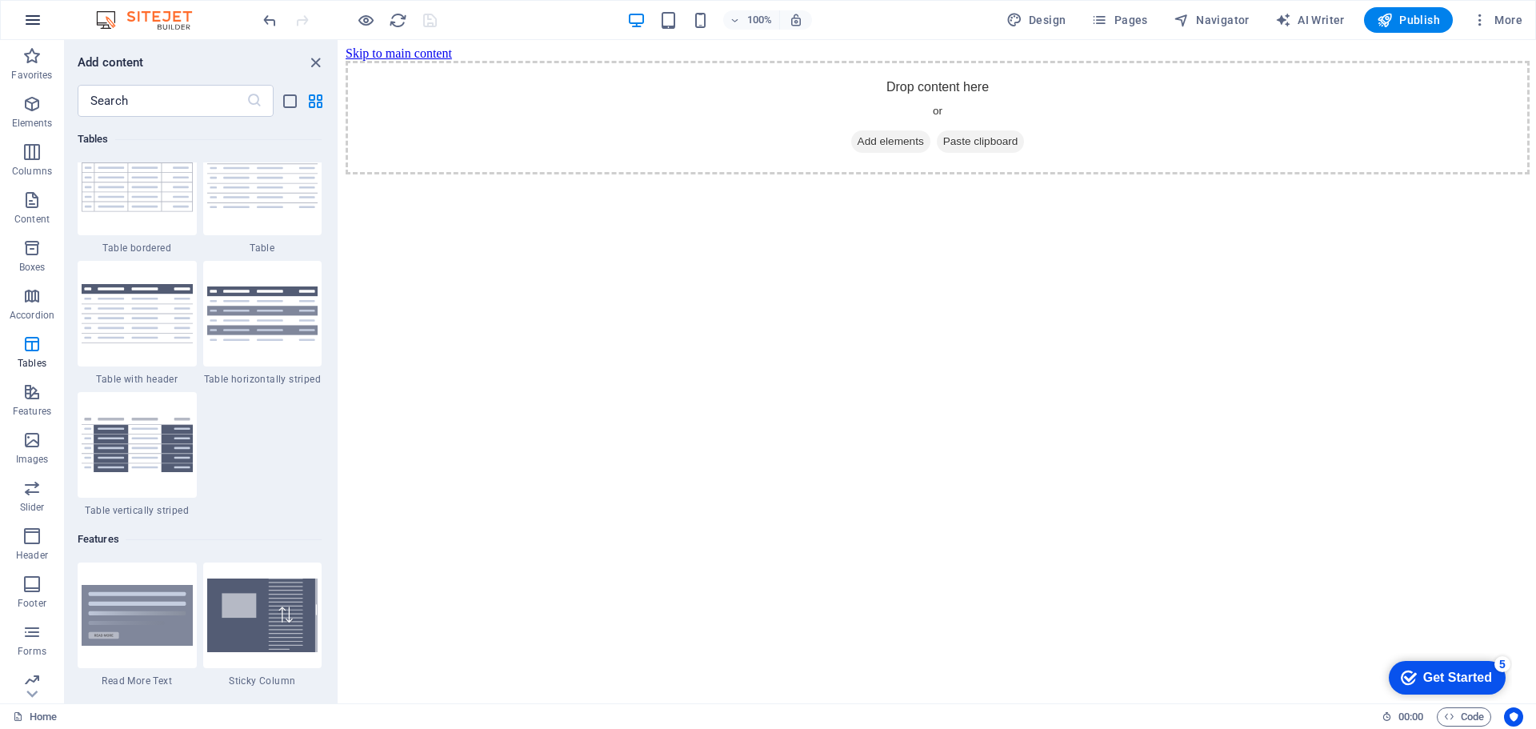
click at [34, 12] on icon "button" at bounding box center [32, 19] width 19 height 19
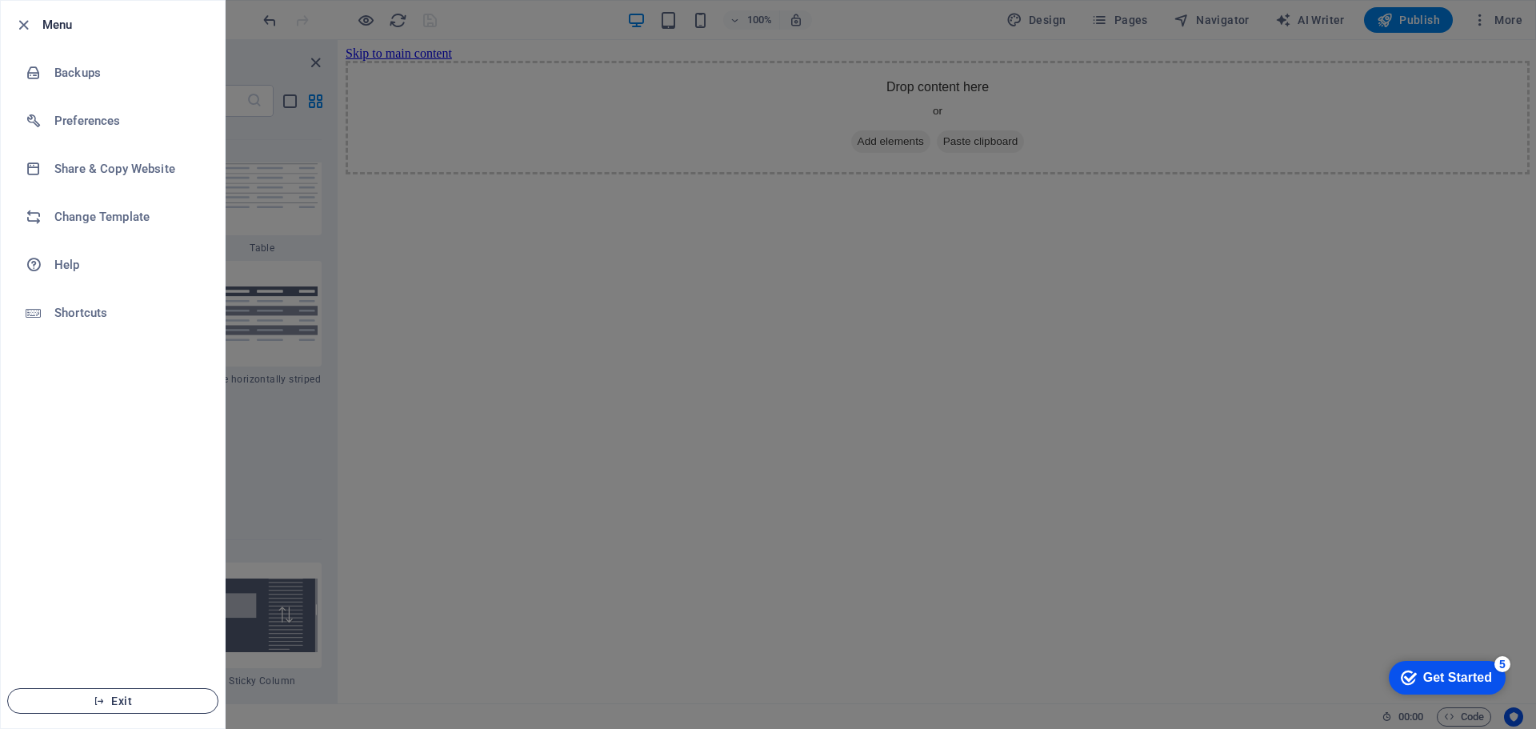
click at [111, 697] on span "Exit" at bounding box center [113, 701] width 184 height 13
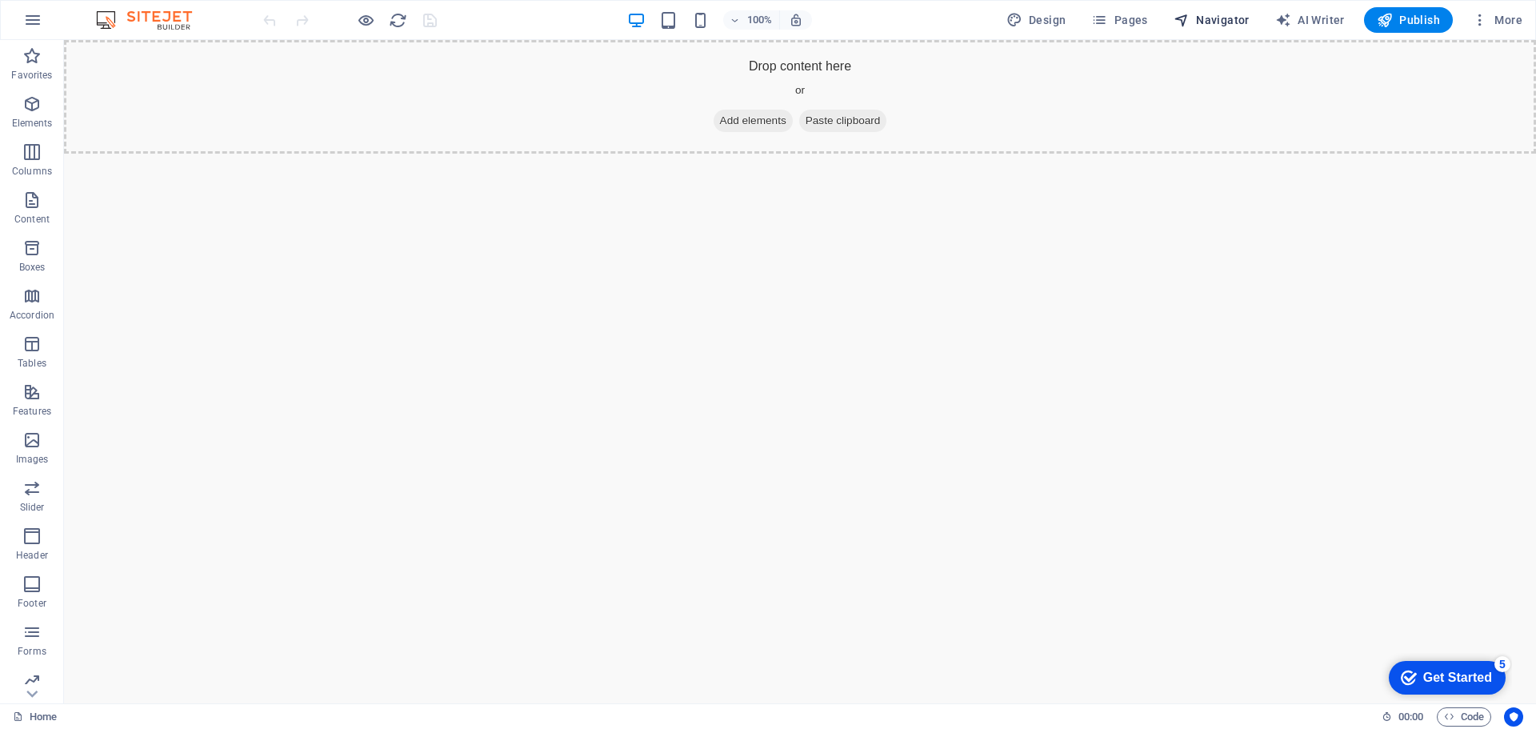
click at [1227, 16] on span "Navigator" at bounding box center [1212, 20] width 76 height 16
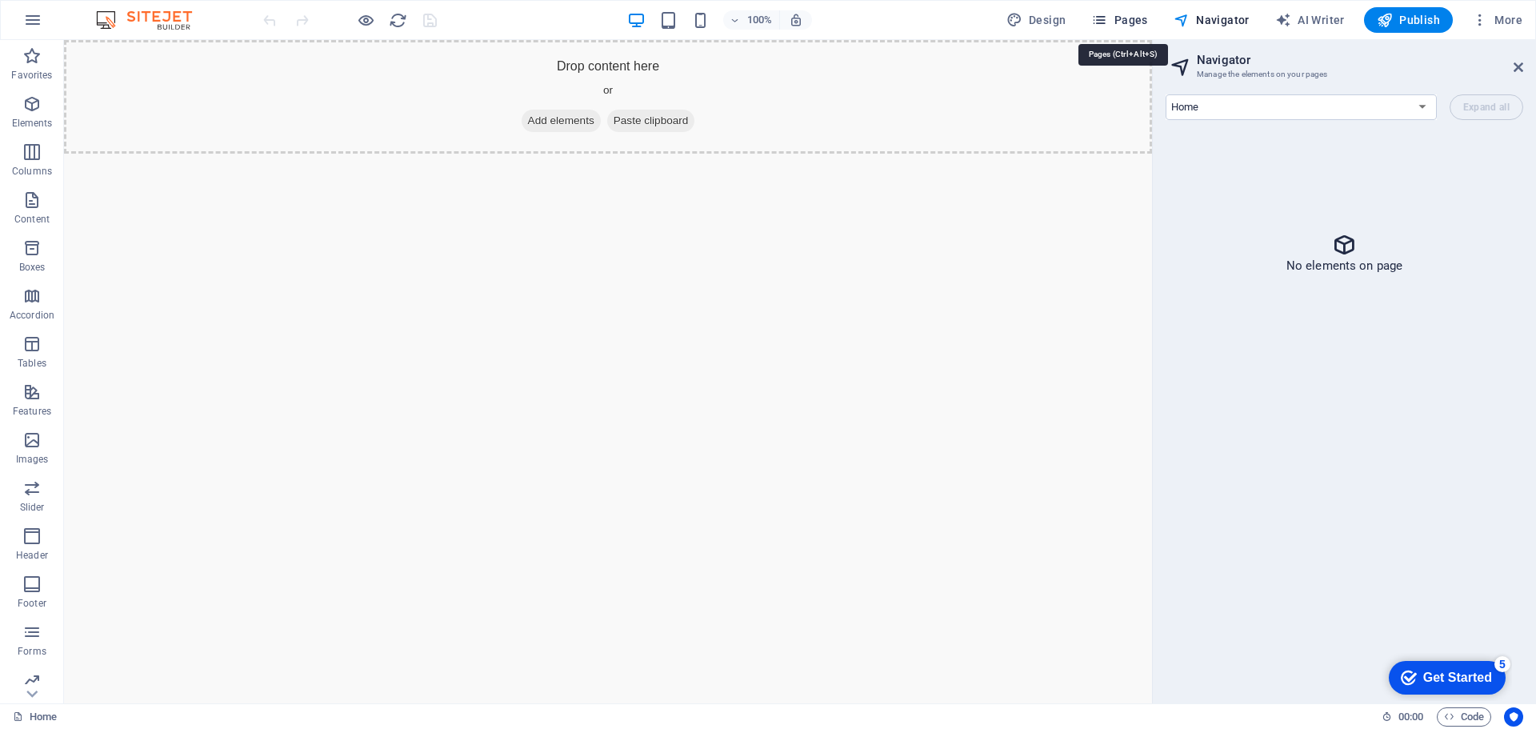
click at [1138, 24] on span "Pages" at bounding box center [1120, 20] width 56 height 16
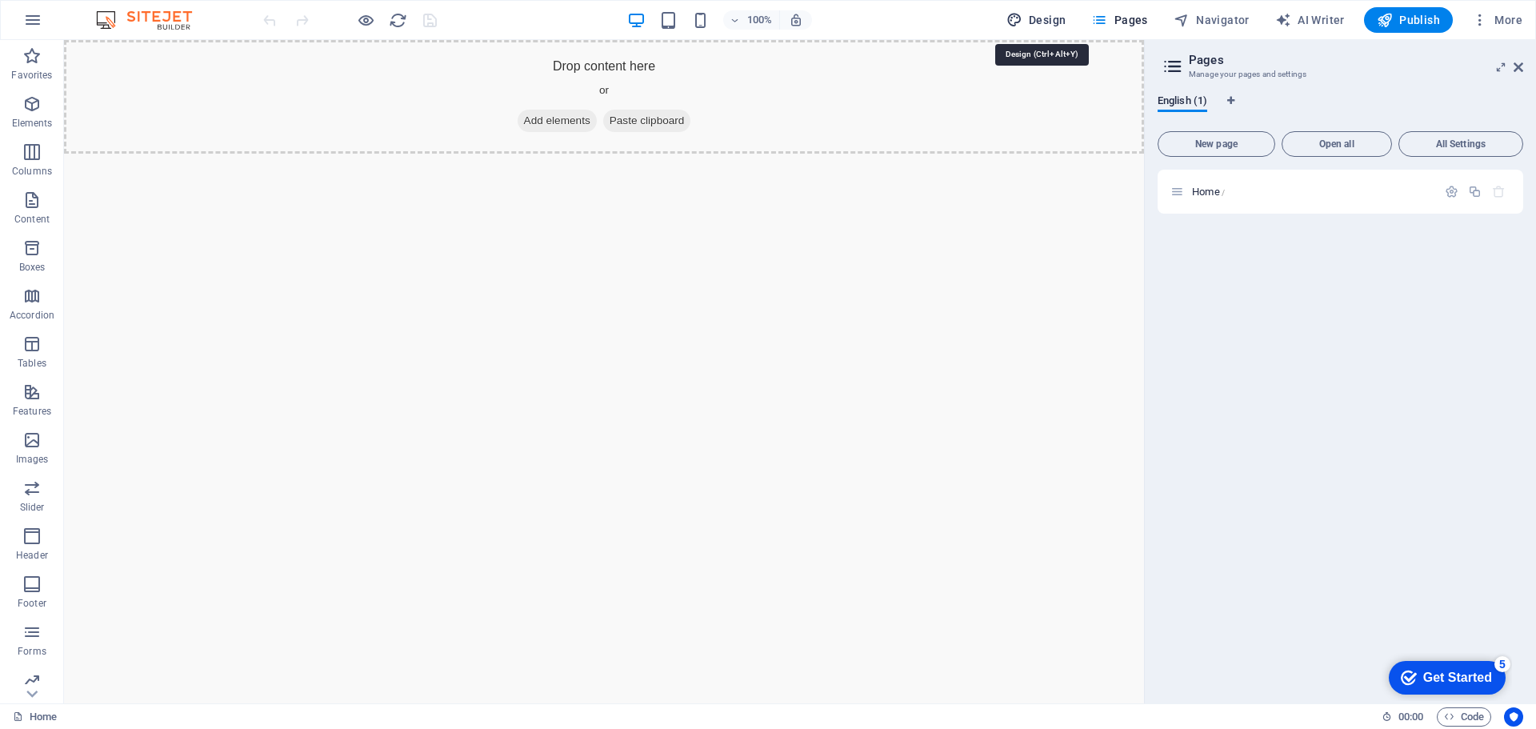
click at [1049, 29] on button "Design" at bounding box center [1036, 20] width 73 height 26
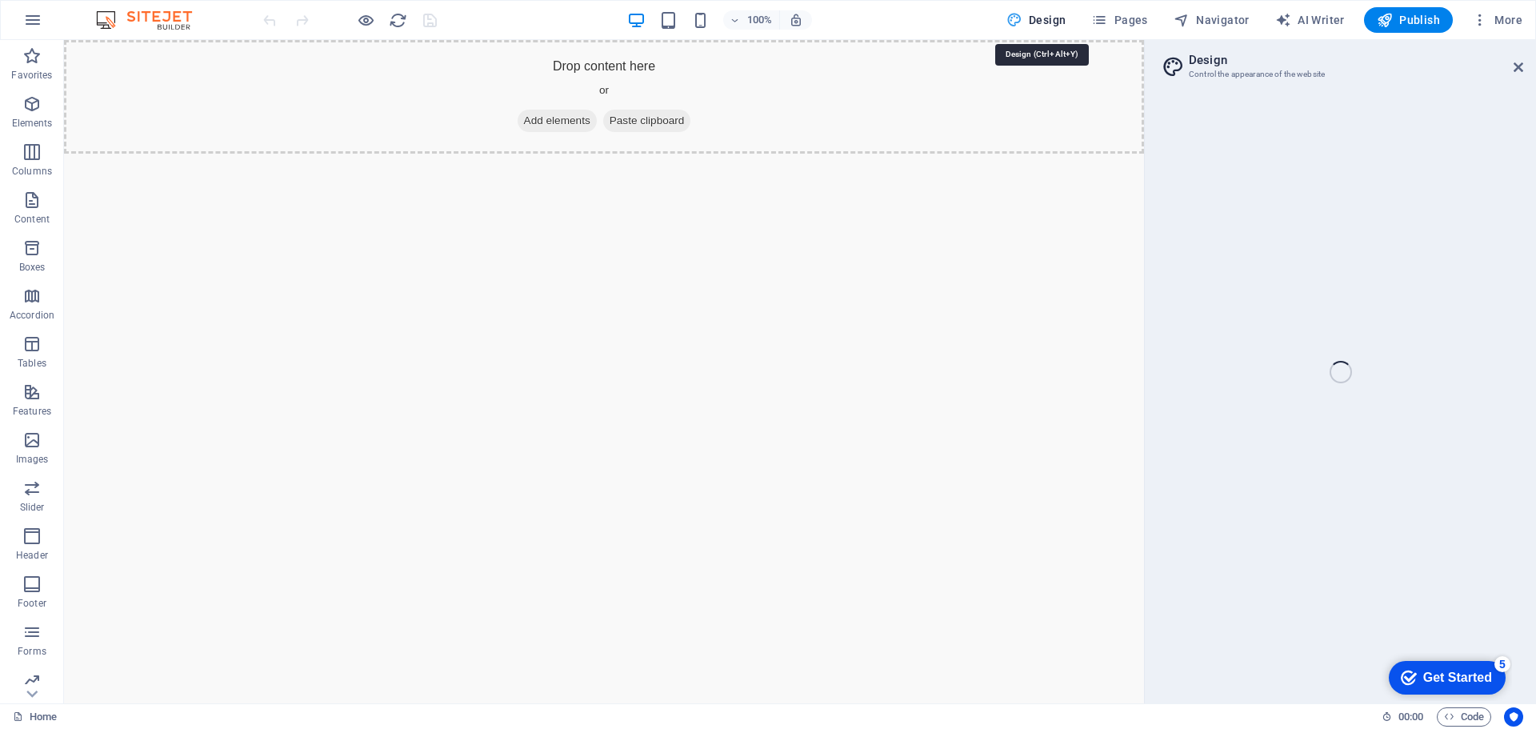
click at [1049, 23] on span "Design" at bounding box center [1037, 20] width 60 height 16
select select "rem"
select select "200"
select select "px"
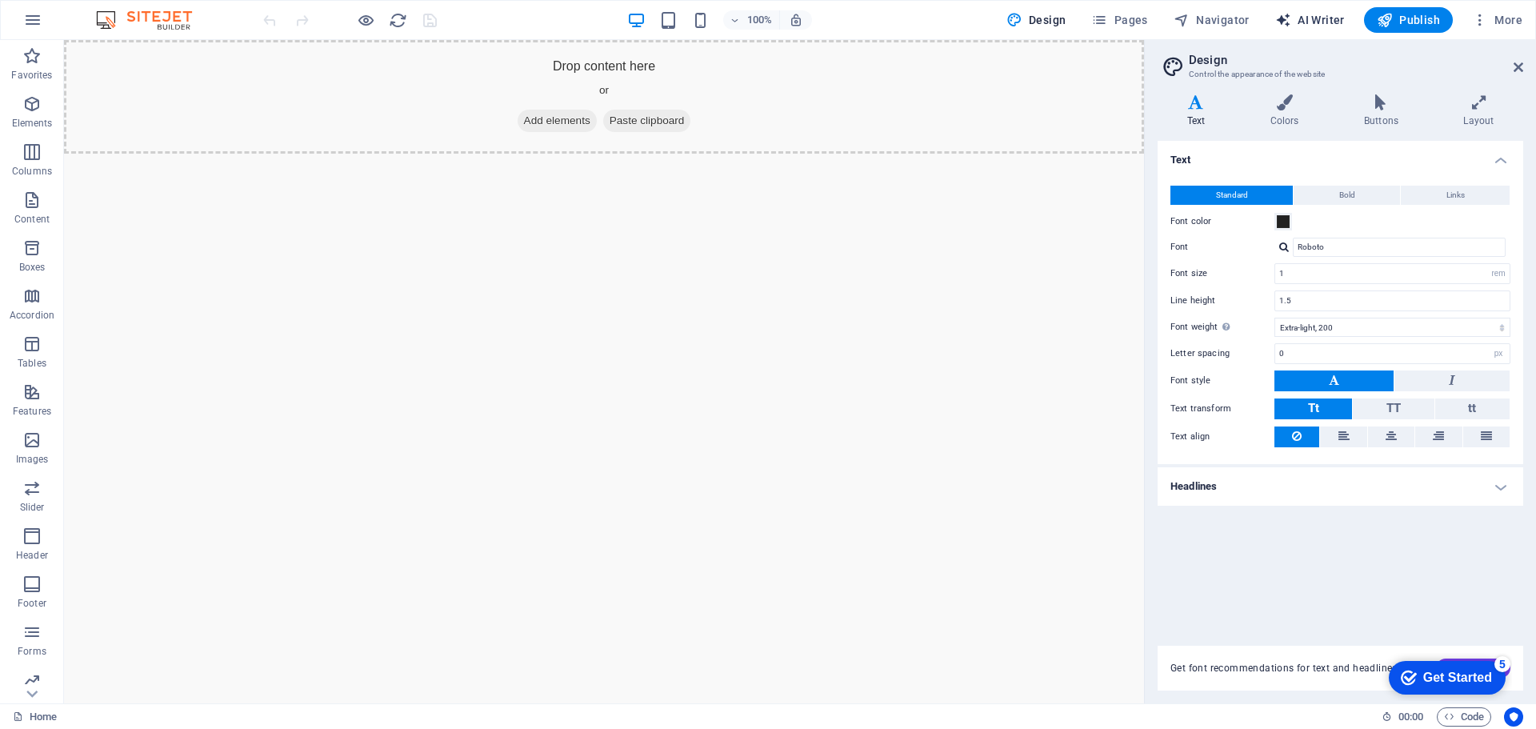
click at [1305, 14] on span "AI Writer" at bounding box center [1311, 20] width 70 height 16
select select "English"
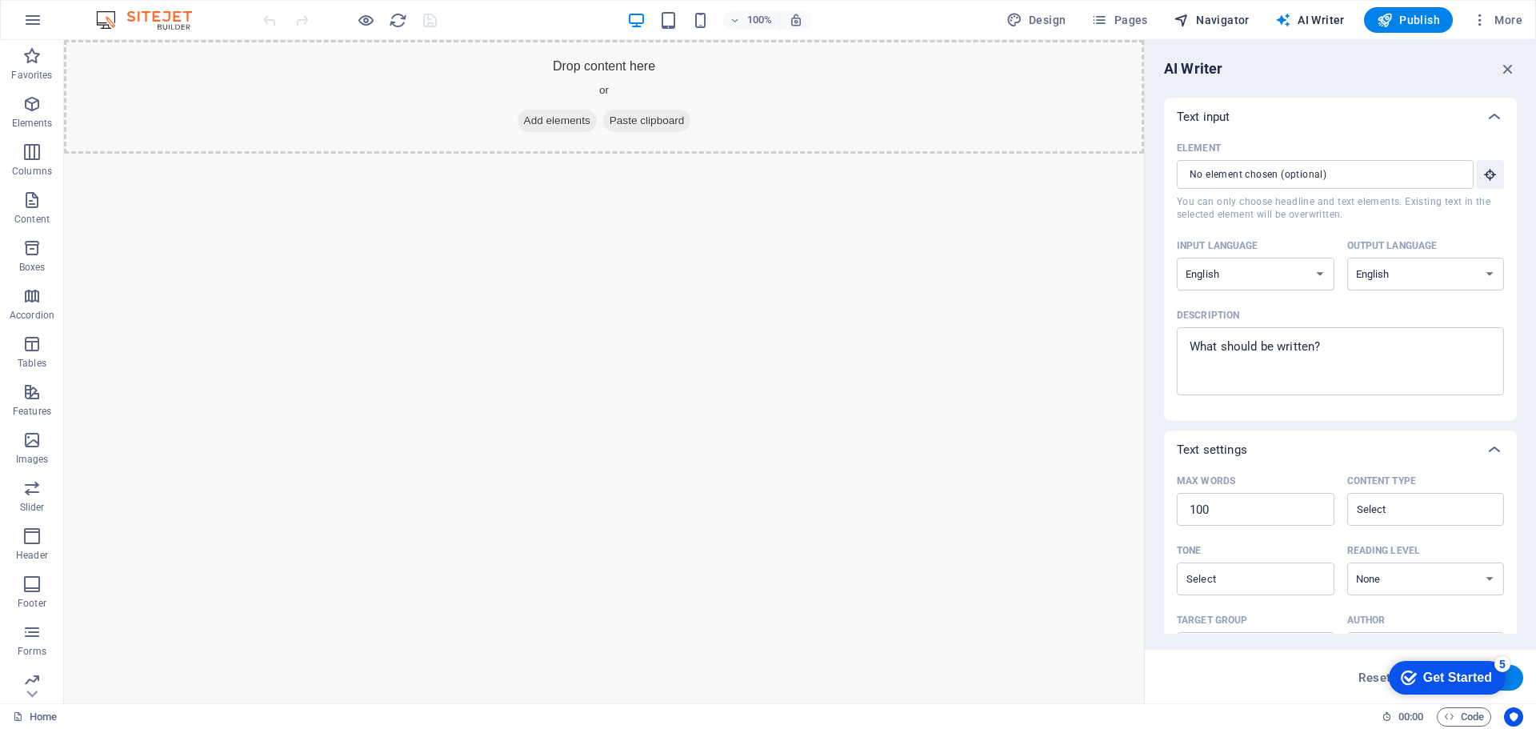
click at [1199, 13] on span "Navigator" at bounding box center [1212, 20] width 76 height 16
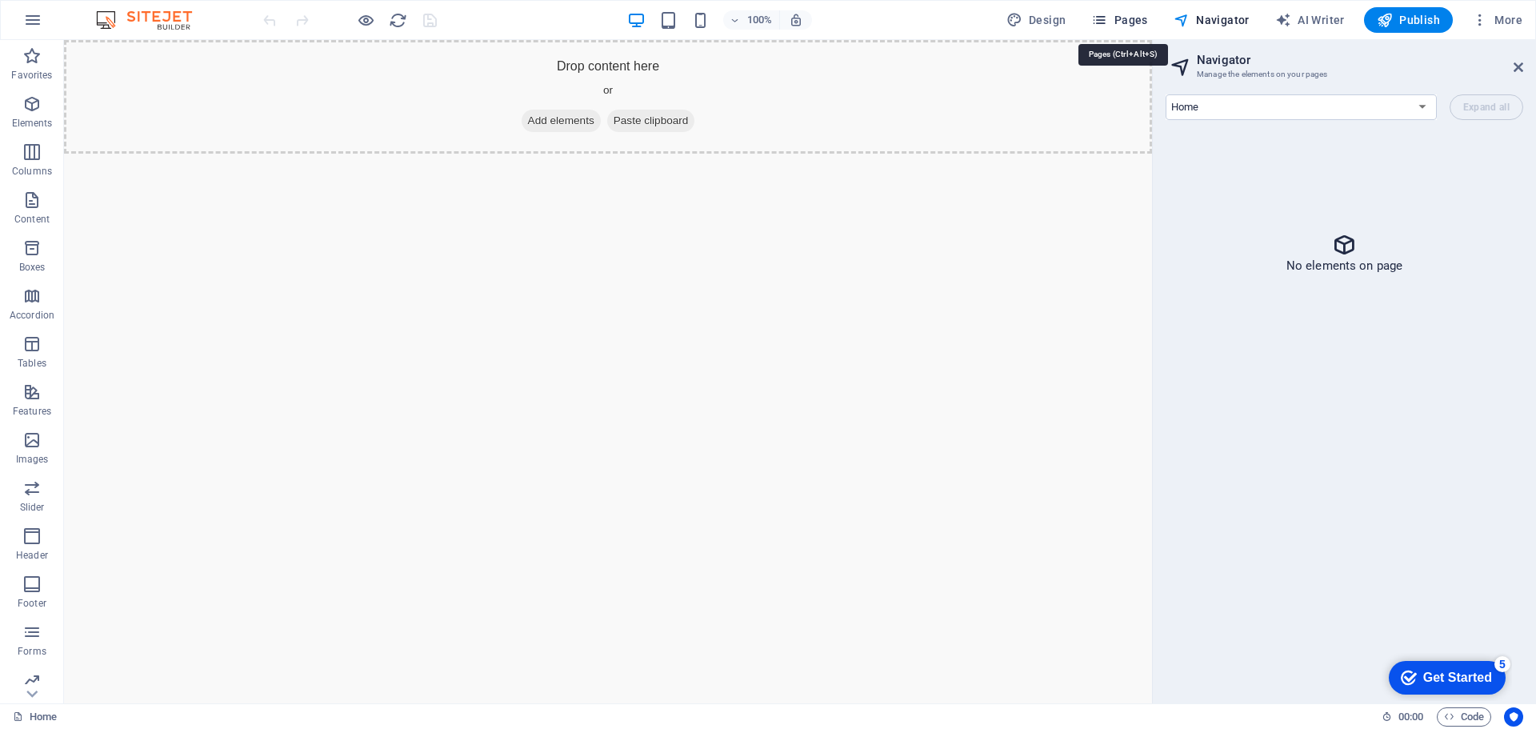
click at [1134, 16] on span "Pages" at bounding box center [1120, 20] width 56 height 16
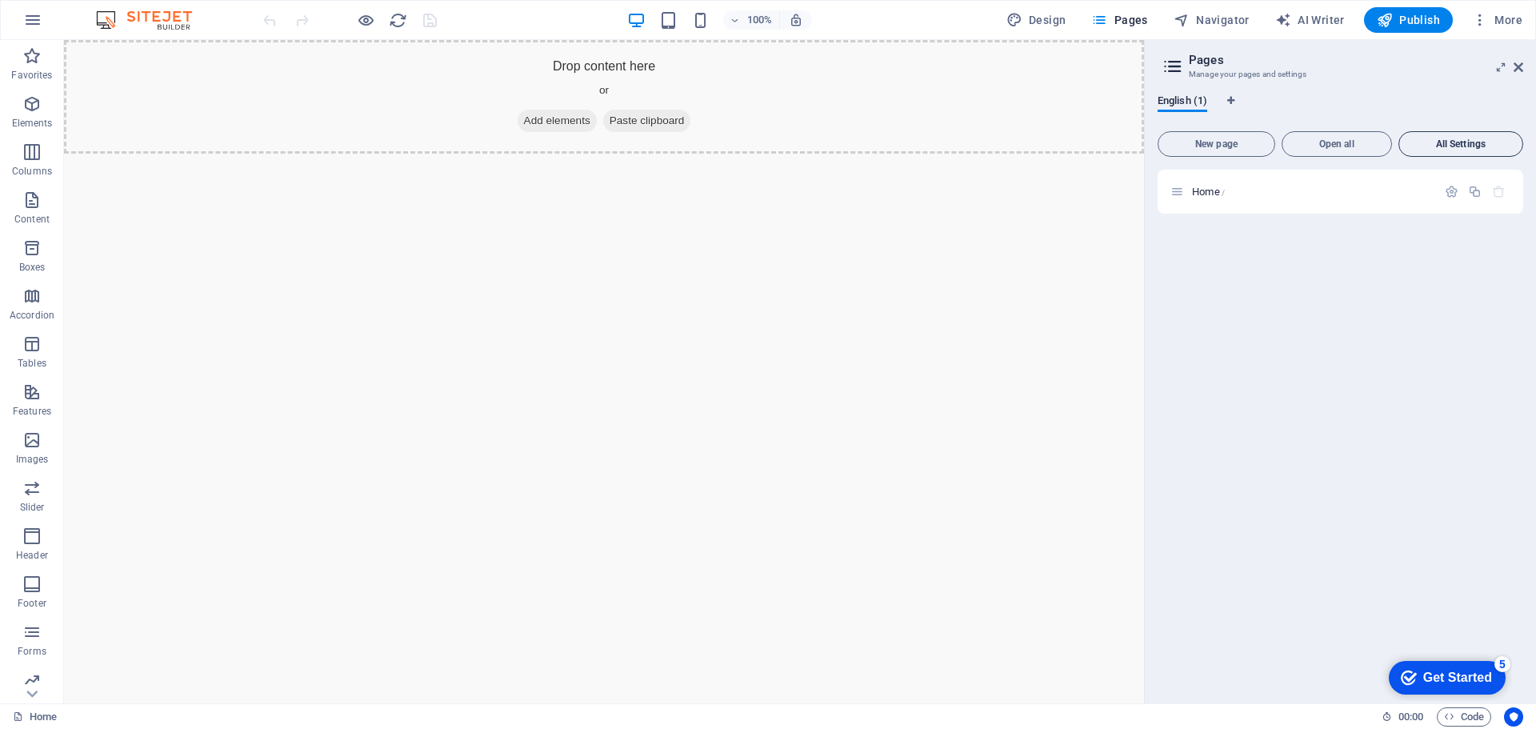
click at [1451, 143] on span "All Settings" at bounding box center [1461, 144] width 110 height 10
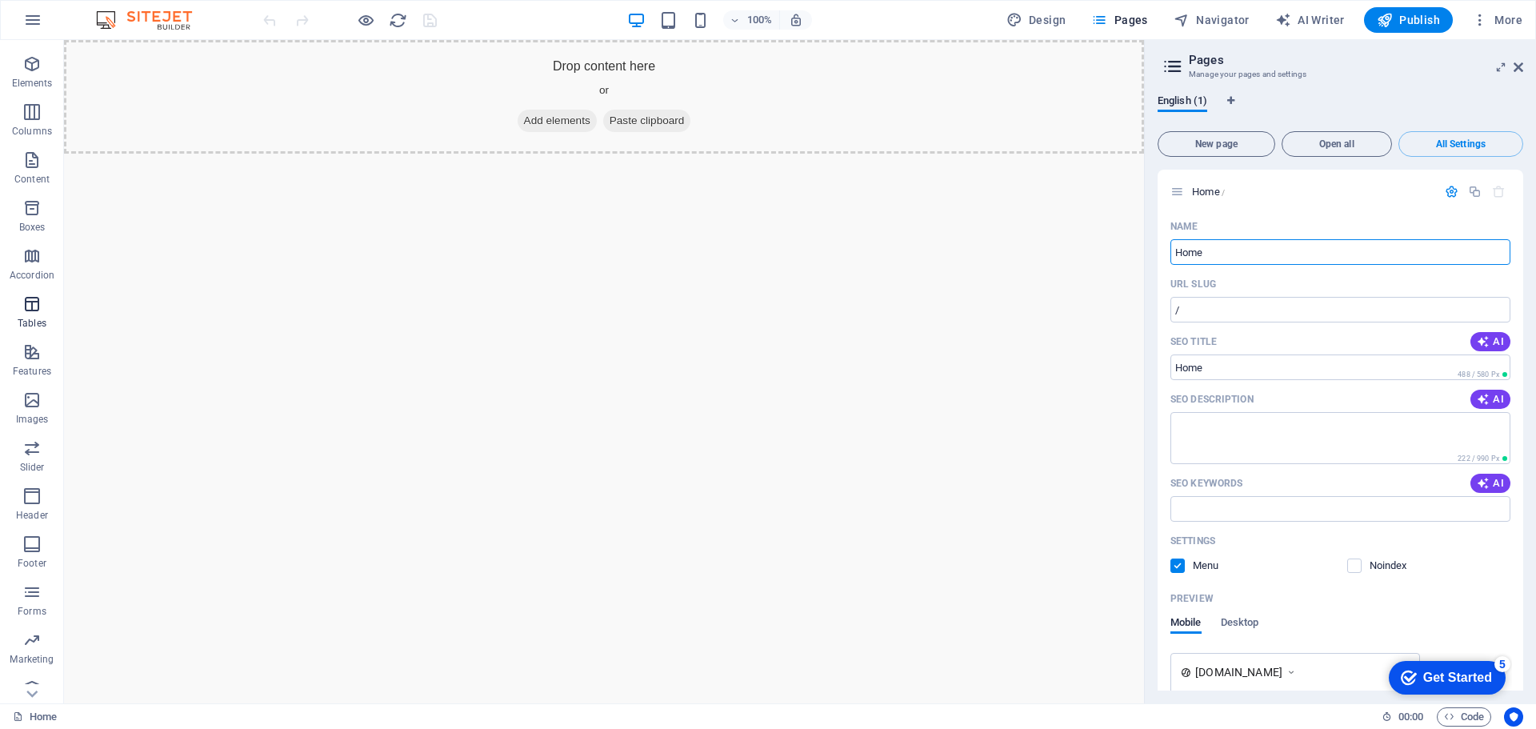
scroll to position [57, 0]
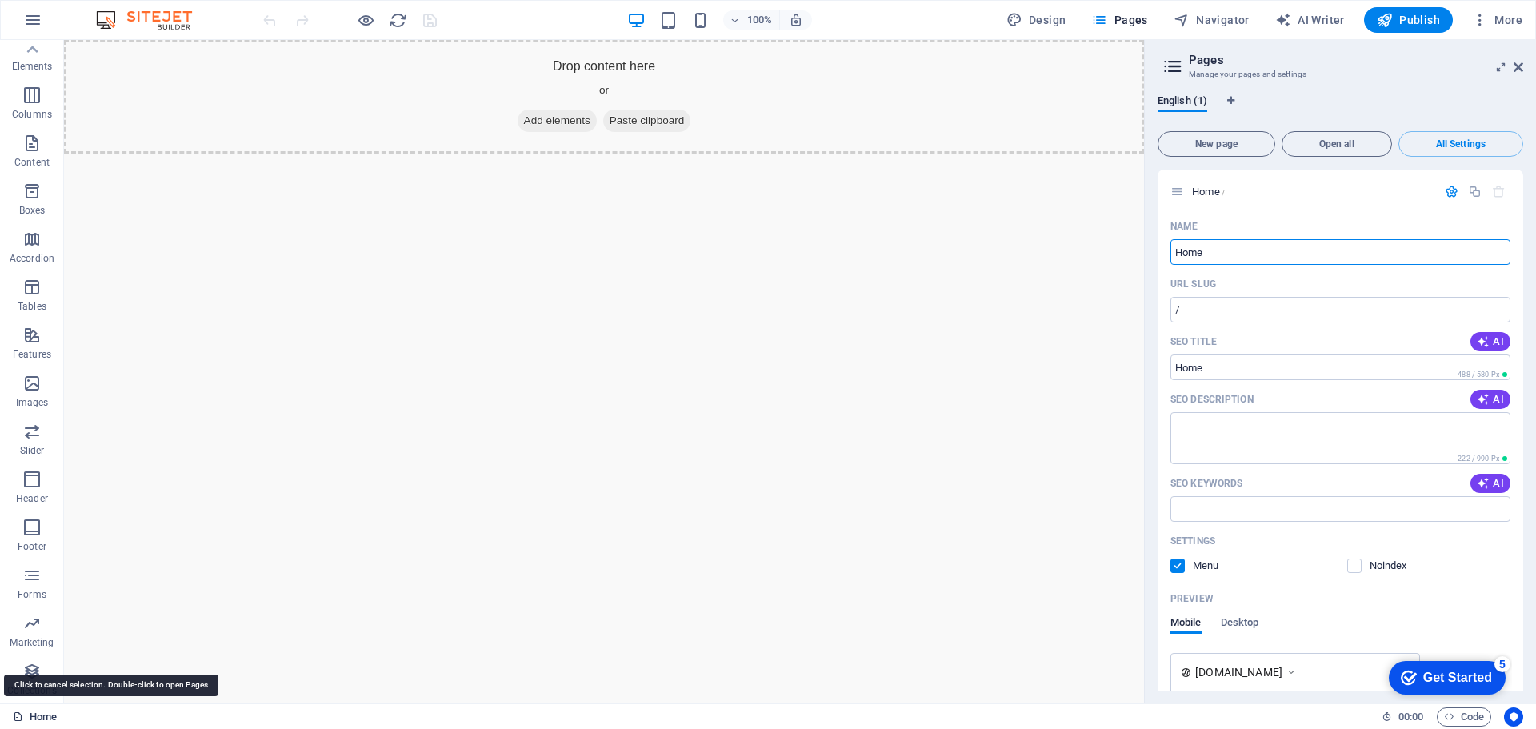
click at [36, 719] on link "Home" at bounding box center [35, 716] width 44 height 19
click at [37, 719] on link "Home" at bounding box center [35, 716] width 44 height 19
drag, startPoint x: 1522, startPoint y: 69, endPoint x: 1459, endPoint y: 29, distance: 74.8
click at [1522, 69] on icon at bounding box center [1519, 67] width 10 height 13
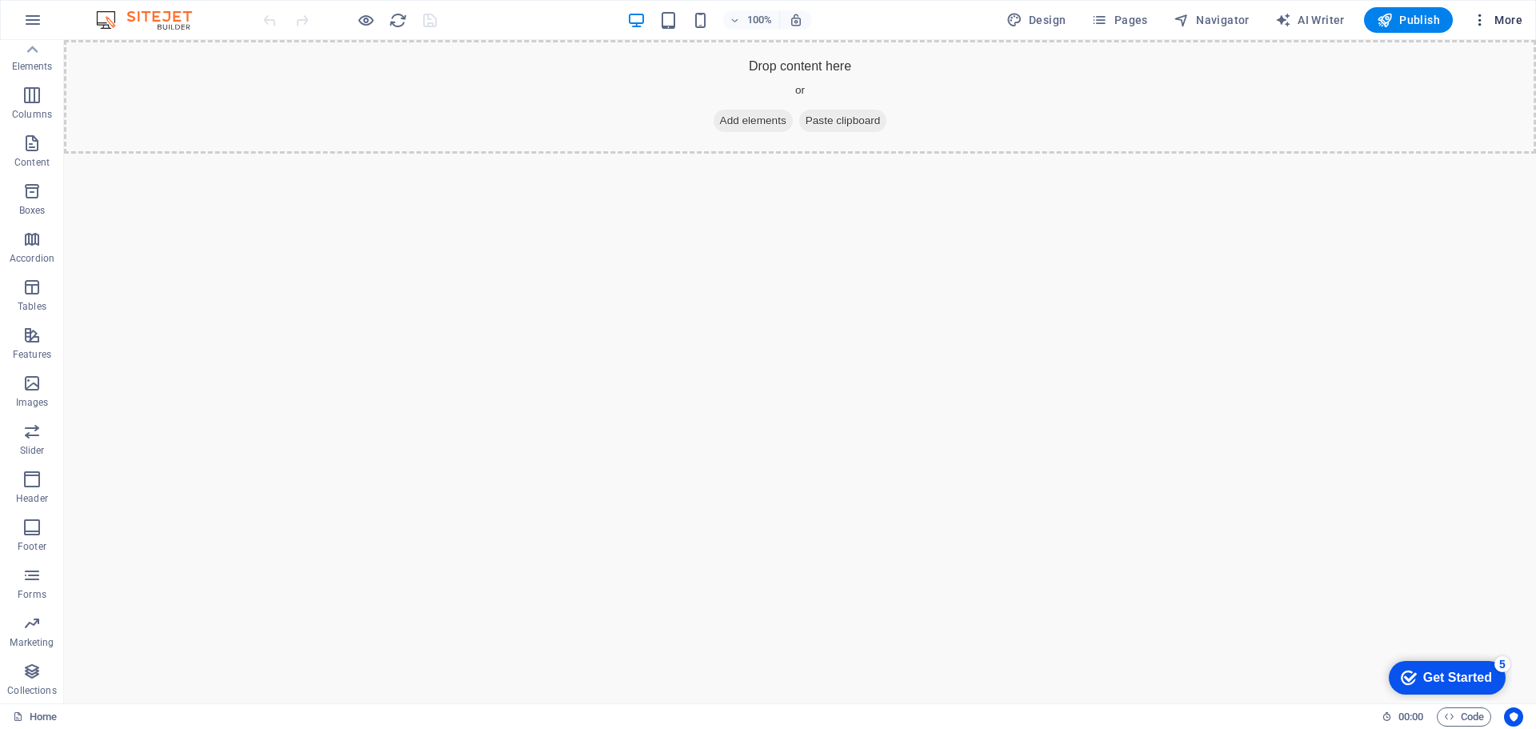
click at [1517, 19] on span "More" at bounding box center [1497, 20] width 50 height 16
click at [1420, 255] on h6 "Files & Stock Photos" at bounding box center [1463, 253] width 95 height 19
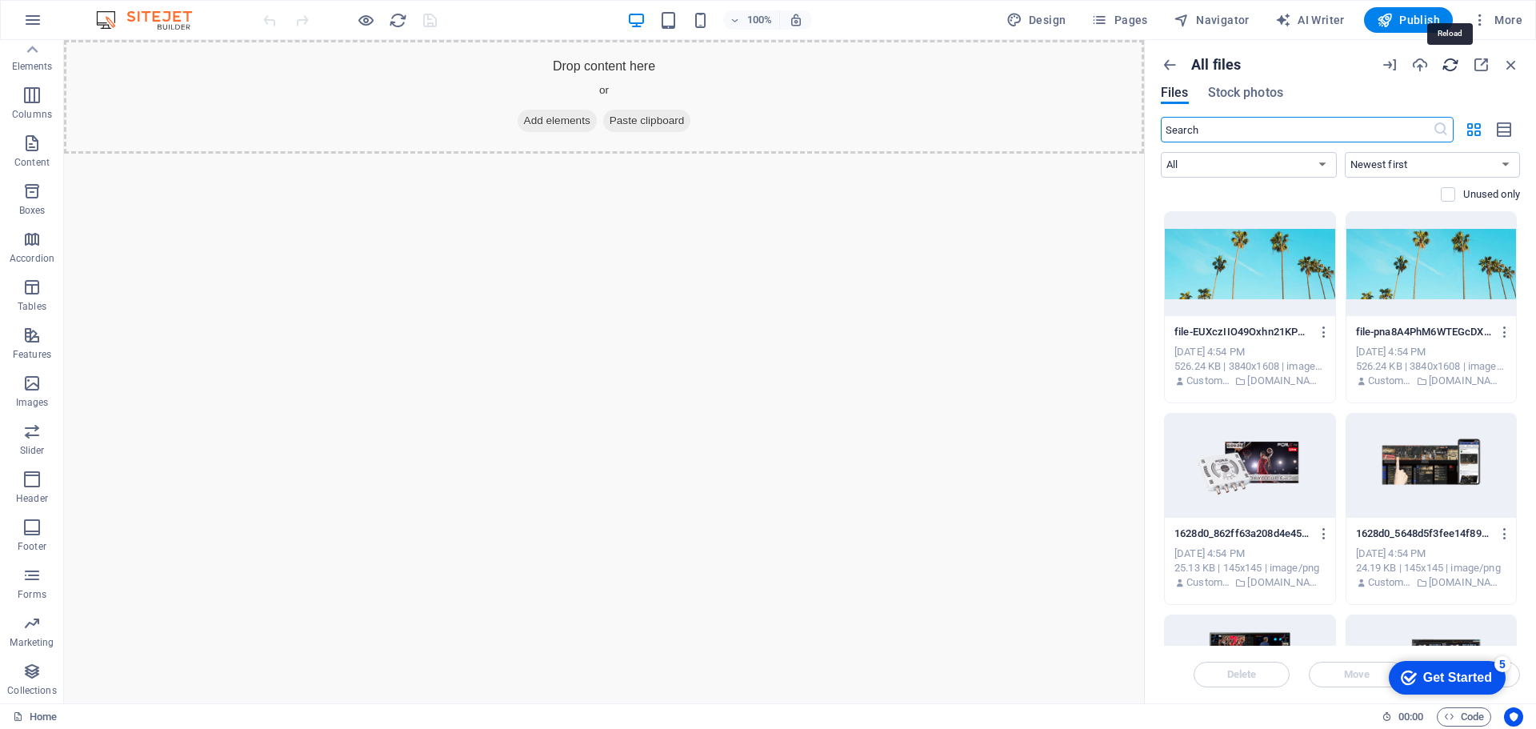
click at [1456, 62] on icon "button" at bounding box center [1451, 65] width 18 height 18
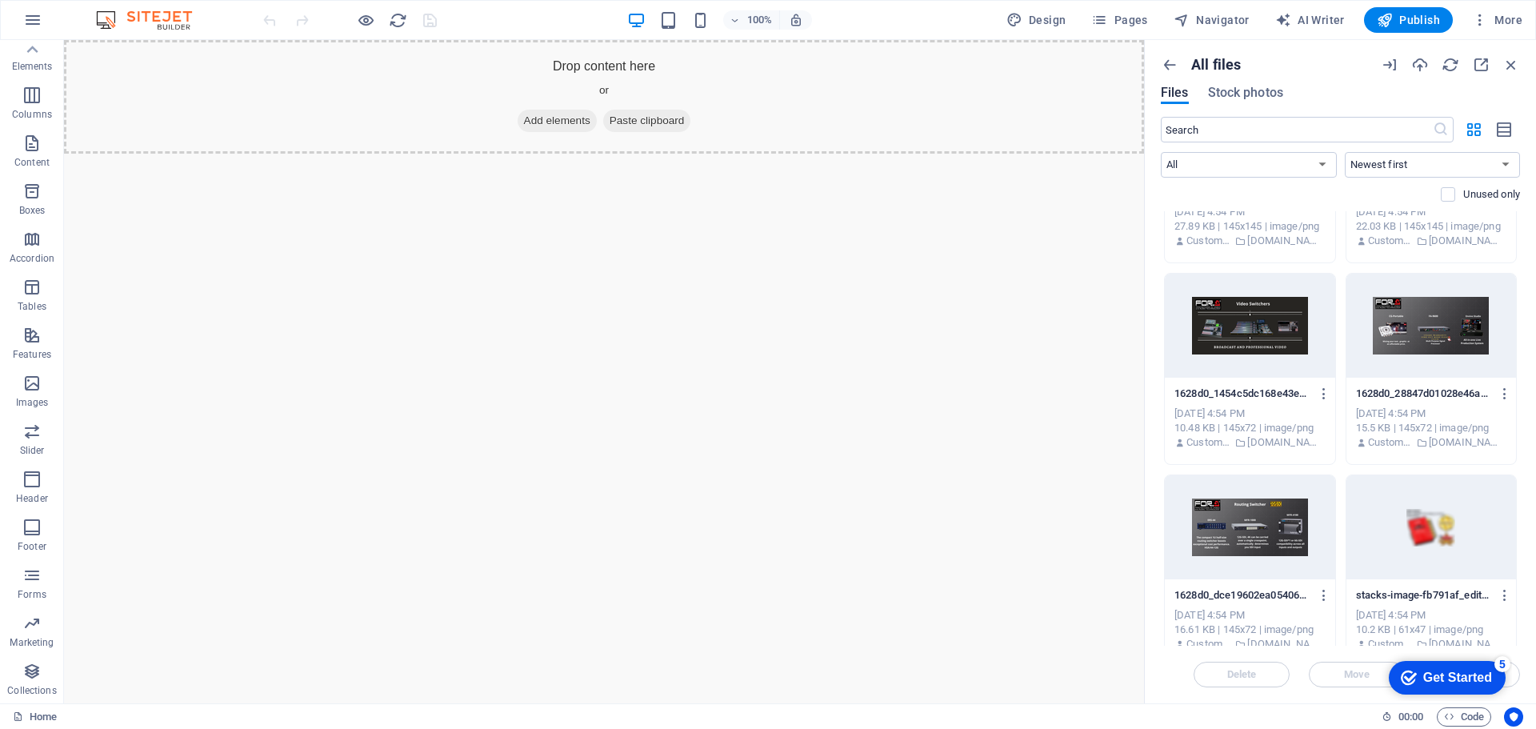
scroll to position [560, 0]
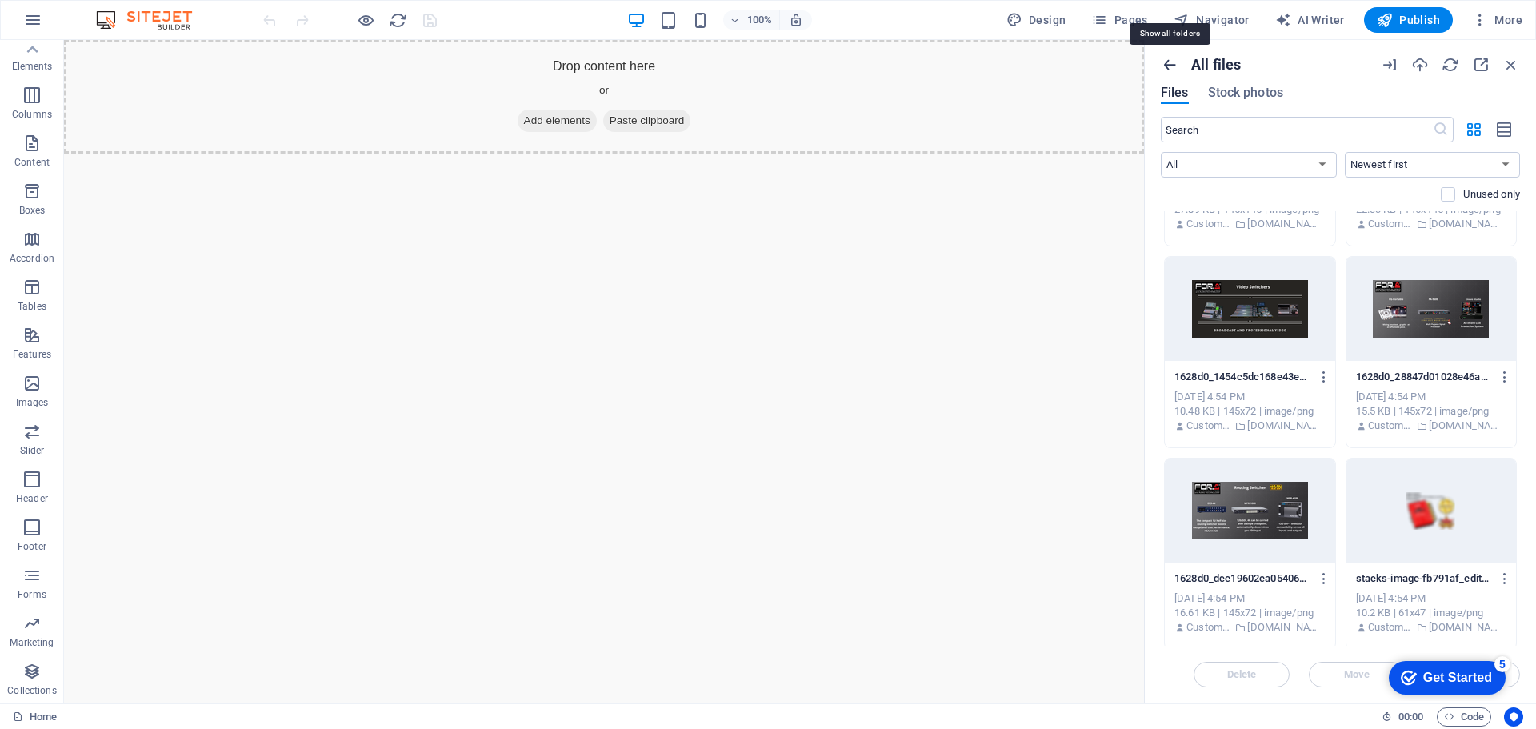
click at [1171, 62] on icon "button" at bounding box center [1170, 65] width 18 height 18
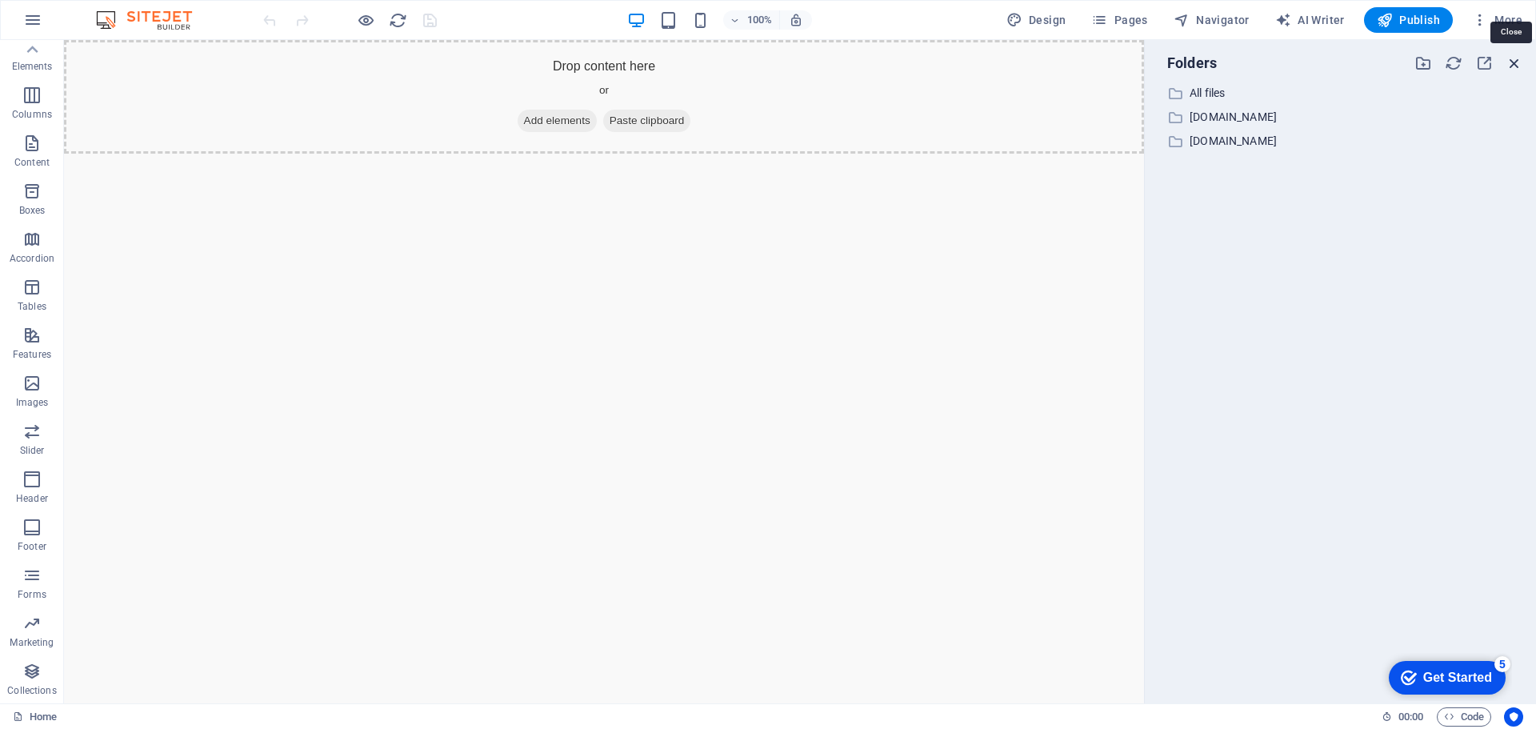
click at [1520, 59] on icon "button" at bounding box center [1515, 63] width 18 height 18
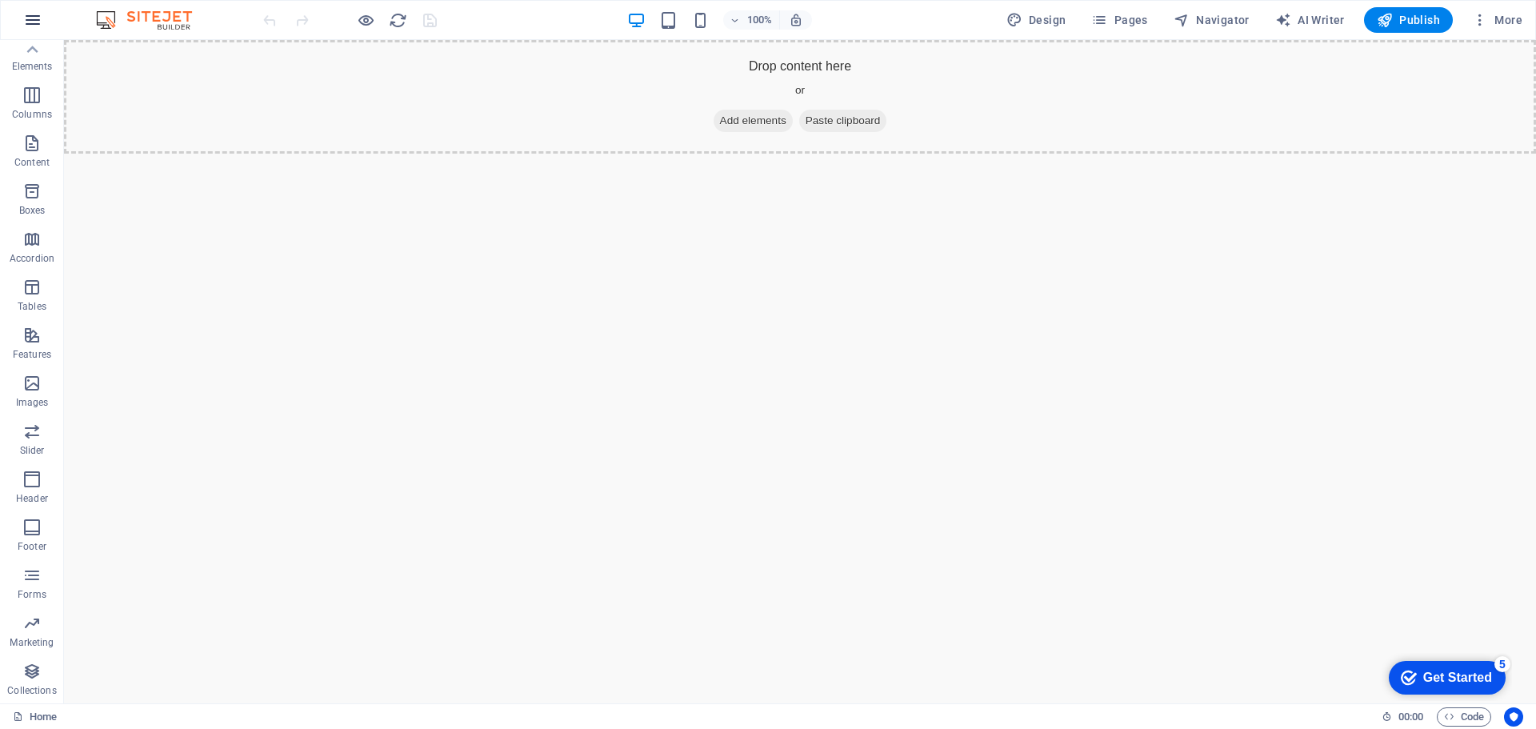
click at [41, 19] on icon "button" at bounding box center [32, 19] width 19 height 19
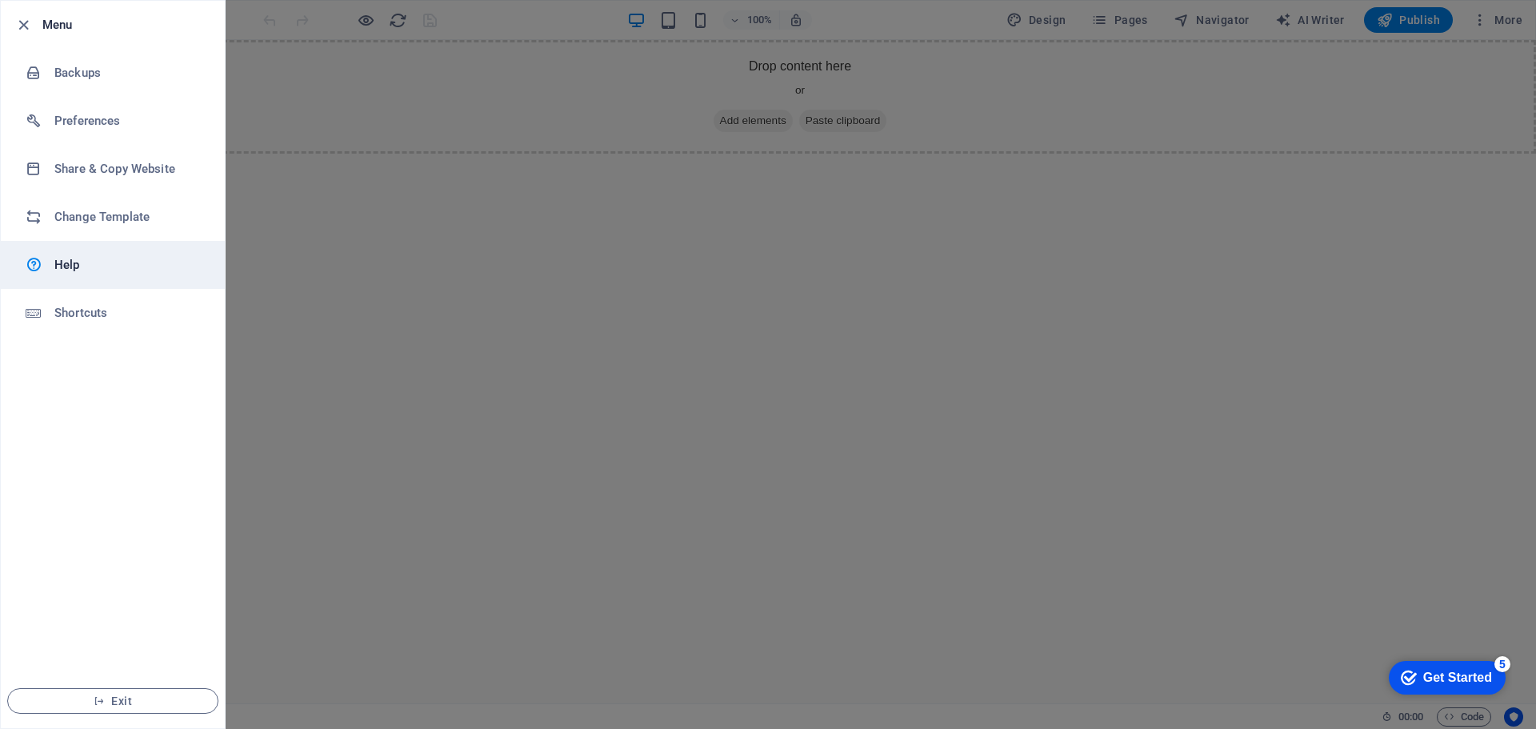
click at [93, 262] on h6 "Help" at bounding box center [128, 264] width 148 height 19
drag, startPoint x: 1138, startPoint y: 396, endPoint x: 1151, endPoint y: 401, distance: 13.7
click at [1139, 396] on div at bounding box center [768, 364] width 1536 height 729
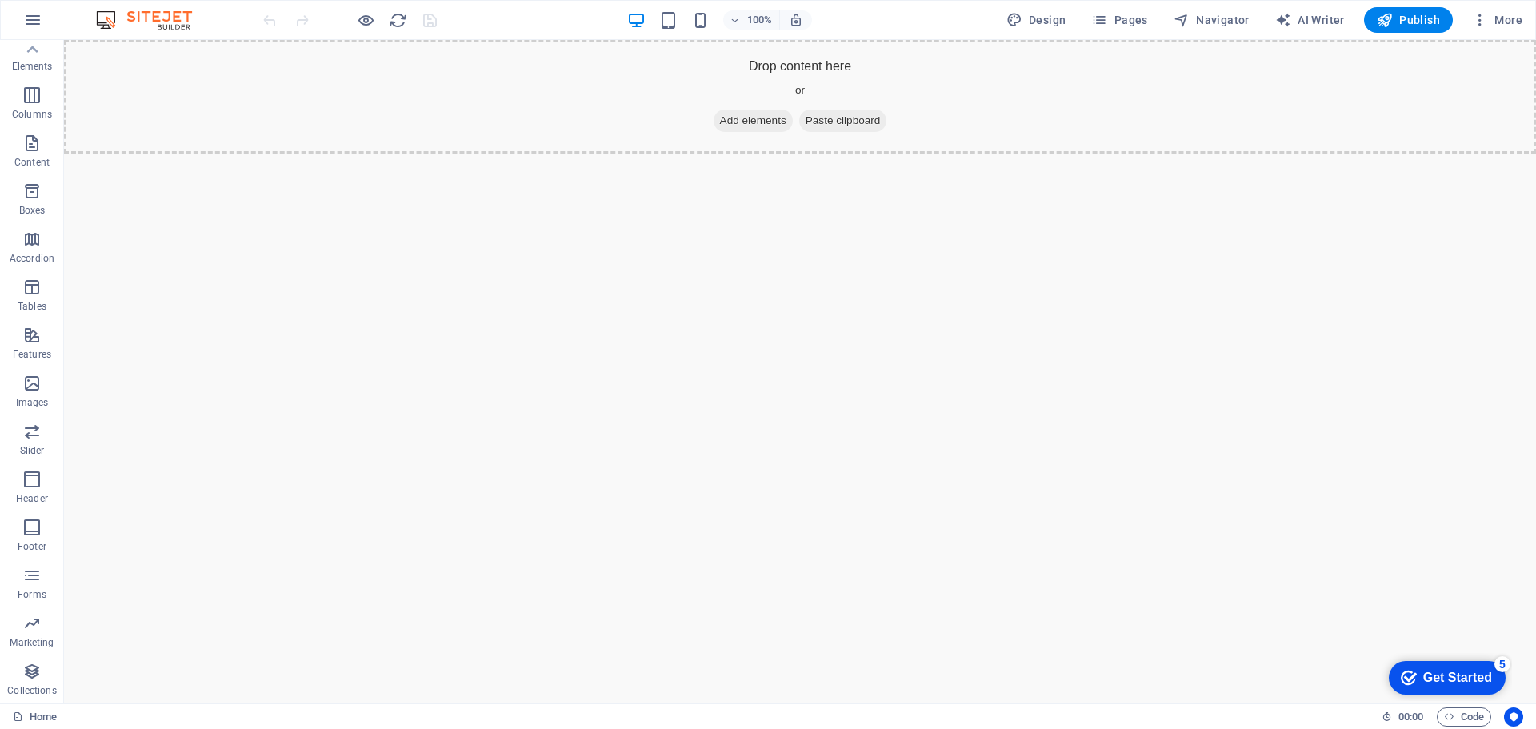
click at [1459, 671] on div "Get Started" at bounding box center [1458, 678] width 69 height 14
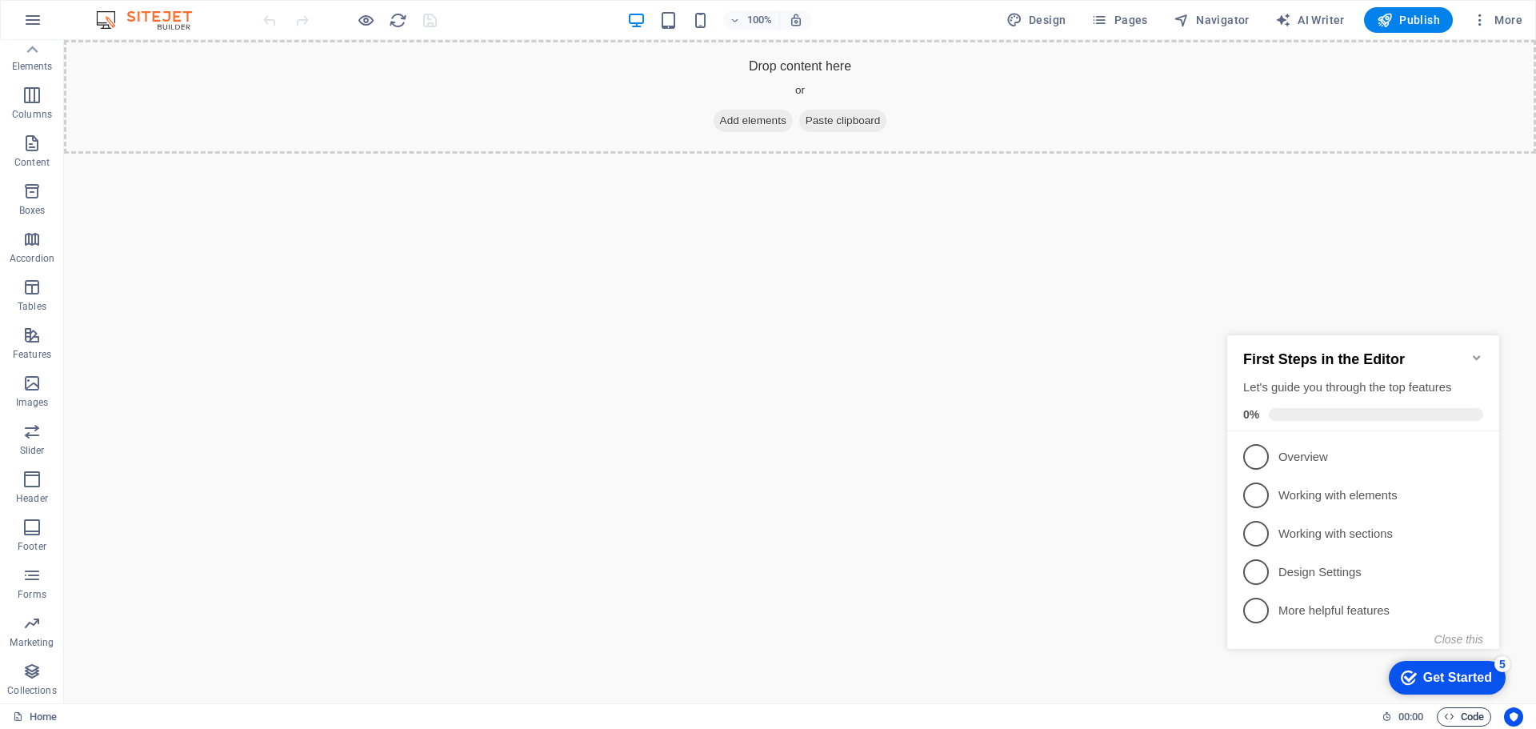
click at [1469, 715] on span "Code" at bounding box center [1464, 716] width 40 height 19
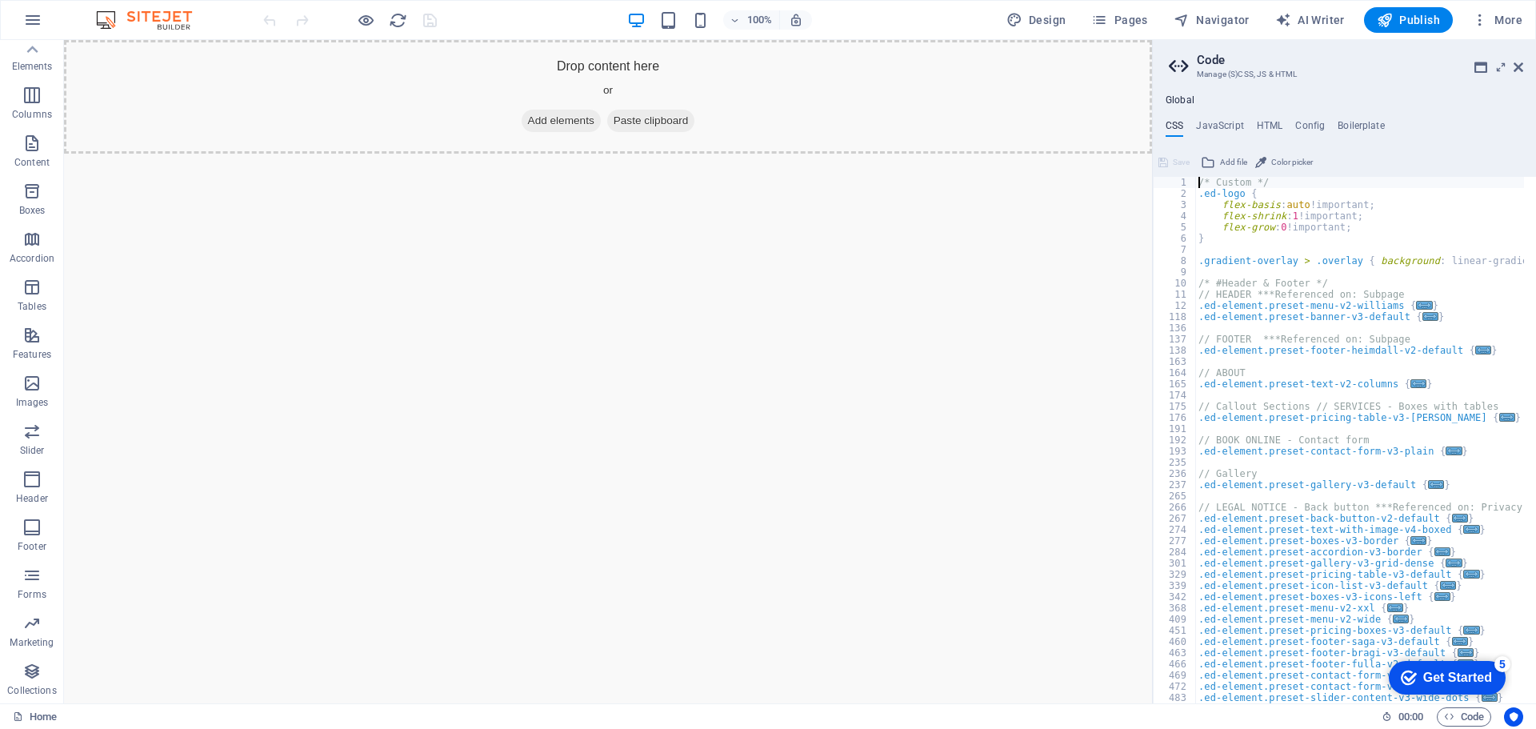
scroll to position [0, 0]
click at [1516, 713] on icon "Usercentrics" at bounding box center [1513, 716] width 11 height 11
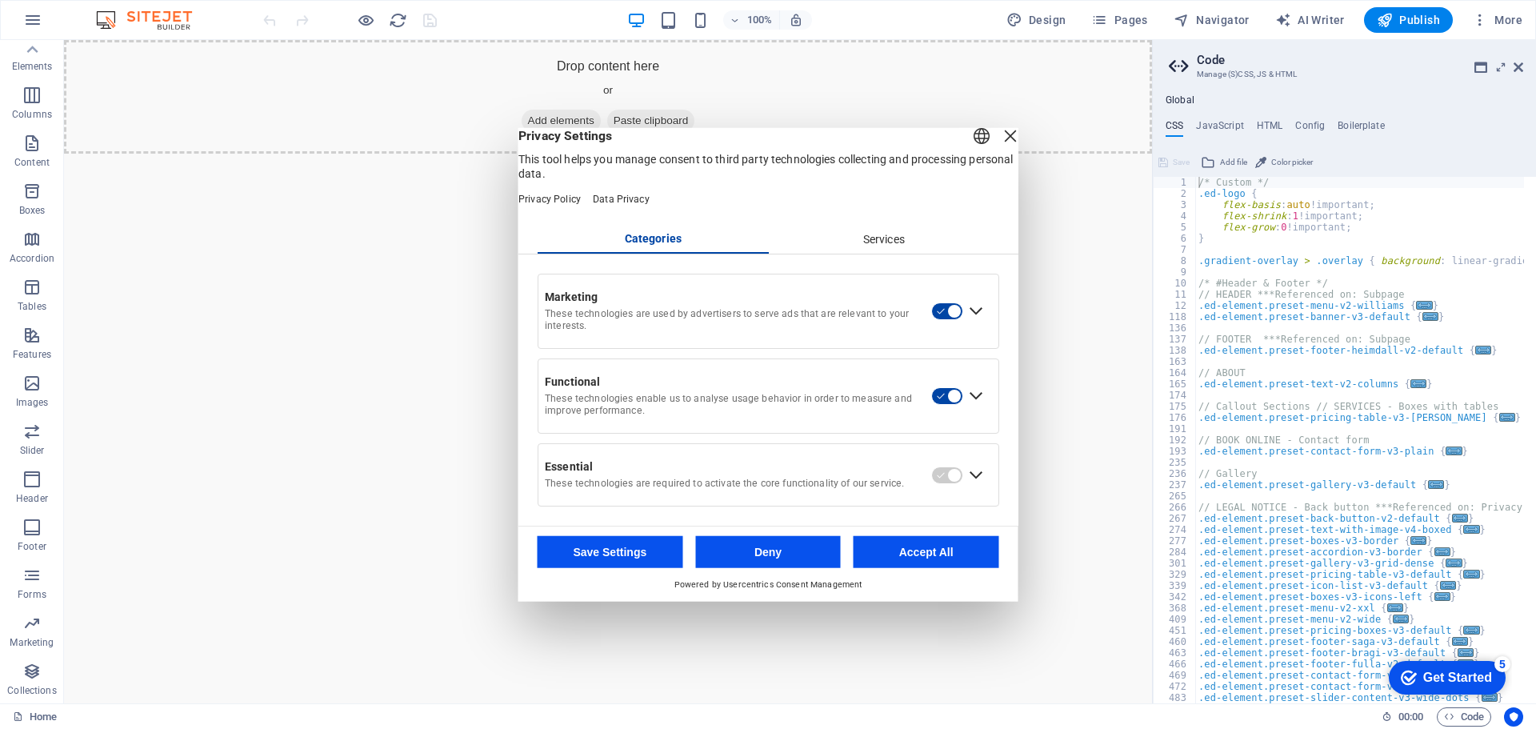
click at [867, 246] on div "Services" at bounding box center [883, 239] width 231 height 27
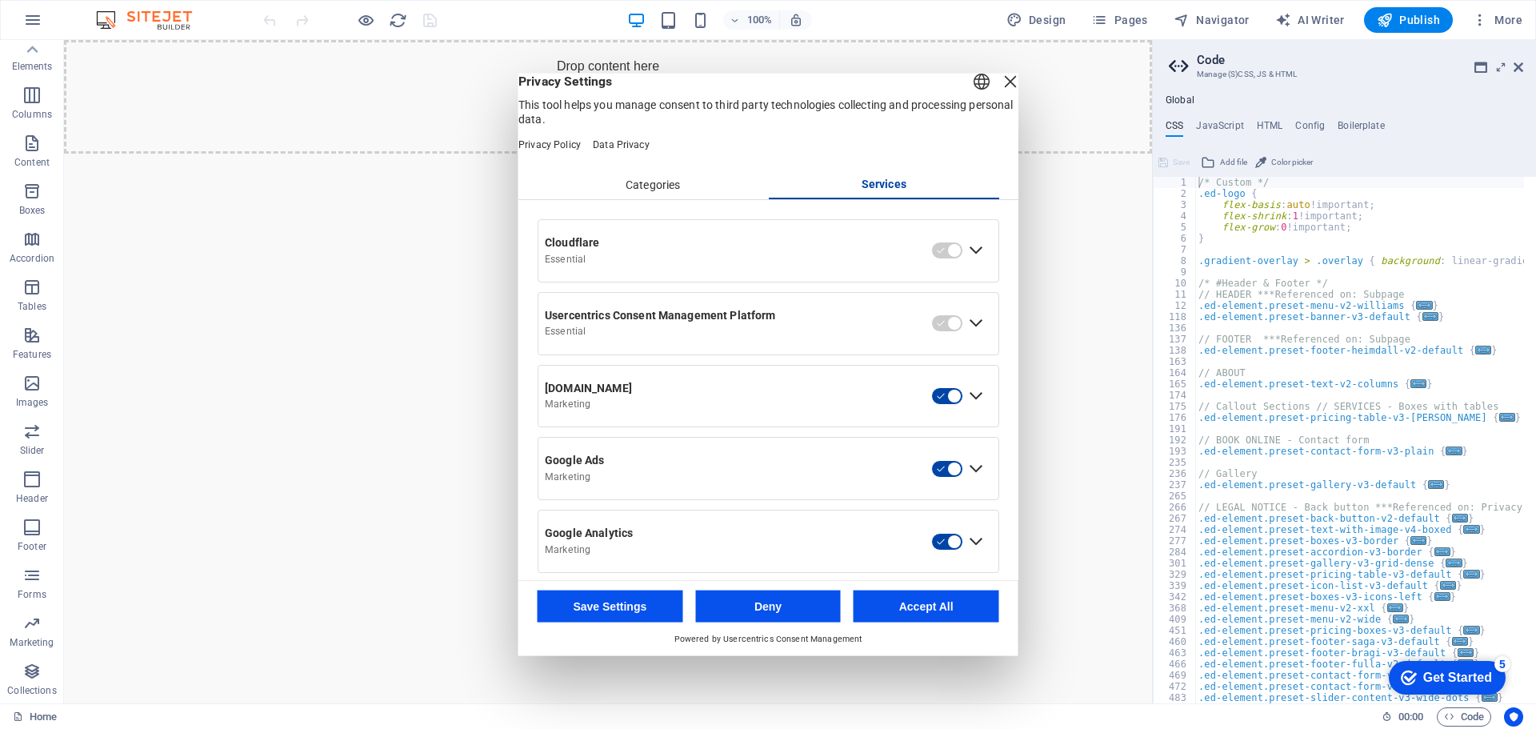
click at [656, 170] on header "English Deutsch Privacy Settings This tool helps you manage consent to third pa…" at bounding box center [769, 122] width 500 height 98
click at [660, 198] on div "Categories" at bounding box center [653, 184] width 231 height 27
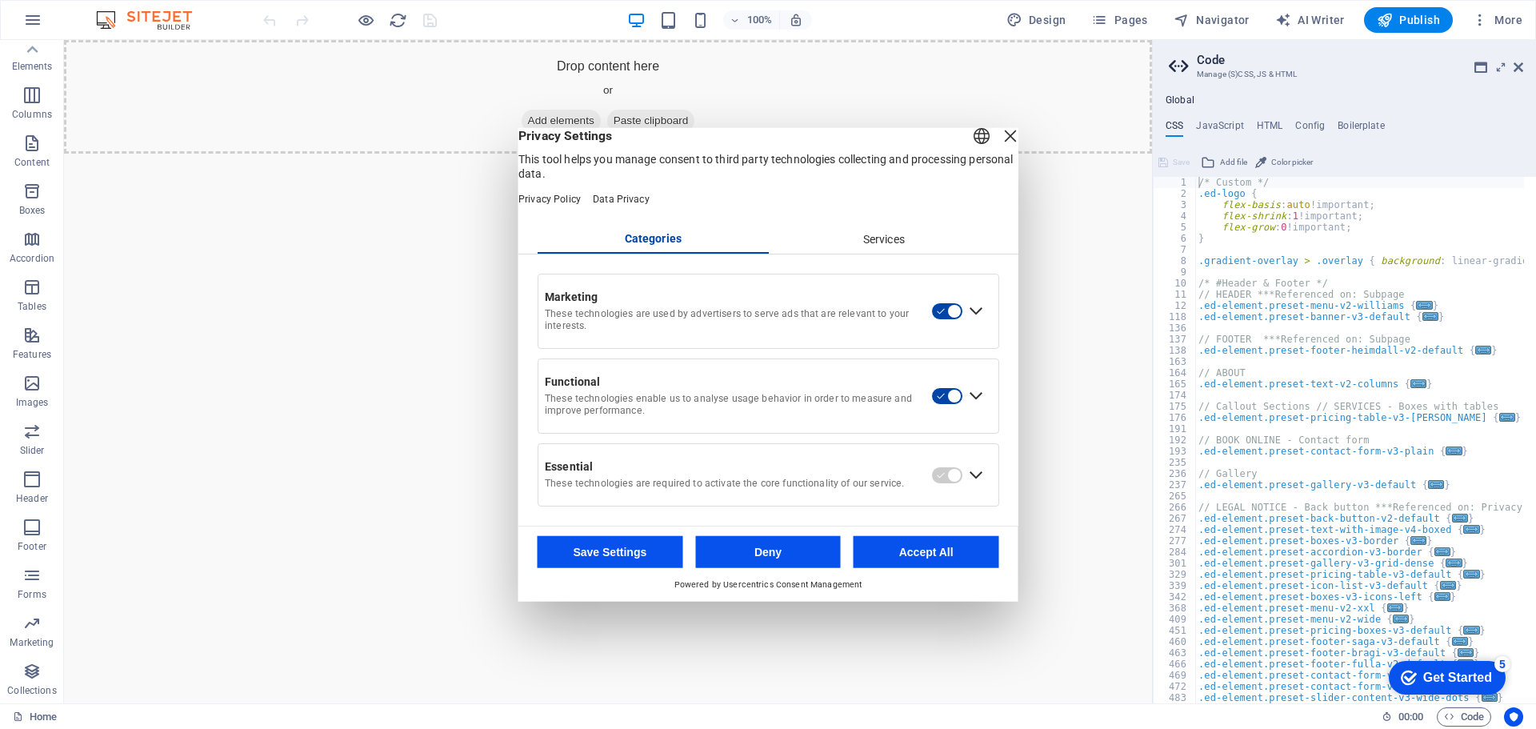
click at [971, 147] on div "English Deutsch" at bounding box center [982, 137] width 22 height 26
click at [959, 147] on li "English" at bounding box center [922, 153] width 179 height 38
click at [999, 146] on div "Close Layer" at bounding box center [1010, 135] width 22 height 22
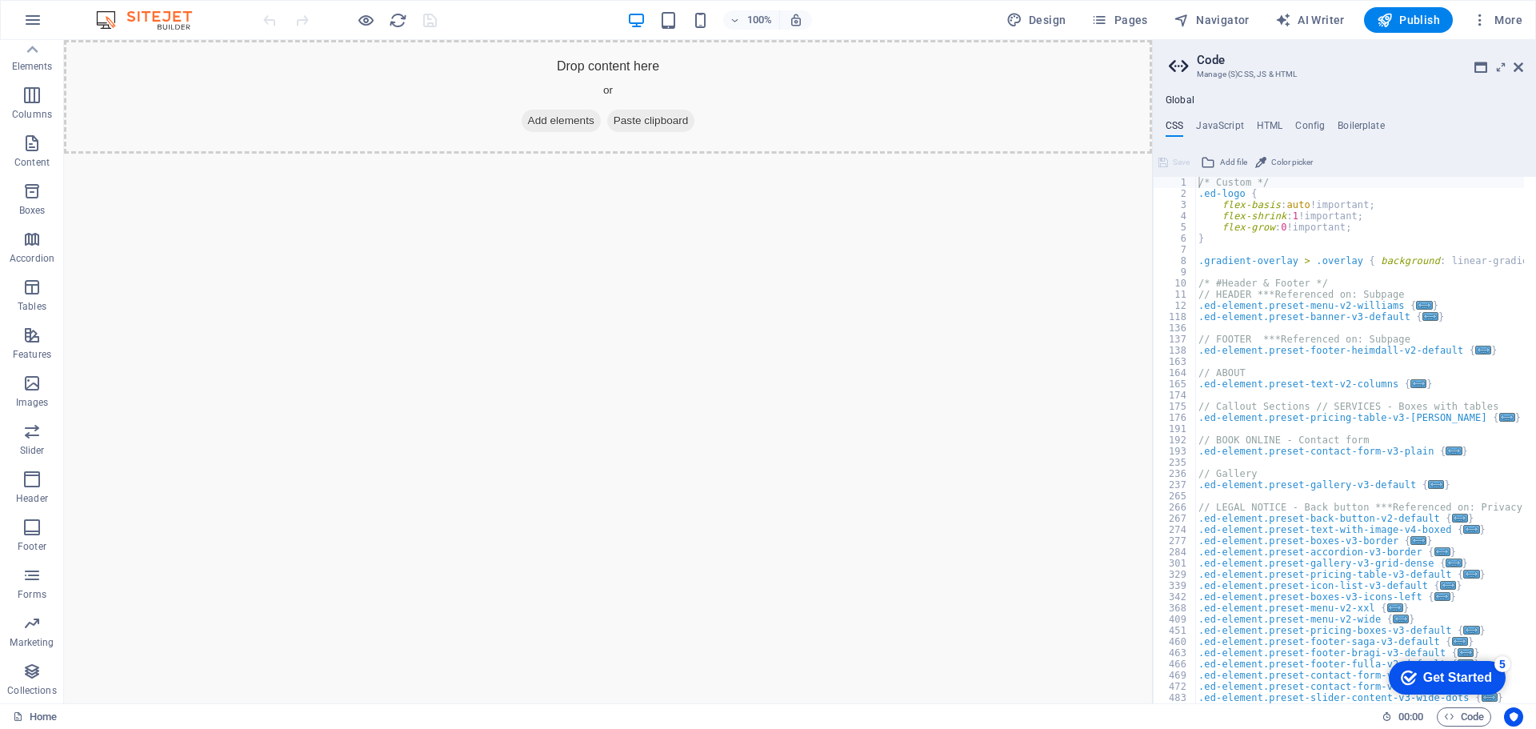
click at [1180, 67] on icon at bounding box center [1181, 66] width 24 height 22
click at [30, 23] on icon "button" at bounding box center [32, 19] width 19 height 19
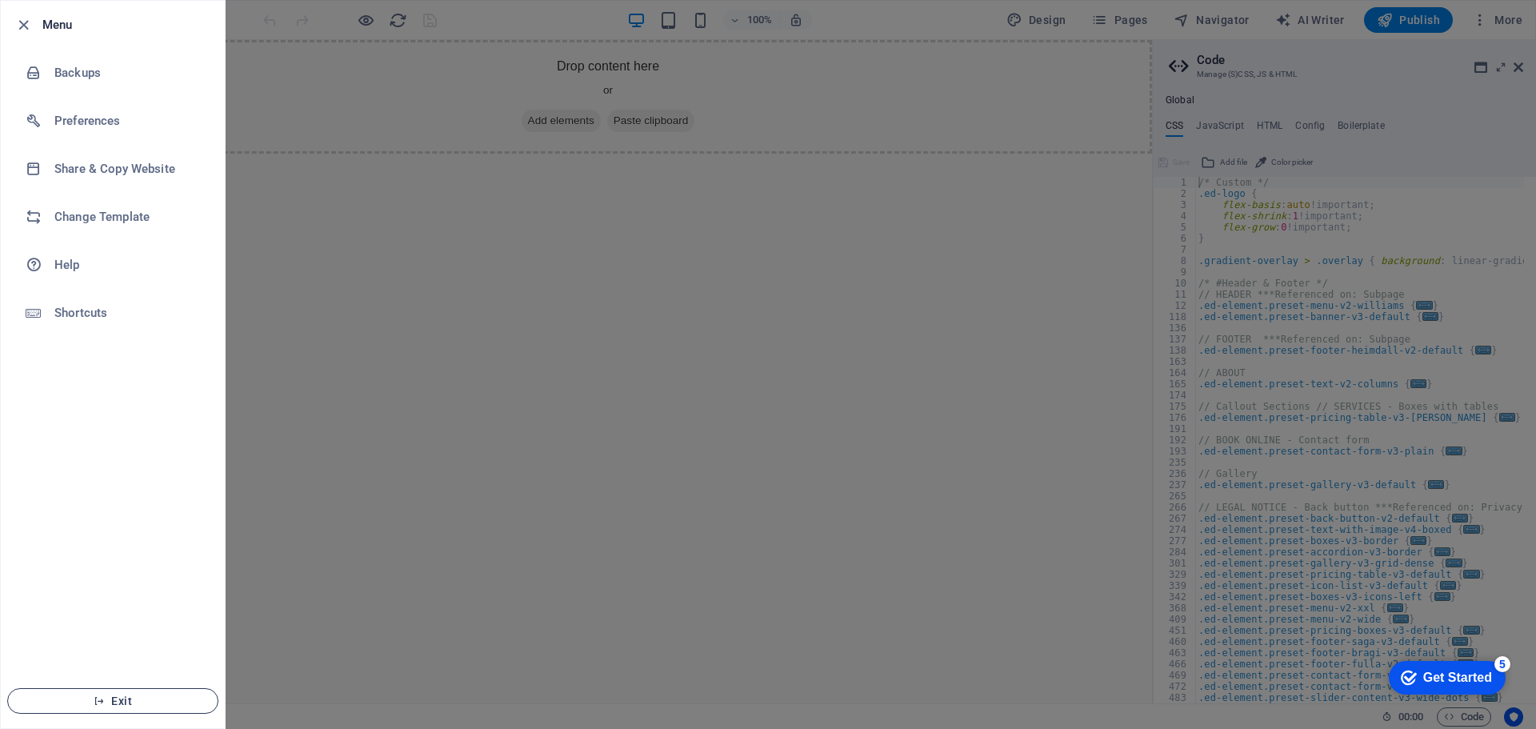
click at [122, 695] on span "Exit" at bounding box center [113, 701] width 184 height 13
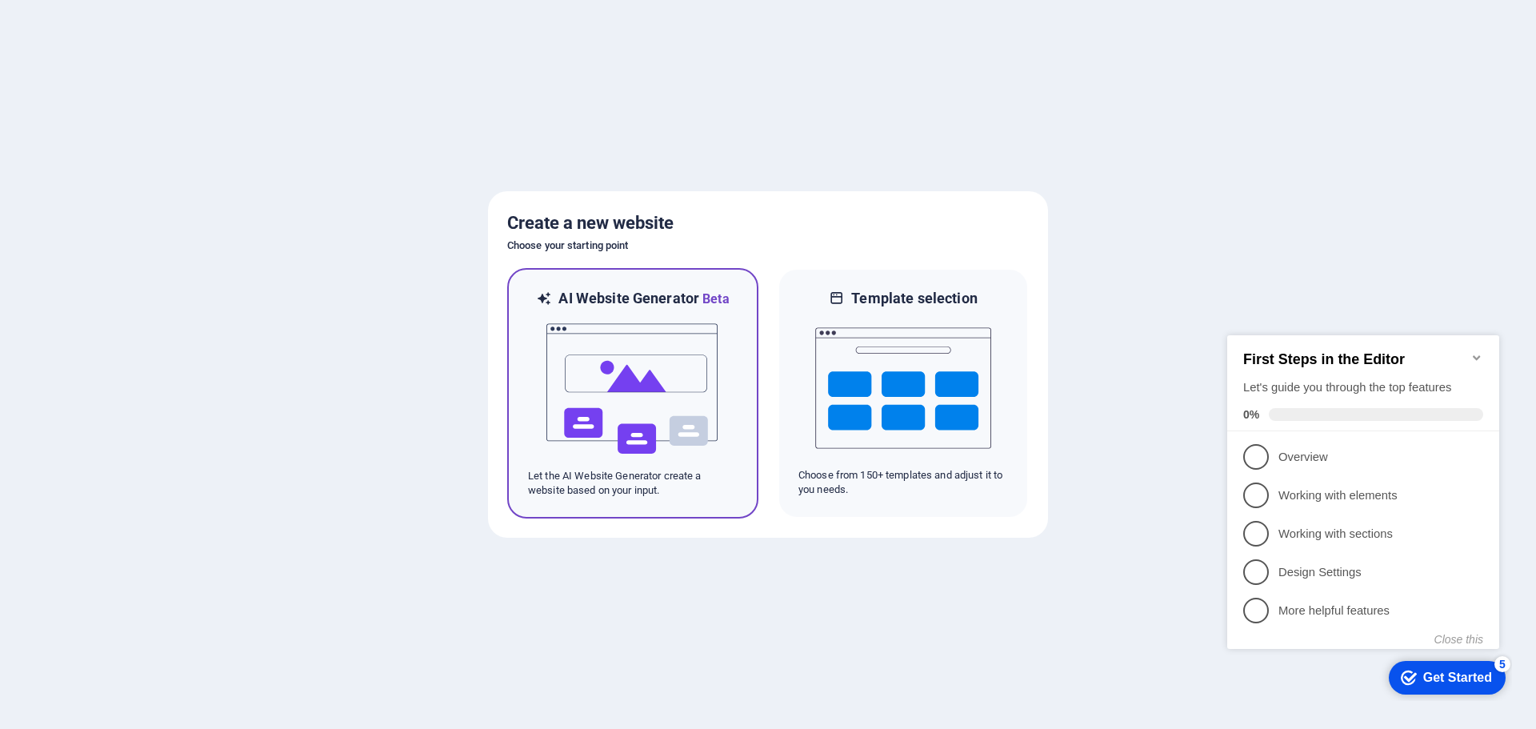
click at [673, 435] on img at bounding box center [633, 389] width 176 height 160
